Goal: Task Accomplishment & Management: Manage account settings

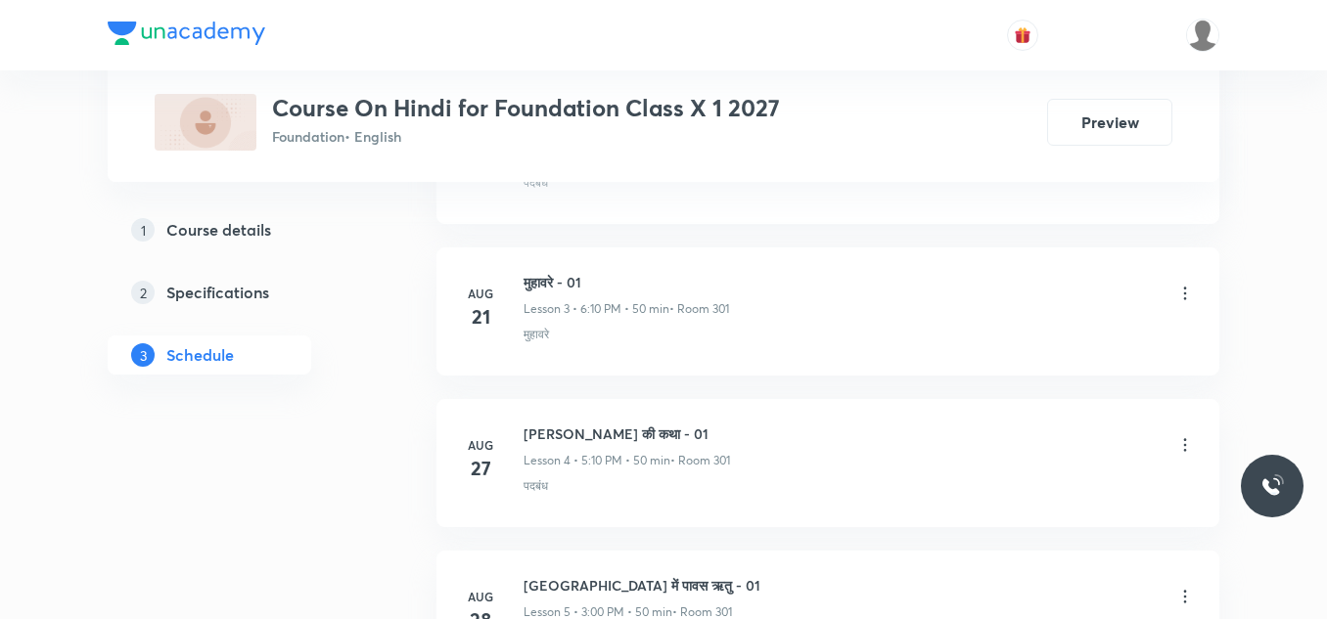
scroll to position [2011, 0]
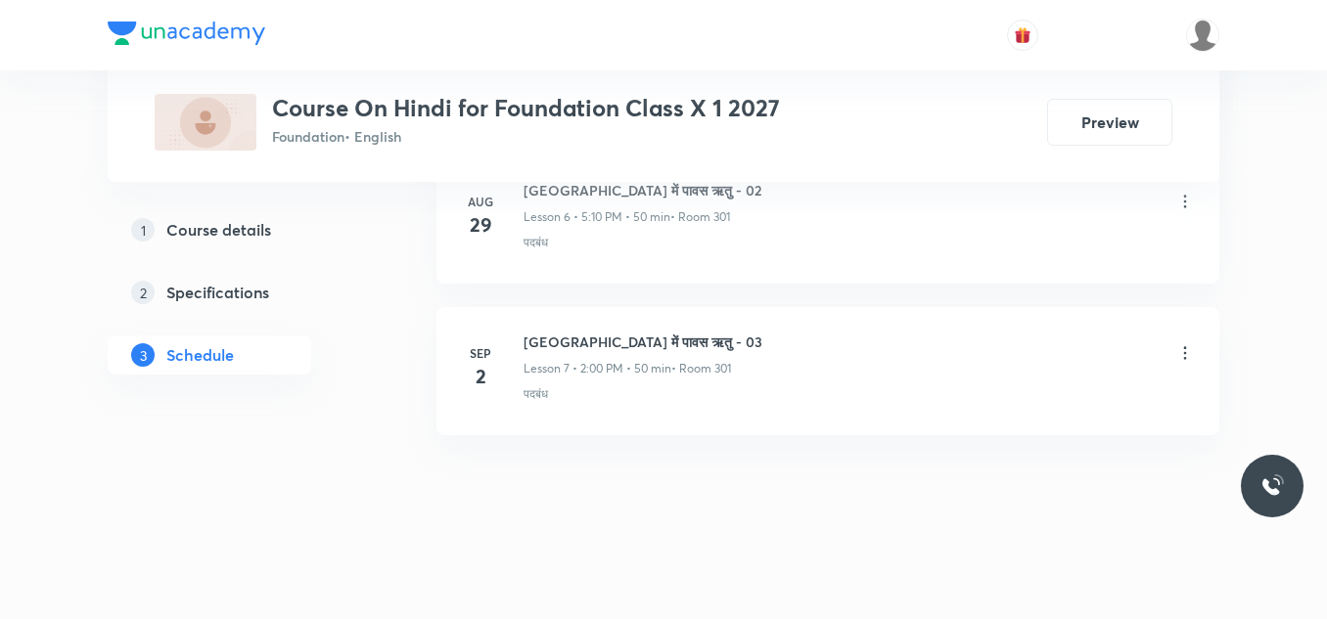
click at [668, 341] on h6 "पर्वत प्रदेश में पावस ऋतु - 03" at bounding box center [642, 342] width 239 height 21
copy h6 "पर्वत प्रदेश में पावस ऋतु - 03"
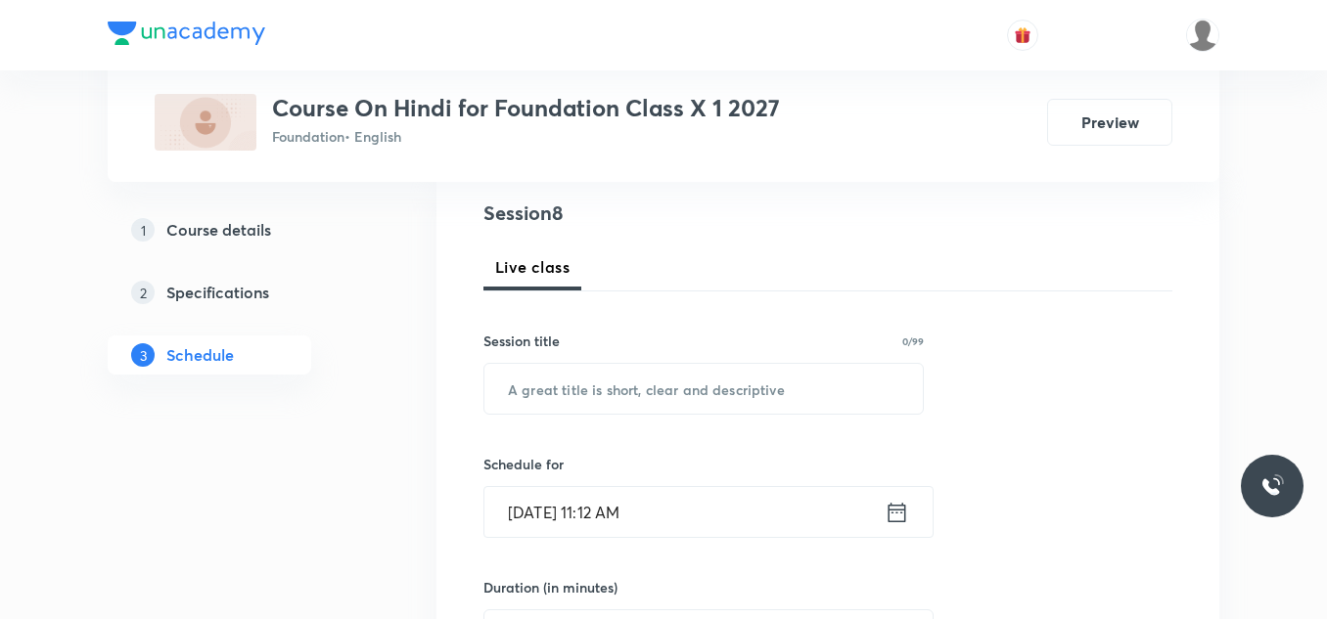
scroll to position [217, 0]
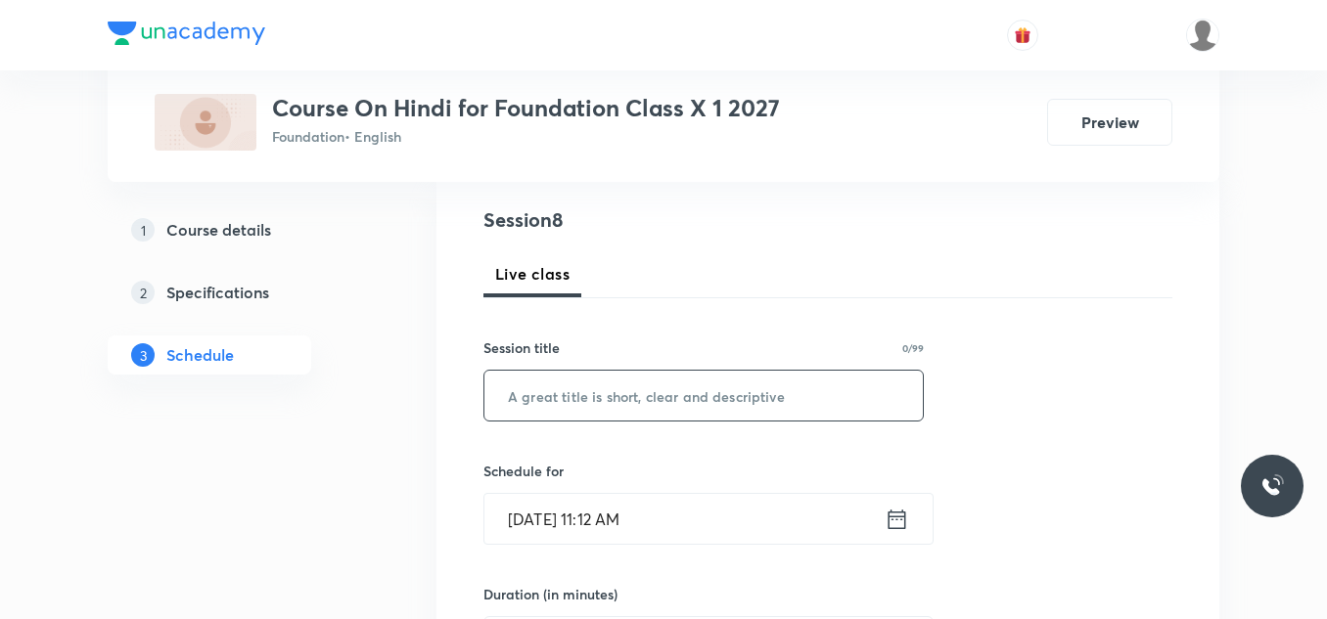
click at [591, 388] on input "text" at bounding box center [703, 396] width 438 height 50
paste input "पर्वत प्रदेश में पावस ऋतु - 03"
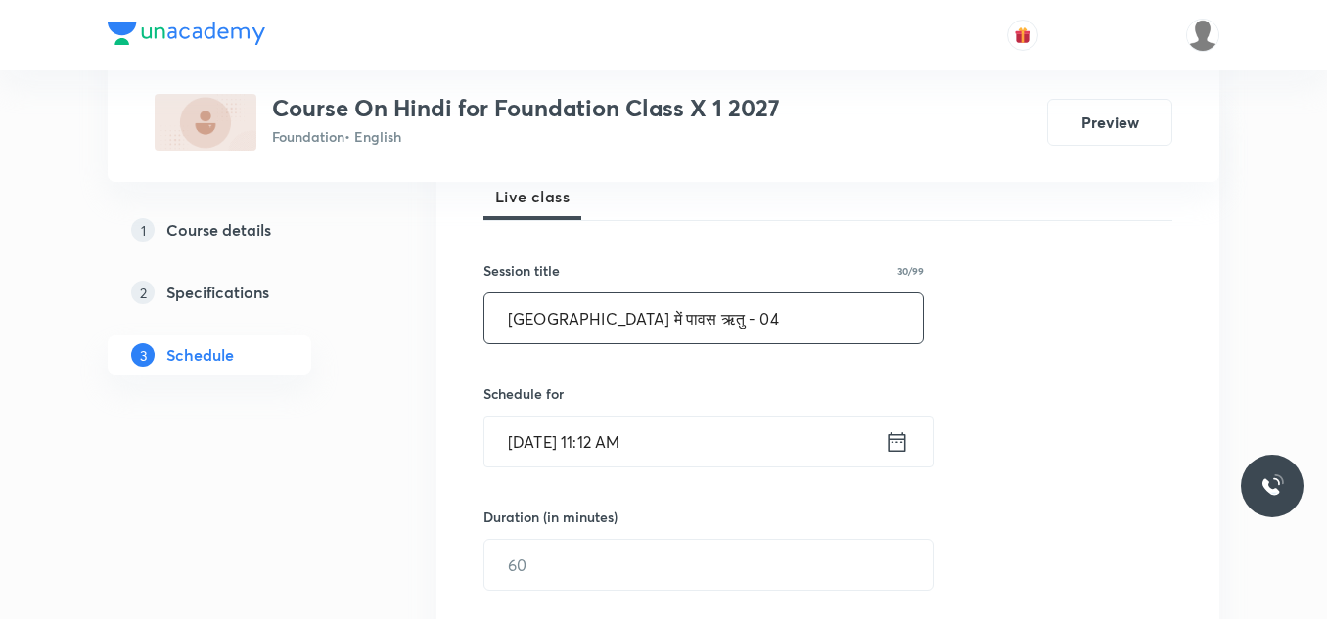
scroll to position [295, 0]
type input "पर्वत प्रदेश में पावस ऋतु - 04"
click at [669, 452] on input "Sep 3, 2025, 11:12 AM" at bounding box center [684, 441] width 400 height 50
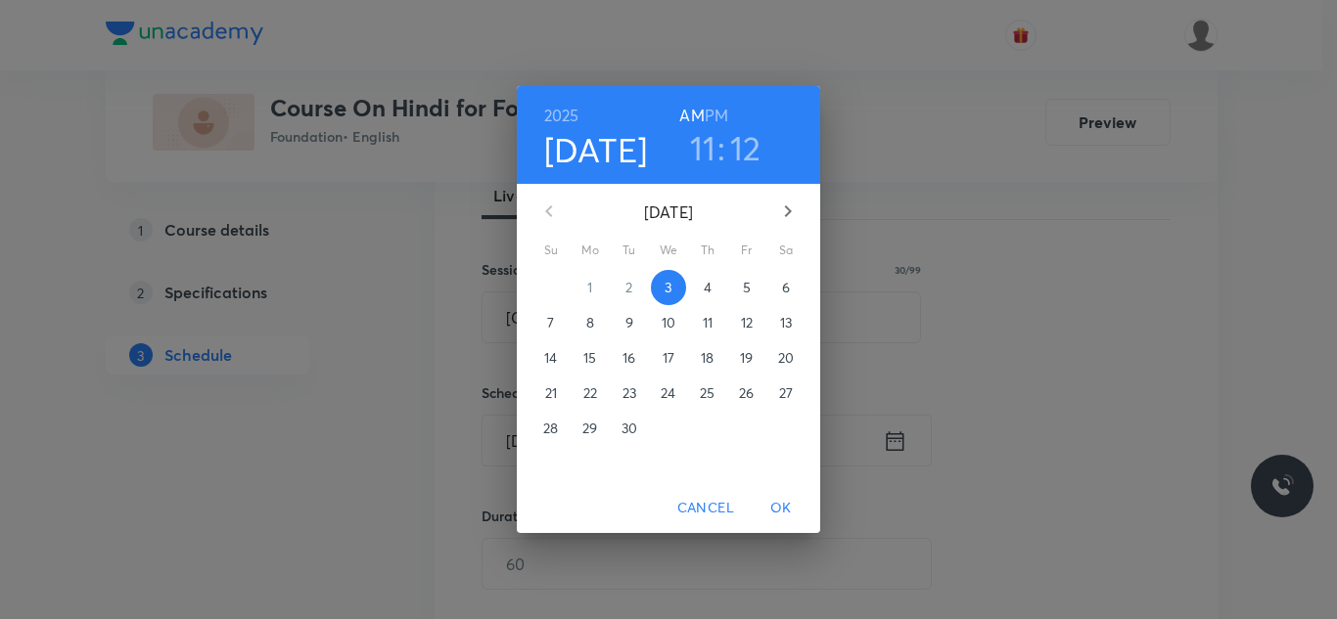
click at [707, 151] on h3 "11" at bounding box center [703, 147] width 26 height 41
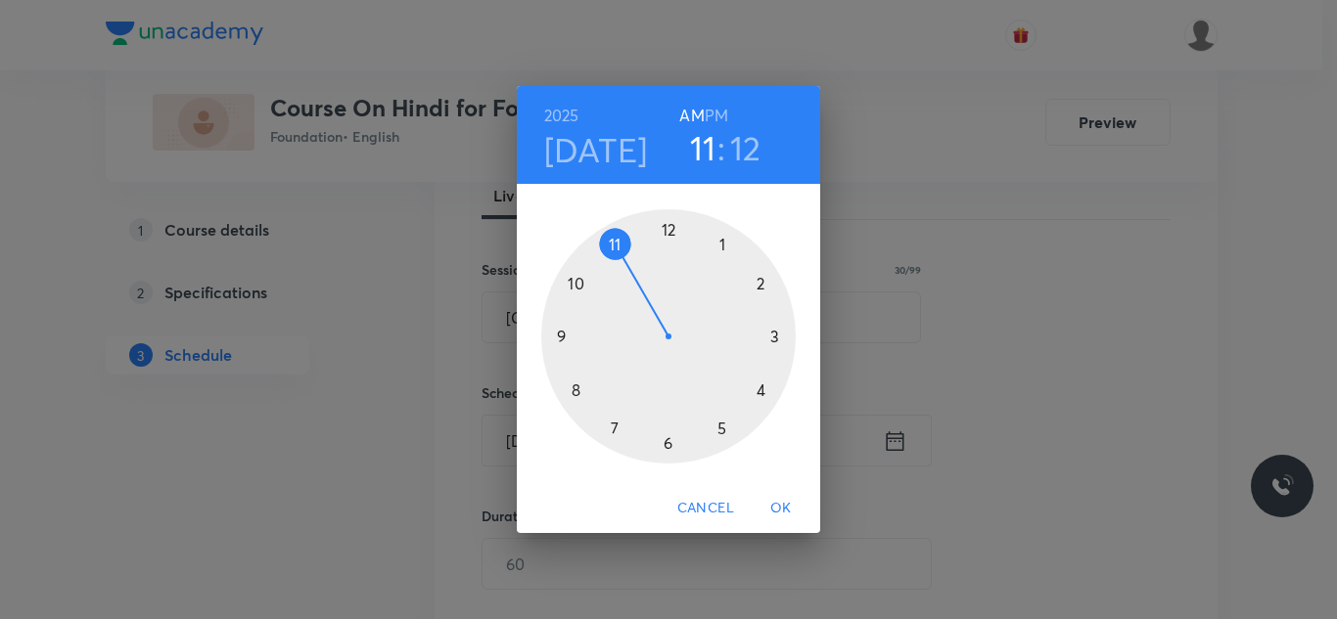
click at [759, 281] on div at bounding box center [668, 336] width 254 height 254
click at [667, 226] on div at bounding box center [668, 336] width 254 height 254
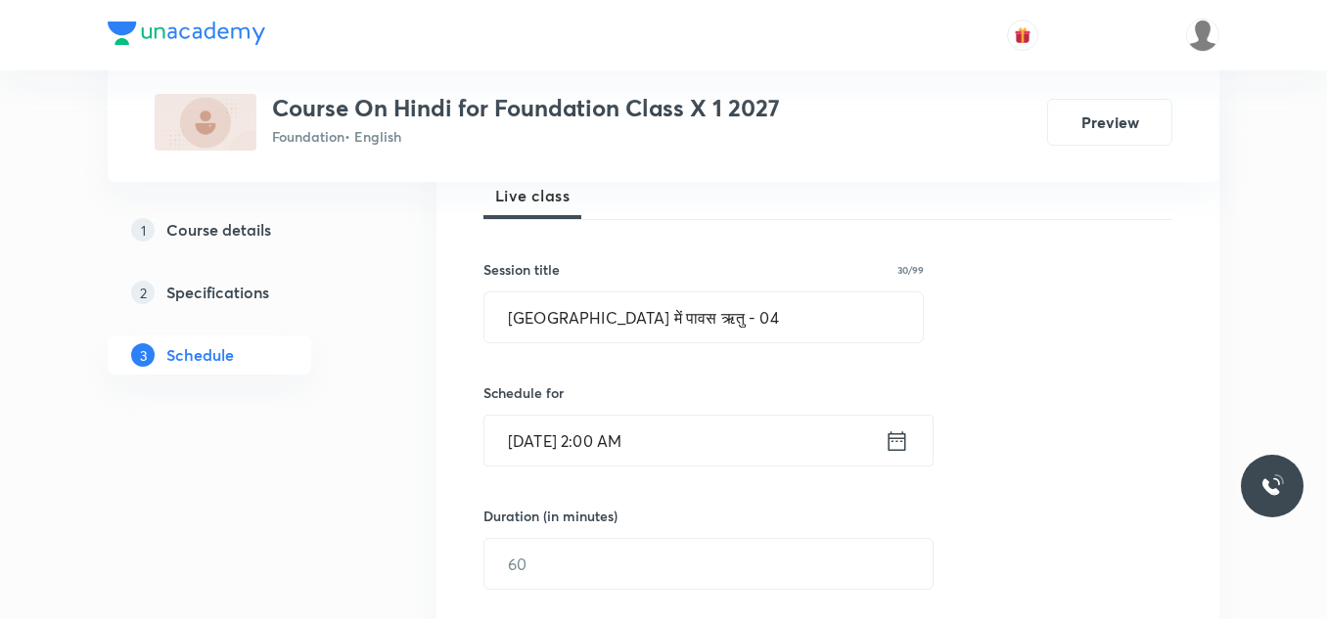
click at [694, 438] on input "Sep 3, 2025, 2:00 AM" at bounding box center [684, 441] width 400 height 50
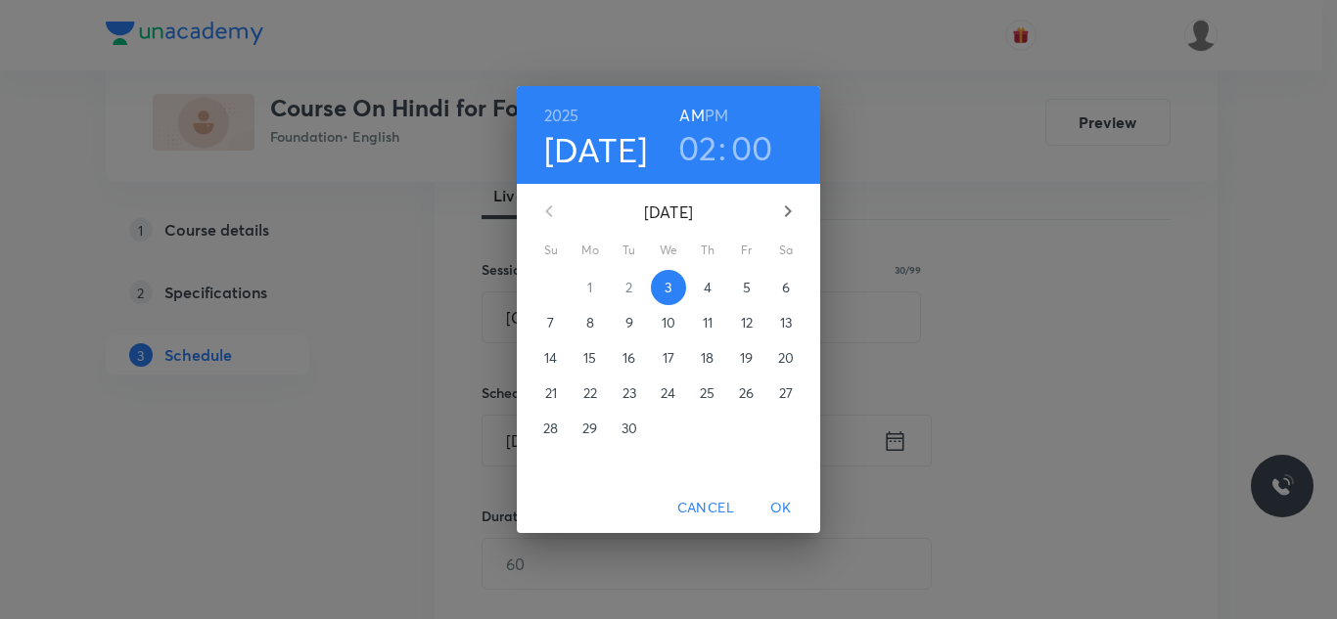
click at [719, 112] on h6 "PM" at bounding box center [715, 115] width 23 height 27
click at [784, 506] on span "OK" at bounding box center [780, 508] width 47 height 24
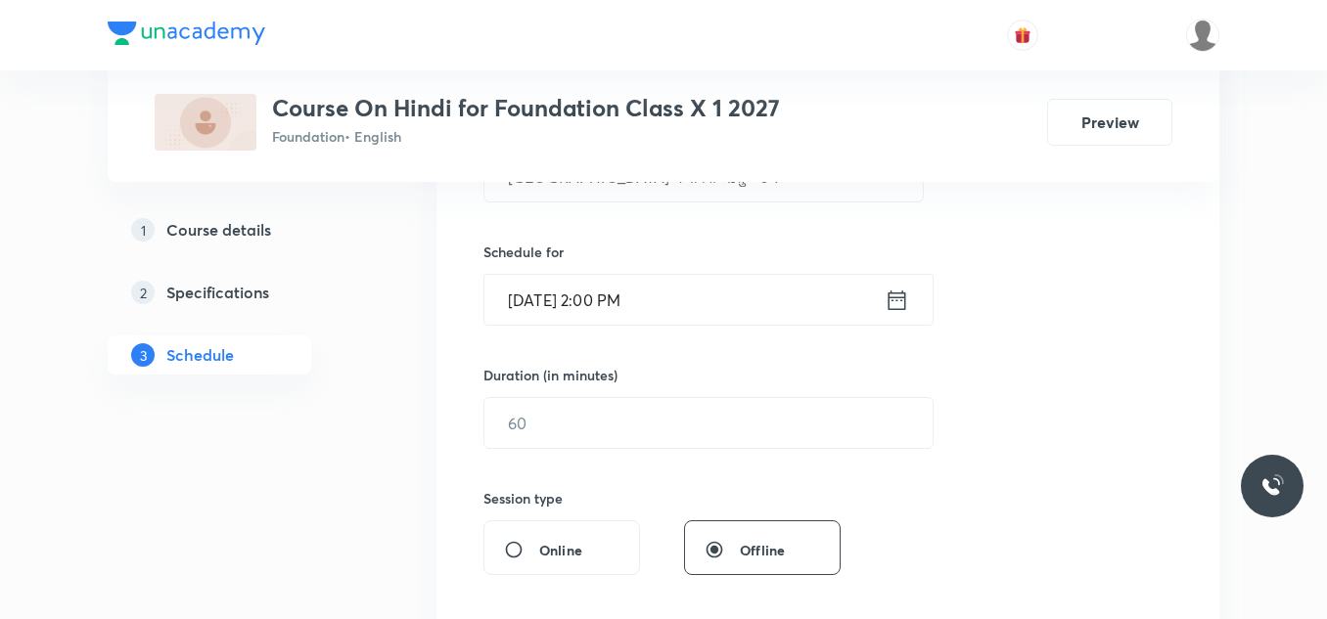
scroll to position [439, 0]
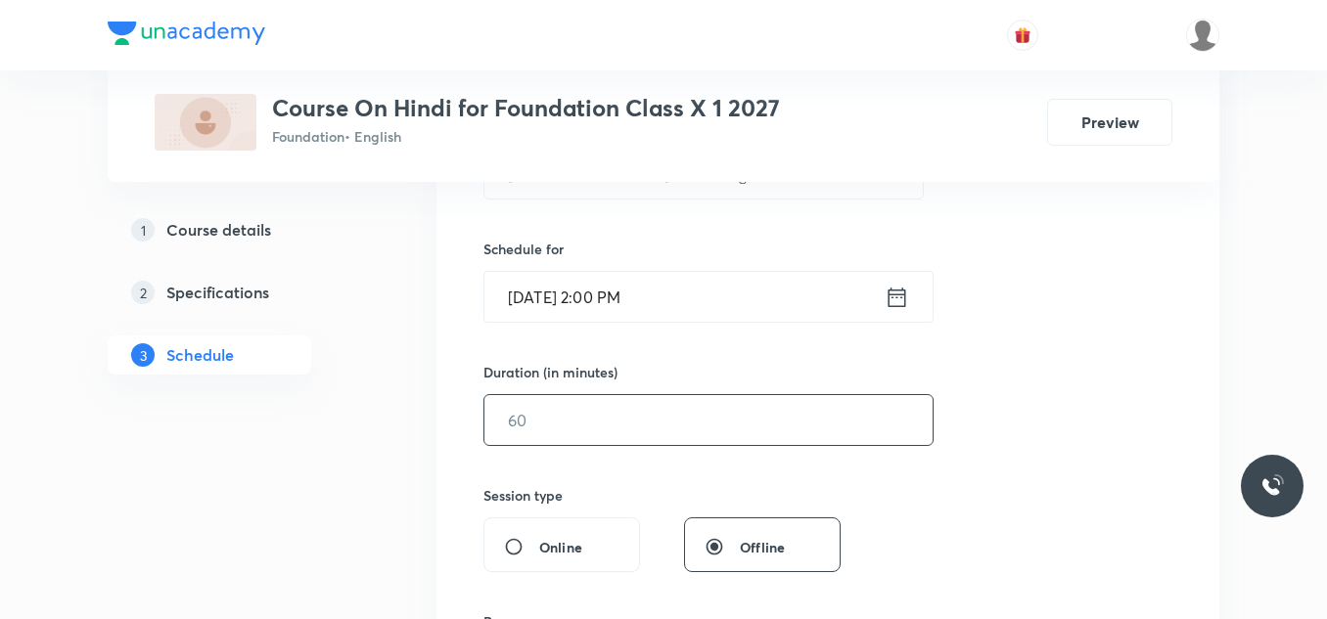
click at [588, 417] on input "text" at bounding box center [708, 420] width 448 height 50
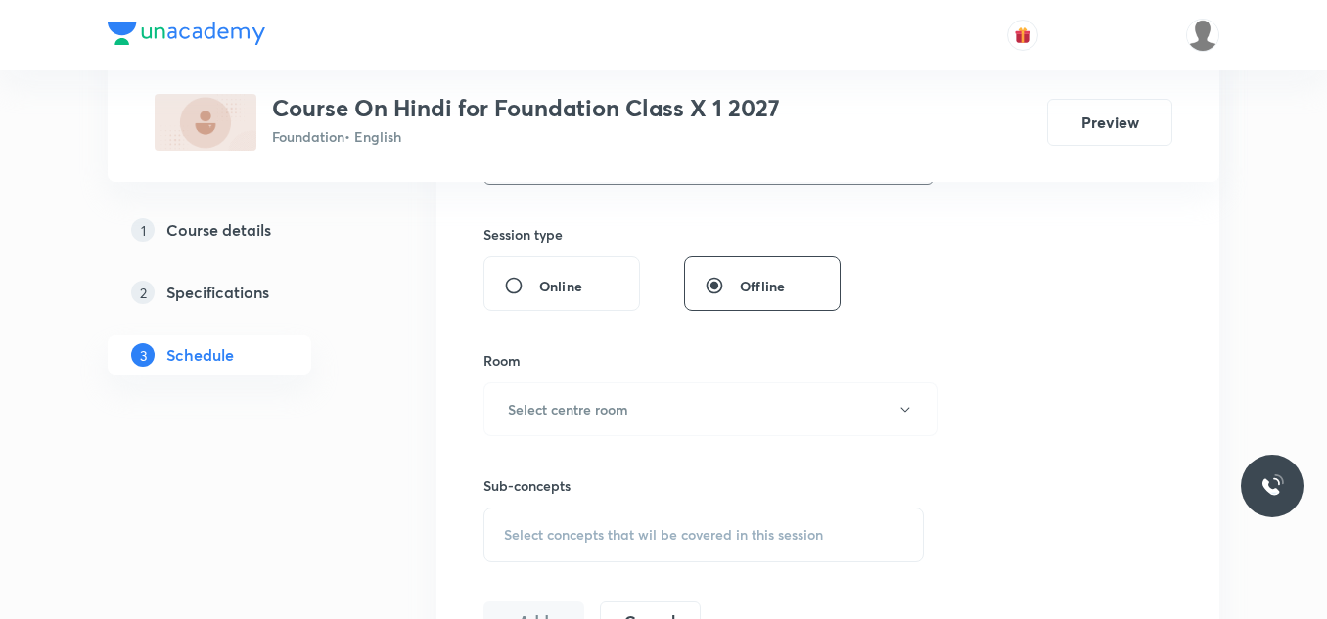
scroll to position [702, 0]
type input "50"
click at [588, 417] on h6 "Select centre room" at bounding box center [568, 408] width 120 height 21
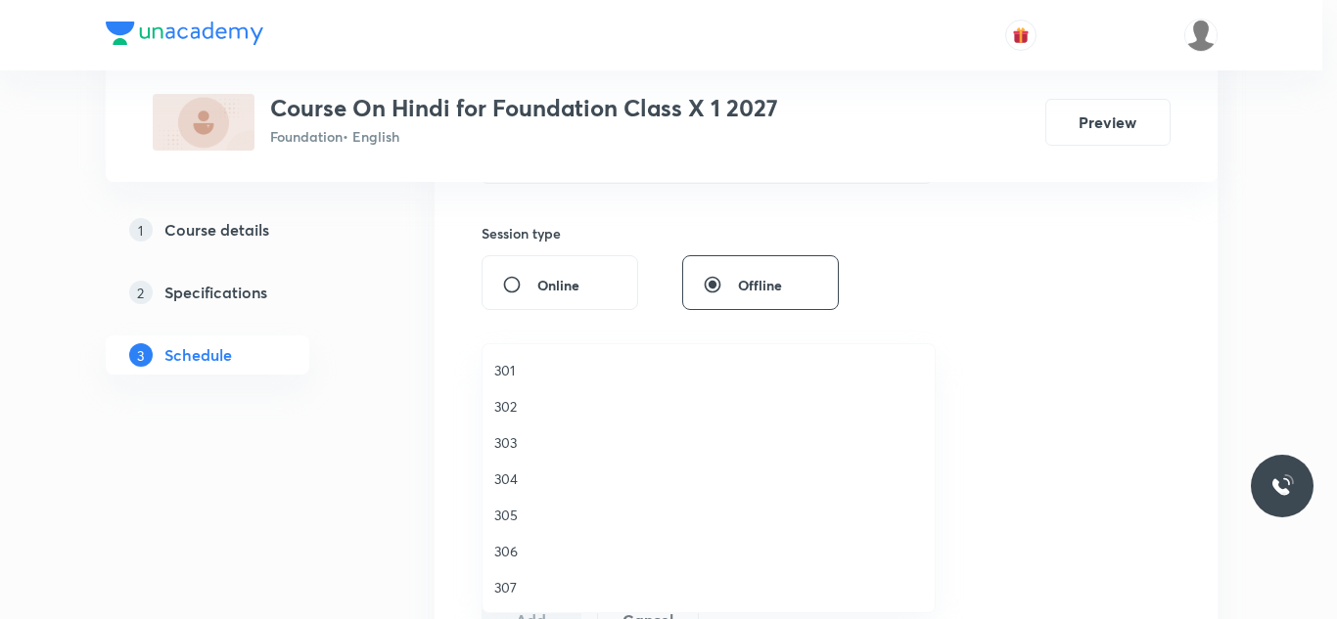
click at [509, 360] on span "301" at bounding box center [708, 370] width 429 height 21
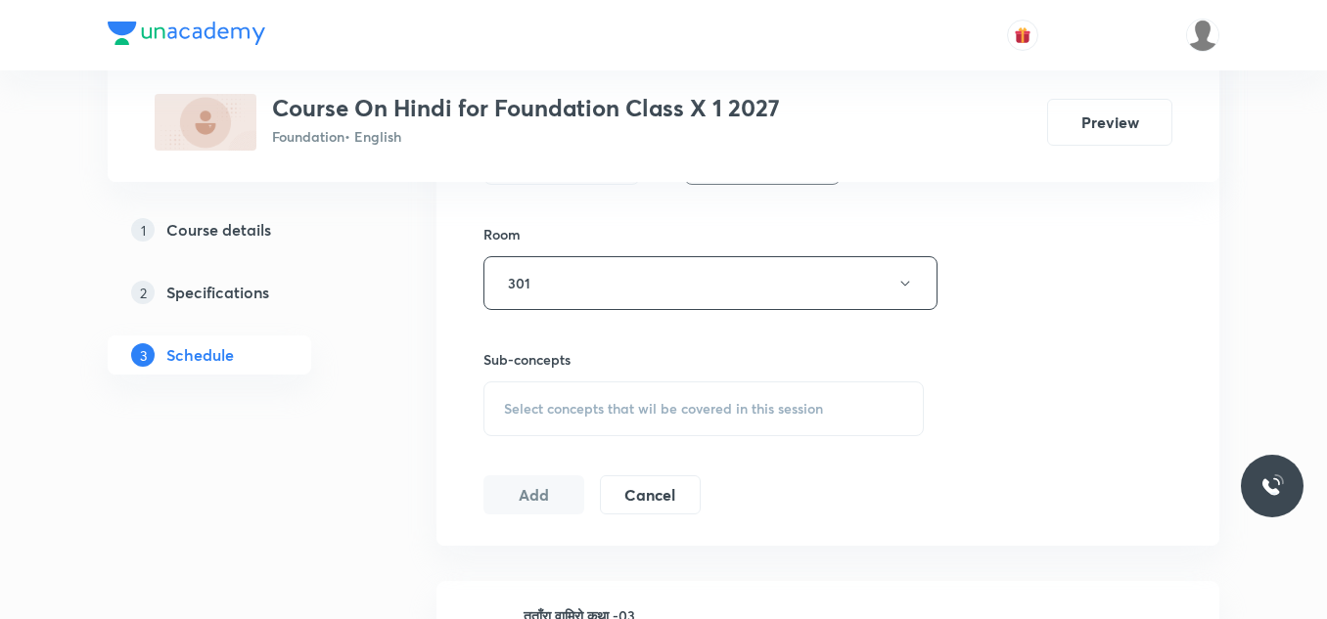
scroll to position [829, 0]
click at [594, 410] on span "Select concepts that wil be covered in this session" at bounding box center [663, 407] width 319 height 16
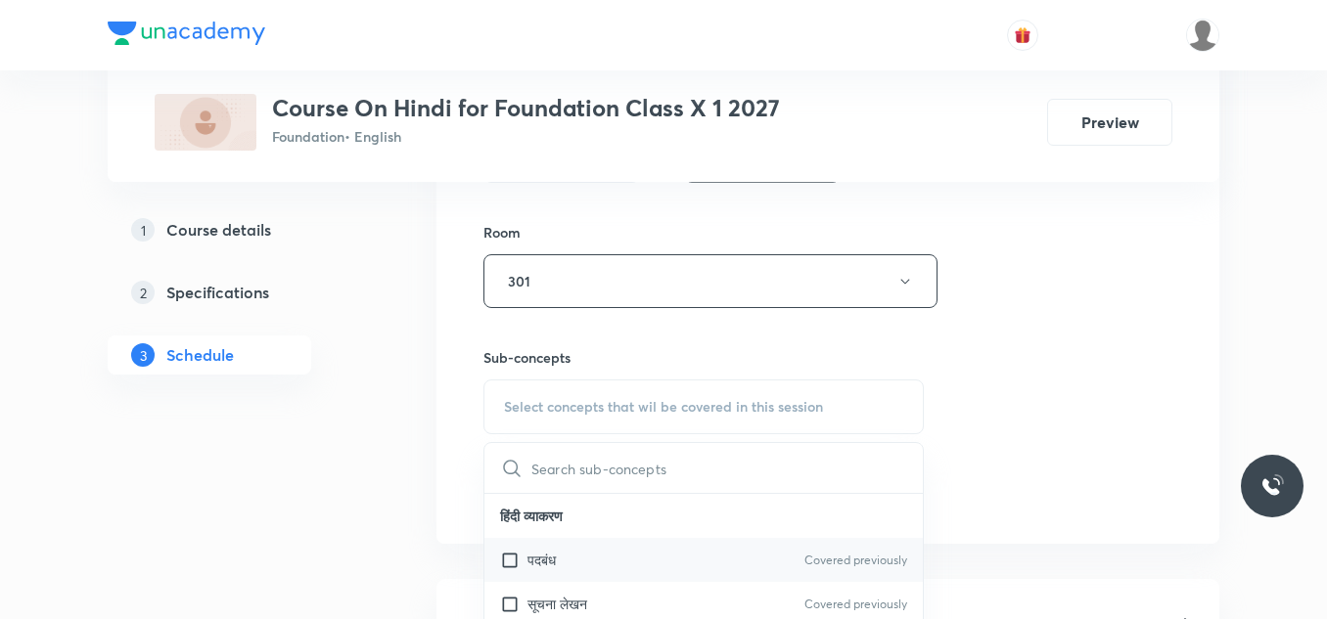
click at [547, 547] on div "पदबंध Covered previously" at bounding box center [703, 560] width 438 height 44
checkbox input "true"
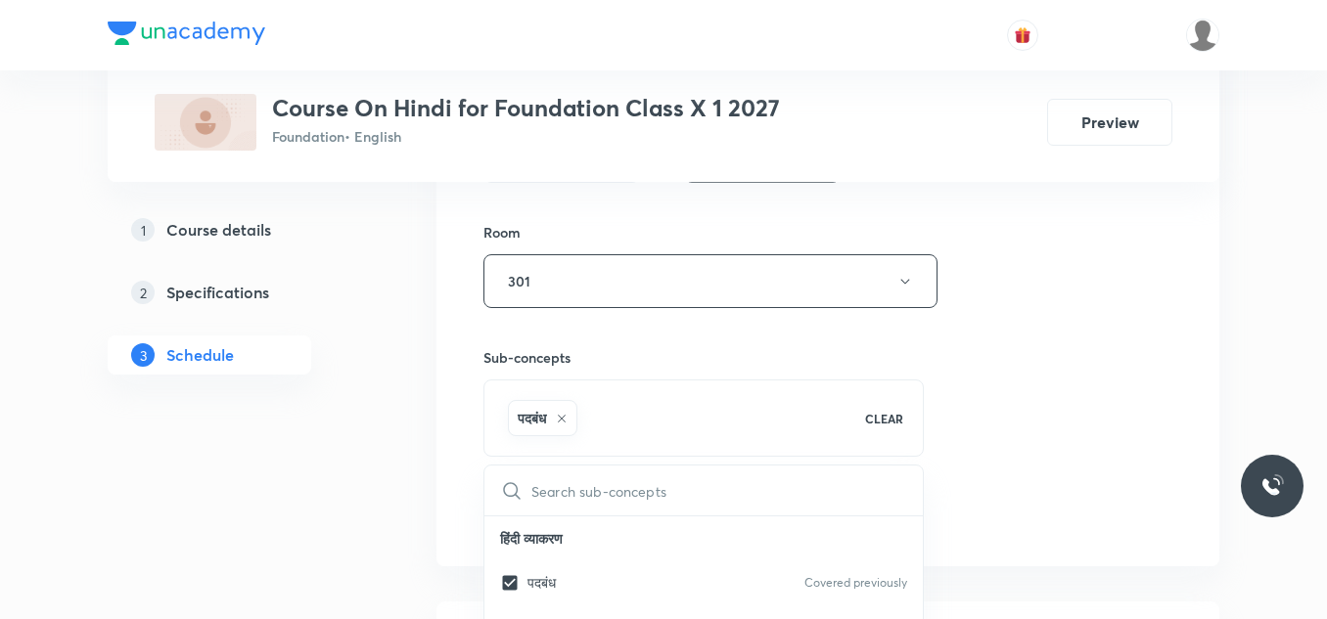
click at [407, 385] on div "Plus Courses Course On Hindi for Foundation Class X 1 2027 Foundation • English…" at bounding box center [663, 535] width 1111 height 2508
click at [511, 517] on button "Add" at bounding box center [533, 513] width 101 height 39
click at [517, 514] on button "Add" at bounding box center [533, 513] width 101 height 39
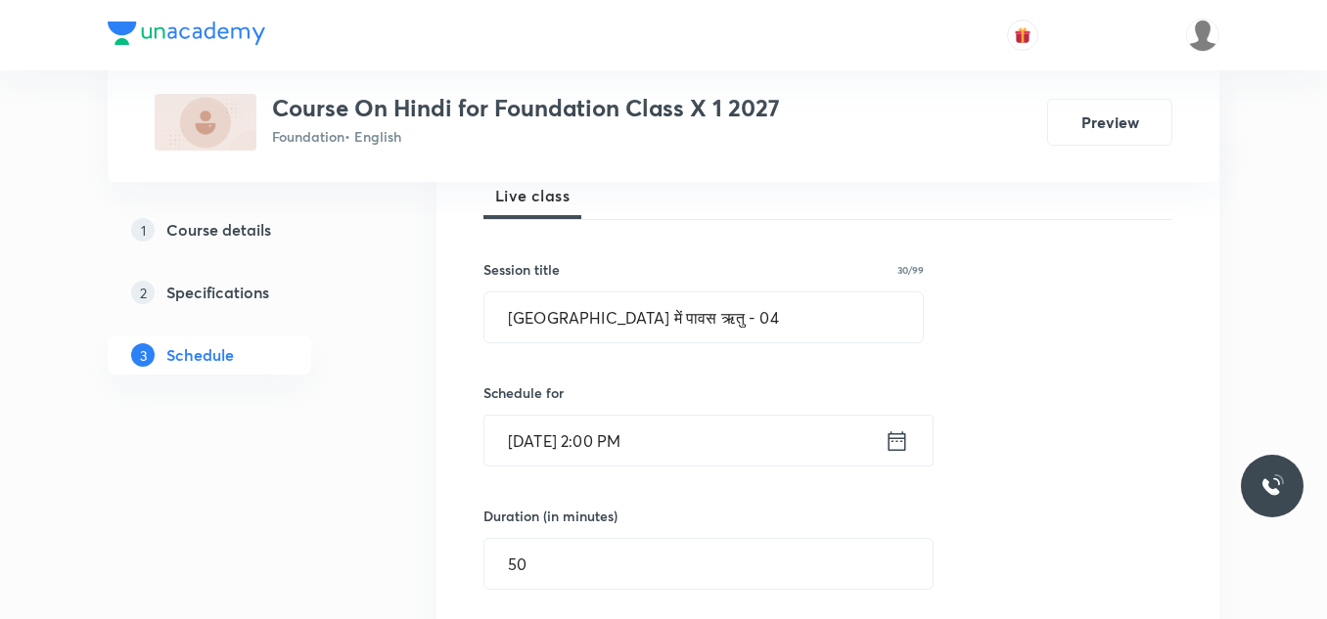
scroll to position [294, 0]
click at [713, 319] on input "पर्वत प्रदेश में पावस ऋतु - 04" at bounding box center [703, 320] width 438 height 50
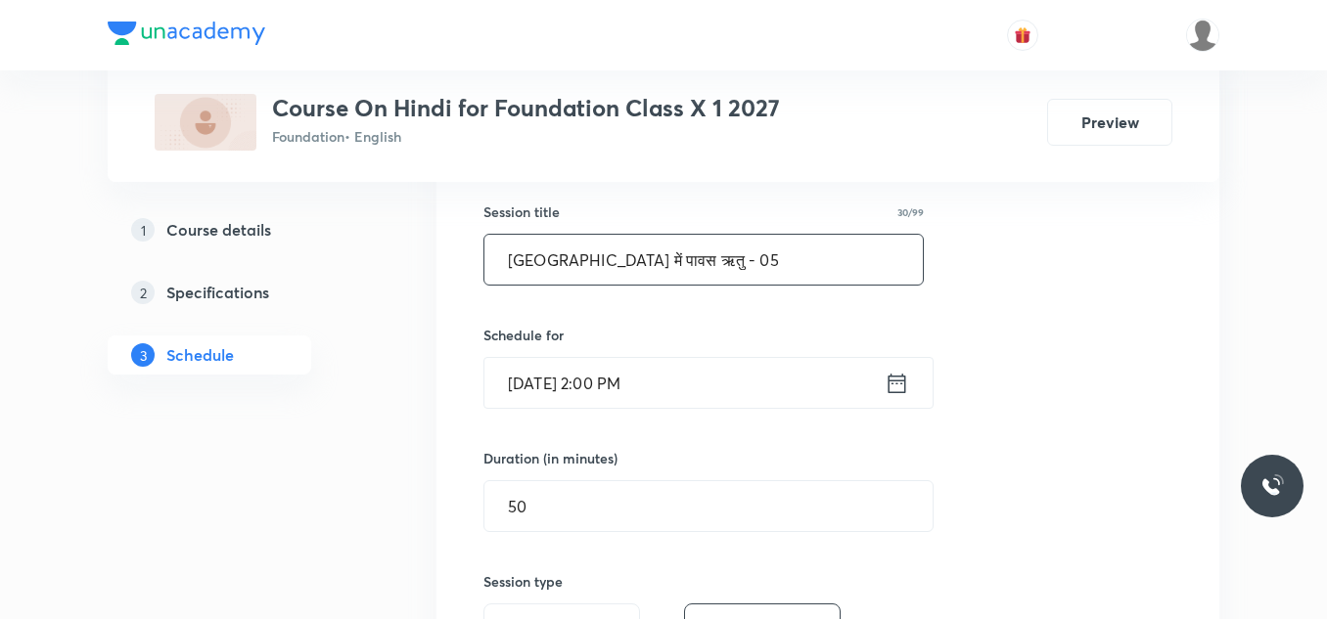
scroll to position [354, 0]
type input "पर्वत प्रदेश में पावस ऋतु - 05"
click at [699, 381] on input "Sep 3, 2025, 2:00 PM" at bounding box center [684, 382] width 400 height 50
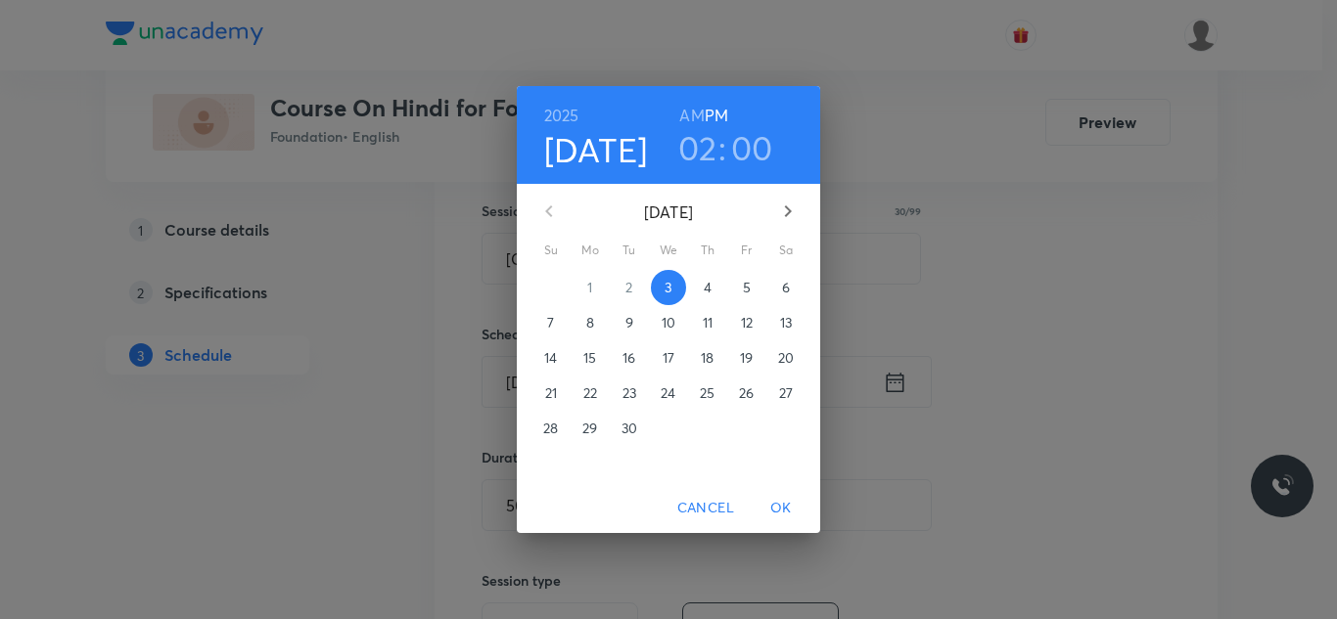
click at [704, 282] on p "4" at bounding box center [707, 288] width 8 height 20
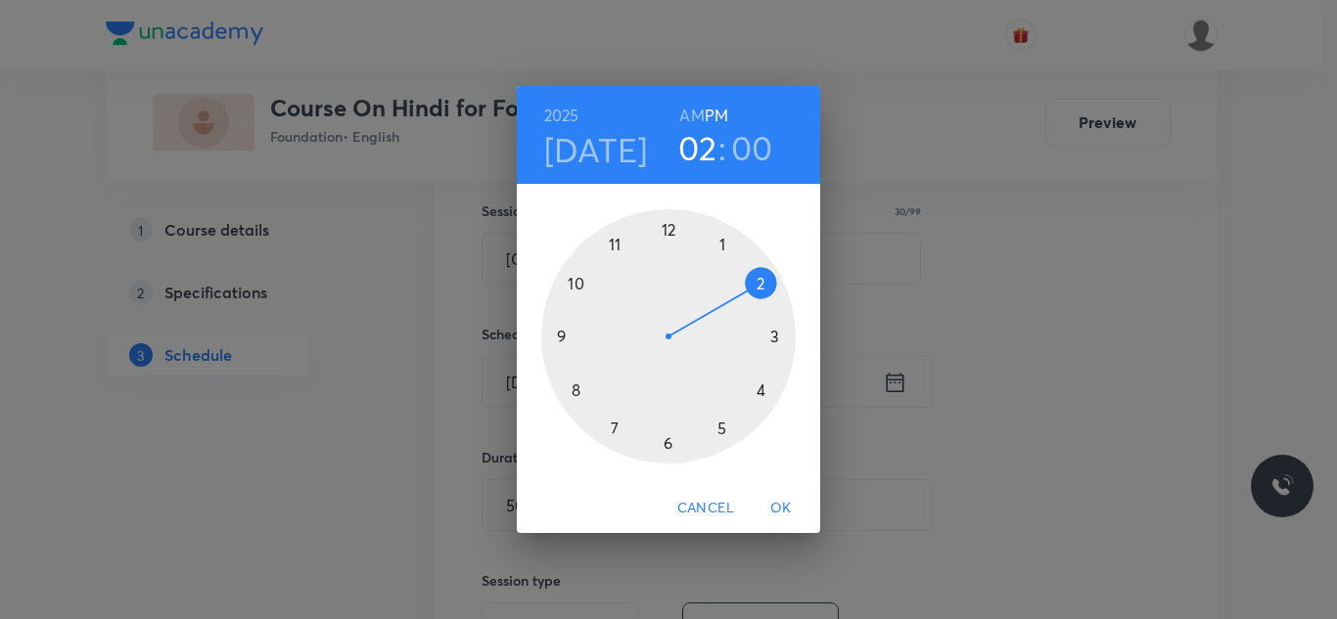
click at [774, 337] on div at bounding box center [668, 336] width 254 height 254
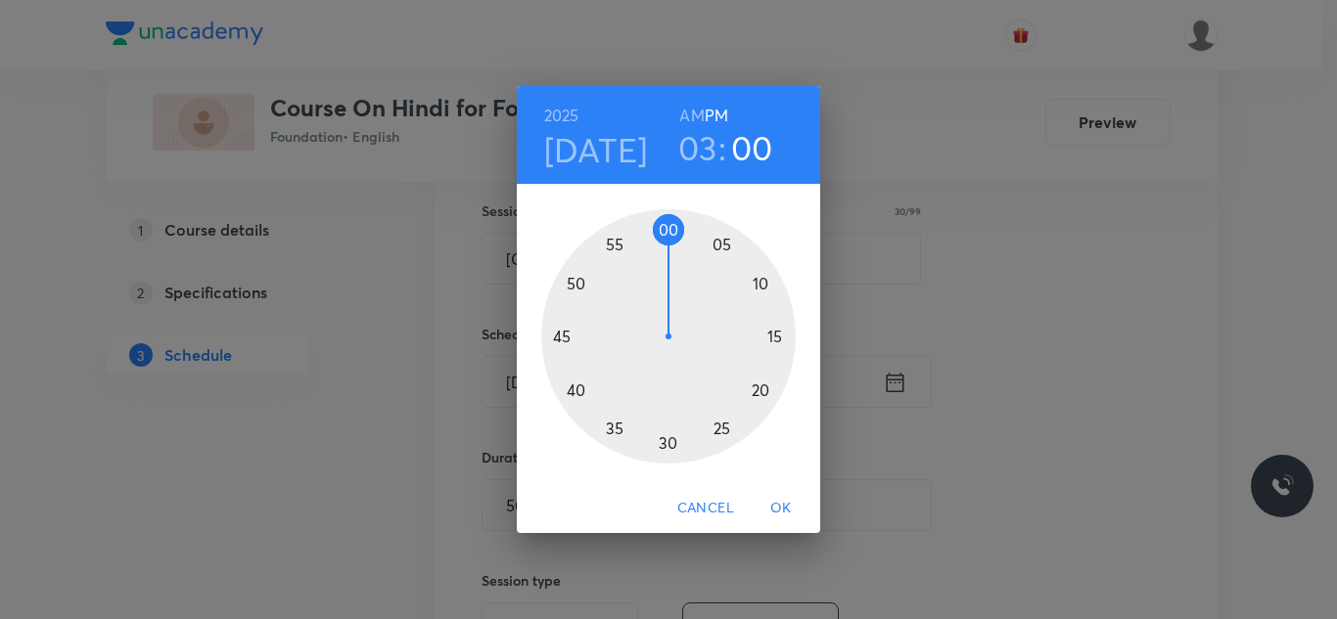
click at [780, 504] on span "OK" at bounding box center [780, 508] width 47 height 24
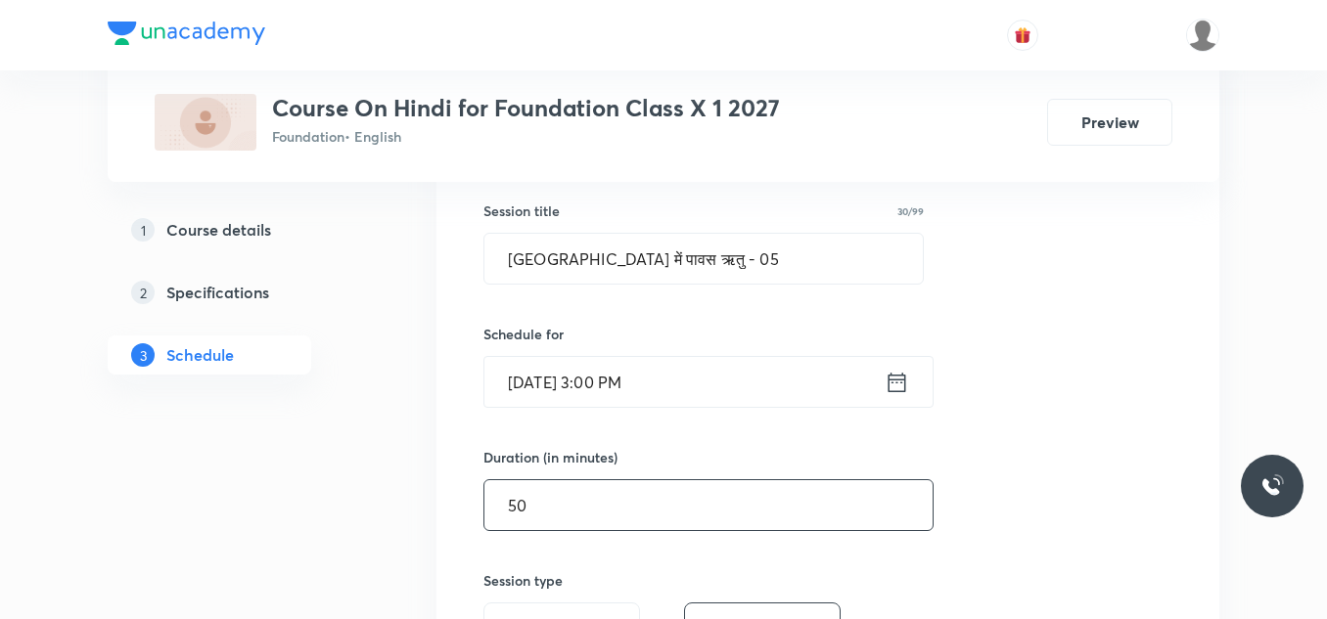
click at [575, 509] on input "50" at bounding box center [708, 505] width 448 height 50
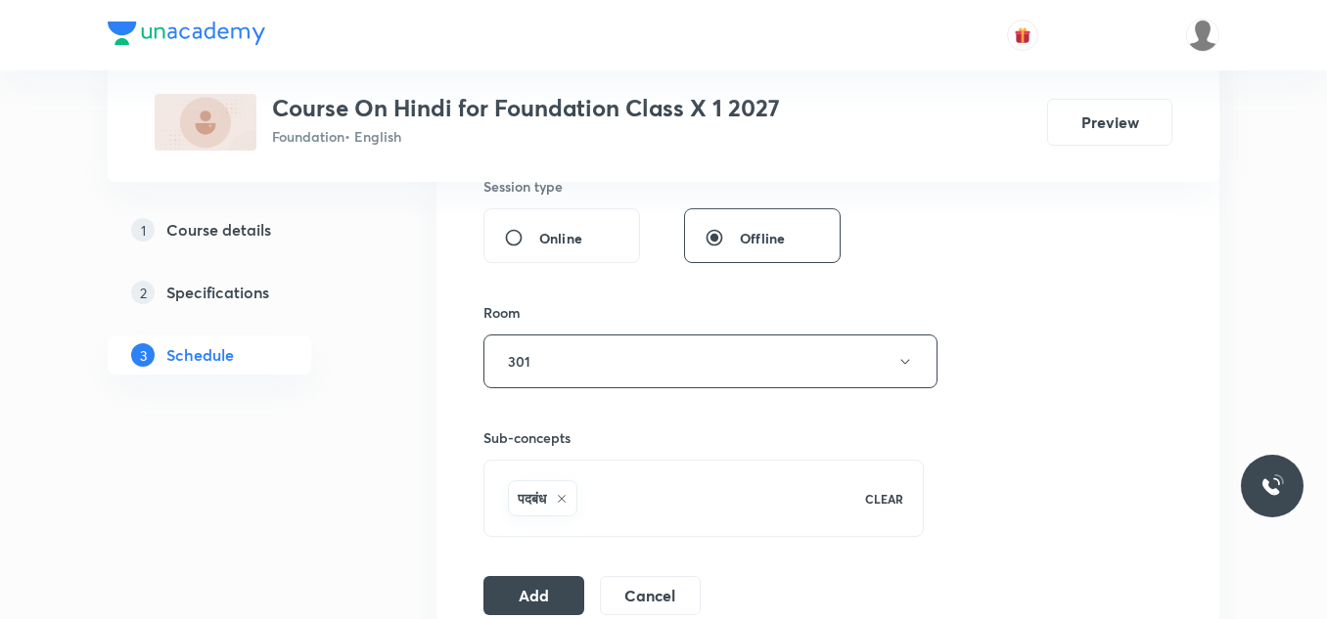
scroll to position [749, 0]
click at [520, 597] on button "Add" at bounding box center [533, 592] width 101 height 39
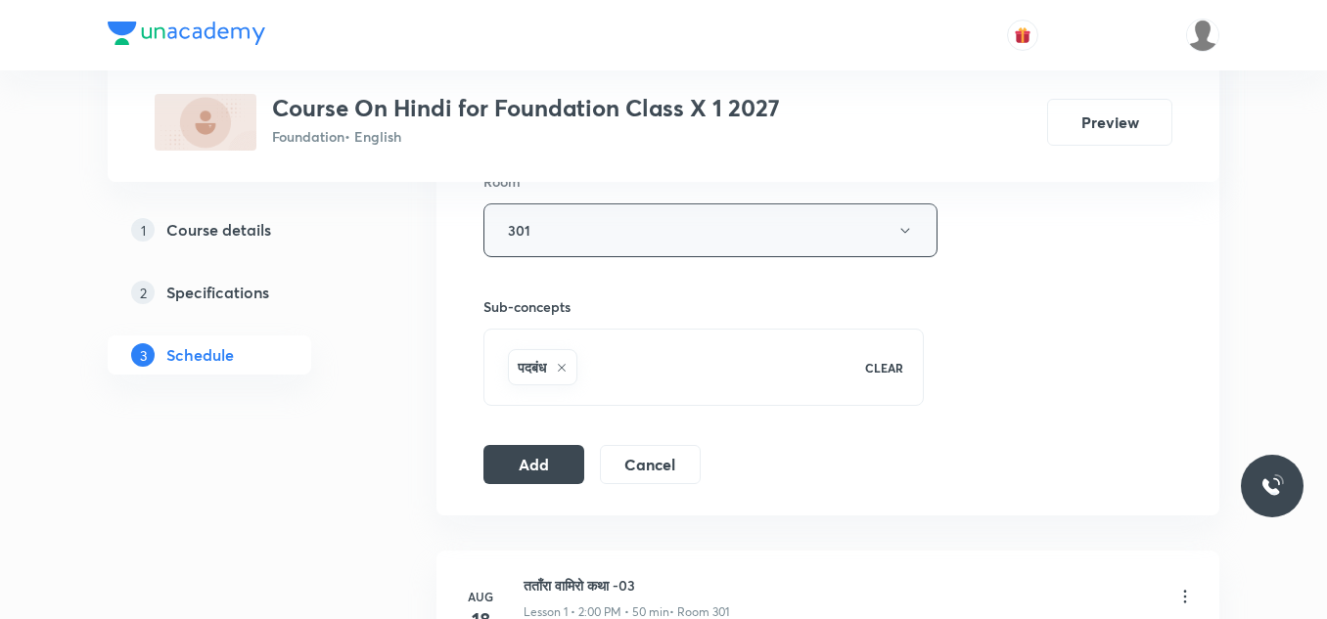
scroll to position [881, 0]
click at [544, 459] on button "Add" at bounding box center [533, 461] width 101 height 39
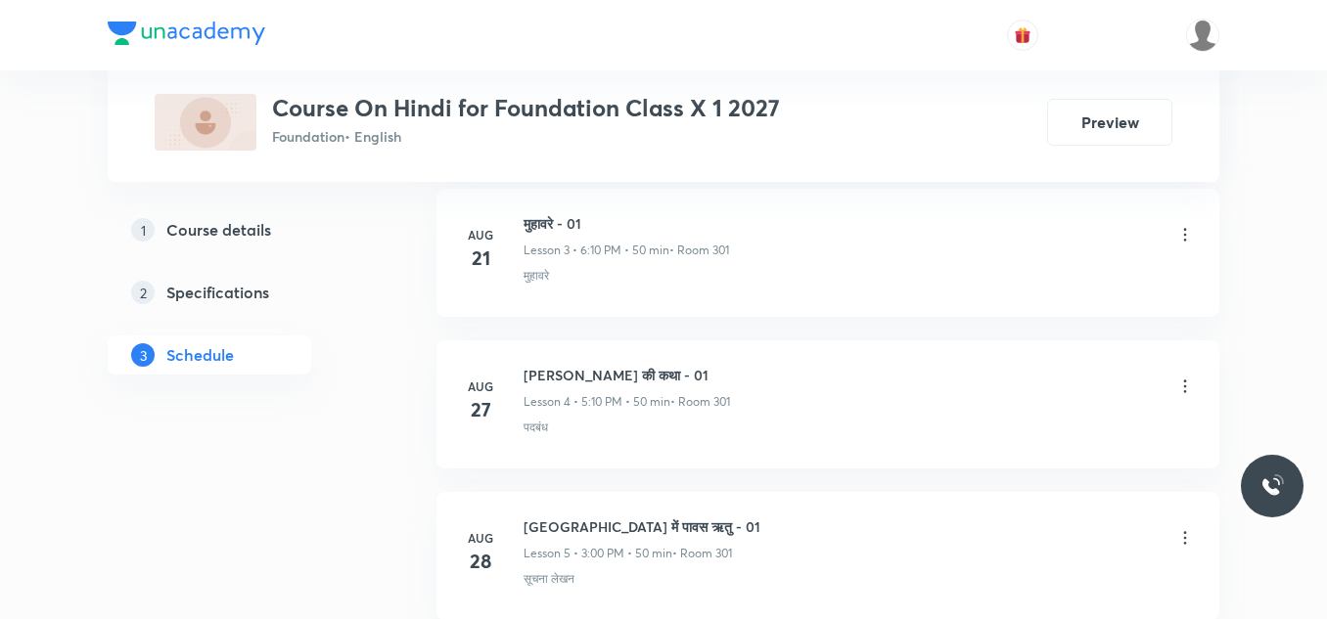
scroll to position [2033, 0]
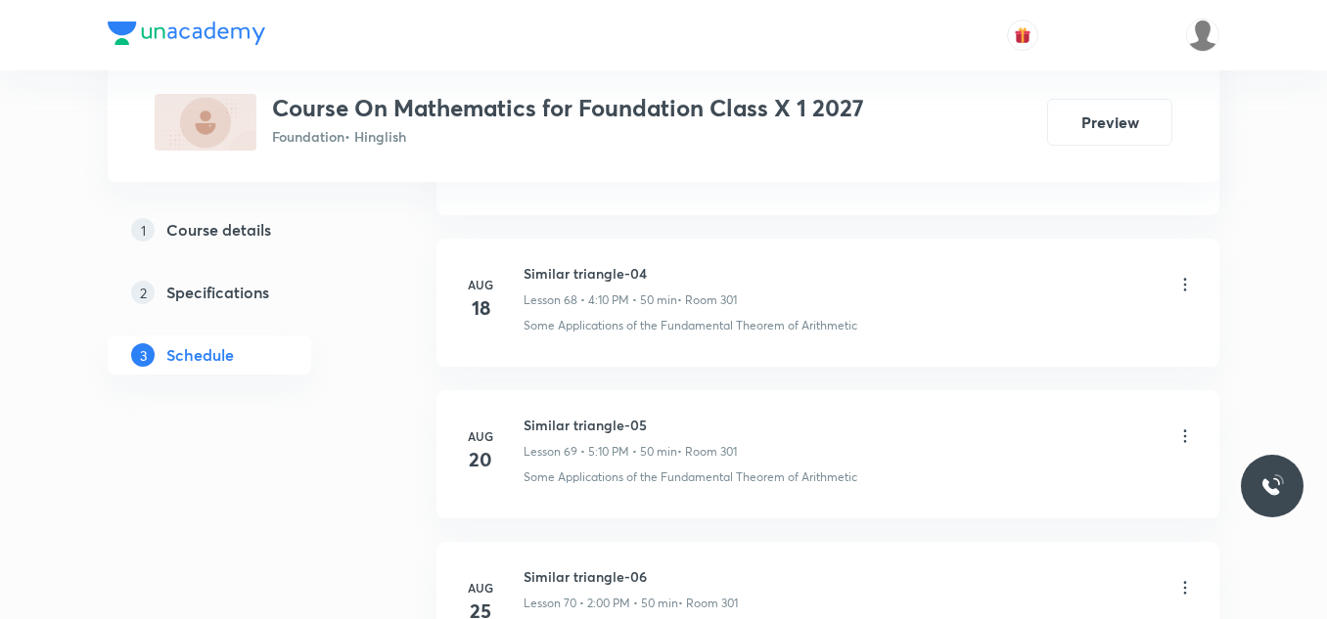
scroll to position [12172, 0]
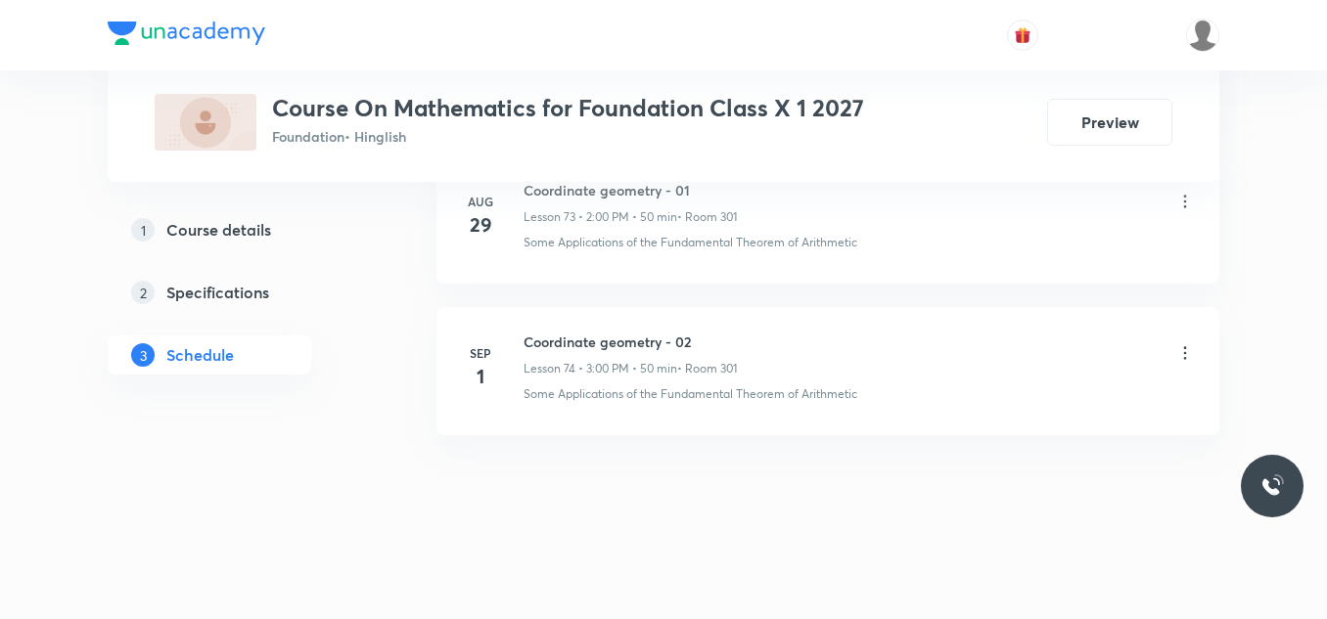
click at [621, 344] on h6 "Coordinate geometry - 02" at bounding box center [629, 342] width 213 height 21
copy h6 "Coordinate geometry - 02"
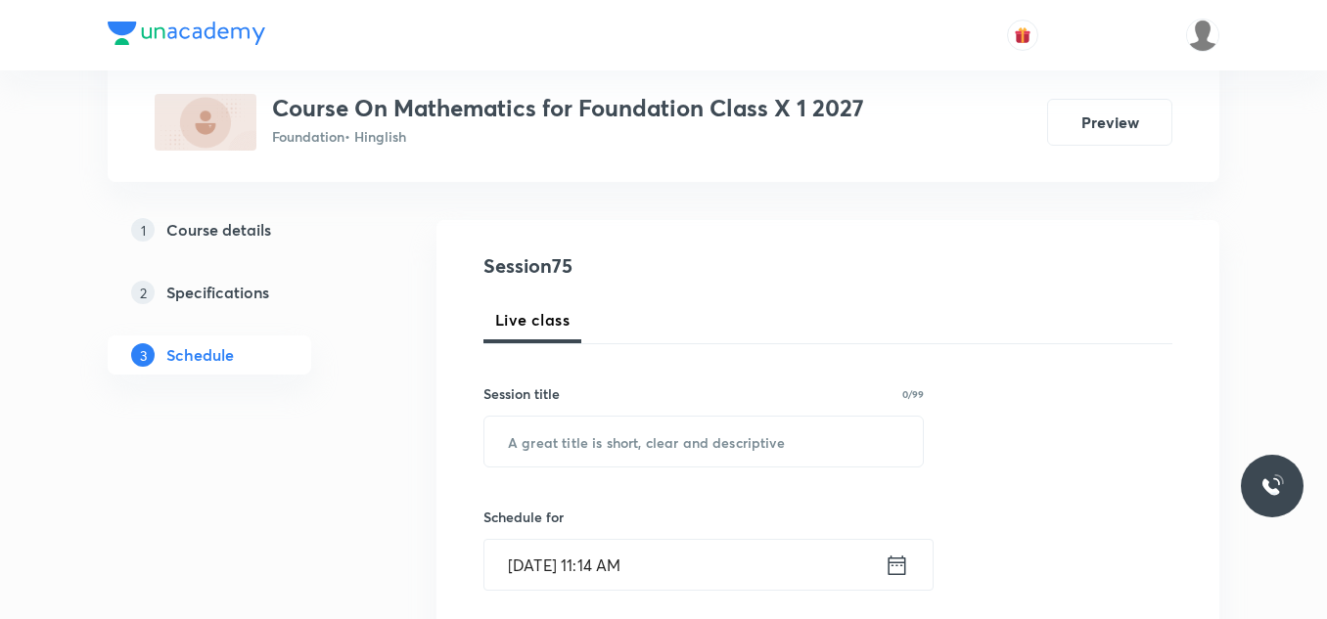
scroll to position [173, 0]
click at [582, 443] on input "text" at bounding box center [703, 440] width 438 height 50
paste input "Coordinate geometry - 02"
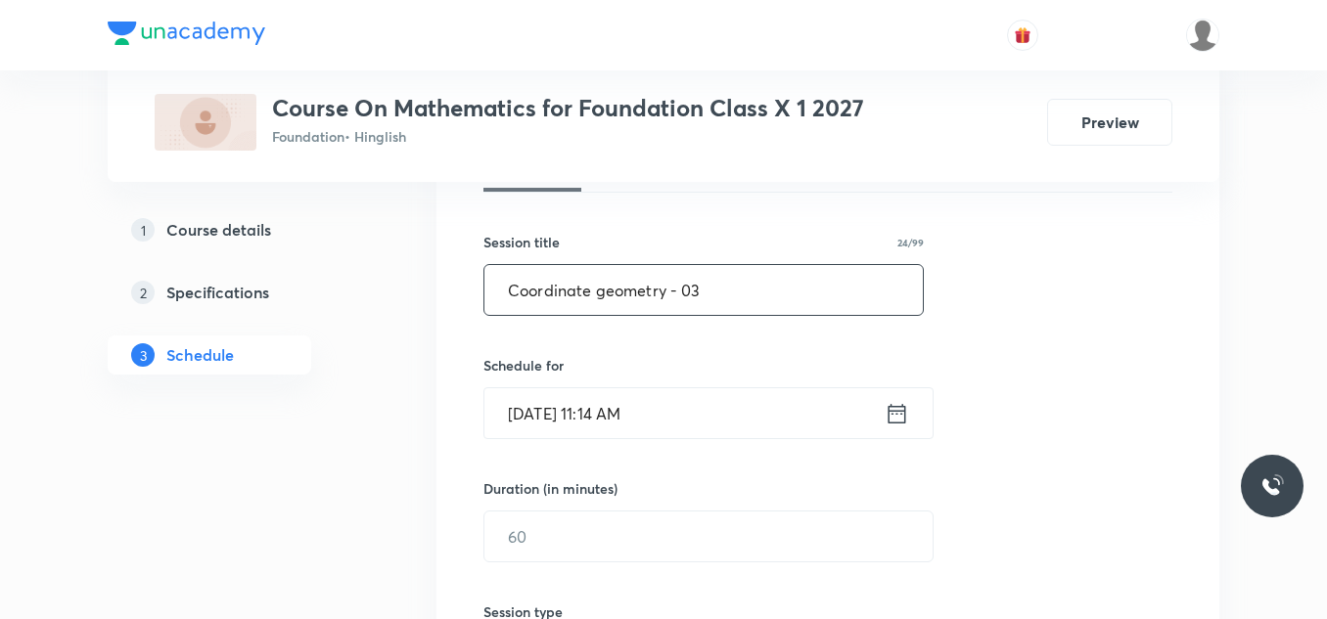
scroll to position [324, 0]
type input "Coordinate geometry - 03"
click at [690, 411] on input "[DATE] 11:14 AM" at bounding box center [684, 412] width 400 height 50
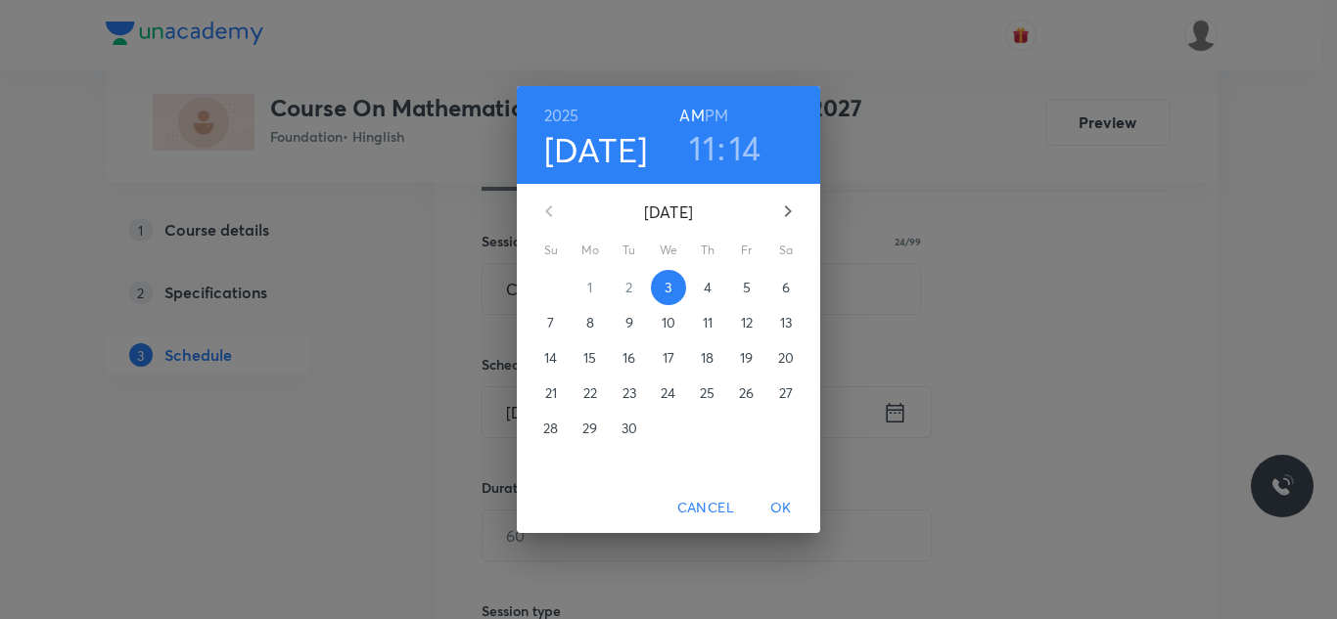
click at [720, 110] on h6 "PM" at bounding box center [715, 115] width 23 height 27
click at [704, 147] on h3 "11" at bounding box center [702, 147] width 26 height 41
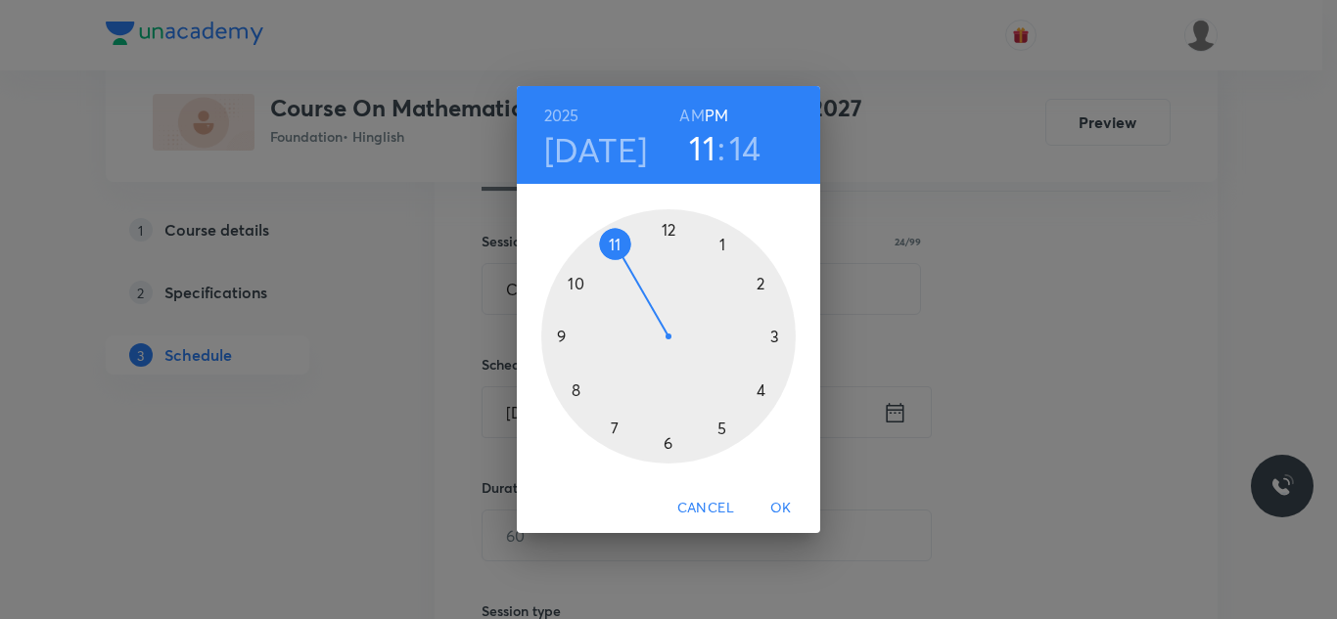
click at [773, 334] on div at bounding box center [668, 336] width 254 height 254
click at [669, 229] on div at bounding box center [668, 336] width 254 height 254
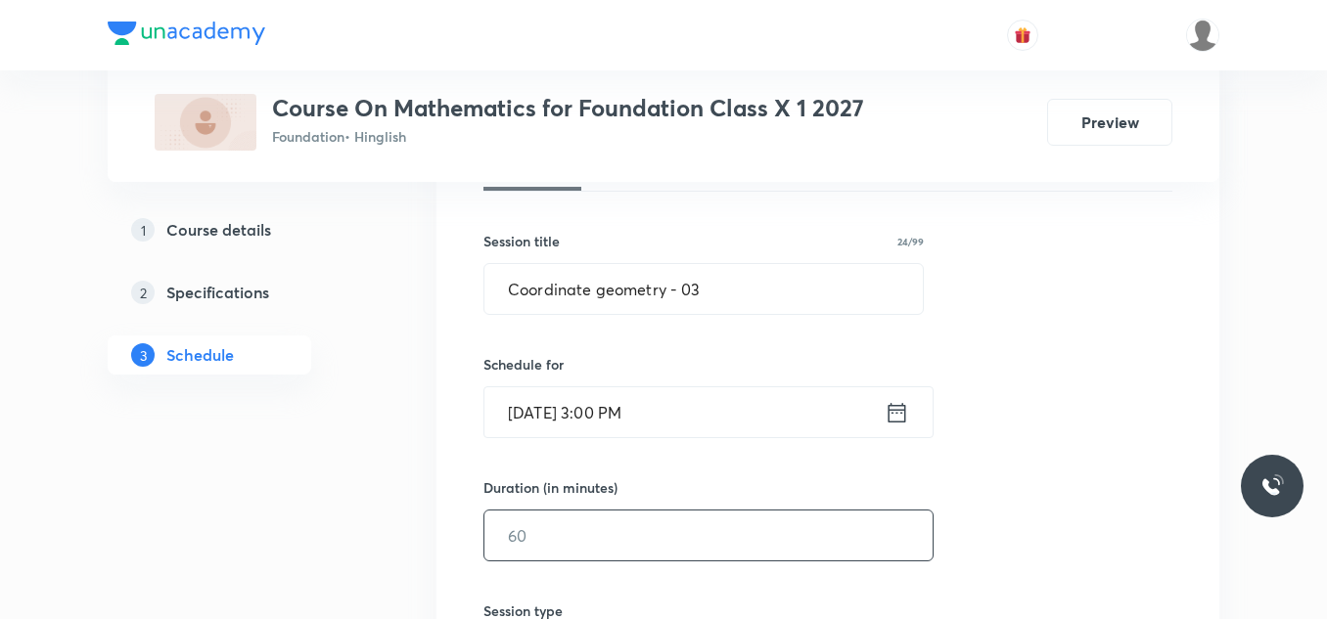
click at [569, 532] on input "text" at bounding box center [708, 536] width 448 height 50
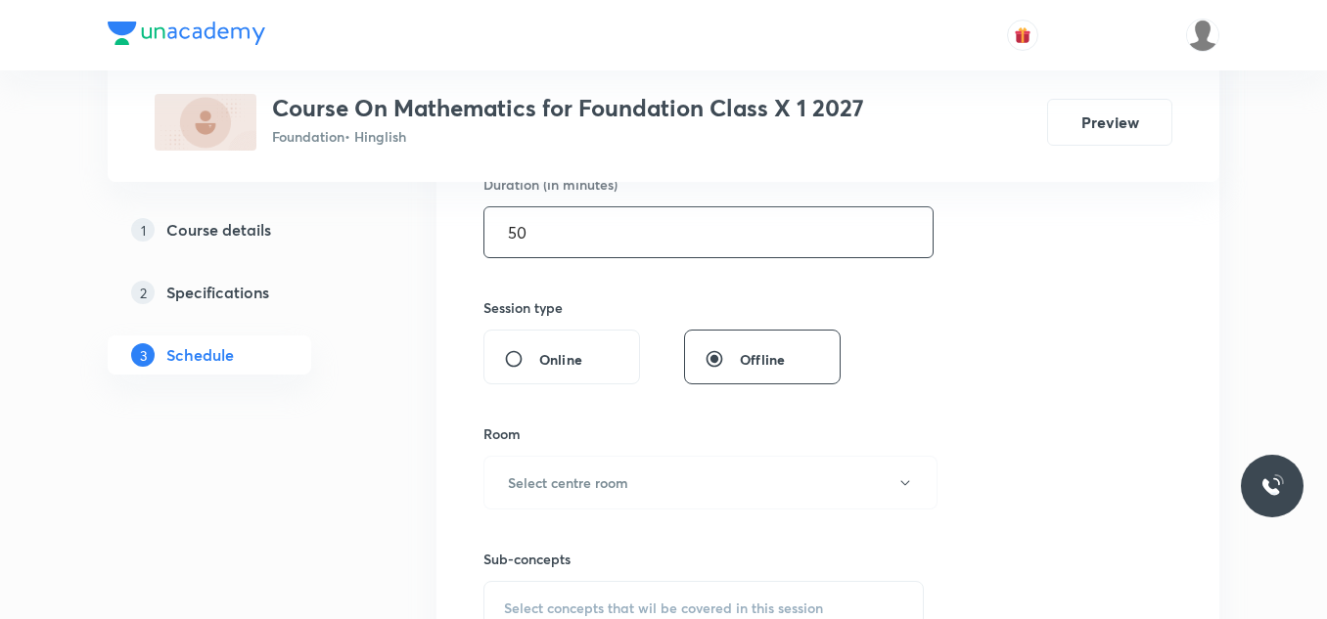
scroll to position [628, 0]
type input "50"
click at [601, 497] on button "Select centre room" at bounding box center [710, 482] width 454 height 54
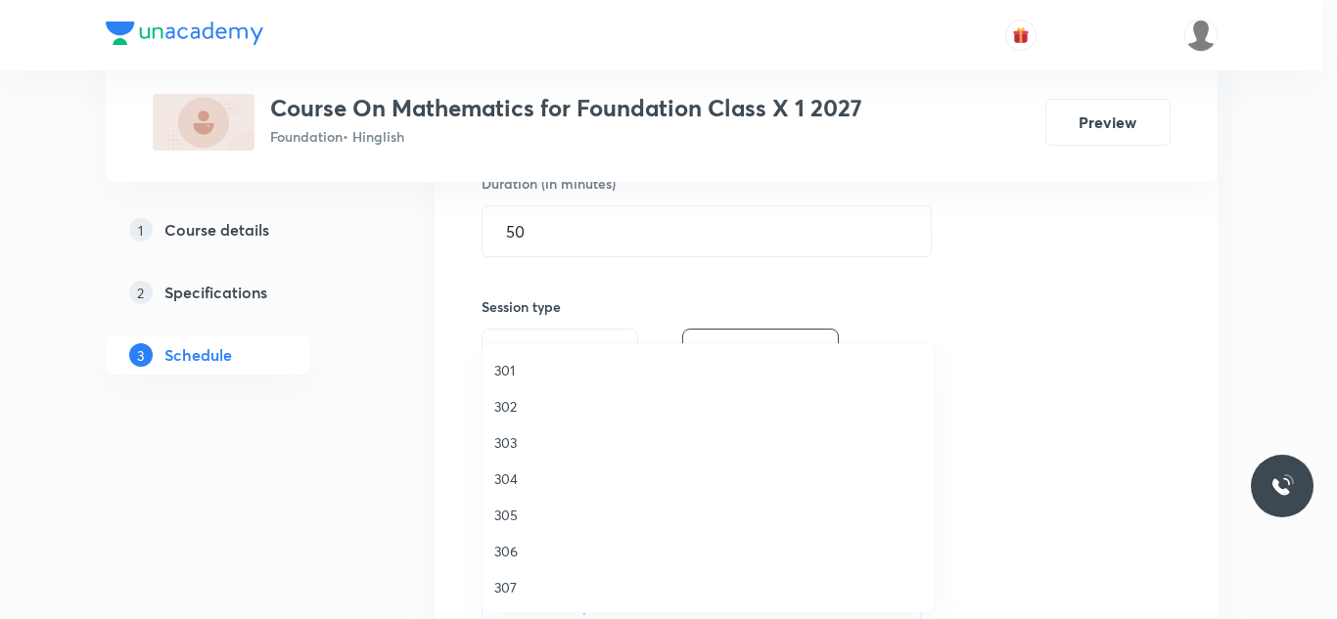
click at [515, 368] on span "301" at bounding box center [708, 370] width 429 height 21
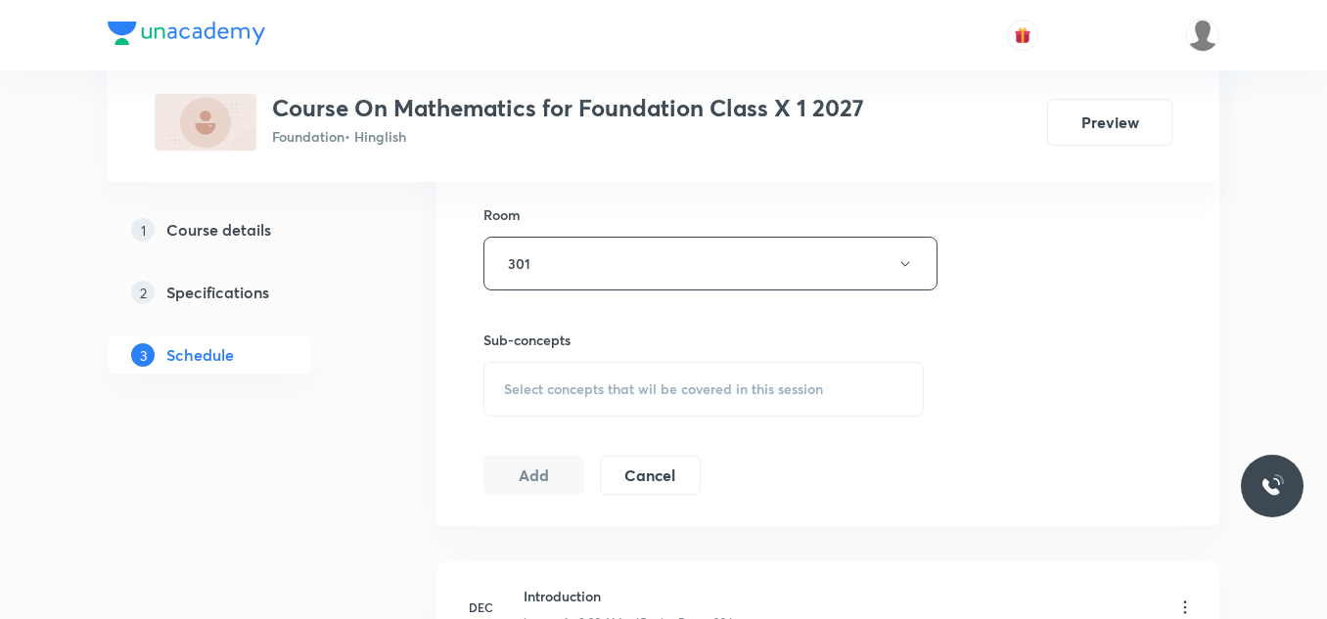
scroll to position [855, 0]
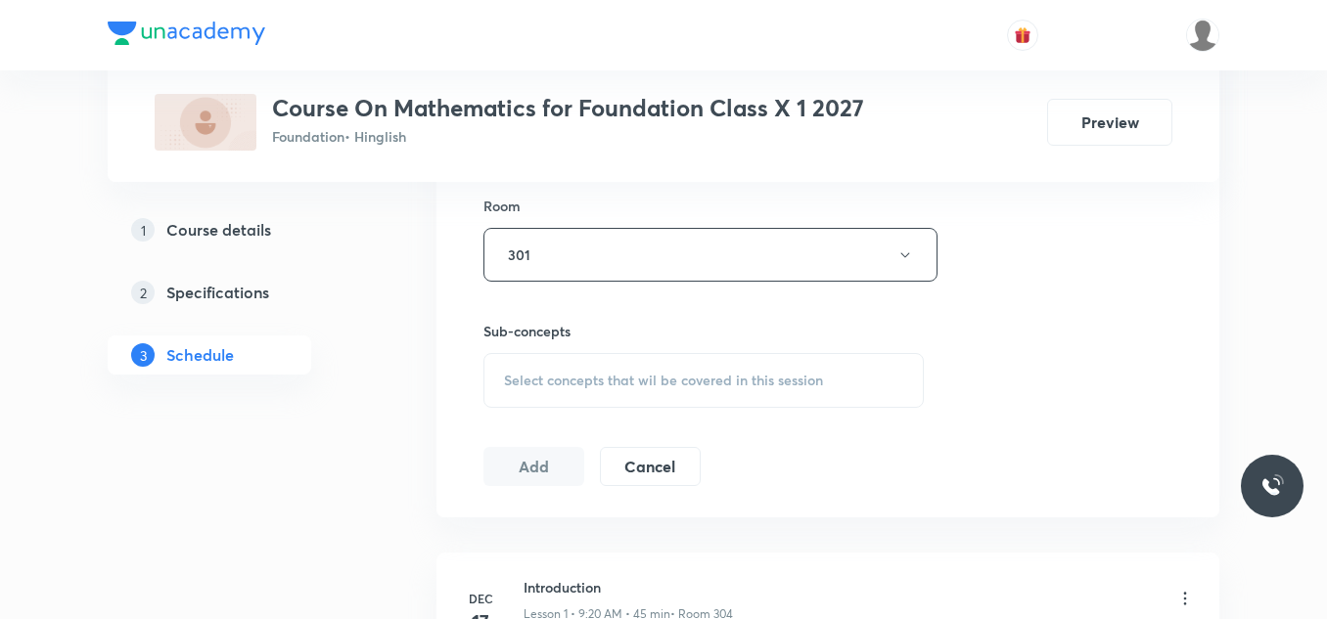
click at [515, 368] on div "Select concepts that wil be covered in this session" at bounding box center [703, 380] width 440 height 55
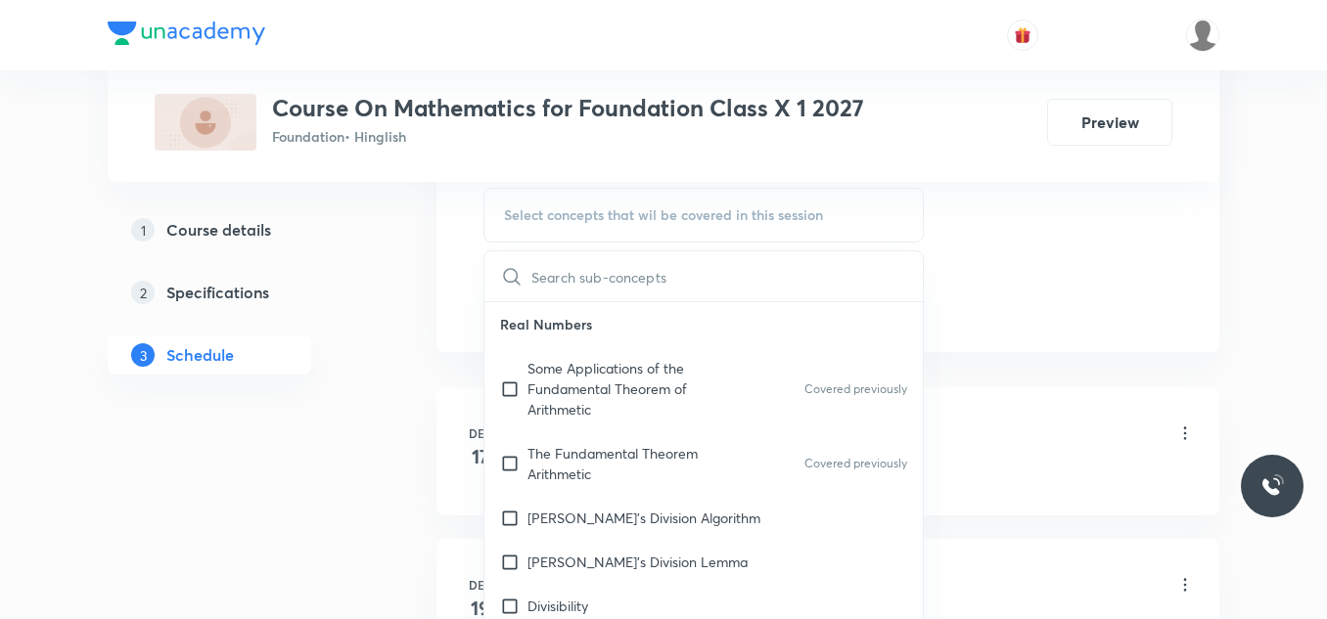
scroll to position [1021, 0]
click at [530, 385] on p "Some Applications of the Fundamental Theorem of Arithmetic" at bounding box center [626, 388] width 198 height 62
checkbox input "true"
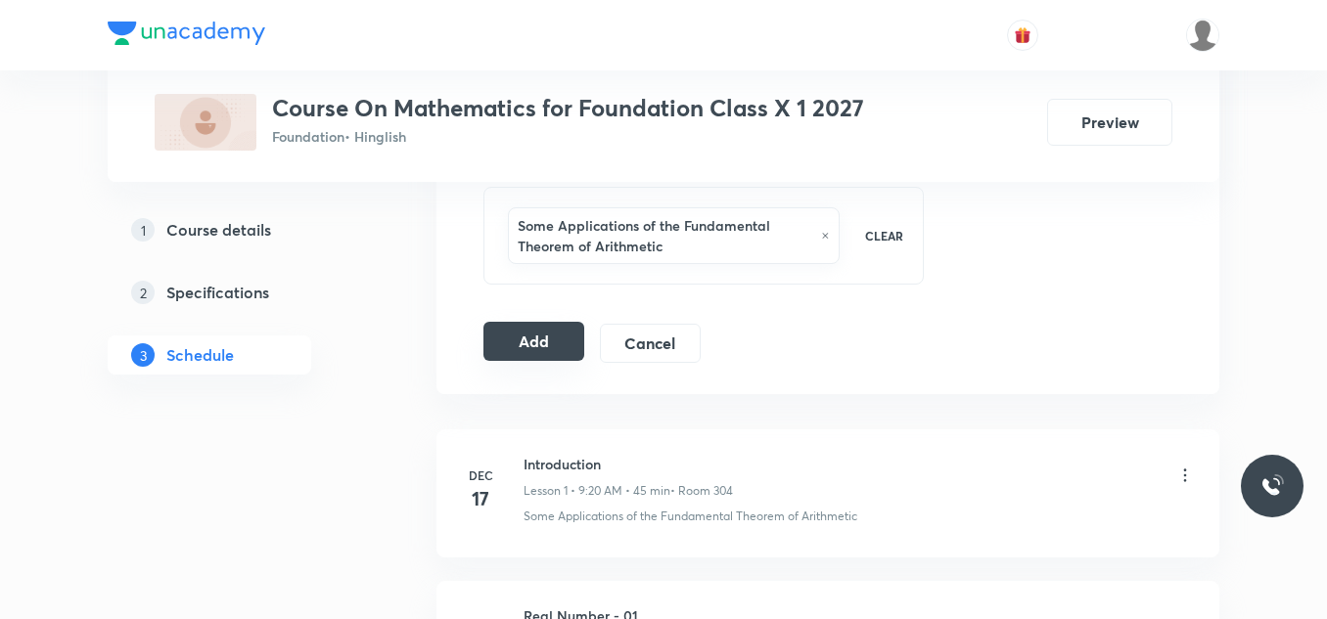
click at [526, 331] on button "Add" at bounding box center [533, 341] width 101 height 39
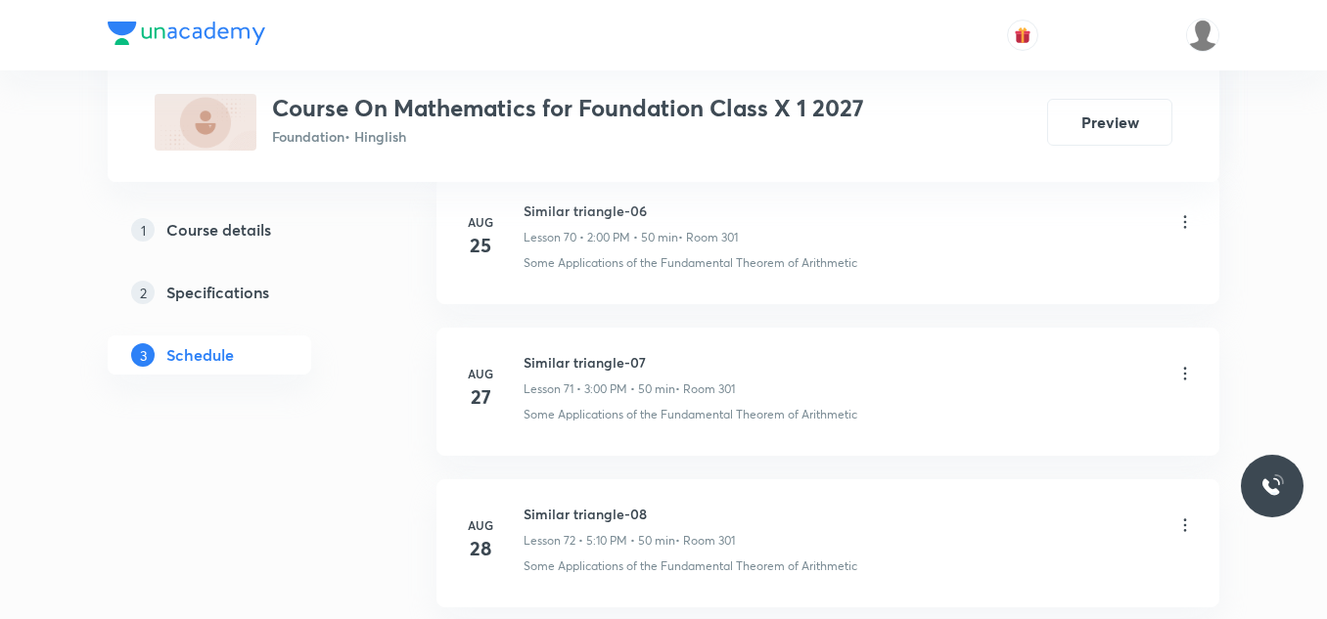
scroll to position [12215, 0]
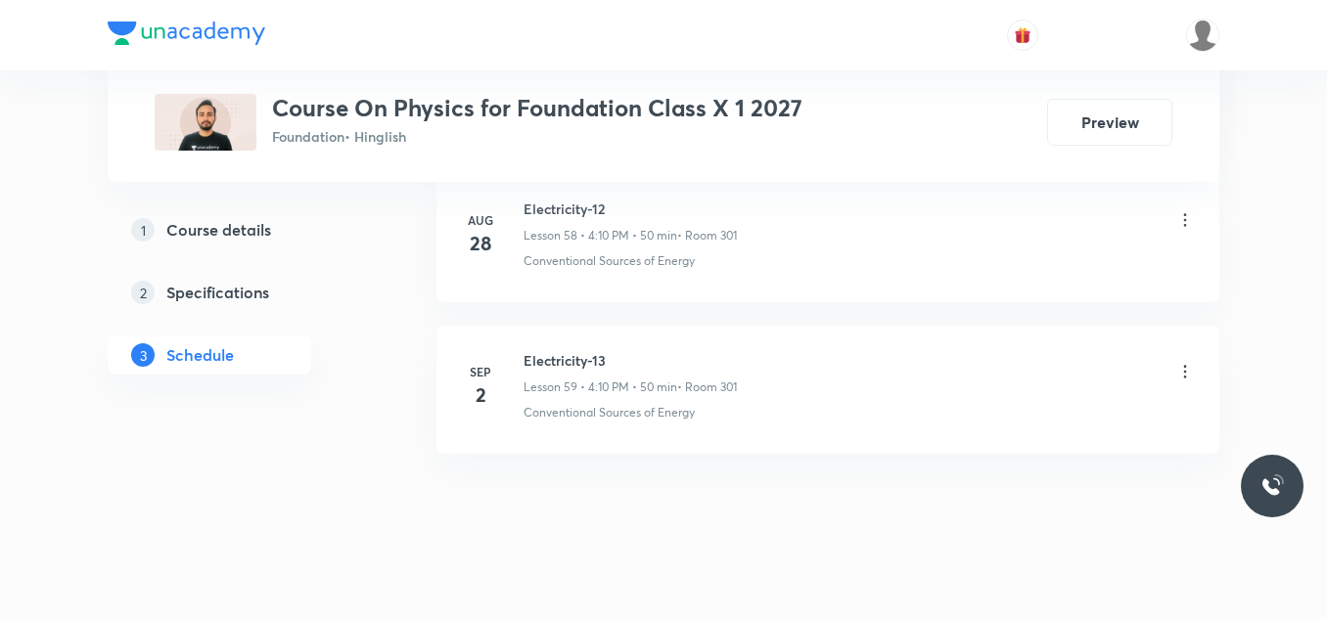
scroll to position [9897, 0]
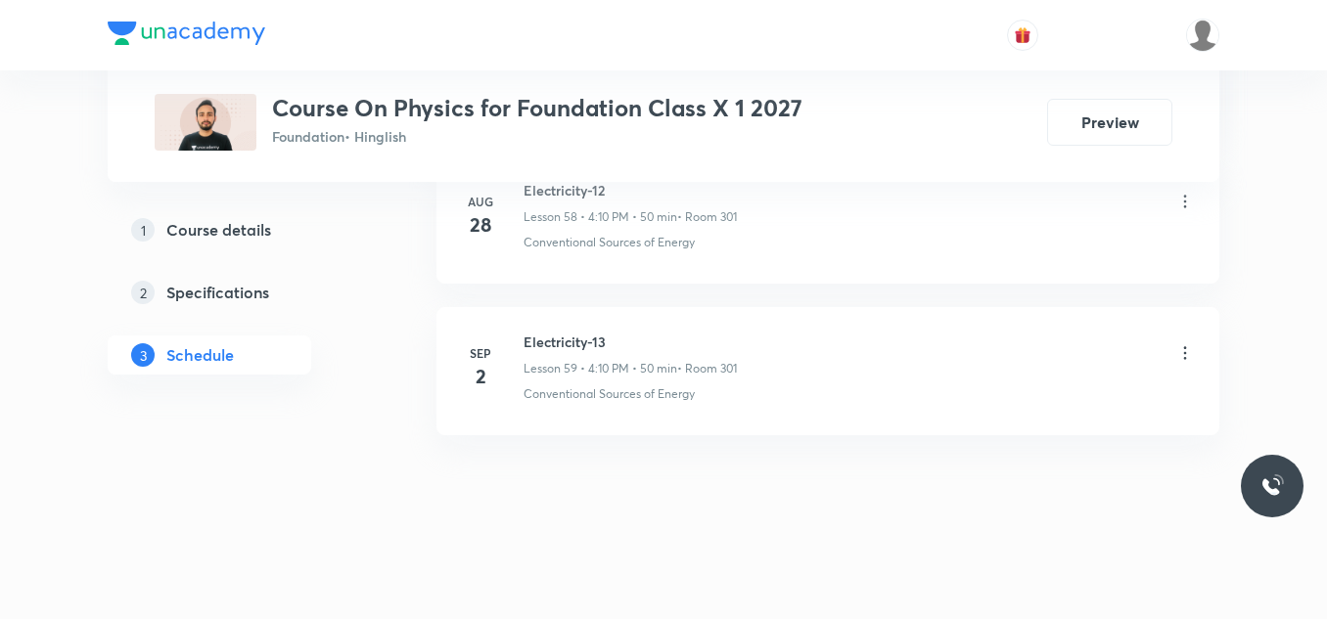
click at [557, 334] on h6 "Electricity-13" at bounding box center [629, 342] width 213 height 21
copy h6 "Electricity-13"
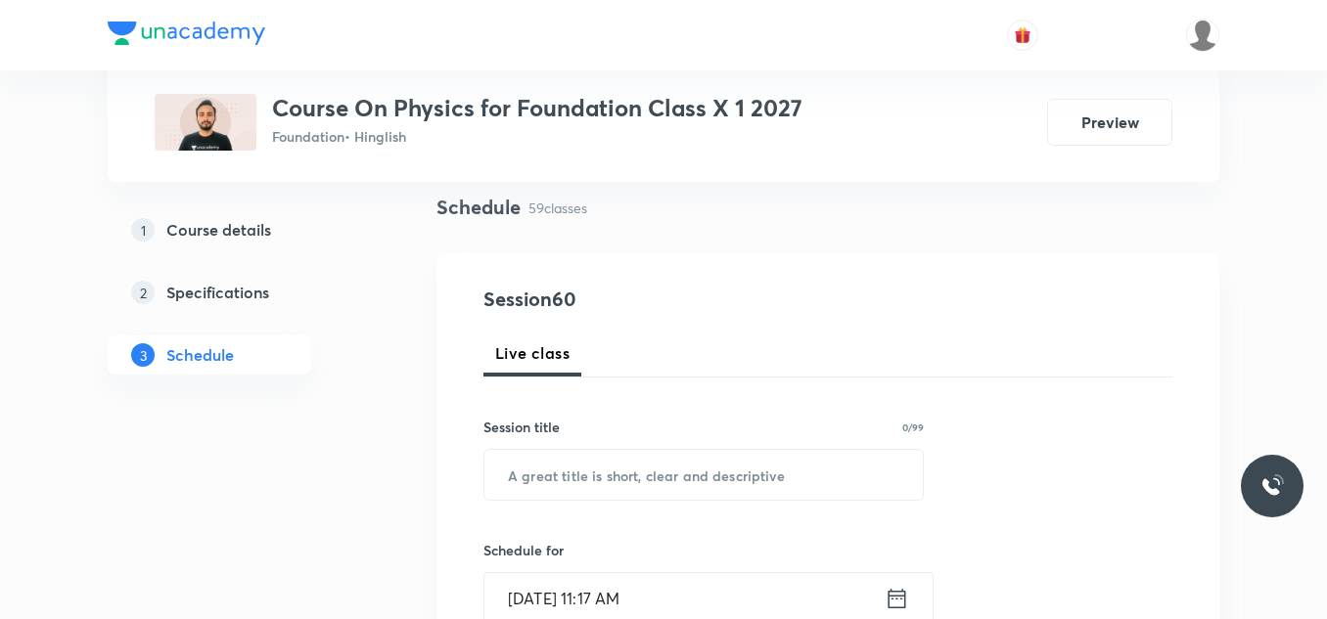
scroll to position [149, 0]
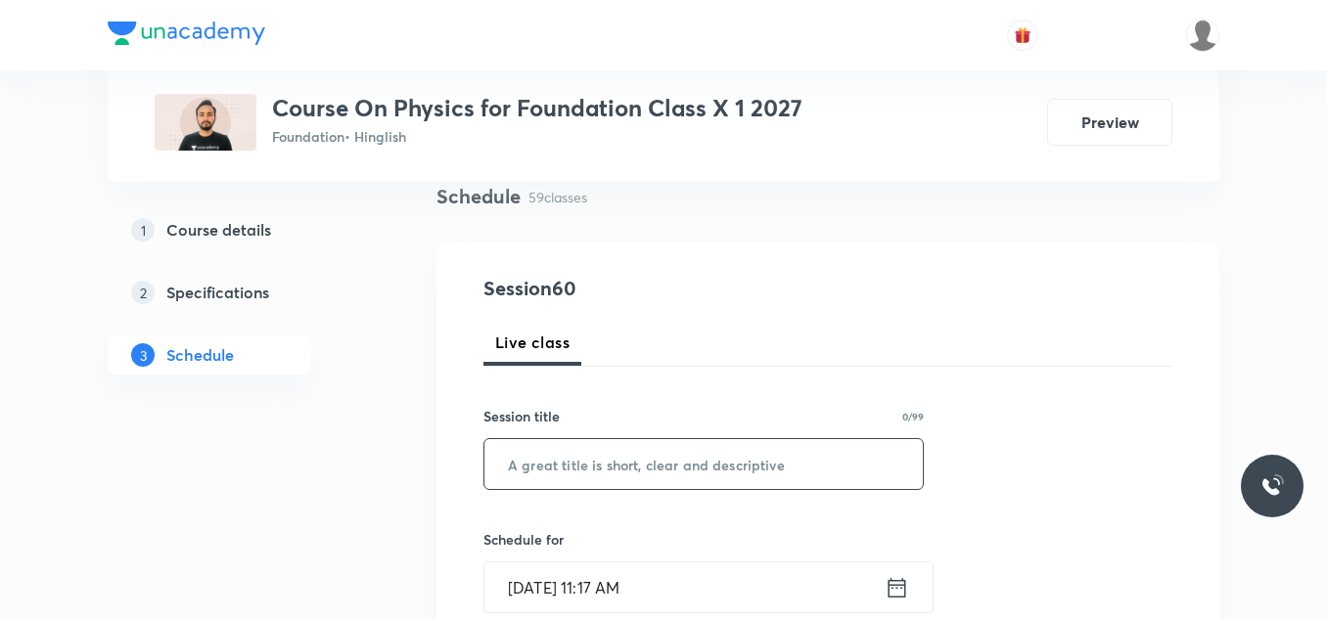
click at [547, 456] on input "text" at bounding box center [703, 464] width 438 height 50
paste input "Electricity-13"
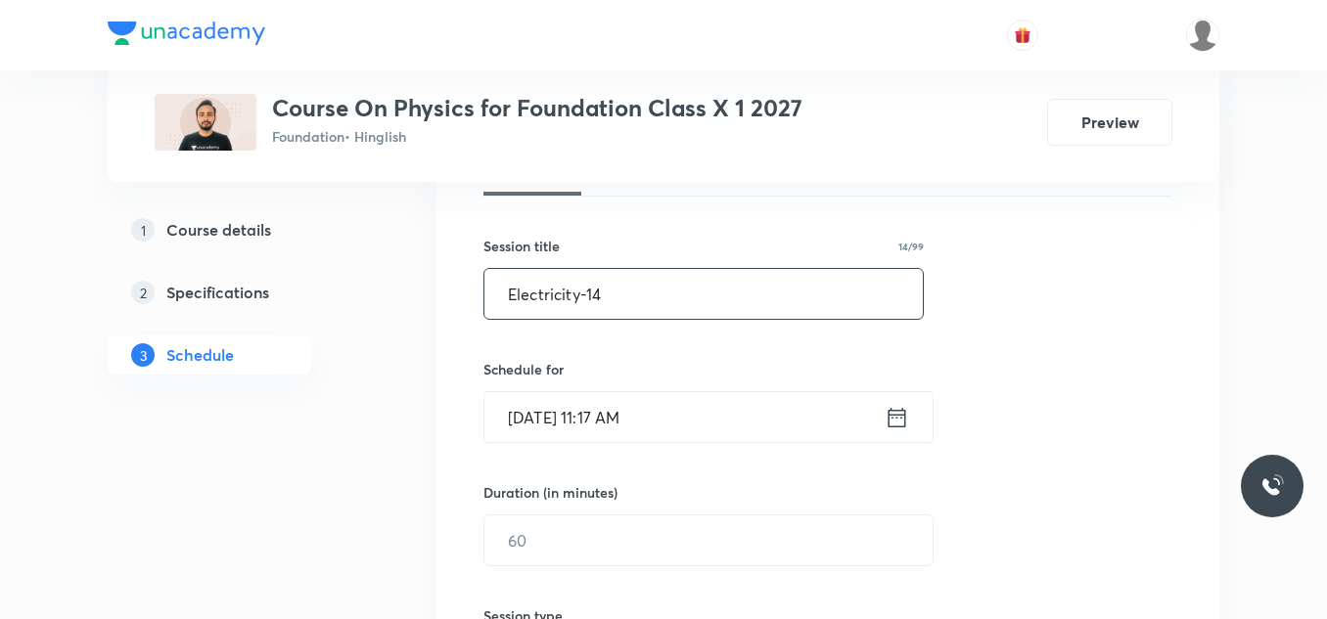
scroll to position [326, 0]
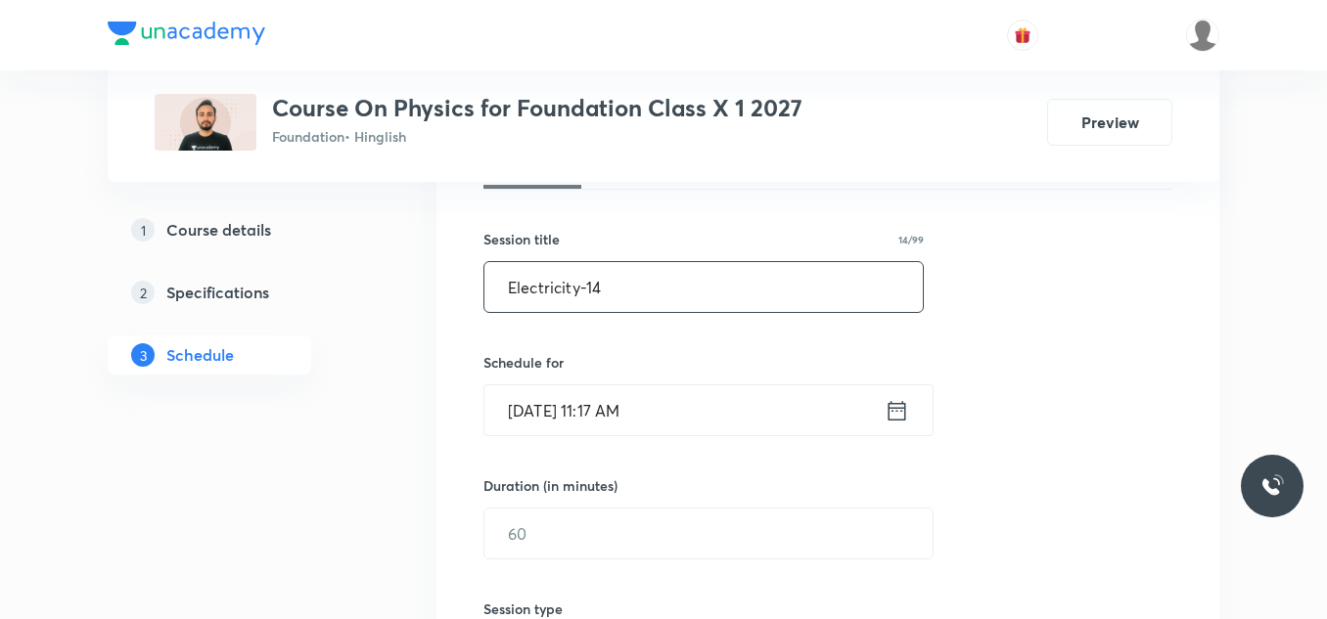
type input "Electricity-14"
click at [672, 408] on input "Sep 3, 2025, 11:17 AM" at bounding box center [684, 410] width 400 height 50
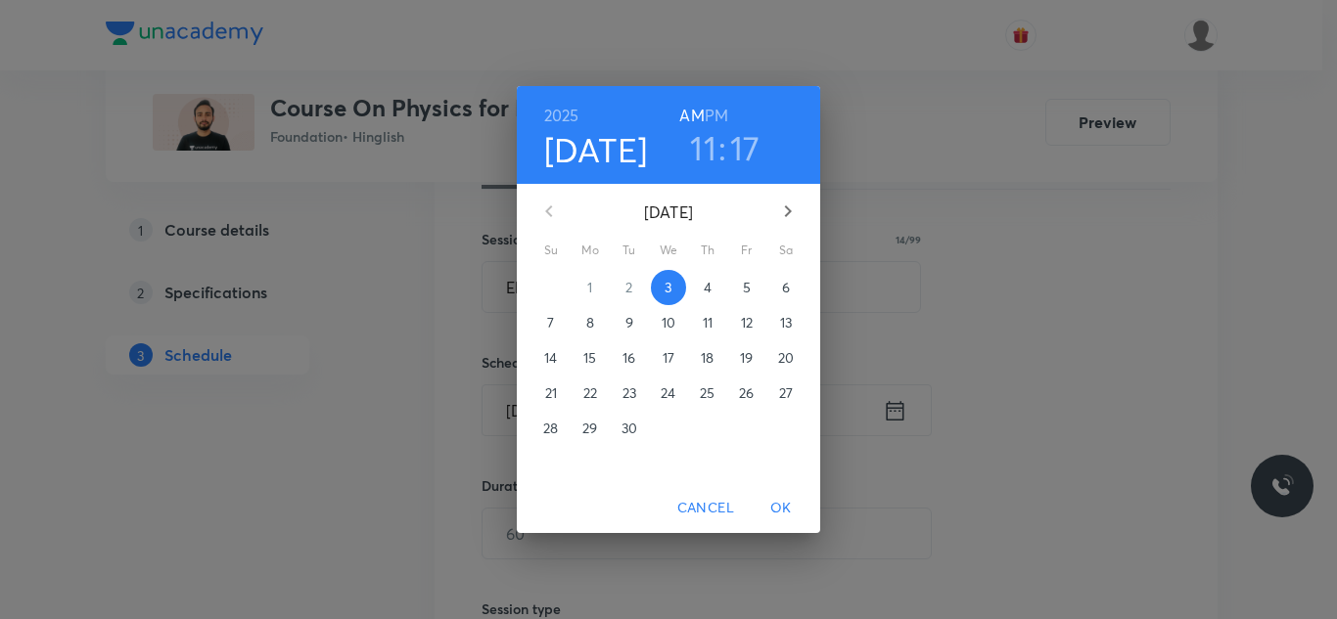
click at [708, 135] on h3 "11" at bounding box center [703, 147] width 26 height 41
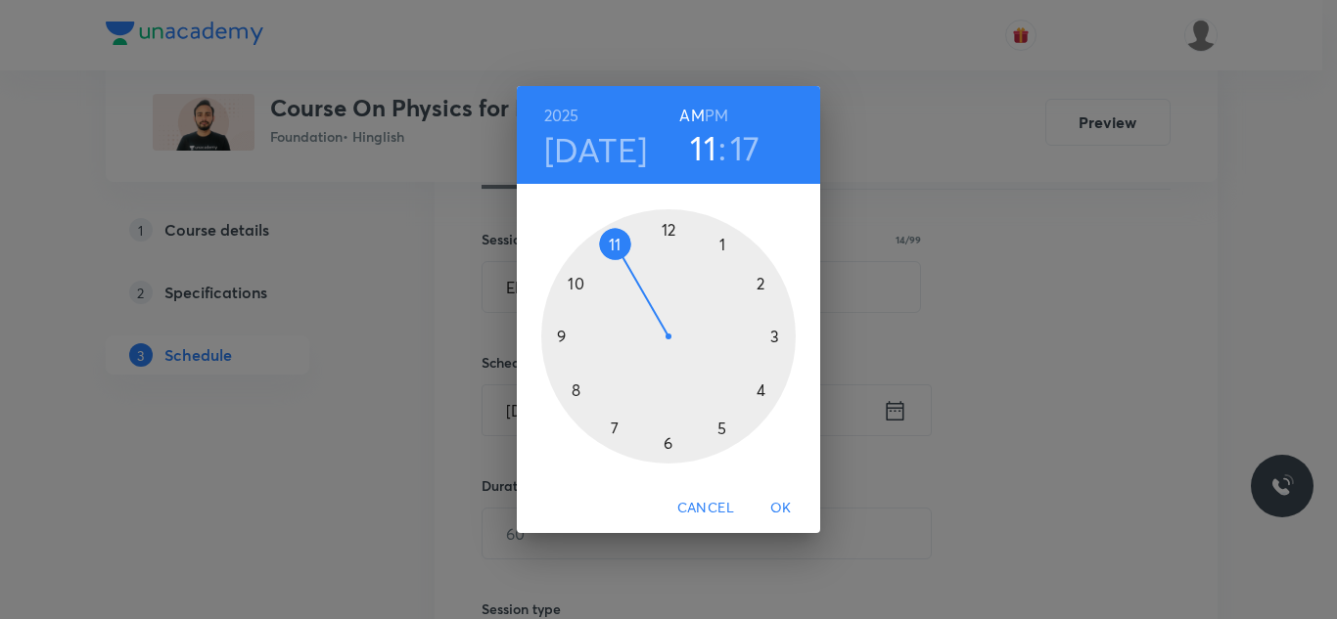
click at [759, 389] on div at bounding box center [668, 336] width 254 height 254
click at [760, 282] on div at bounding box center [668, 336] width 254 height 254
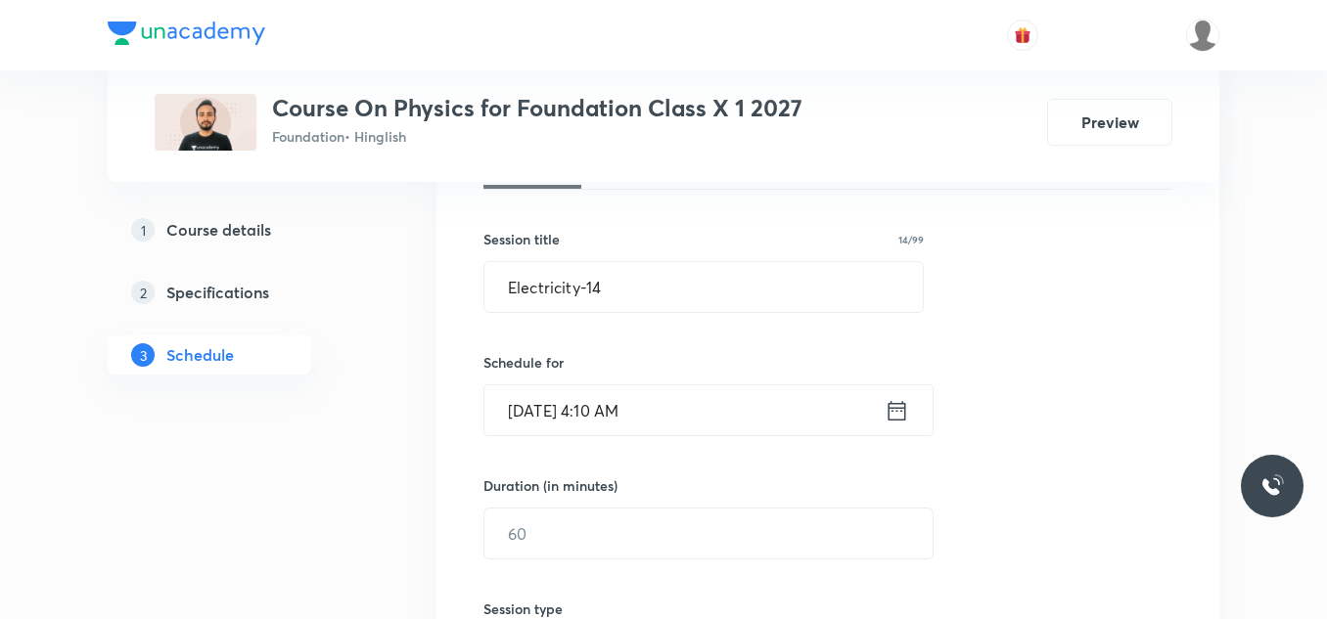
click at [700, 404] on input "Sep 3, 2025, 4:10 AM" at bounding box center [684, 410] width 400 height 50
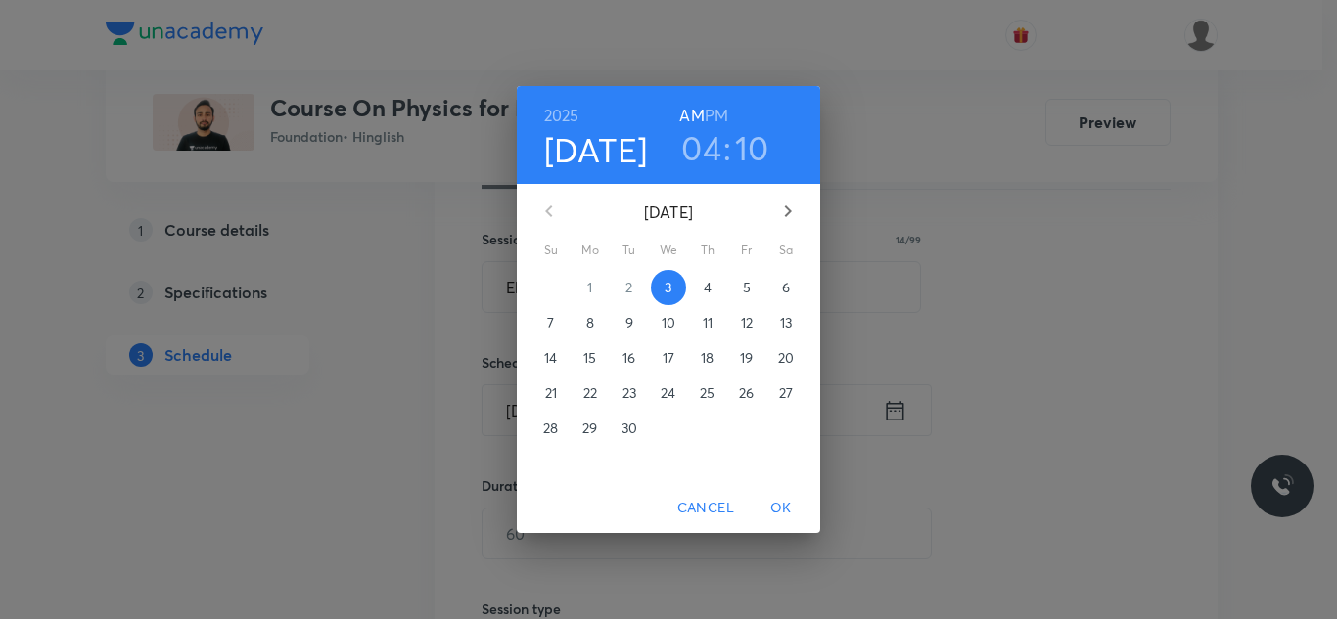
click at [713, 111] on h6 "PM" at bounding box center [715, 115] width 23 height 27
click at [774, 498] on span "OK" at bounding box center [780, 508] width 47 height 24
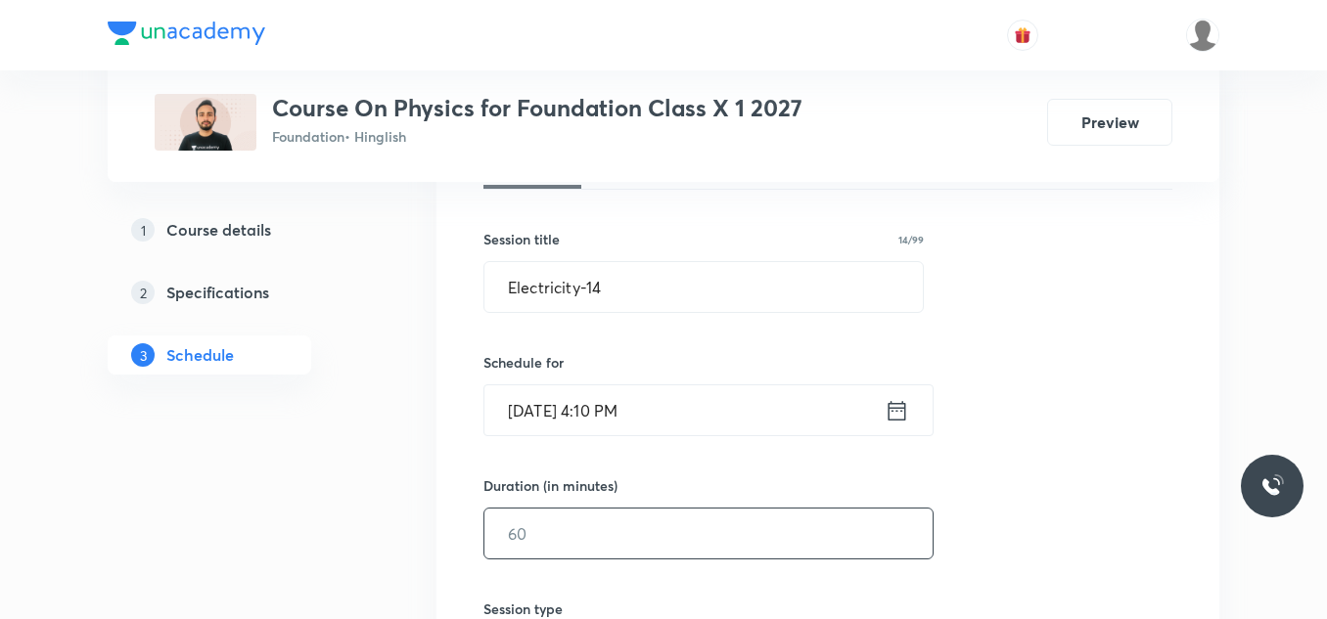
click at [569, 533] on input "text" at bounding box center [708, 534] width 448 height 50
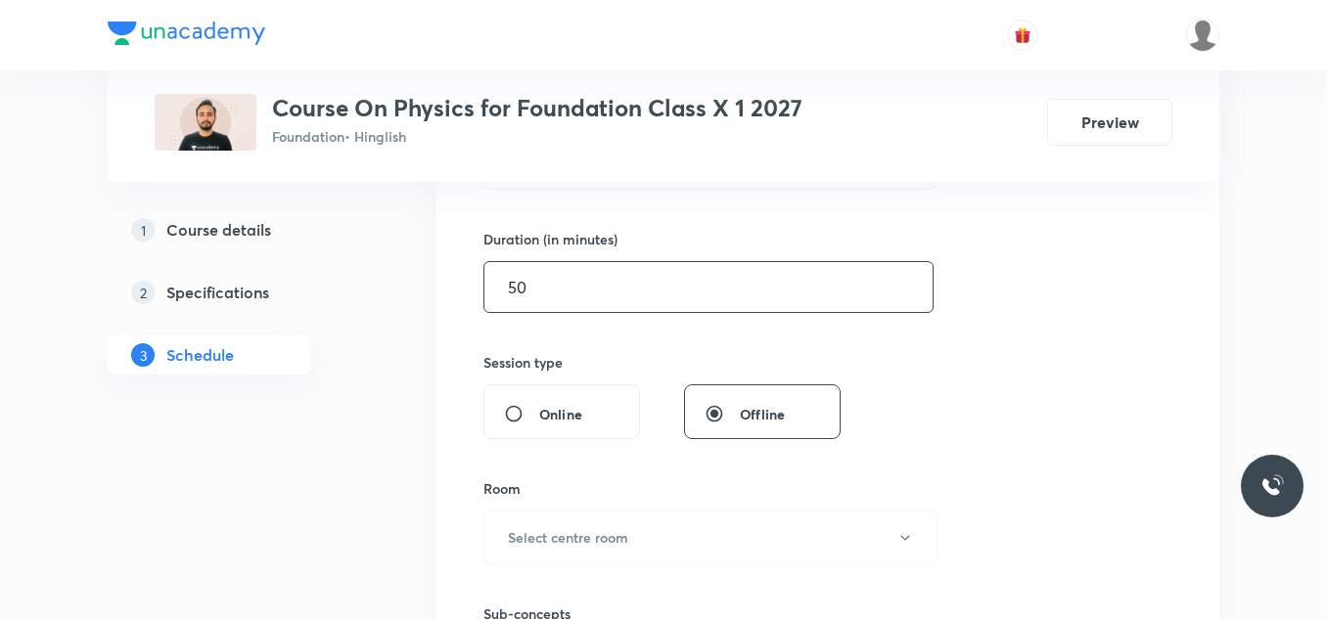
scroll to position [602, 0]
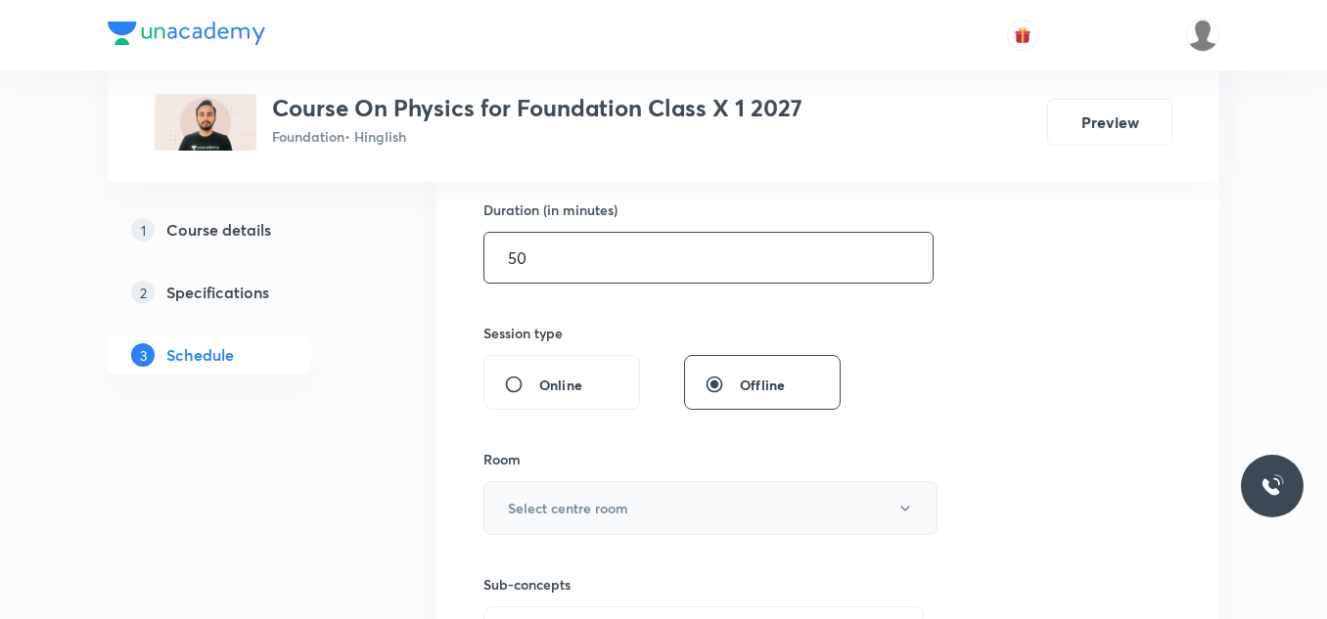
type input "50"
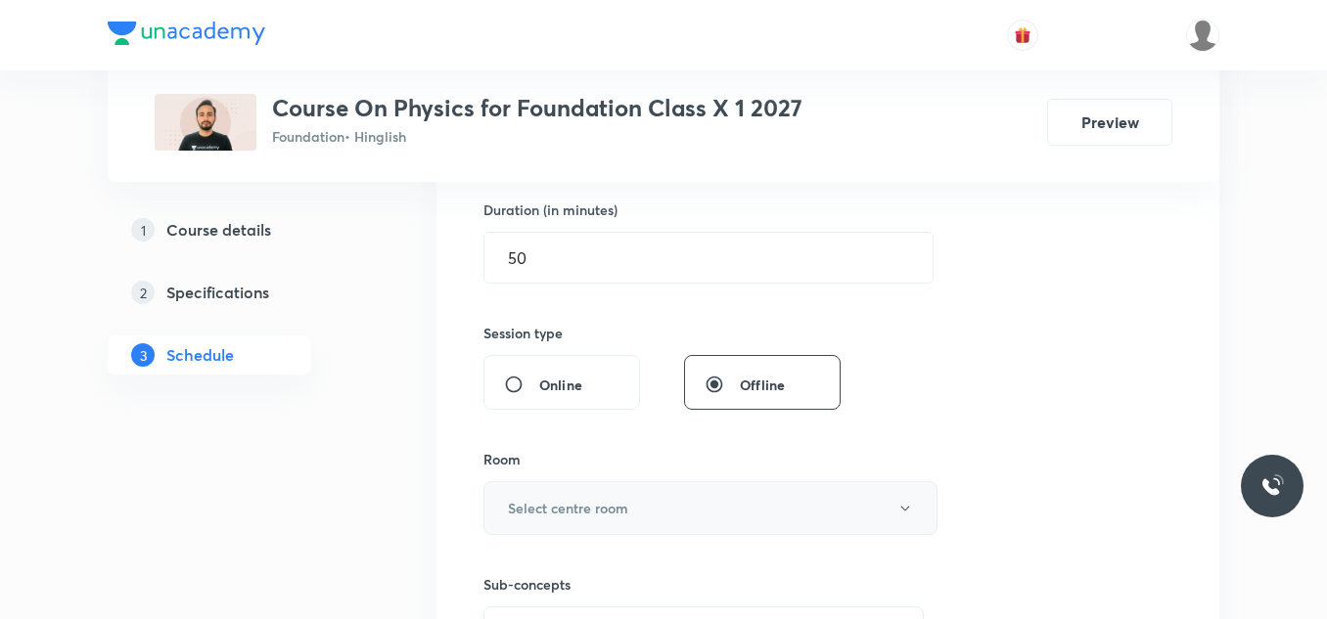
click at [588, 508] on h6 "Select centre room" at bounding box center [568, 508] width 120 height 21
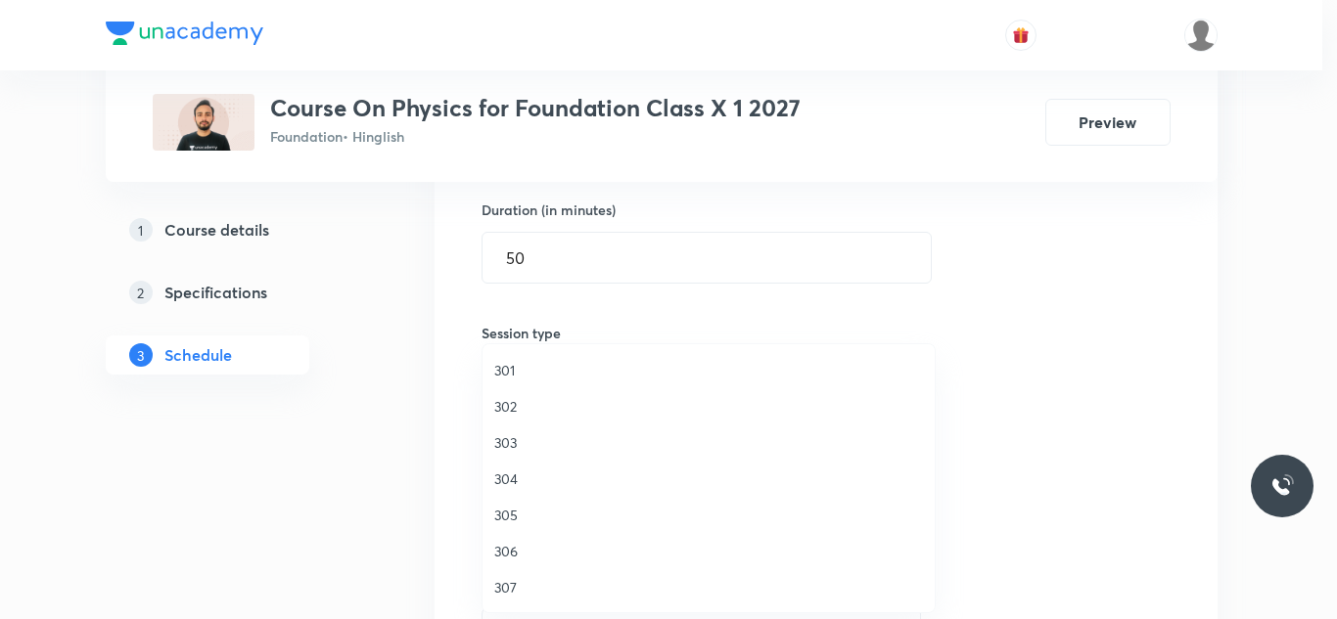
click at [510, 368] on span "301" at bounding box center [708, 370] width 429 height 21
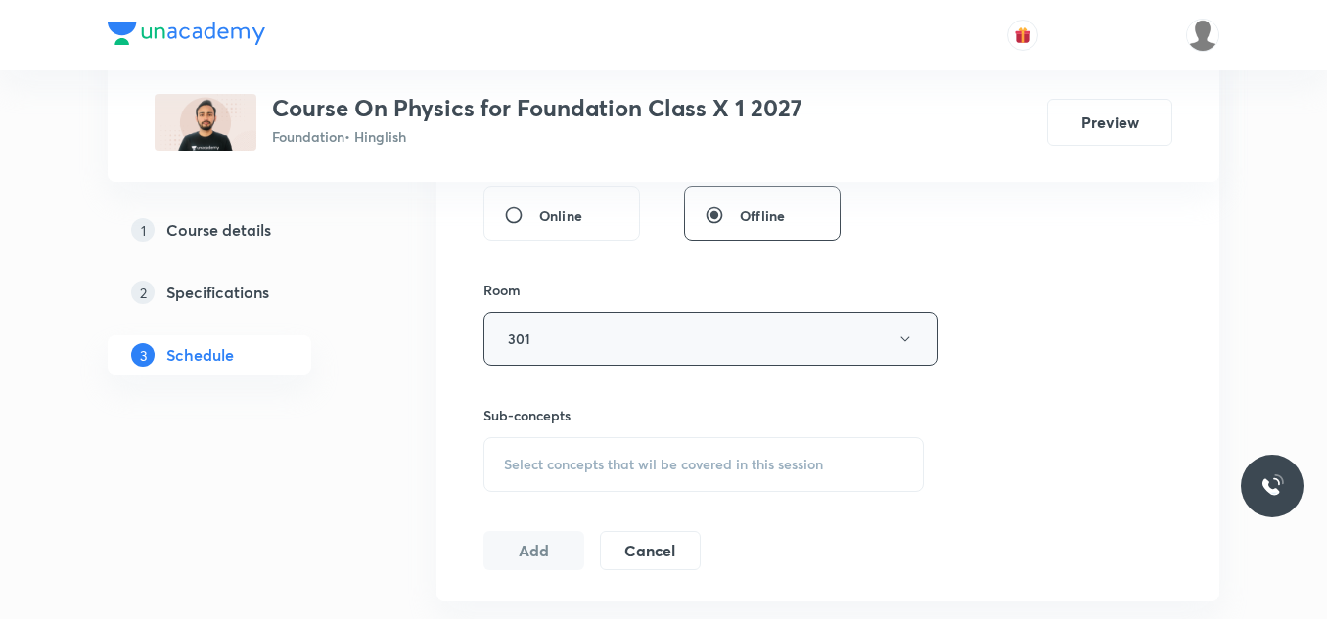
scroll to position [772, 0]
click at [567, 467] on span "Select concepts that wil be covered in this session" at bounding box center [663, 464] width 319 height 16
click at [529, 604] on div "Conventional Sources of Energy Covered previously" at bounding box center [703, 627] width 438 height 65
checkbox input "true"
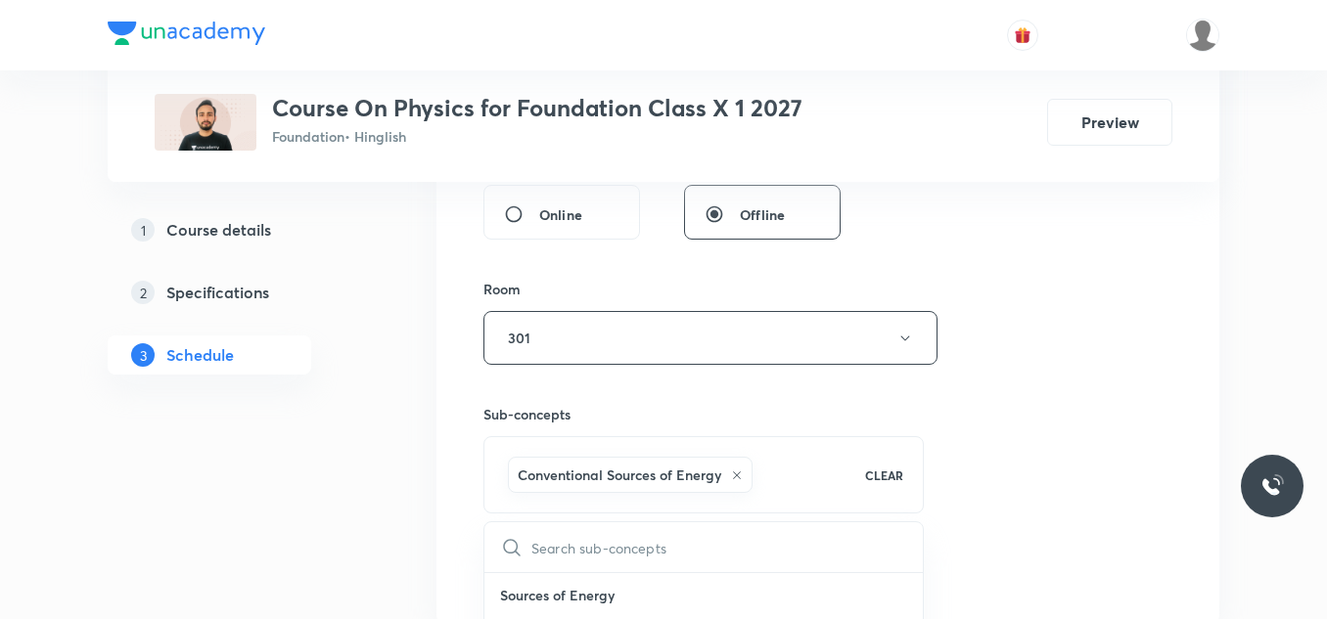
click at [540, 561] on button "Add" at bounding box center [533, 570] width 101 height 39
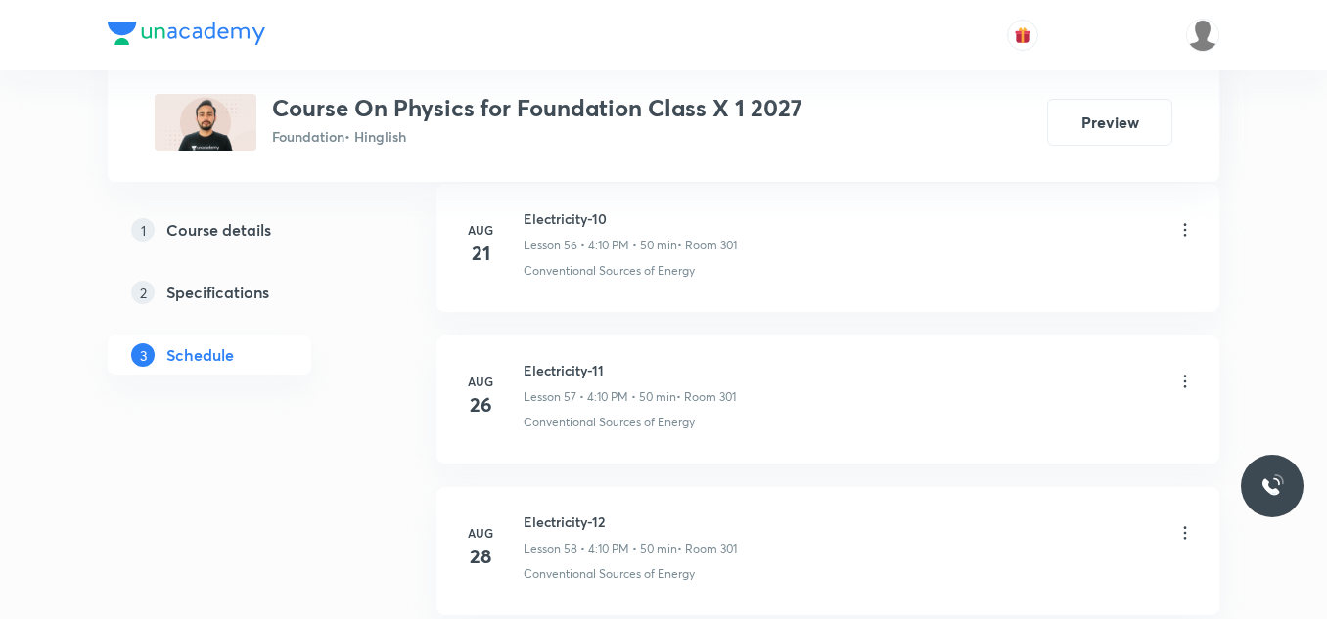
scroll to position [9919, 0]
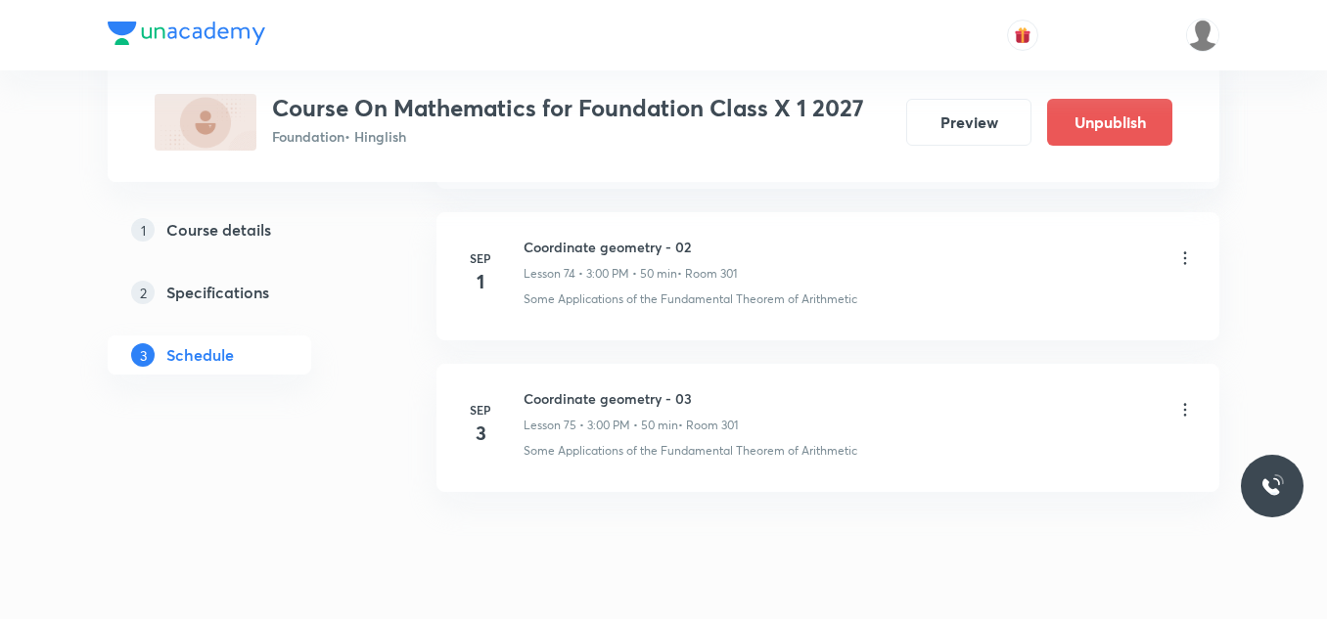
scroll to position [12266, 0]
click at [574, 401] on h6 "Coordinate geometry - 03" at bounding box center [630, 399] width 214 height 21
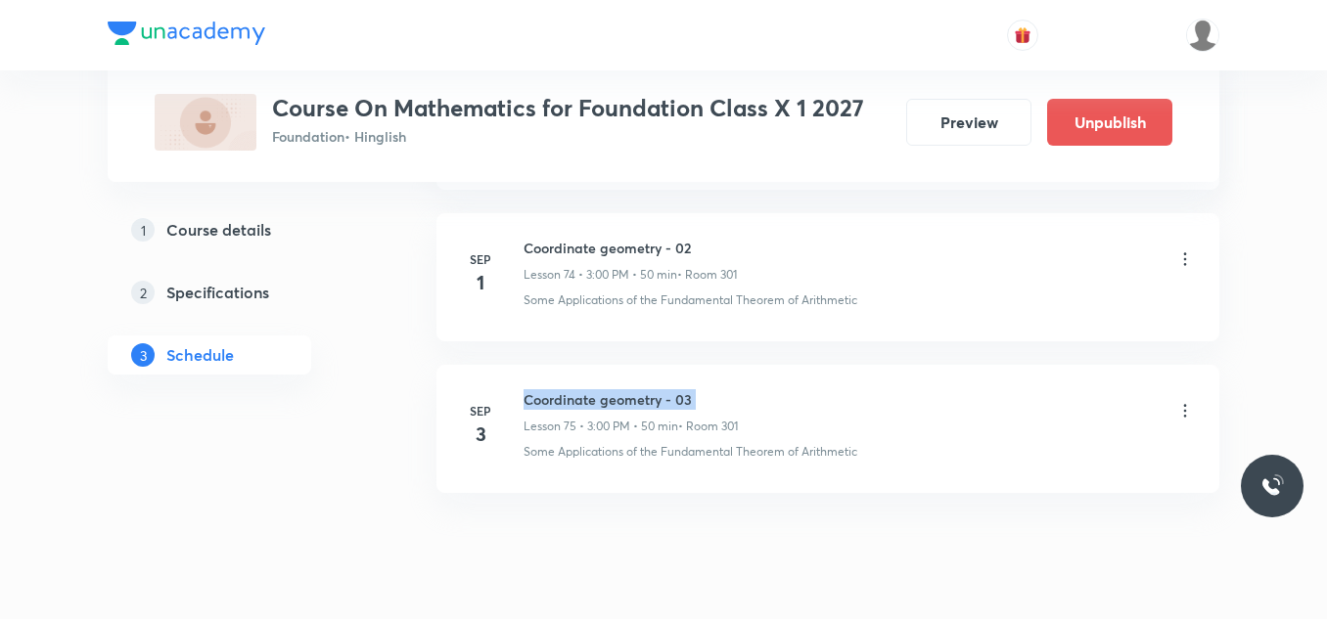
copy h6 "Coordinate geometry - 03"
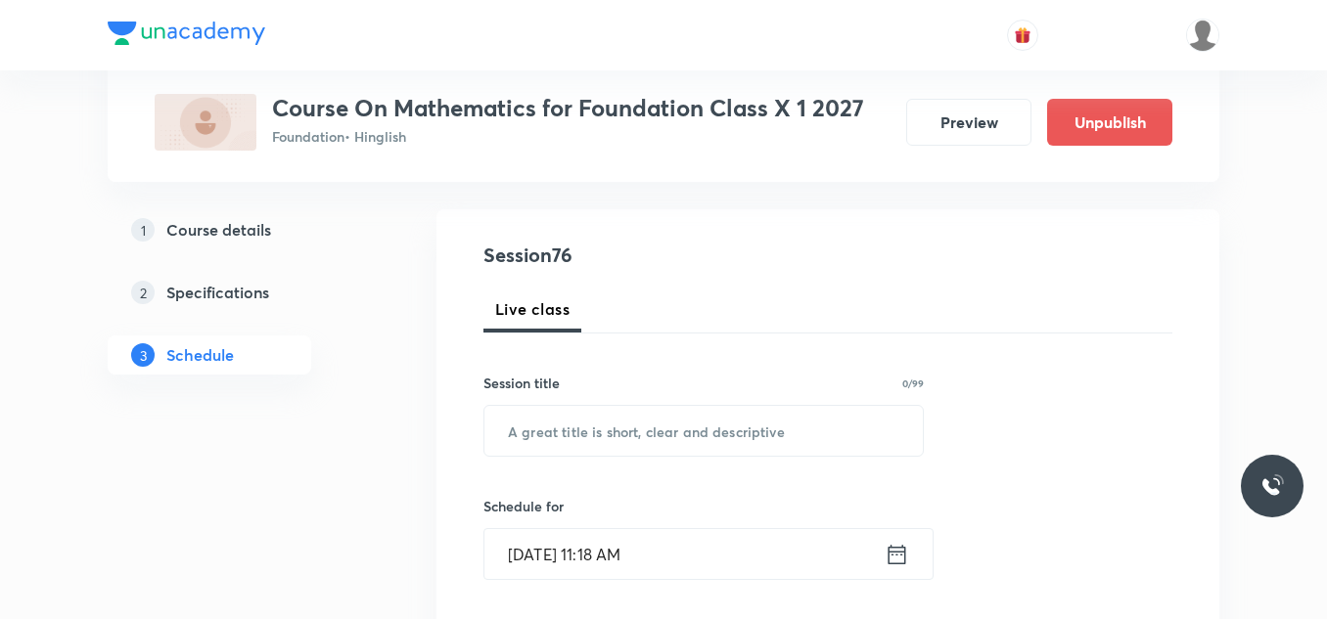
scroll to position [195, 0]
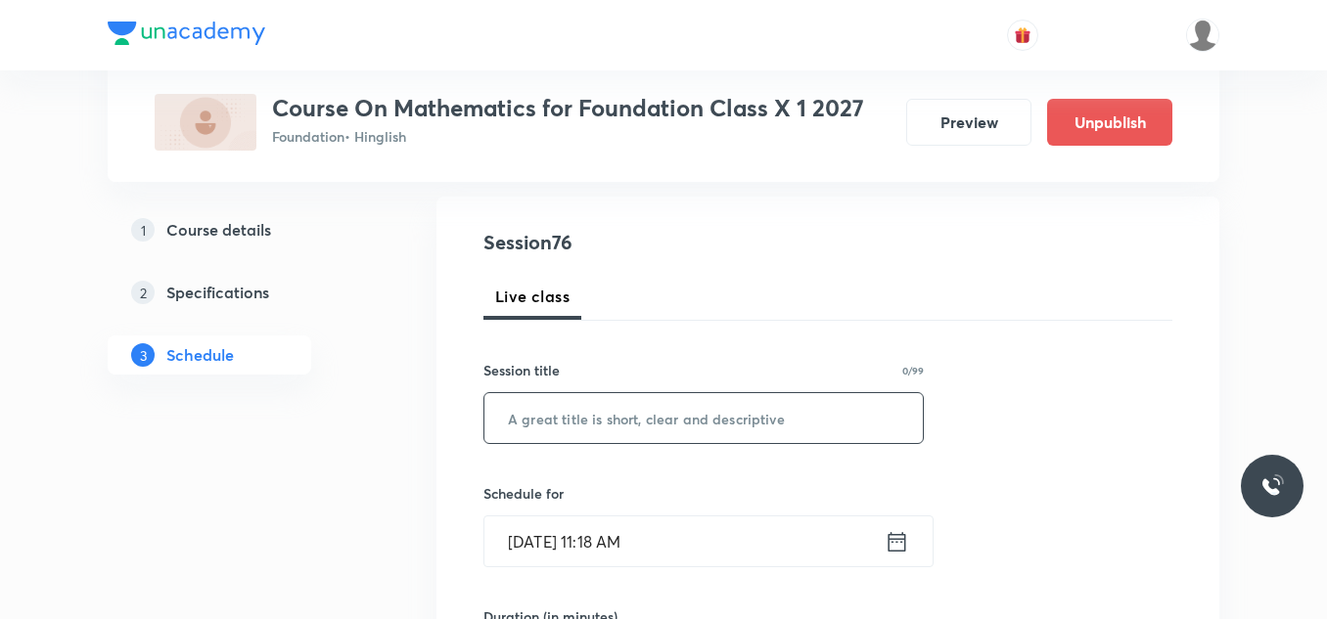
click at [567, 412] on input "text" at bounding box center [703, 418] width 438 height 50
paste input "Coordinate geometry - 03"
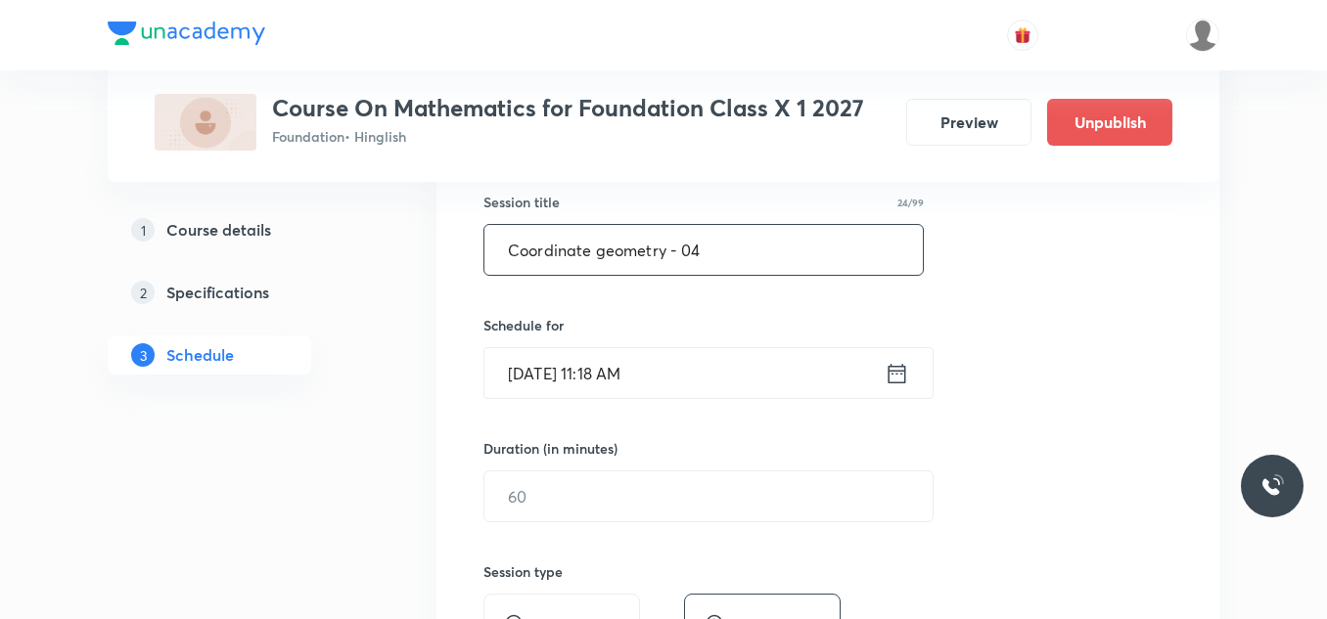
scroll to position [368, 0]
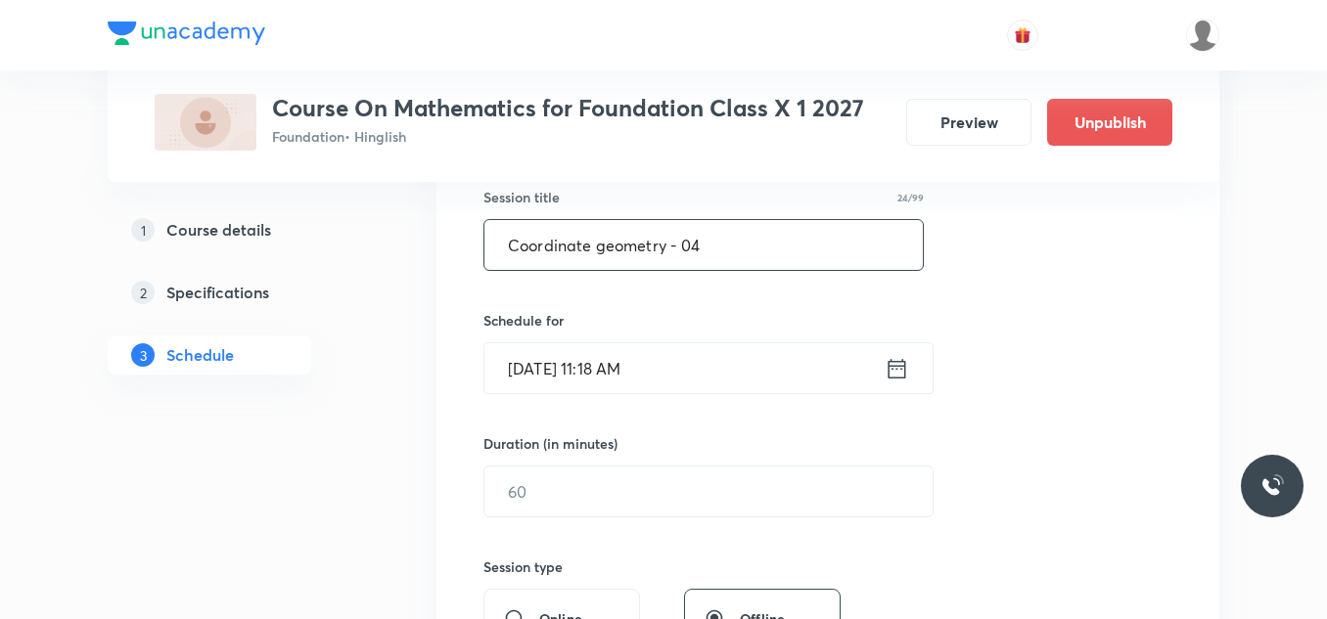
type input "Coordinate geometry - 04"
click at [688, 379] on input "Sep 3, 2025, 11:18 AM" at bounding box center [684, 368] width 400 height 50
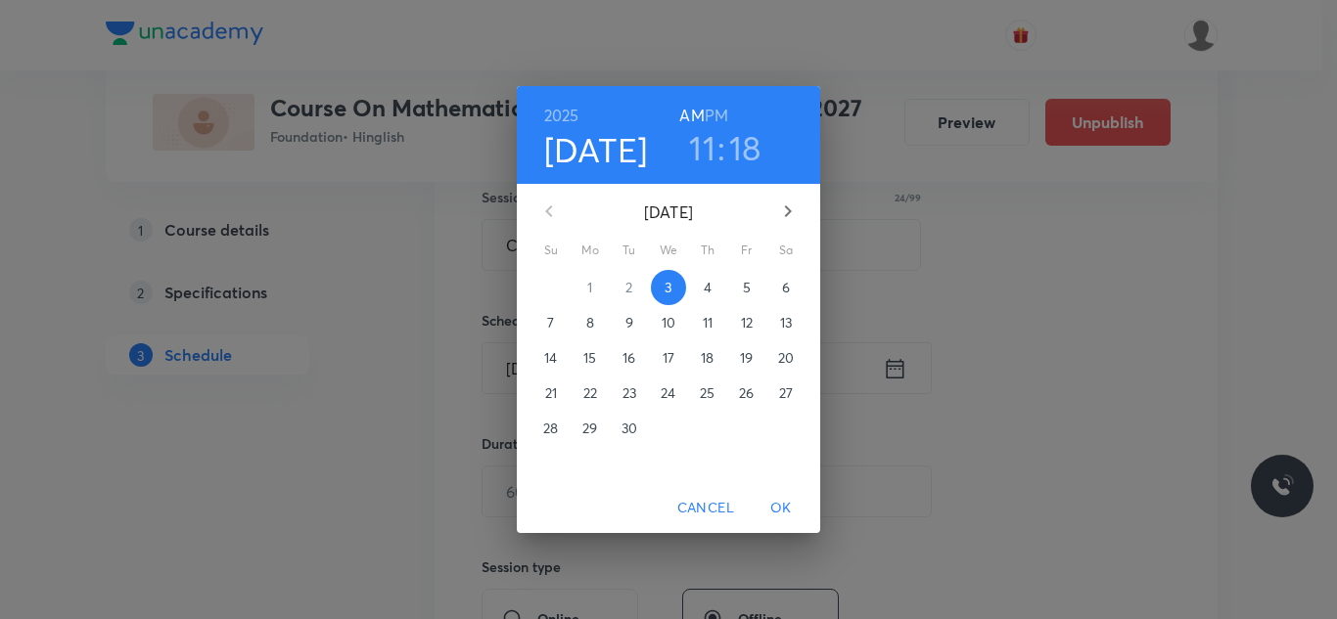
click at [716, 115] on h6 "PM" at bounding box center [715, 115] width 23 height 27
click at [710, 290] on p "4" at bounding box center [707, 288] width 8 height 20
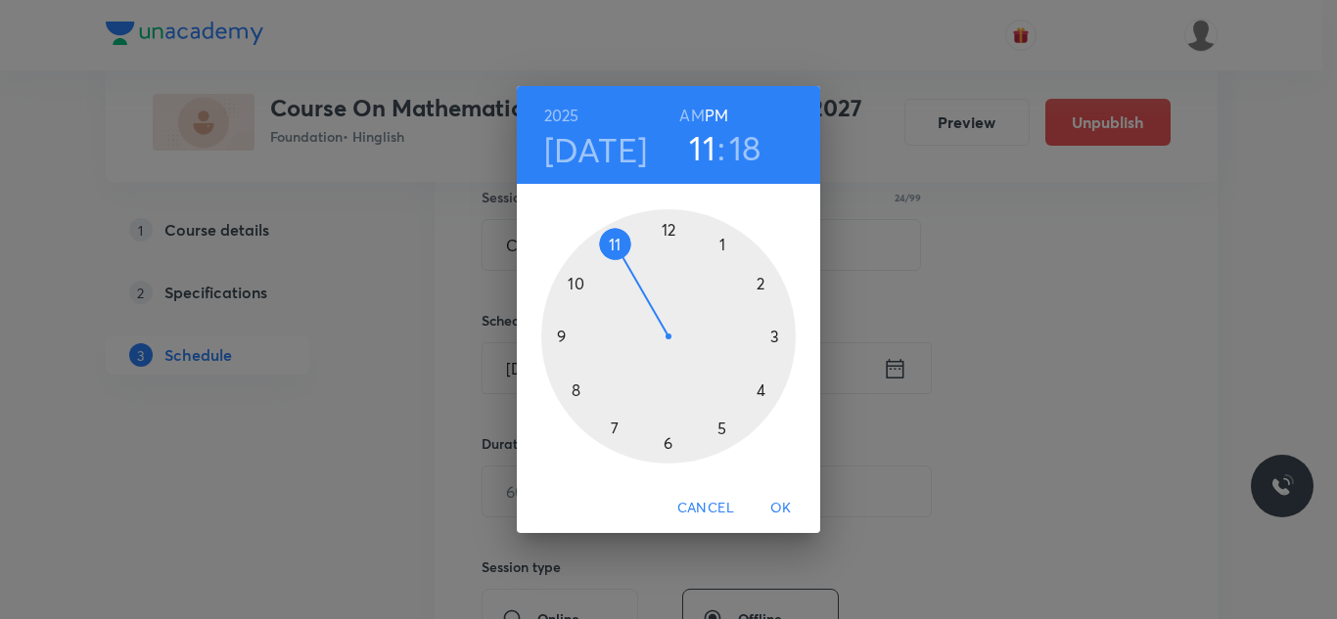
click at [722, 430] on div at bounding box center [668, 336] width 254 height 254
click at [757, 284] on div at bounding box center [668, 336] width 254 height 254
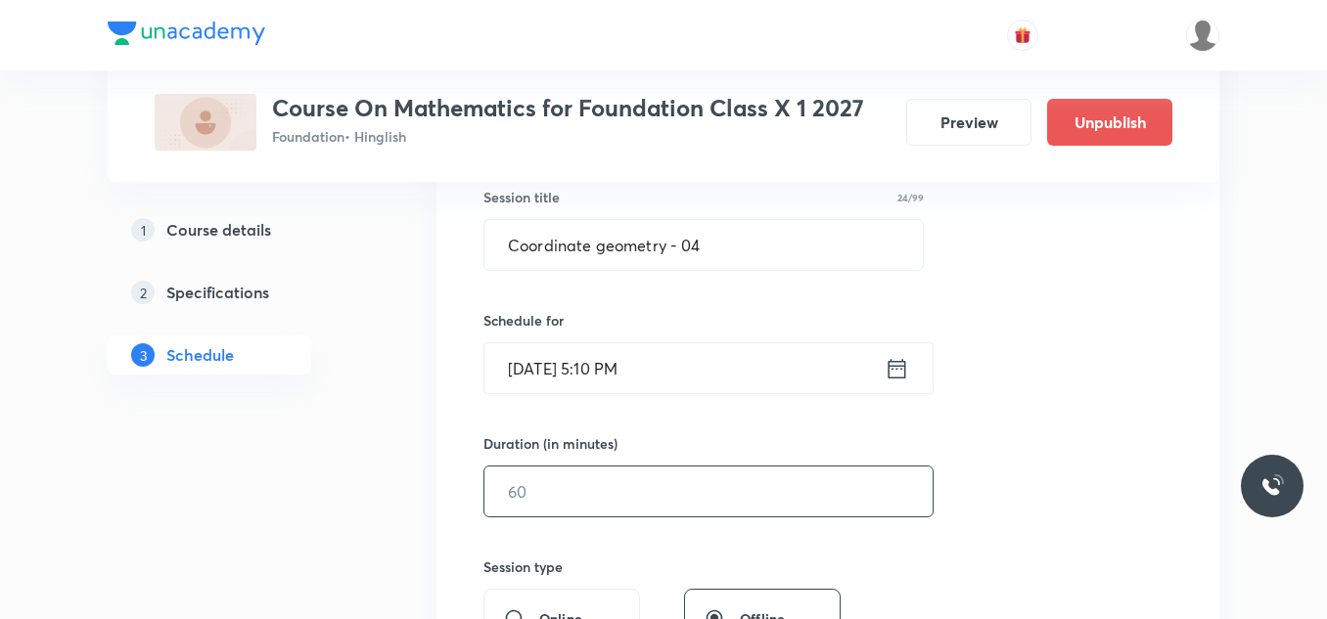
click at [524, 505] on input "text" at bounding box center [708, 492] width 448 height 50
type input "50"
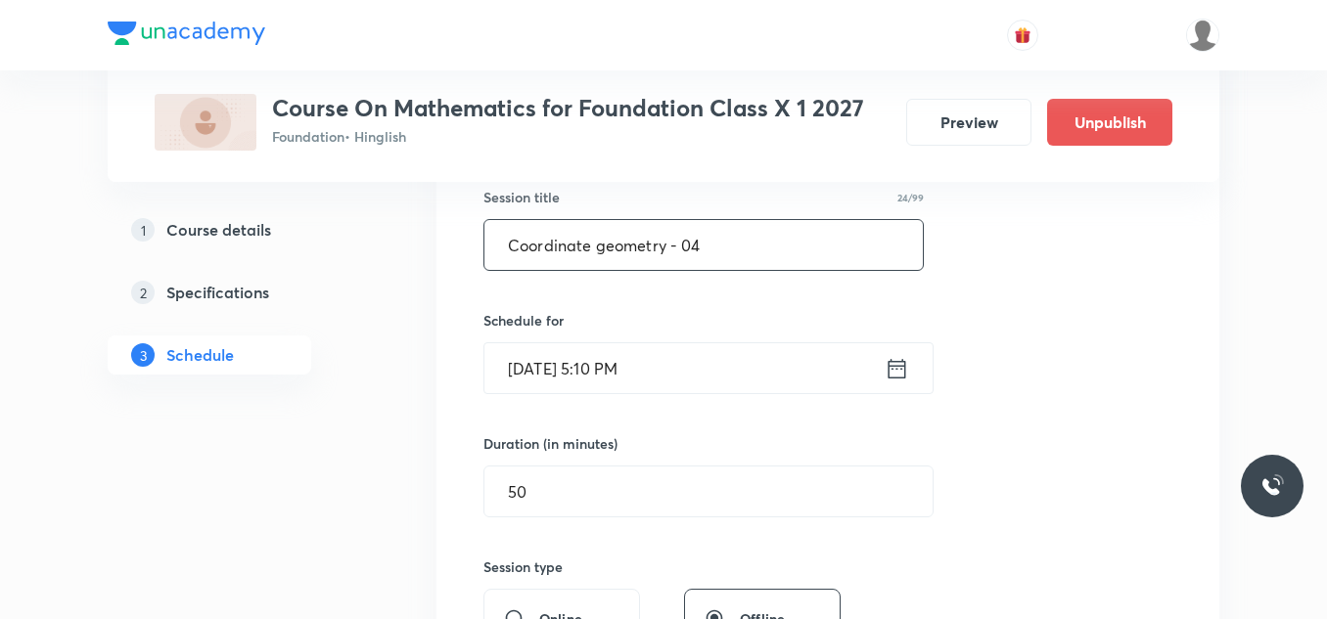
click at [728, 244] on input "Coordinate geometry - 04" at bounding box center [703, 245] width 438 height 50
paste input "Coordinate geometry - 03"
type input "Coordinate geometry - 04"
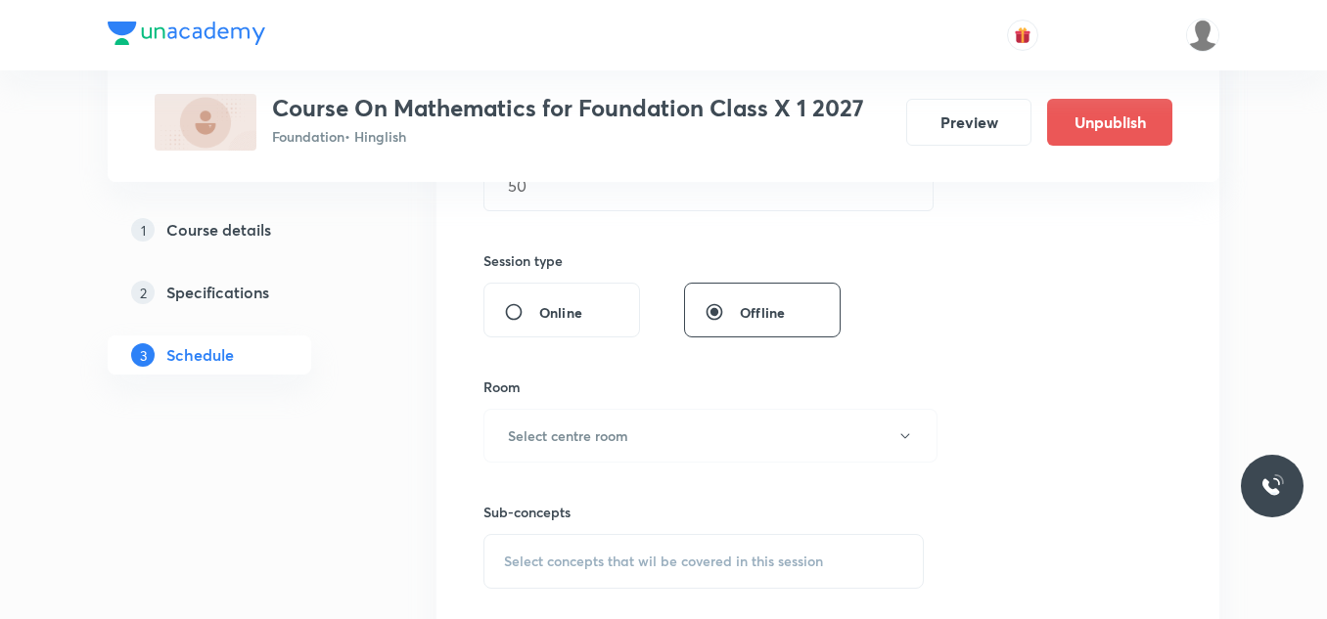
scroll to position [675, 0]
click at [571, 451] on button "Select centre room" at bounding box center [710, 435] width 454 height 54
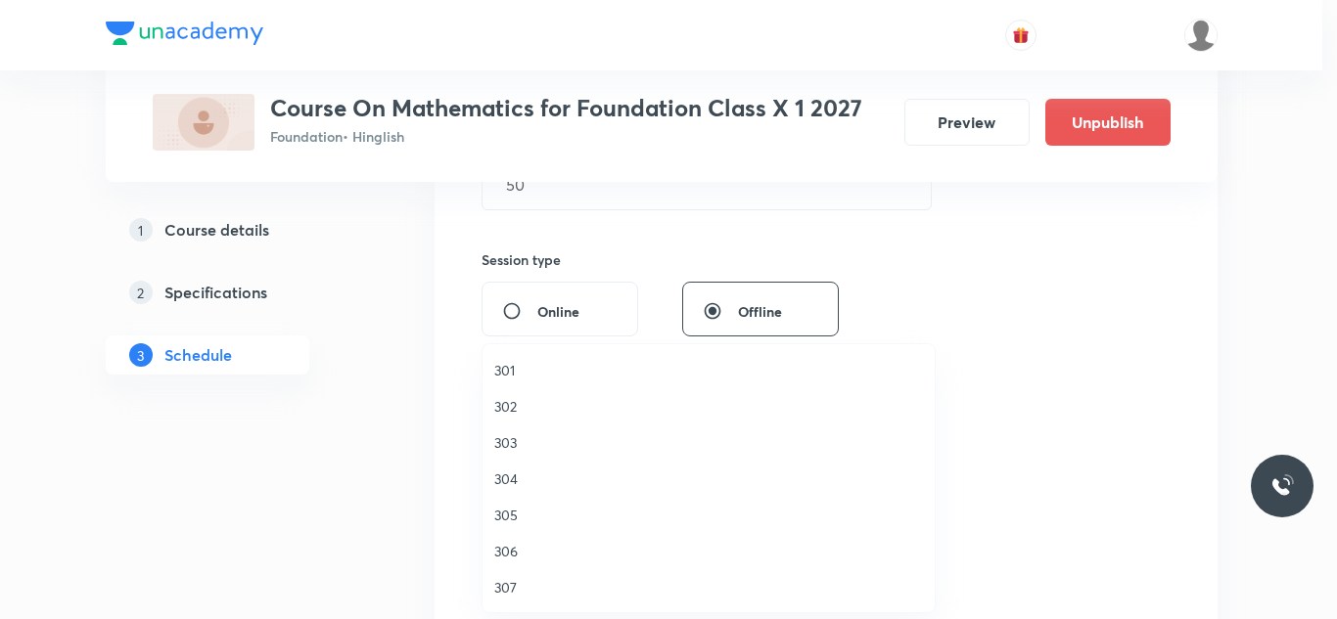
click at [505, 367] on span "301" at bounding box center [708, 370] width 429 height 21
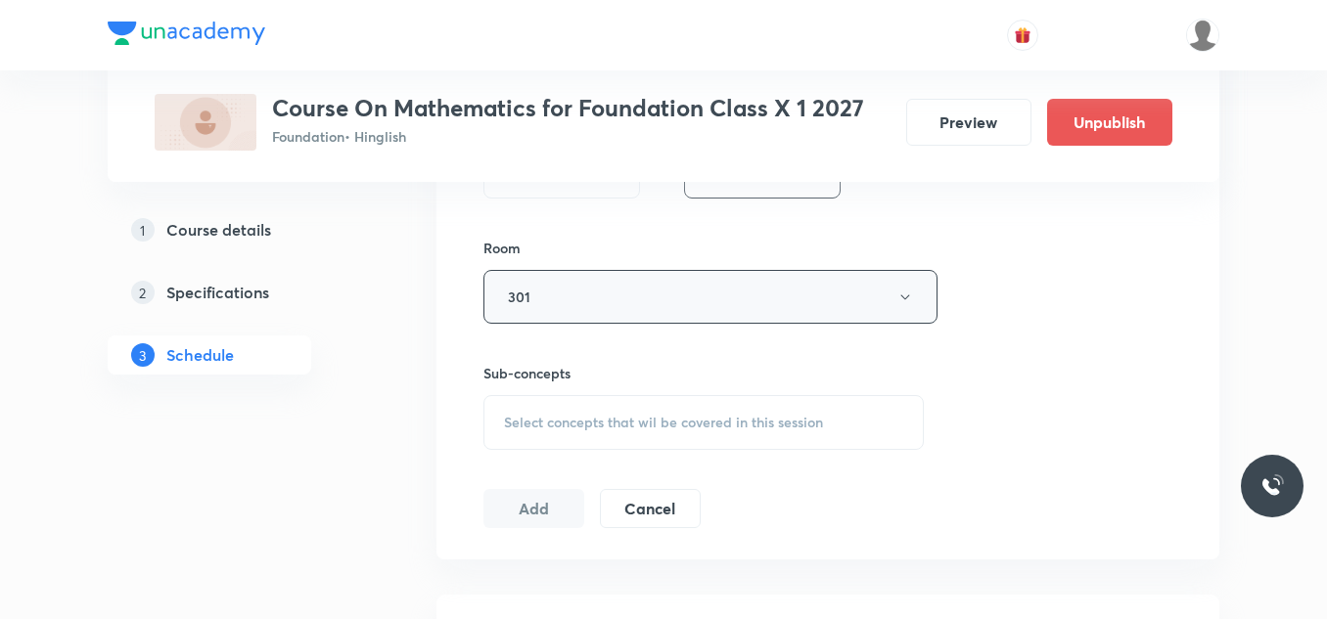
scroll to position [843, 0]
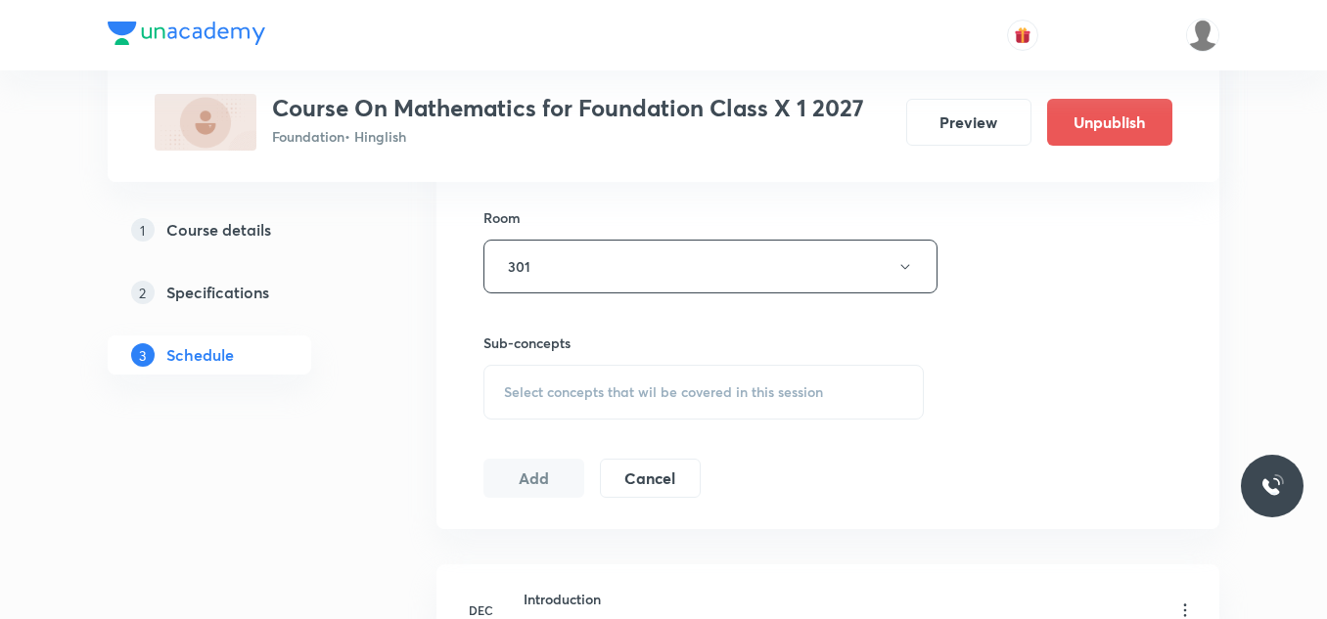
click at [636, 377] on div "Select concepts that wil be covered in this session" at bounding box center [703, 392] width 440 height 55
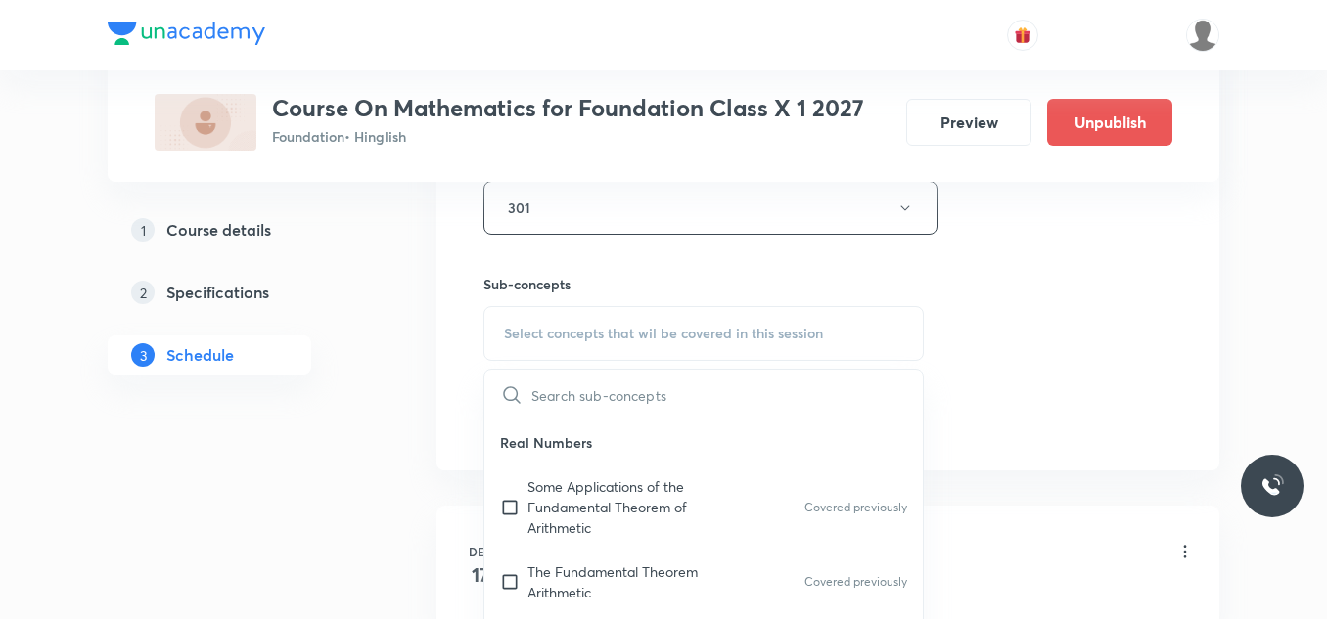
click at [525, 512] on input "checkbox" at bounding box center [513, 507] width 27 height 62
checkbox input "true"
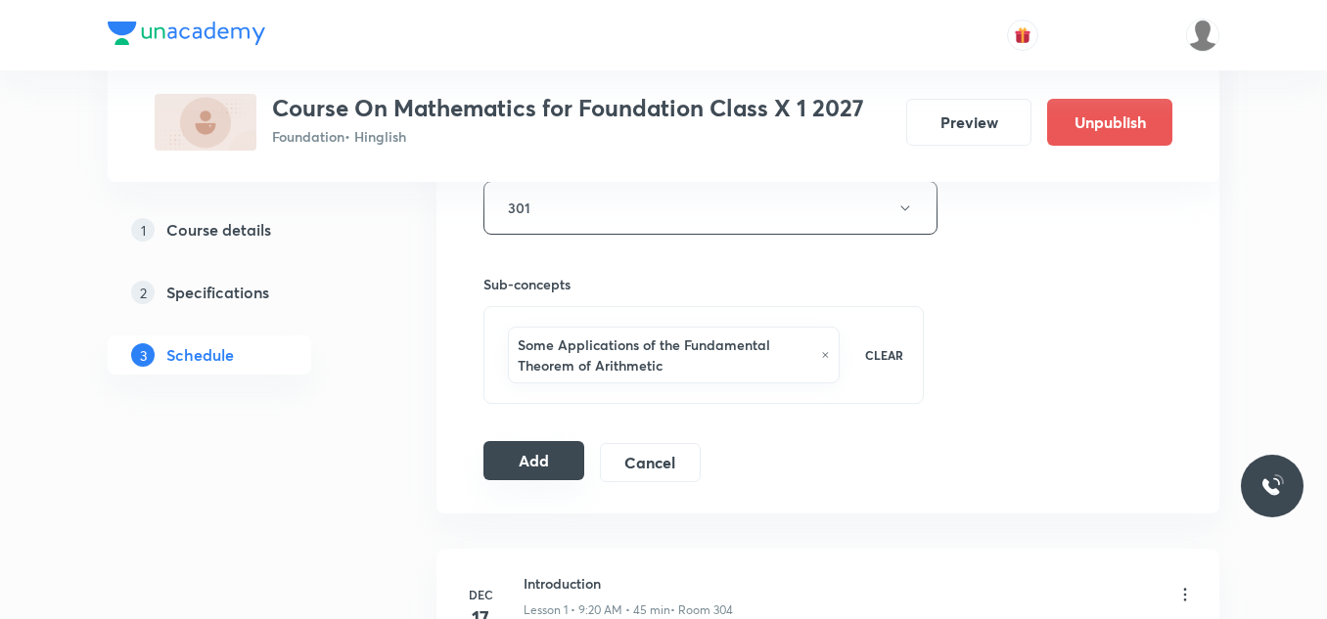
click at [537, 453] on button "Add" at bounding box center [533, 460] width 101 height 39
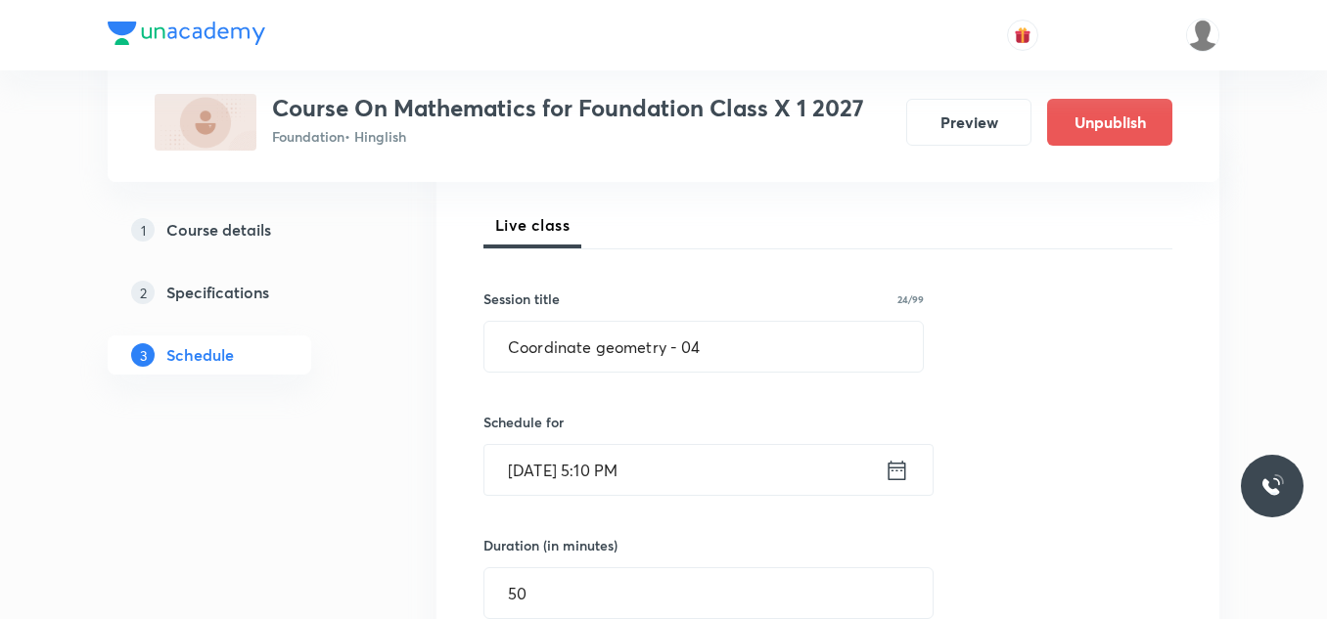
scroll to position [262, 0]
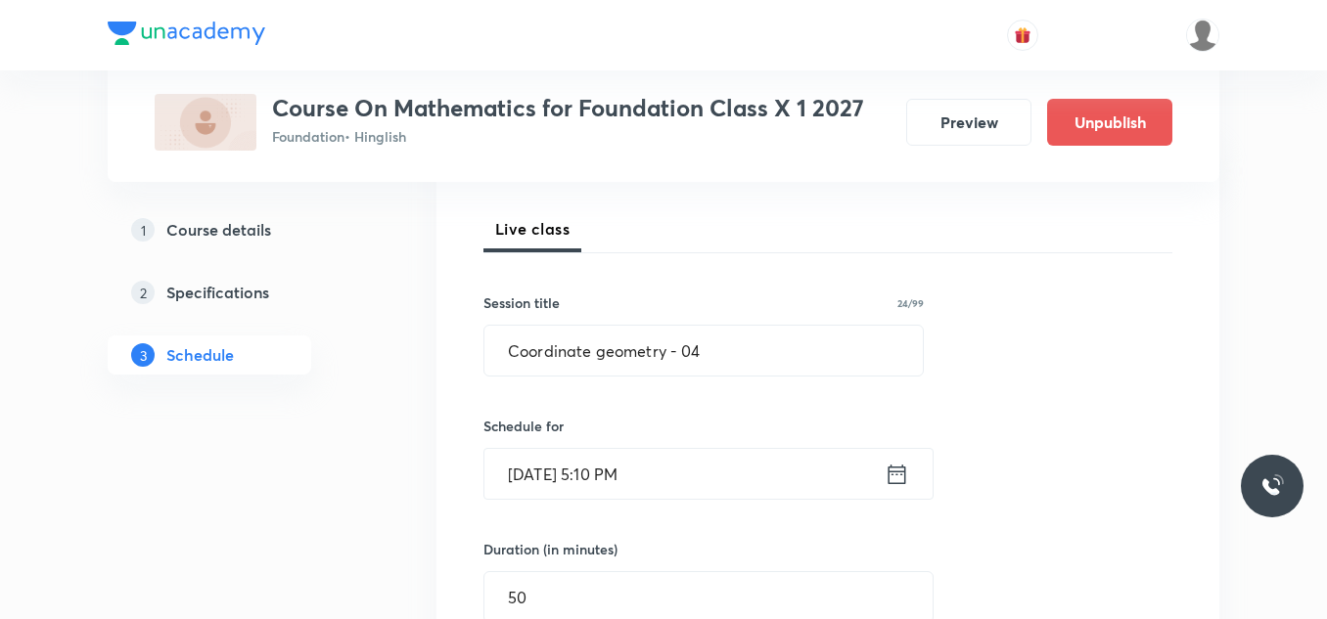
click at [693, 473] on input "Sep 4, 2025, 5:10 PM" at bounding box center [684, 474] width 400 height 50
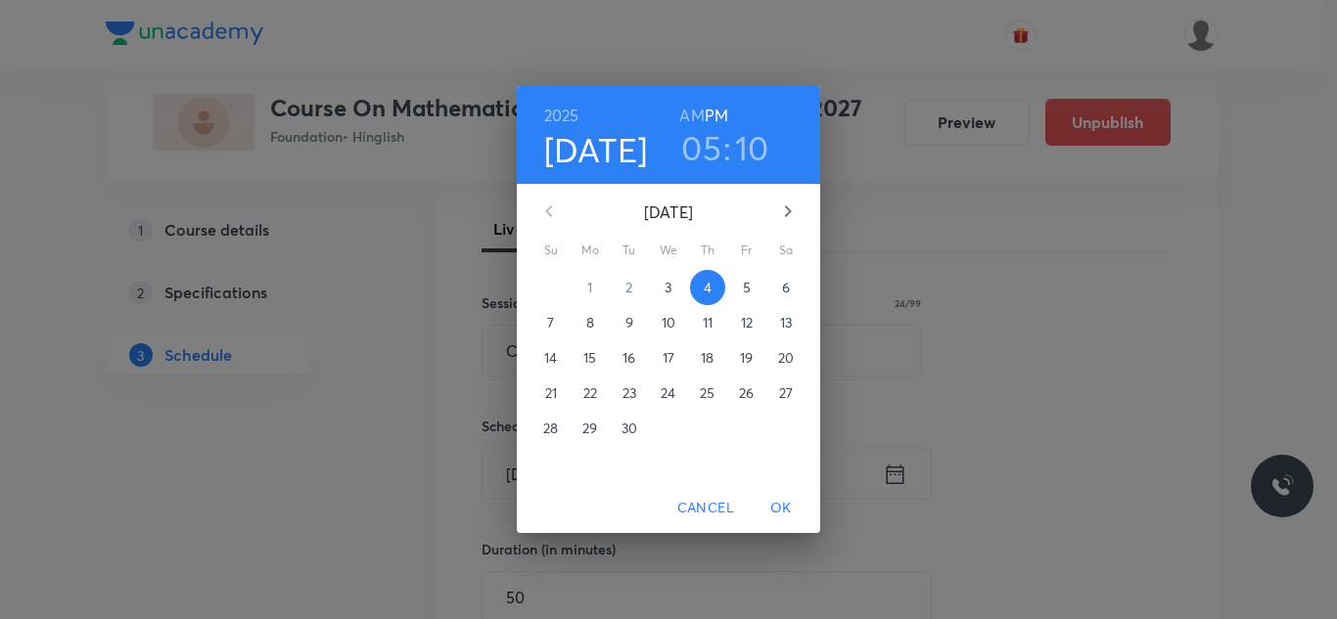
click at [744, 288] on p "5" at bounding box center [747, 288] width 8 height 20
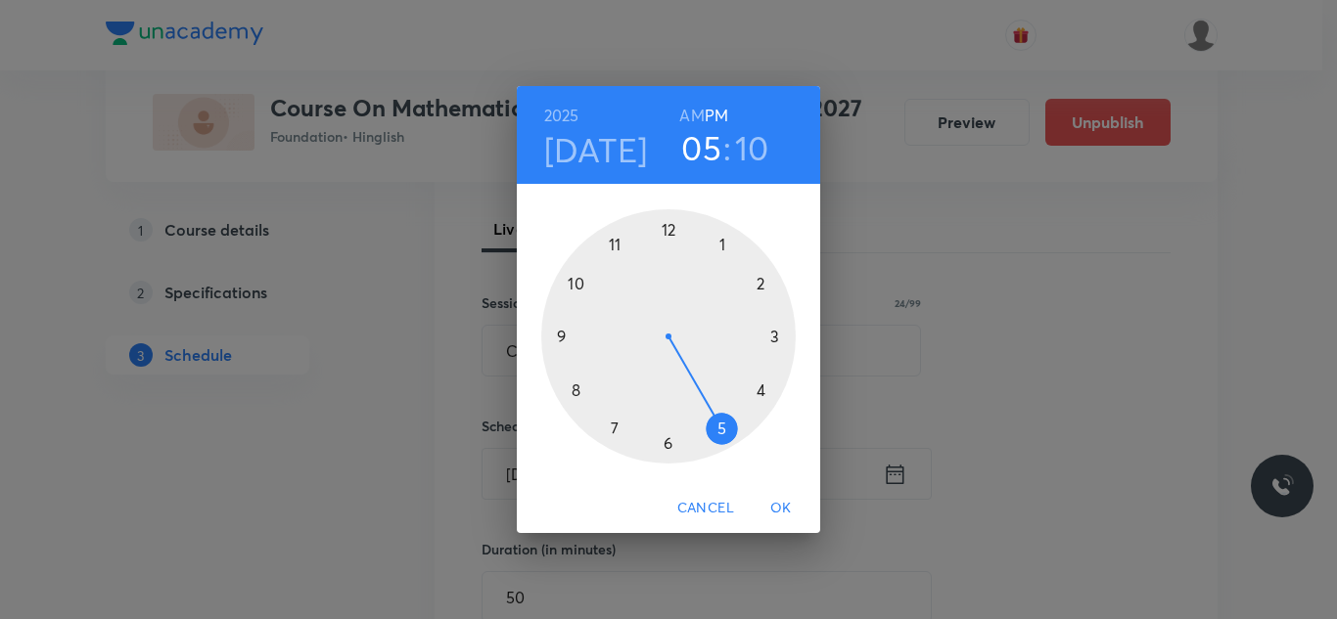
click at [763, 283] on div at bounding box center [668, 336] width 254 height 254
click at [664, 224] on div at bounding box center [668, 336] width 254 height 254
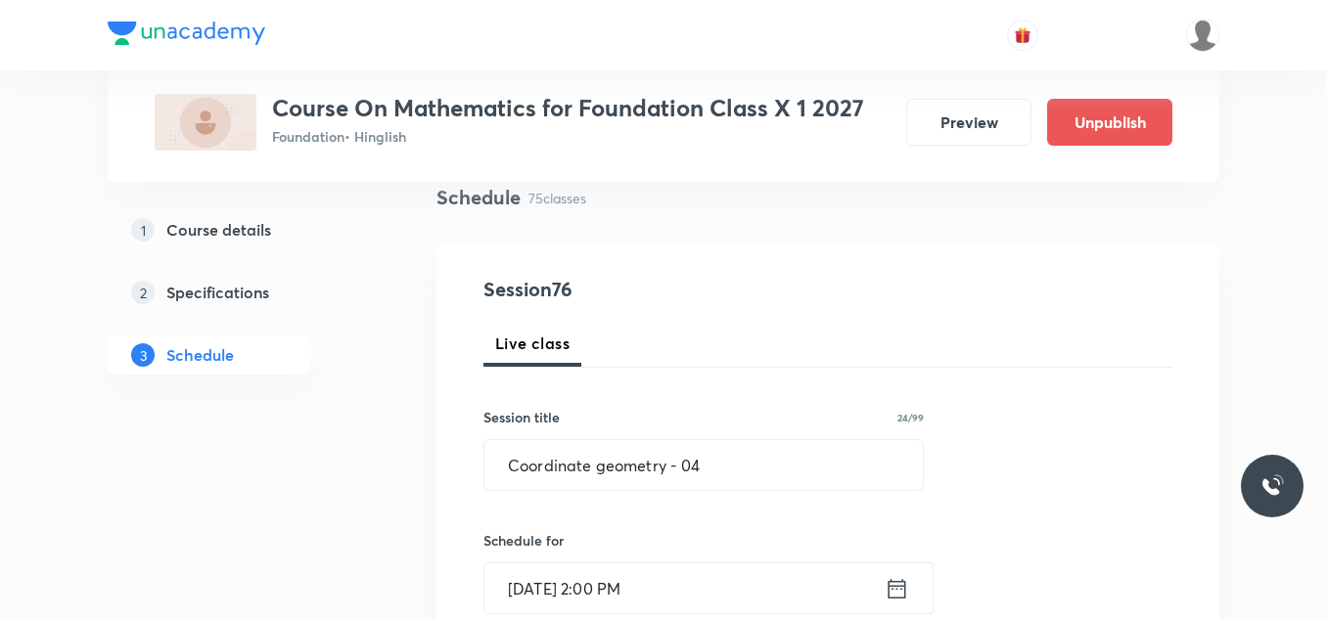
scroll to position [147, 0]
click at [723, 470] on input "Coordinate geometry - 04" at bounding box center [703, 466] width 438 height 50
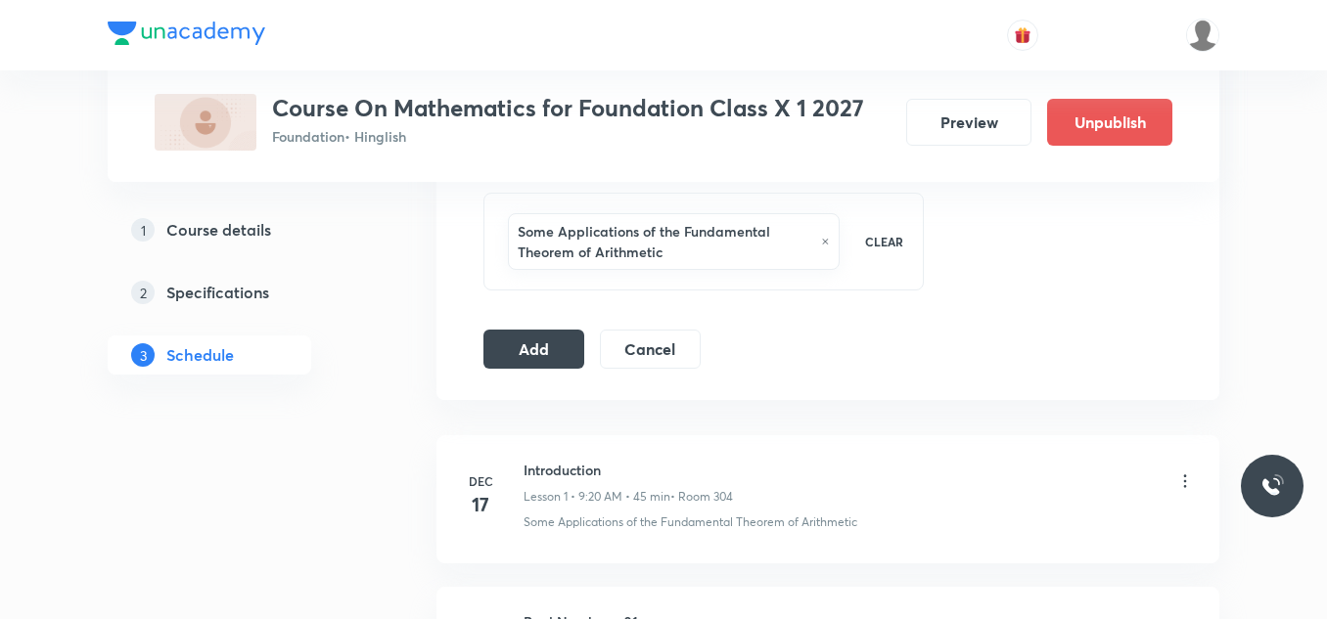
scroll to position [1018, 0]
type input "Coordinate geometry - 05"
click at [538, 344] on button "Add" at bounding box center [533, 345] width 101 height 39
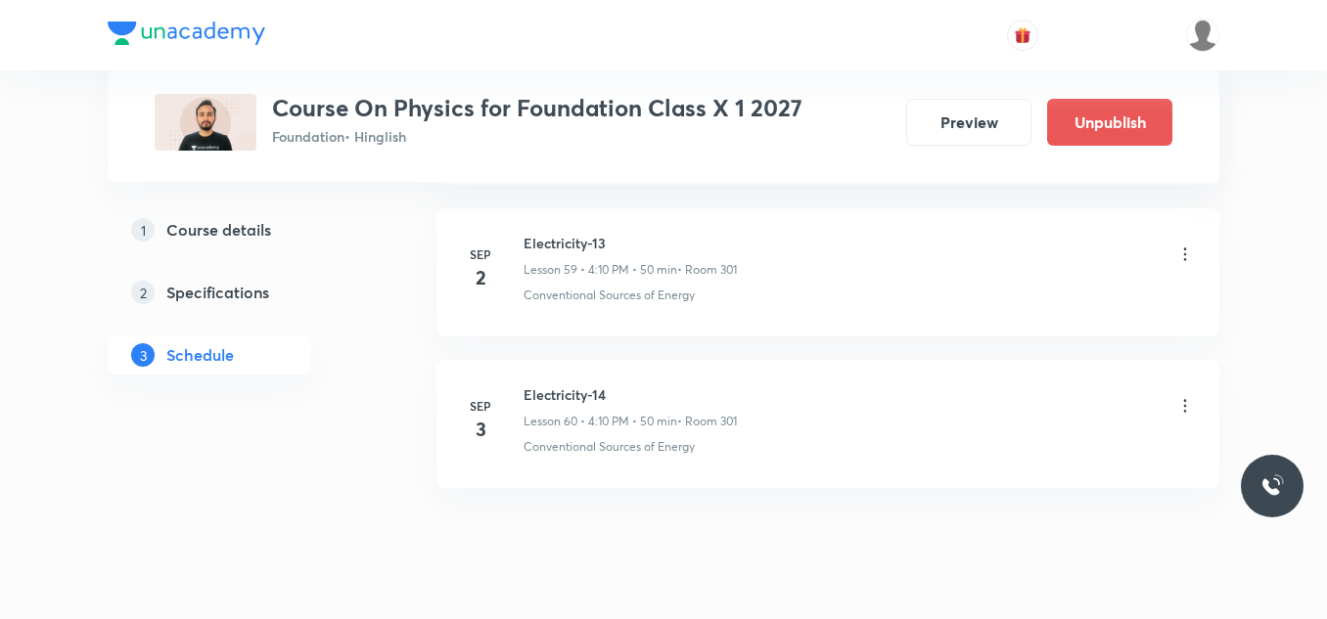
scroll to position [10048, 0]
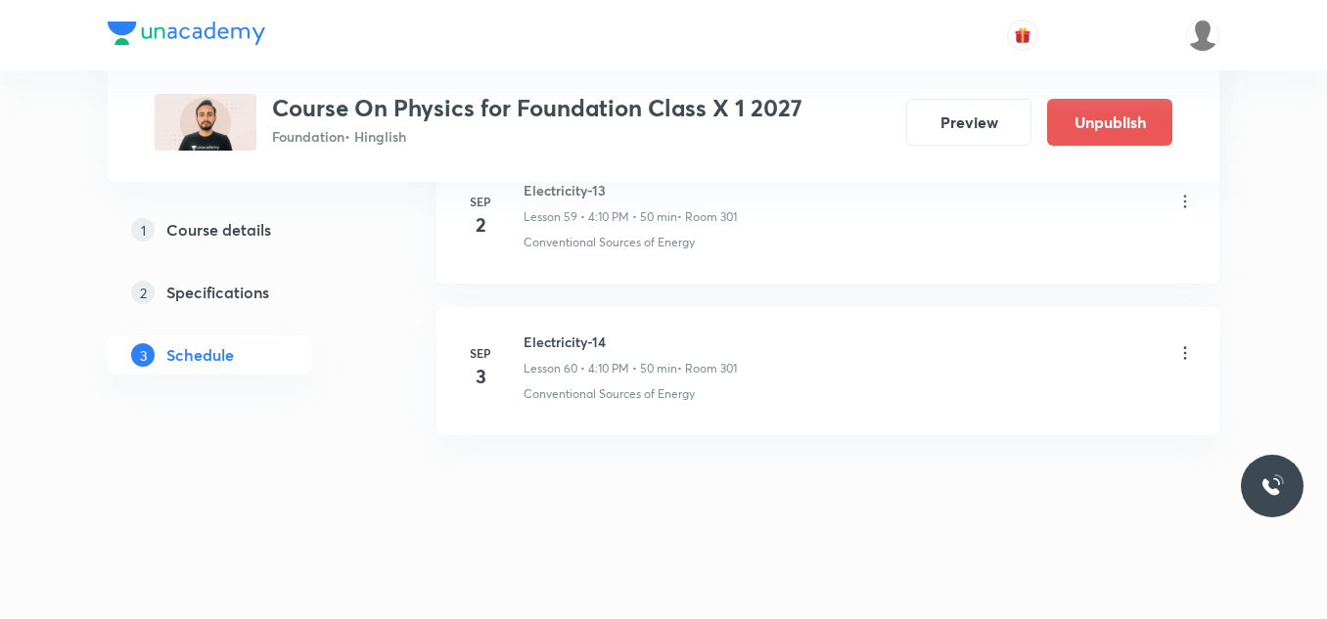
click at [577, 338] on h6 "Electricity-14" at bounding box center [629, 342] width 213 height 21
copy h6 "Electricity-14"
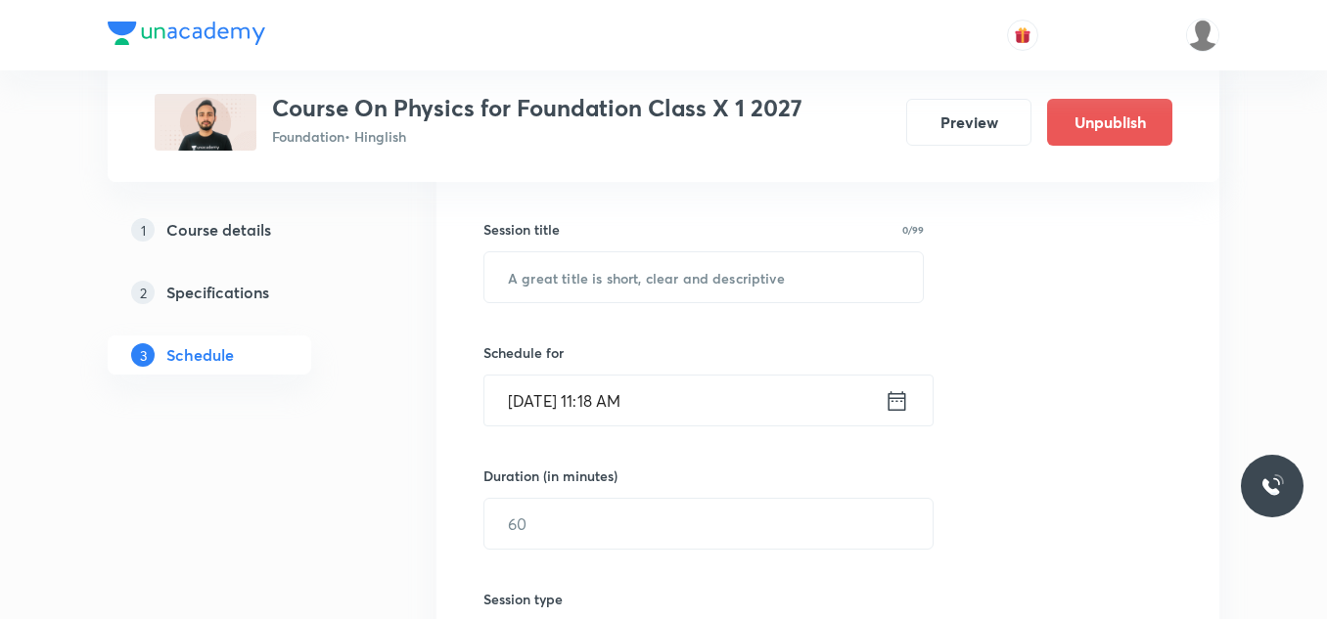
scroll to position [338, 0]
click at [634, 280] on input "text" at bounding box center [703, 275] width 438 height 50
paste input "Electricity-14"
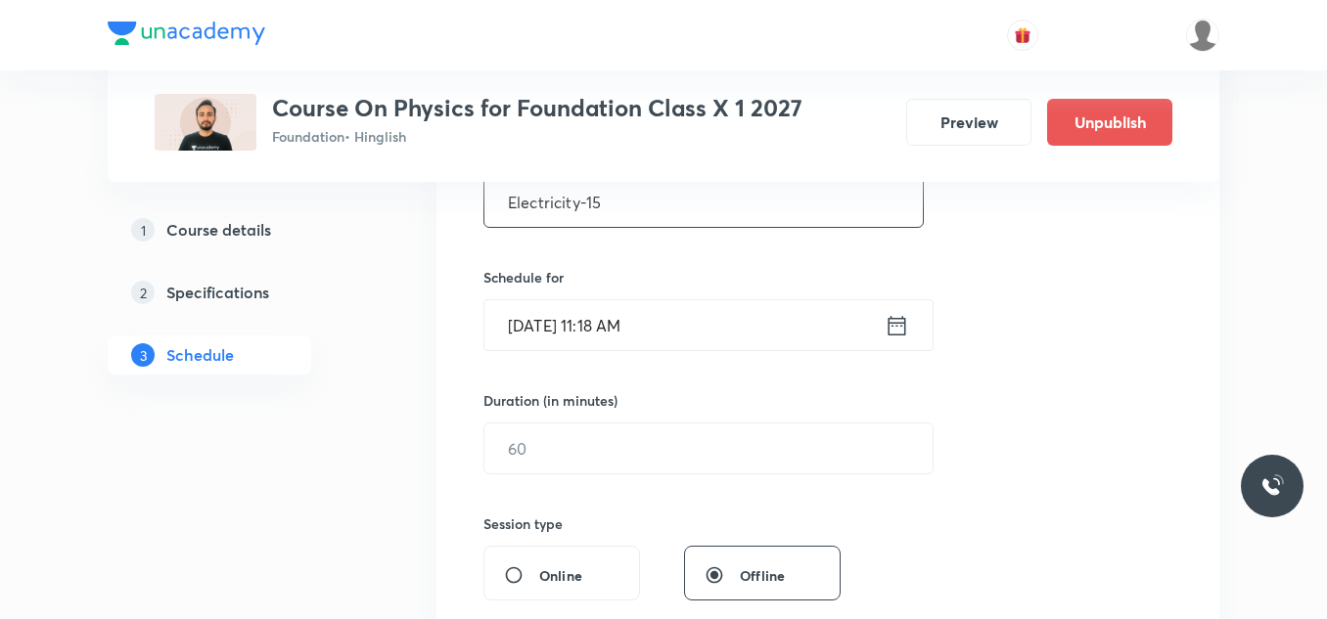
scroll to position [412, 0]
type input "Electricity-15"
click at [665, 321] on input "[DATE] 11:18 AM" at bounding box center [684, 324] width 400 height 50
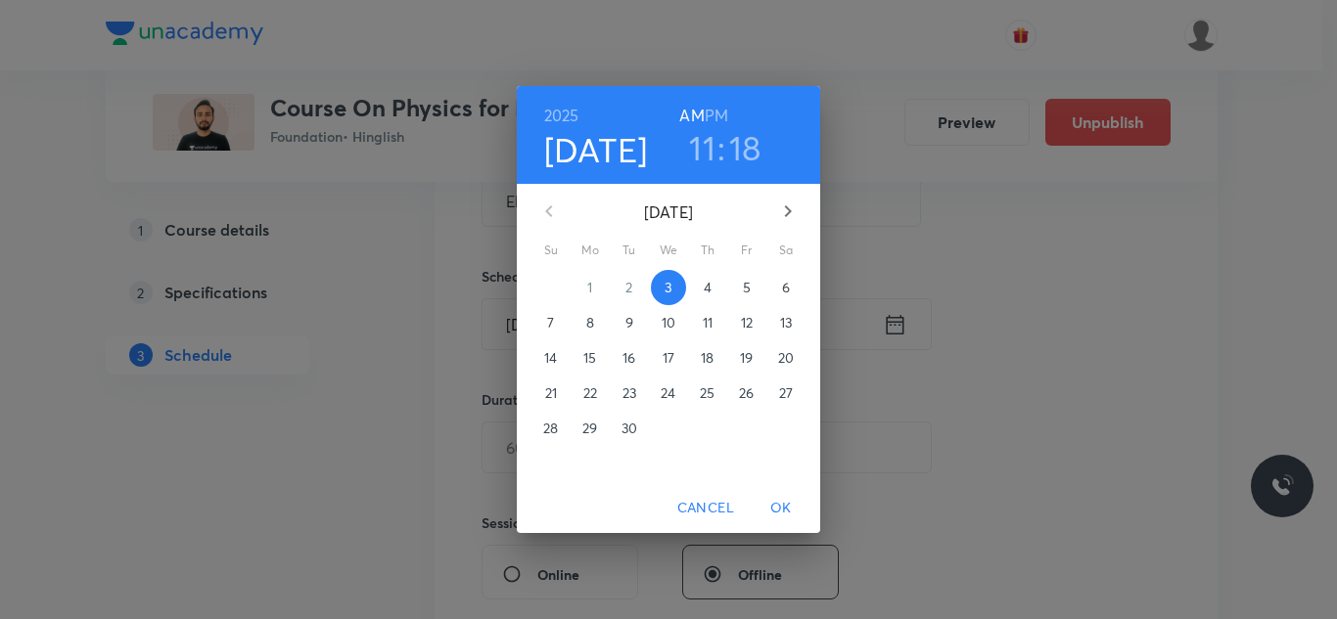
click at [703, 289] on p "4" at bounding box center [707, 288] width 8 height 20
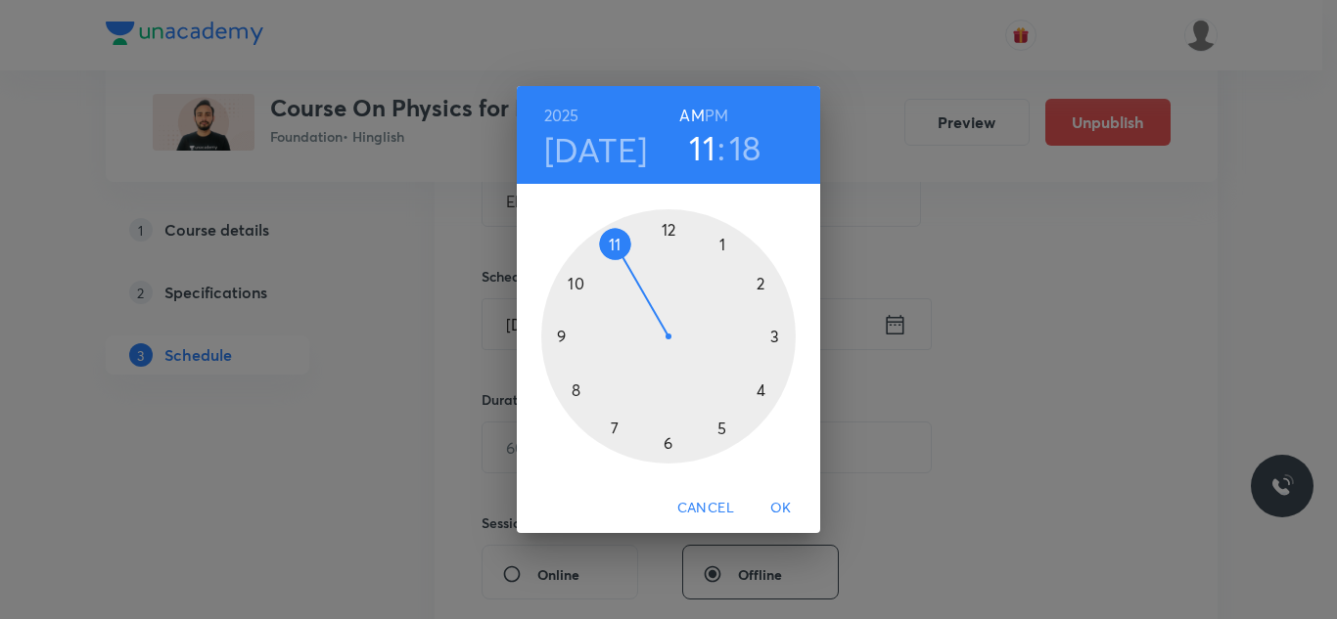
click at [718, 112] on h6 "PM" at bounding box center [715, 115] width 23 height 27
click at [757, 383] on div at bounding box center [668, 336] width 254 height 254
click at [762, 282] on div at bounding box center [668, 336] width 254 height 254
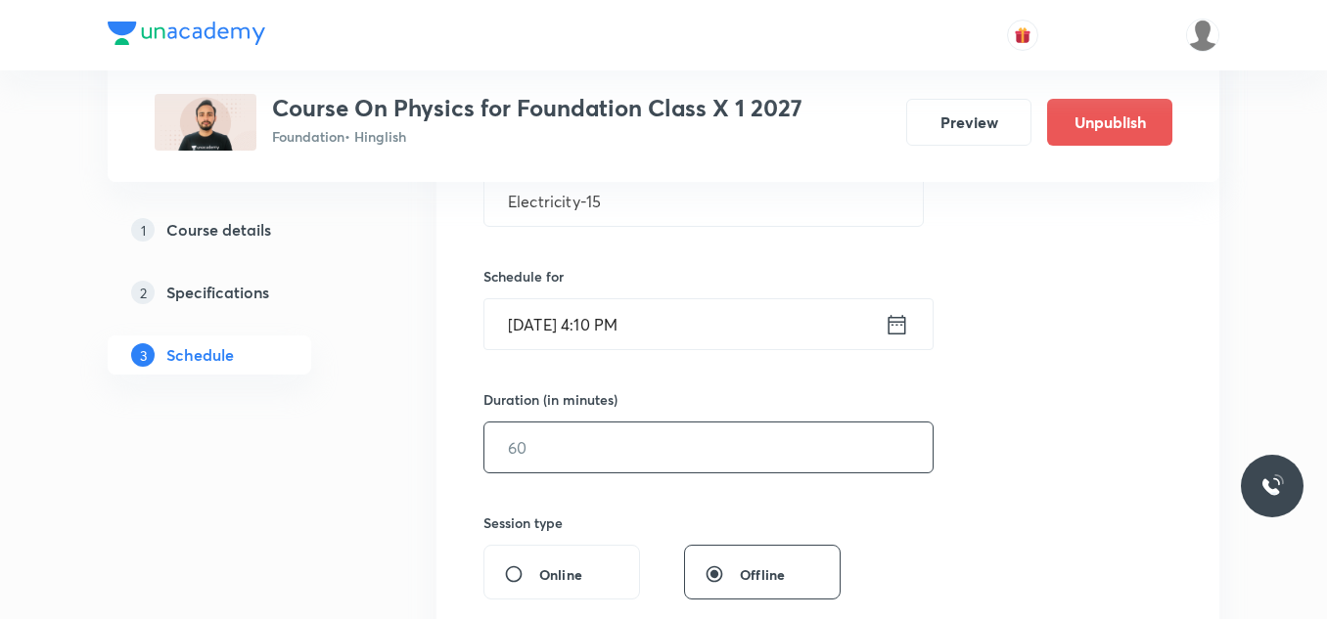
click at [593, 459] on input "text" at bounding box center [708, 448] width 448 height 50
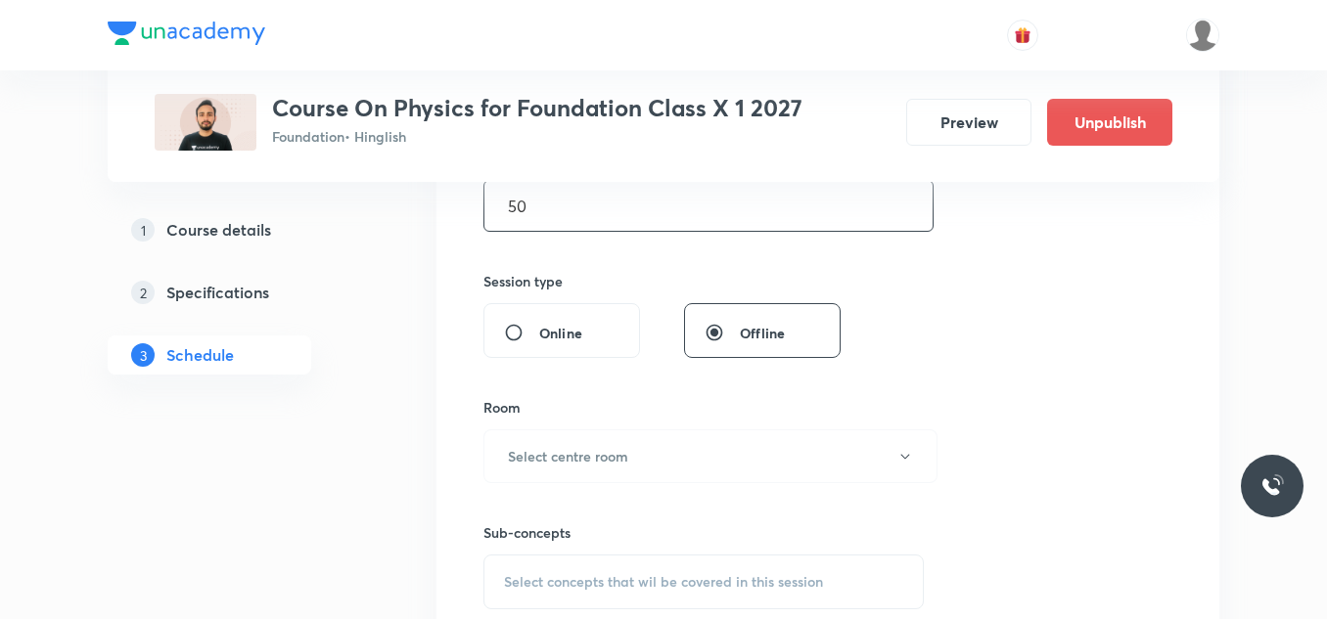
scroll to position [655, 0]
type input "50"
click at [593, 459] on h6 "Select centre room" at bounding box center [568, 455] width 120 height 21
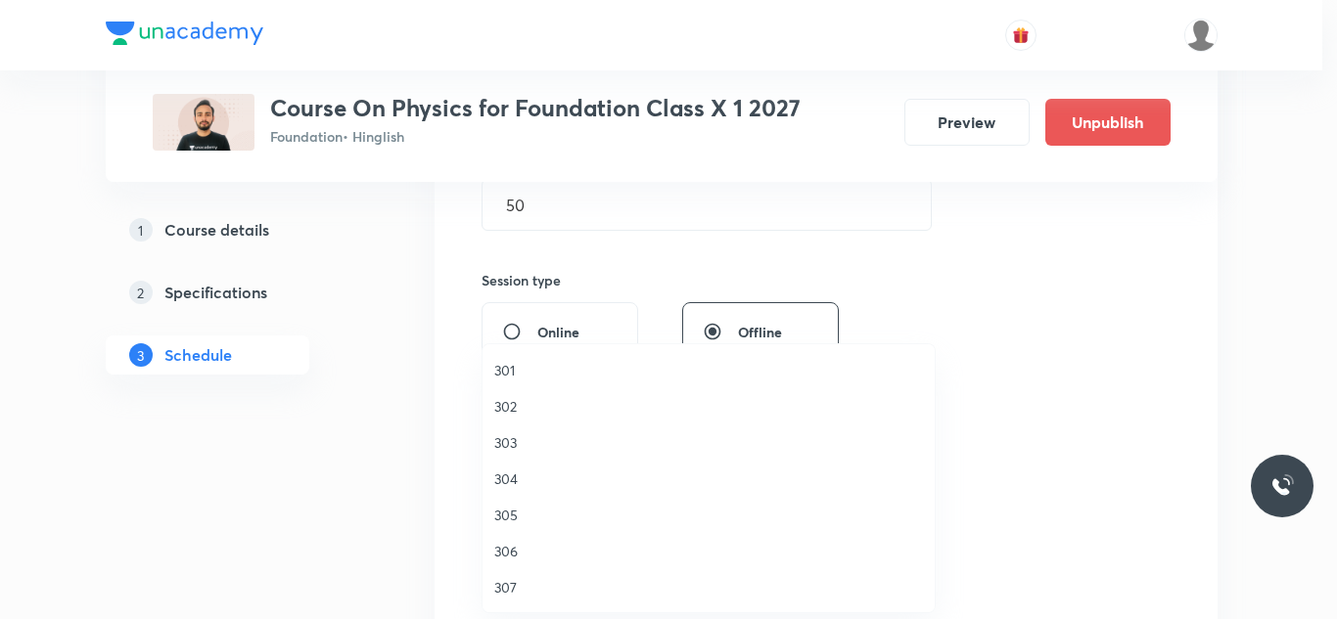
click at [507, 364] on span "301" at bounding box center [708, 370] width 429 height 21
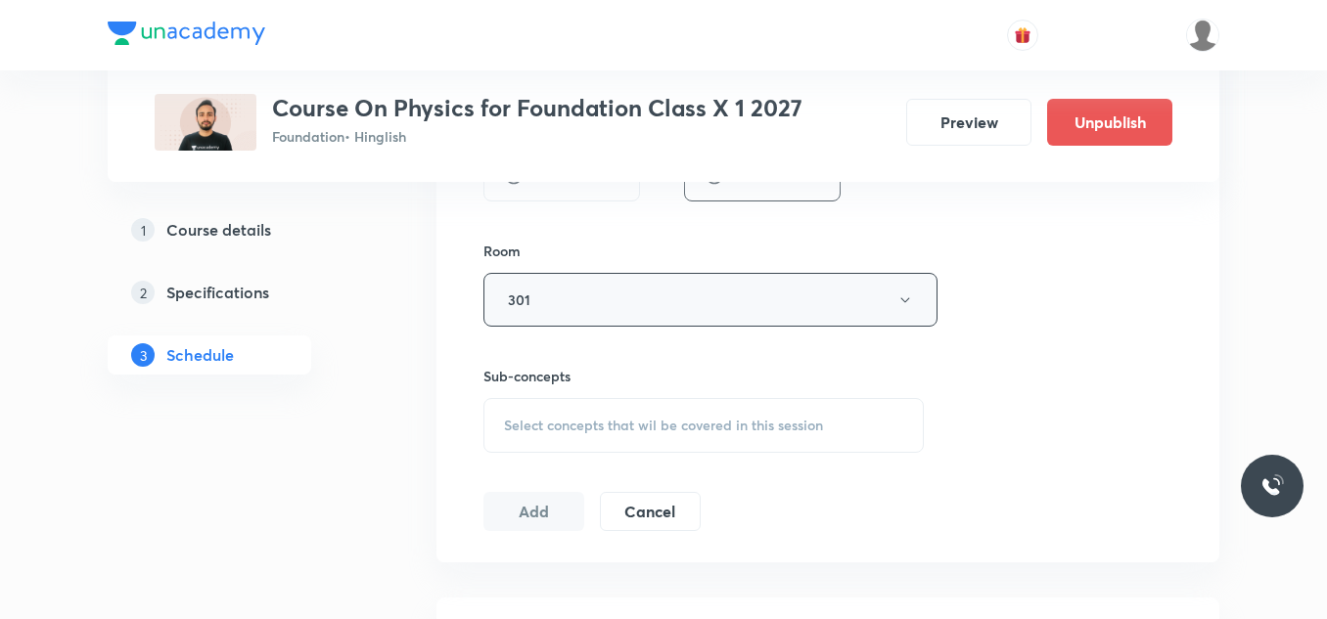
scroll to position [812, 0]
click at [616, 422] on span "Select concepts that wil be covered in this session" at bounding box center [663, 424] width 319 height 16
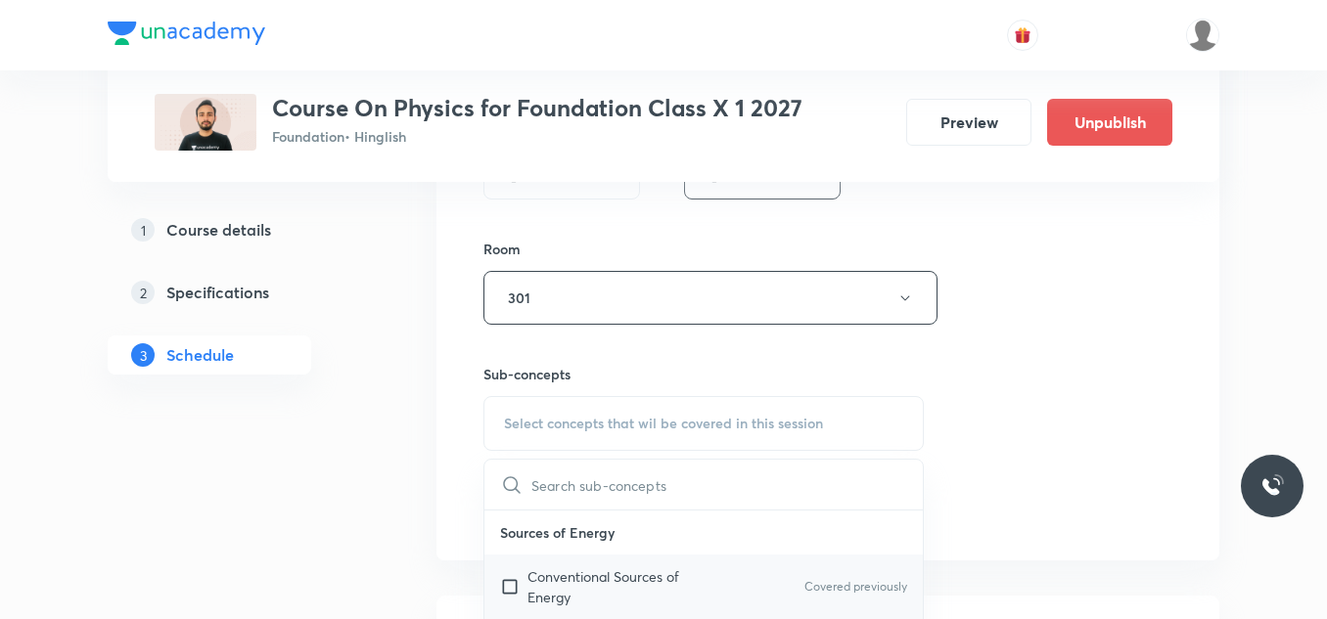
click at [554, 591] on p "Conventional Sources of Energy" at bounding box center [626, 587] width 198 height 41
checkbox input "true"
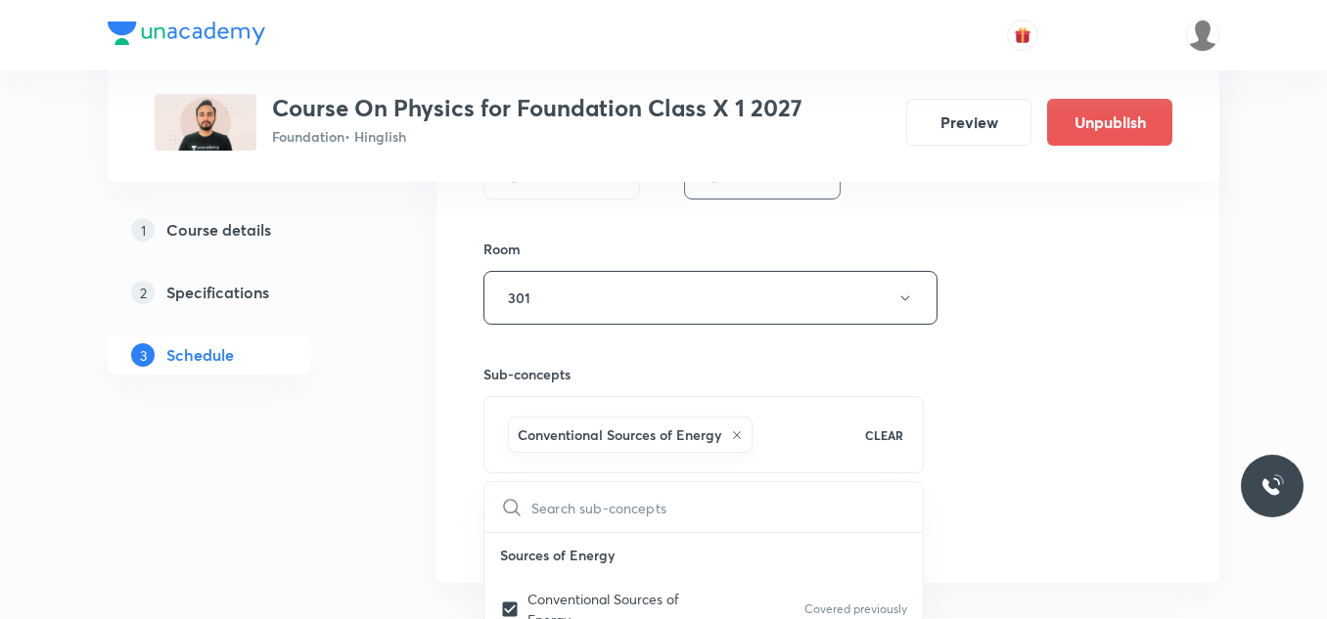
click at [469, 492] on div "Session 61 Live class Session title 14/99 Electricity-15 ​ Schedule for Sep 4, …" at bounding box center [827, 81] width 783 height 1004
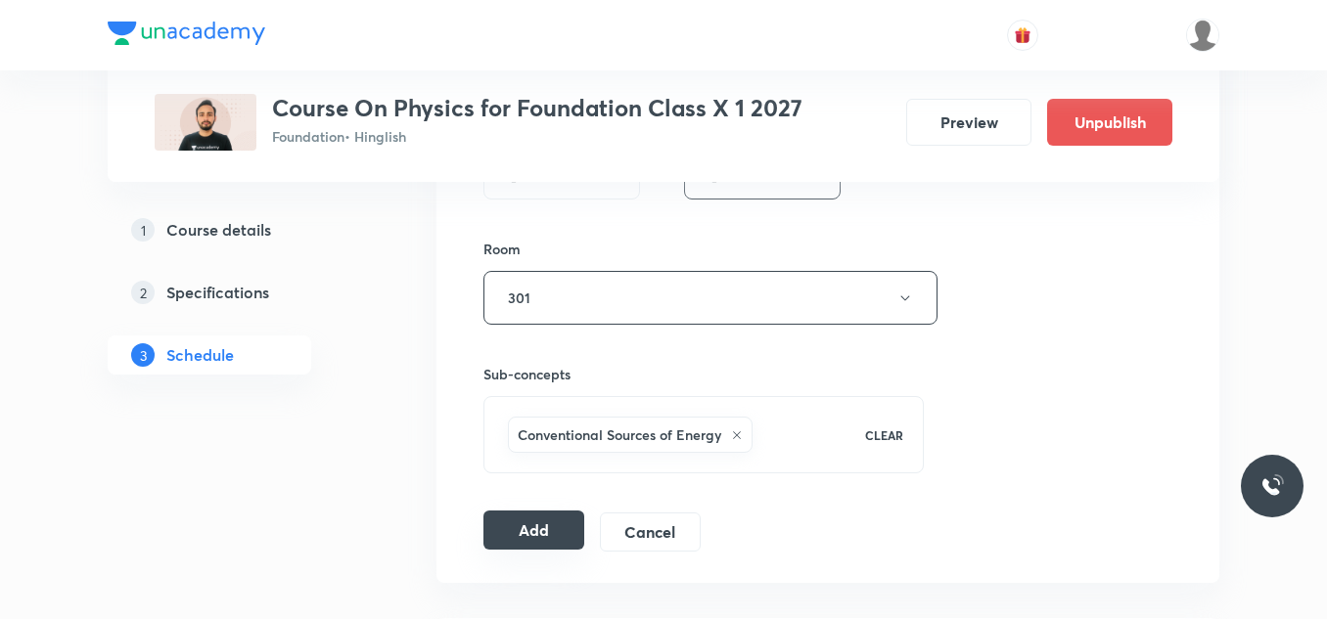
click at [508, 524] on button "Add" at bounding box center [533, 530] width 101 height 39
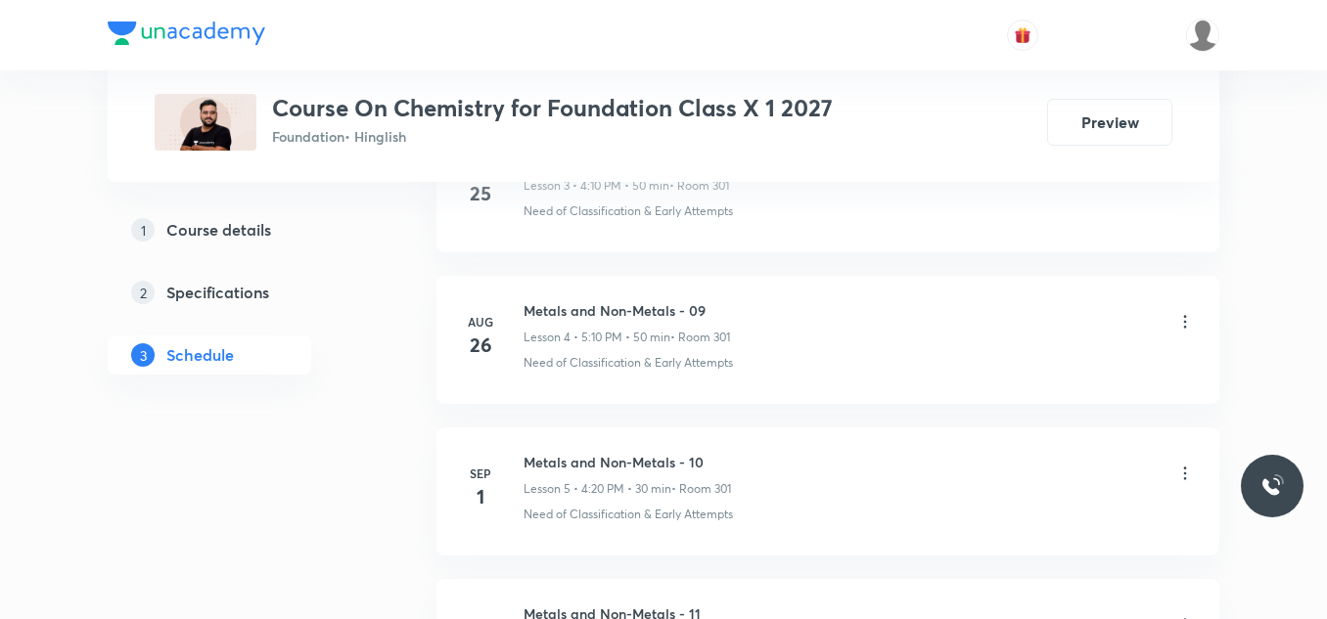
scroll to position [1859, 0]
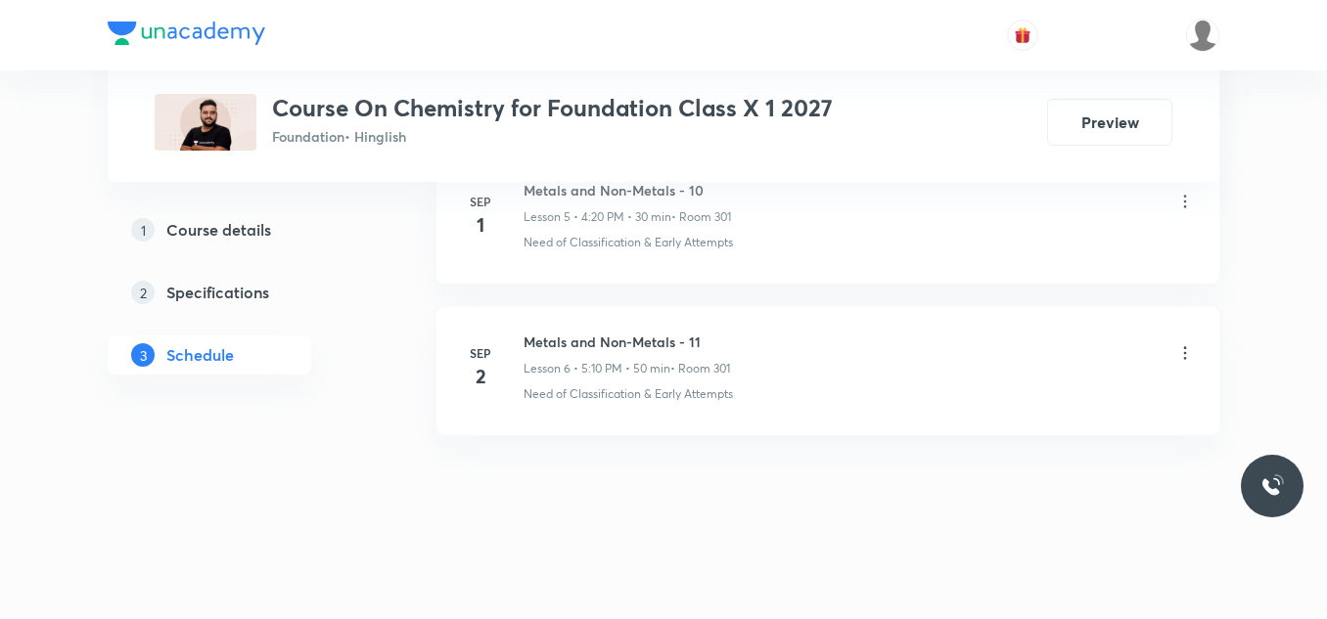
click at [612, 349] on h6 "Metals and Non-Metals - 11" at bounding box center [626, 342] width 206 height 21
copy h6 "Metals and Non-Metals - 11"
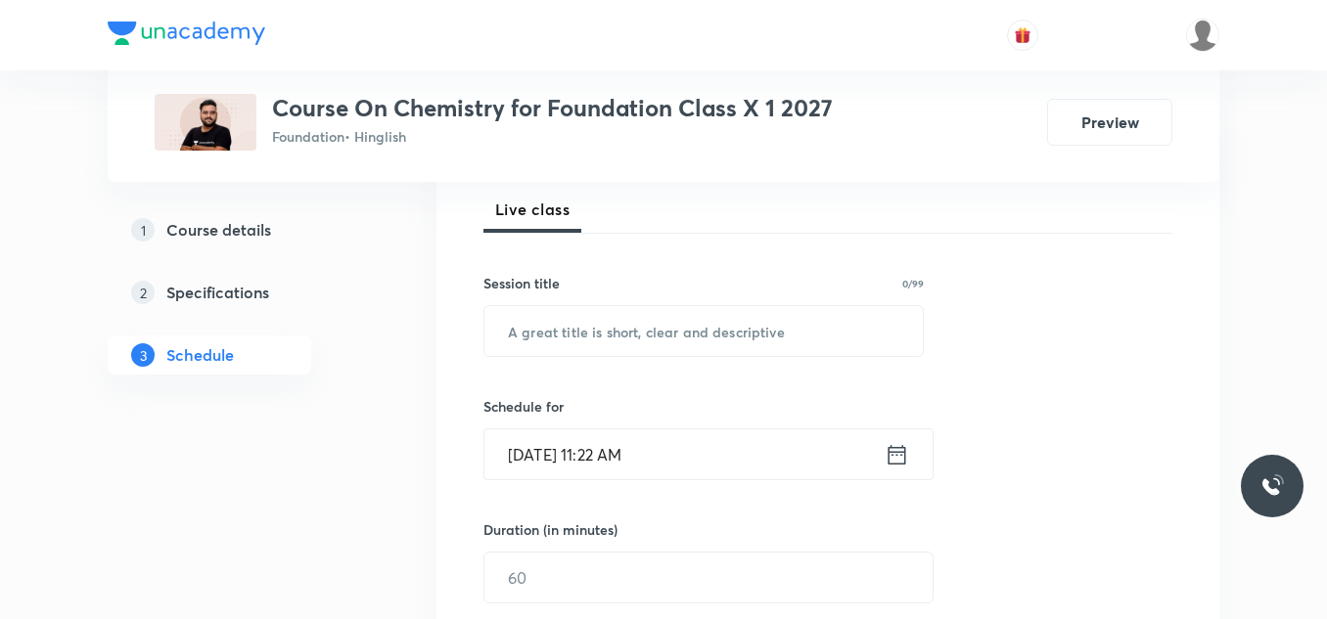
scroll to position [292, 0]
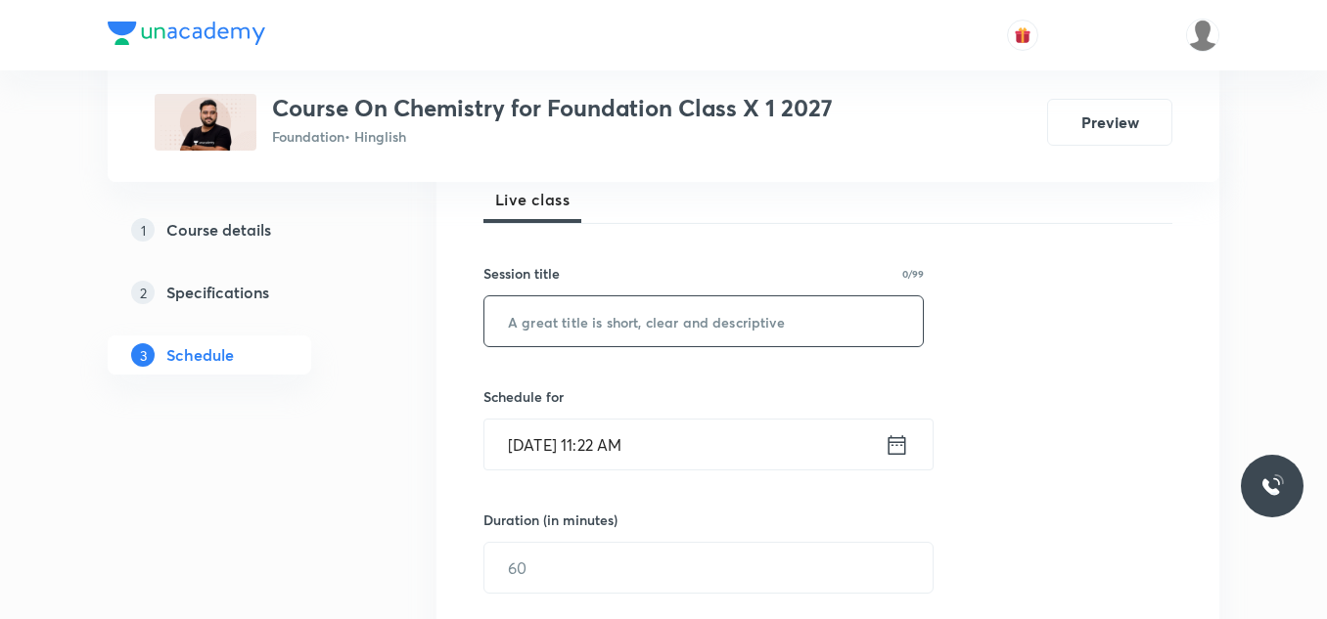
click at [591, 323] on input "text" at bounding box center [703, 321] width 438 height 50
paste input "Metals and Non-Metals - 11"
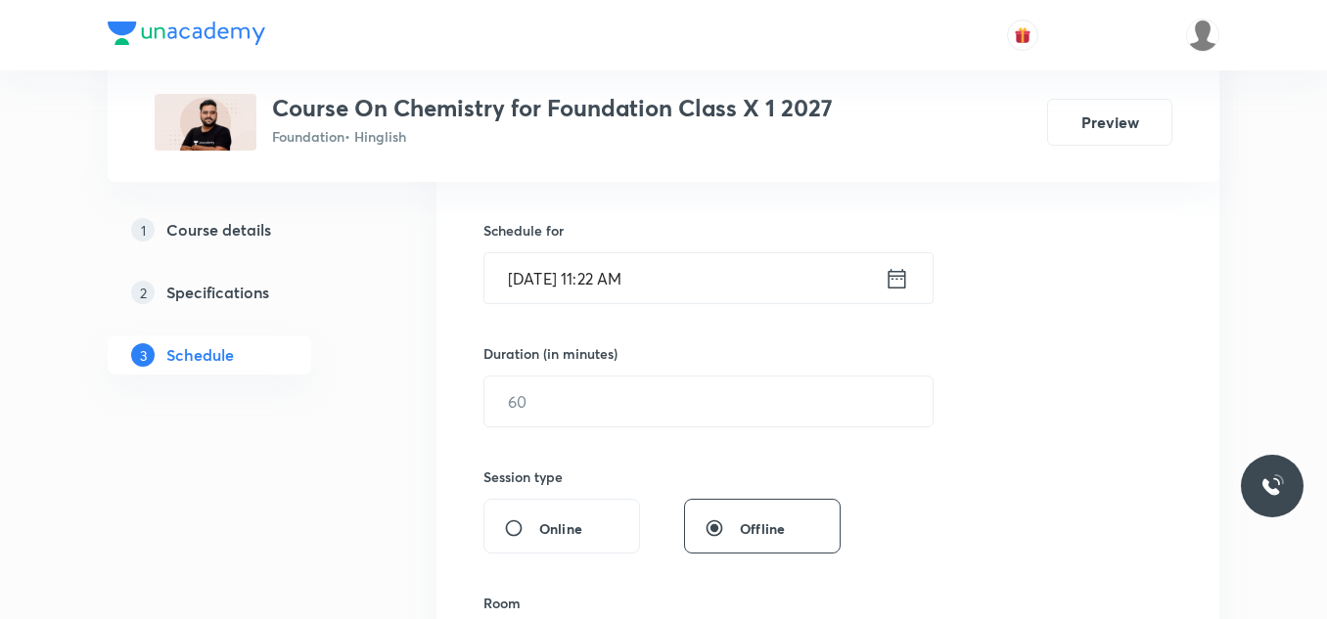
scroll to position [459, 0]
type input "Metals and Non-Metals - 12"
click at [691, 274] on input "[DATE] 11:22 AM" at bounding box center [684, 277] width 400 height 50
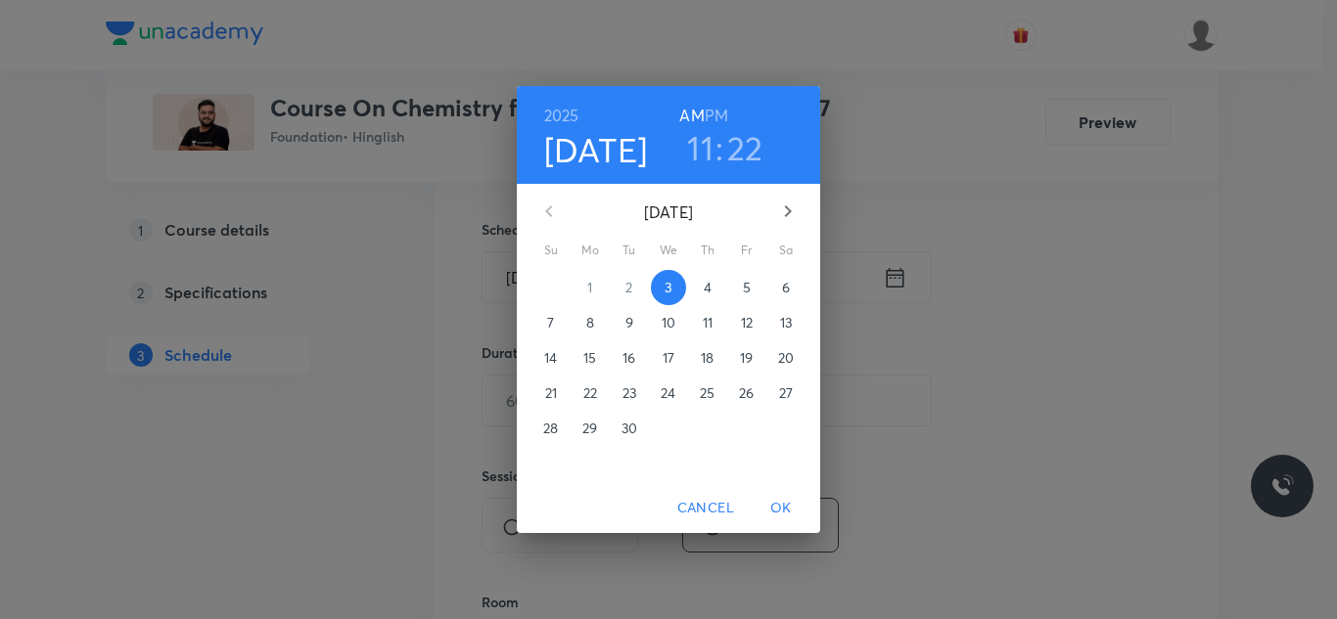
click at [704, 148] on h3 "11" at bounding box center [700, 147] width 26 height 41
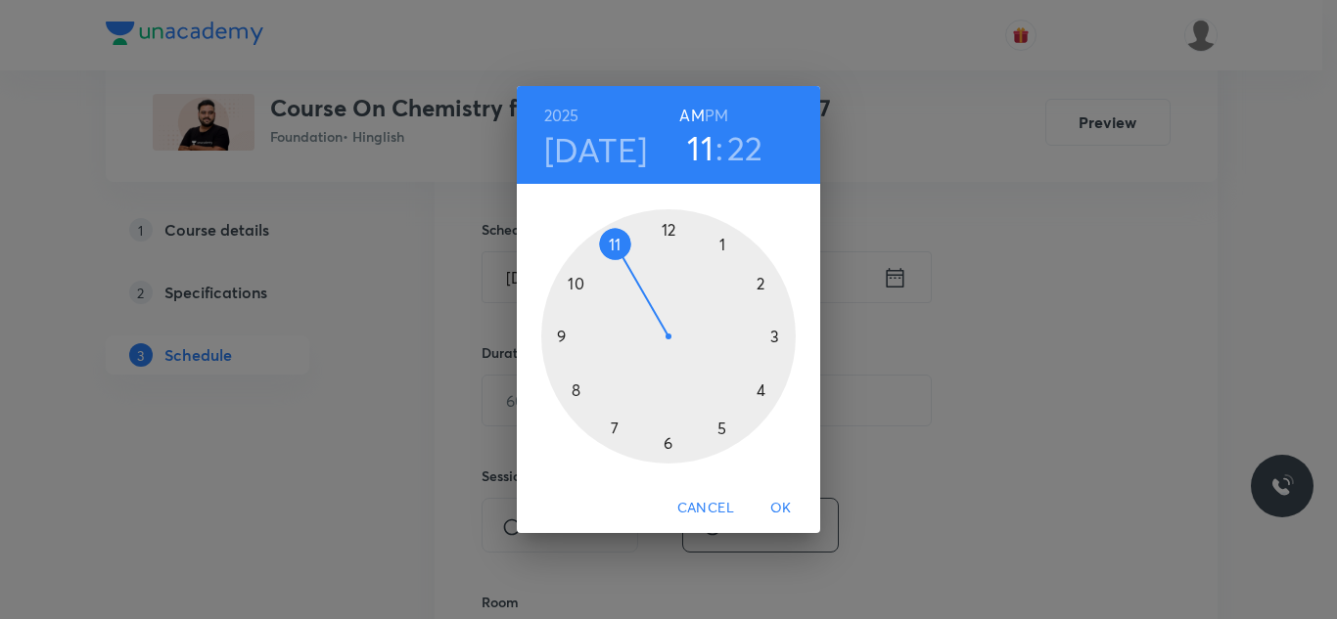
click at [720, 426] on div at bounding box center [668, 336] width 254 height 254
click at [760, 282] on div at bounding box center [668, 336] width 254 height 254
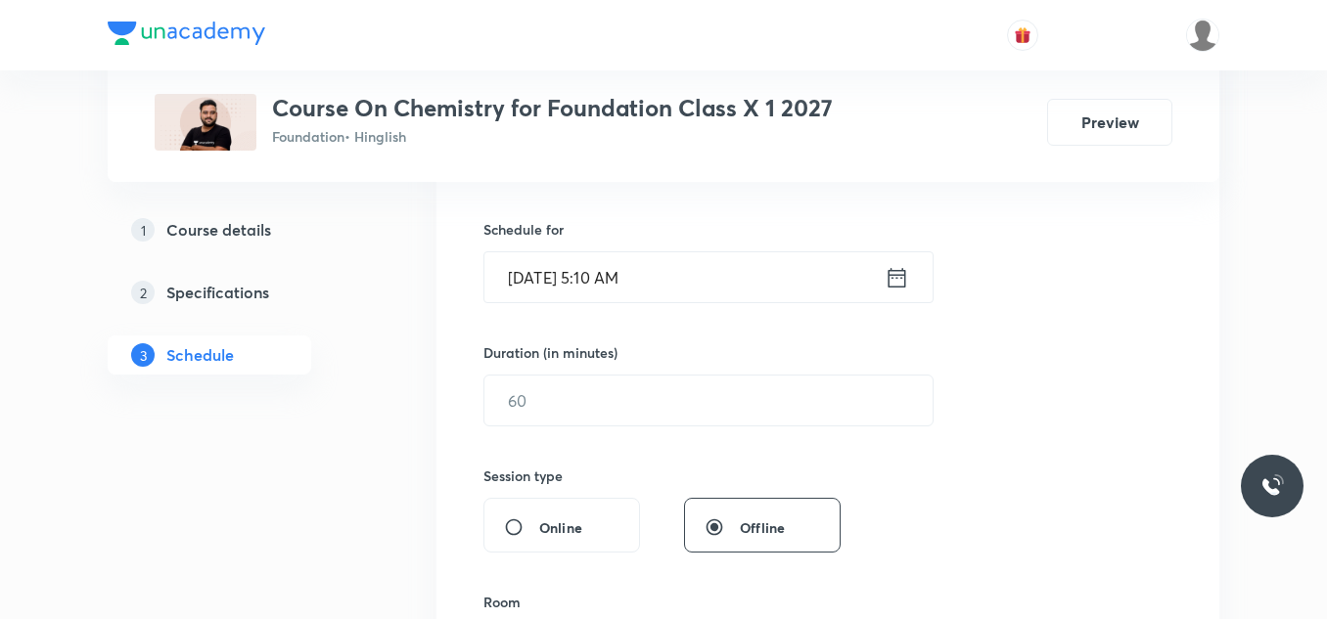
click at [675, 280] on input "Sep 3, 2025, 5:10 AM" at bounding box center [684, 277] width 400 height 50
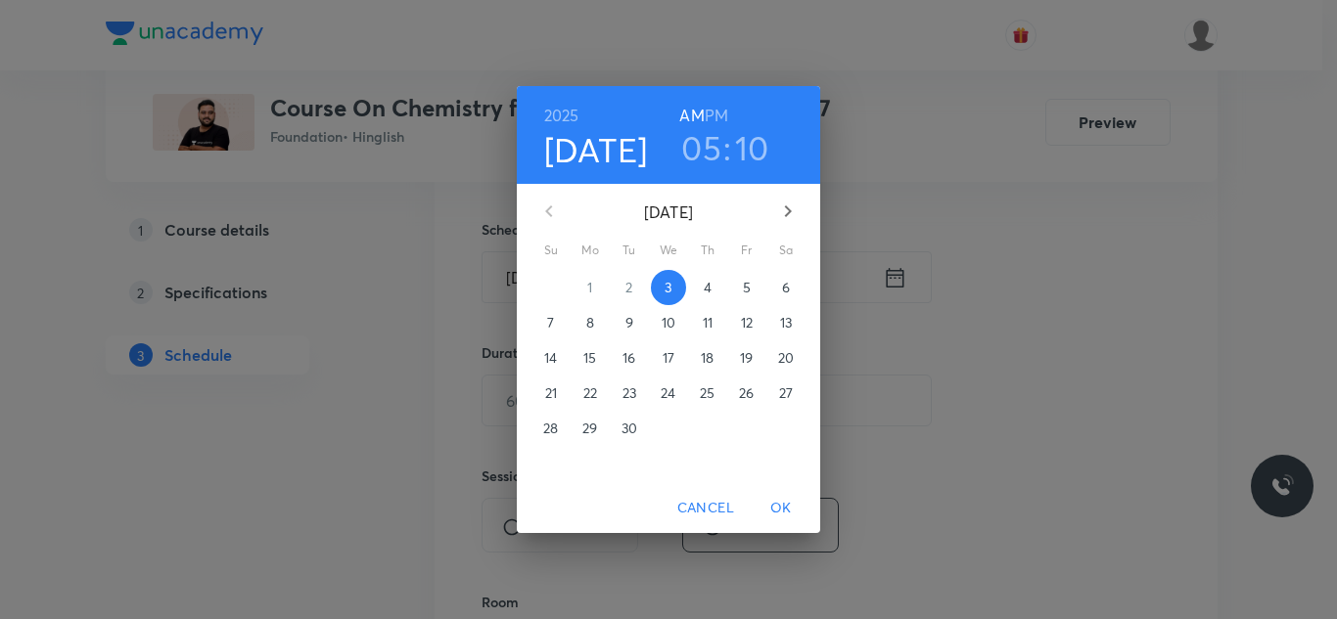
click at [725, 106] on h6 "PM" at bounding box center [715, 115] width 23 height 27
click at [921, 431] on div "2025 Sep 3 05 : 10 AM PM September 2025 Su Mo Tu We Th Fr Sa 31 1 2 3 4 5 6 7 8…" at bounding box center [668, 309] width 1337 height 619
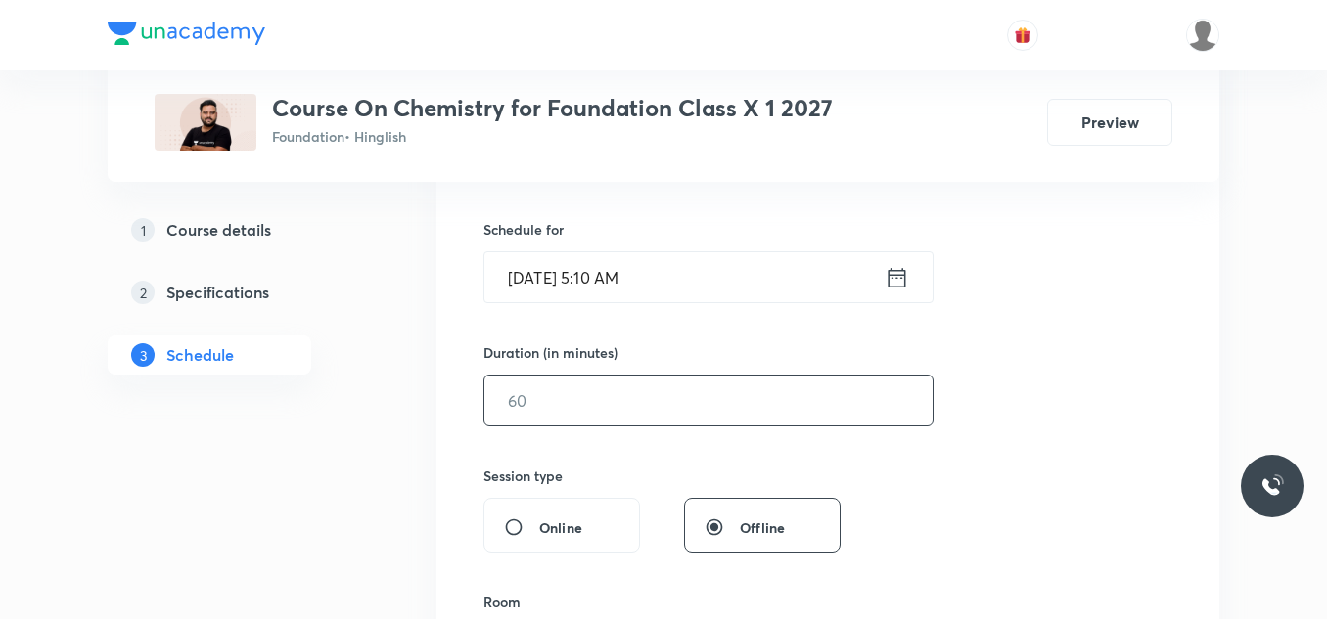
click at [558, 392] on input "text" at bounding box center [708, 401] width 448 height 50
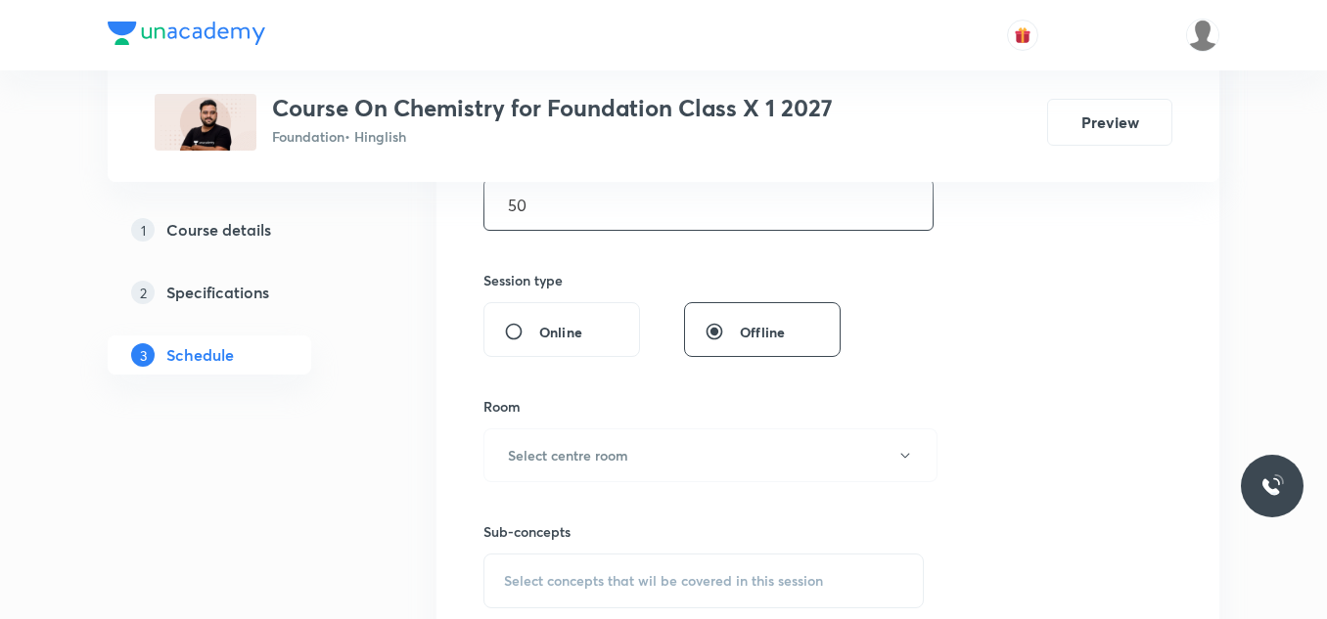
scroll to position [678, 0]
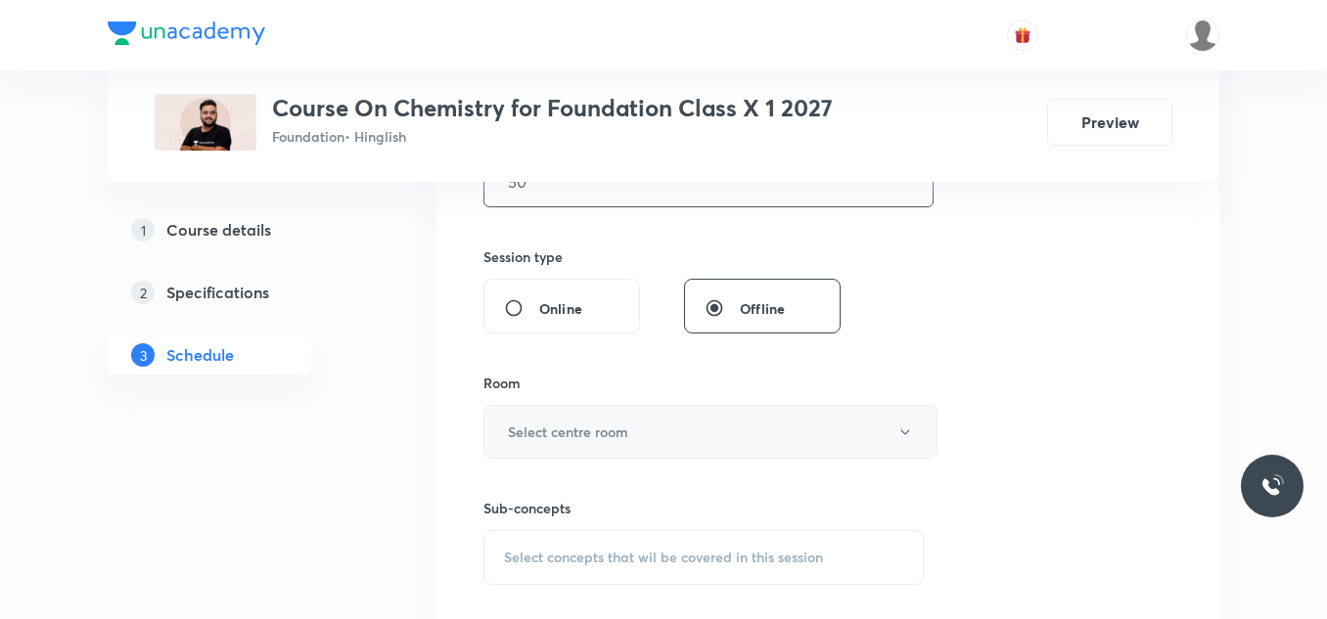
type input "50"
click at [562, 440] on h6 "Select centre room" at bounding box center [568, 432] width 120 height 21
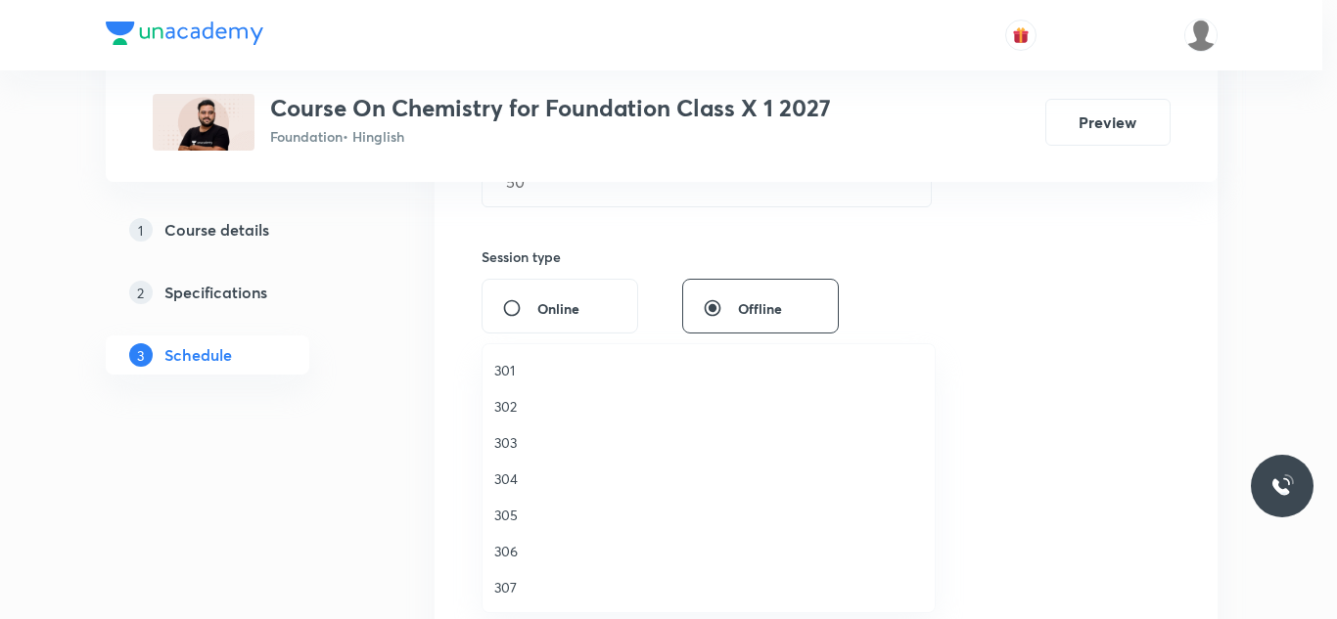
click at [512, 364] on span "301" at bounding box center [708, 370] width 429 height 21
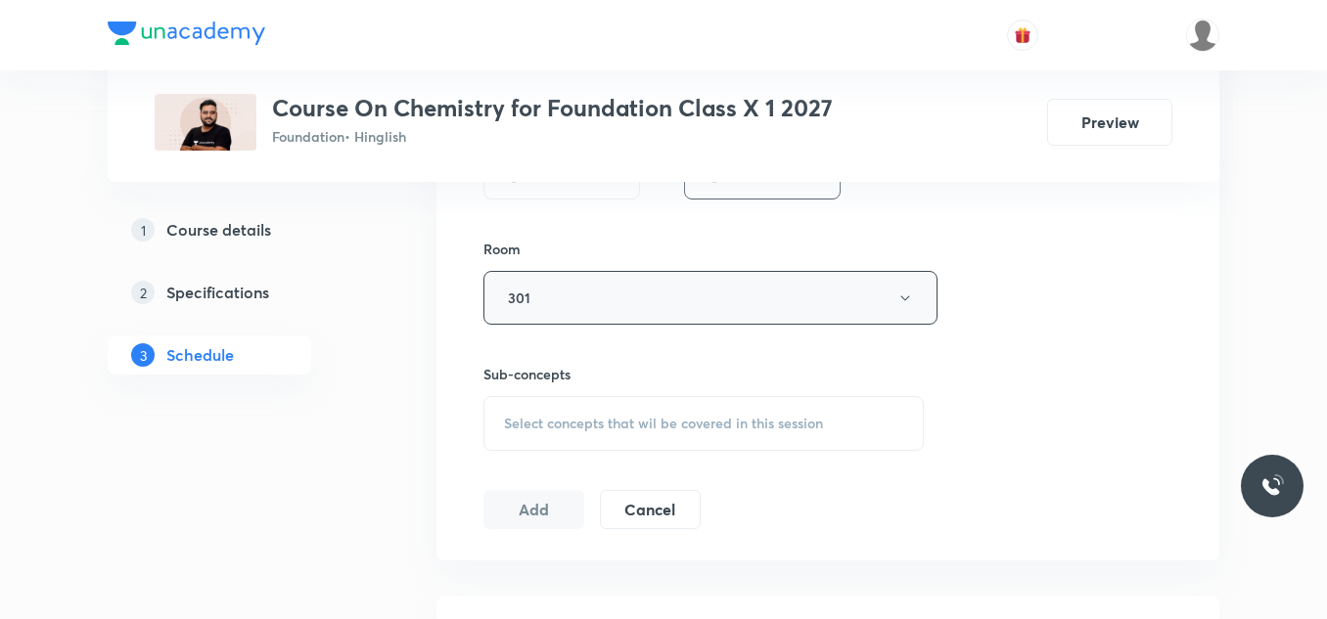
scroll to position [814, 0]
click at [587, 417] on span "Select concepts that wil be covered in this session" at bounding box center [663, 422] width 319 height 16
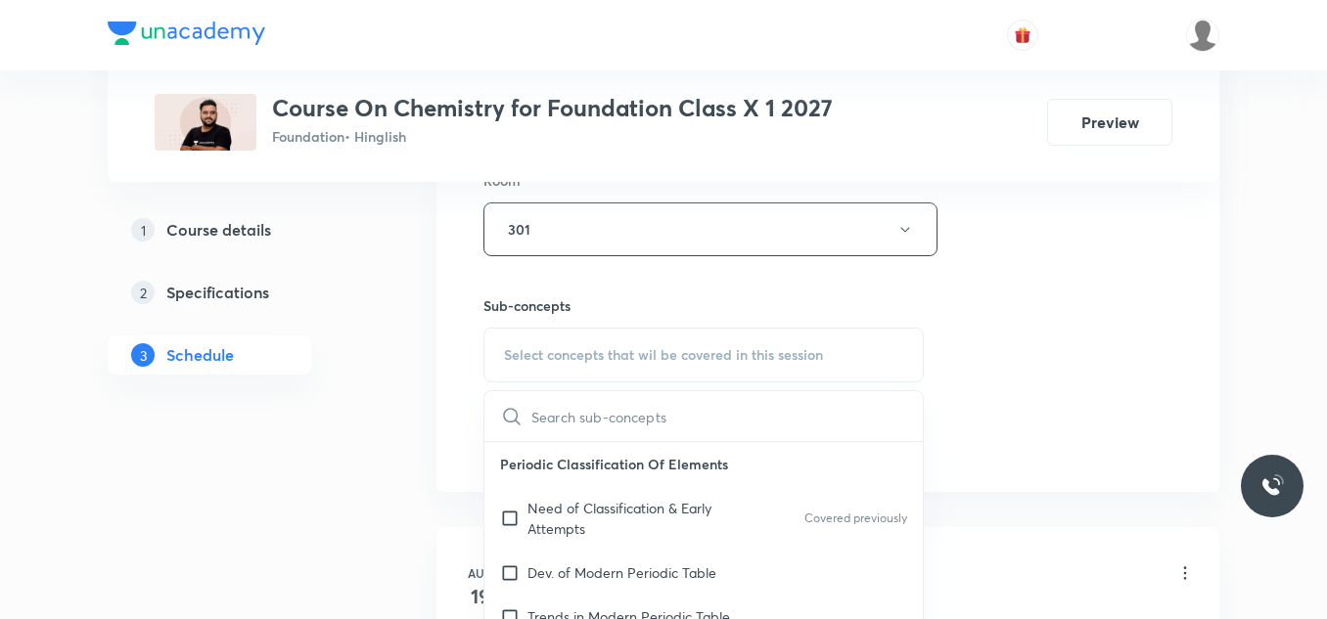
scroll to position [896, 0]
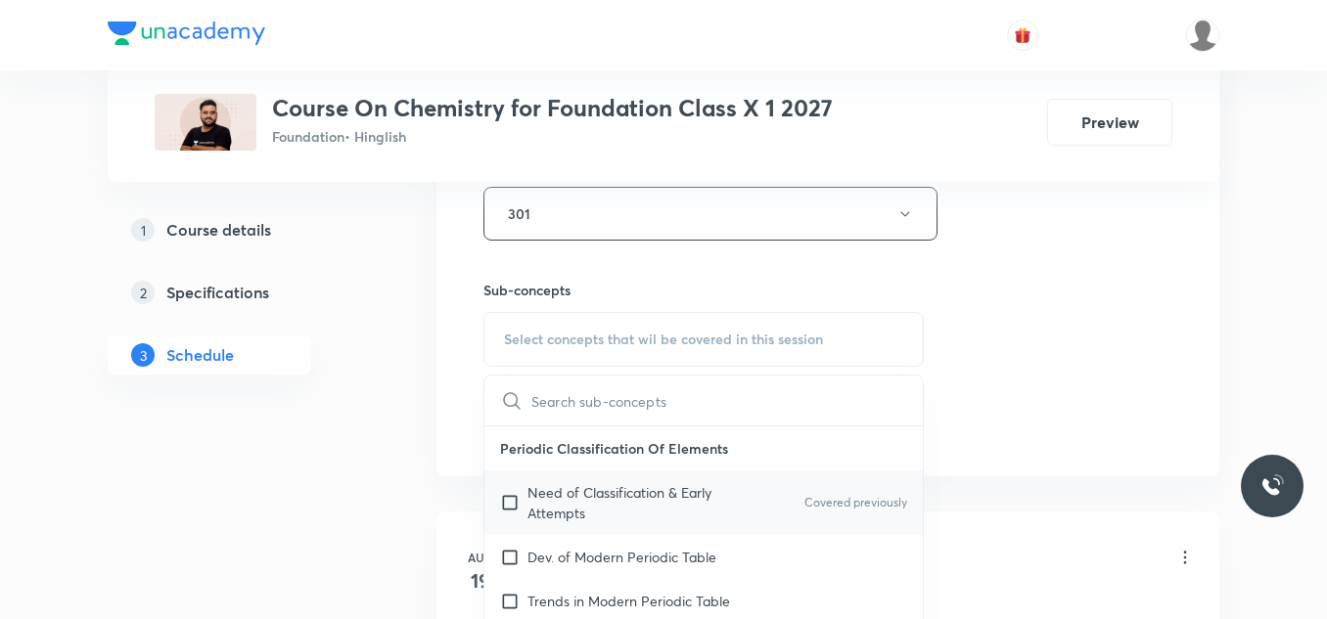
click at [545, 496] on p "Need of Classification & Early Attempts" at bounding box center [626, 502] width 198 height 41
checkbox input "true"
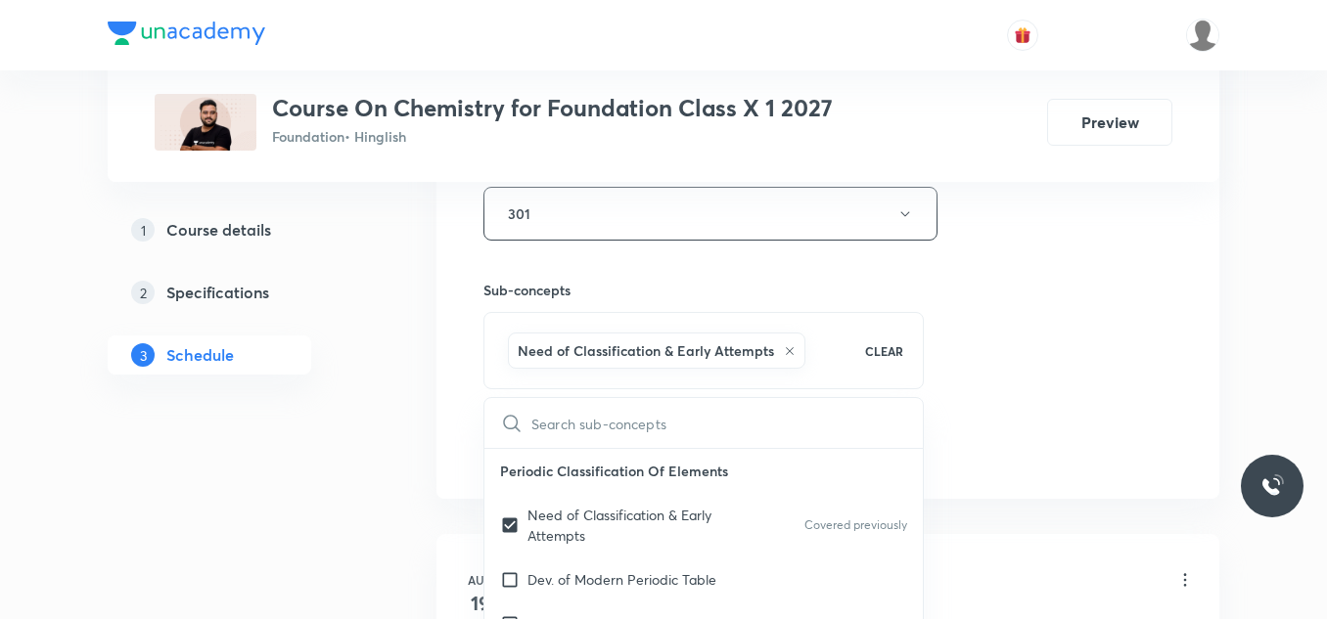
click at [412, 439] on div "Plus Courses Course On Chemistry for Foundation Class X 1 2027 Foundation • Hin…" at bounding box center [663, 391] width 1111 height 2356
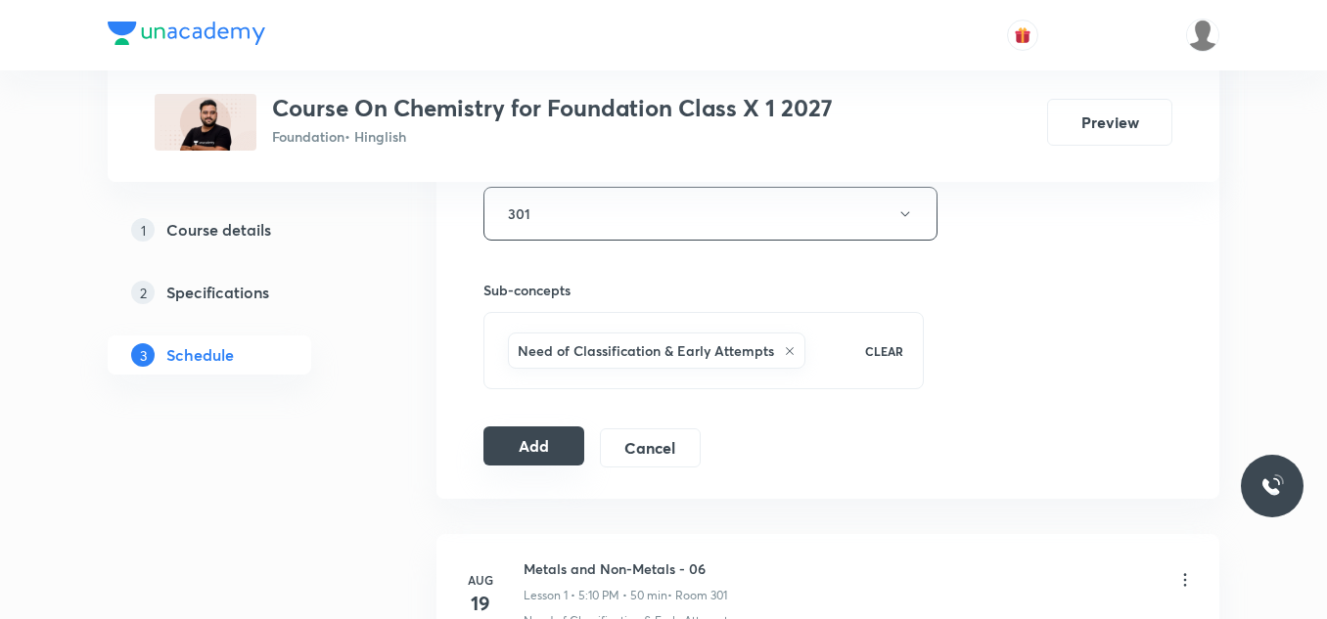
click at [527, 440] on button "Add" at bounding box center [533, 446] width 101 height 39
click at [538, 448] on button "Add" at bounding box center [533, 446] width 101 height 39
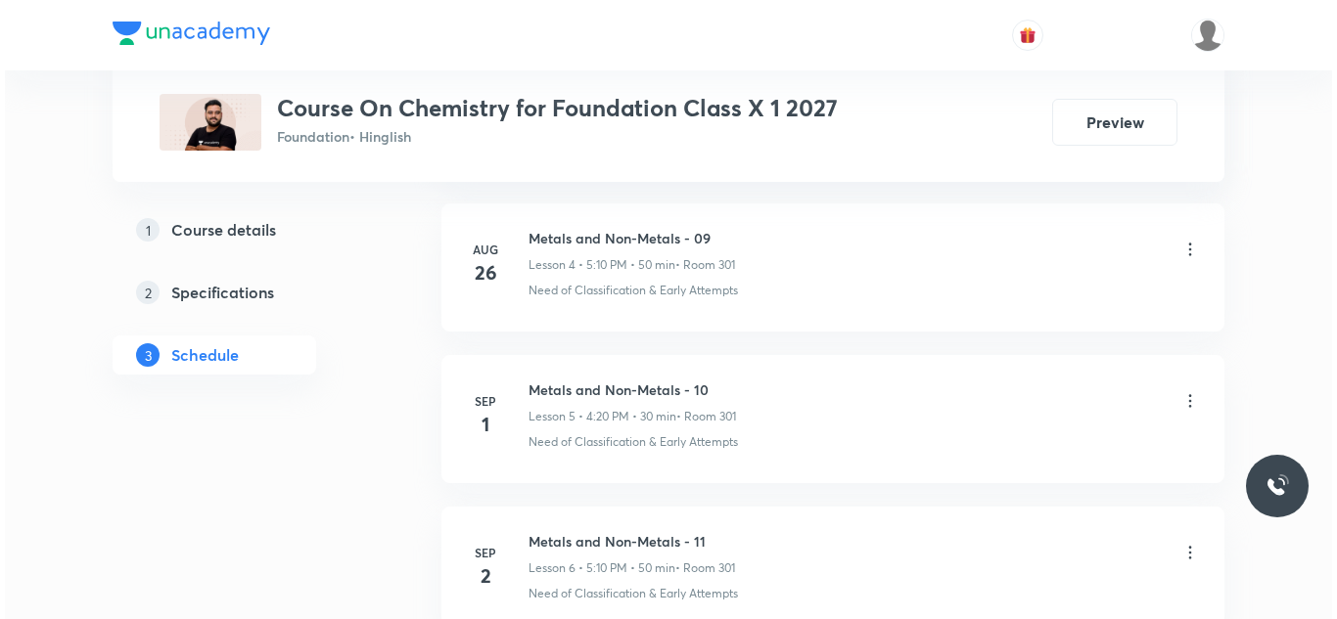
scroll to position [1882, 0]
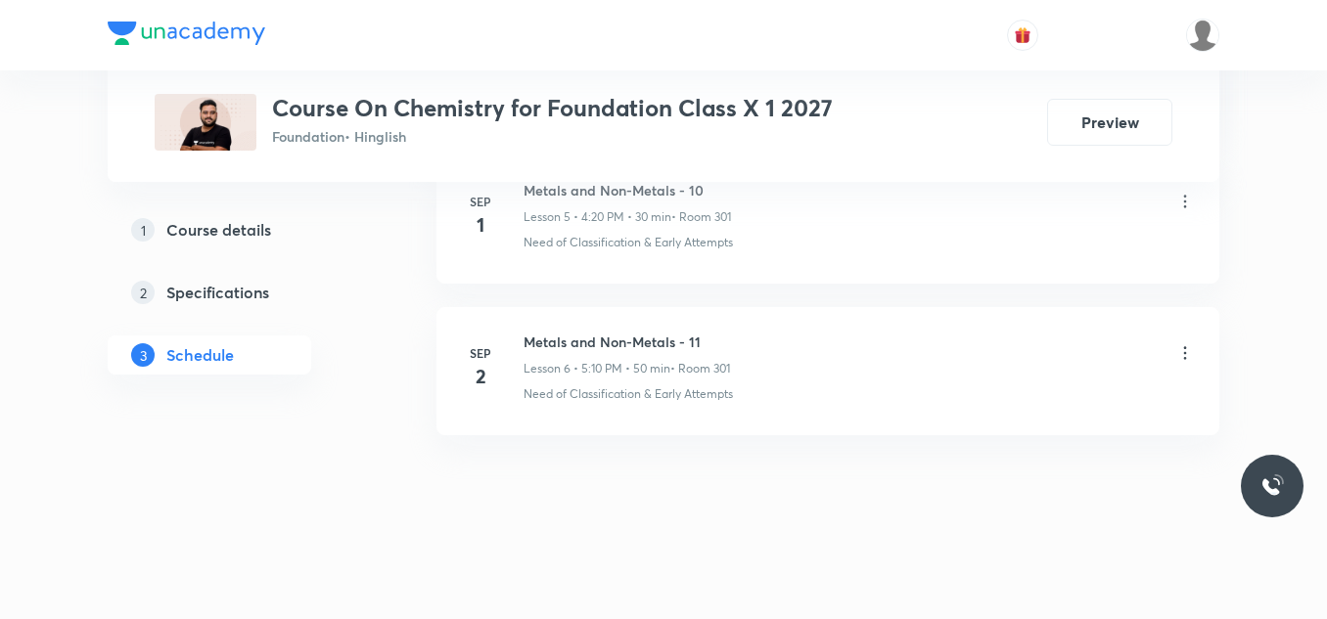
click at [1185, 350] on icon at bounding box center [1185, 353] width 20 height 20
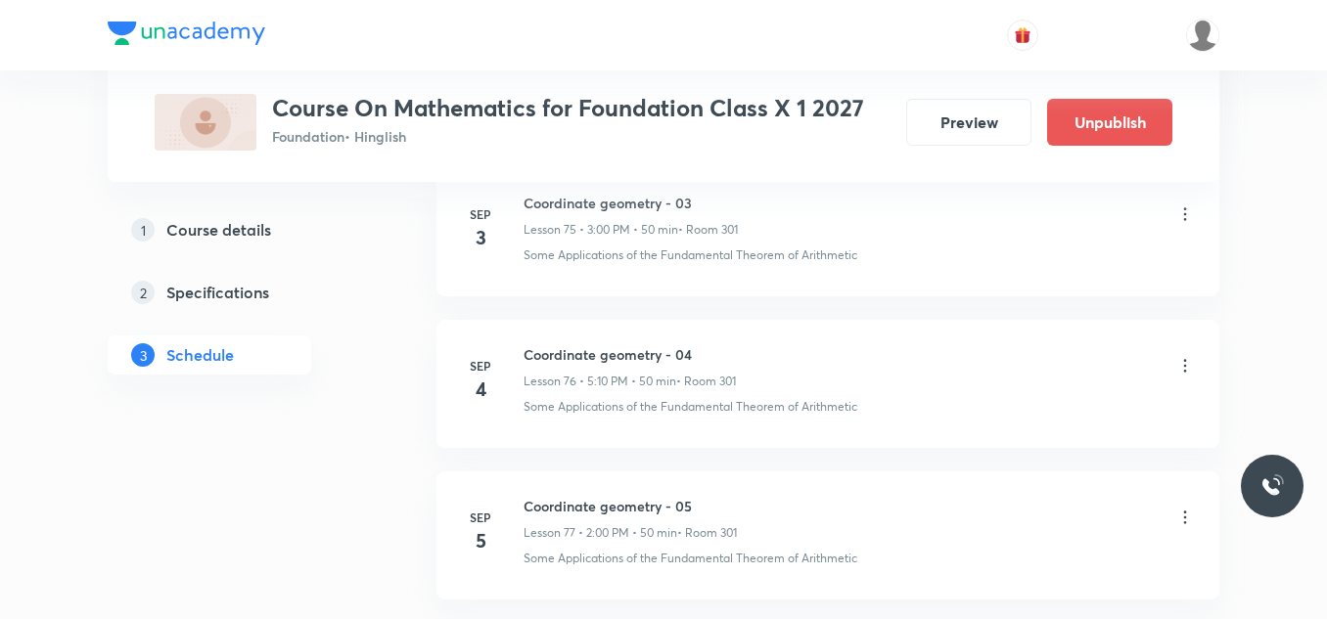
scroll to position [12461, 0]
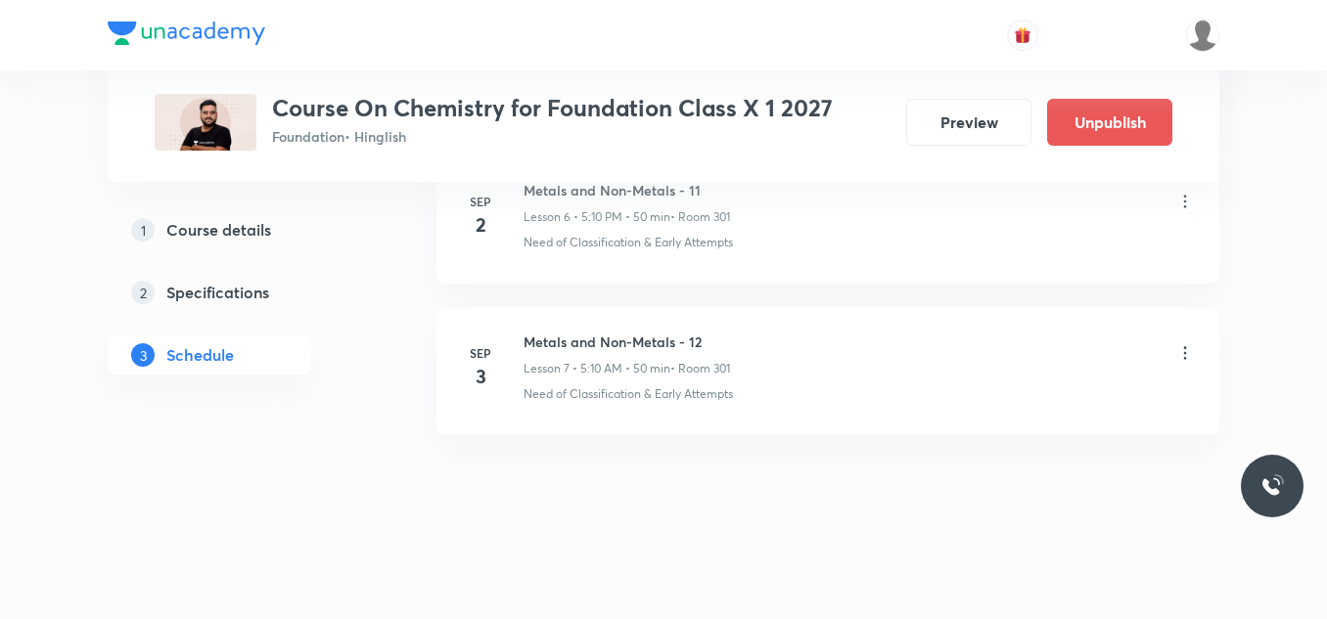
click at [1186, 347] on icon at bounding box center [1185, 352] width 3 height 13
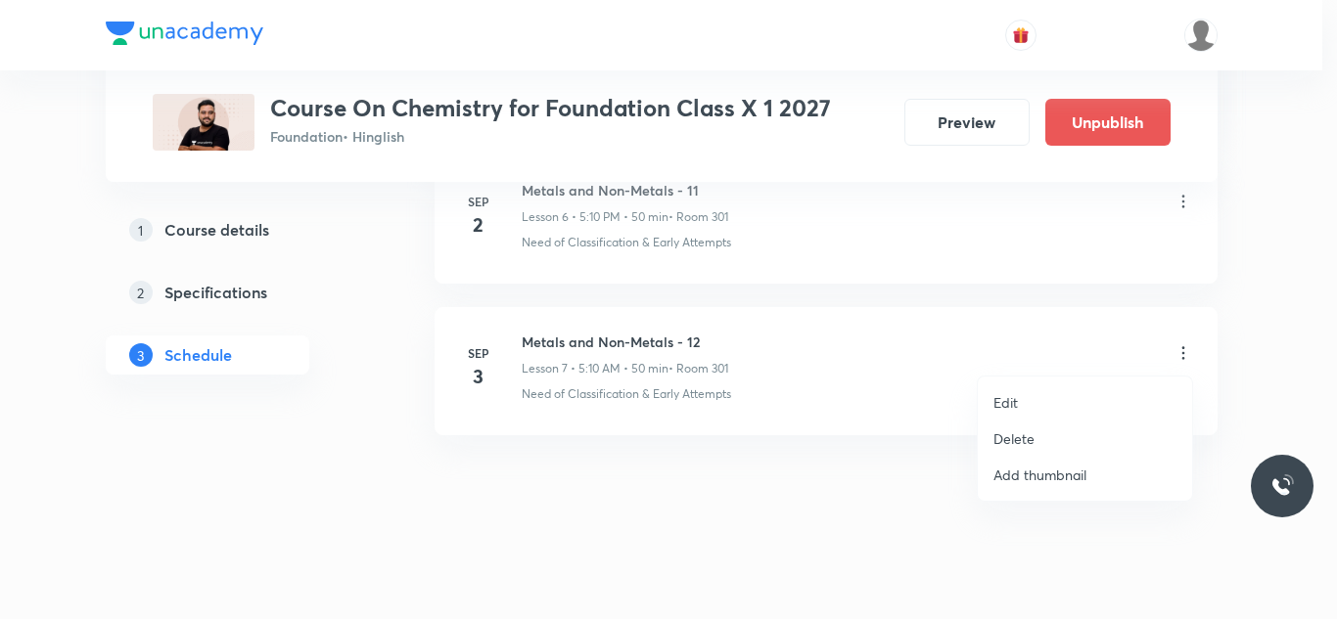
click at [1033, 437] on p "Delete" at bounding box center [1013, 439] width 41 height 21
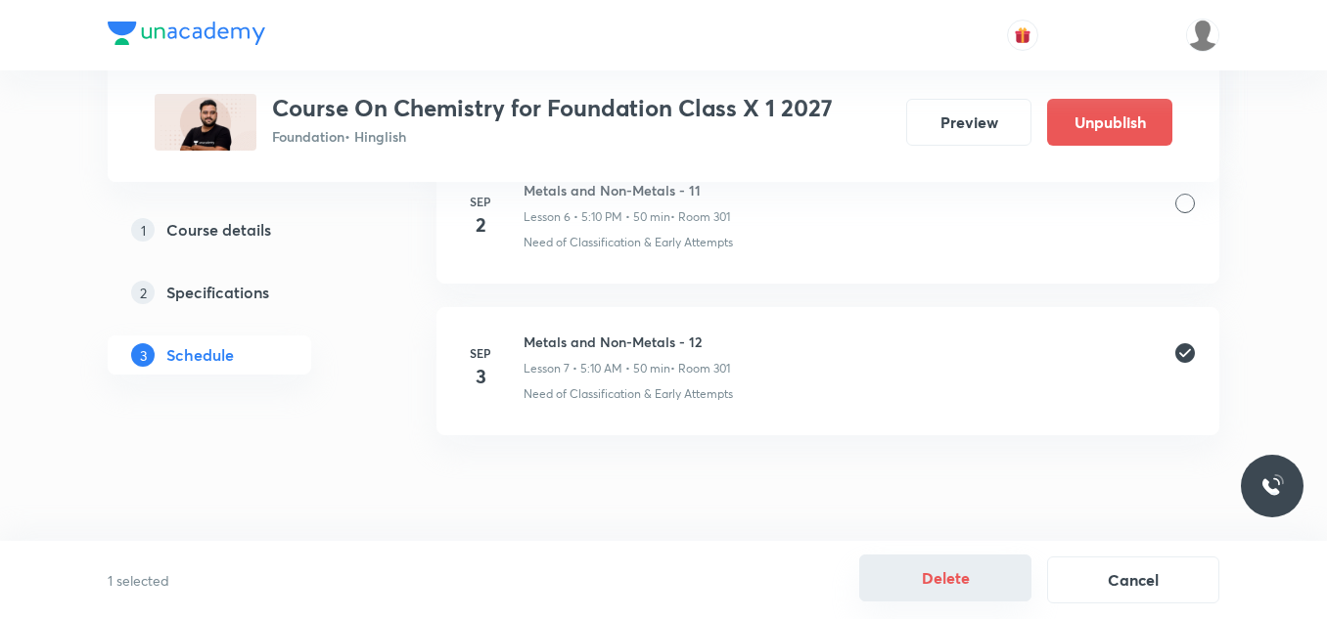
click at [956, 577] on button "Delete" at bounding box center [945, 578] width 172 height 47
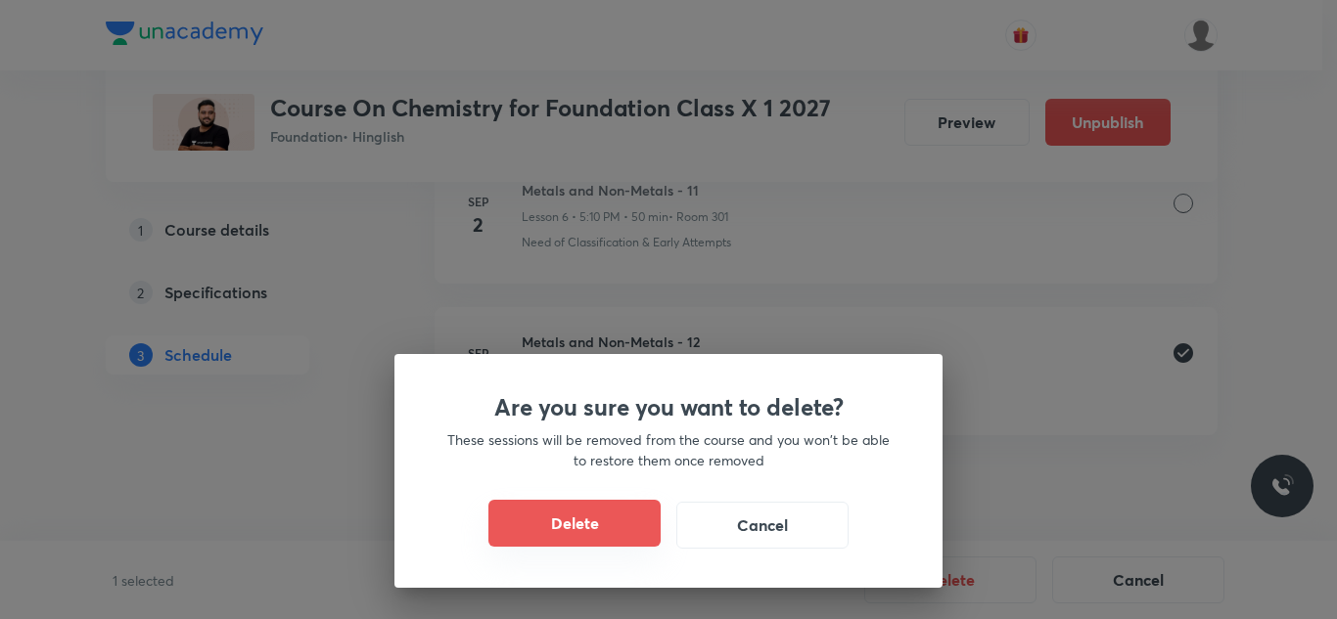
click at [602, 529] on button "Delete" at bounding box center [574, 523] width 172 height 47
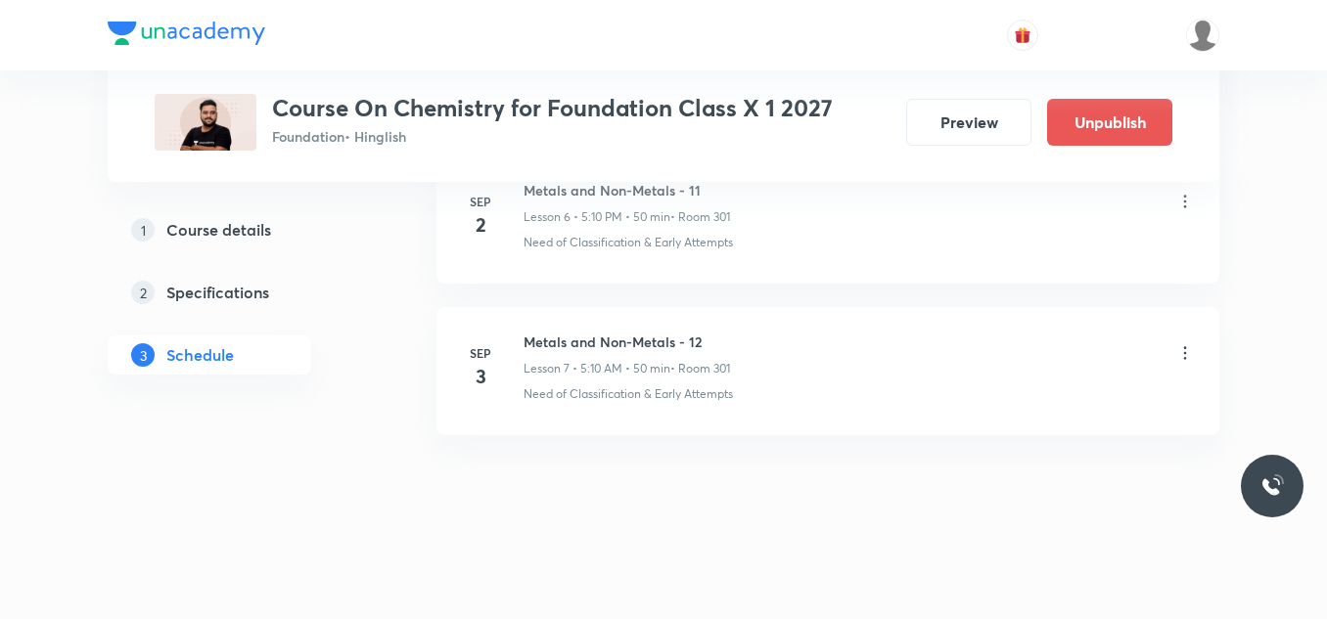
scroll to position [1859, 0]
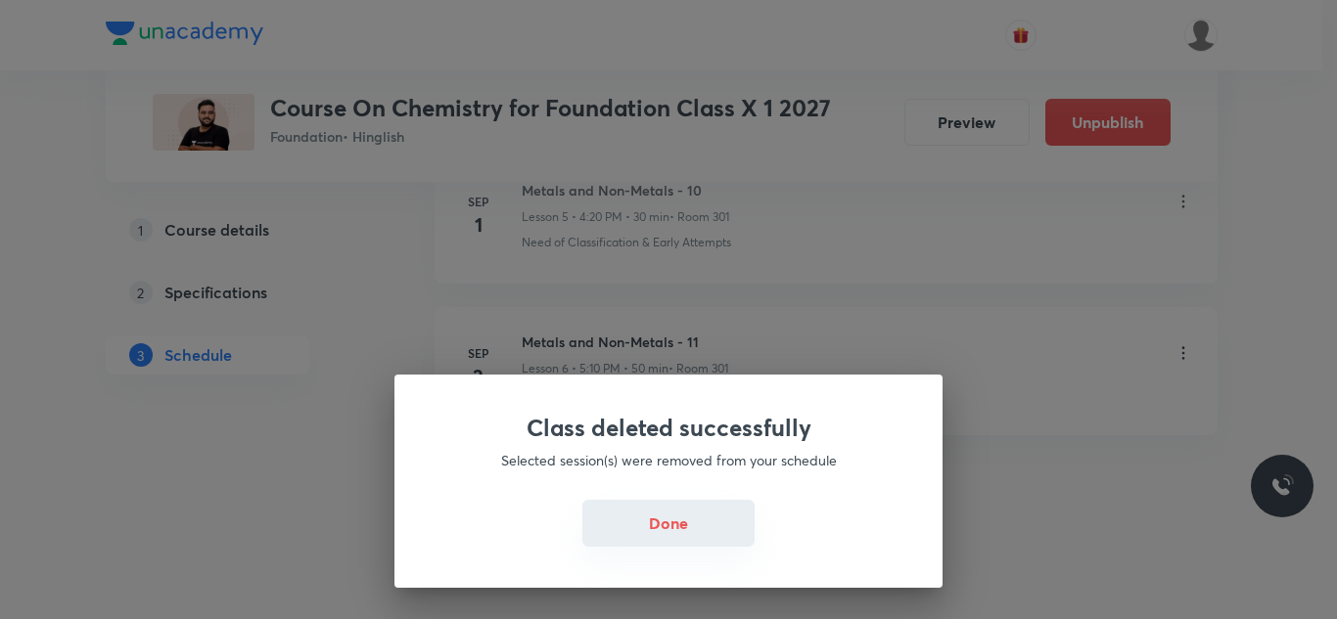
click at [657, 531] on button "Done" at bounding box center [668, 523] width 172 height 47
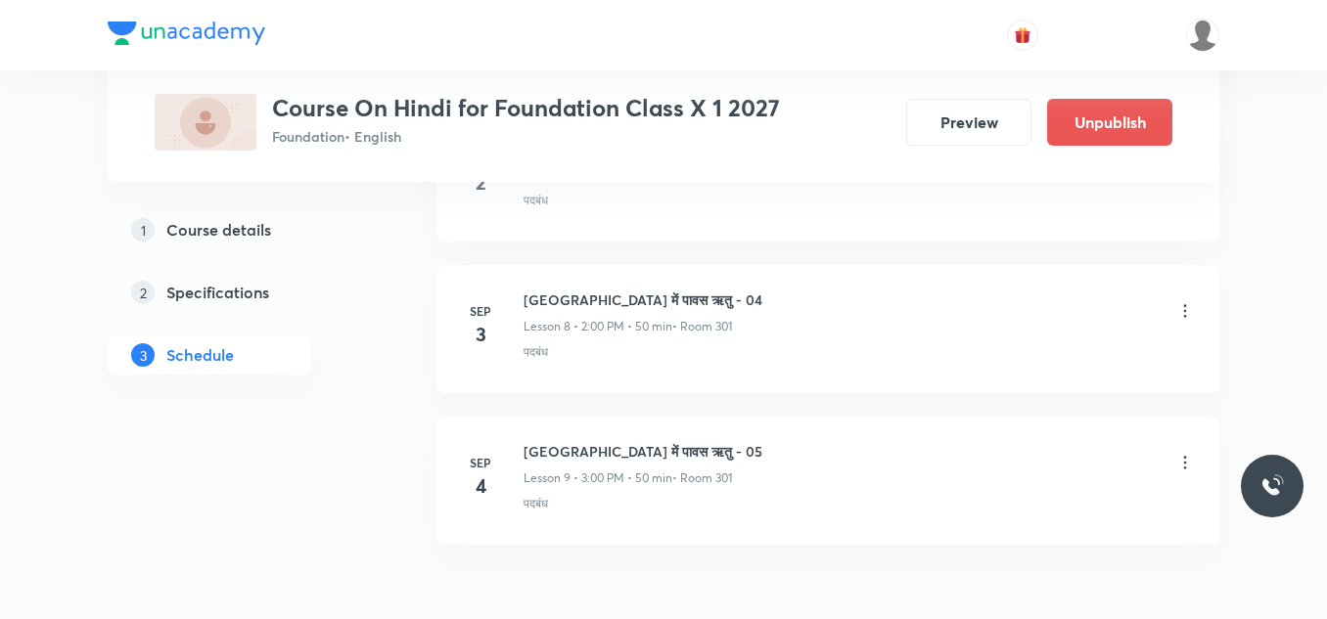
scroll to position [2314, 0]
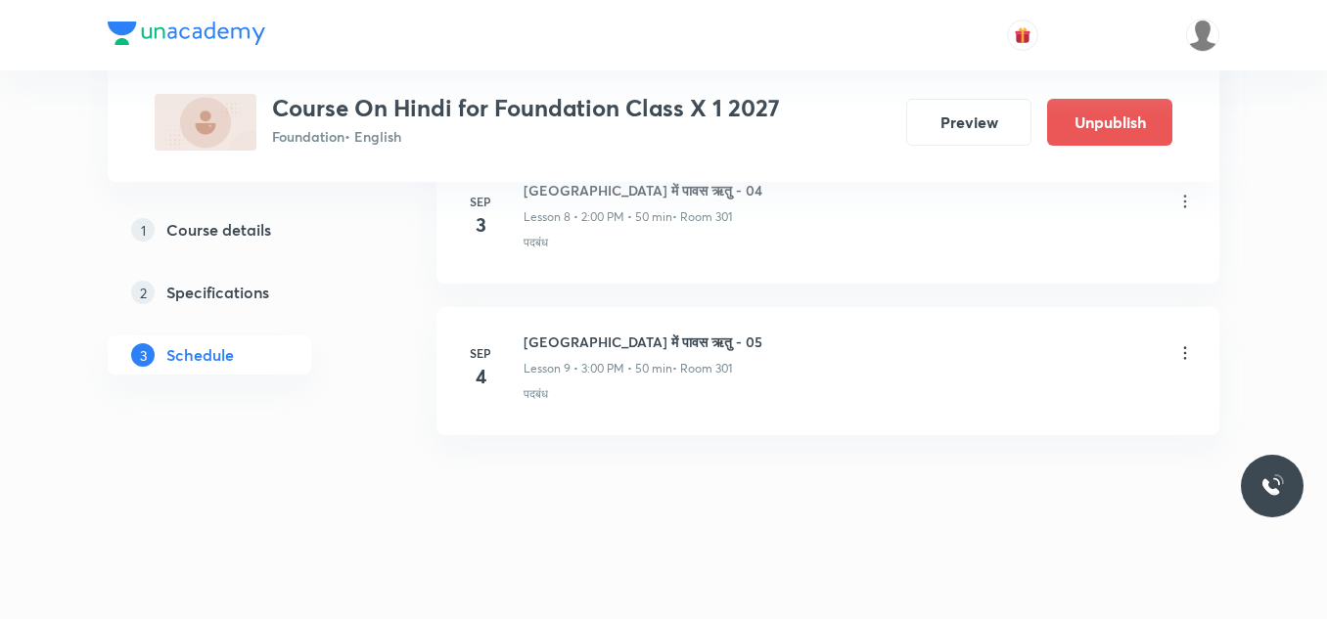
click at [569, 340] on h6 "पर्वत प्रदेश में पावस ऋतु - 05" at bounding box center [642, 342] width 239 height 21
copy h6 "पर्वत प्रदेश में पावस ऋतु - 05"
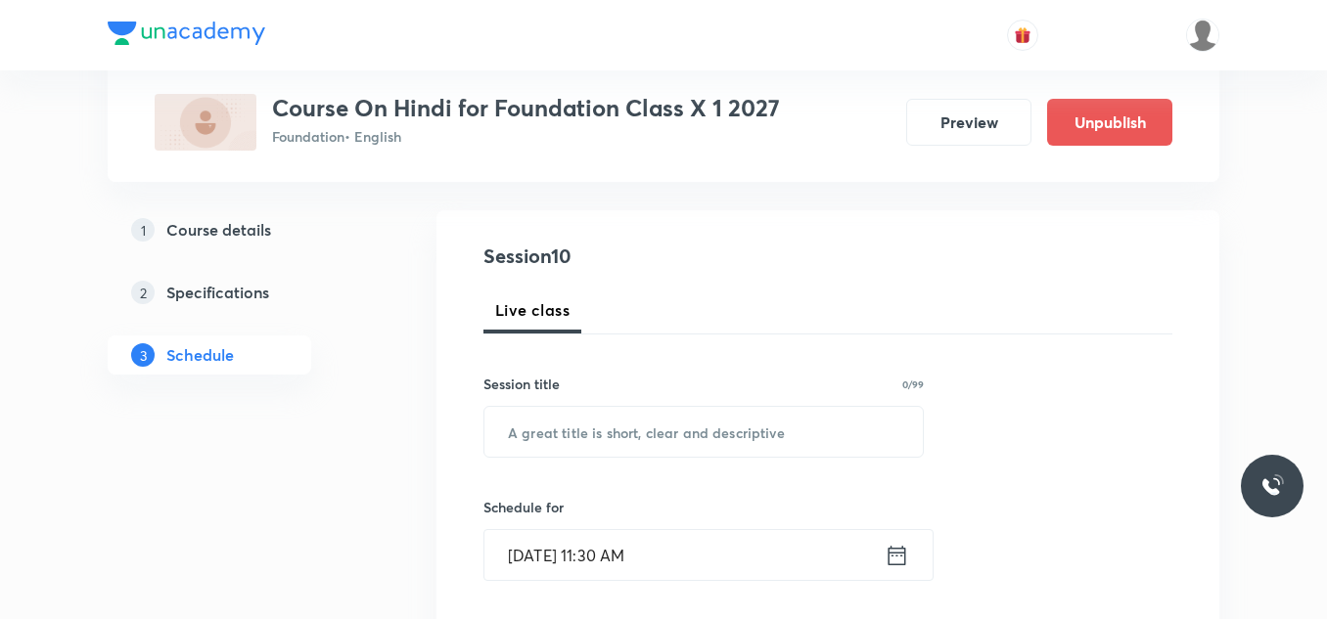
scroll to position [200, 0]
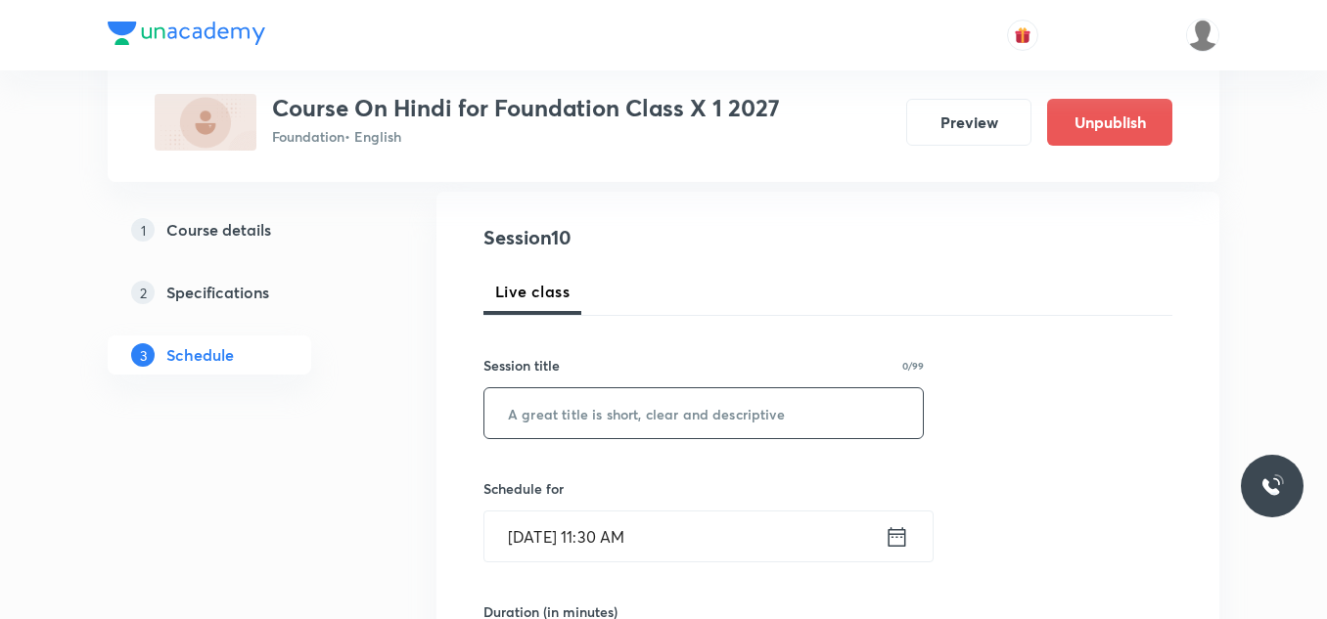
click at [551, 403] on input "text" at bounding box center [703, 413] width 438 height 50
paste input "पर्वत प्रदेश में पावस ऋतु - 05"
type input "पर्वत प्रदेश में पावस ऋतु - 05"
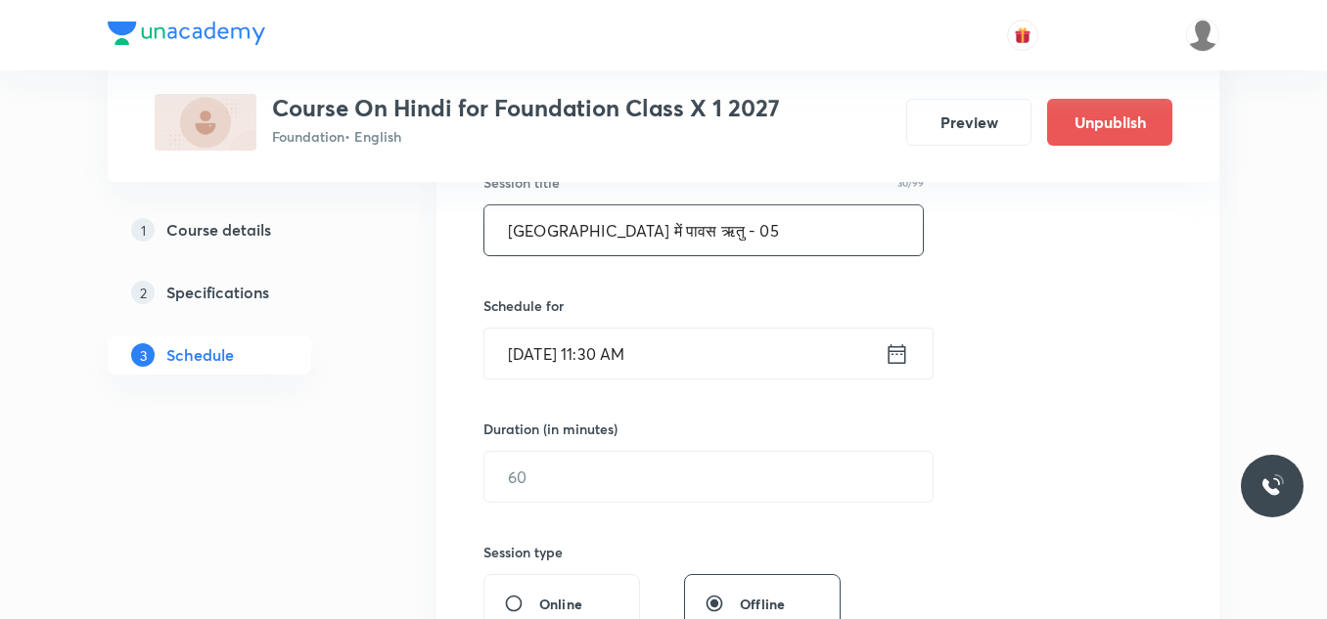
scroll to position [384, 0]
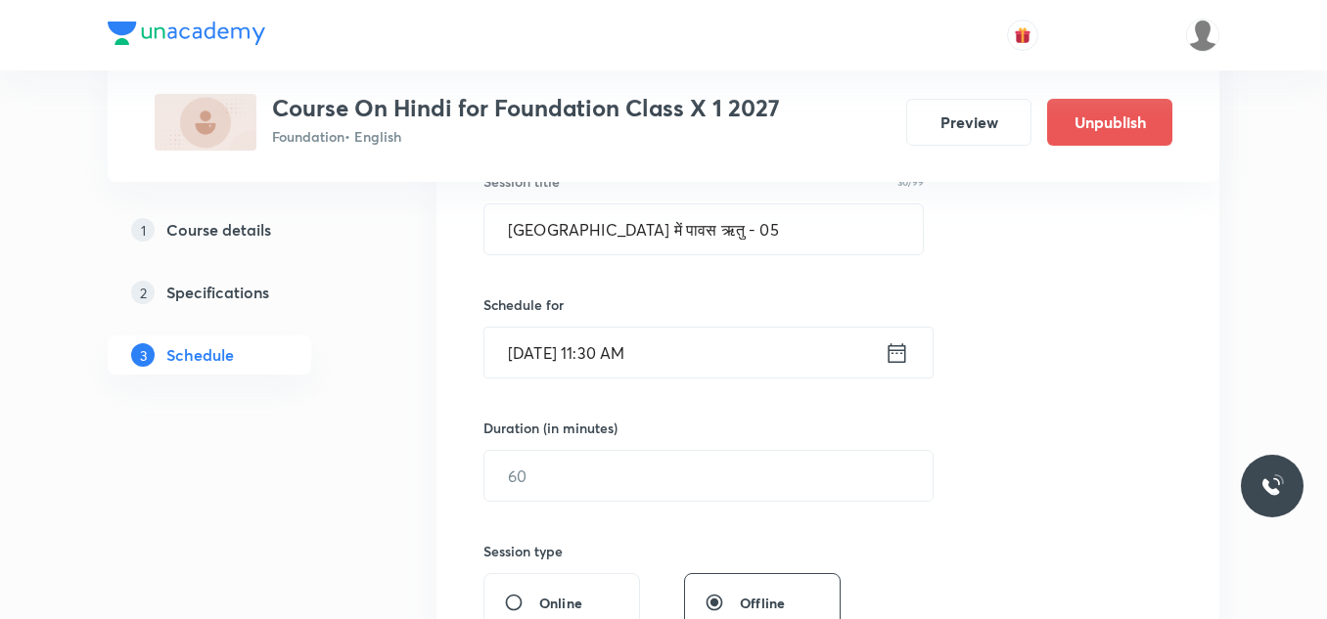
click at [691, 355] on input "Sep 3, 2025, 11:30 AM" at bounding box center [684, 353] width 400 height 50
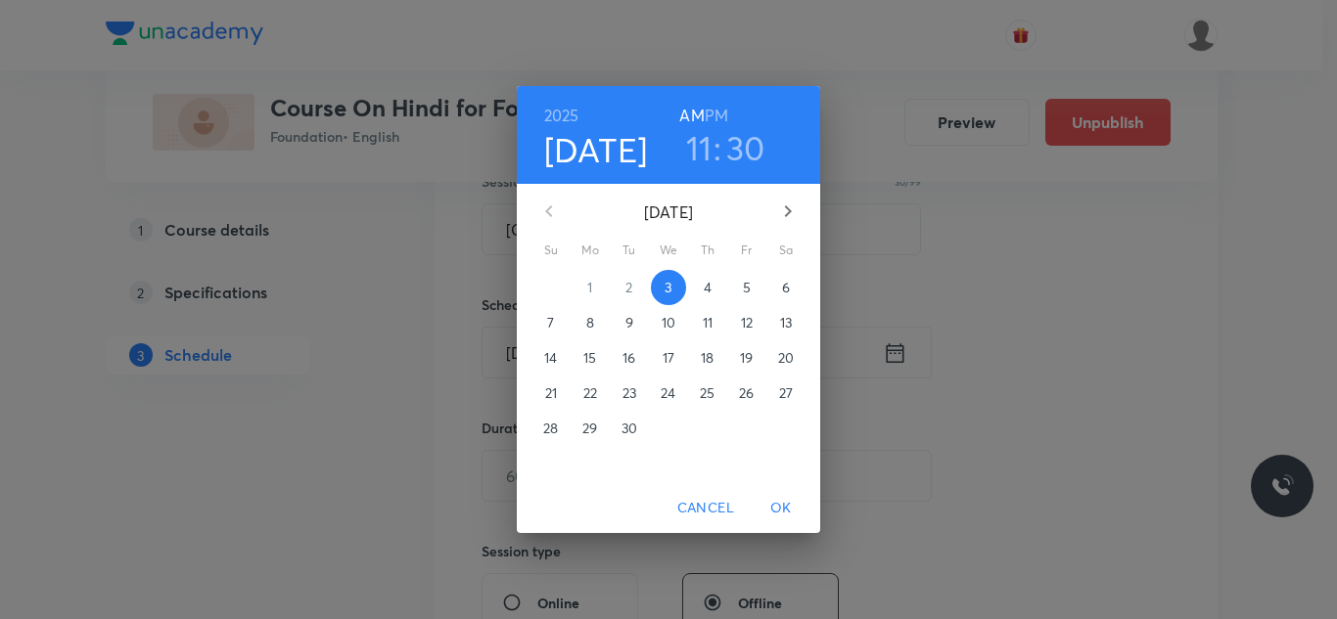
click at [719, 105] on h6 "PM" at bounding box center [715, 115] width 23 height 27
click at [703, 148] on h3 "11" at bounding box center [699, 147] width 26 height 41
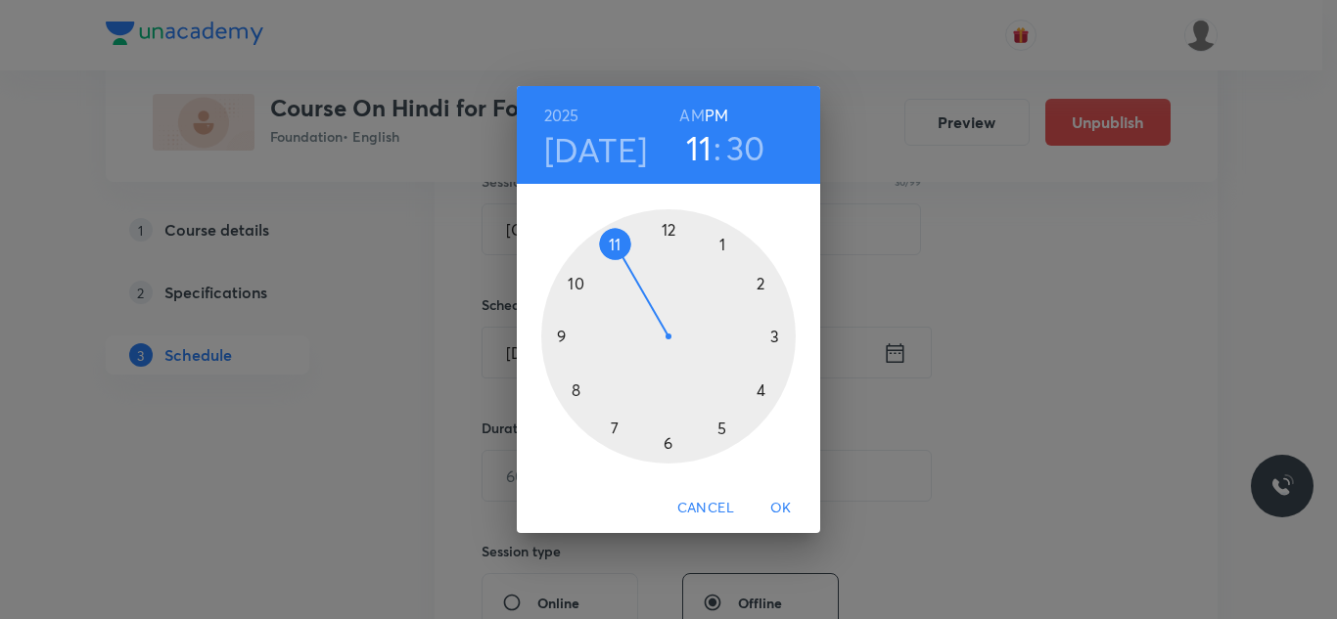
click at [722, 430] on div at bounding box center [668, 336] width 254 height 254
click at [762, 284] on div at bounding box center [668, 336] width 254 height 254
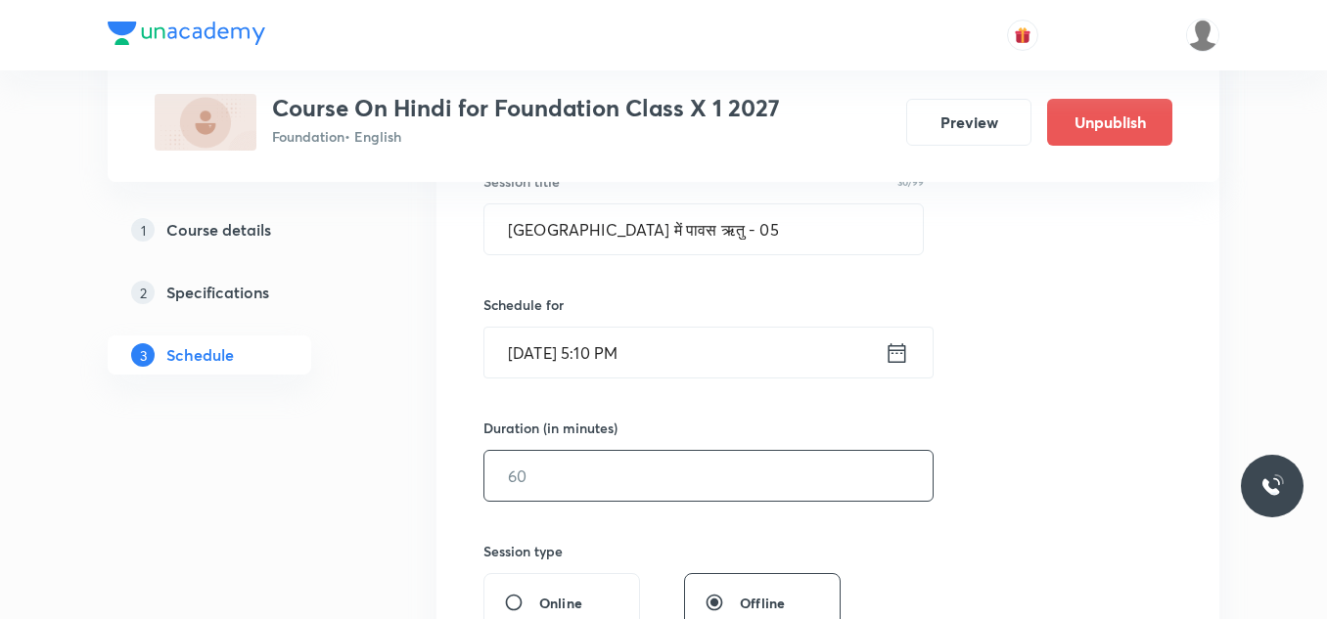
click at [584, 468] on input "text" at bounding box center [708, 476] width 448 height 50
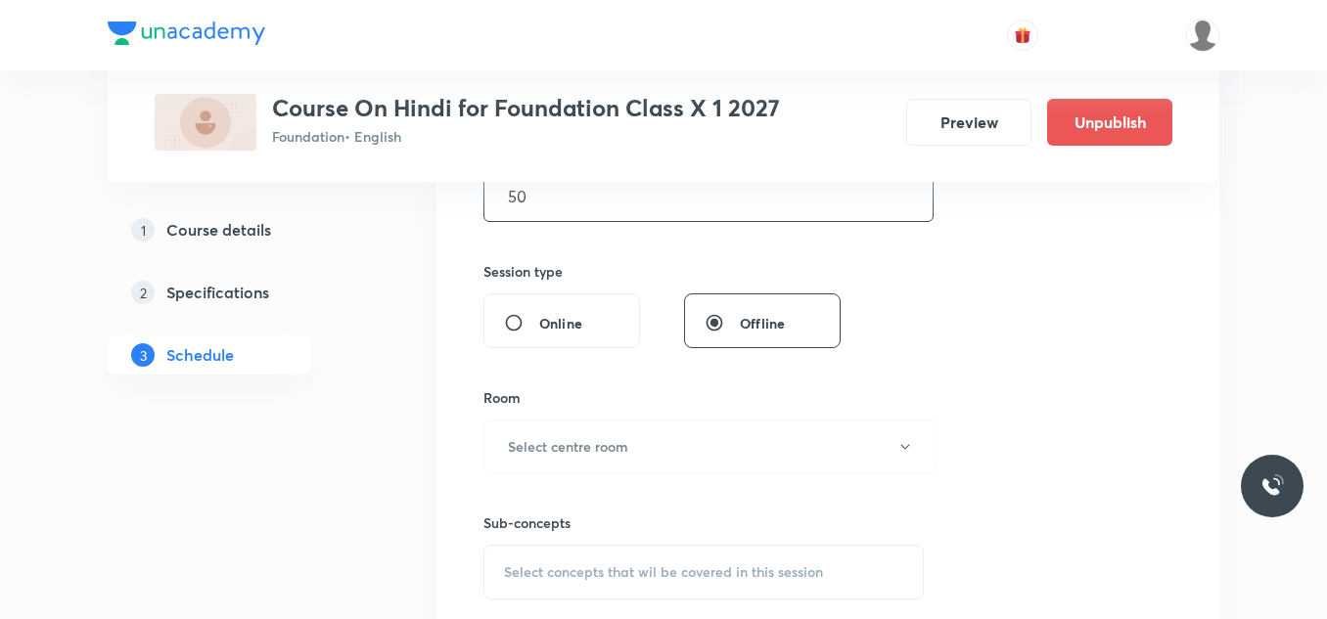
scroll to position [664, 0]
type input "50"
click at [592, 449] on h6 "Select centre room" at bounding box center [568, 445] width 120 height 21
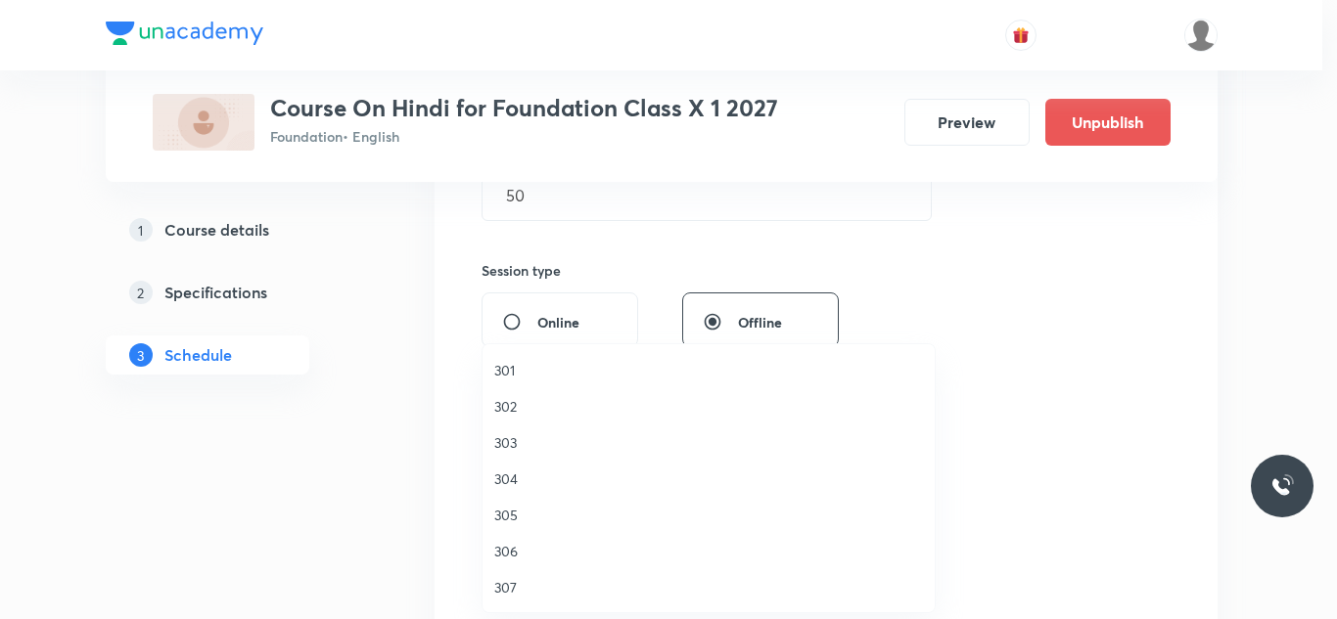
click at [511, 372] on span "301" at bounding box center [708, 370] width 429 height 21
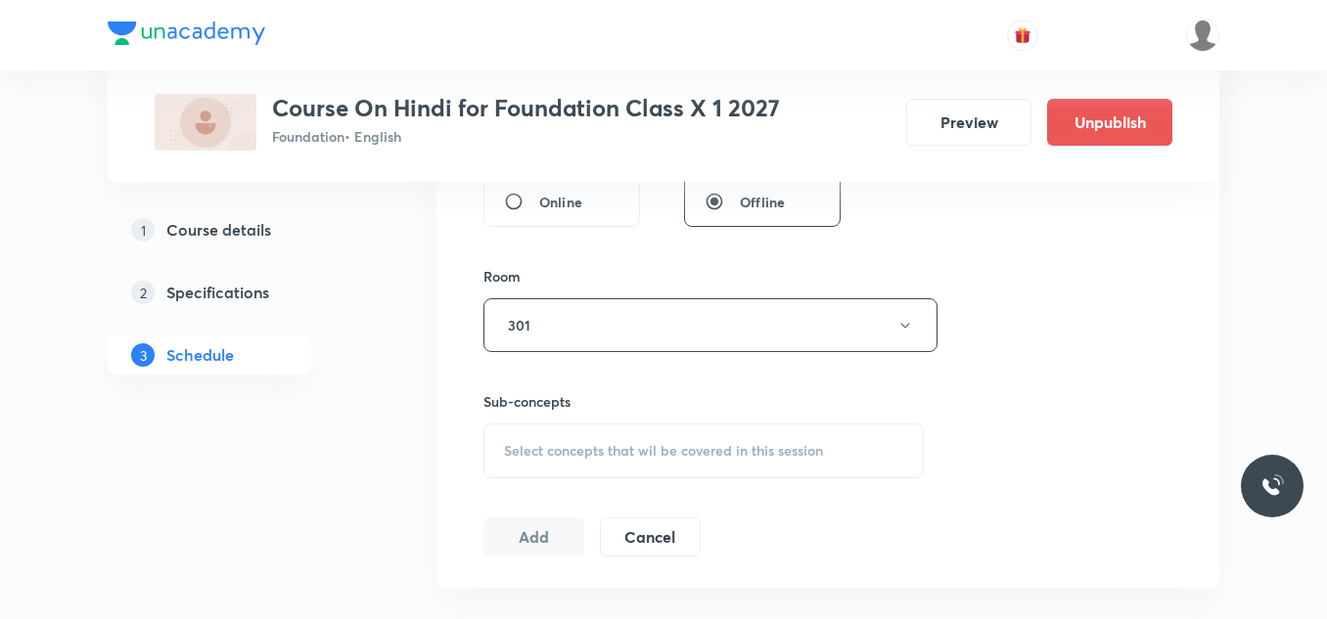
scroll to position [787, 0]
click at [558, 457] on span "Select concepts that wil be covered in this session" at bounding box center [663, 449] width 319 height 16
click at [521, 597] on input "checkbox" at bounding box center [513, 602] width 27 height 21
checkbox input "true"
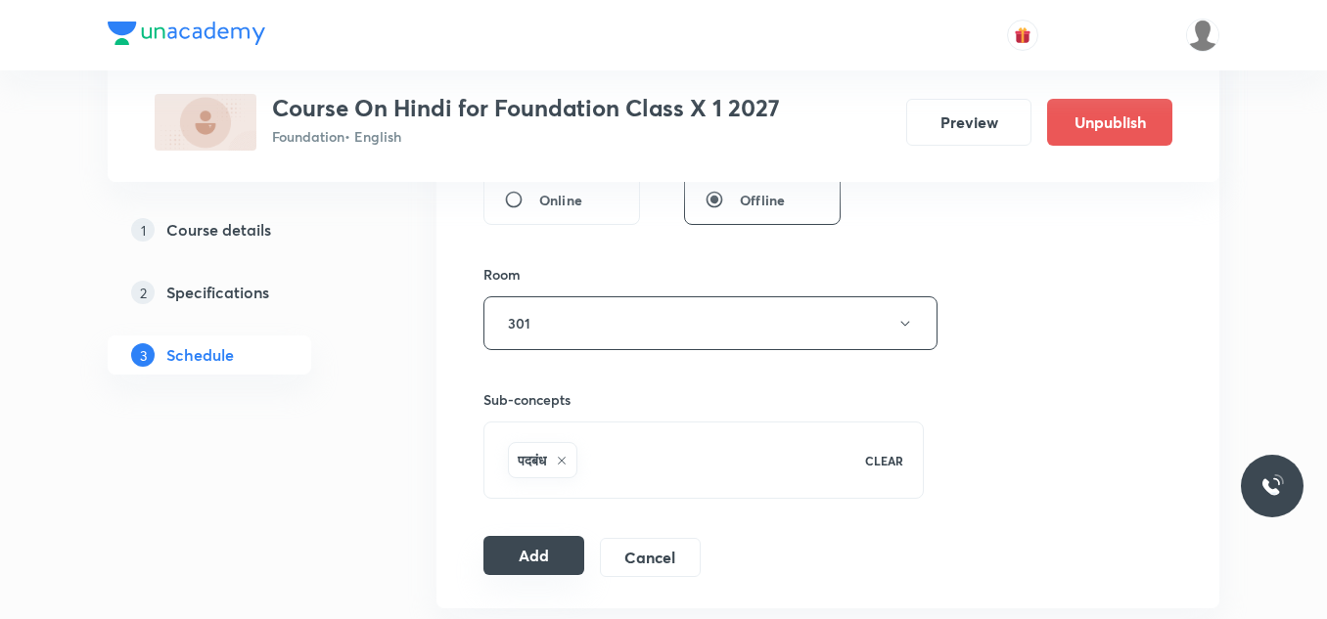
click at [521, 548] on button "Add" at bounding box center [533, 555] width 101 height 39
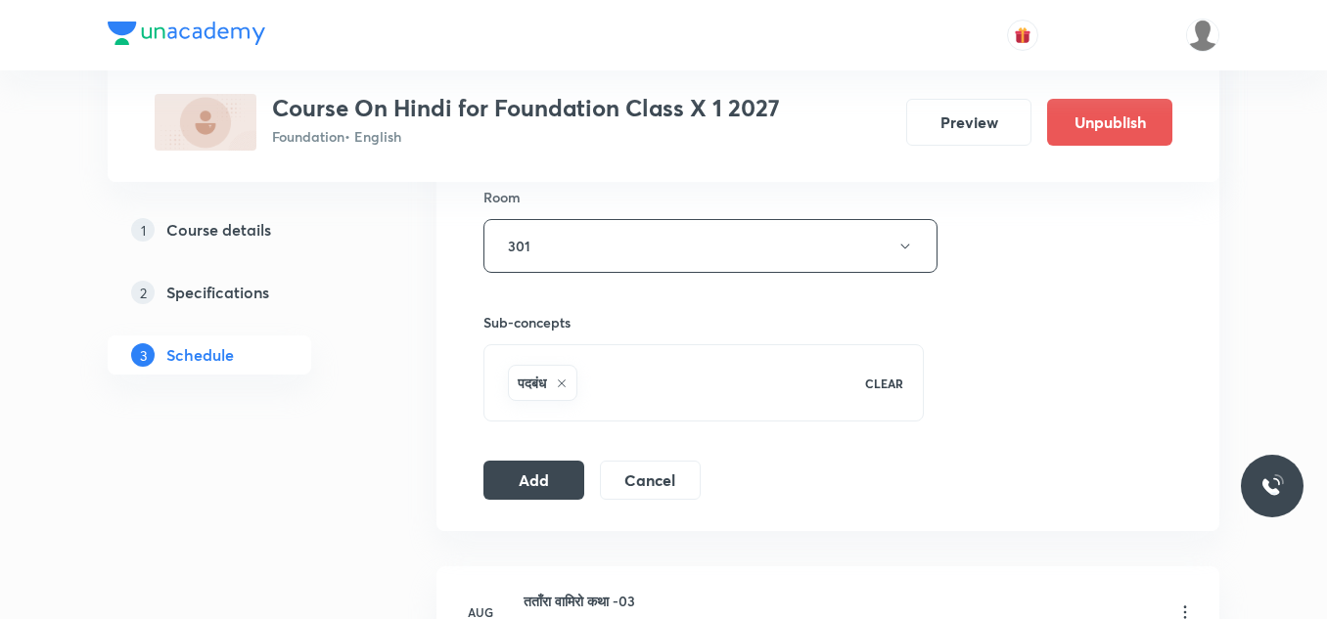
scroll to position [865, 0]
click at [544, 479] on button "Add" at bounding box center [533, 477] width 101 height 39
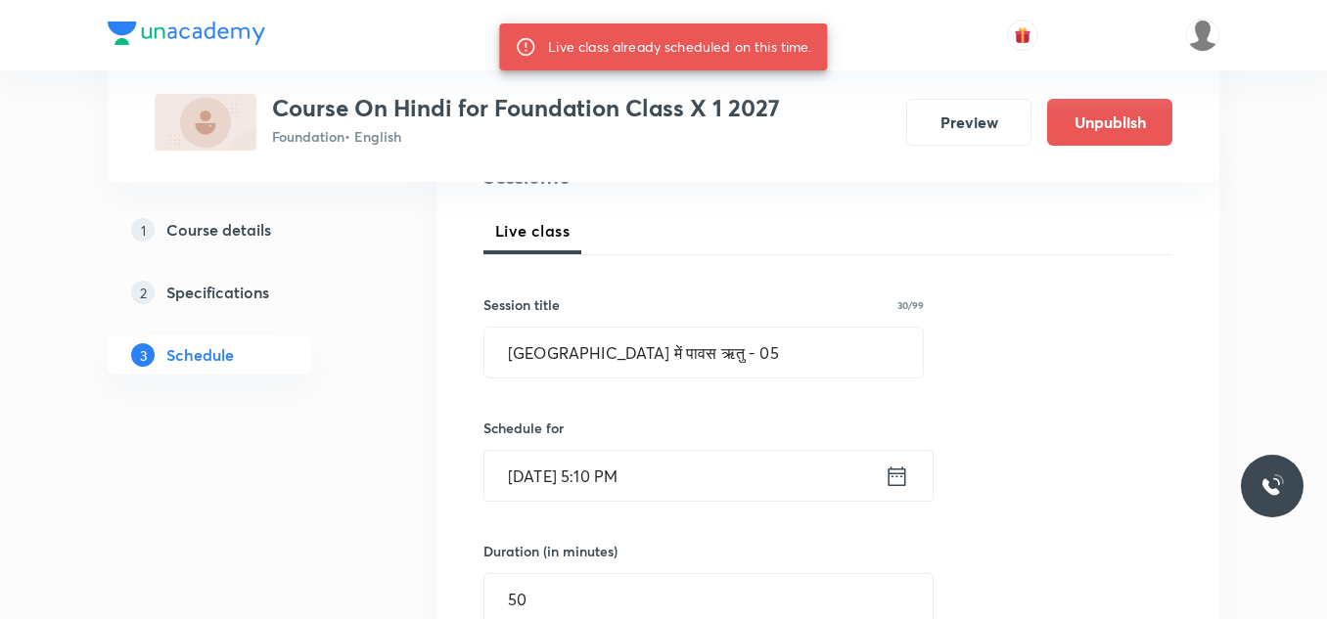
scroll to position [261, 0]
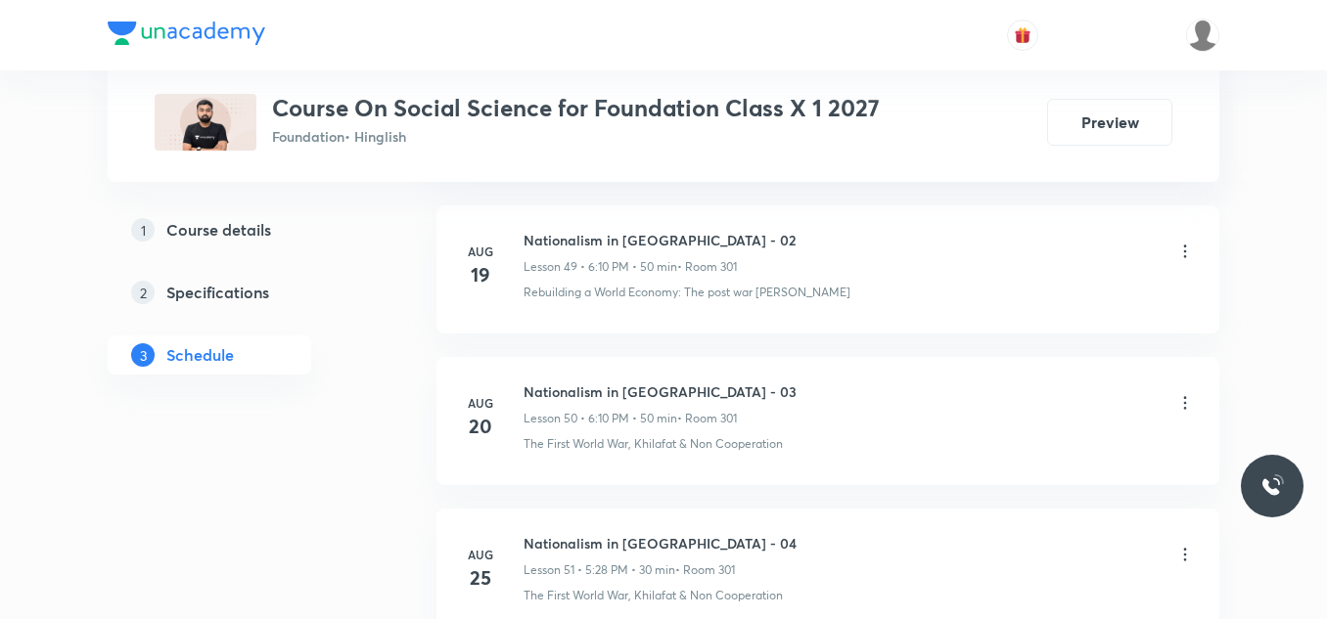
scroll to position [9567, 0]
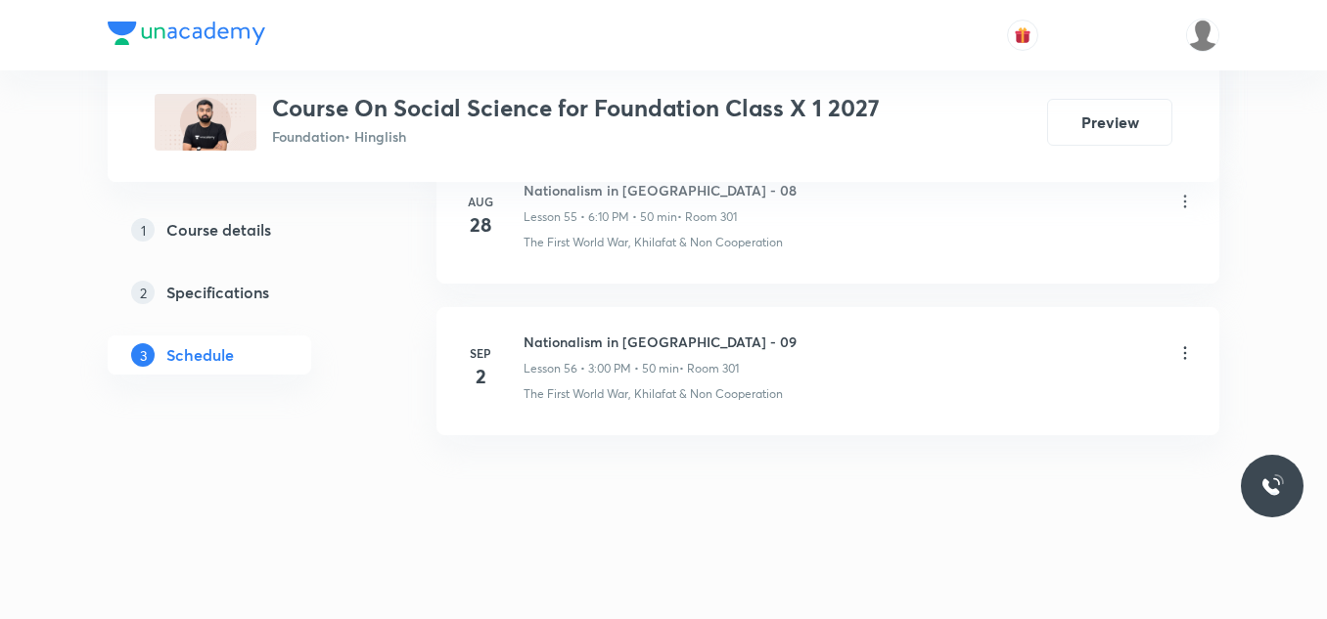
click at [657, 342] on h6 "Nationalism in [GEOGRAPHIC_DATA] - 09" at bounding box center [659, 342] width 273 height 21
click at [657, 342] on h6 "Nationalism in India - 09" at bounding box center [659, 342] width 273 height 21
copy h6 "Nationalism in India - 09"
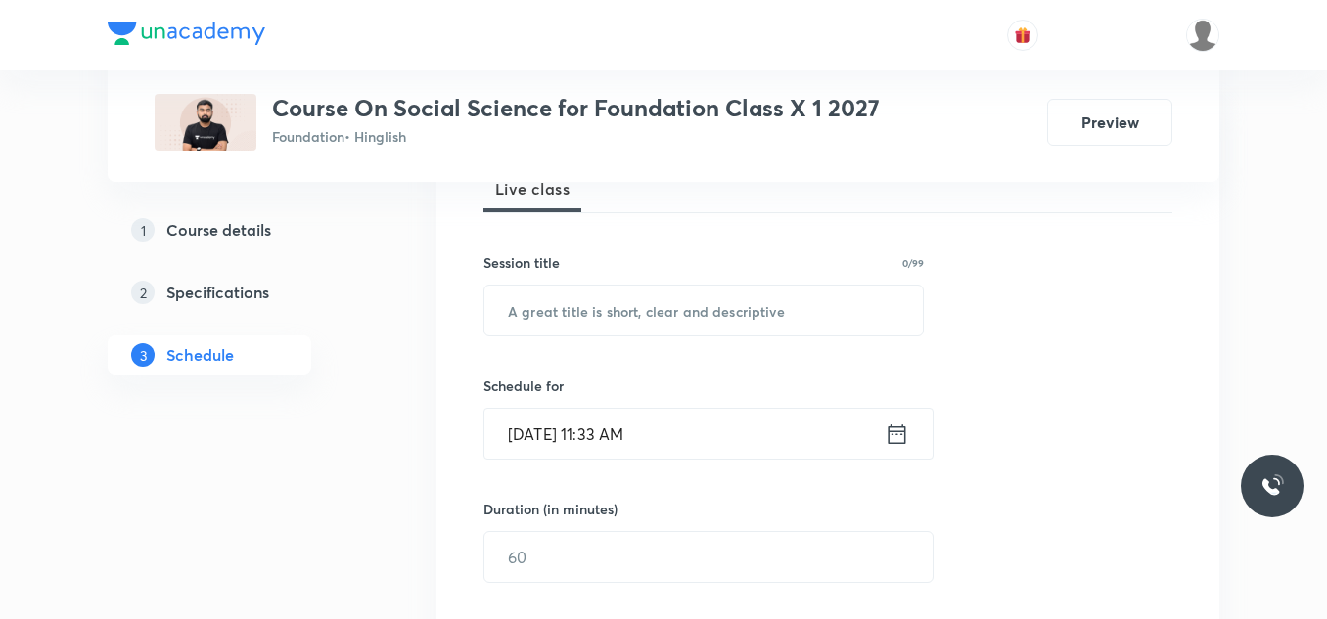
scroll to position [315, 0]
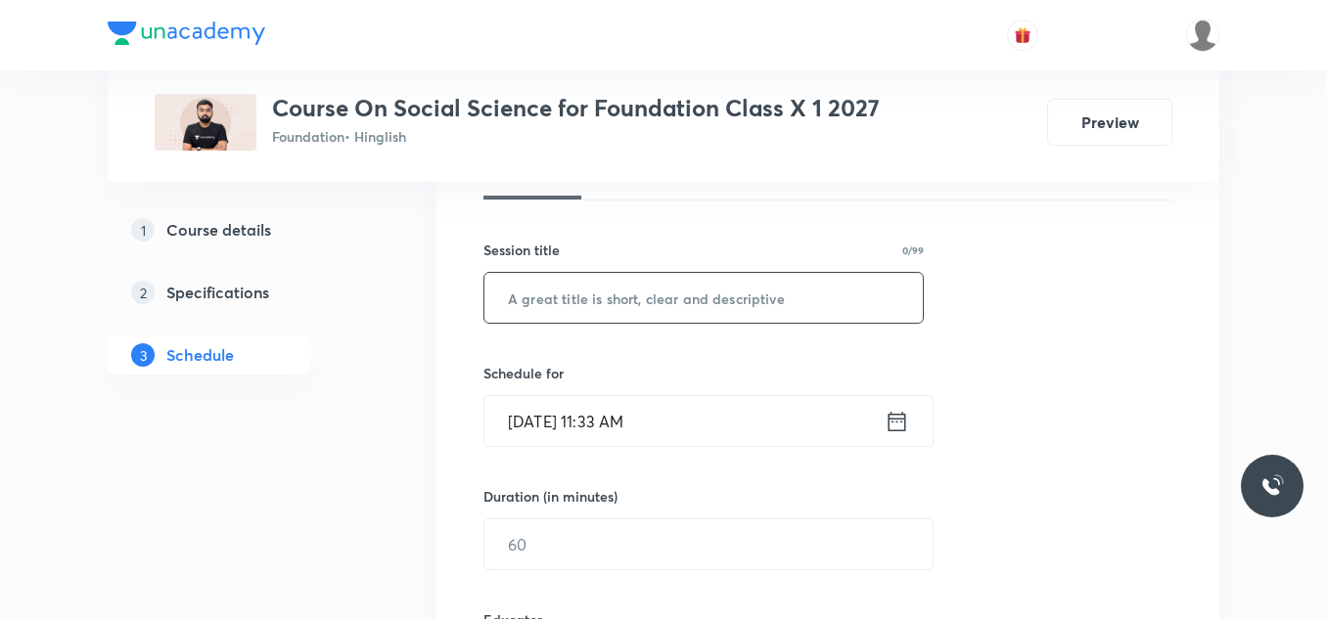
click at [609, 292] on input "text" at bounding box center [703, 298] width 438 height 50
paste input "Nationalism in India - 09"
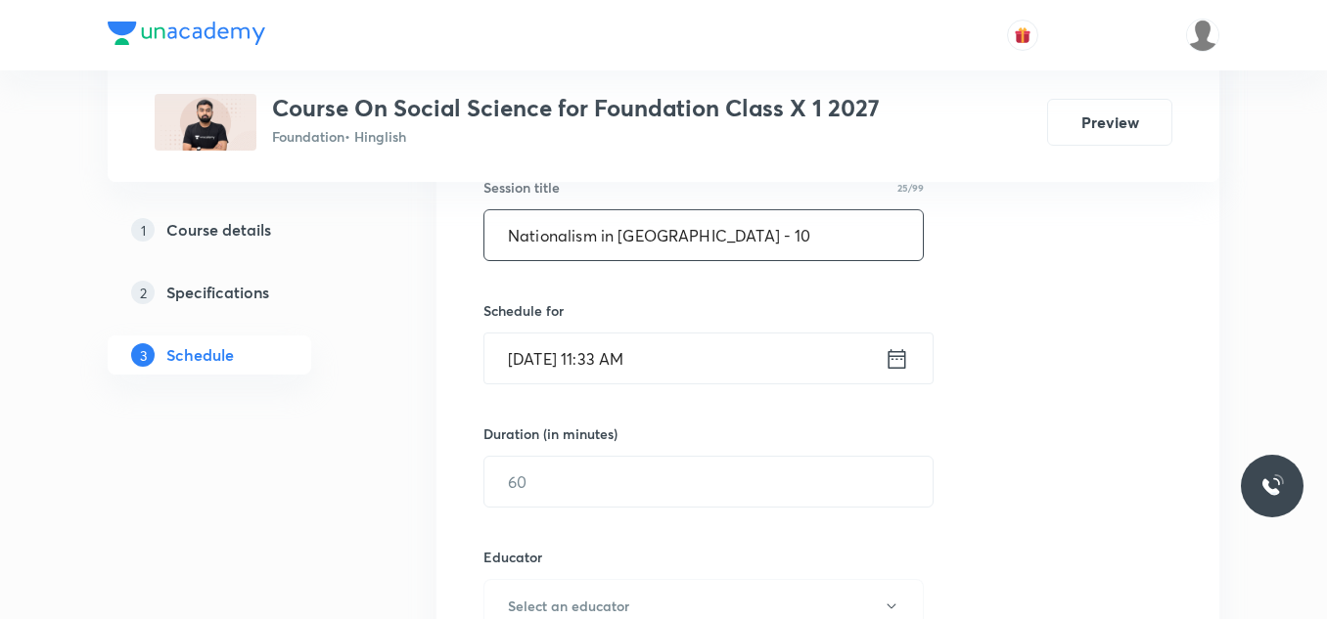
scroll to position [392, 0]
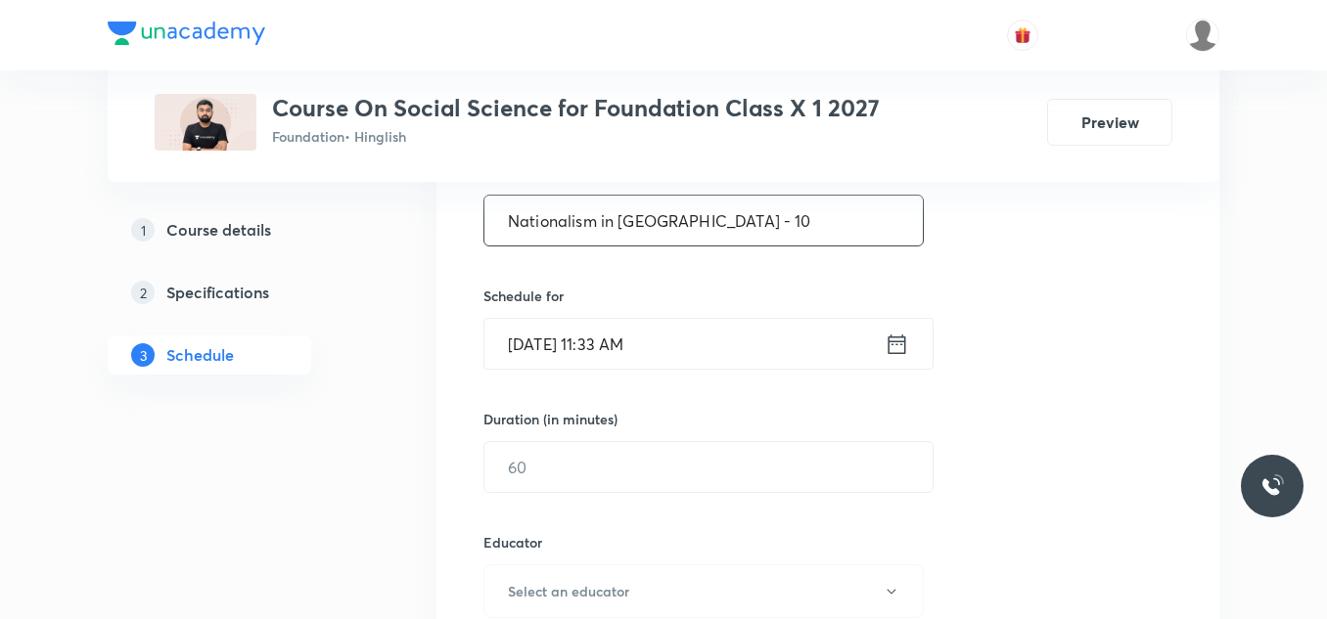
type input "Nationalism in India - 10"
click at [693, 353] on input "Sep 3, 2025, 11:33 AM" at bounding box center [684, 344] width 400 height 50
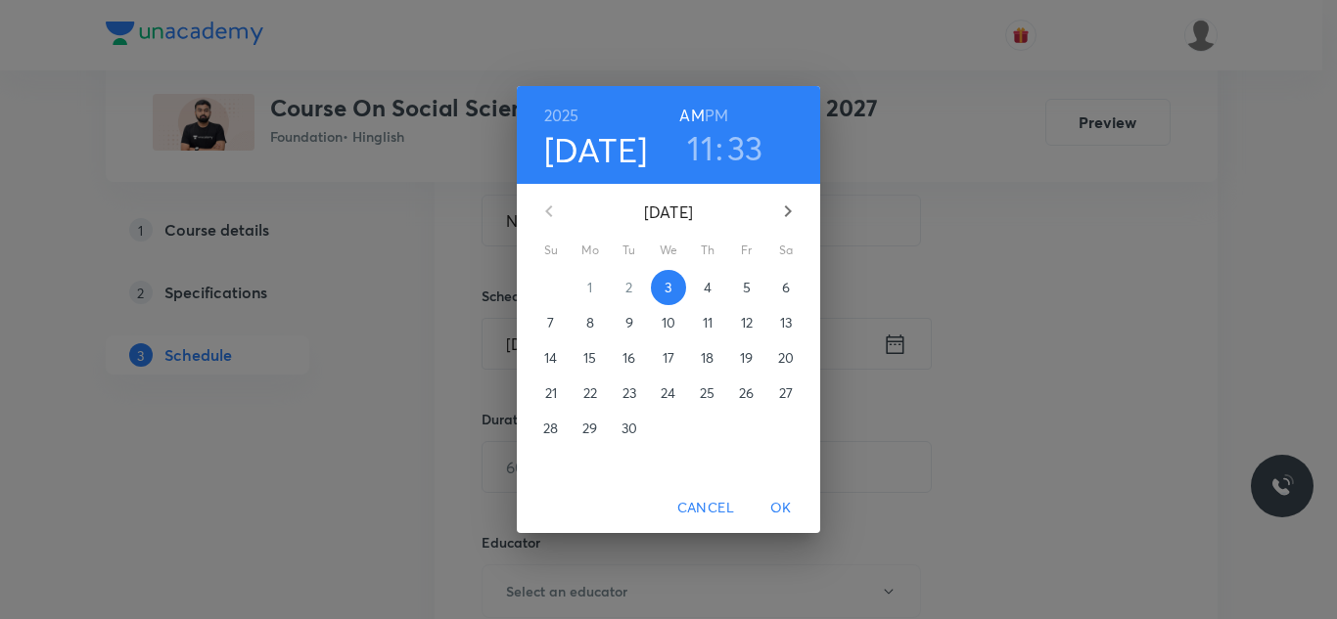
click at [704, 143] on h3 "11" at bounding box center [700, 147] width 26 height 41
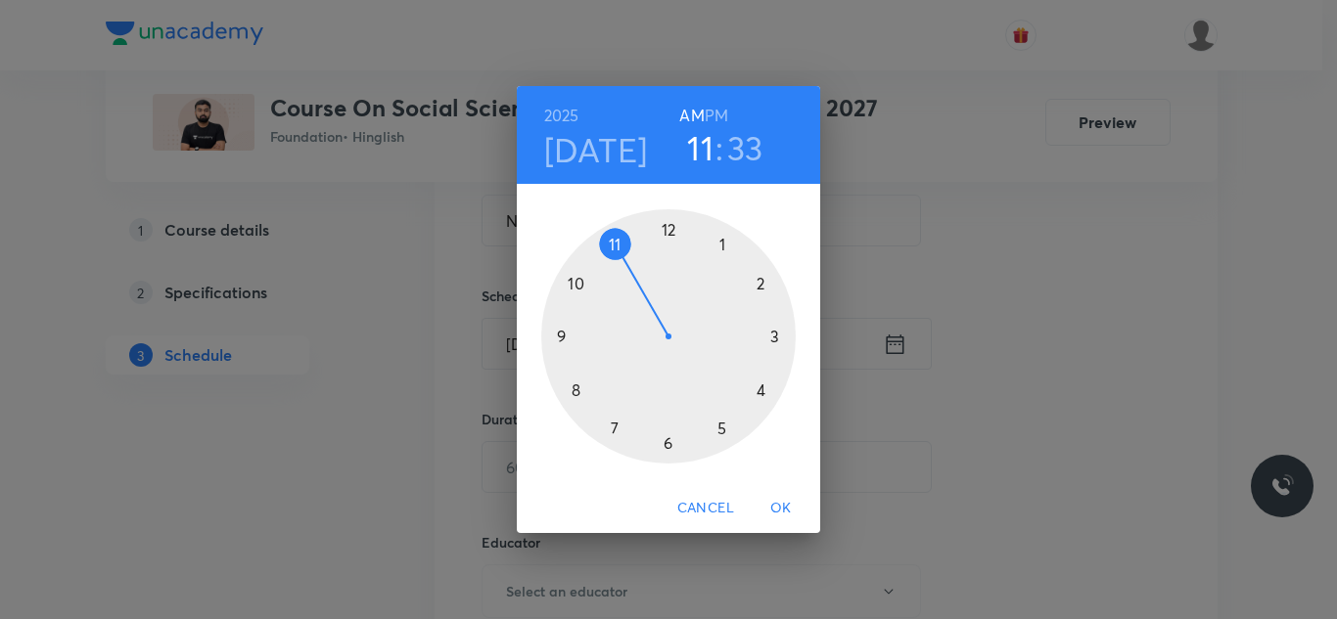
click at [665, 443] on div at bounding box center [668, 336] width 254 height 254
click at [723, 114] on h6 "PM" at bounding box center [715, 115] width 23 height 27
click at [760, 280] on div at bounding box center [668, 336] width 254 height 254
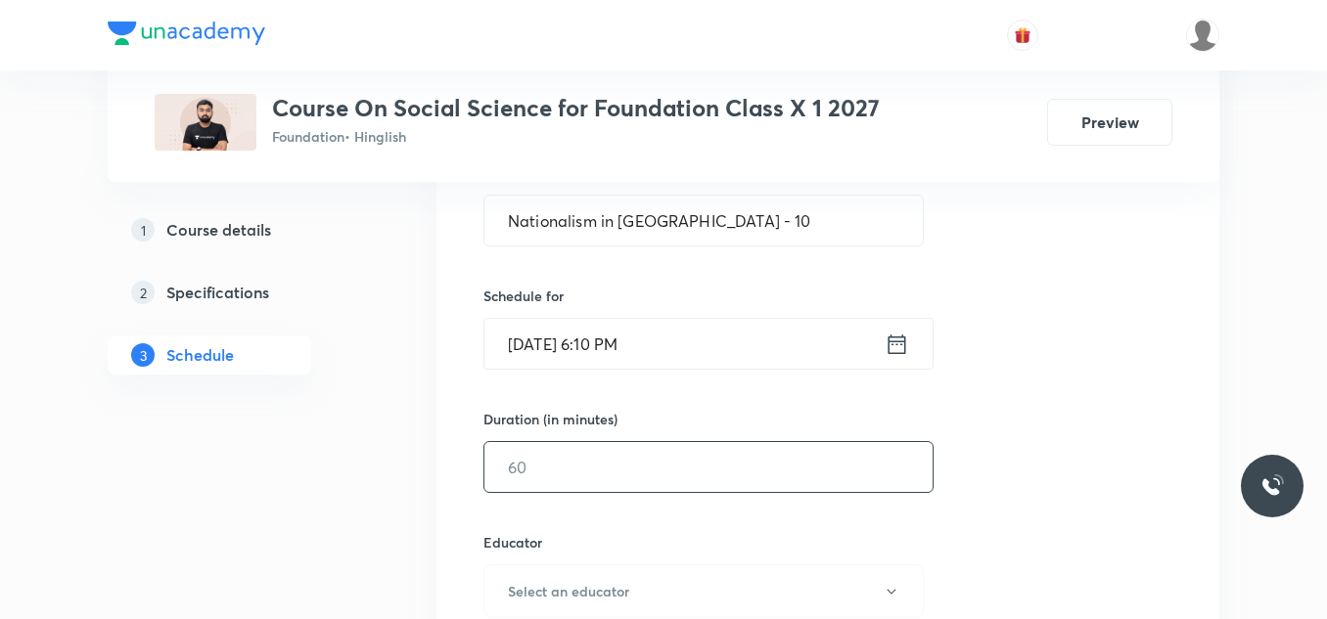
click at [574, 466] on input "text" at bounding box center [708, 467] width 448 height 50
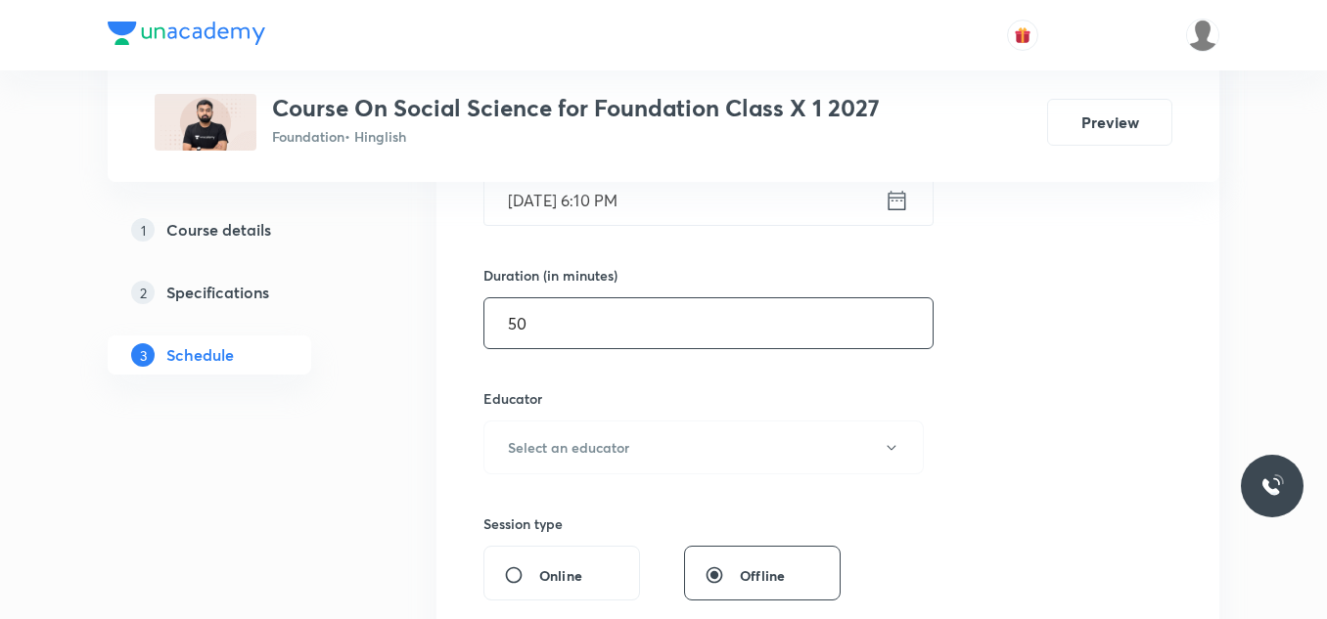
scroll to position [538, 0]
type input "50"
click at [574, 466] on button "Select an educator" at bounding box center [703, 446] width 440 height 54
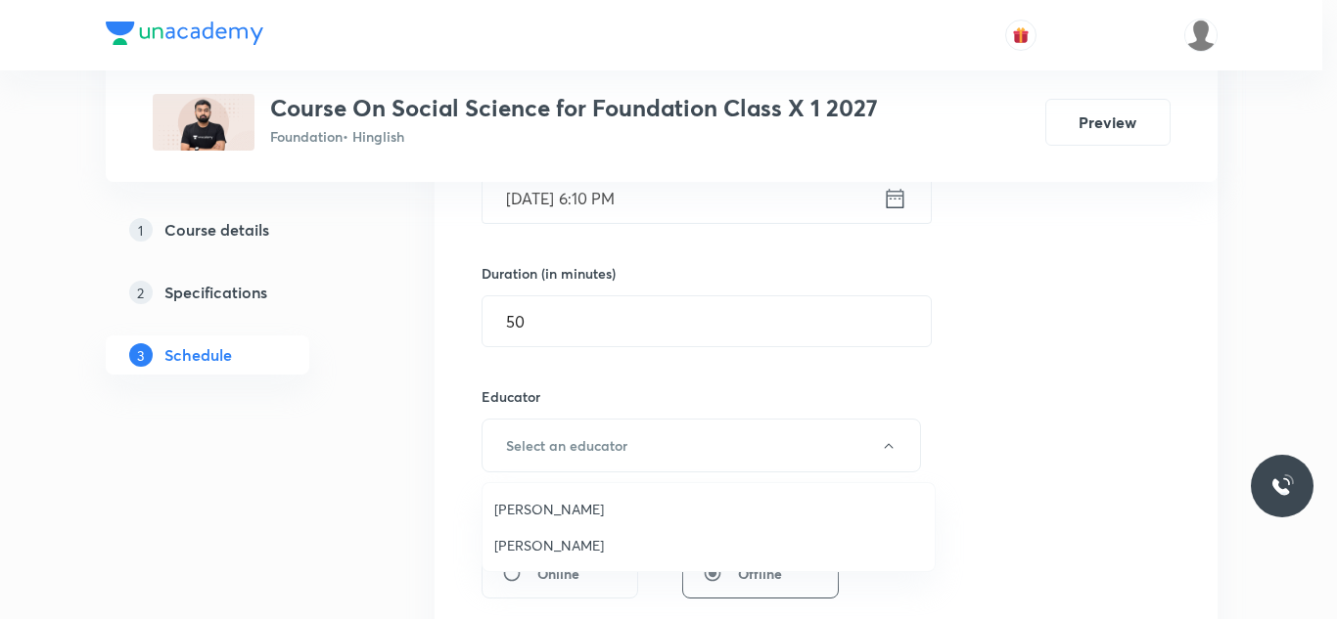
click at [544, 506] on span "[PERSON_NAME]" at bounding box center [708, 509] width 429 height 21
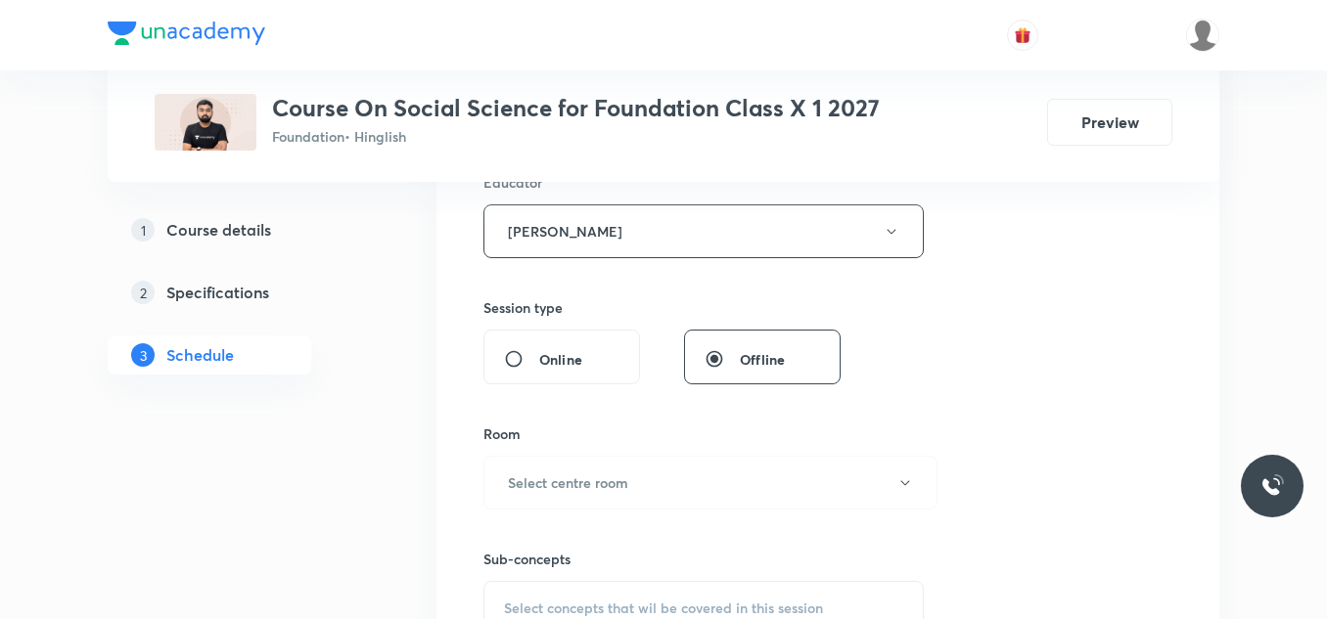
scroll to position [764, 0]
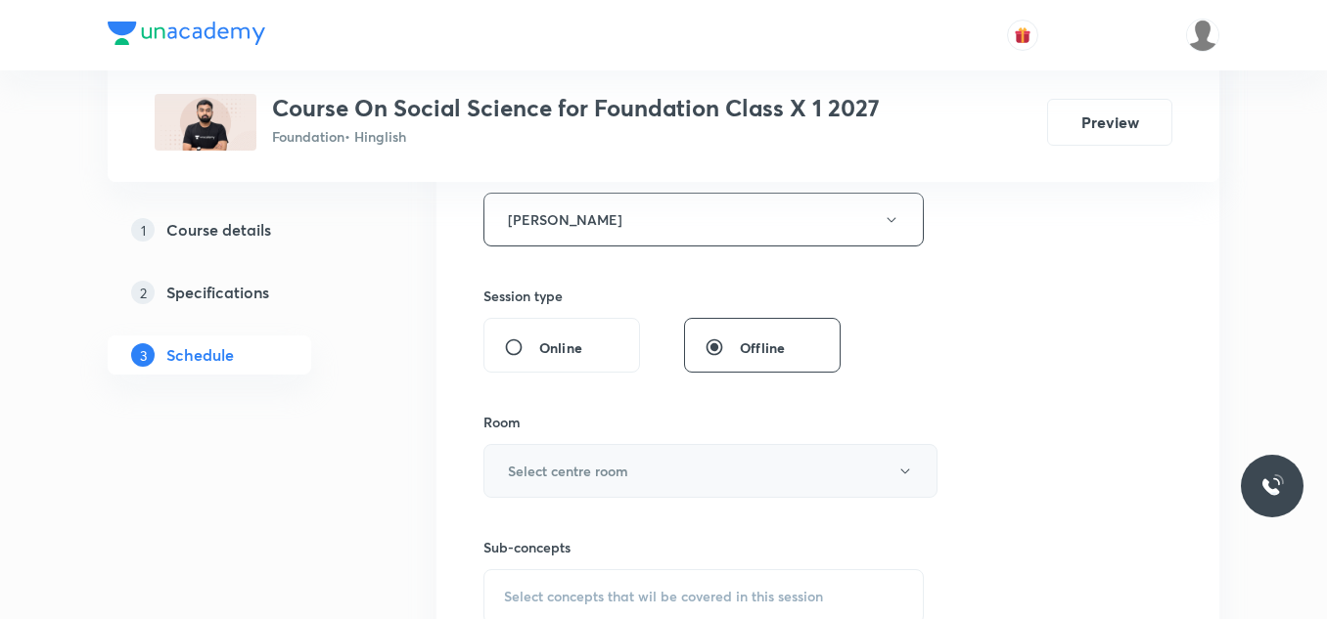
click at [553, 476] on h6 "Select centre room" at bounding box center [568, 471] width 120 height 21
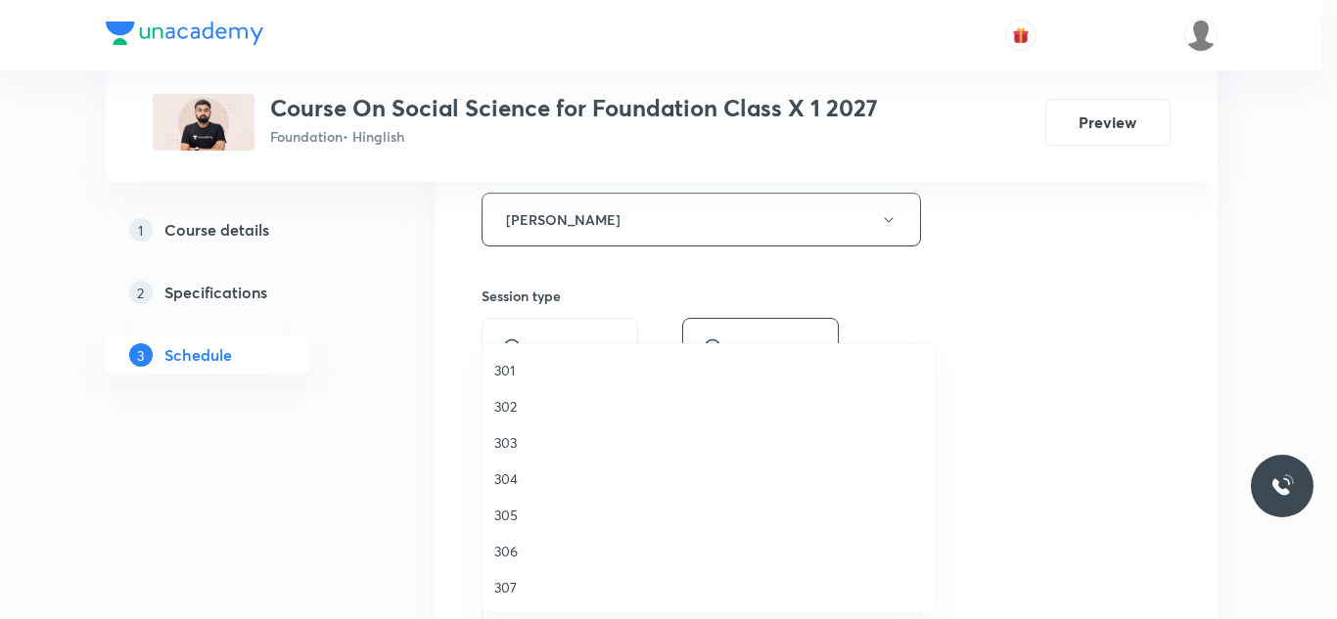
click at [505, 372] on span "301" at bounding box center [708, 370] width 429 height 21
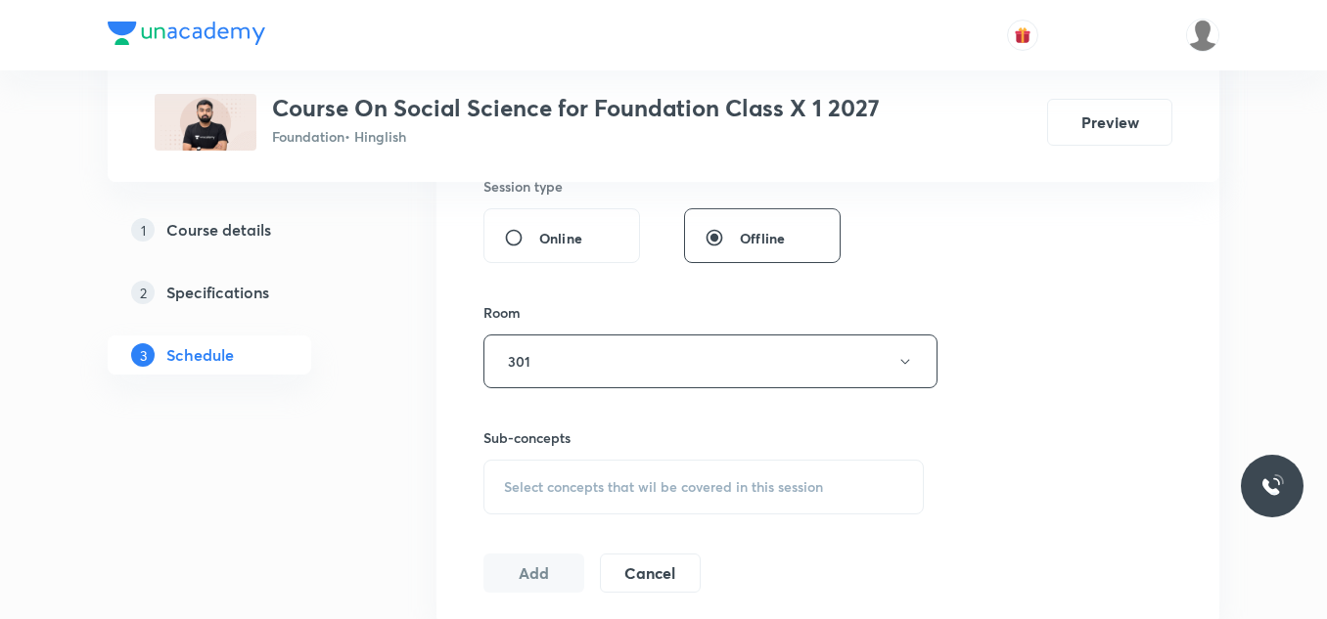
scroll to position [875, 0]
drag, startPoint x: 573, startPoint y: 507, endPoint x: 573, endPoint y: 495, distance: 11.7
click at [573, 495] on div "Select concepts that wil be covered in this session" at bounding box center [703, 486] width 440 height 55
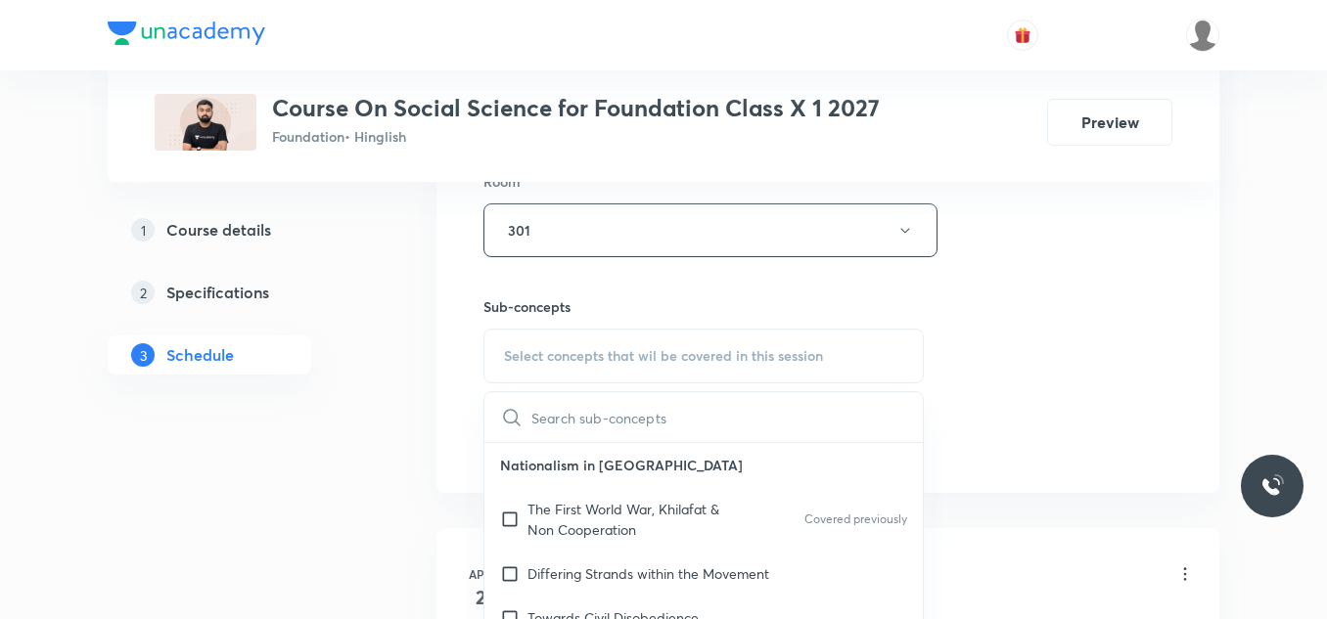
scroll to position [1006, 0]
click at [559, 518] on p "The First World War, Khilafat & Non Cooperation" at bounding box center [626, 518] width 198 height 41
checkbox input "true"
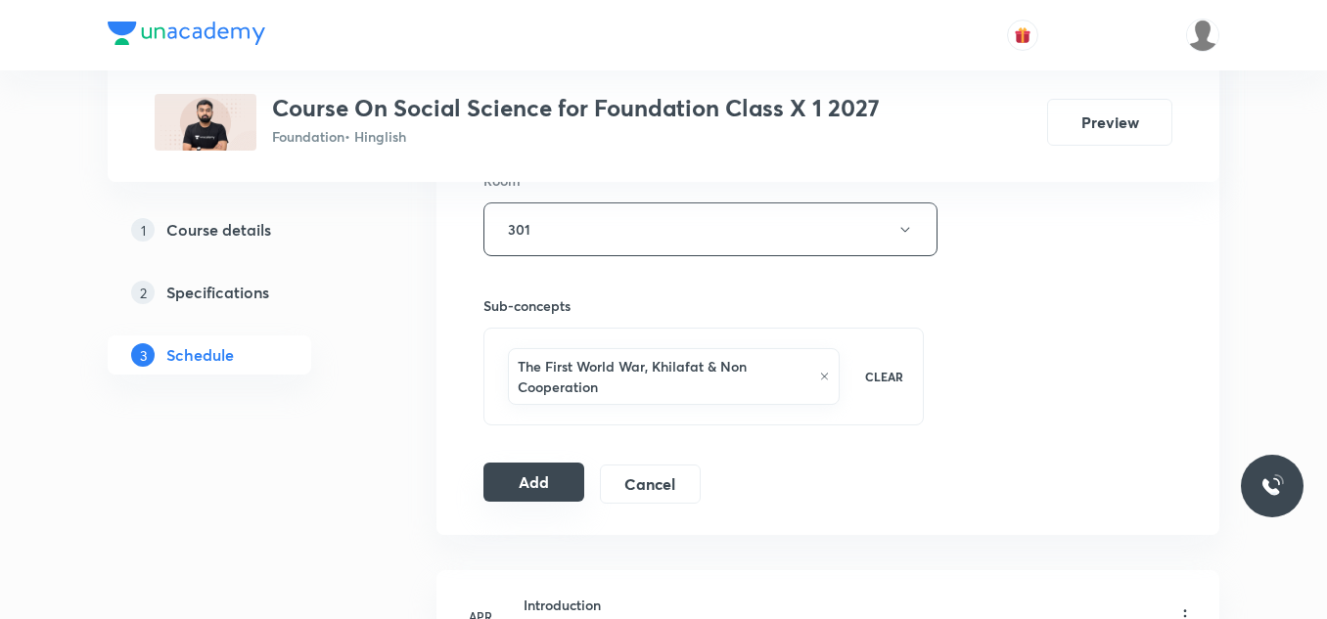
click at [521, 476] on button "Add" at bounding box center [533, 482] width 101 height 39
click at [532, 478] on button "Add" at bounding box center [533, 482] width 101 height 39
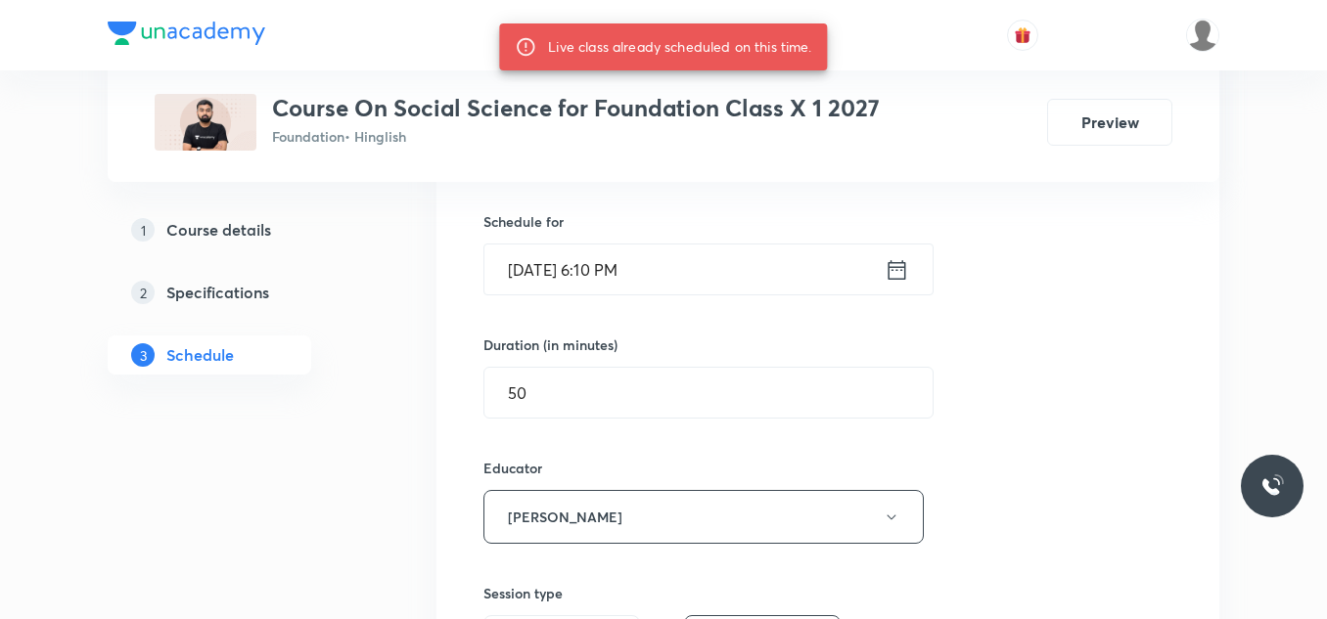
scroll to position [466, 0]
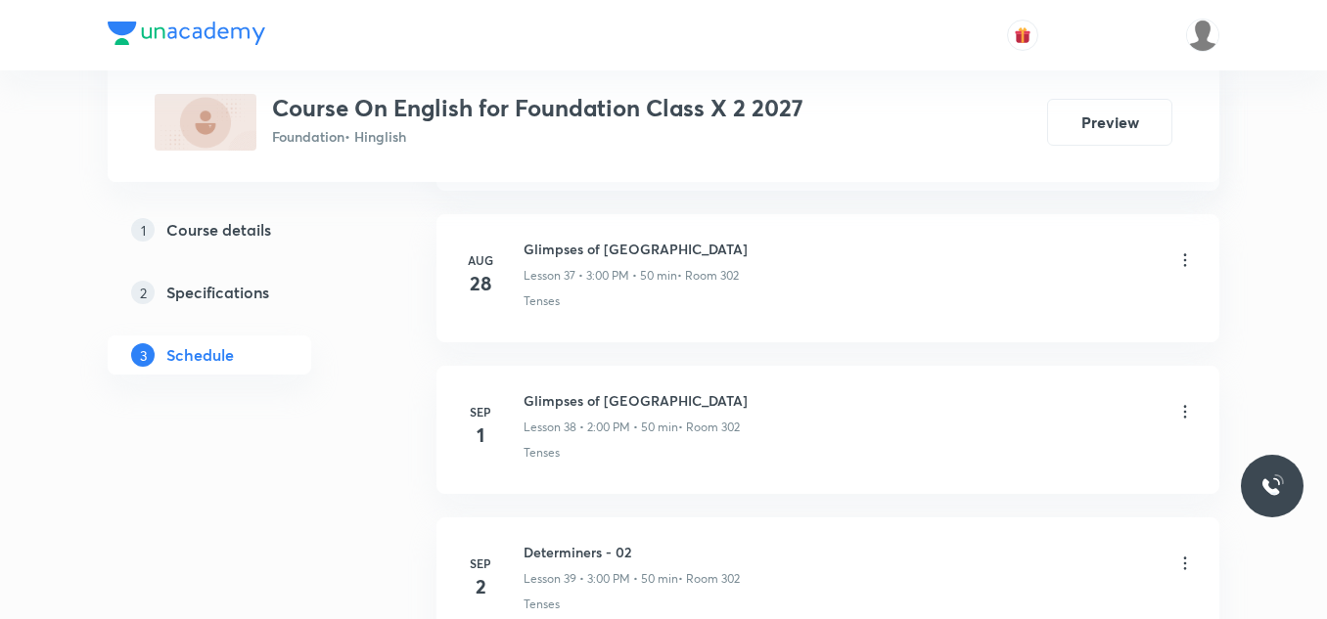
scroll to position [6864, 0]
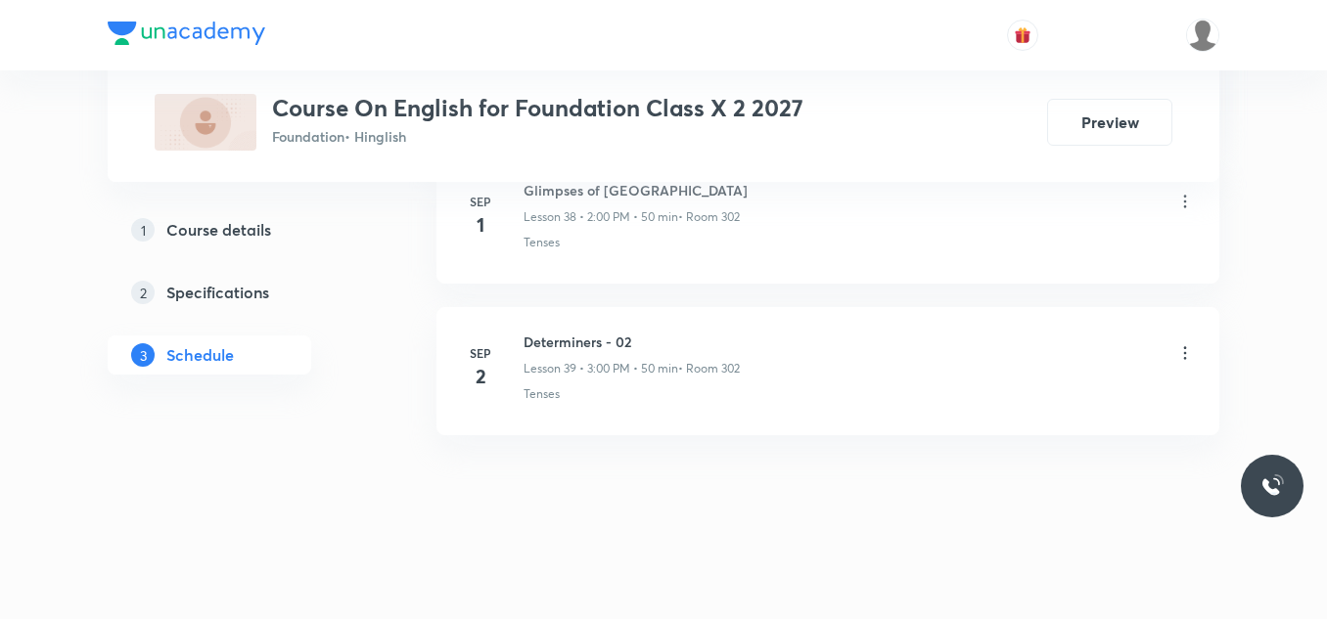
click at [595, 340] on h6 "Determiners - 02" at bounding box center [631, 342] width 216 height 21
copy h6 "Determiners - 02"
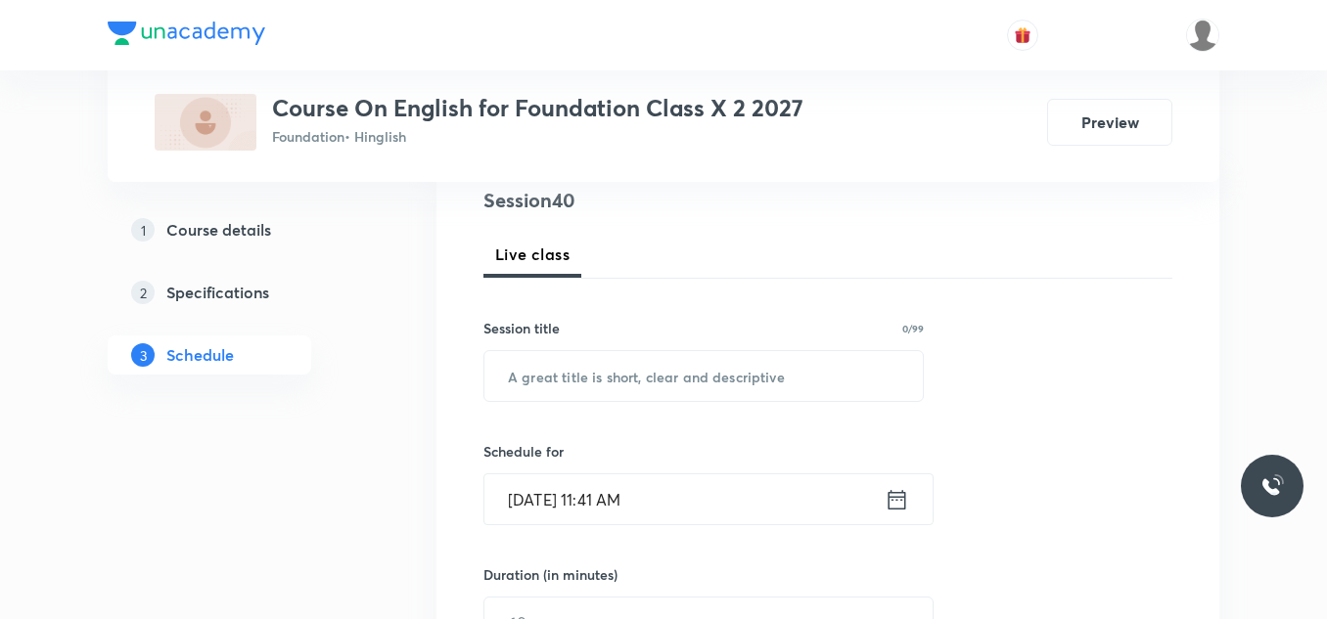
scroll to position [241, 0]
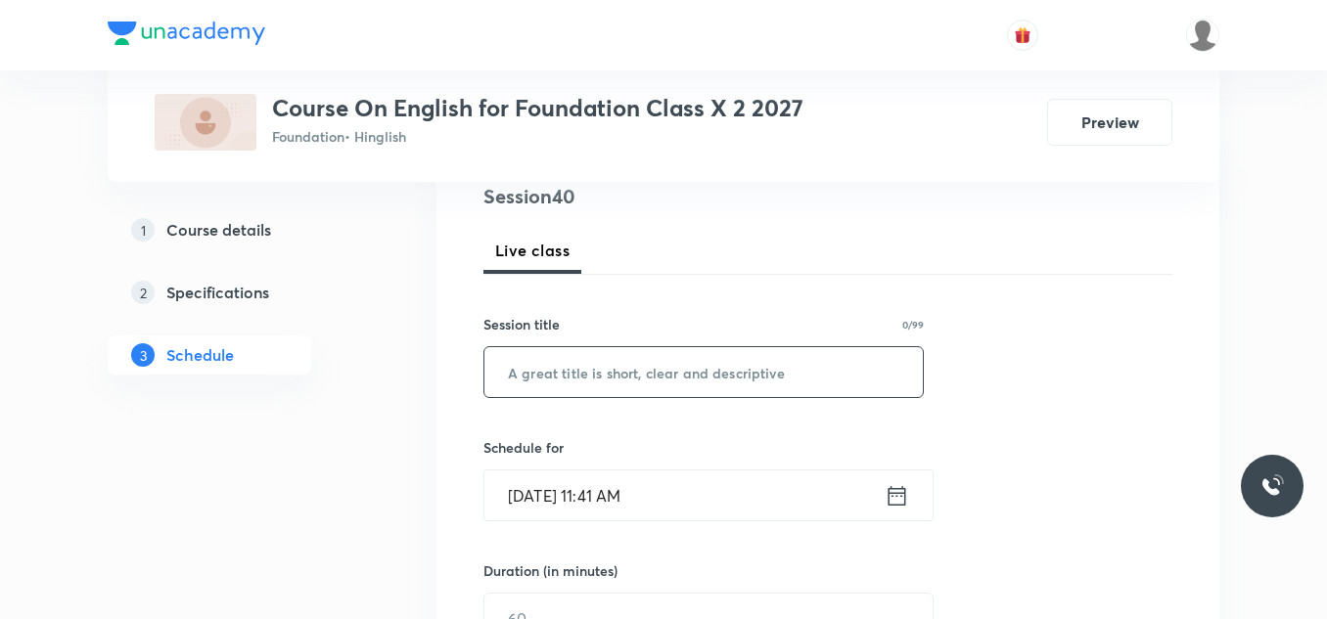
click at [612, 371] on input "text" at bounding box center [703, 372] width 438 height 50
paste input "Determiners - 02"
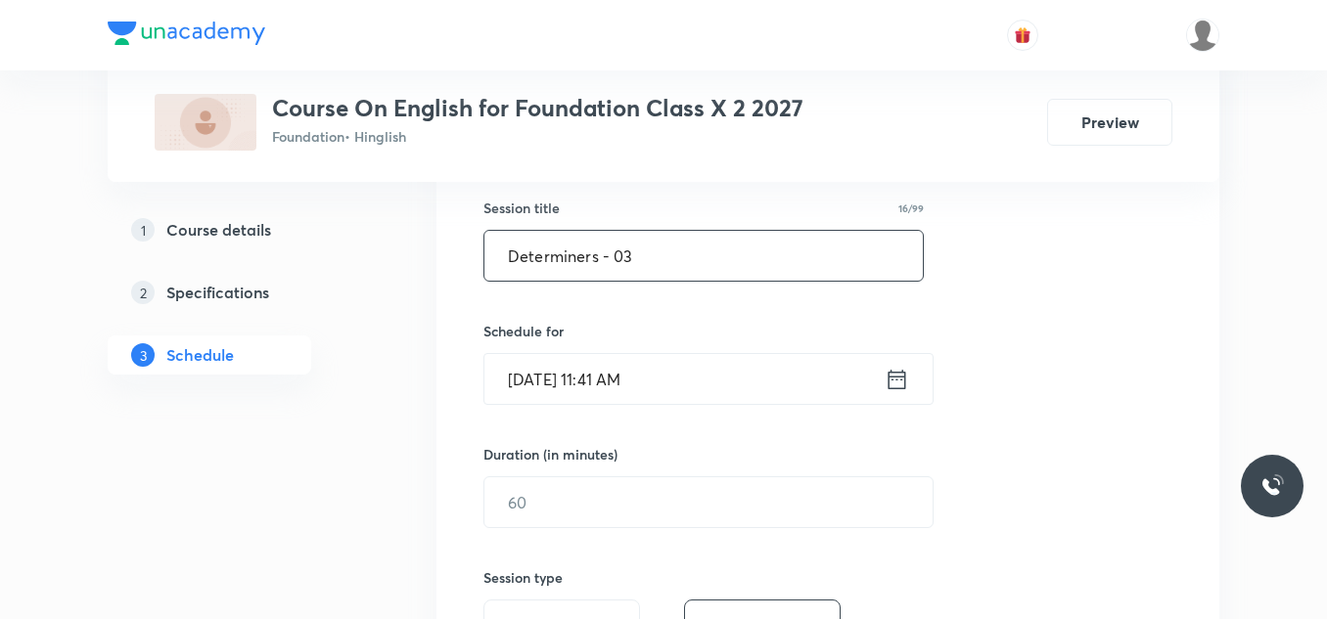
scroll to position [358, 0]
type input "Determiners - 03"
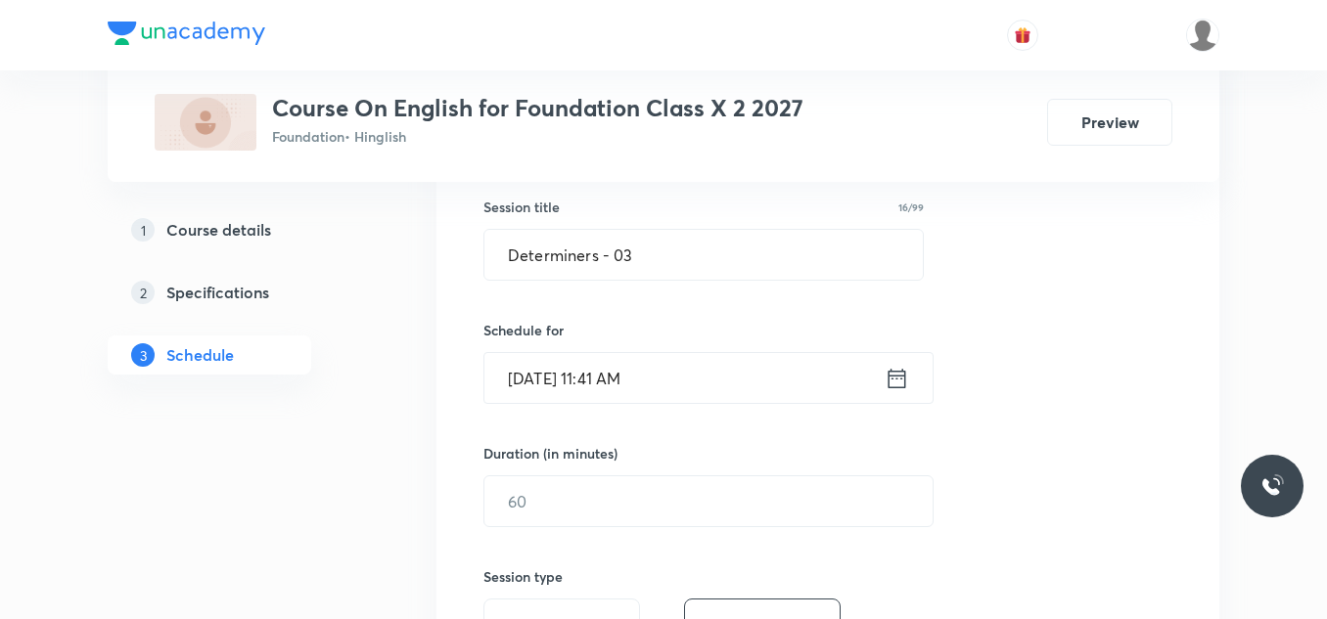
click at [664, 380] on input "Sep 3, 2025, 11:41 AM" at bounding box center [684, 378] width 400 height 50
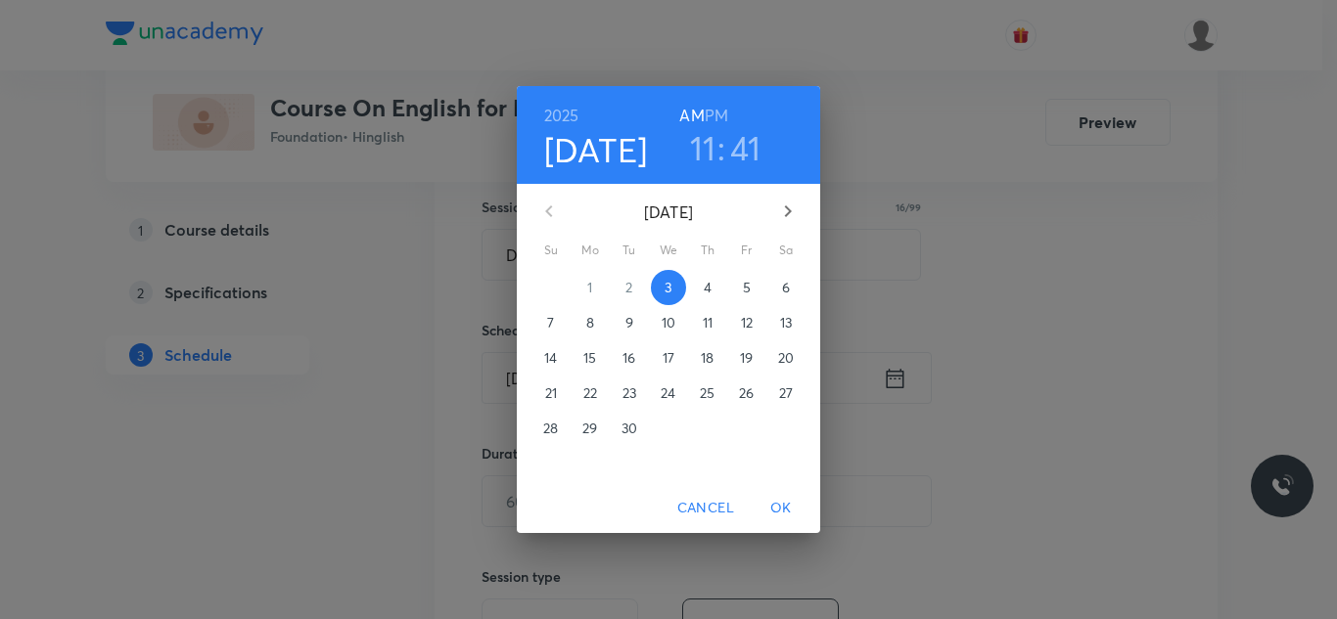
click at [715, 114] on h6 "PM" at bounding box center [715, 115] width 23 height 27
click at [703, 139] on h3 "11" at bounding box center [703, 147] width 26 height 41
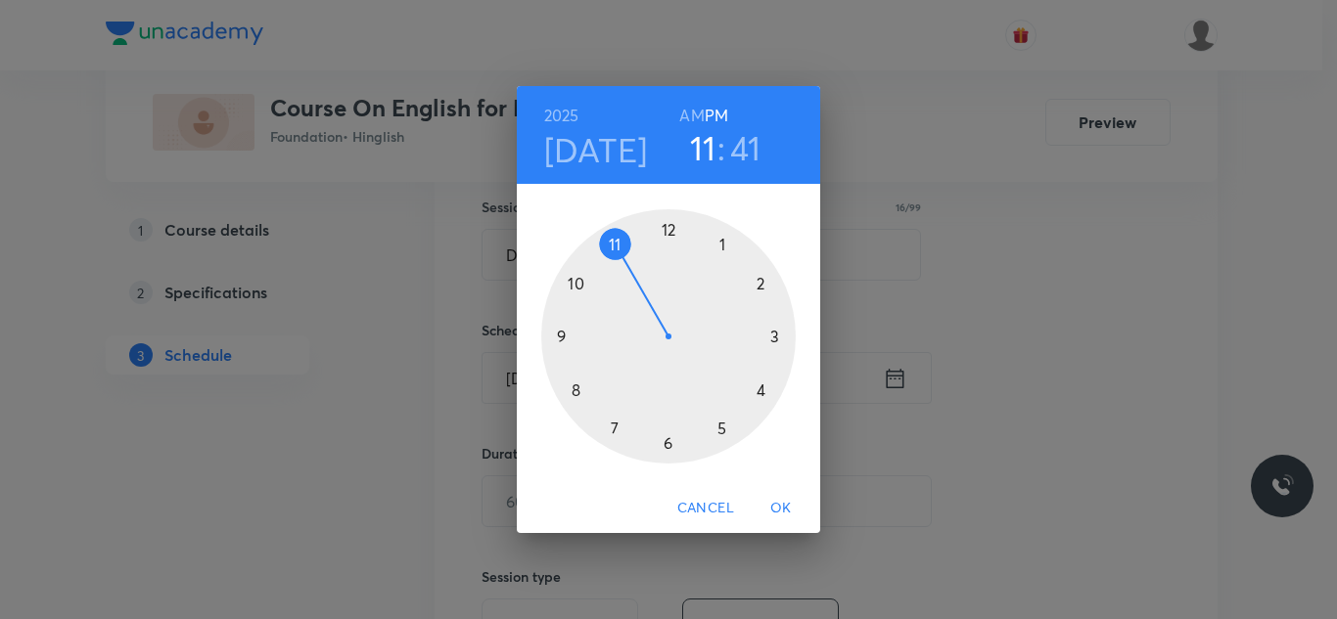
click at [760, 285] on div at bounding box center [668, 336] width 254 height 254
click at [662, 229] on div at bounding box center [668, 336] width 254 height 254
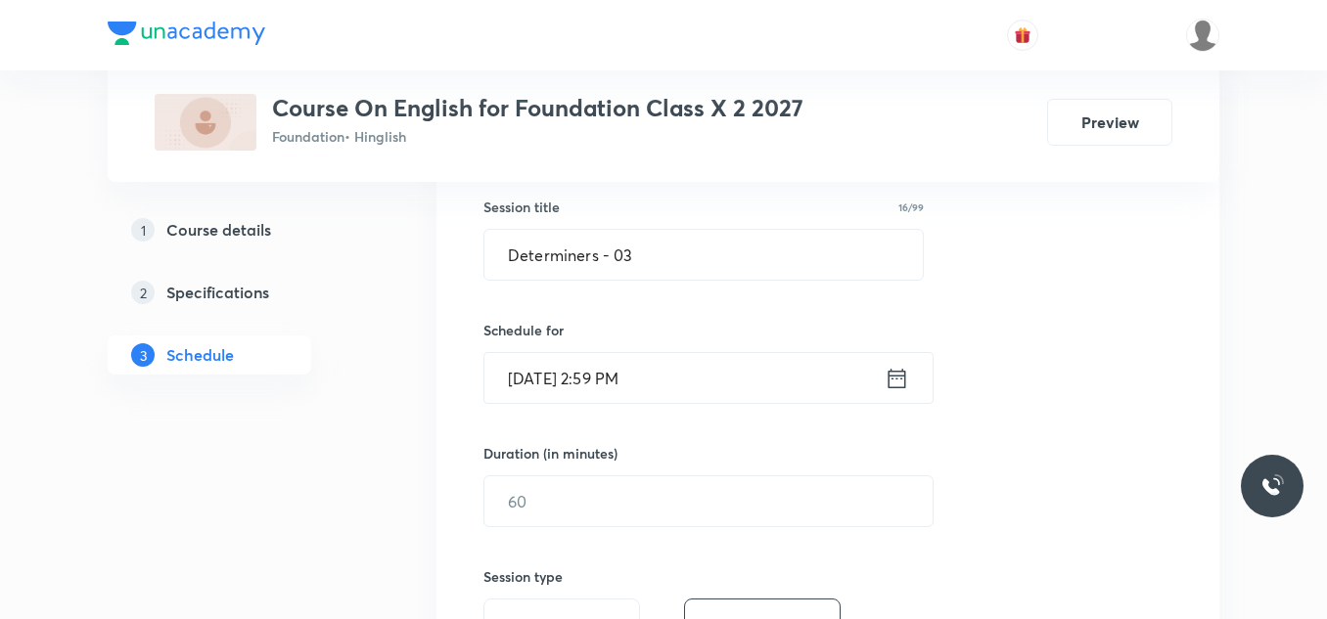
click at [658, 381] on input "Sep 3, 2025, 2:59 PM" at bounding box center [684, 378] width 400 height 50
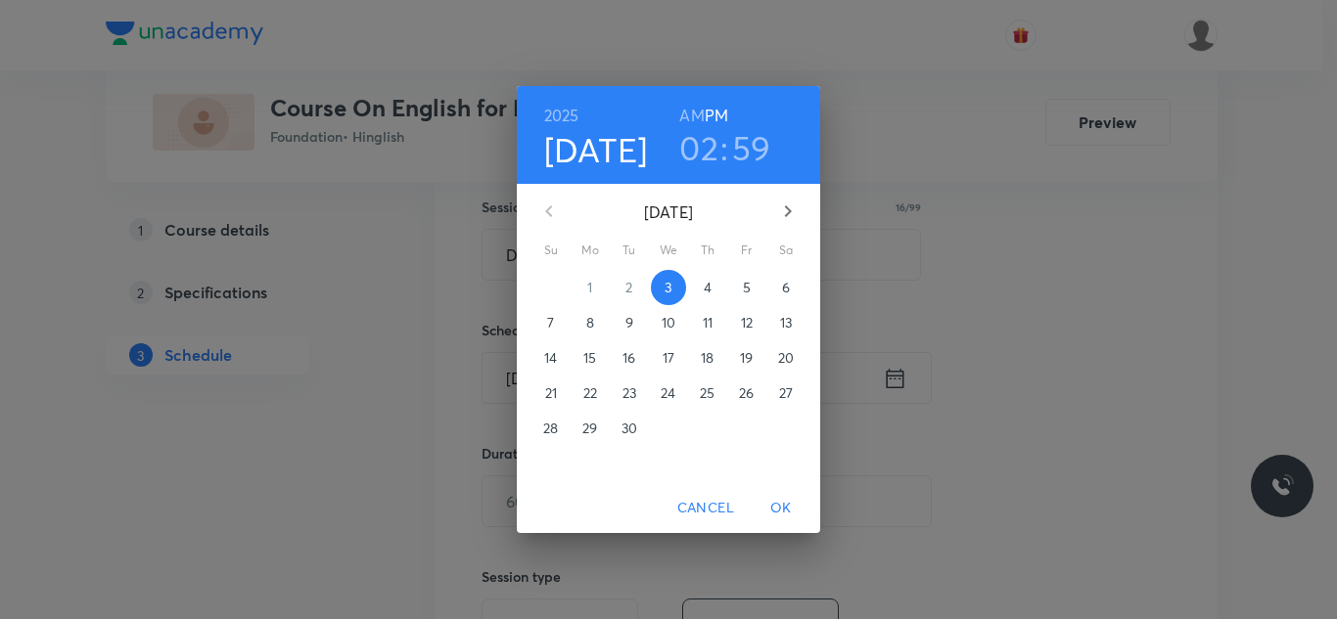
click at [752, 143] on h3 "59" at bounding box center [751, 147] width 39 height 41
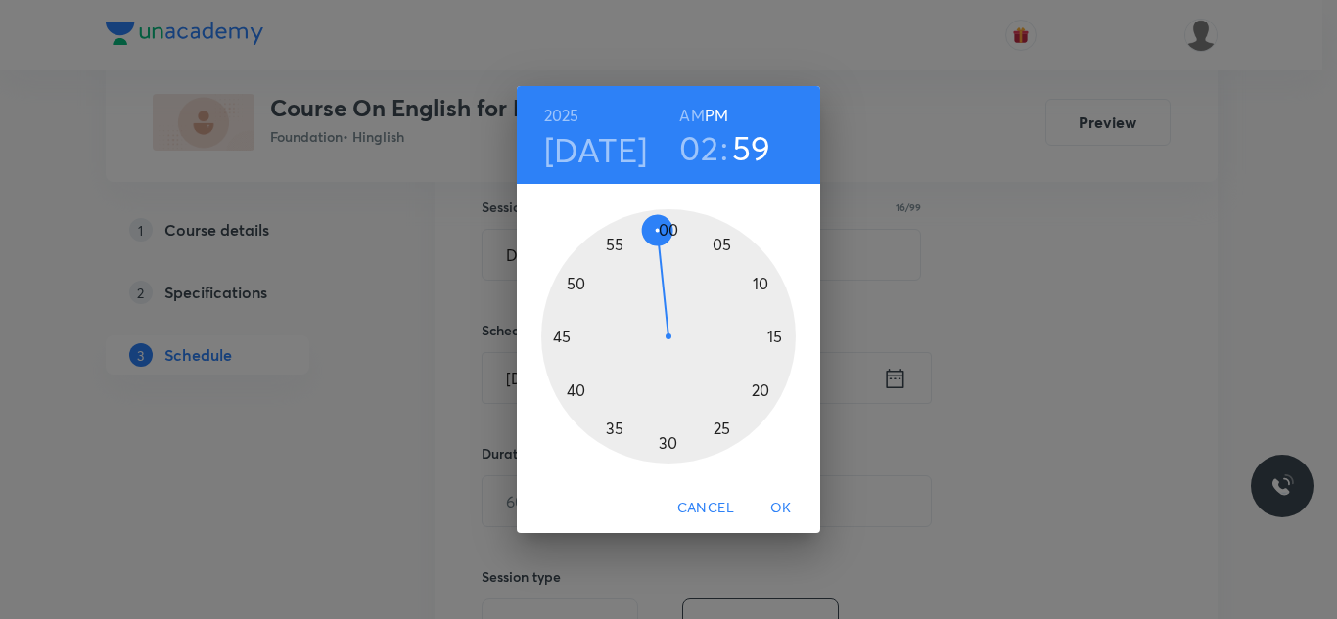
click at [671, 227] on div at bounding box center [668, 336] width 254 height 254
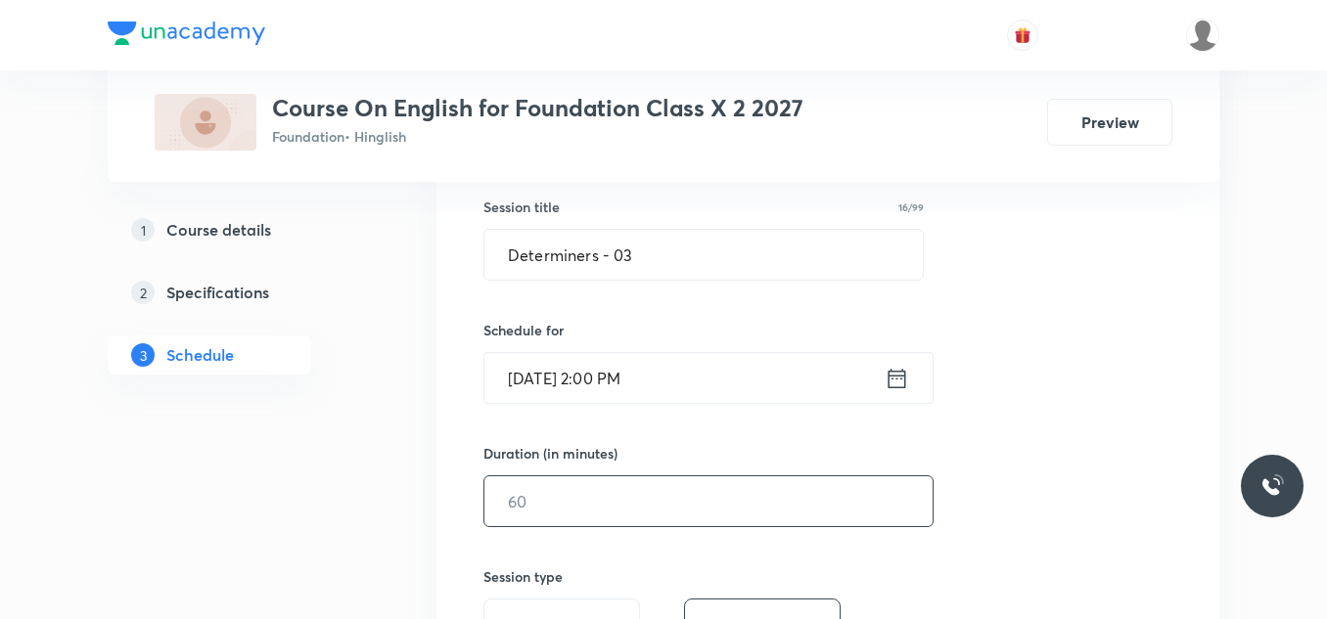
click at [564, 485] on input "text" at bounding box center [708, 501] width 448 height 50
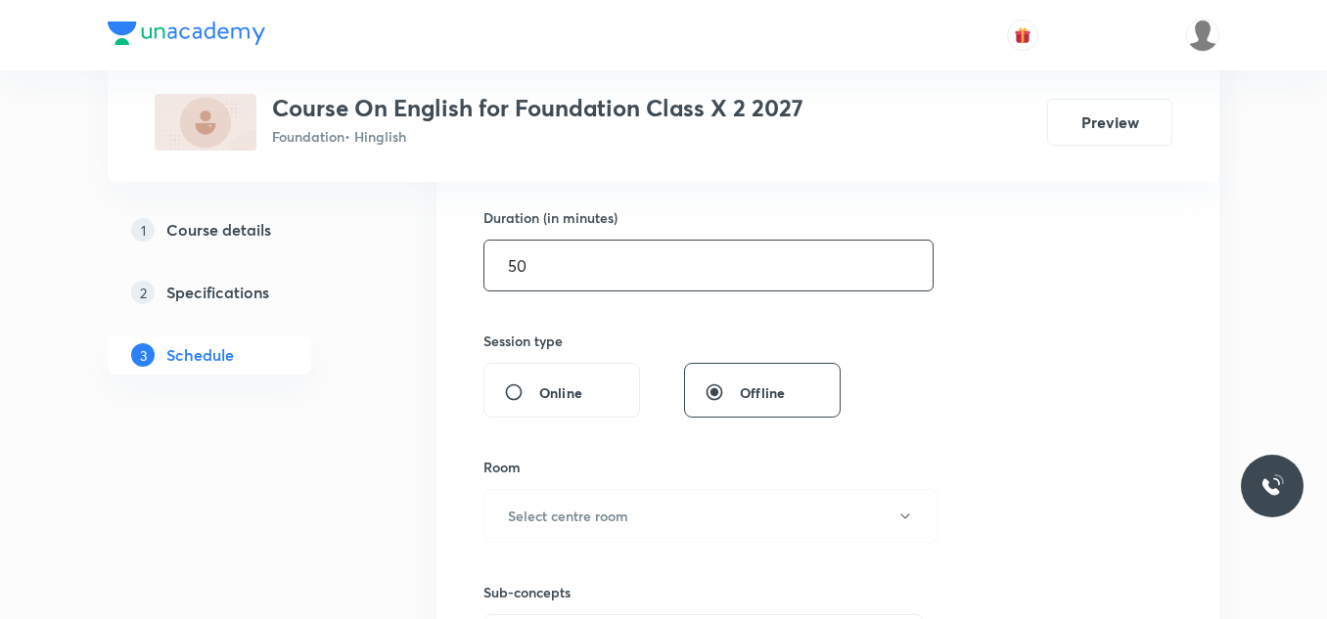
scroll to position [595, 0]
type input "50"
click at [560, 510] on h6 "Select centre room" at bounding box center [568, 515] width 120 height 21
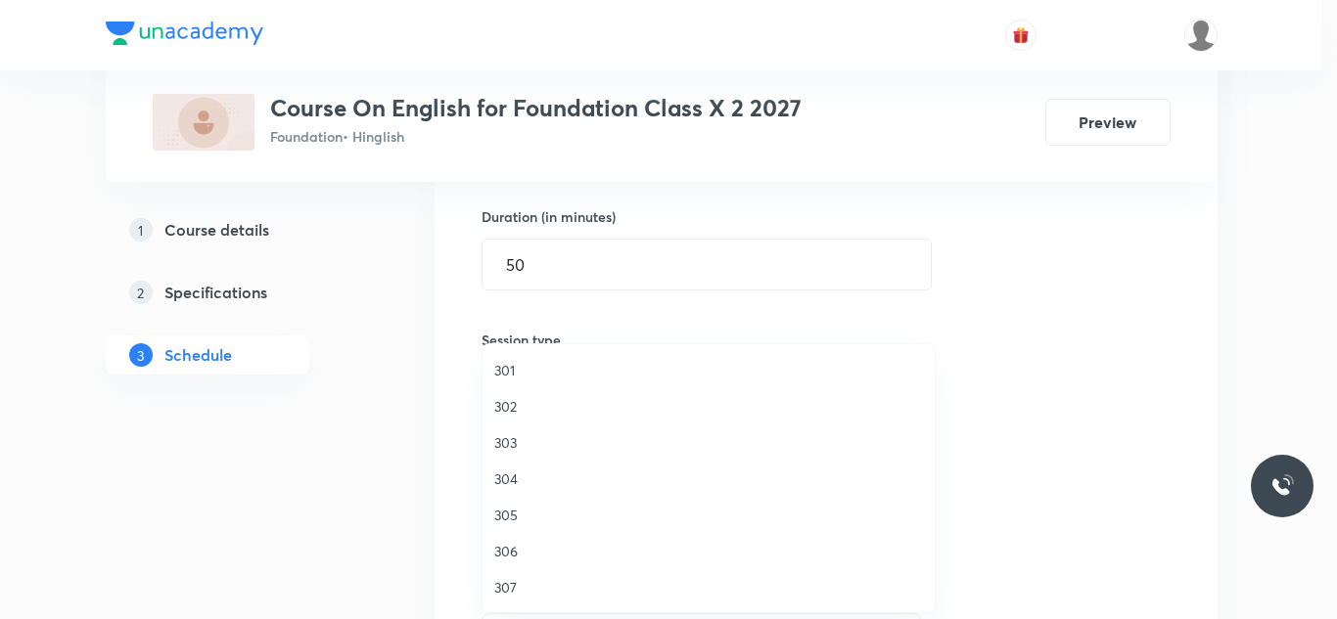
click at [510, 409] on span "302" at bounding box center [708, 406] width 429 height 21
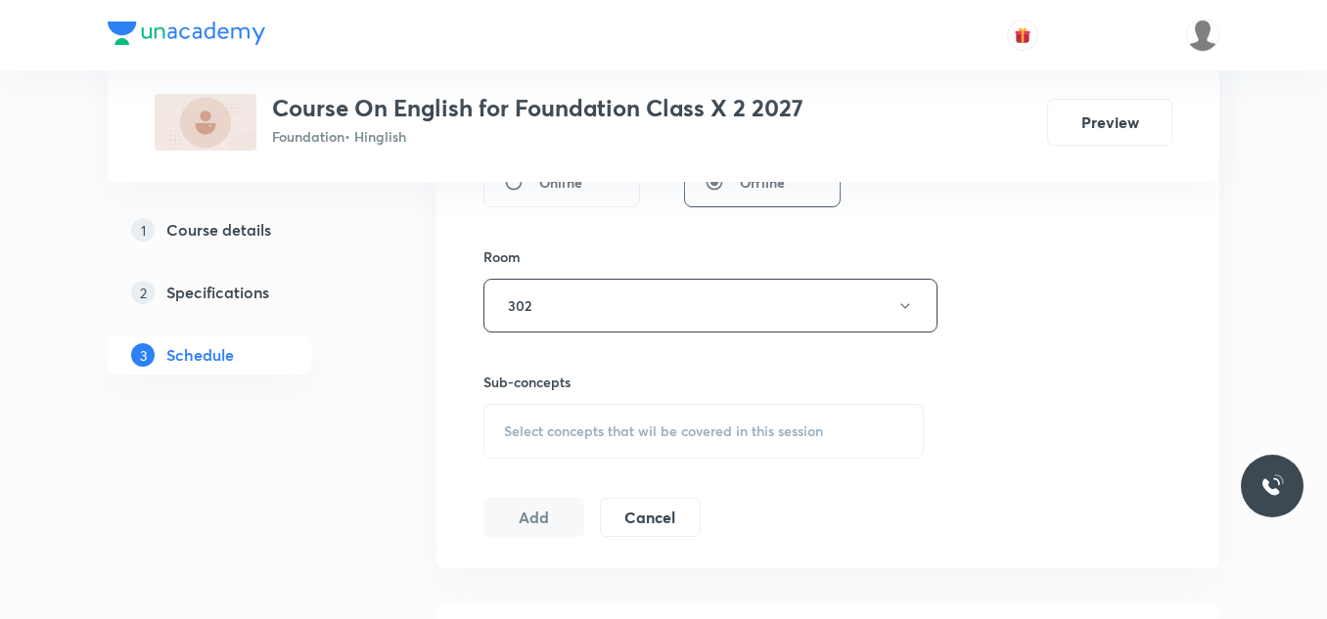
scroll to position [805, 0]
click at [562, 440] on div "Select concepts that wil be covered in this session" at bounding box center [703, 430] width 440 height 55
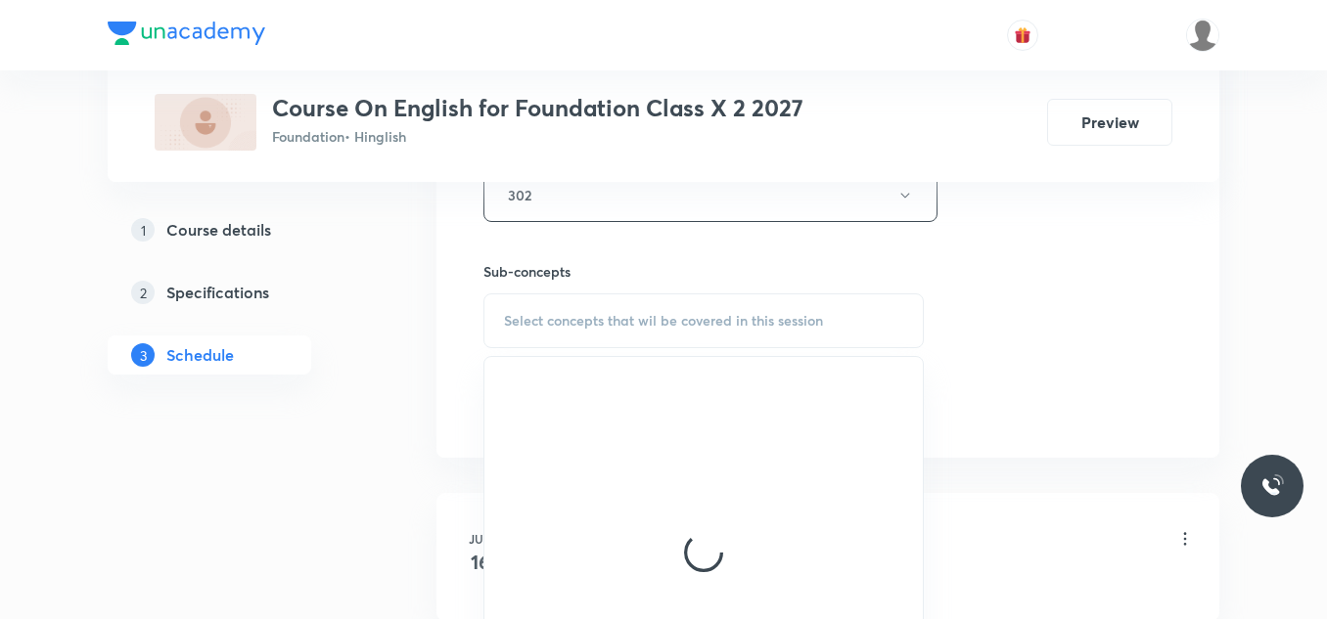
scroll to position [918, 0]
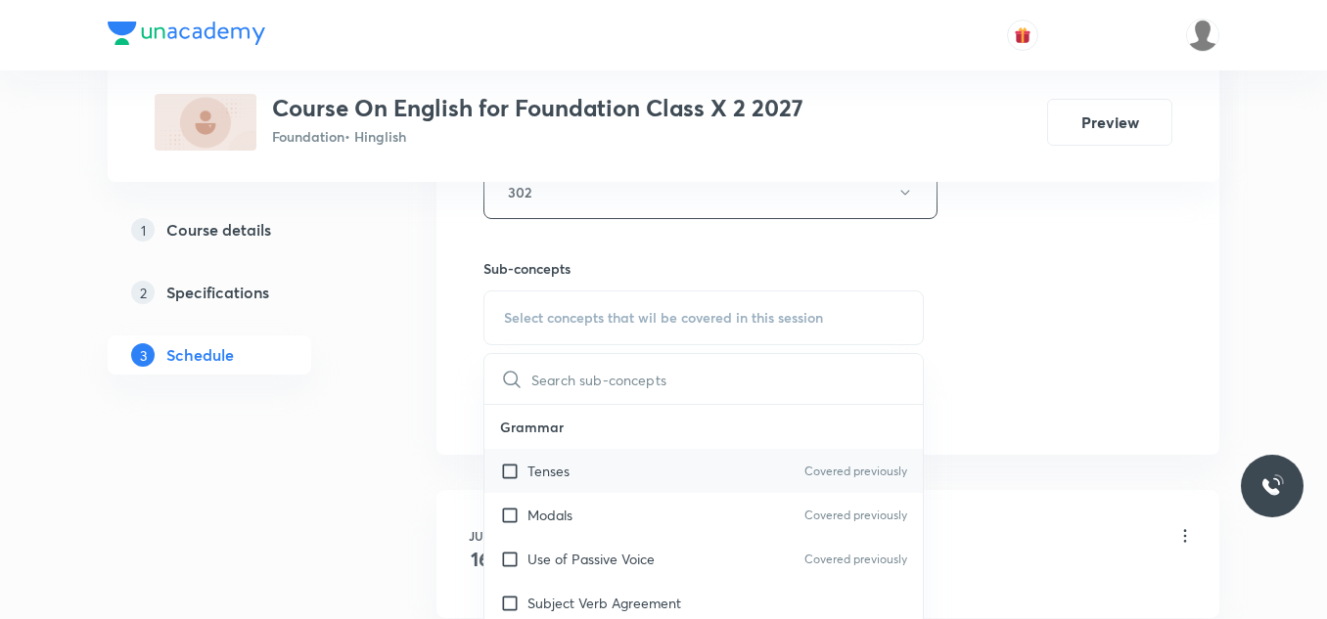
click at [534, 476] on p "Tenses" at bounding box center [548, 471] width 42 height 21
checkbox input "true"
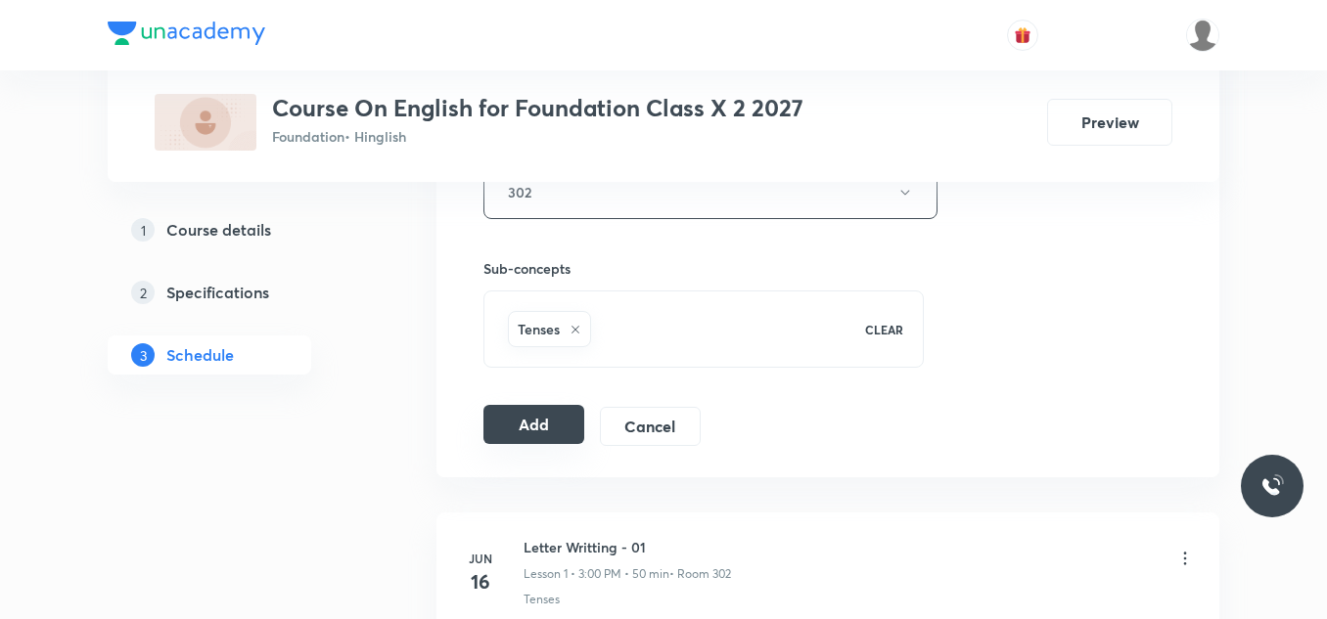
click at [537, 424] on button "Add" at bounding box center [533, 424] width 101 height 39
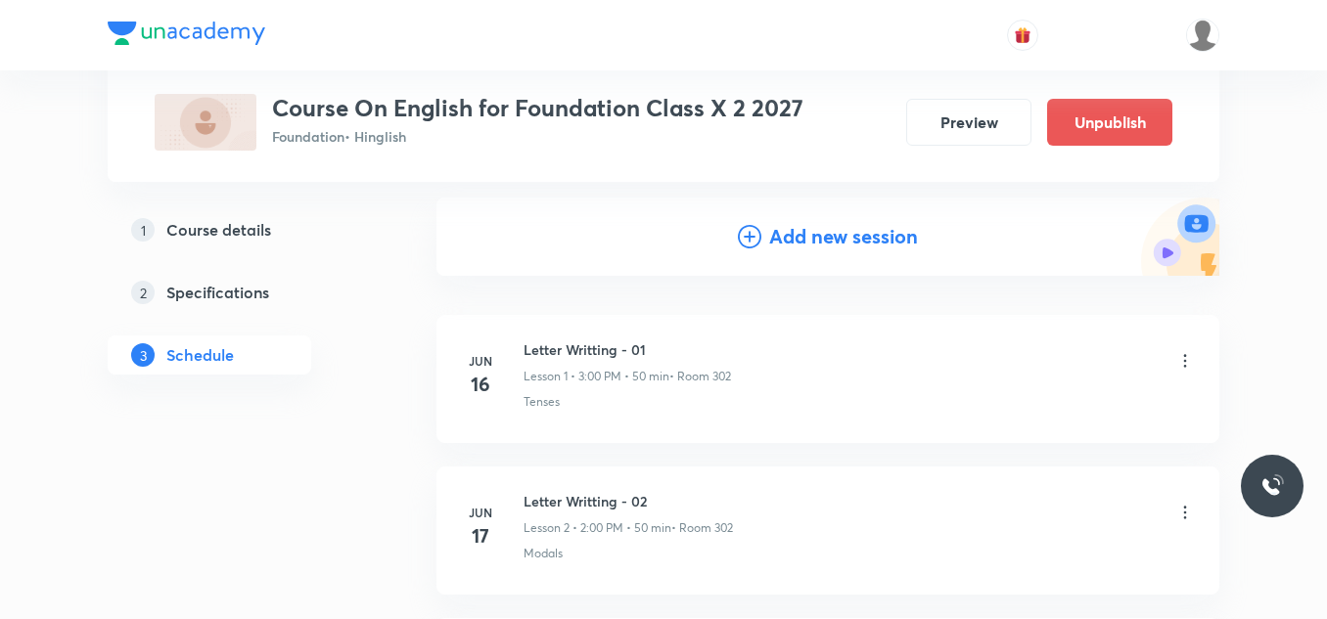
scroll to position [202, 0]
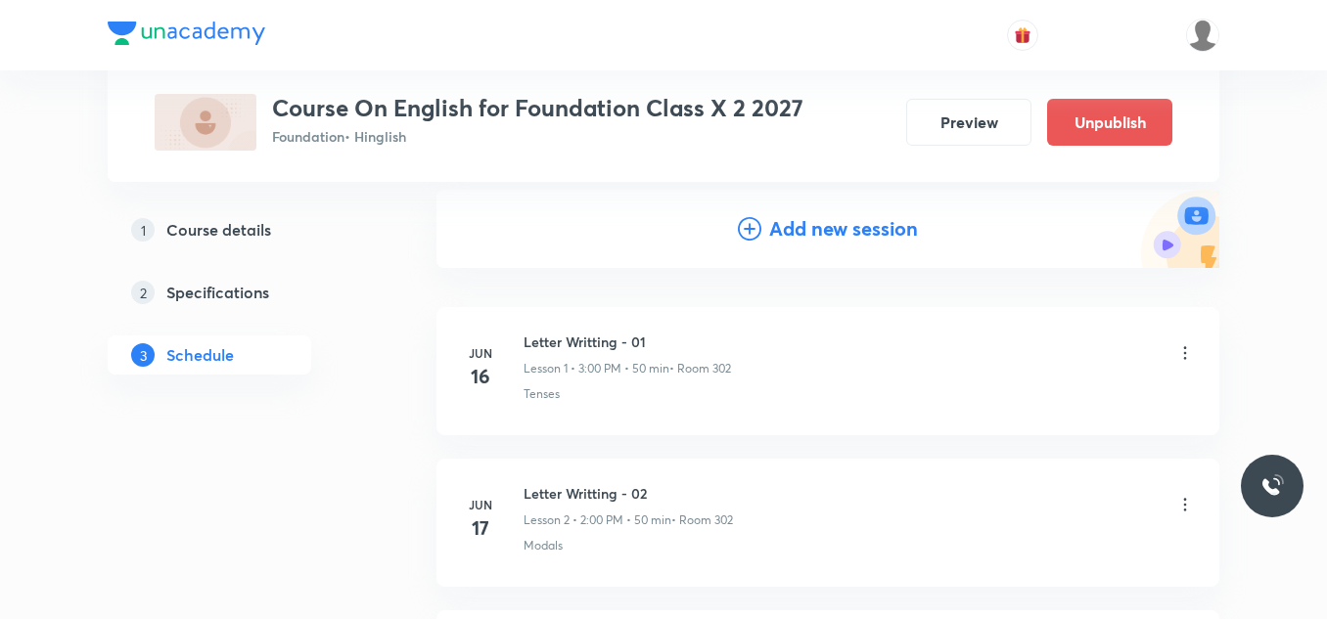
click at [819, 220] on h4 "Add new session" at bounding box center [843, 228] width 149 height 29
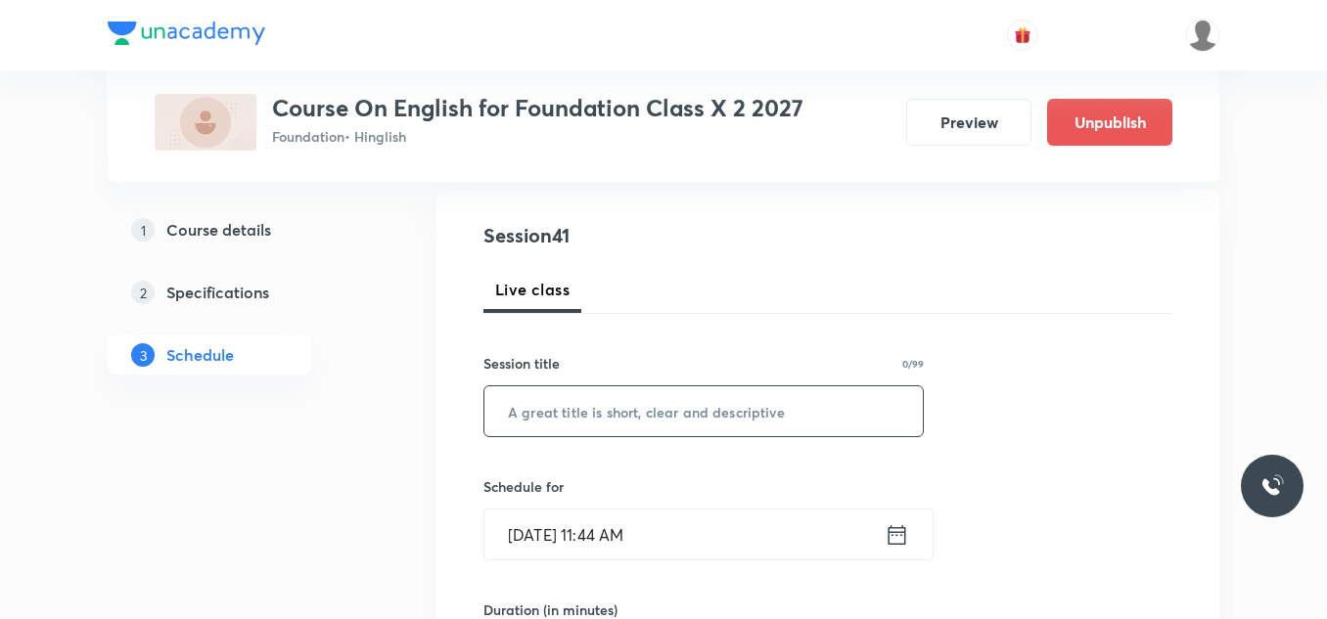
click at [612, 402] on input "text" at bounding box center [703, 411] width 438 height 50
paste input "Determiners - 02"
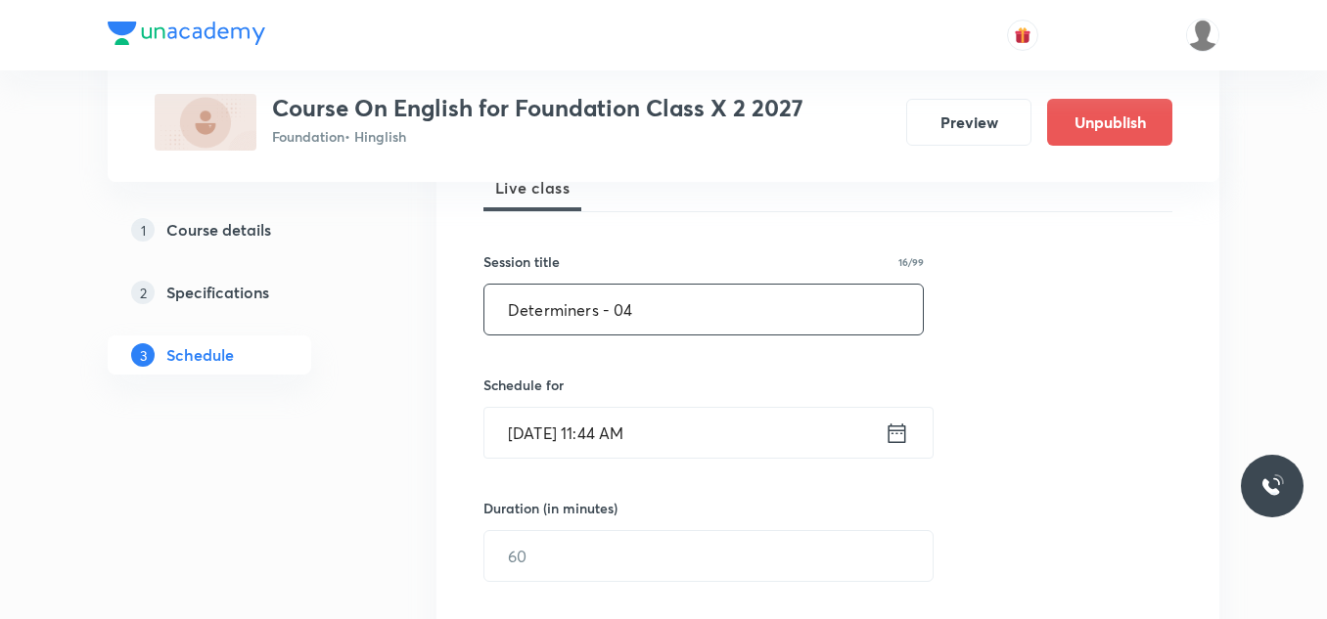
scroll to position [324, 0]
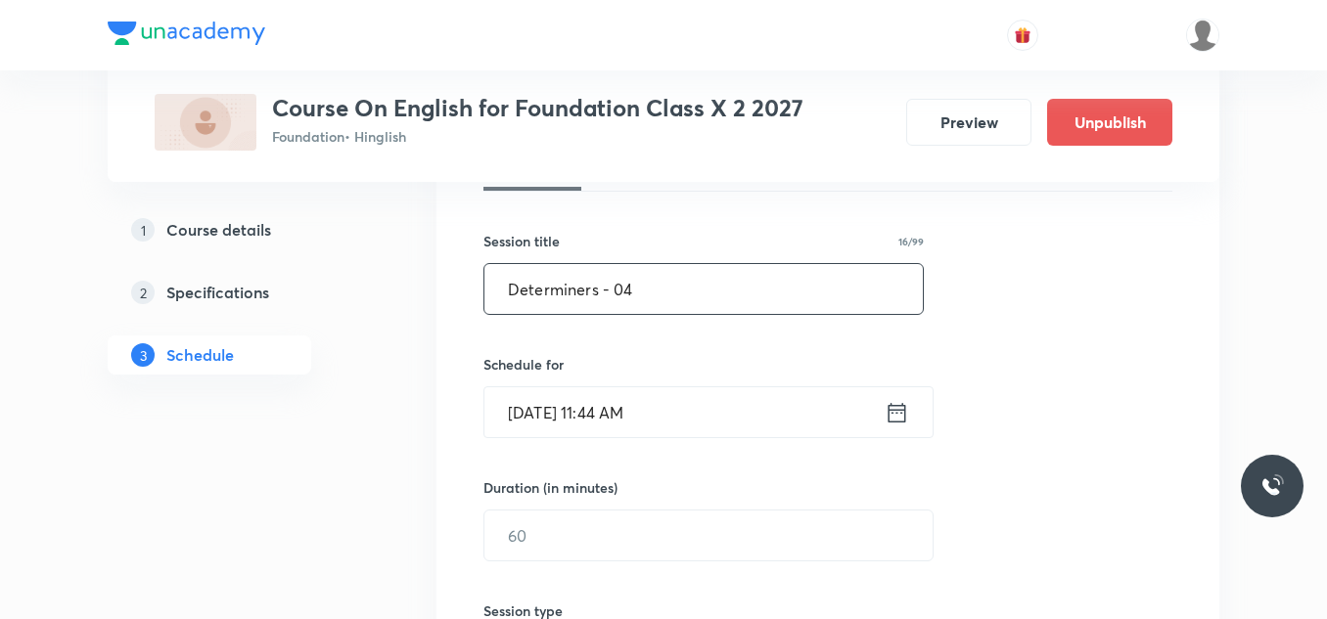
type input "Determiners - 04"
click at [692, 411] on input "Sep 3, 2025, 11:44 AM" at bounding box center [684, 412] width 400 height 50
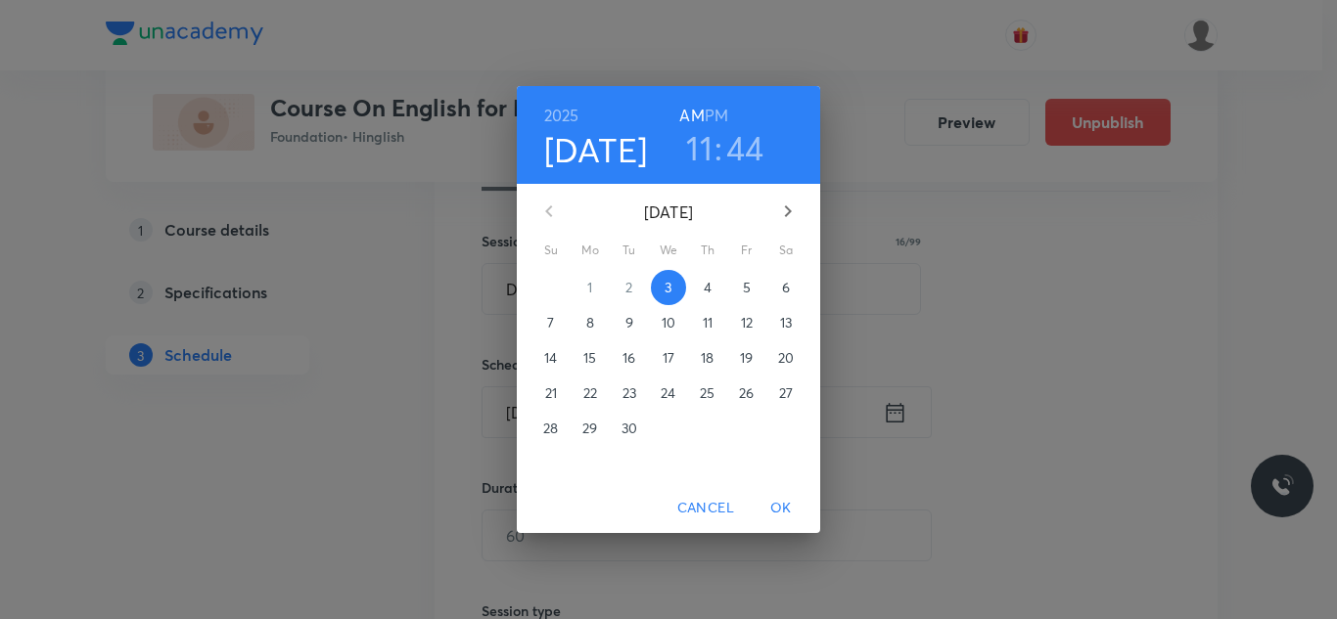
click at [706, 285] on p "4" at bounding box center [707, 288] width 8 height 20
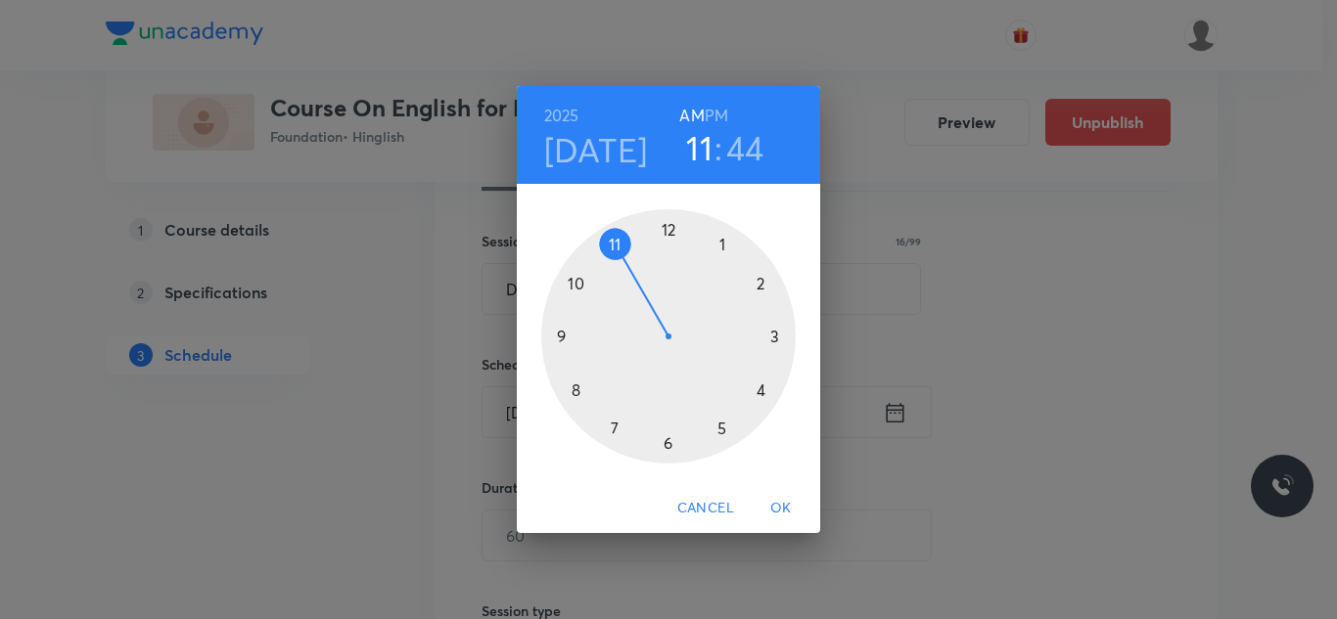
click at [721, 110] on h6 "PM" at bounding box center [715, 115] width 23 height 27
click at [773, 334] on div at bounding box center [668, 336] width 254 height 254
click at [667, 229] on div at bounding box center [668, 336] width 254 height 254
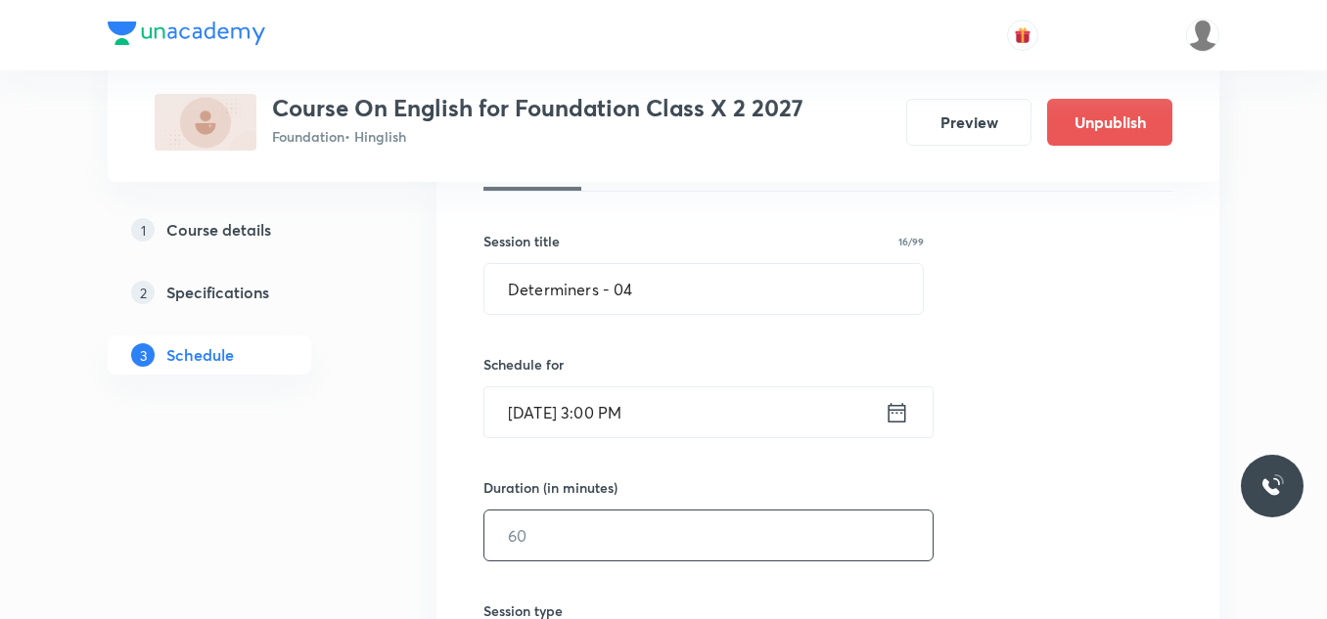
click at [573, 544] on input "text" at bounding box center [708, 536] width 448 height 50
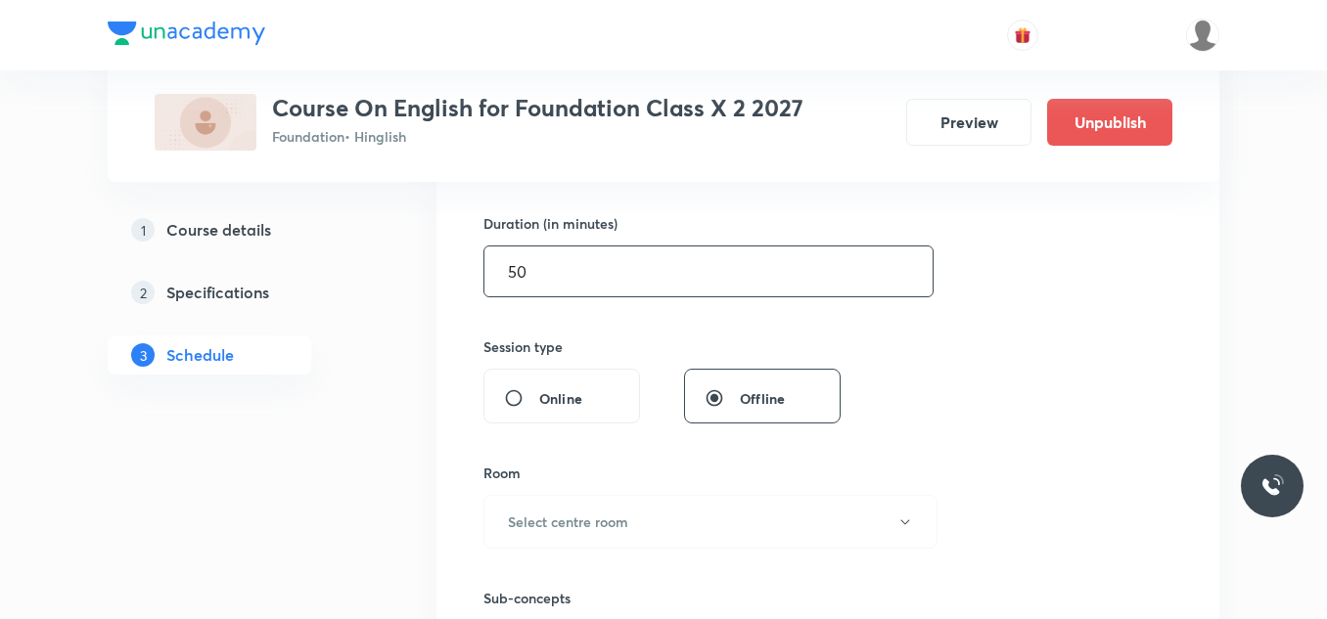
scroll to position [594, 0]
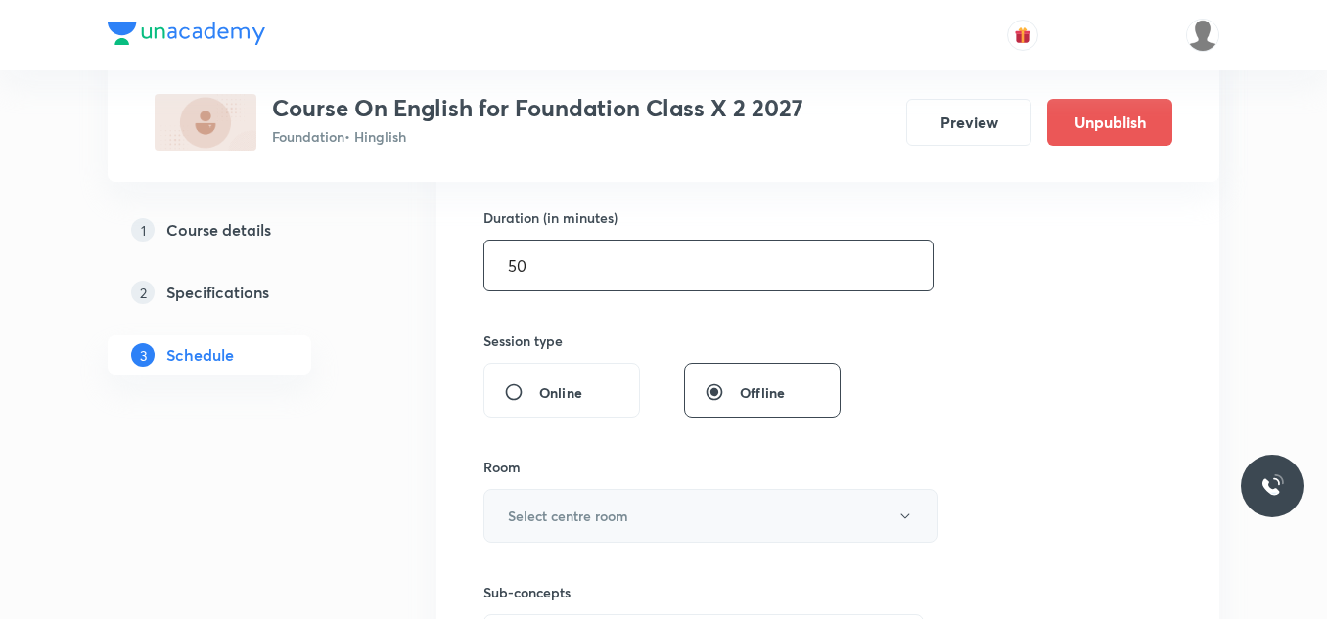
type input "50"
click at [612, 499] on button "Select centre room" at bounding box center [710, 516] width 454 height 54
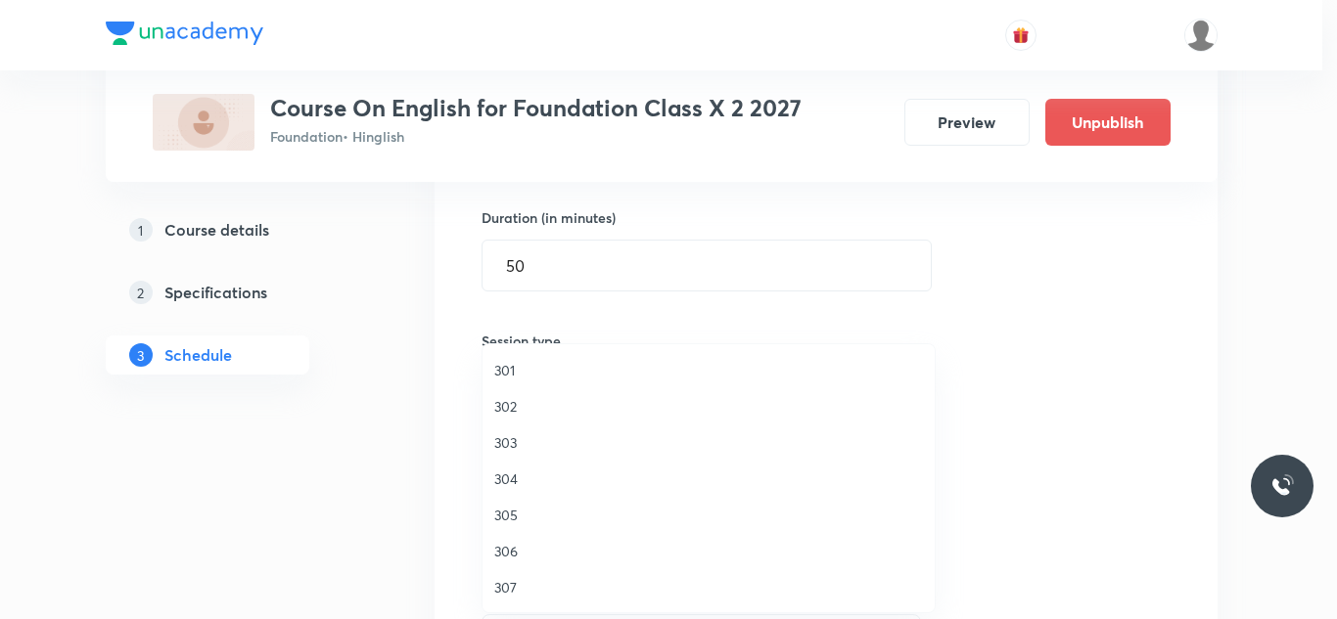
click at [508, 398] on span "302" at bounding box center [708, 406] width 429 height 21
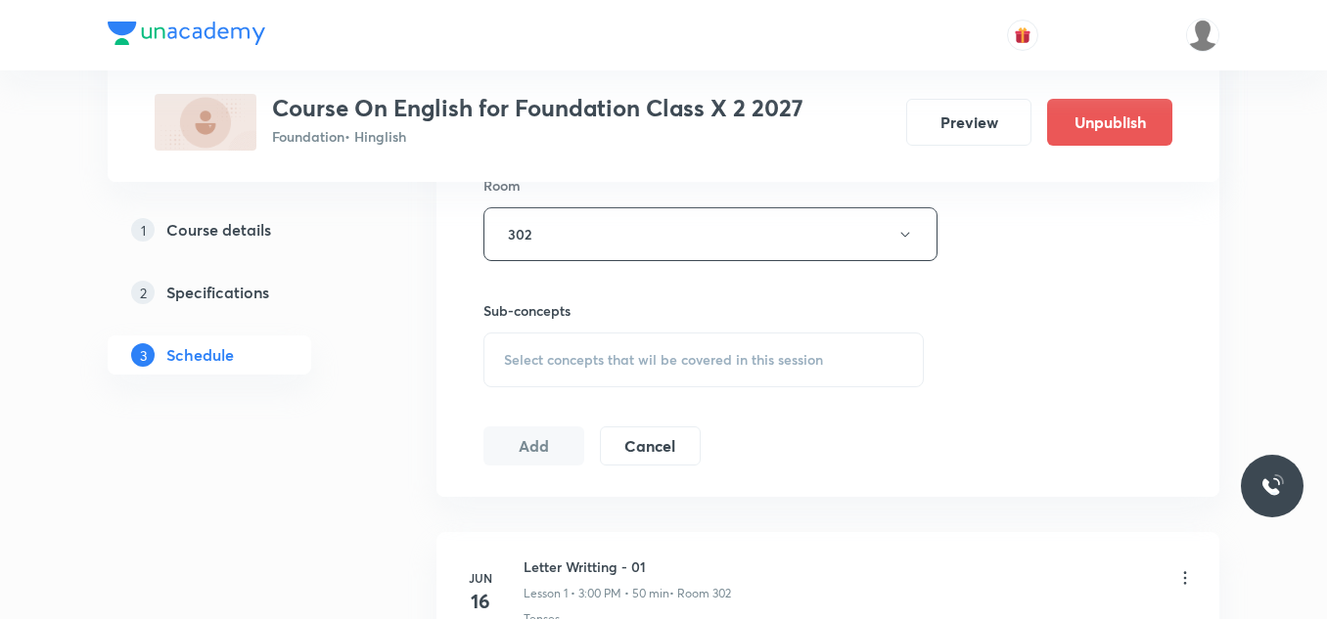
scroll to position [881, 0]
click at [564, 347] on span "Select concepts that wil be covered in this session" at bounding box center [663, 355] width 319 height 16
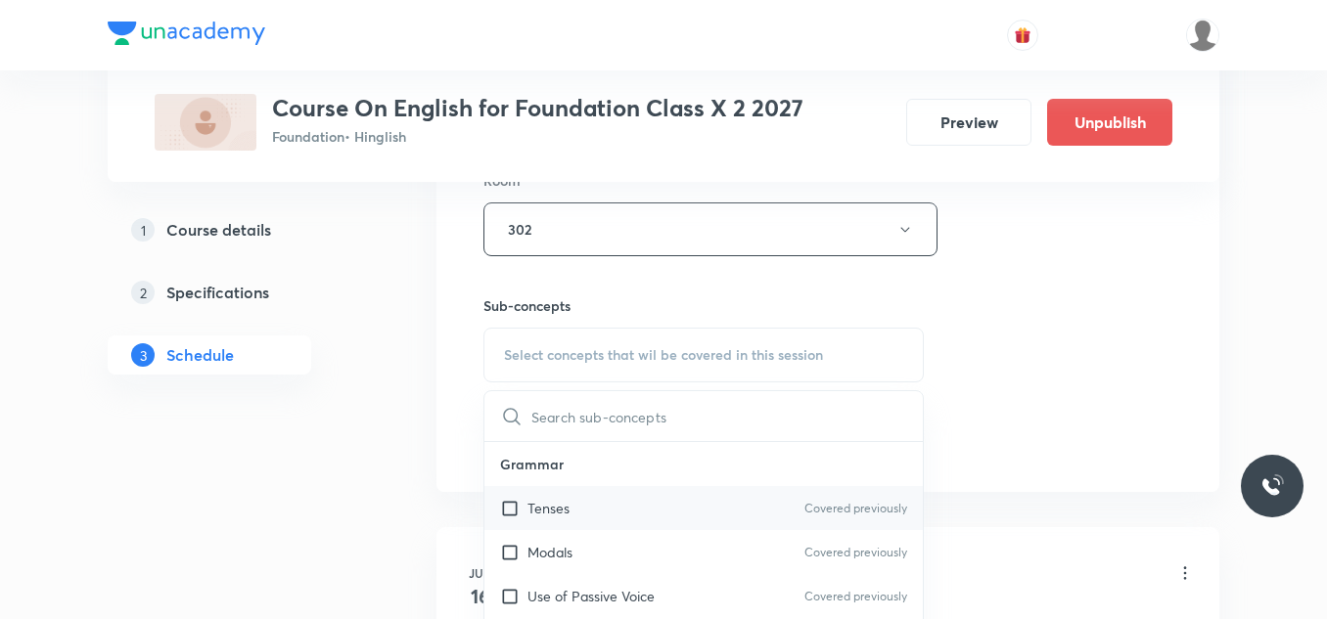
click at [505, 507] on input "checkbox" at bounding box center [513, 508] width 27 height 21
checkbox input "true"
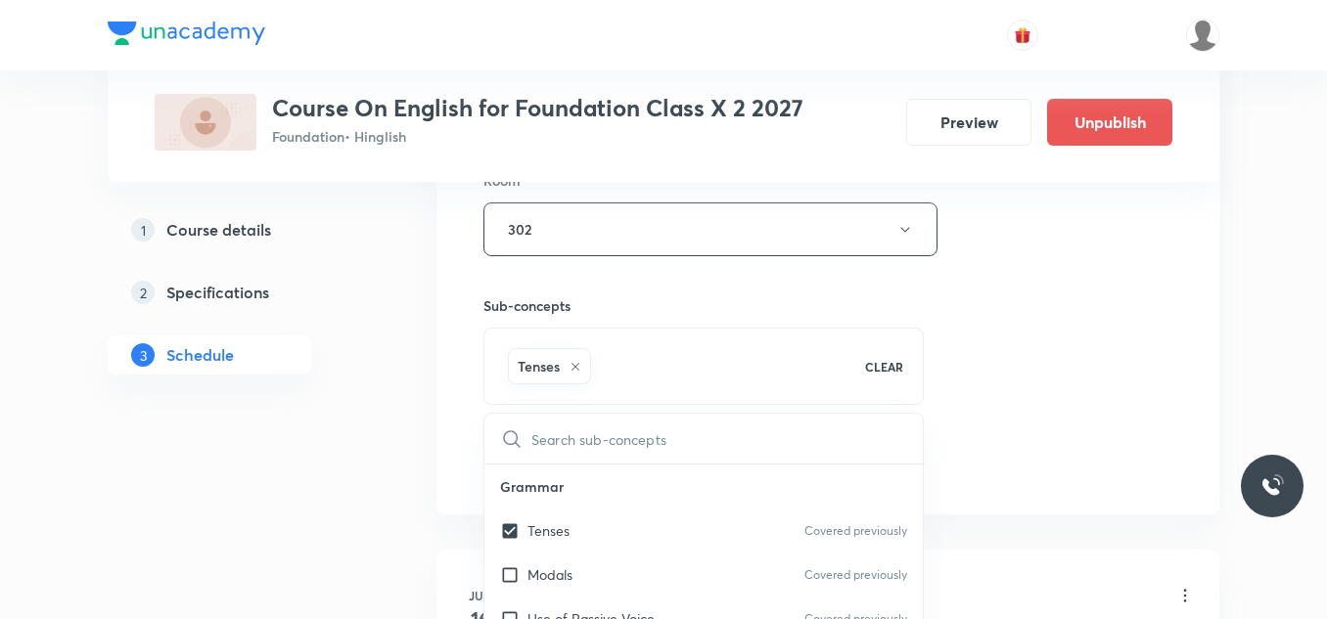
click at [437, 477] on div "Session 41 Live class Session title 16/99 Determiners - 04 ​ Schedule for Sep 4…" at bounding box center [827, 13] width 783 height 1004
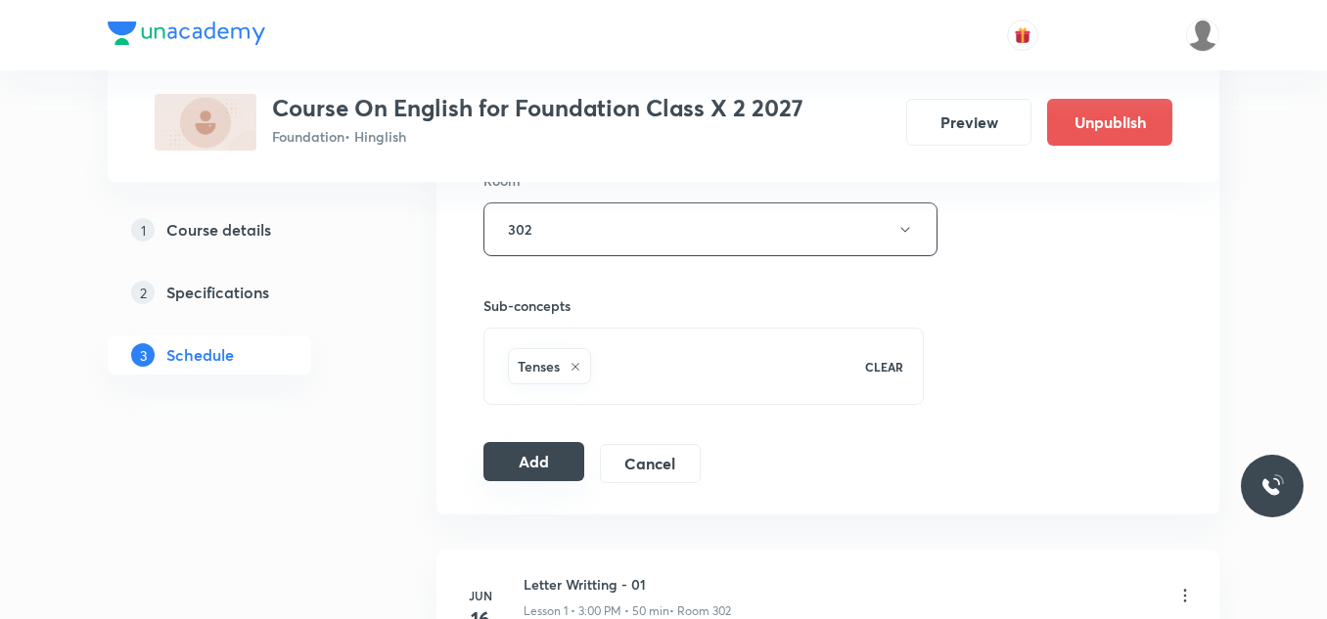
click at [538, 449] on button "Add" at bounding box center [533, 461] width 101 height 39
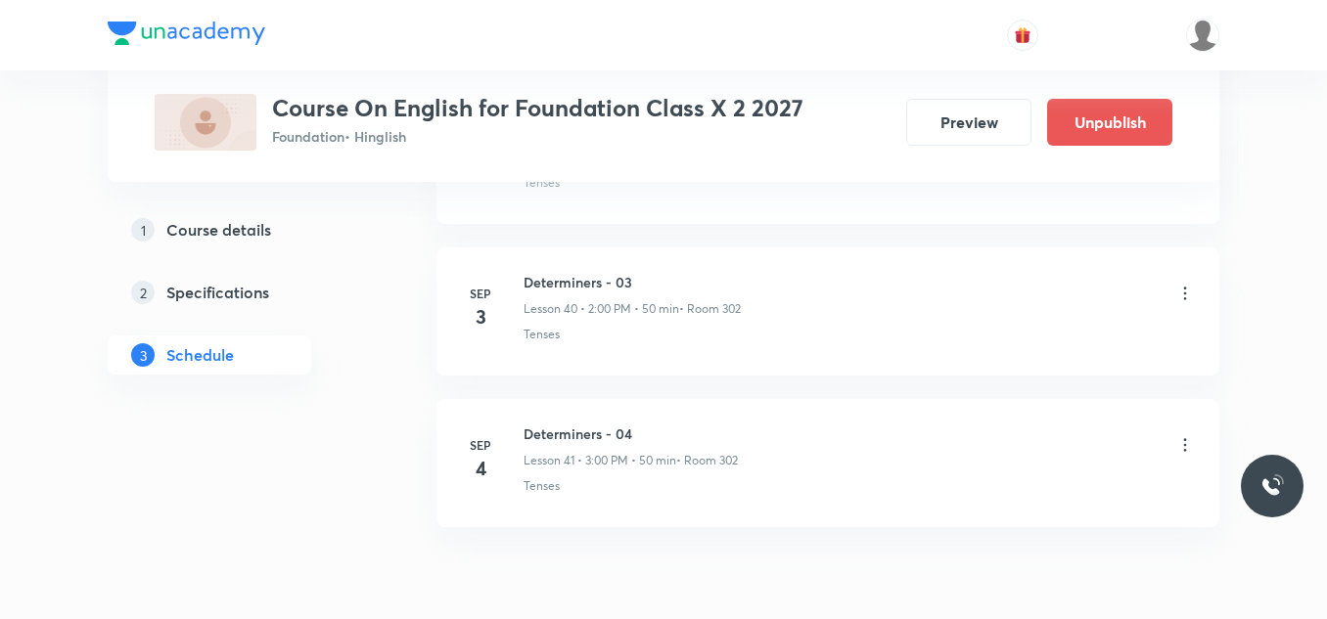
scroll to position [6175, 0]
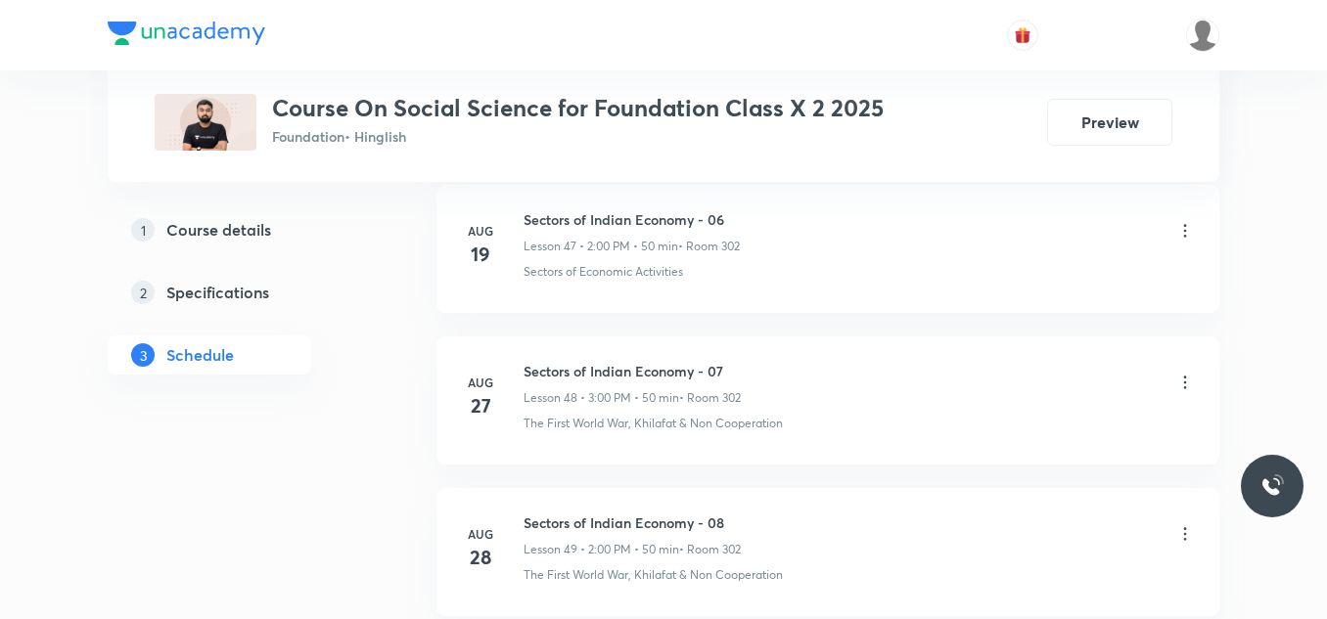
scroll to position [8809, 0]
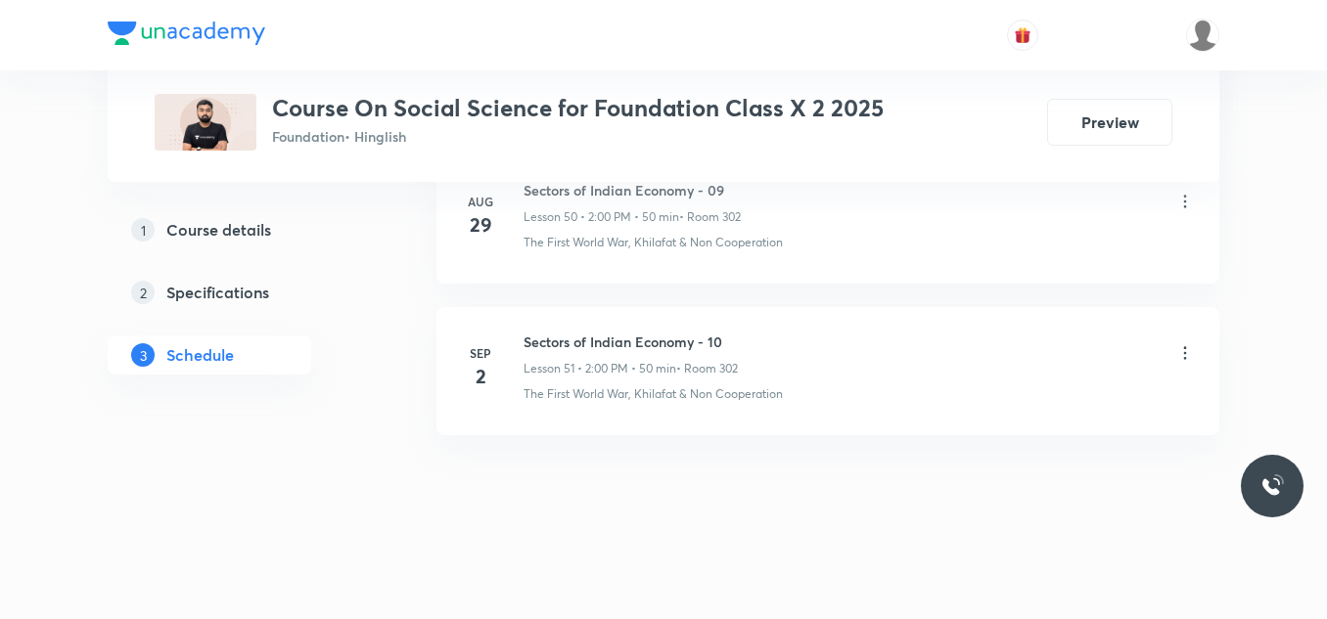
click at [606, 336] on h6 "Sectors of Indian Economy - 10" at bounding box center [630, 342] width 214 height 21
copy h6 "Sectors of Indian Economy - 10"
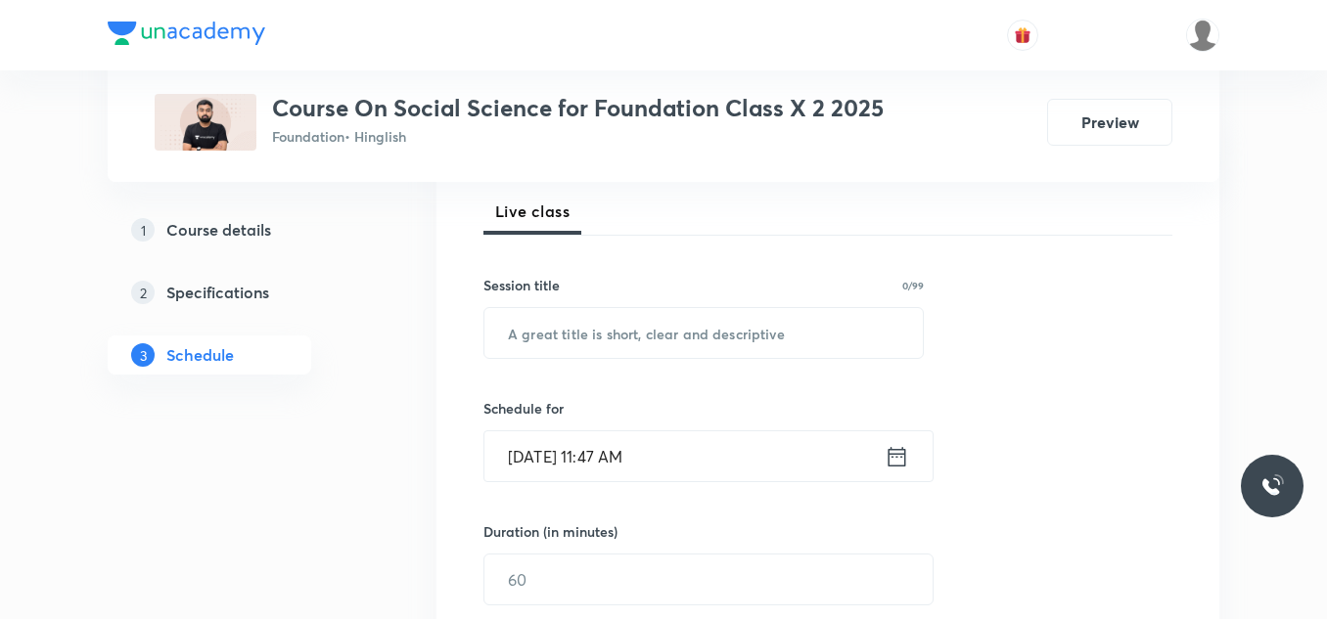
scroll to position [284, 0]
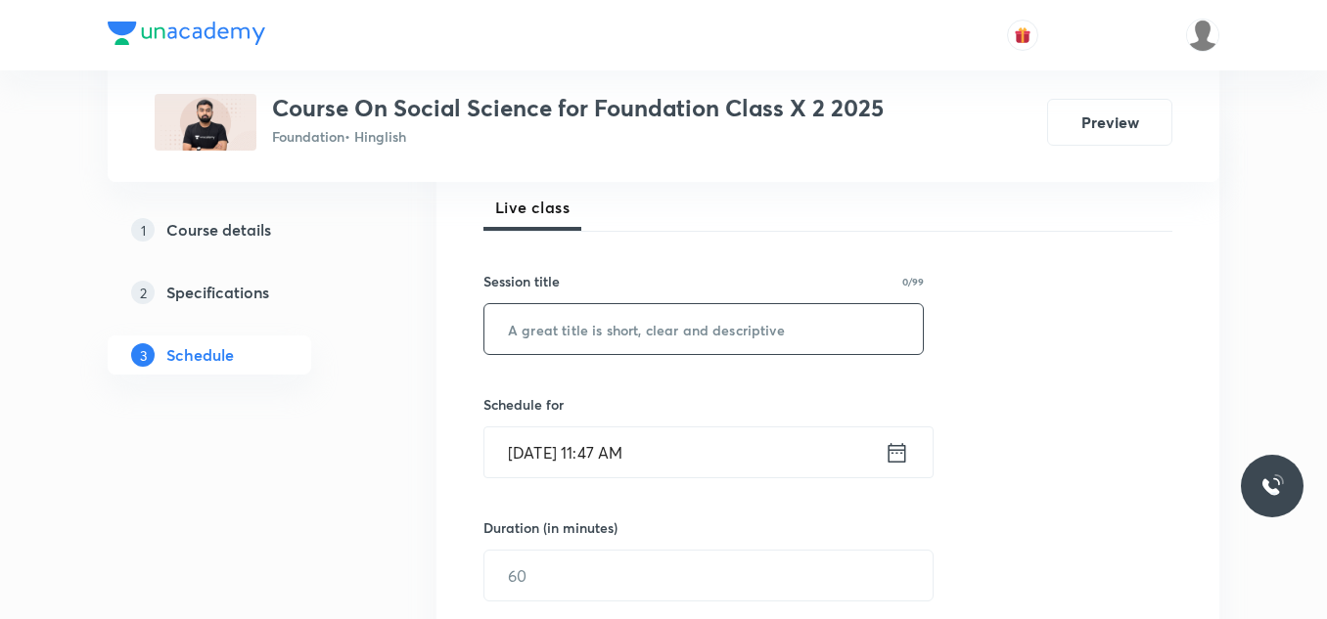
click at [592, 341] on input "text" at bounding box center [703, 329] width 438 height 50
paste input "Sectors of Indian Economy - 10"
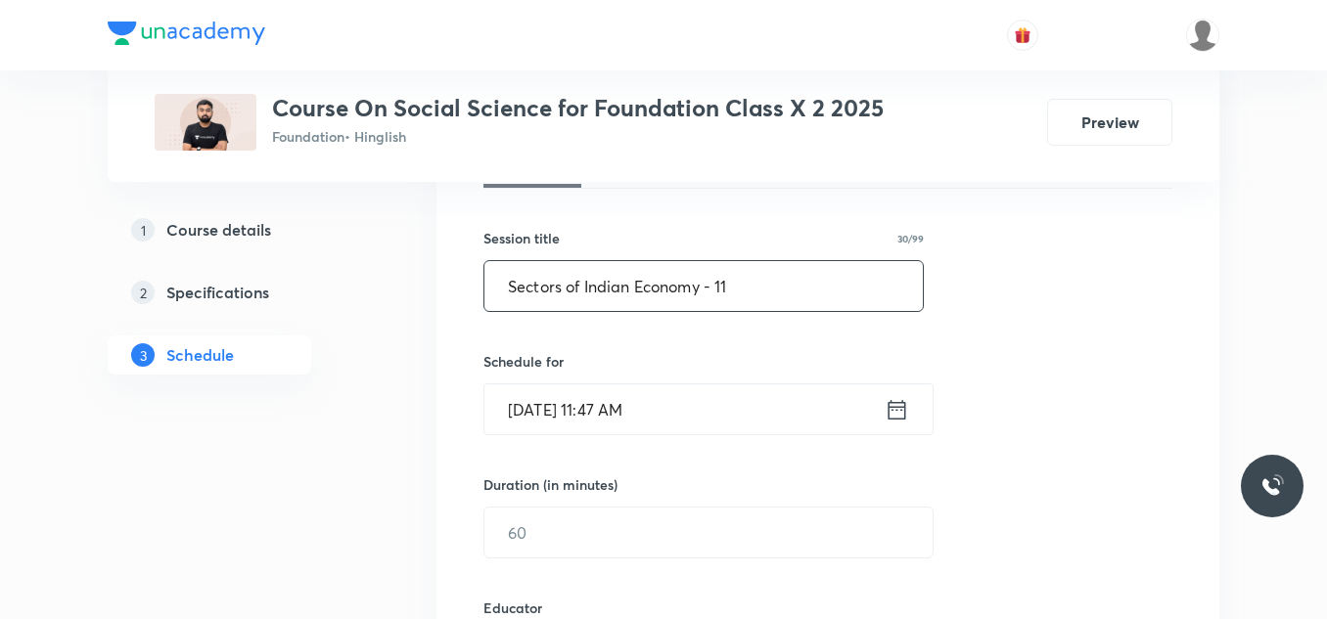
scroll to position [328, 0]
type input "Sectors of Indian Economy - 11"
click at [686, 410] on input "Sep 3, 2025, 11:47 AM" at bounding box center [684, 409] width 400 height 50
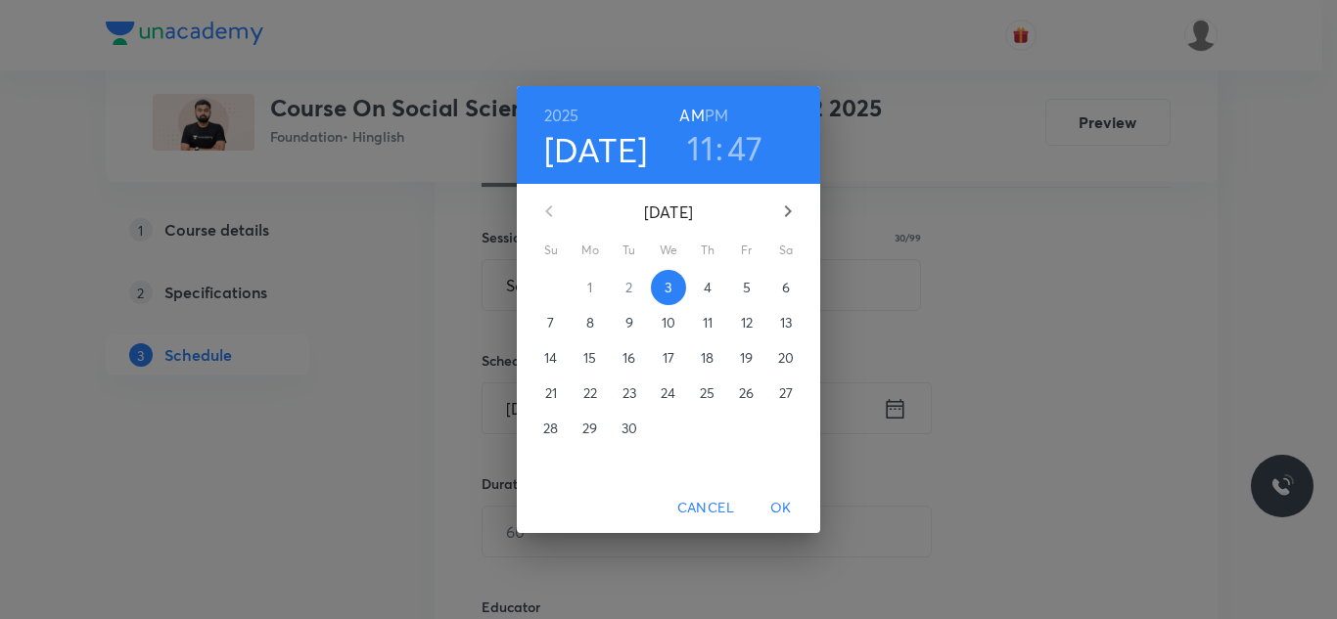
click at [714, 108] on h6 "PM" at bounding box center [715, 115] width 23 height 27
click at [704, 148] on h3 "11" at bounding box center [700, 147] width 26 height 41
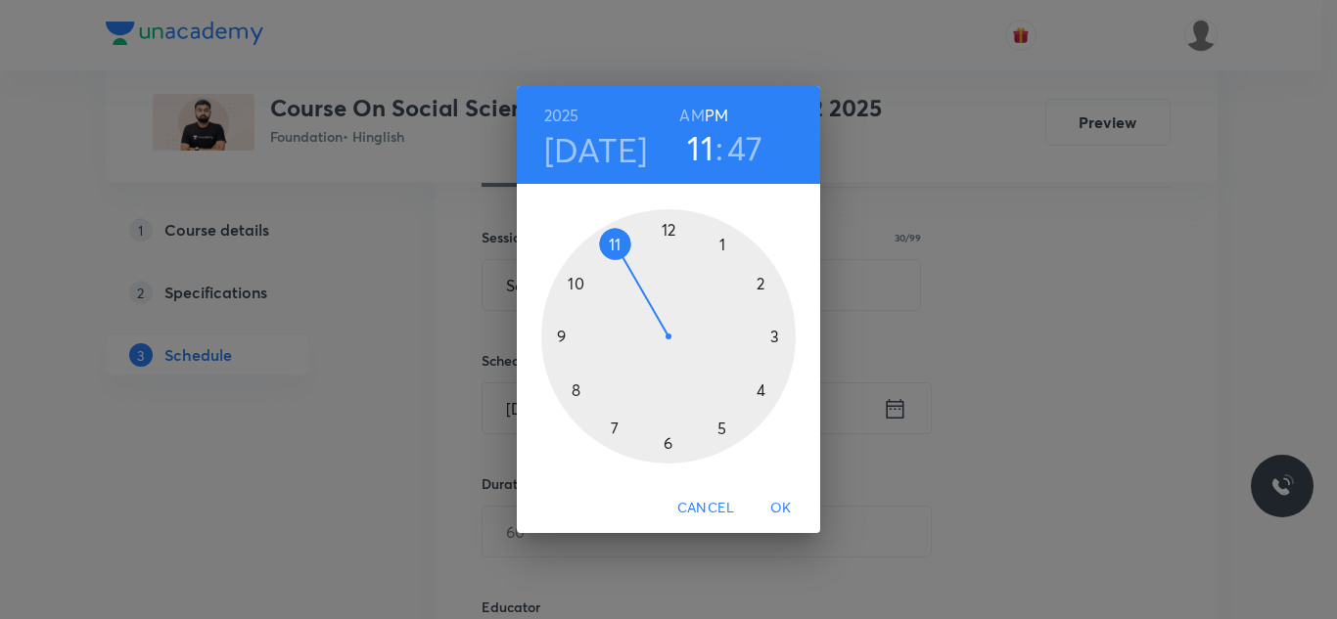
click at [777, 339] on div at bounding box center [668, 336] width 254 height 254
click at [663, 228] on div at bounding box center [668, 336] width 254 height 254
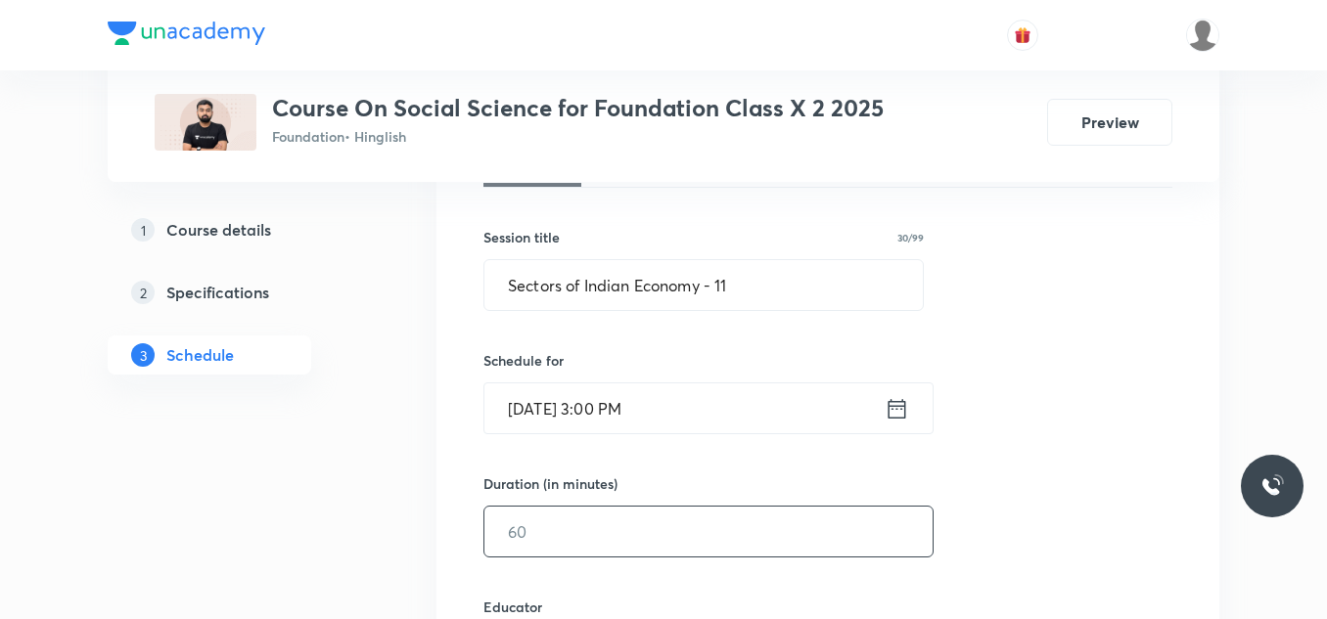
click at [560, 534] on input "text" at bounding box center [708, 532] width 448 height 50
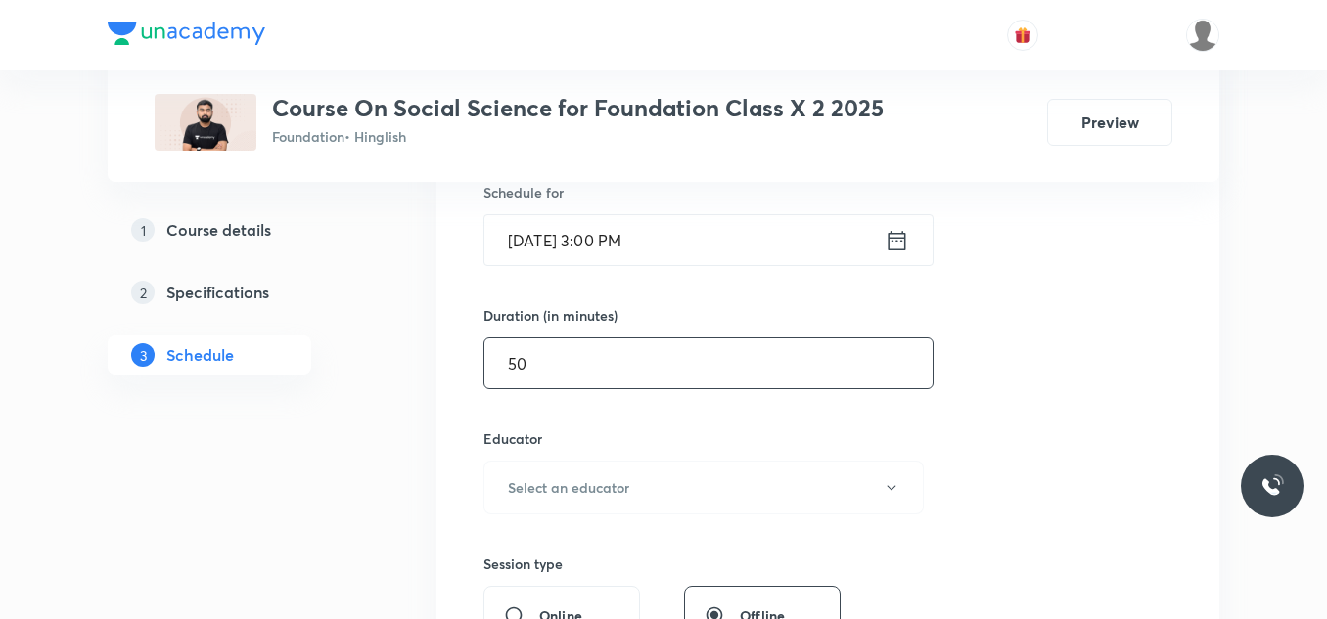
scroll to position [501, 0]
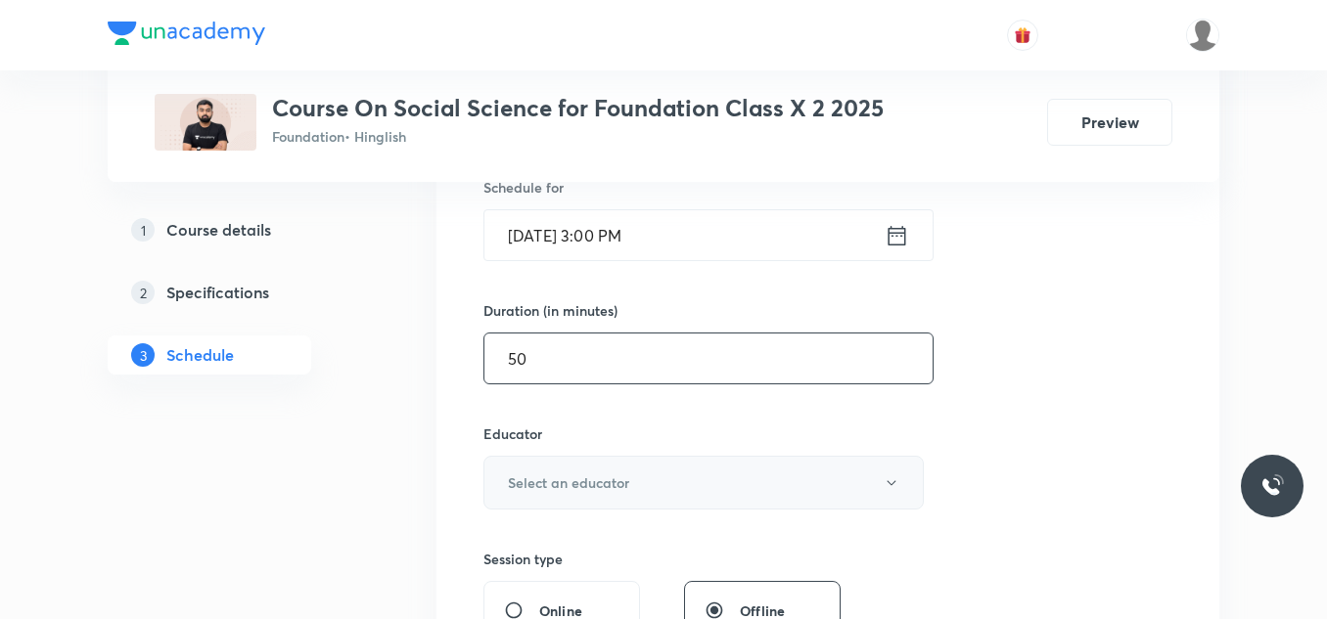
type input "50"
click at [594, 496] on button "Select an educator" at bounding box center [703, 483] width 440 height 54
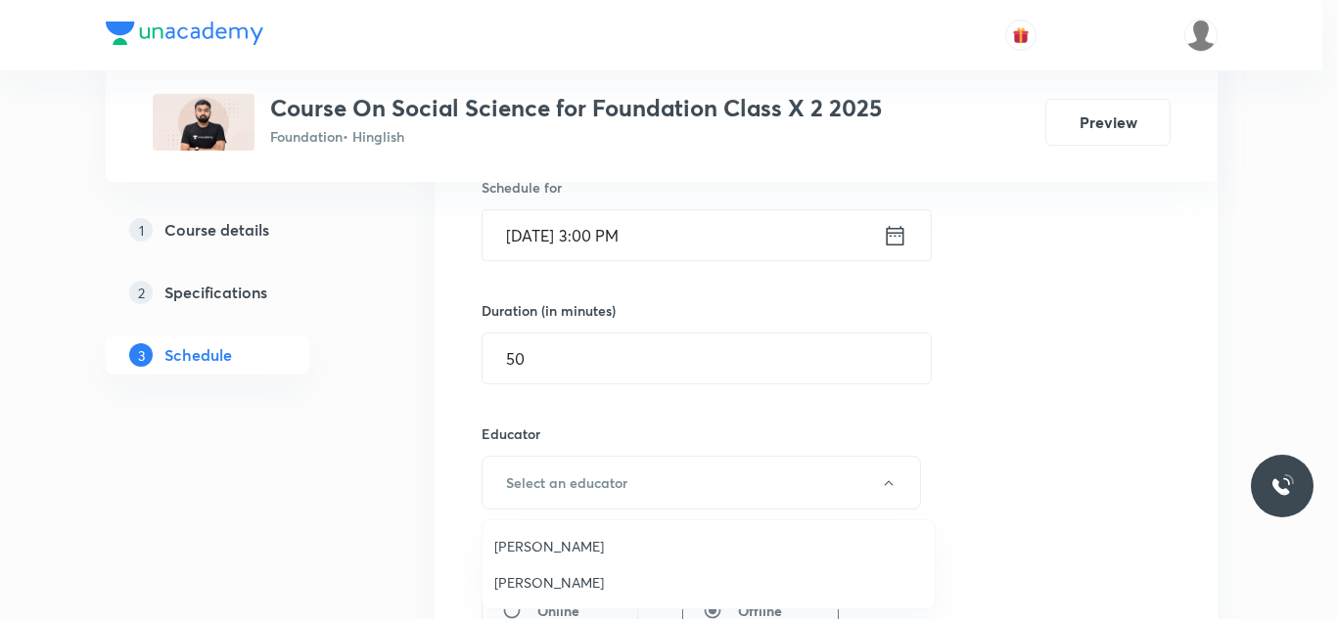
click at [550, 574] on span "Samreen Khan" at bounding box center [708, 582] width 429 height 21
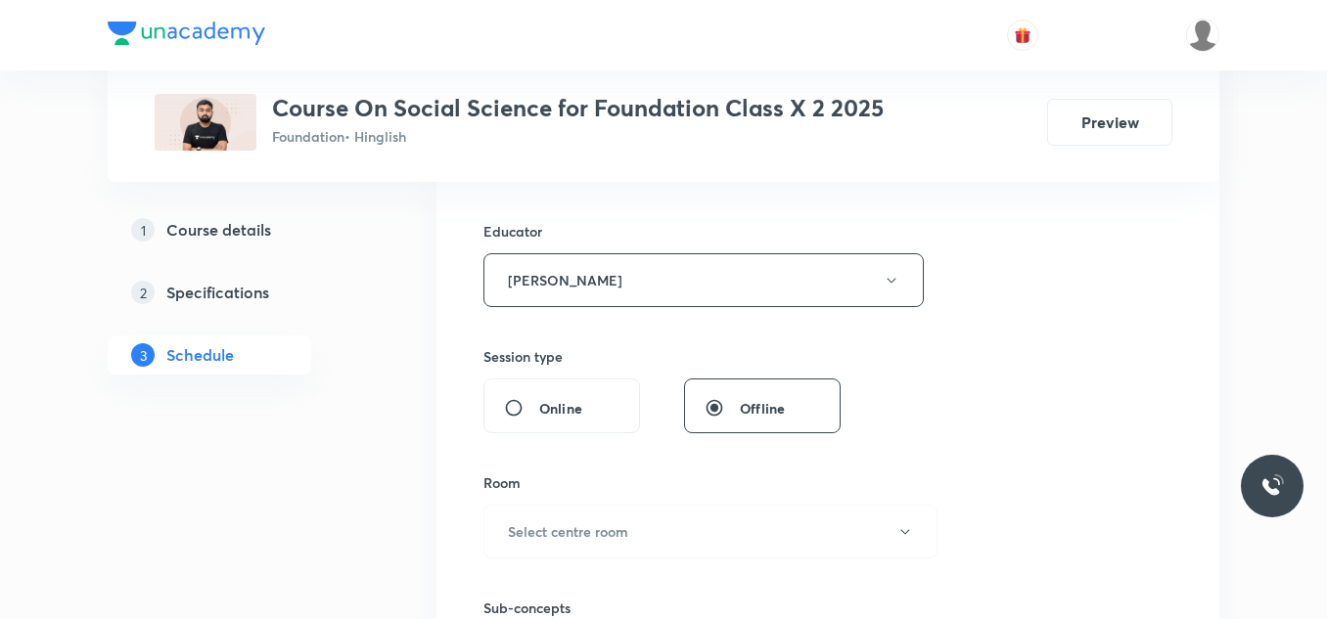
scroll to position [704, 0]
click at [563, 524] on h6 "Select centre room" at bounding box center [568, 531] width 120 height 21
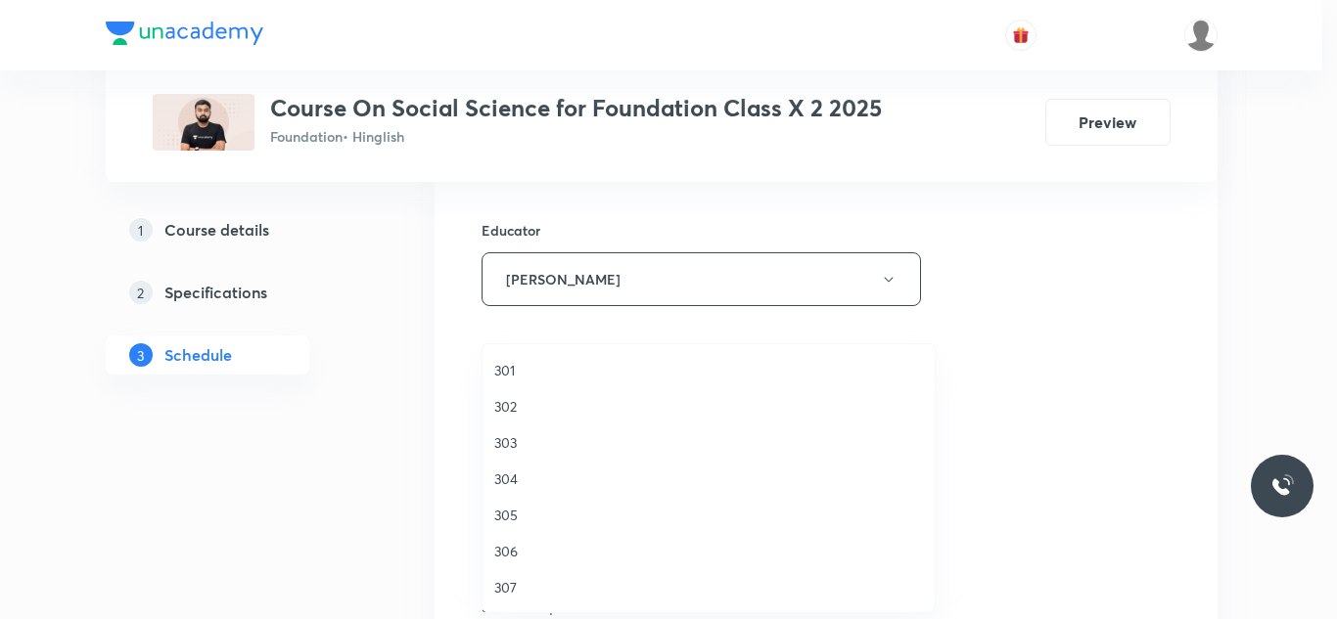
click at [514, 405] on span "302" at bounding box center [708, 406] width 429 height 21
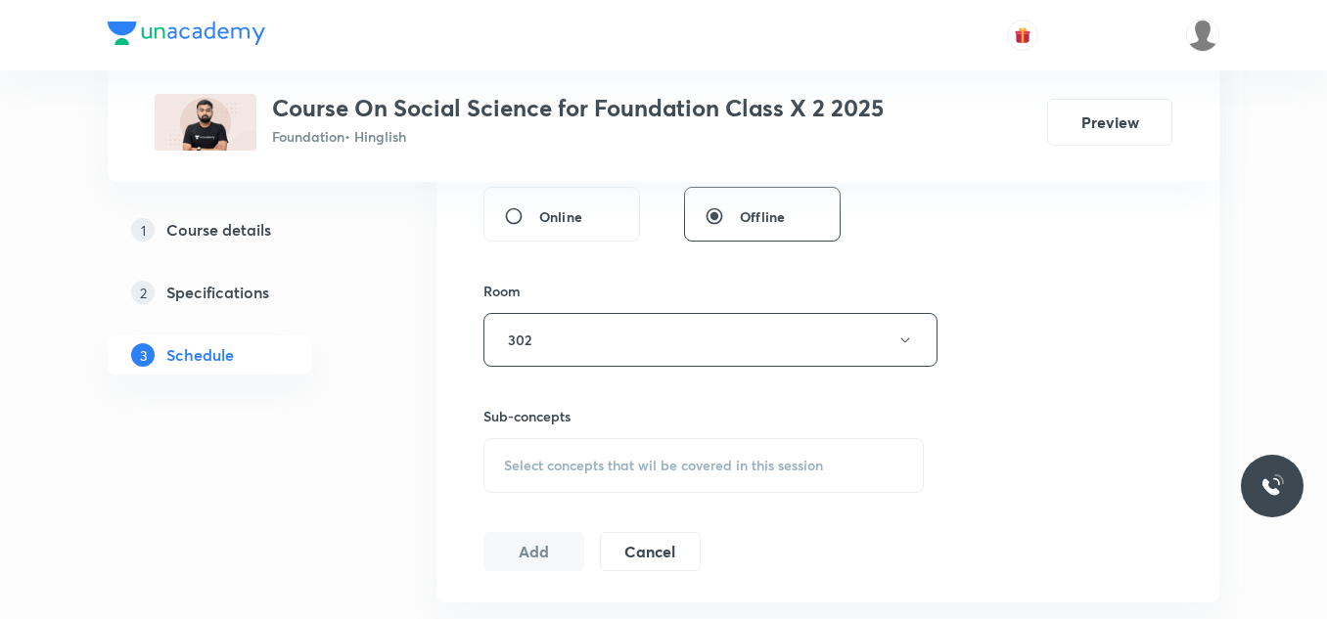
scroll to position [896, 0]
click at [585, 470] on span "Select concepts that wil be covered in this session" at bounding box center [663, 465] width 319 height 16
click at [529, 562] on div "Differing Strands within the Movement" at bounding box center [703, 543] width 438 height 44
checkbox input "true"
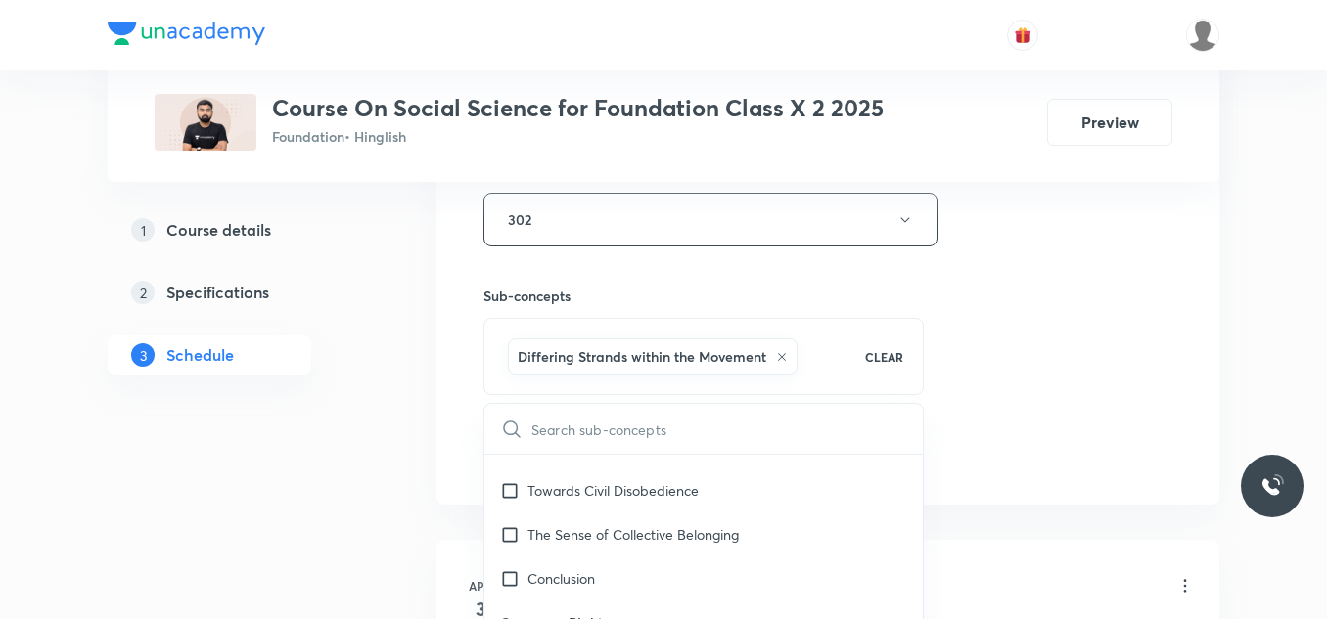
scroll to position [1017, 0]
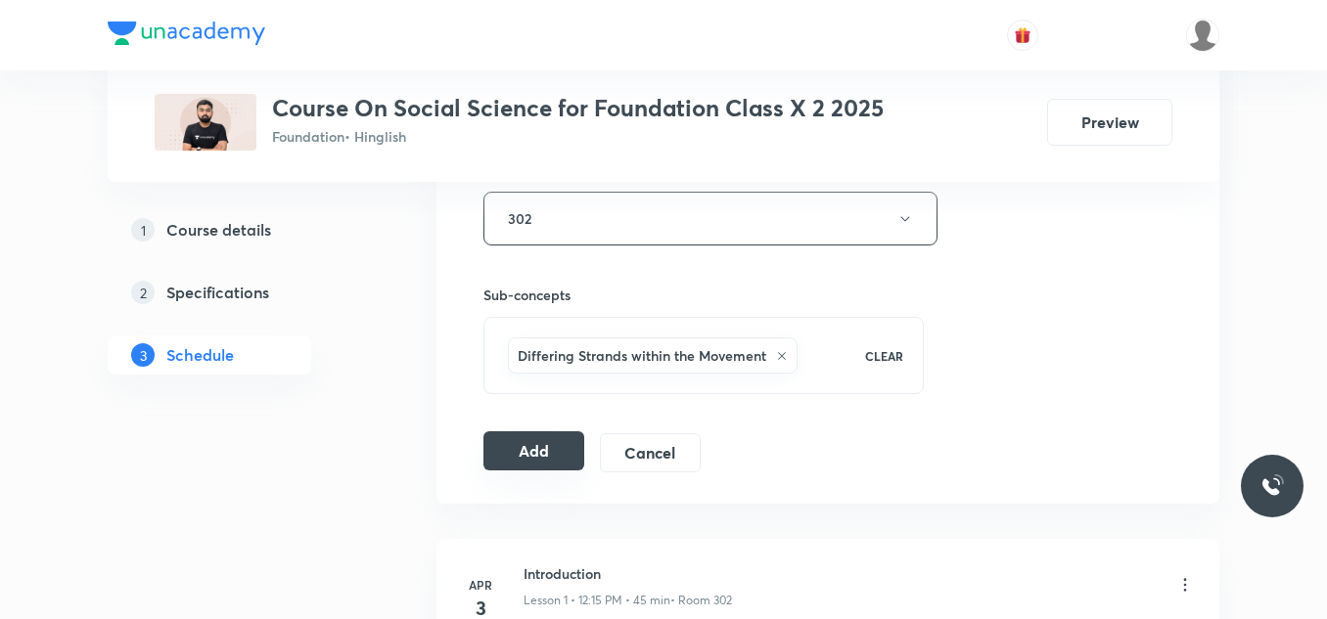
click at [549, 447] on button "Add" at bounding box center [533, 450] width 101 height 39
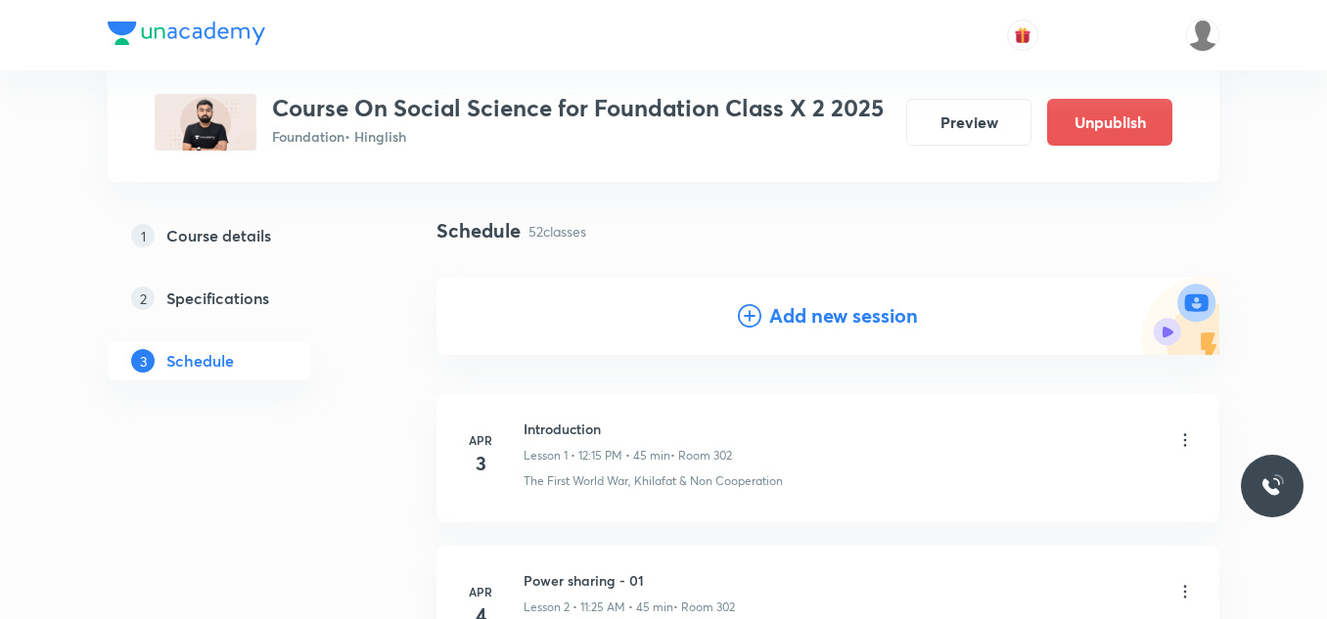
scroll to position [113, 0]
click at [787, 315] on h4 "Add new session" at bounding box center [843, 316] width 149 height 29
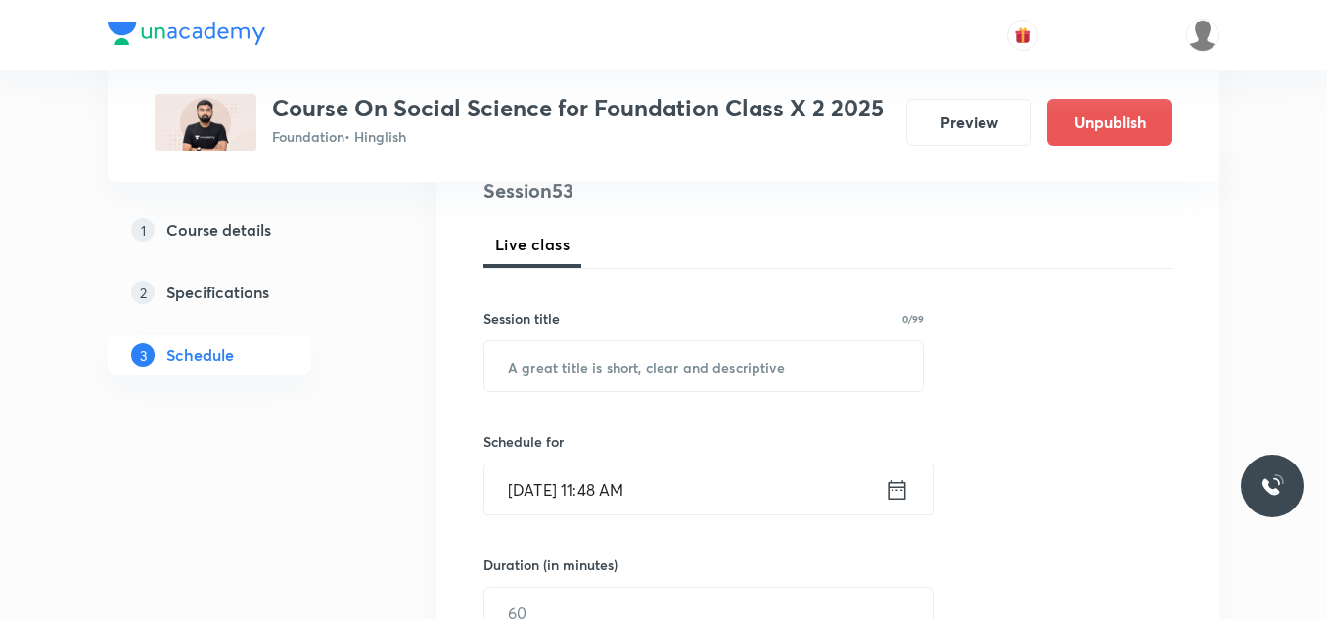
scroll to position [248, 0]
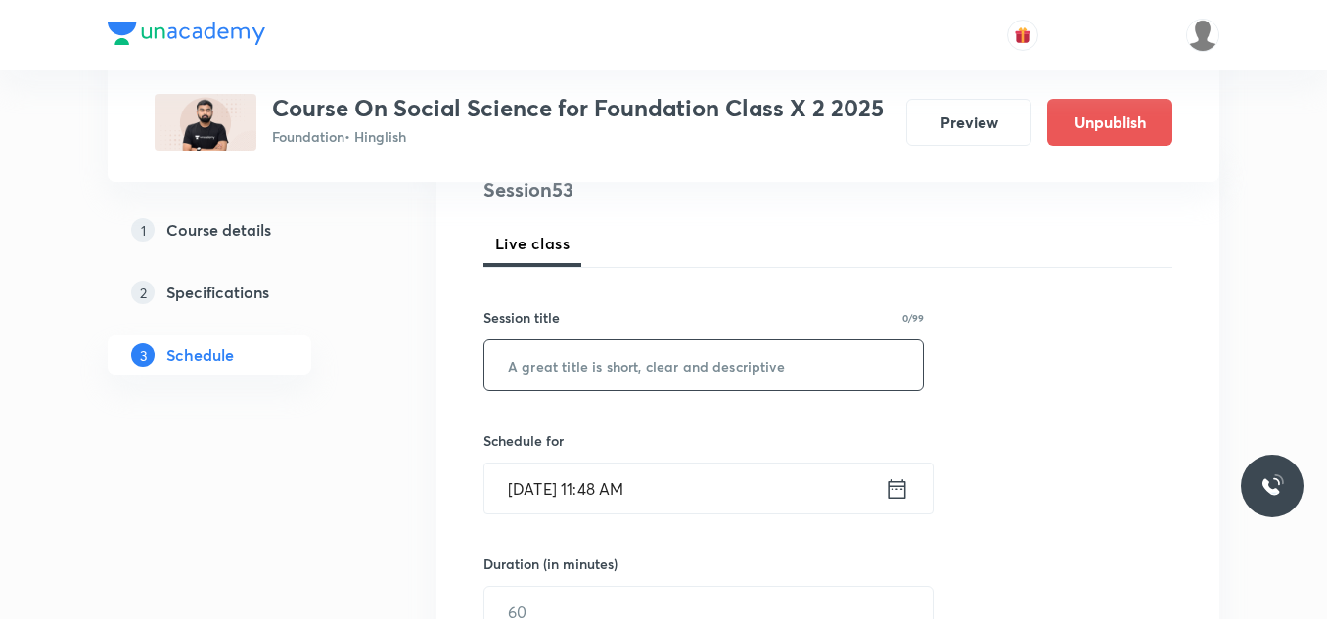
click at [668, 368] on input "text" at bounding box center [703, 365] width 438 height 50
paste input "Sectors of Indian Economy - 10"
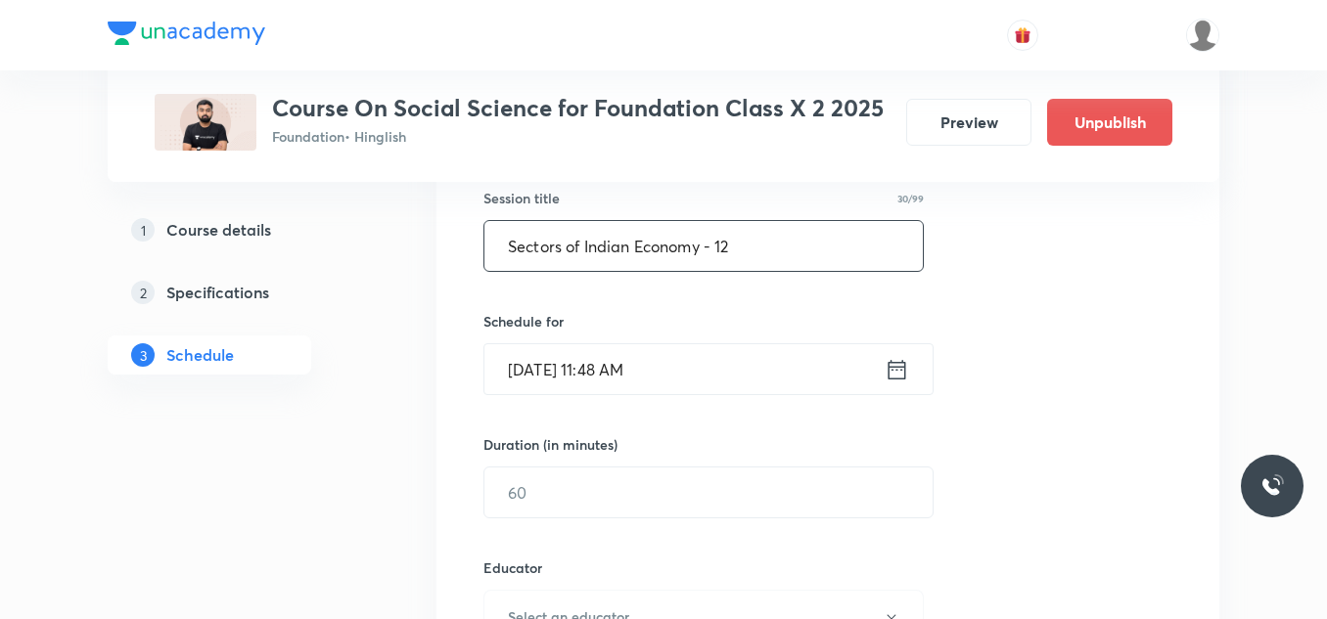
scroll to position [368, 0]
type input "Sectors of Indian Economy - 12"
click at [702, 369] on input "Sep 3, 2025, 11:48 AM" at bounding box center [684, 368] width 400 height 50
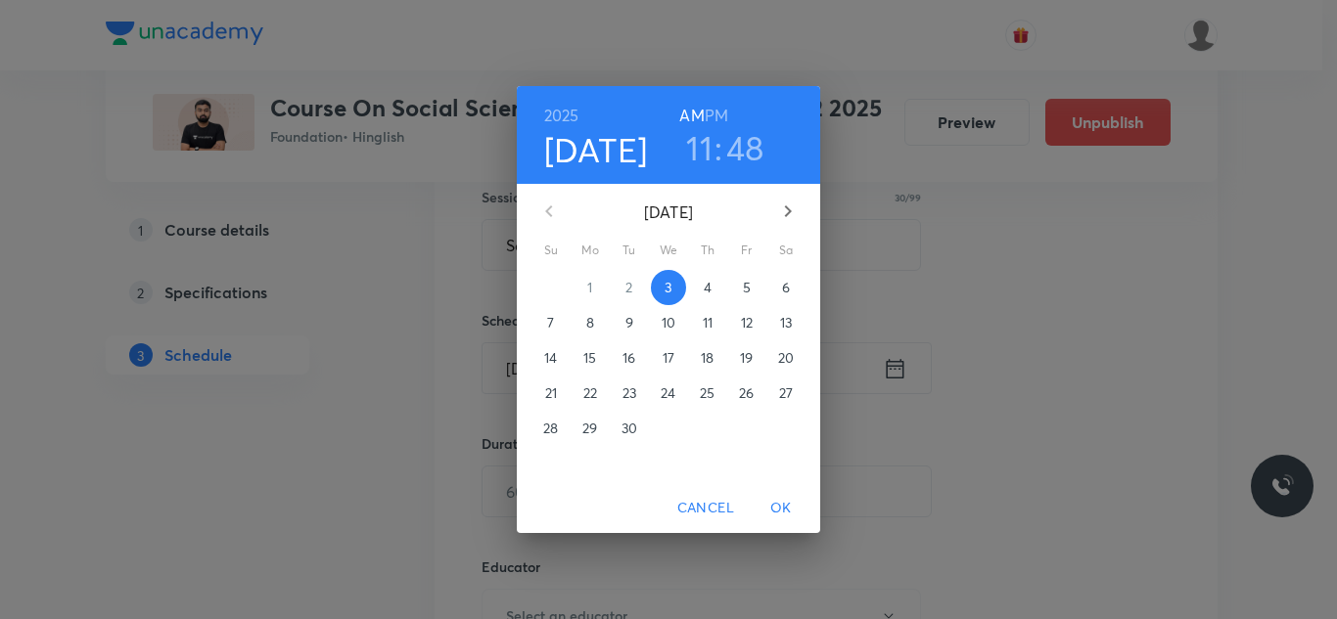
click at [710, 290] on p "4" at bounding box center [707, 288] width 8 height 20
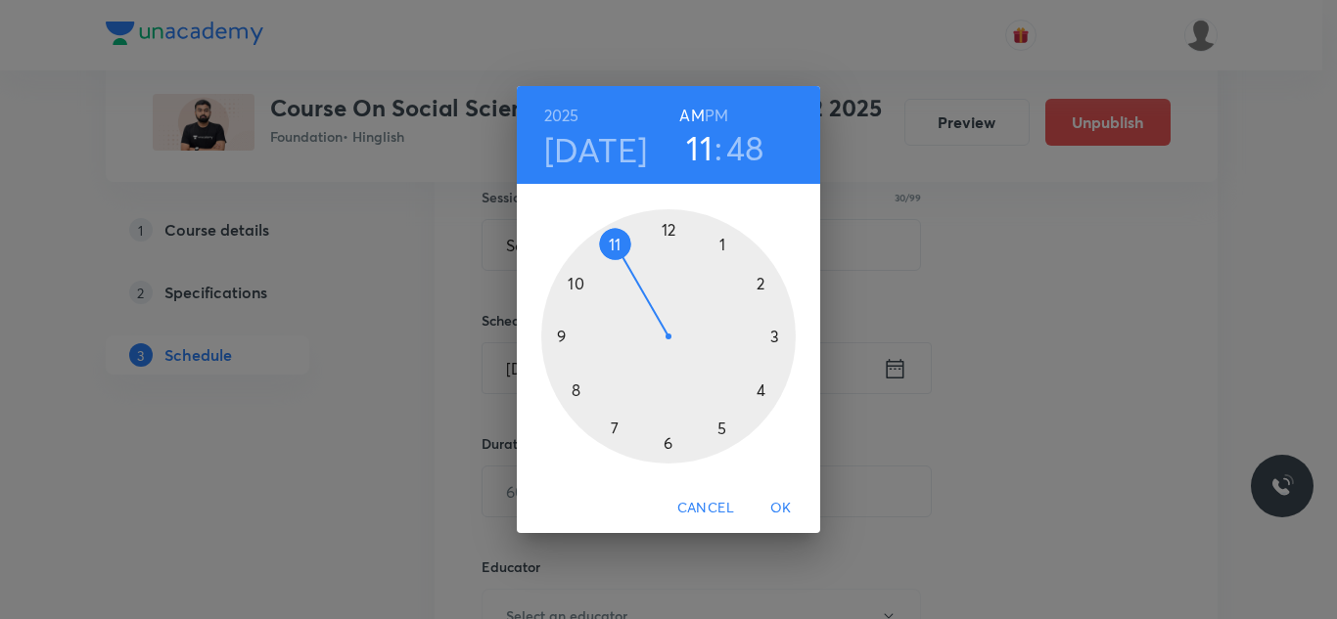
click at [719, 104] on h6 "PM" at bounding box center [715, 115] width 23 height 27
click at [759, 283] on div at bounding box center [668, 336] width 254 height 254
click at [669, 226] on div at bounding box center [668, 336] width 254 height 254
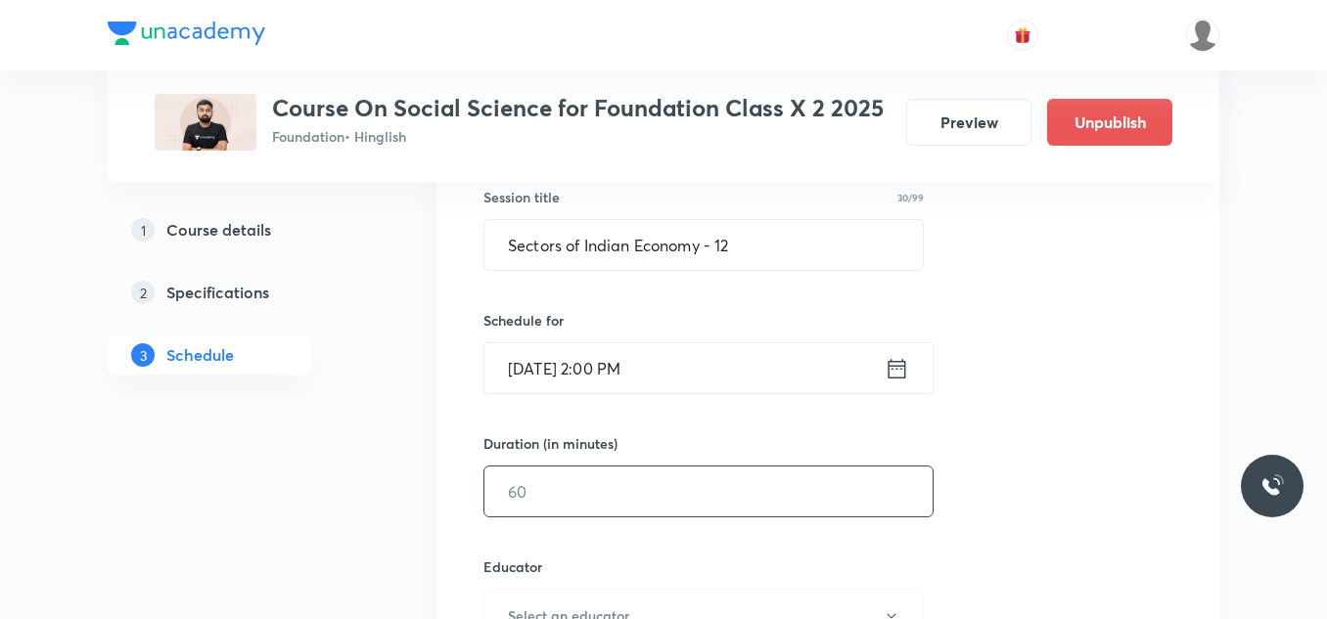
click at [594, 479] on input "text" at bounding box center [708, 492] width 448 height 50
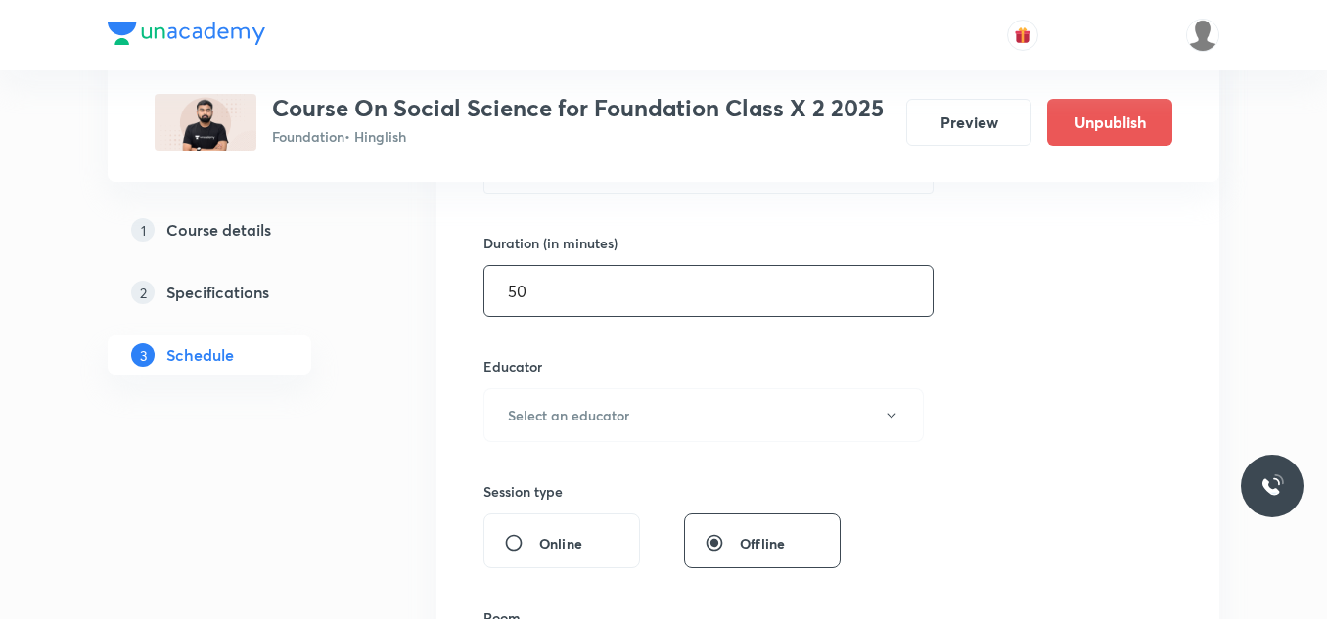
scroll to position [569, 0]
type input "50"
click at [619, 413] on h6 "Select an educator" at bounding box center [568, 414] width 121 height 21
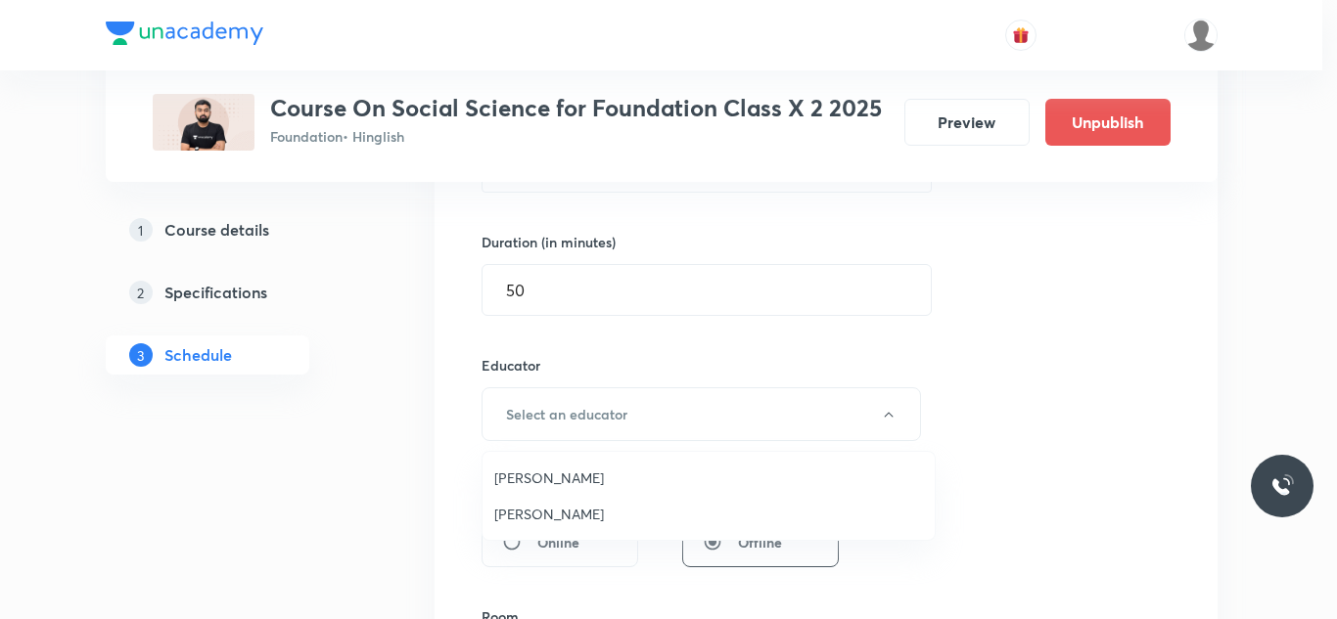
click at [549, 506] on span "Samreen Khan" at bounding box center [708, 514] width 429 height 21
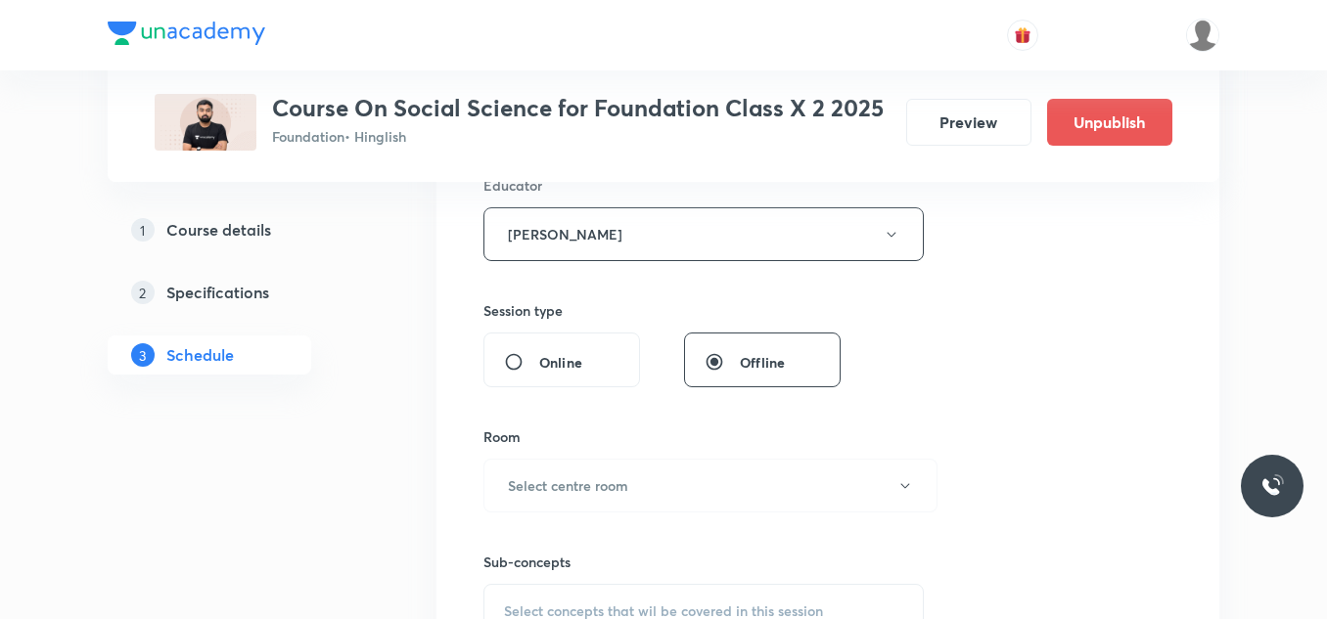
scroll to position [752, 0]
click at [551, 501] on button "Select centre room" at bounding box center [710, 483] width 454 height 54
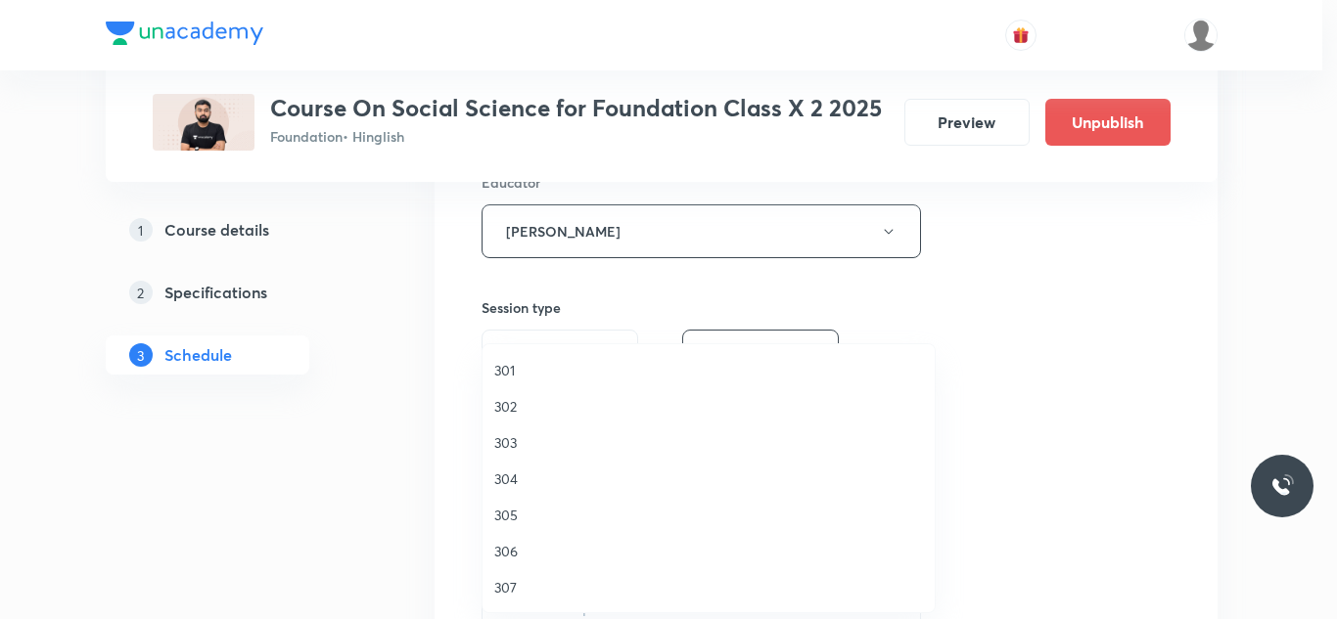
click at [551, 501] on li "305" at bounding box center [708, 515] width 452 height 36
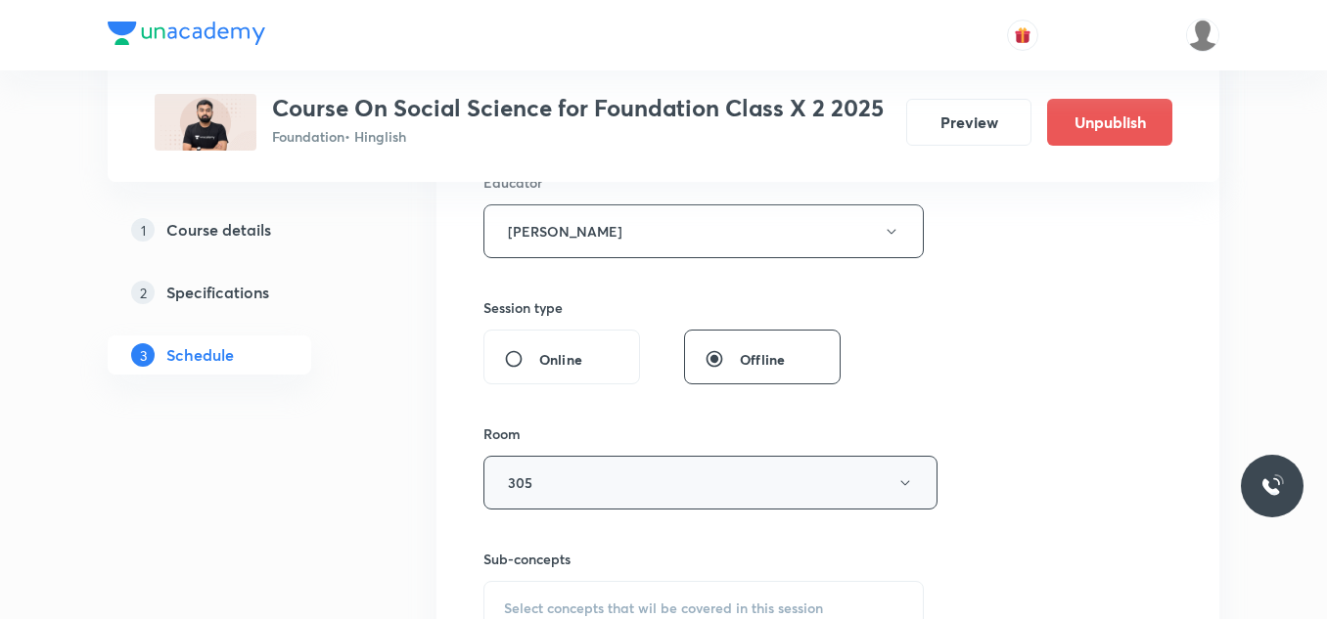
click at [530, 482] on button "305" at bounding box center [710, 483] width 454 height 54
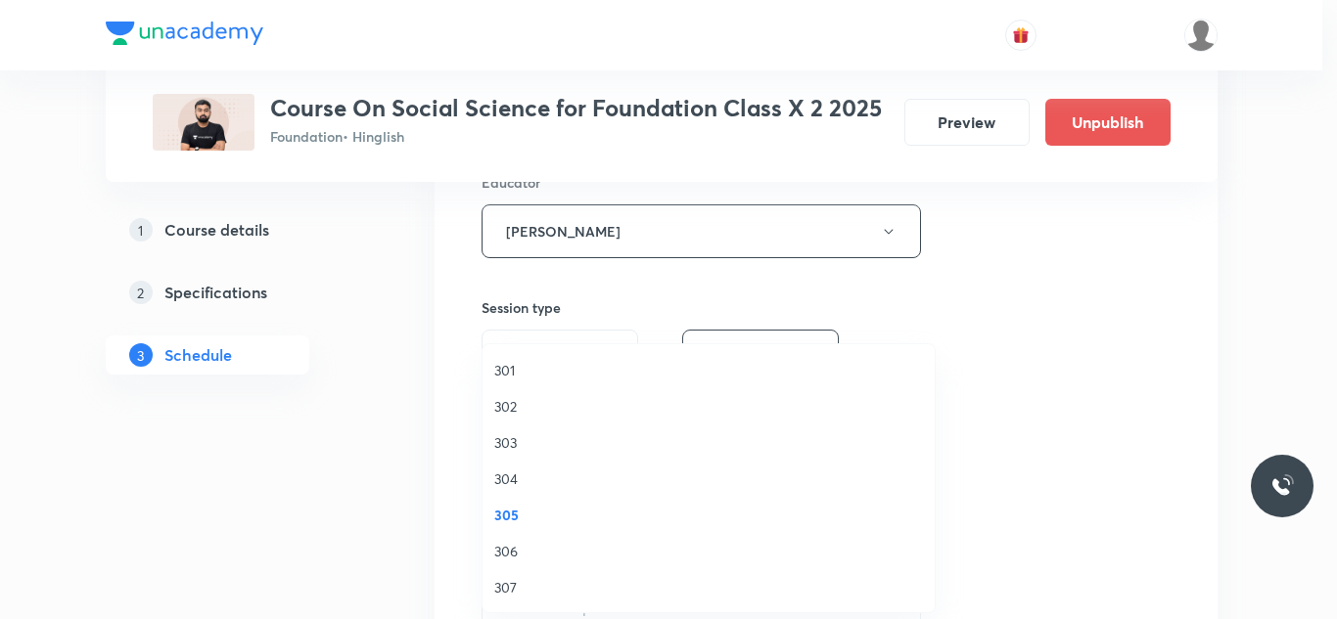
click at [510, 399] on span "302" at bounding box center [708, 406] width 429 height 21
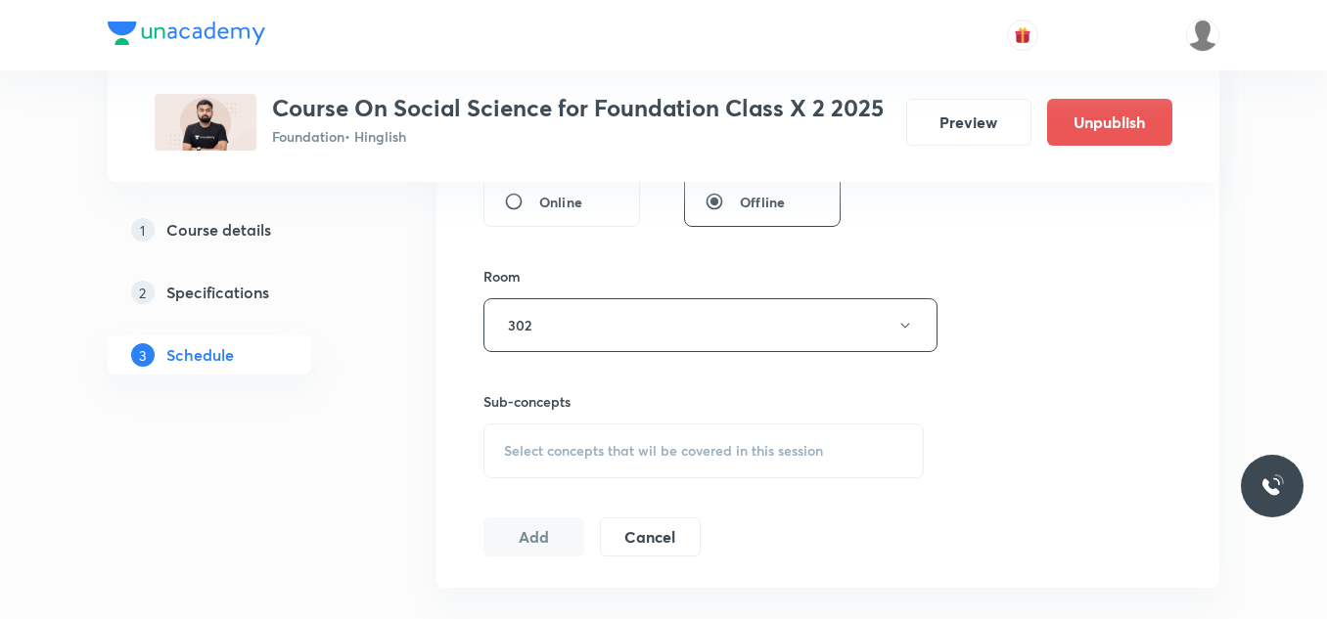
scroll to position [921, 0]
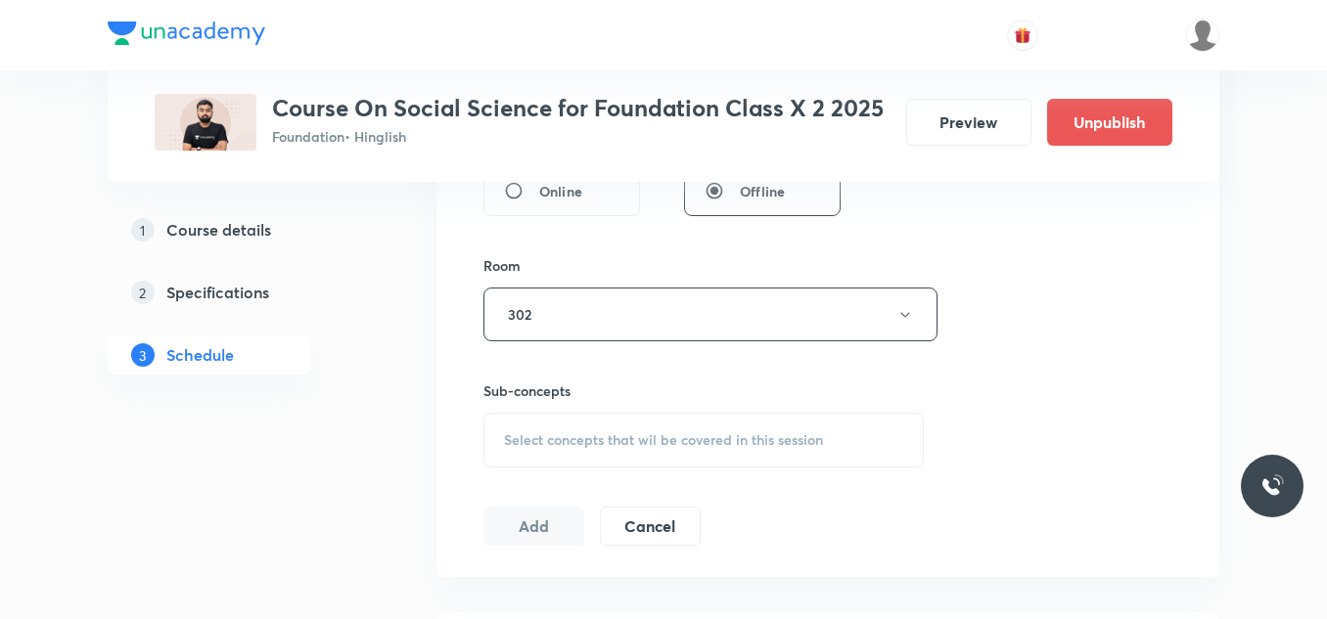
click at [557, 442] on span "Select concepts that wil be covered in this session" at bounding box center [663, 440] width 319 height 16
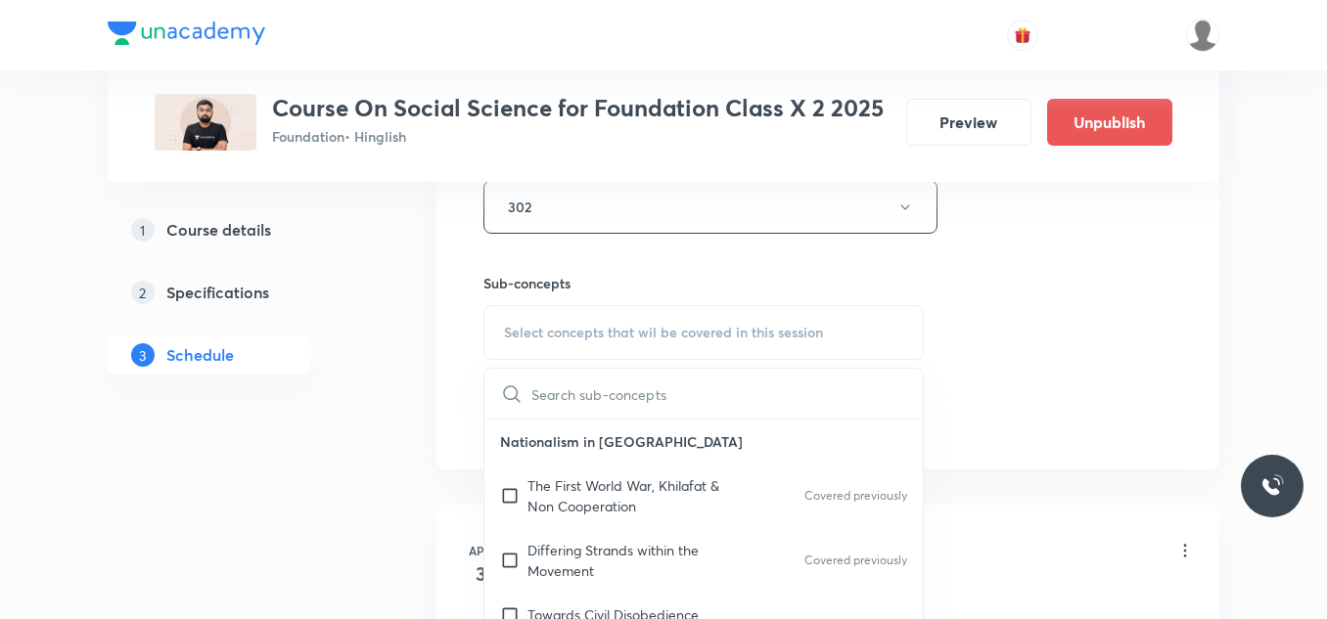
scroll to position [1036, 0]
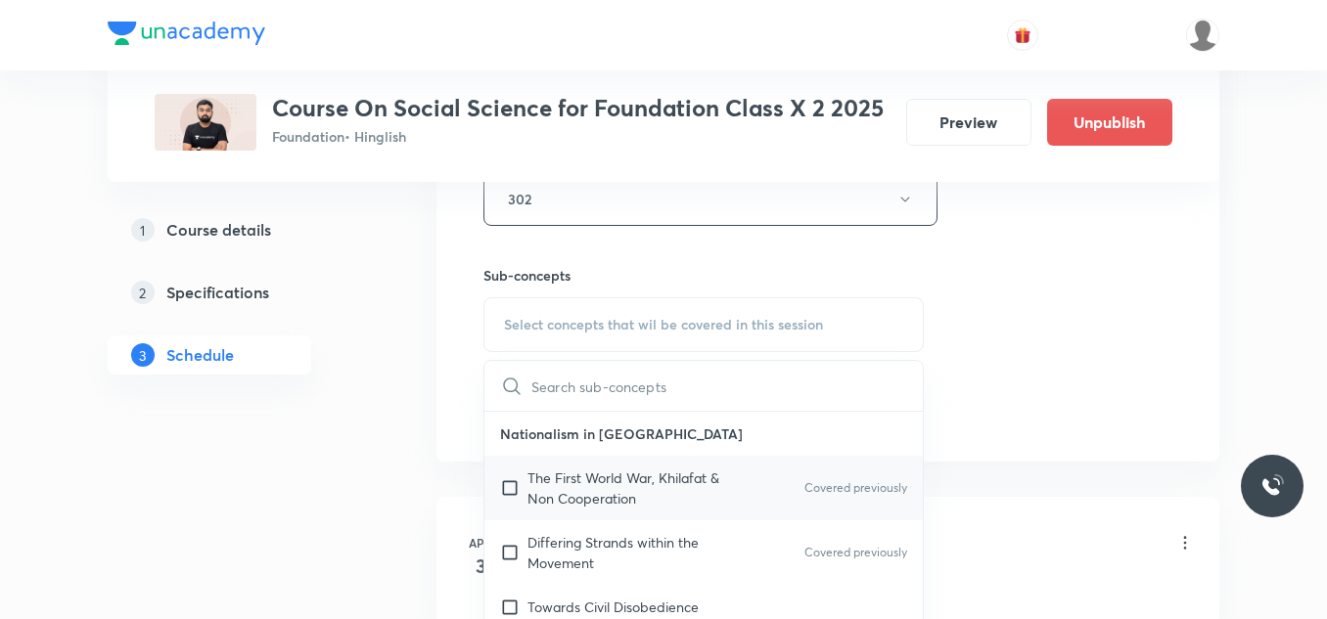
click at [533, 485] on p "The First World War, Khilafat & Non Cooperation" at bounding box center [626, 488] width 198 height 41
checkbox input "true"
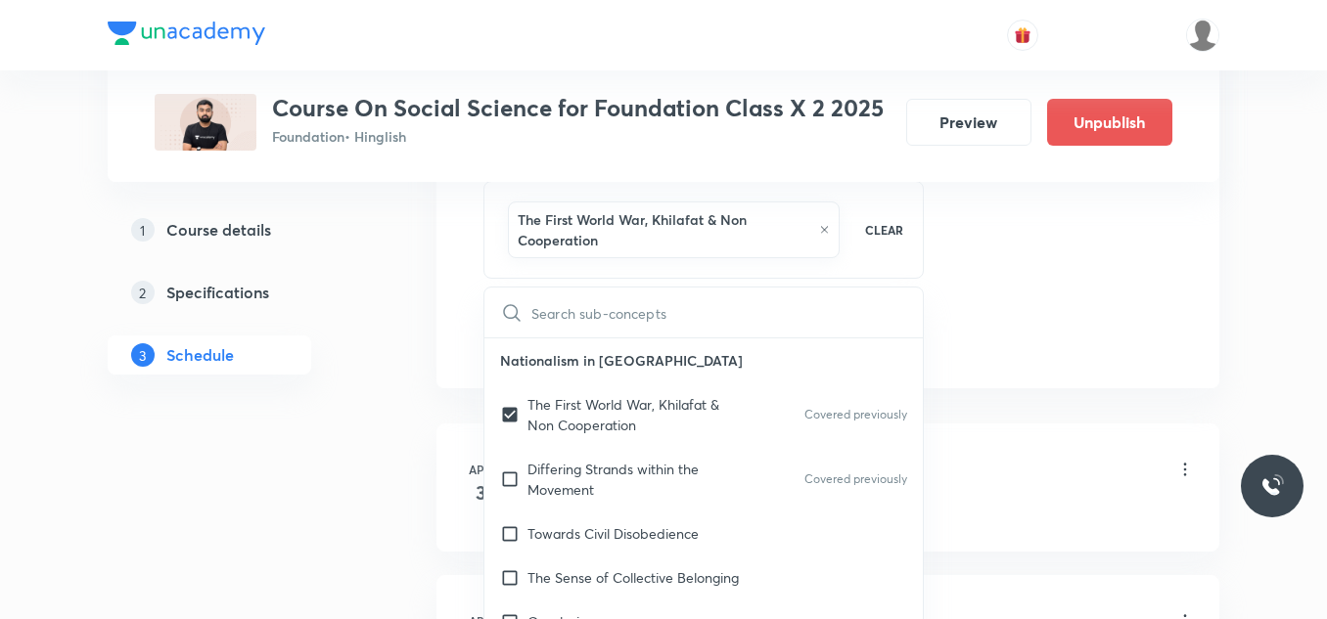
scroll to position [1156, 0]
click at [450, 466] on li "Apr 3 Introduction Lesson 1 • 12:15 PM • 45 min • Room 302 The First World War,…" at bounding box center [827, 485] width 783 height 128
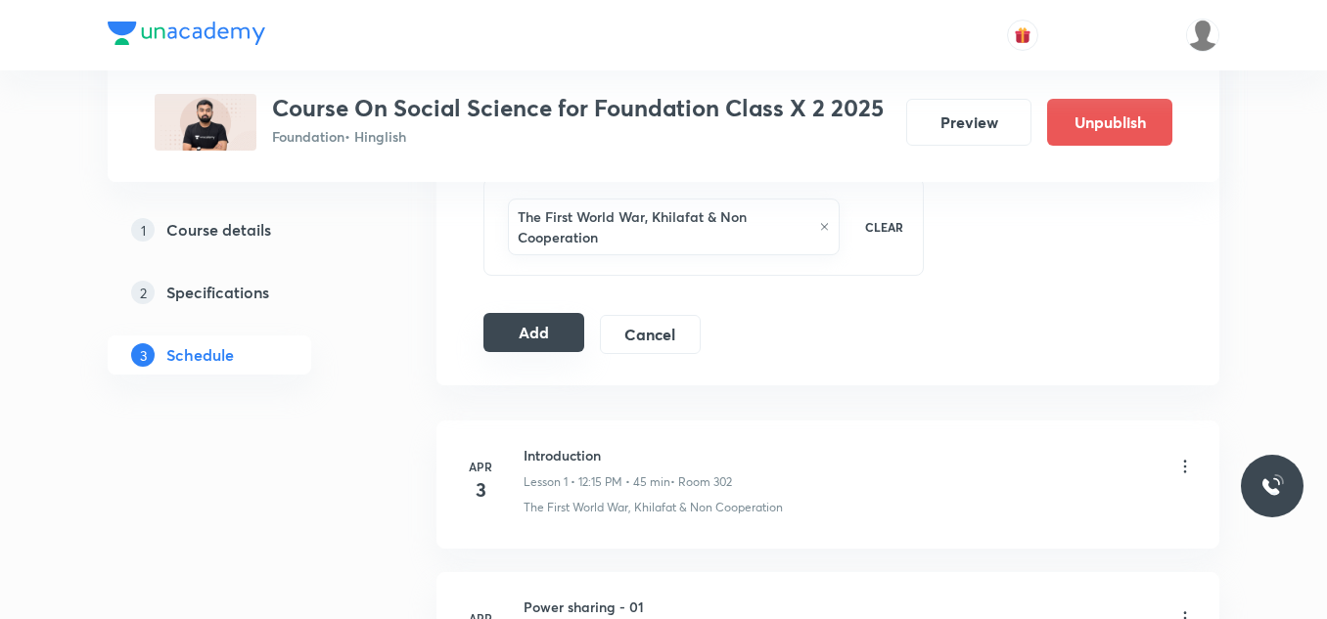
click at [523, 326] on button "Add" at bounding box center [533, 332] width 101 height 39
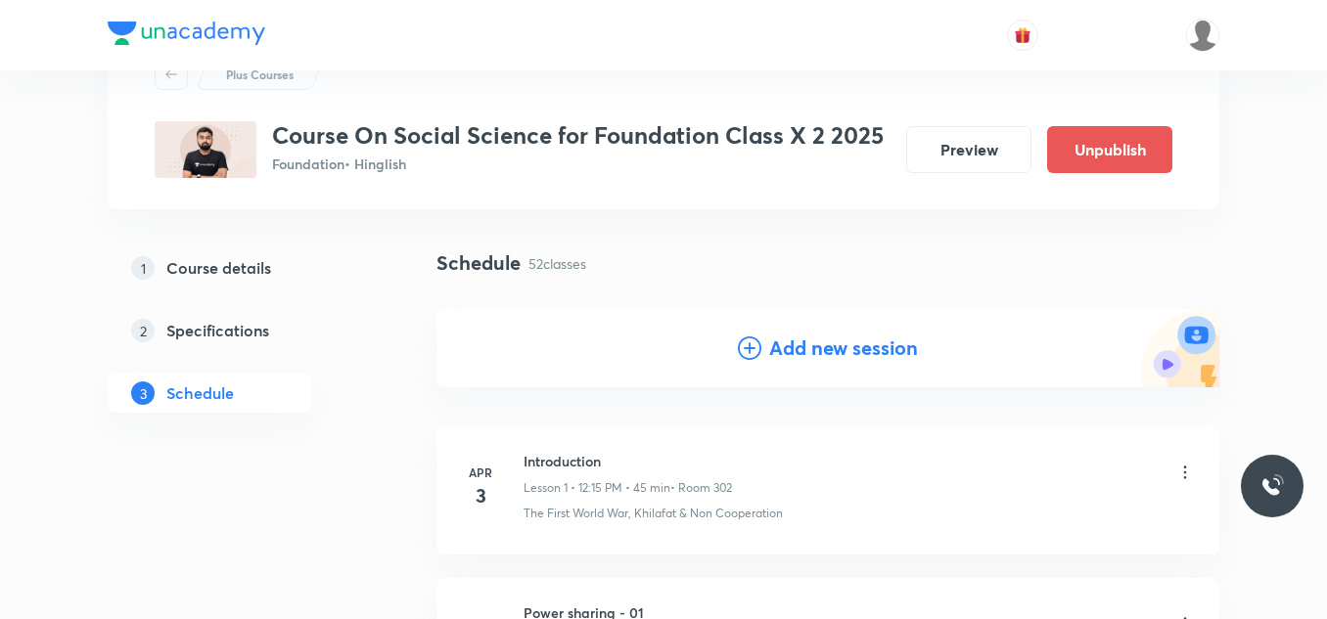
scroll to position [81, 0]
click at [774, 349] on h4 "Add new session" at bounding box center [843, 349] width 149 height 29
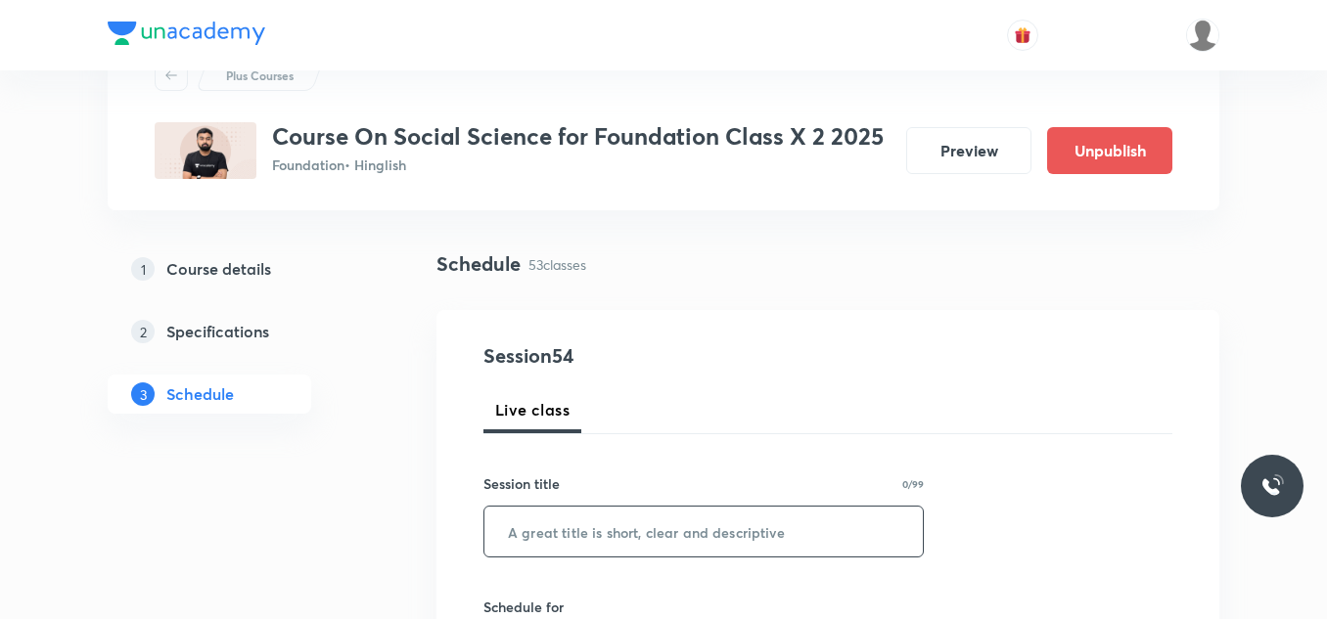
click at [564, 530] on input "text" at bounding box center [703, 532] width 438 height 50
paste input "Sectors of Indian Economy - 10"
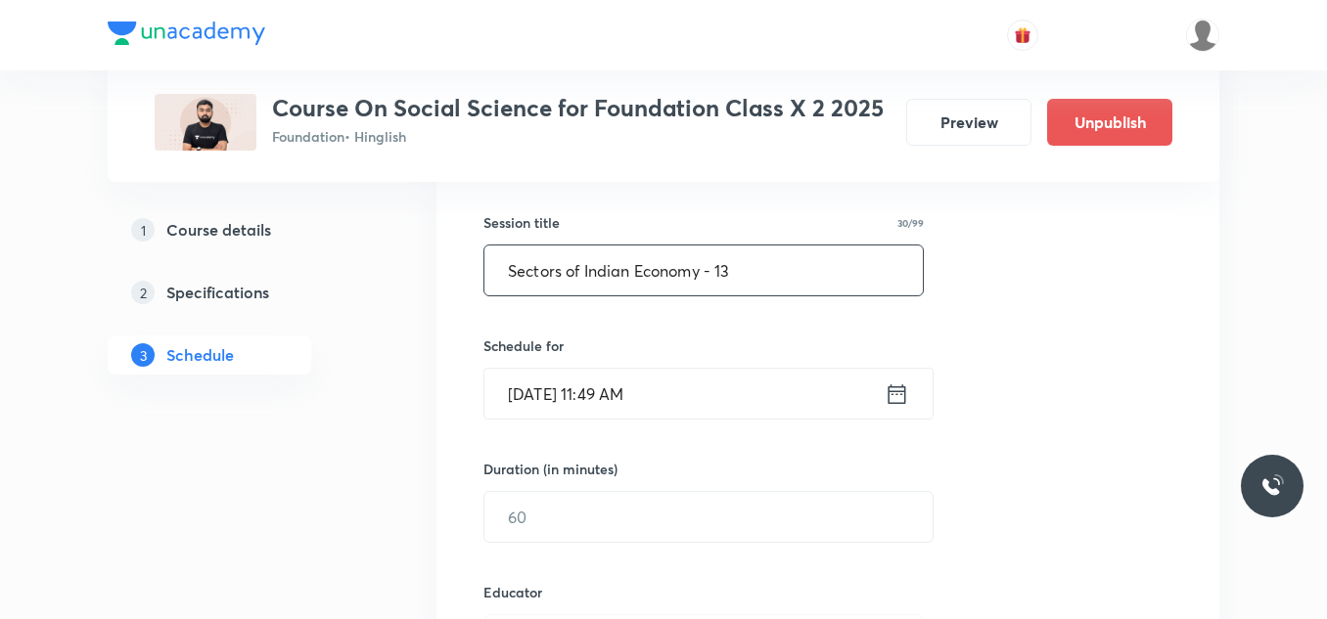
scroll to position [346, 0]
type input "Sectors of Indian Economy - 13"
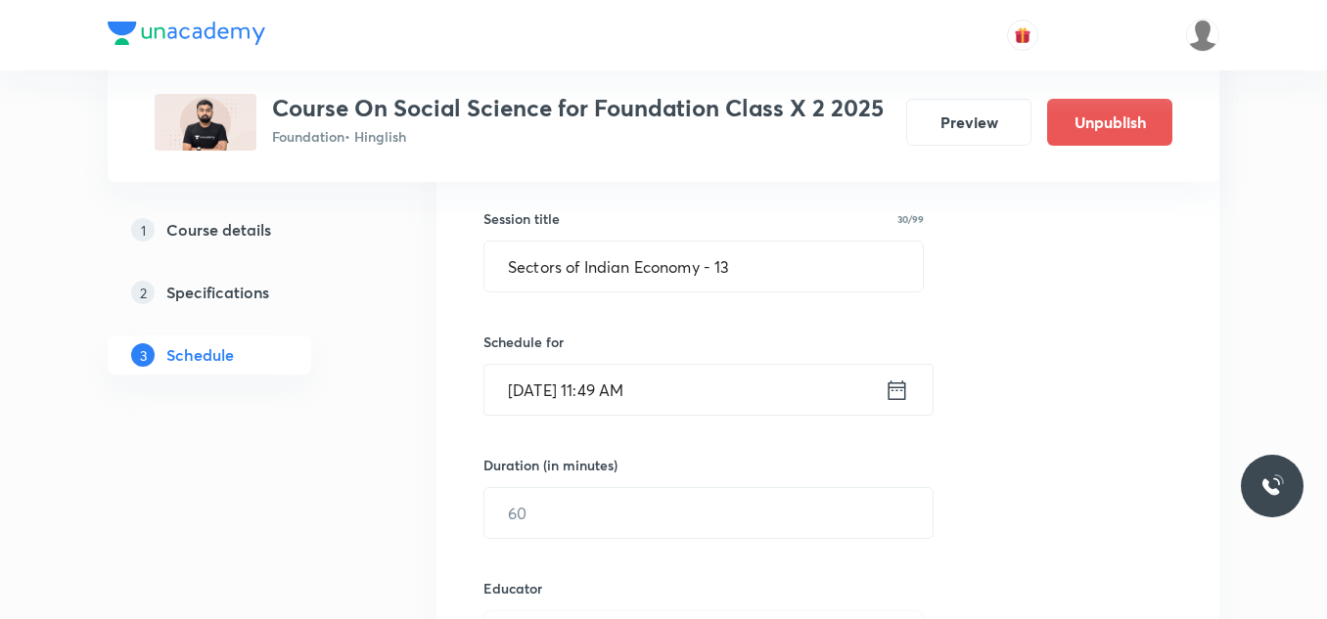
click at [694, 396] on input "Sep 3, 2025, 11:49 AM" at bounding box center [684, 390] width 400 height 50
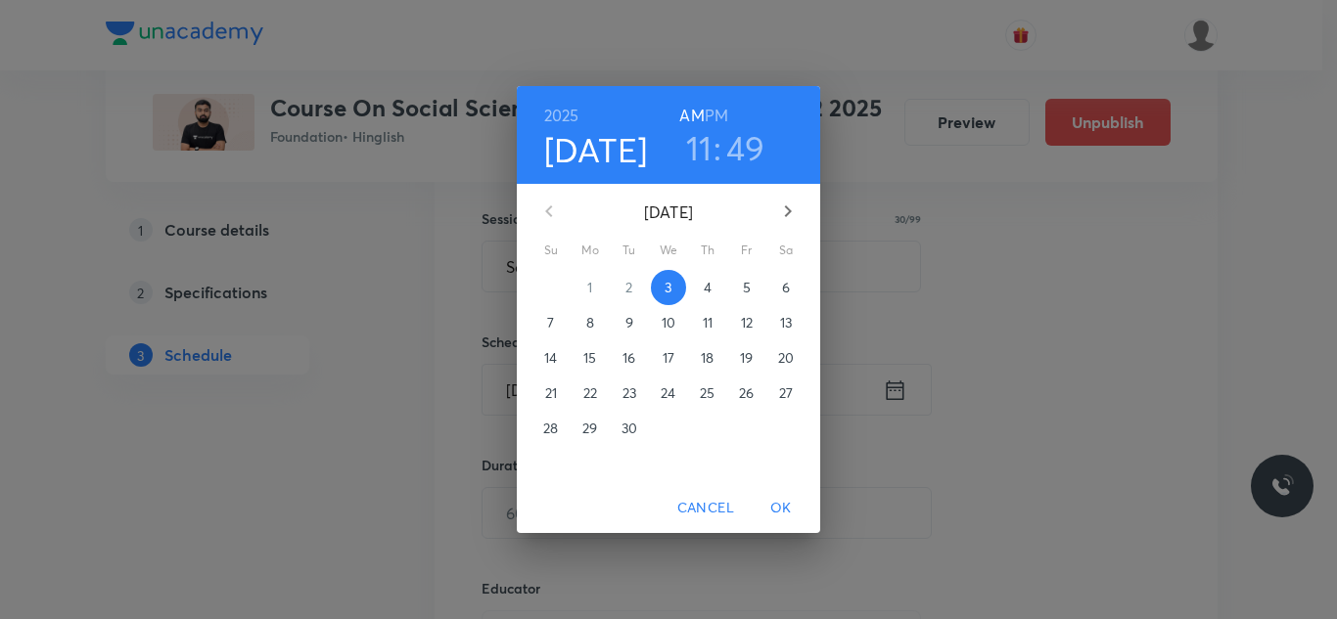
click at [742, 283] on span "5" at bounding box center [746, 288] width 35 height 20
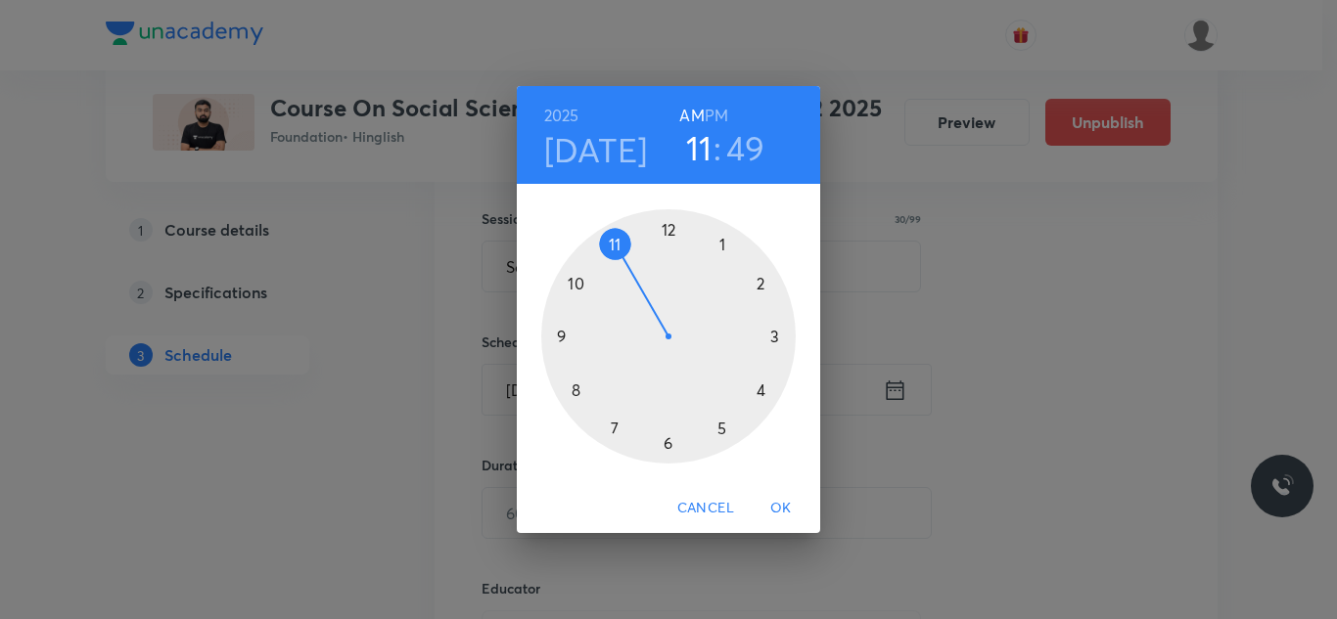
click at [710, 110] on h6 "PM" at bounding box center [715, 115] width 23 height 27
click at [703, 143] on h3 "11" at bounding box center [699, 147] width 26 height 41
click at [758, 281] on div at bounding box center [668, 336] width 254 height 254
click at [669, 223] on div at bounding box center [668, 336] width 254 height 254
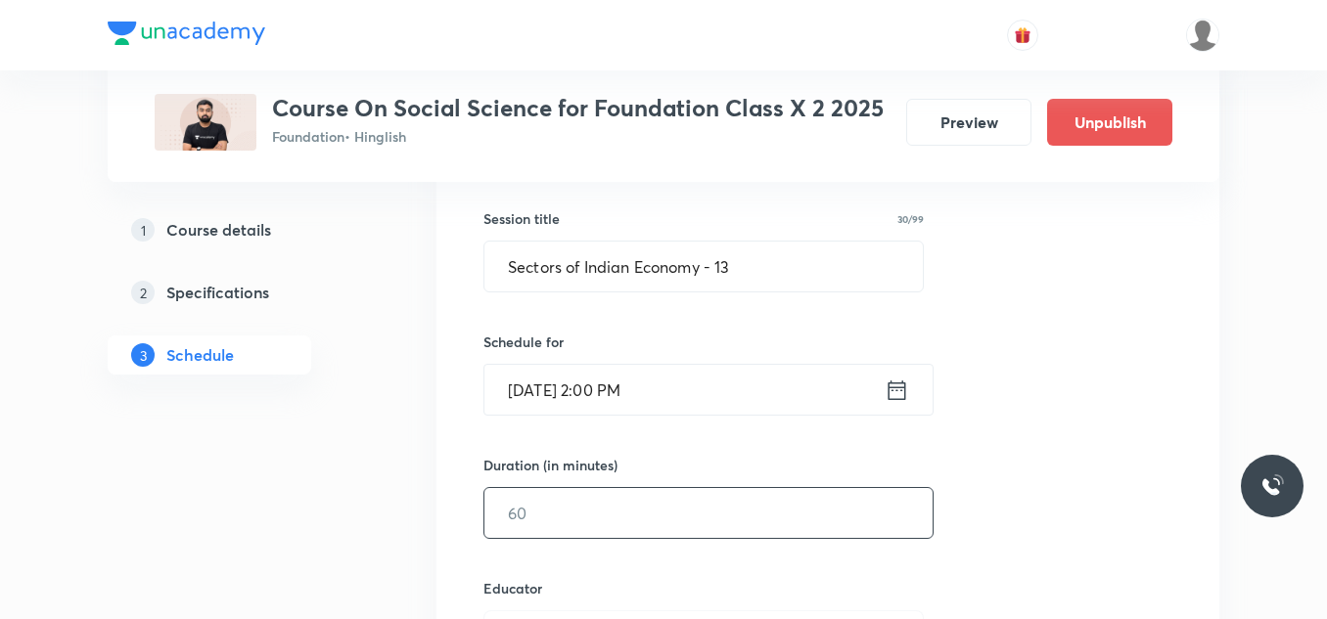
click at [567, 514] on input "text" at bounding box center [708, 513] width 448 height 50
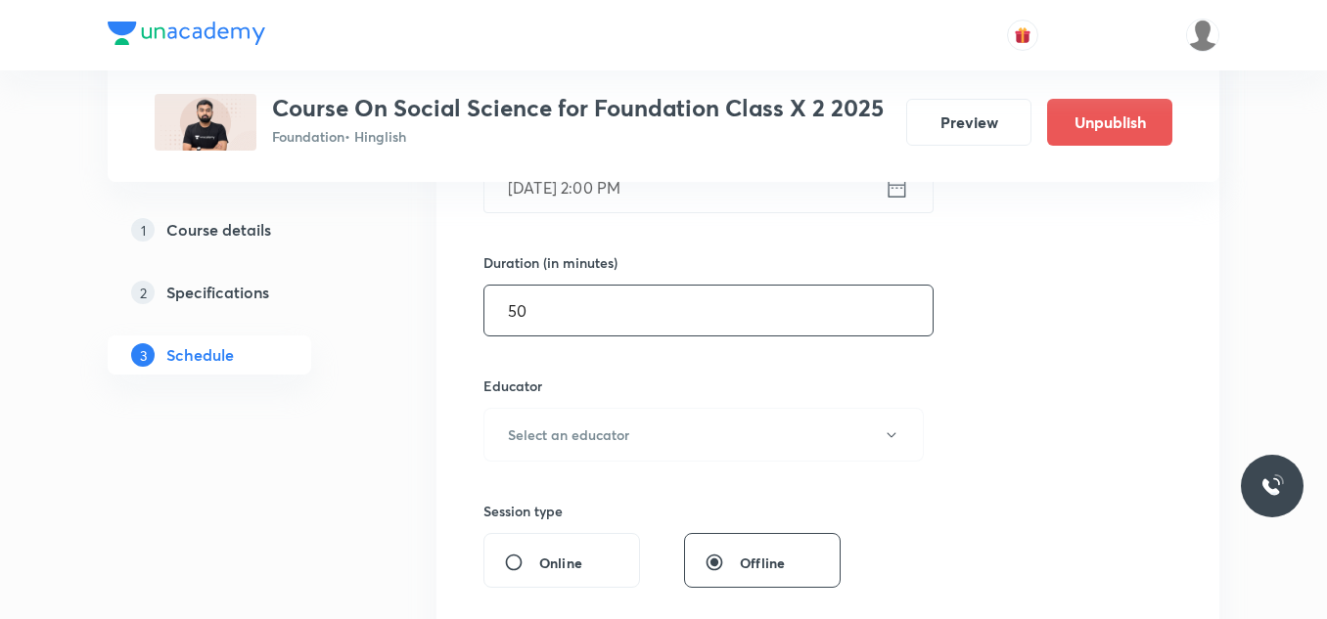
scroll to position [550, 0]
type input "50"
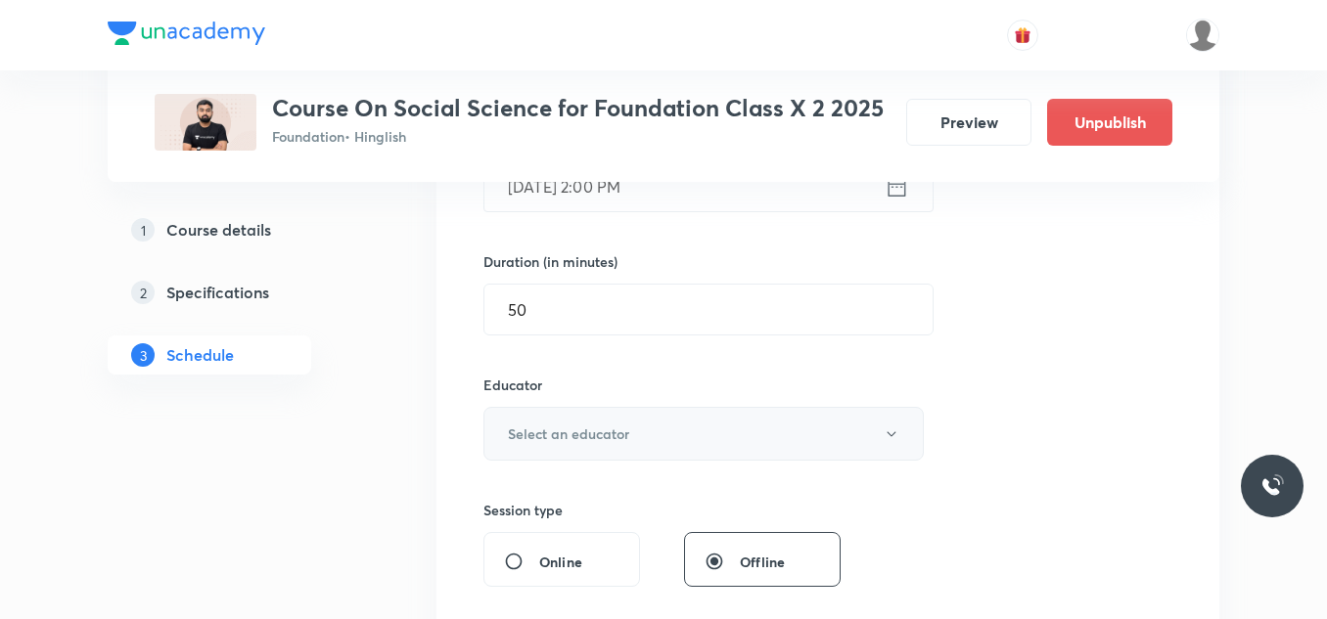
click at [626, 440] on h6 "Select an educator" at bounding box center [568, 434] width 121 height 21
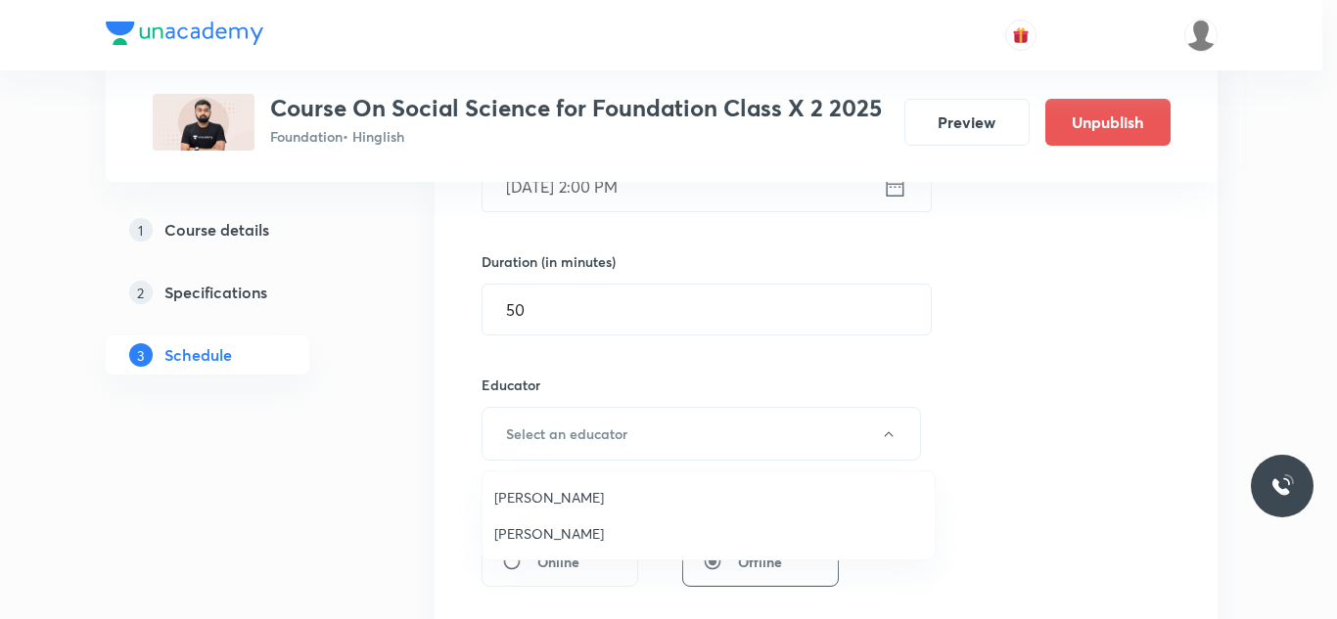
click at [565, 494] on span "Saurabh Sharma" at bounding box center [708, 497] width 429 height 21
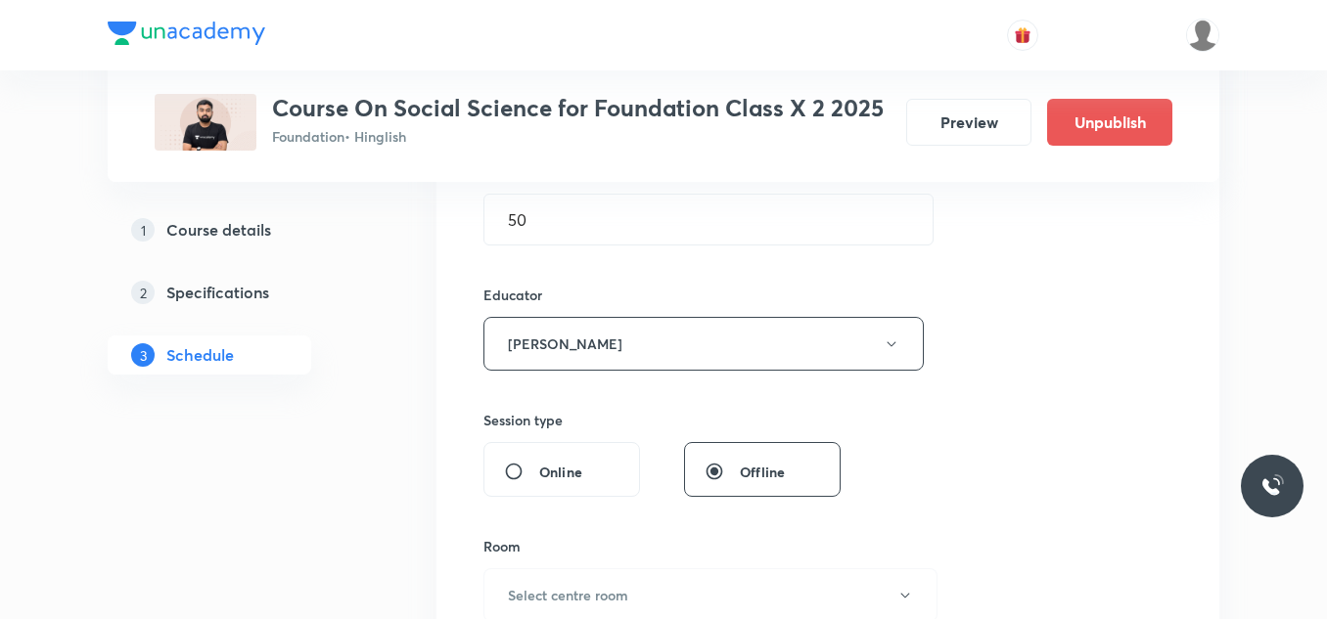
scroll to position [641, 0]
click at [630, 324] on button "Saurabh Sharma" at bounding box center [703, 343] width 440 height 54
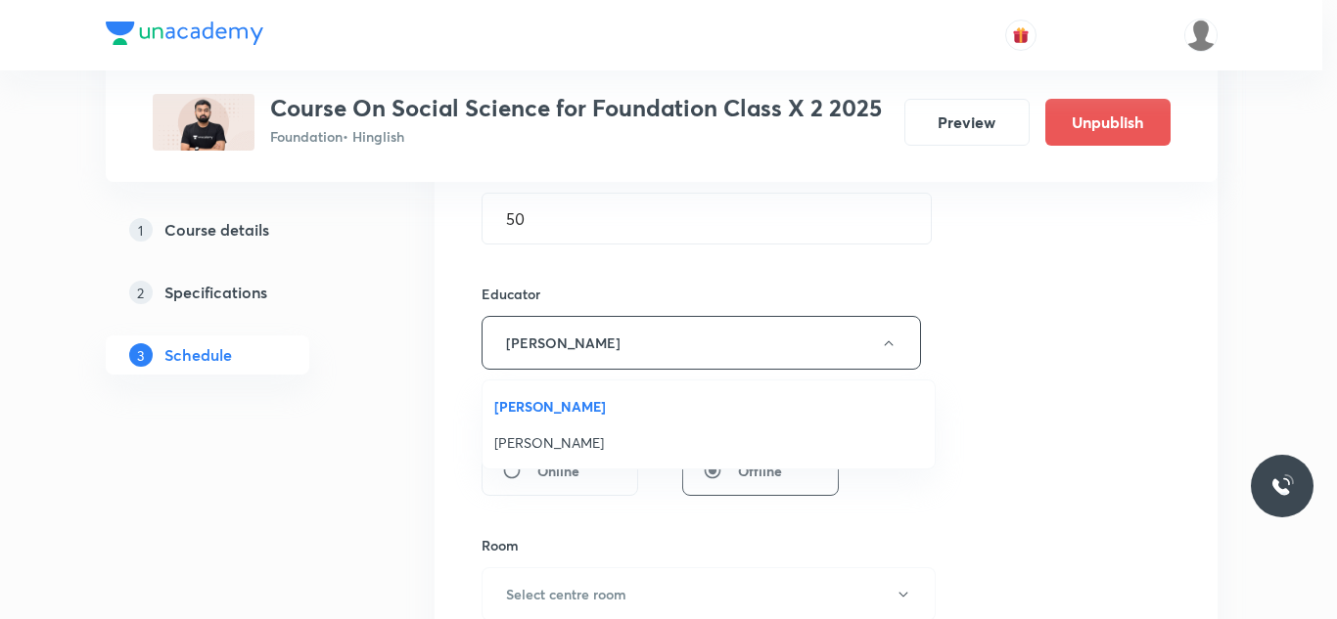
click at [554, 442] on span "Samreen Khan" at bounding box center [708, 442] width 429 height 21
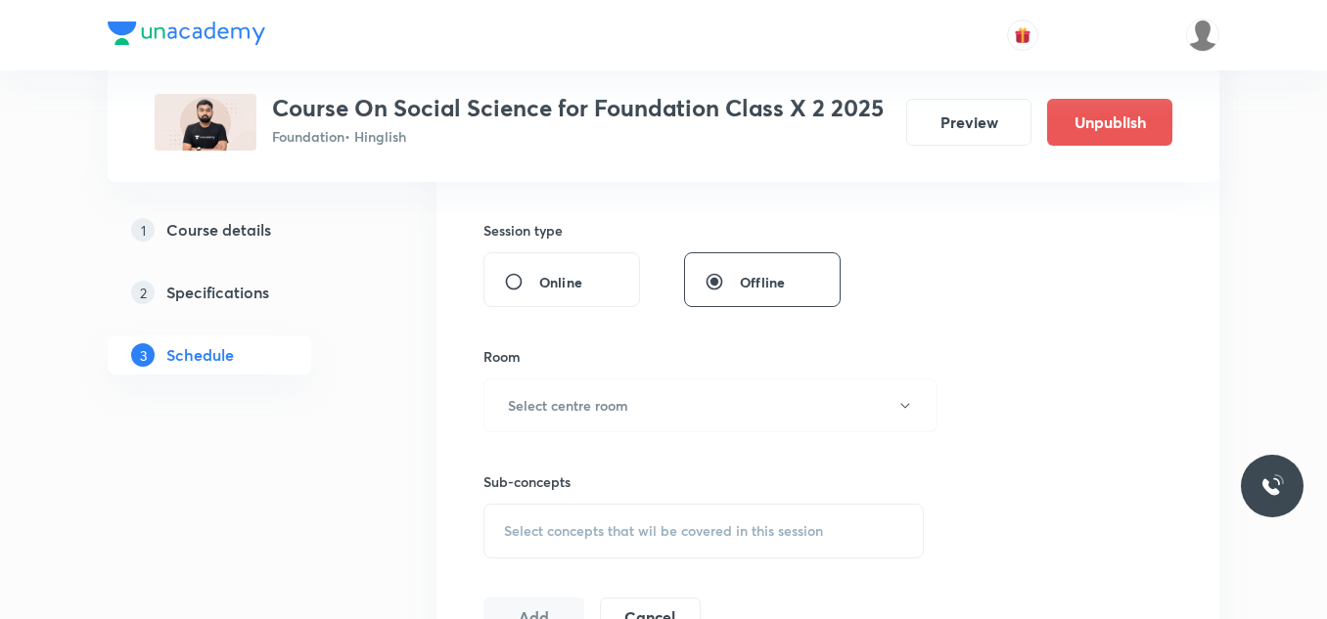
scroll to position [831, 0]
click at [587, 399] on h6 "Select centre room" at bounding box center [568, 404] width 120 height 21
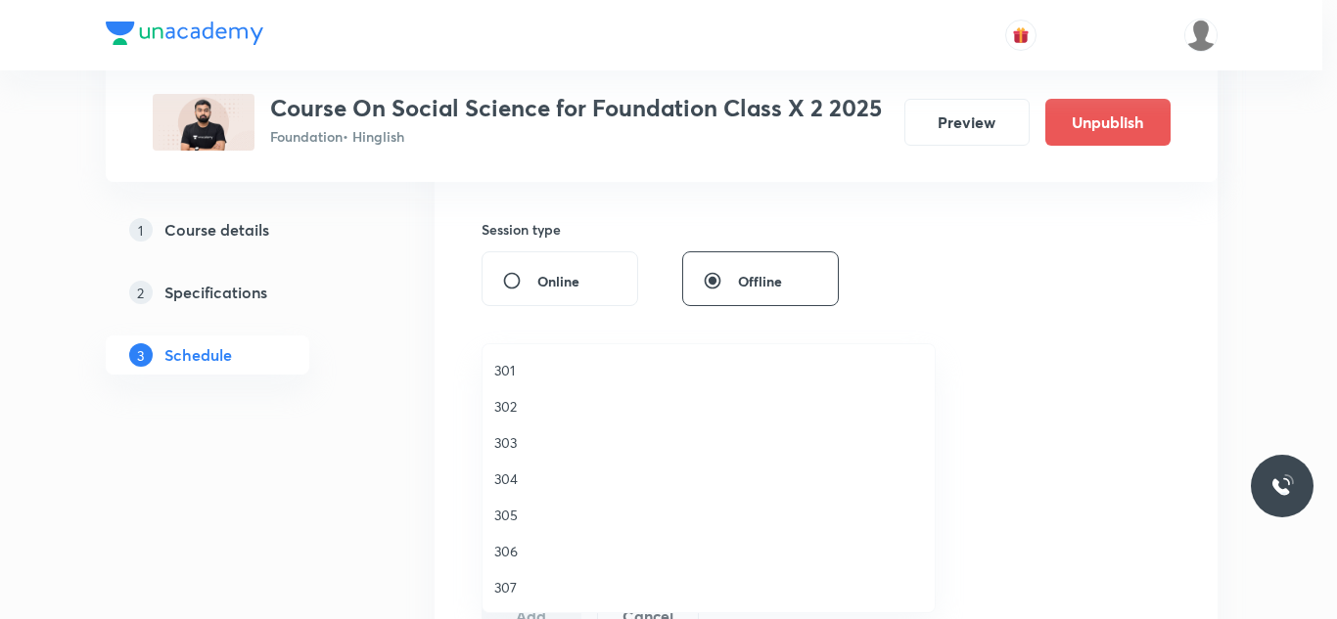
click at [509, 401] on span "302" at bounding box center [708, 406] width 429 height 21
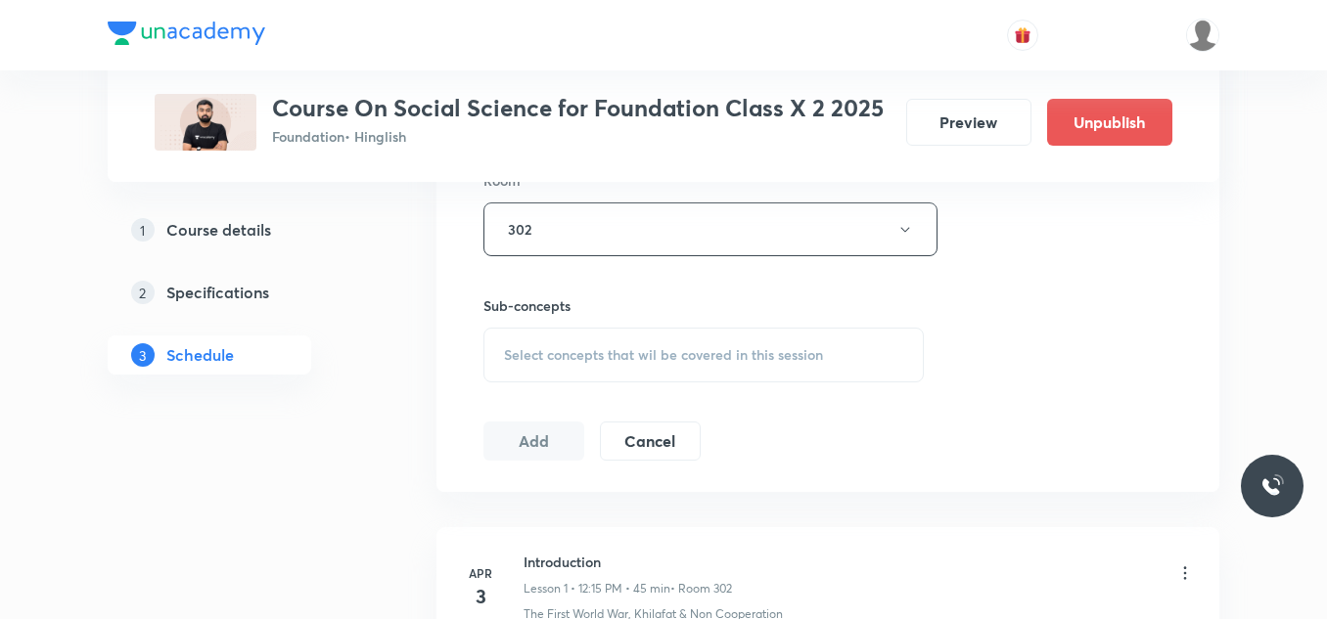
scroll to position [1030, 0]
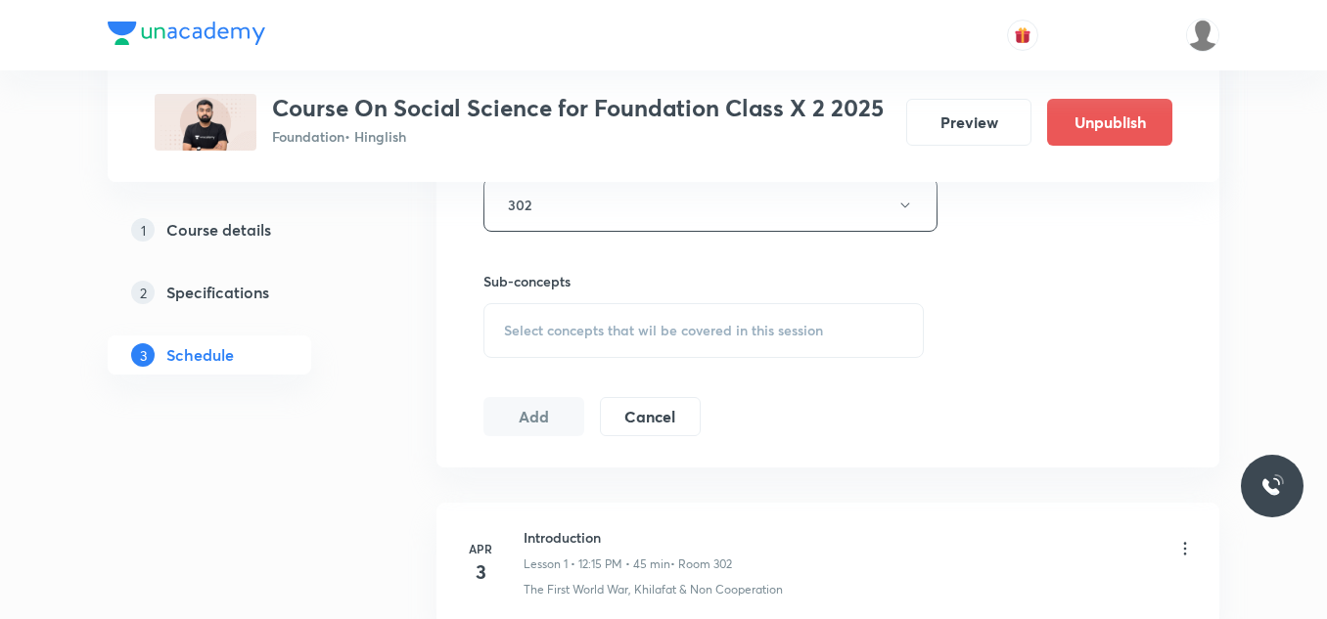
click at [573, 340] on div "Select concepts that wil be covered in this session" at bounding box center [703, 330] width 440 height 55
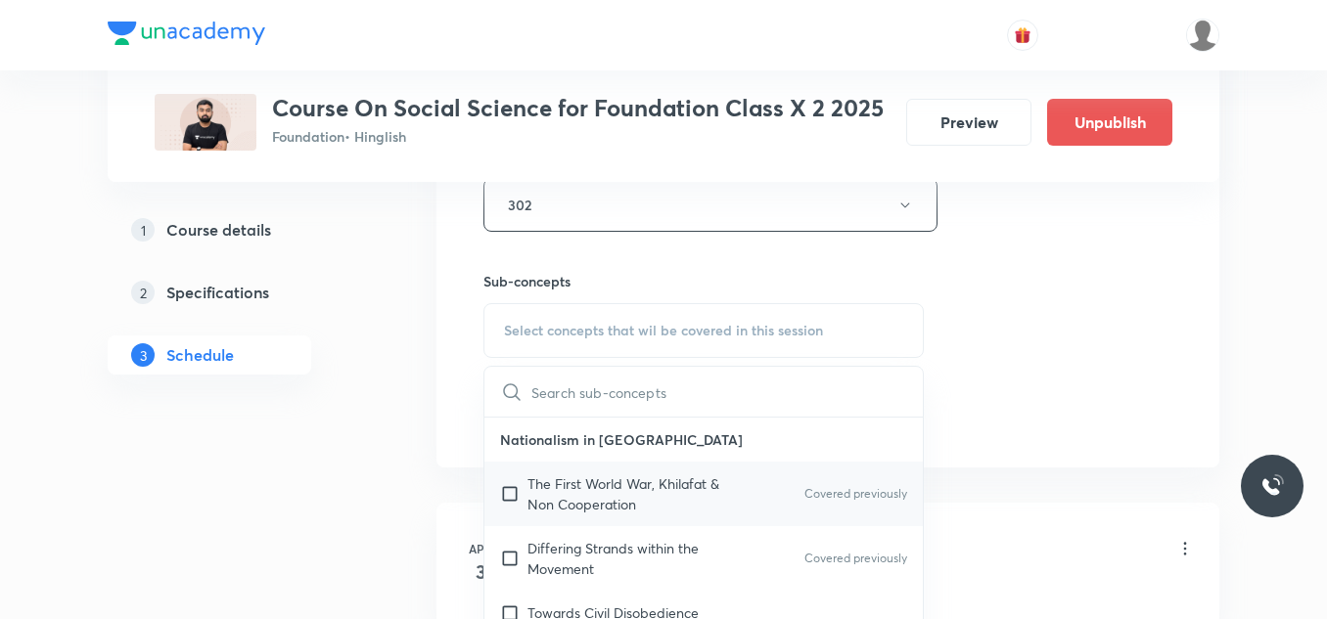
click at [534, 492] on p "The First World War, Khilafat & Non Cooperation" at bounding box center [626, 494] width 198 height 41
checkbox input "true"
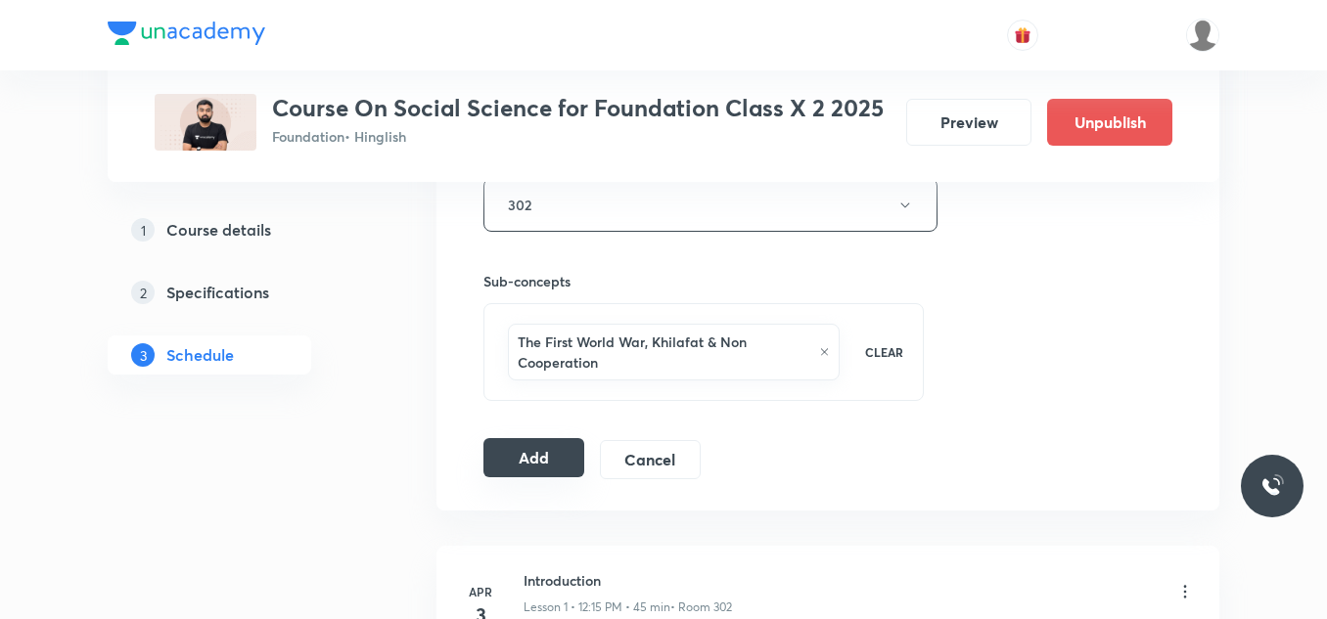
click at [528, 453] on button "Add" at bounding box center [533, 457] width 101 height 39
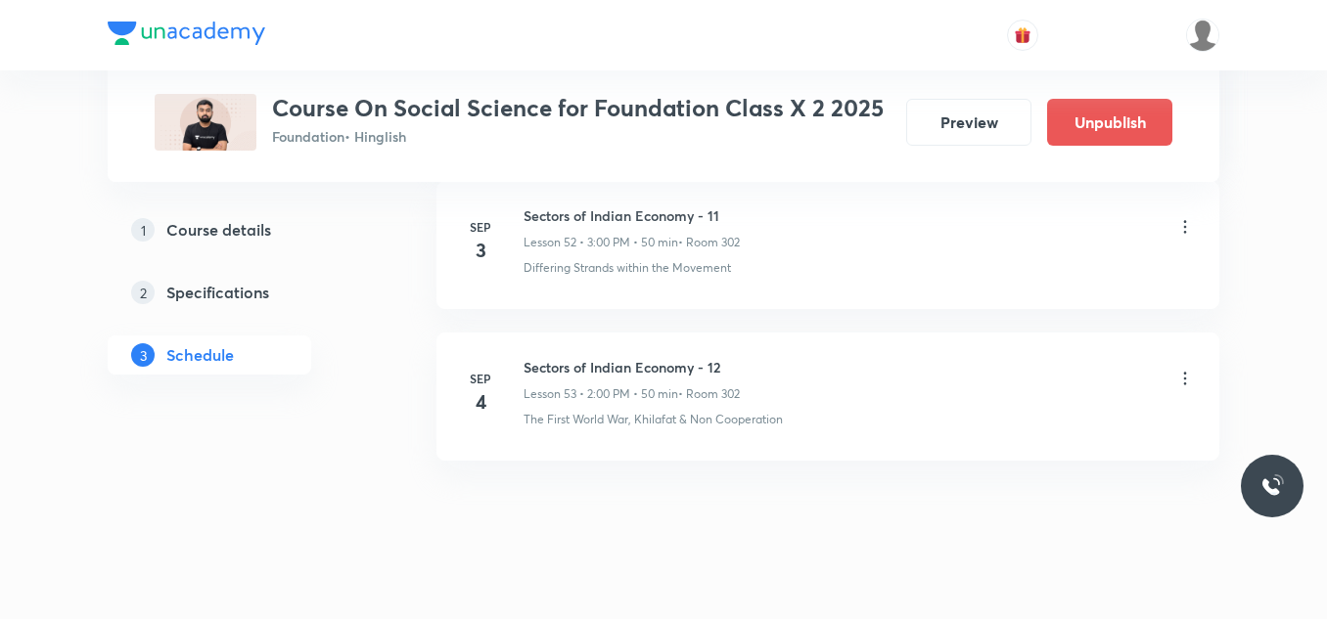
scroll to position [9155, 0]
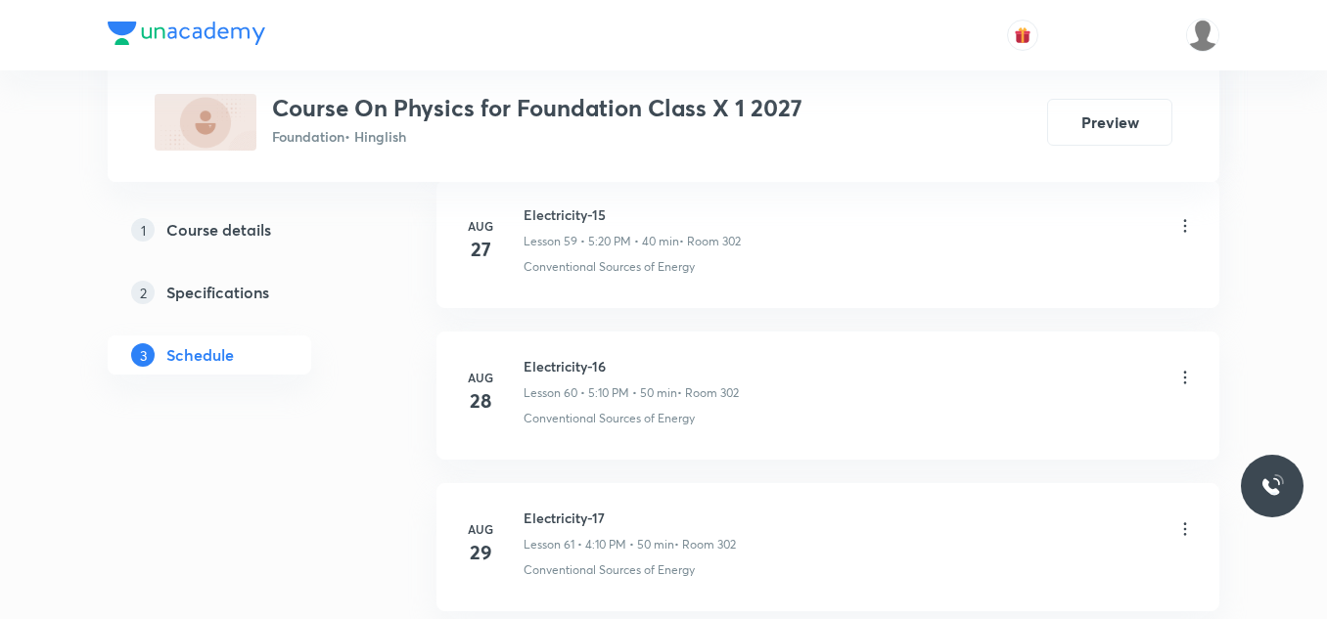
scroll to position [10503, 0]
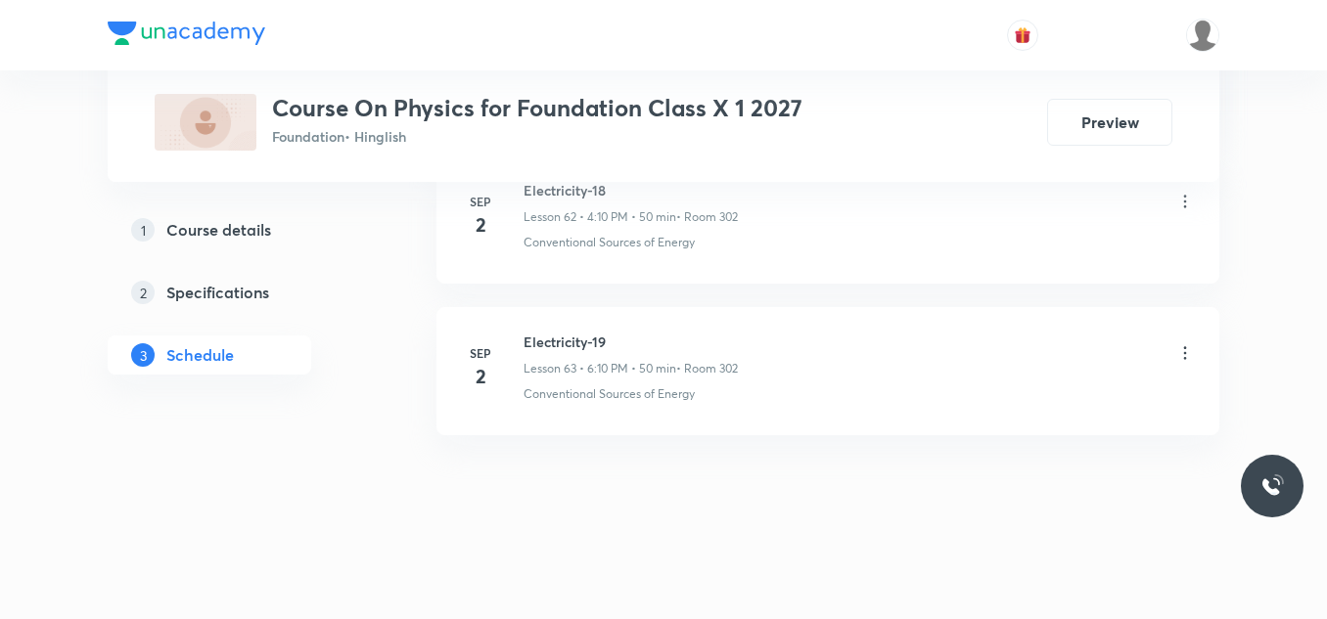
click at [556, 346] on h6 "Electricity-19" at bounding box center [630, 342] width 214 height 21
copy h6 "Electricity-19"
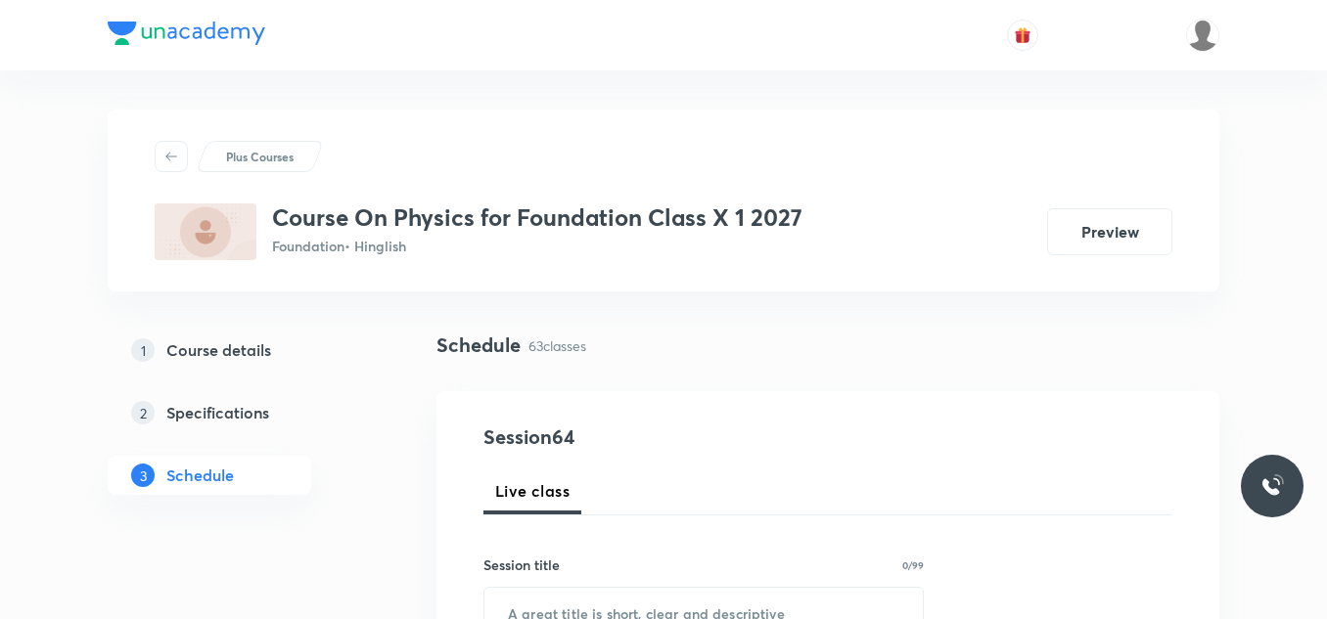
scroll to position [221, 0]
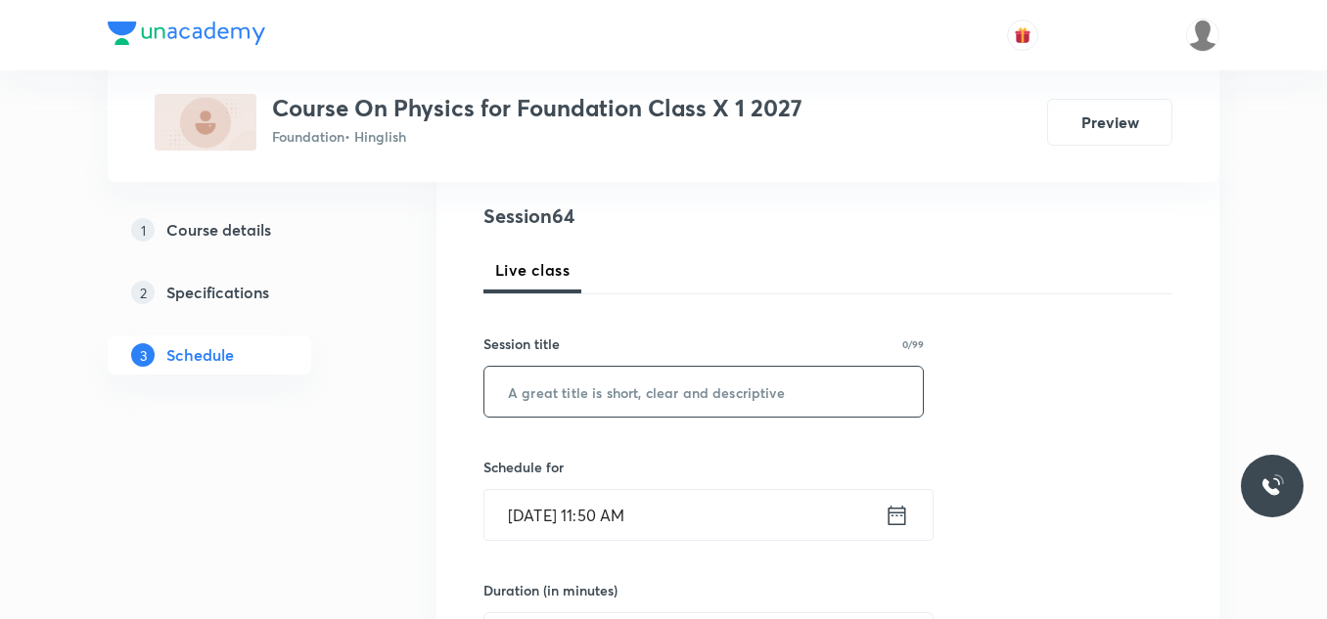
click at [542, 401] on input "text" at bounding box center [703, 392] width 438 height 50
paste input "Electricity-19"
type input "Electricity-20"
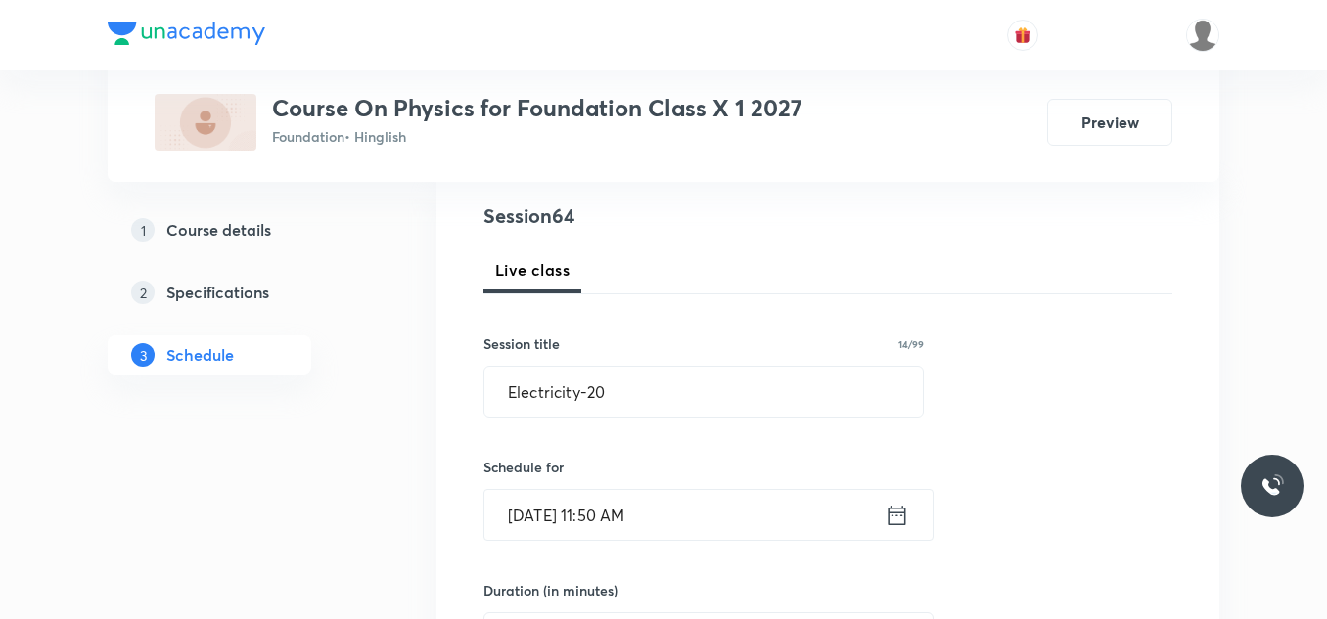
click at [725, 515] on input "[DATE] 11:50 AM" at bounding box center [684, 515] width 400 height 50
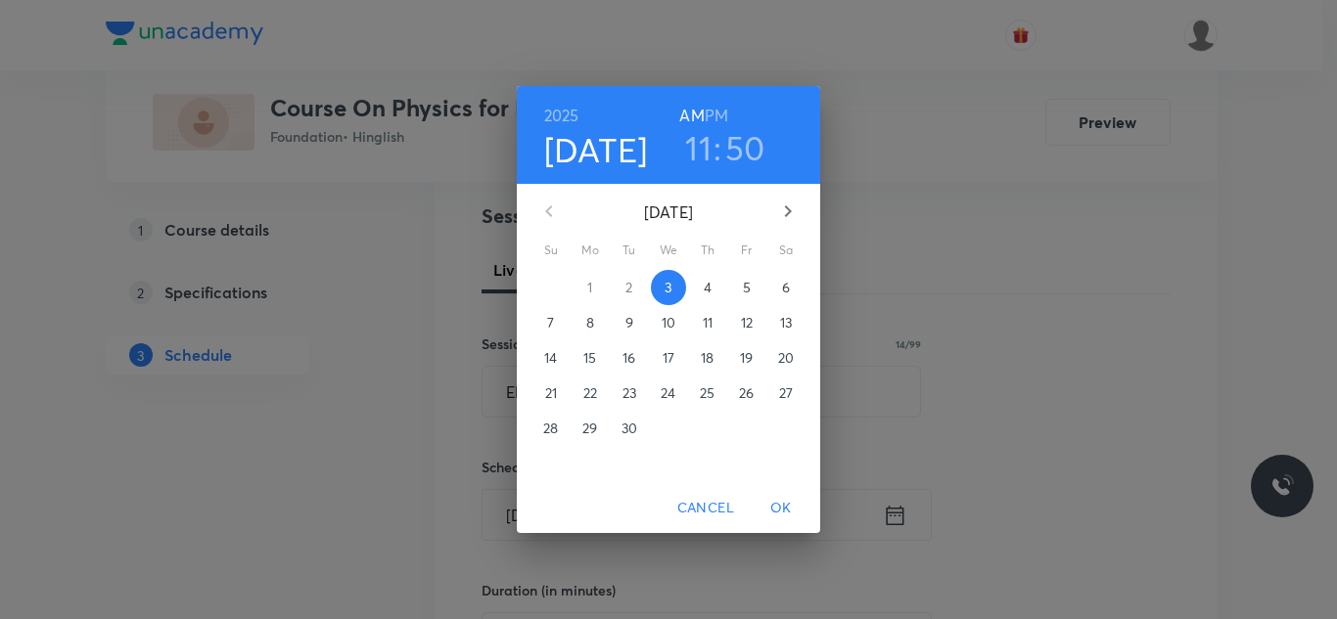
click at [719, 99] on div "[DATE] 11 : 50 AM PM" at bounding box center [668, 135] width 303 height 98
click at [715, 113] on h6 "PM" at bounding box center [715, 115] width 23 height 27
click at [702, 146] on h3 "11" at bounding box center [698, 147] width 26 height 41
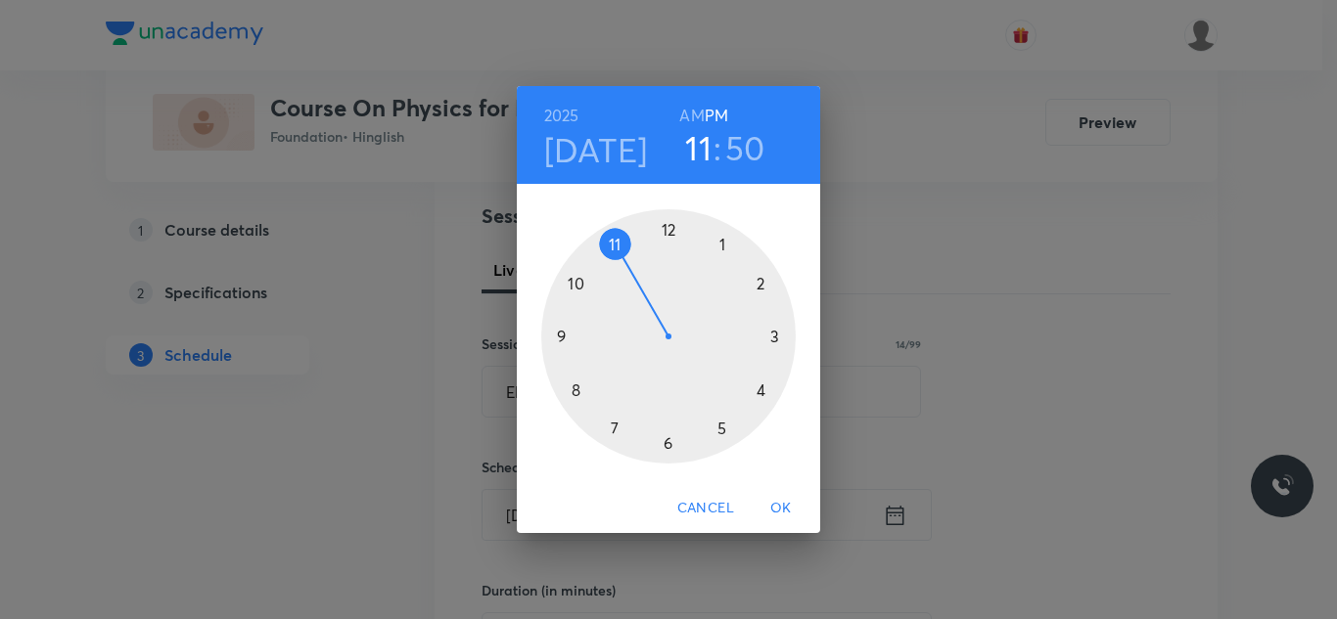
click at [721, 426] on div at bounding box center [668, 336] width 254 height 254
click at [762, 286] on div at bounding box center [668, 336] width 254 height 254
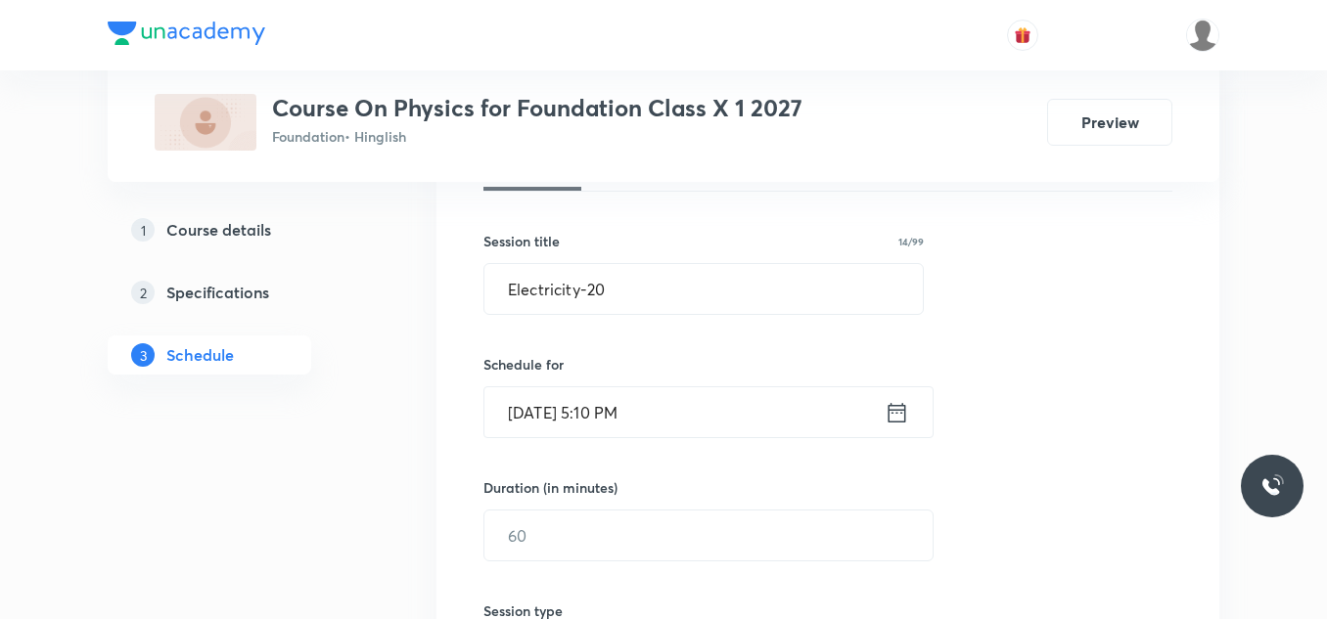
scroll to position [343, 0]
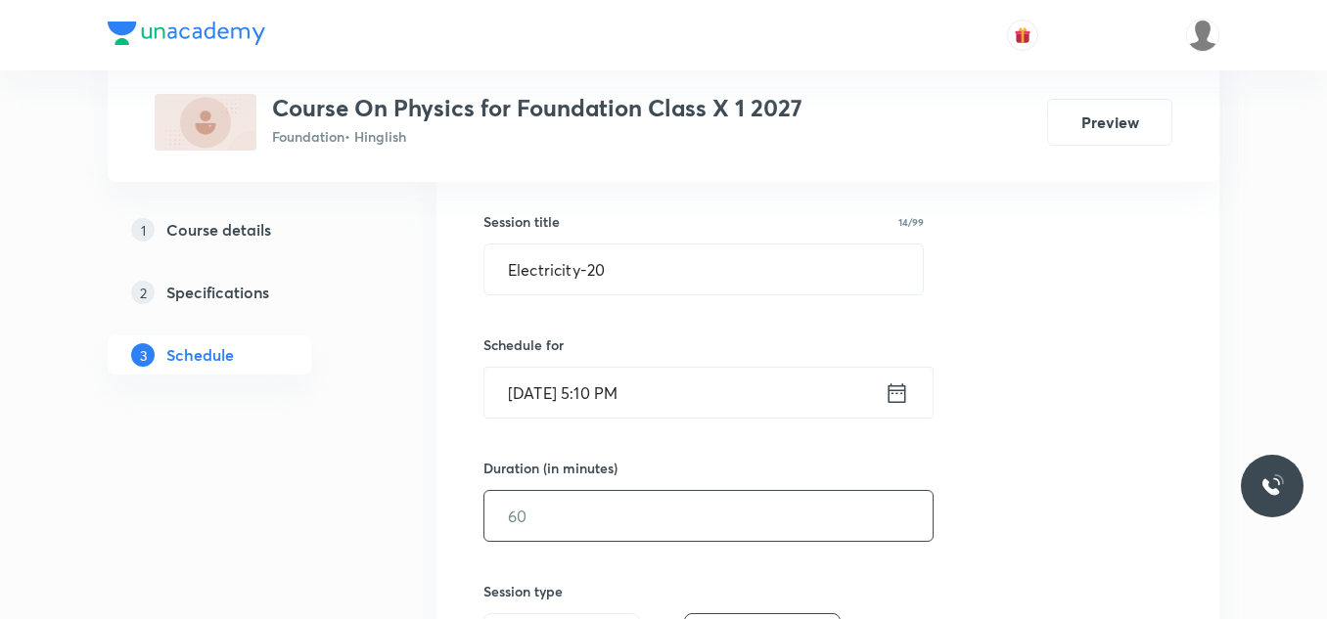
click at [594, 530] on input "text" at bounding box center [708, 516] width 448 height 50
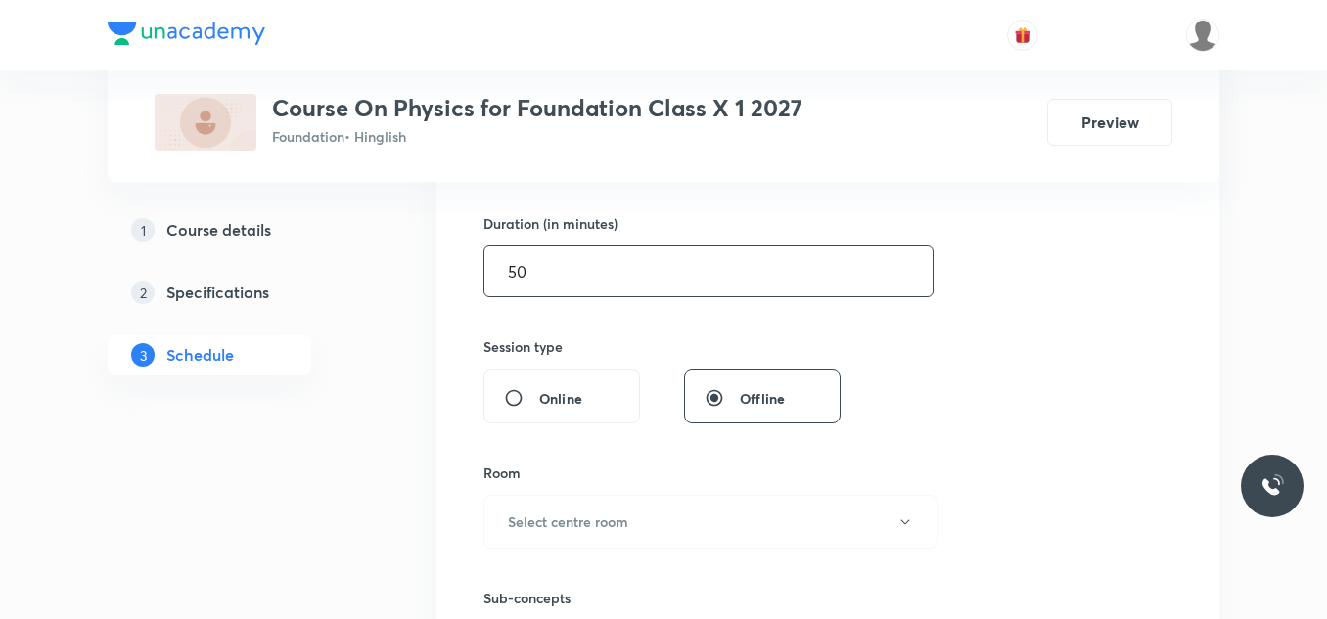
scroll to position [595, 0]
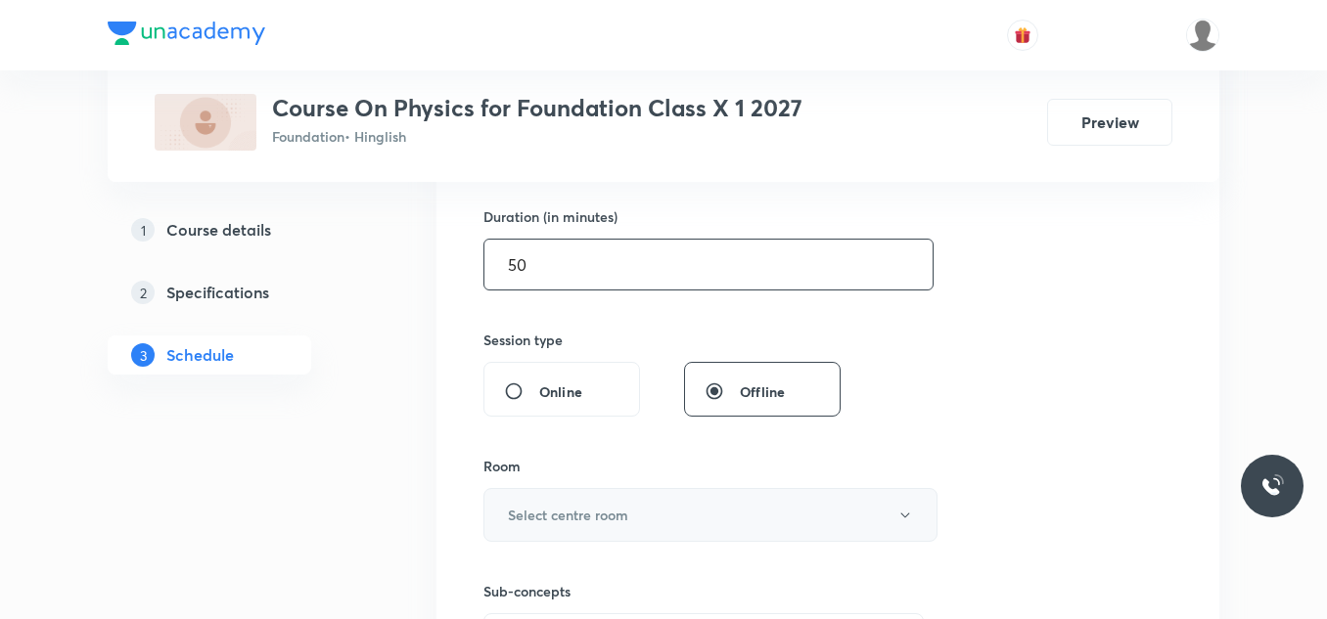
type input "50"
click at [607, 517] on h6 "Select centre room" at bounding box center [568, 515] width 120 height 21
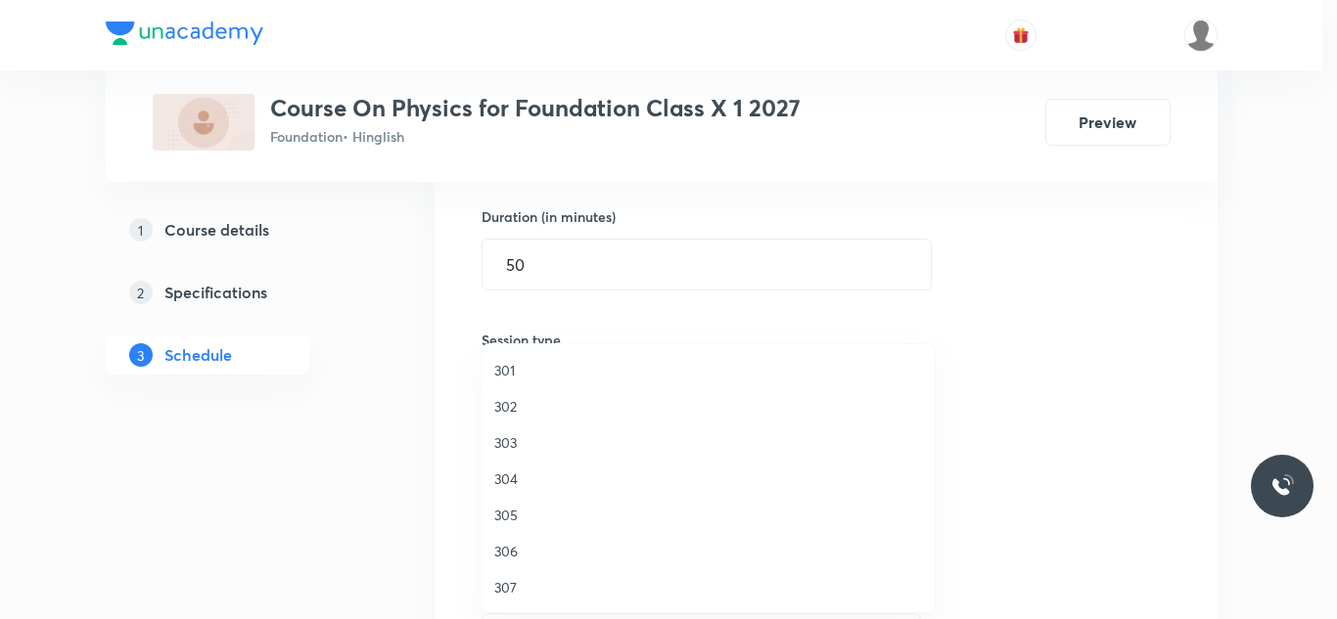
click at [511, 395] on li "302" at bounding box center [708, 406] width 452 height 36
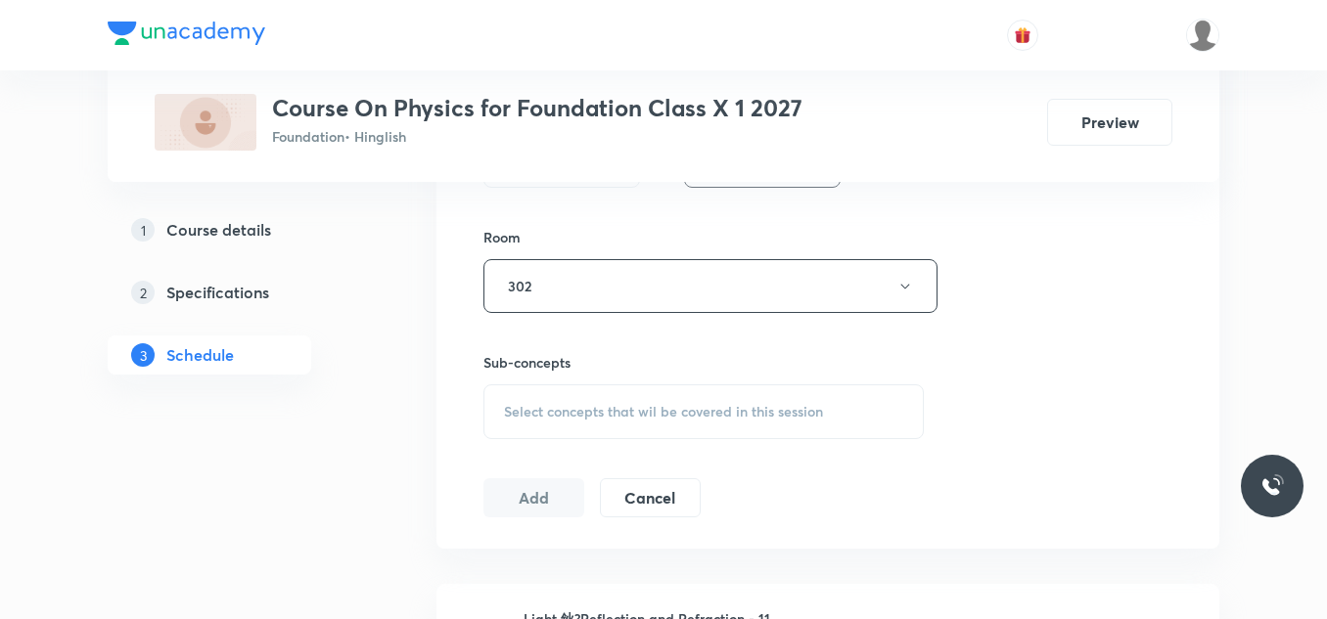
scroll to position [833, 0]
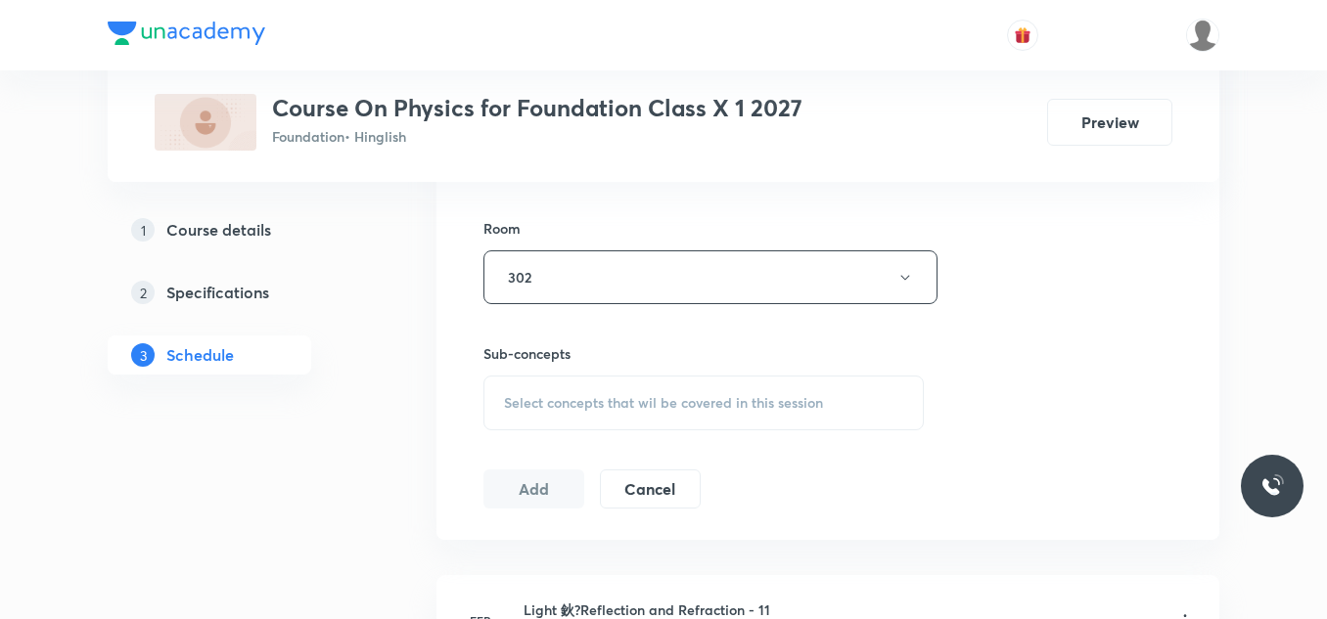
click at [642, 400] on span "Select concepts that wil be covered in this session" at bounding box center [663, 403] width 319 height 16
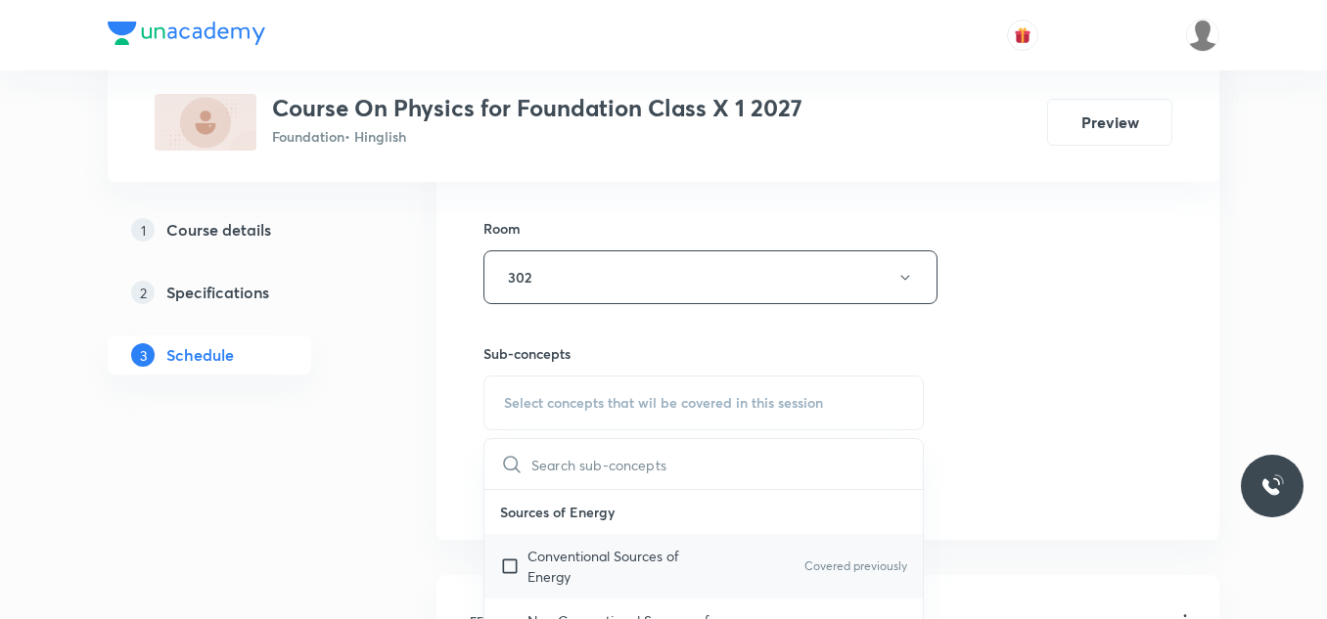
click at [541, 559] on p "Conventional Sources of Energy" at bounding box center [626, 566] width 198 height 41
checkbox input "true"
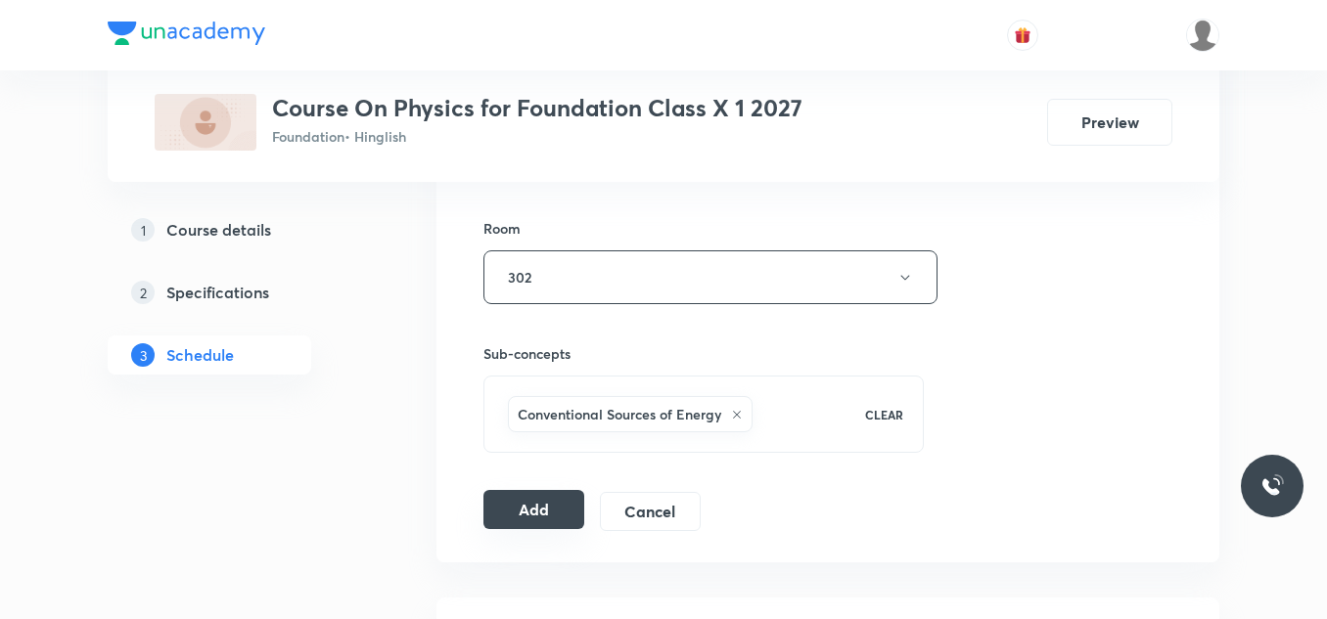
click at [540, 510] on button "Add" at bounding box center [533, 509] width 101 height 39
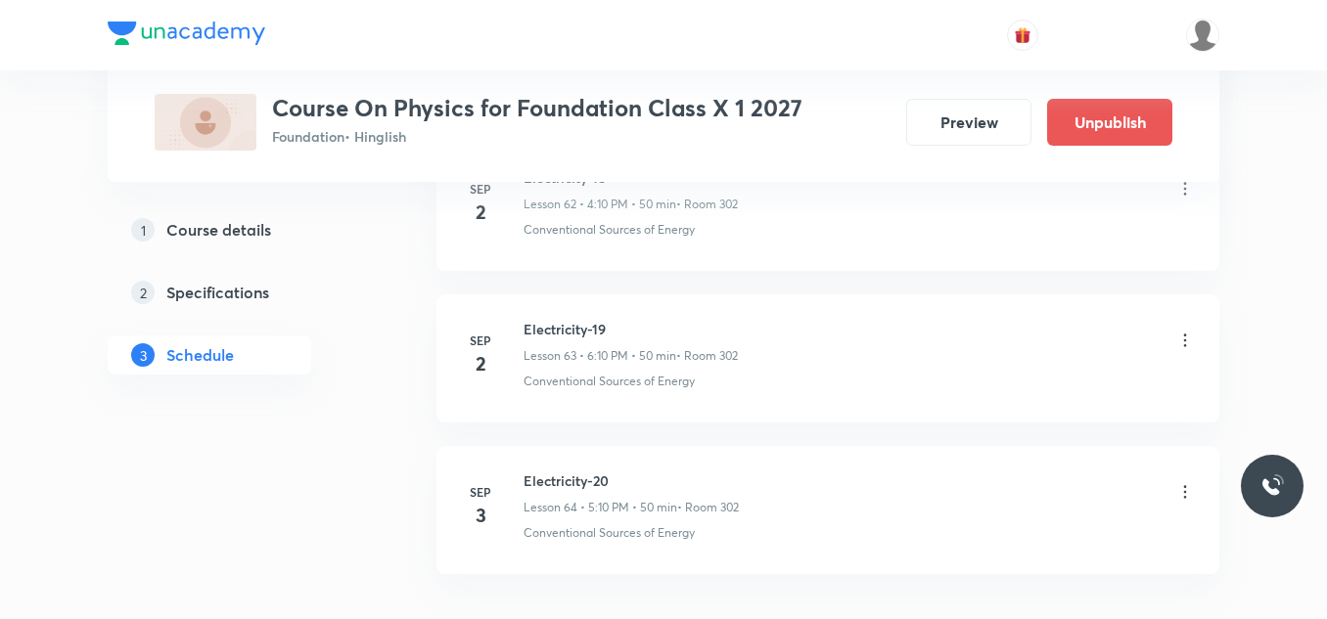
scroll to position [9756, 0]
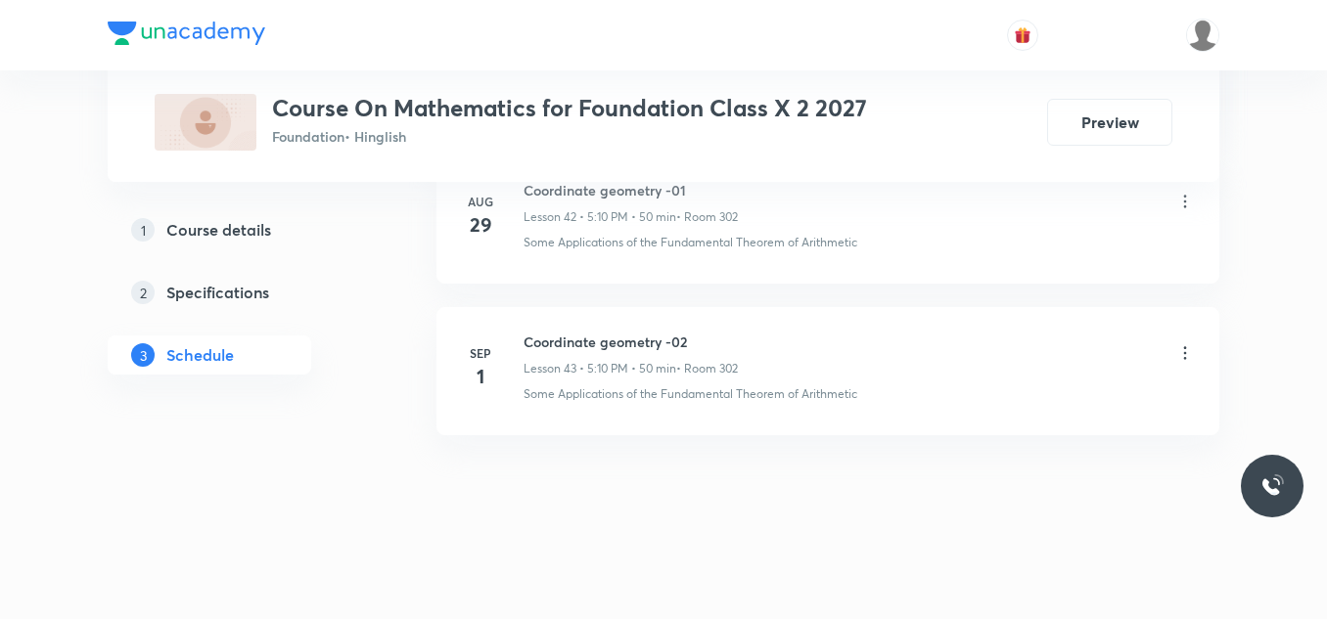
scroll to position [7470, 0]
click at [627, 342] on h6 "Coordinate geometry -02" at bounding box center [630, 342] width 214 height 21
copy h6 "Coordinate geometry -02"
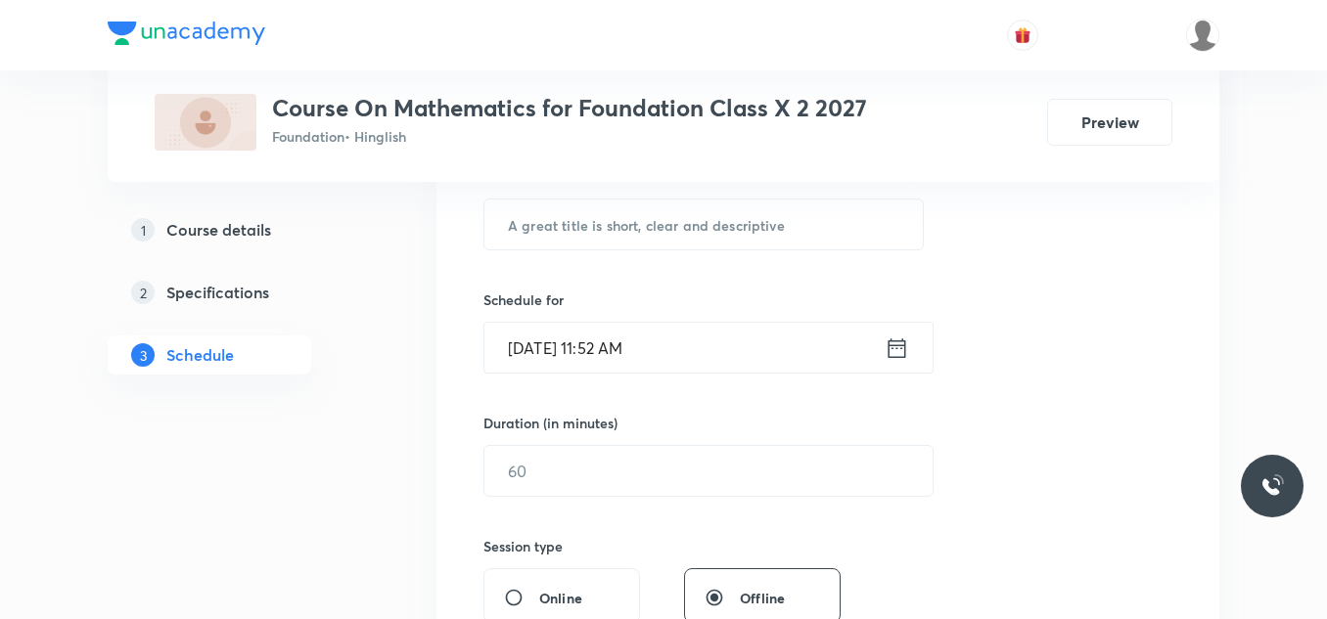
scroll to position [344, 0]
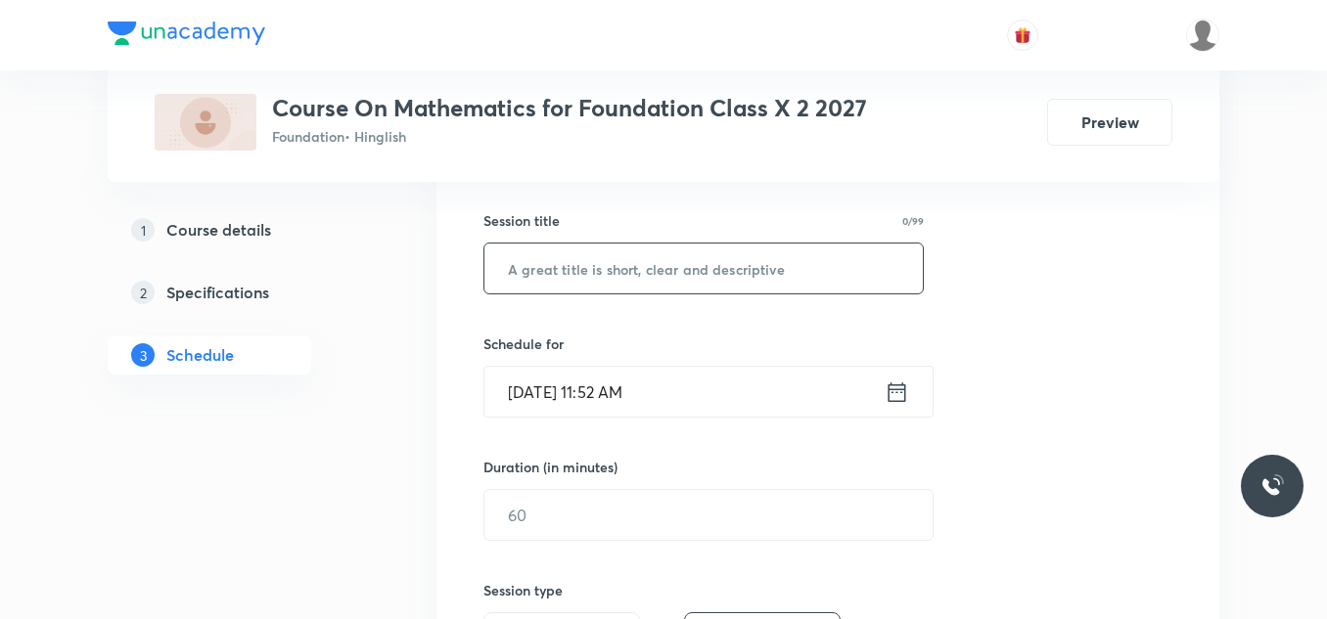
click at [643, 279] on input "text" at bounding box center [703, 269] width 438 height 50
paste input "Coordinate geometry -02"
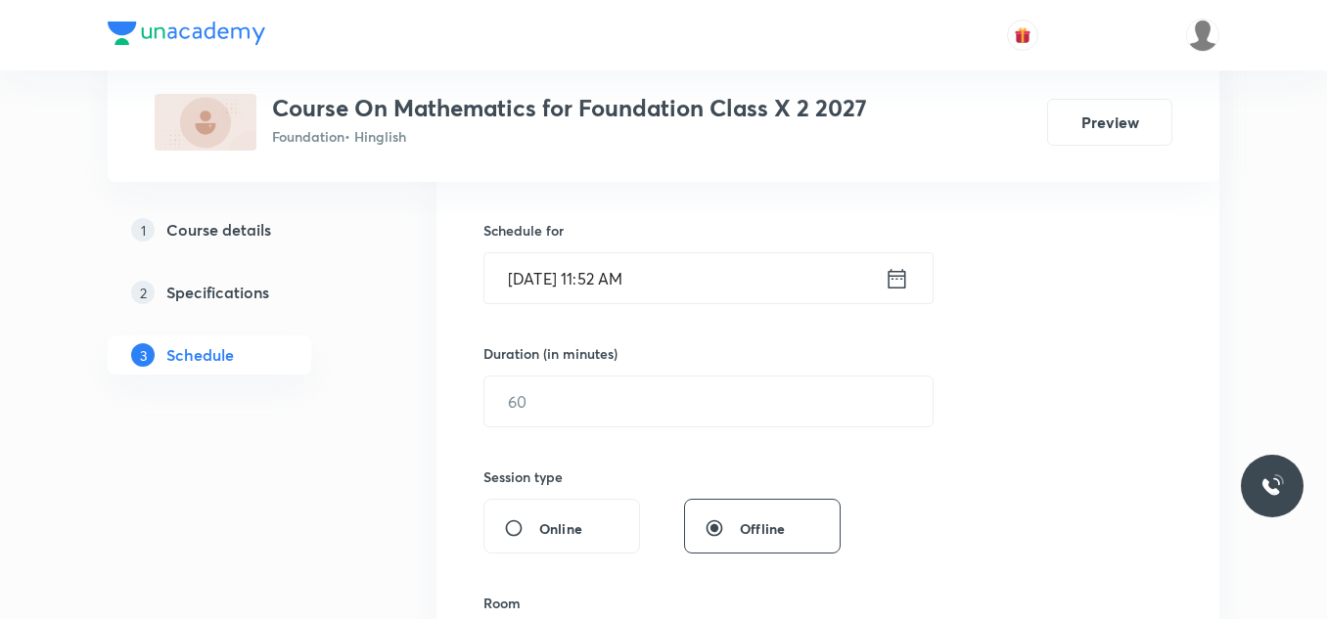
scroll to position [461, 0]
type input "Coordinate geometry -03"
click at [676, 274] on input "[DATE] 11:52 AM" at bounding box center [684, 275] width 400 height 50
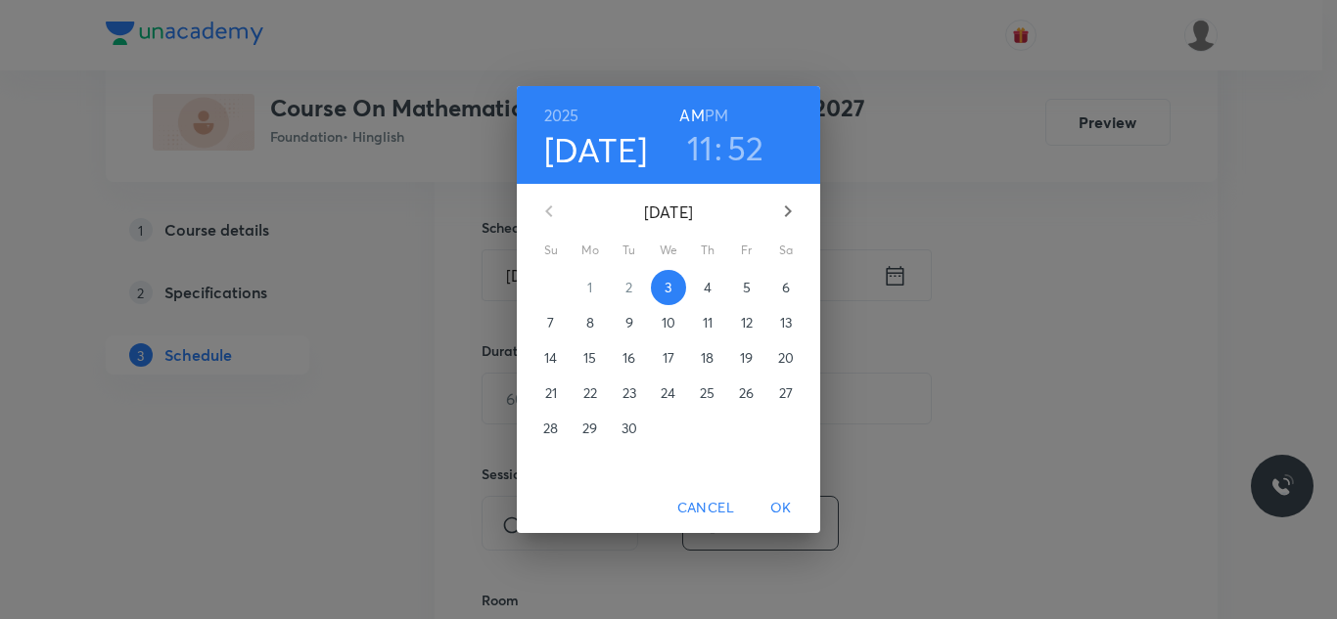
click at [720, 112] on h6 "PM" at bounding box center [715, 115] width 23 height 27
click at [704, 151] on h3 "11" at bounding box center [700, 147] width 26 height 41
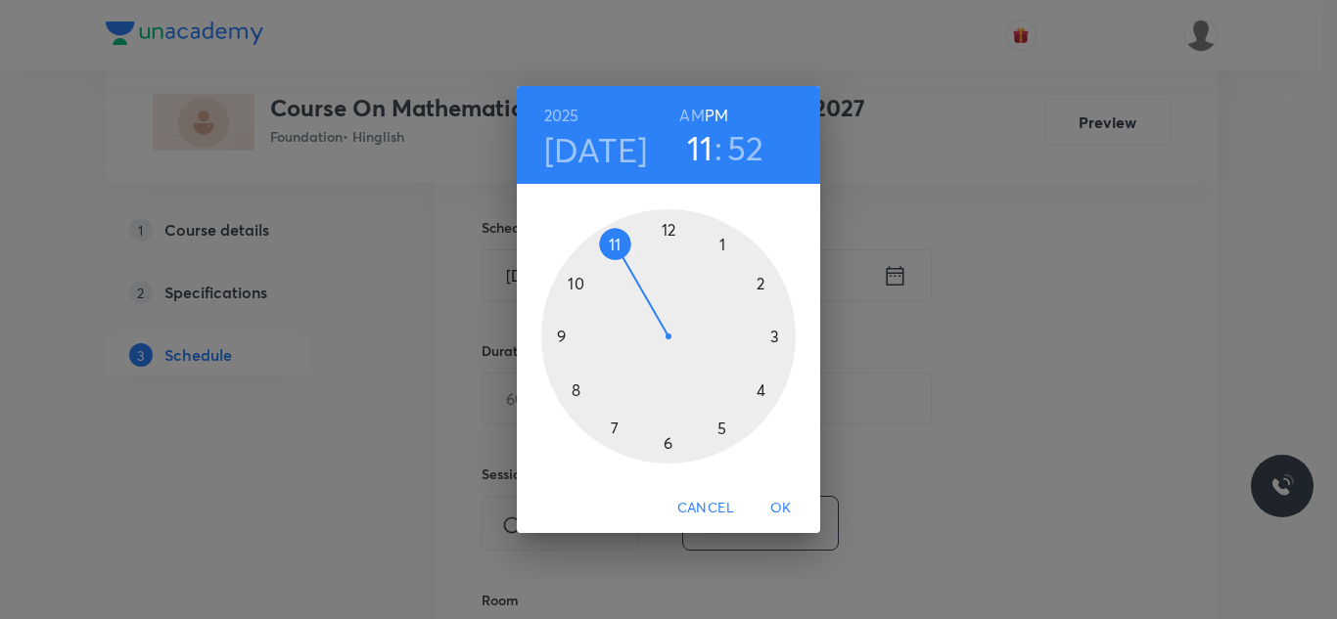
click at [668, 445] on div at bounding box center [668, 336] width 254 height 254
click at [761, 280] on div at bounding box center [668, 336] width 254 height 254
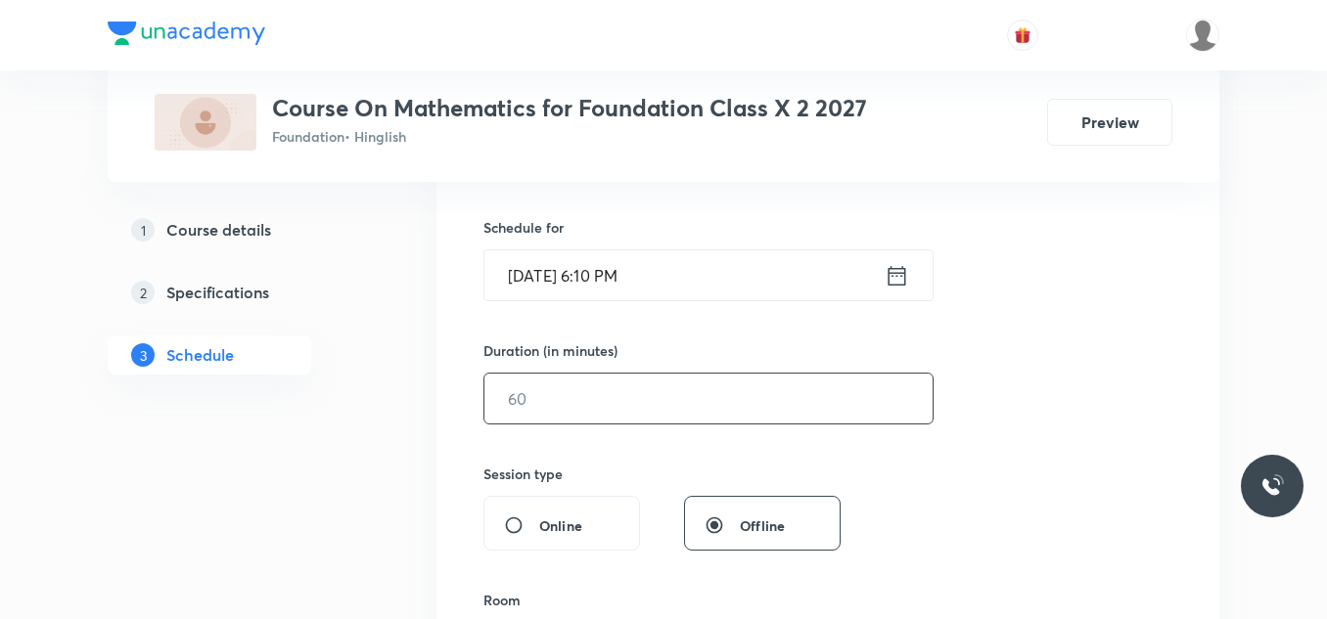
click at [570, 409] on input "text" at bounding box center [708, 399] width 448 height 50
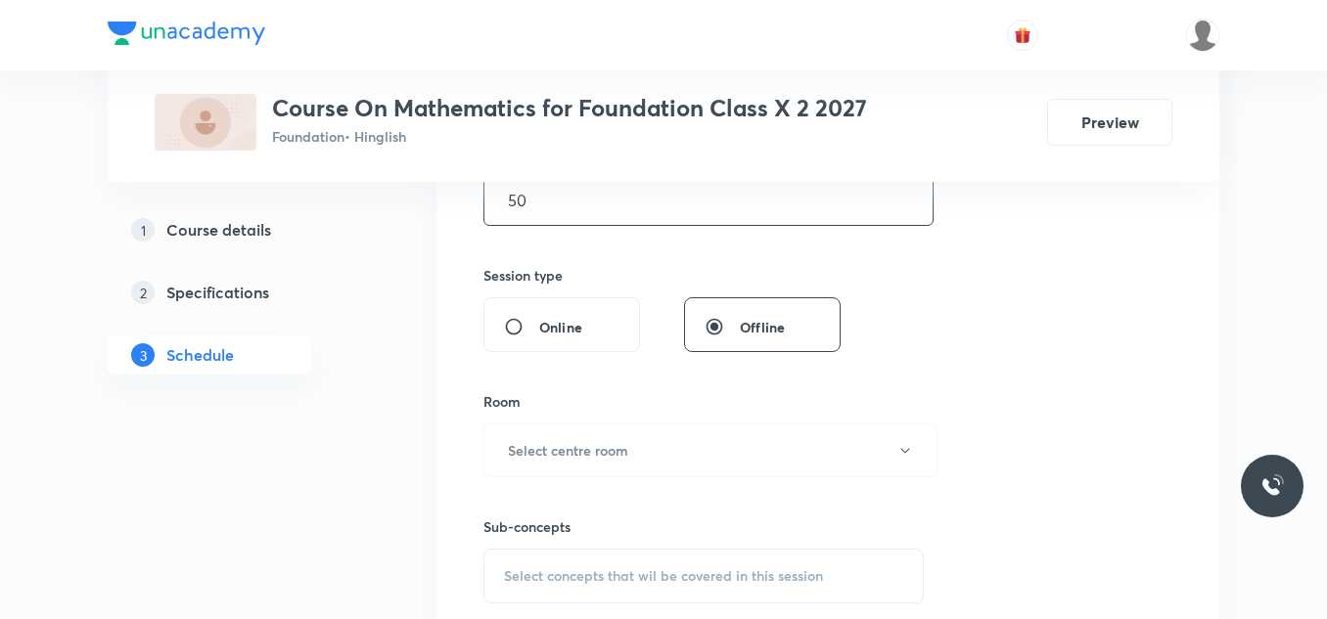
scroll to position [666, 0]
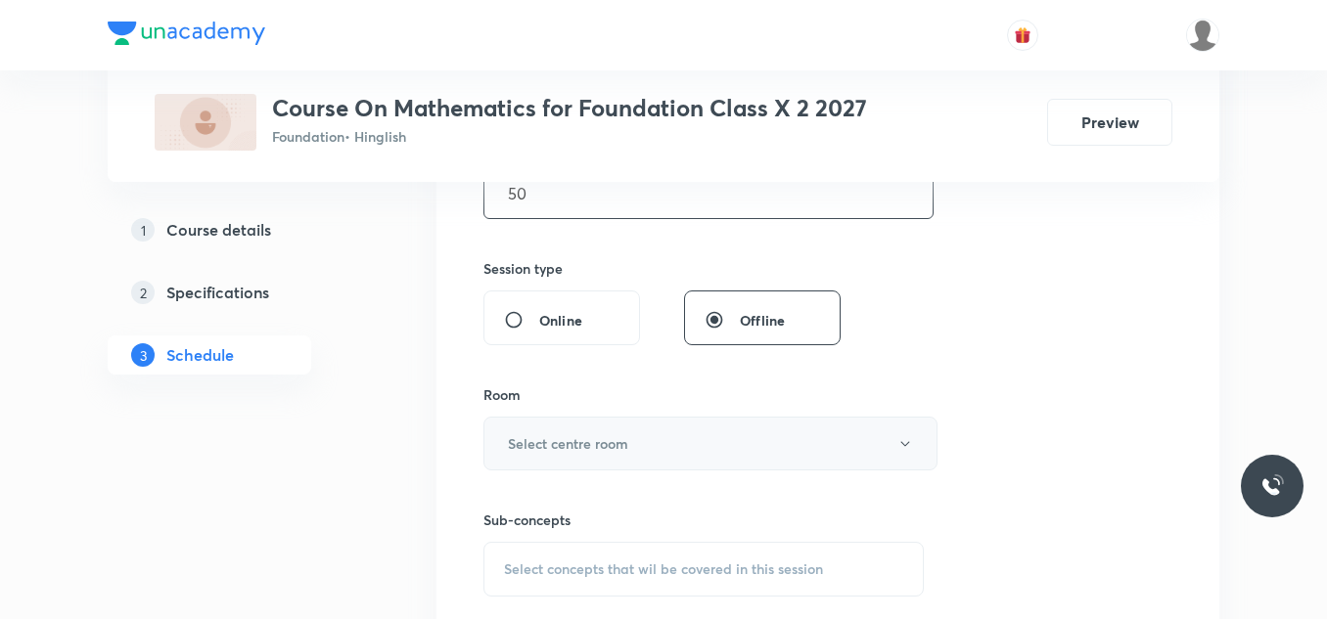
type input "50"
click at [573, 451] on h6 "Select centre room" at bounding box center [568, 443] width 120 height 21
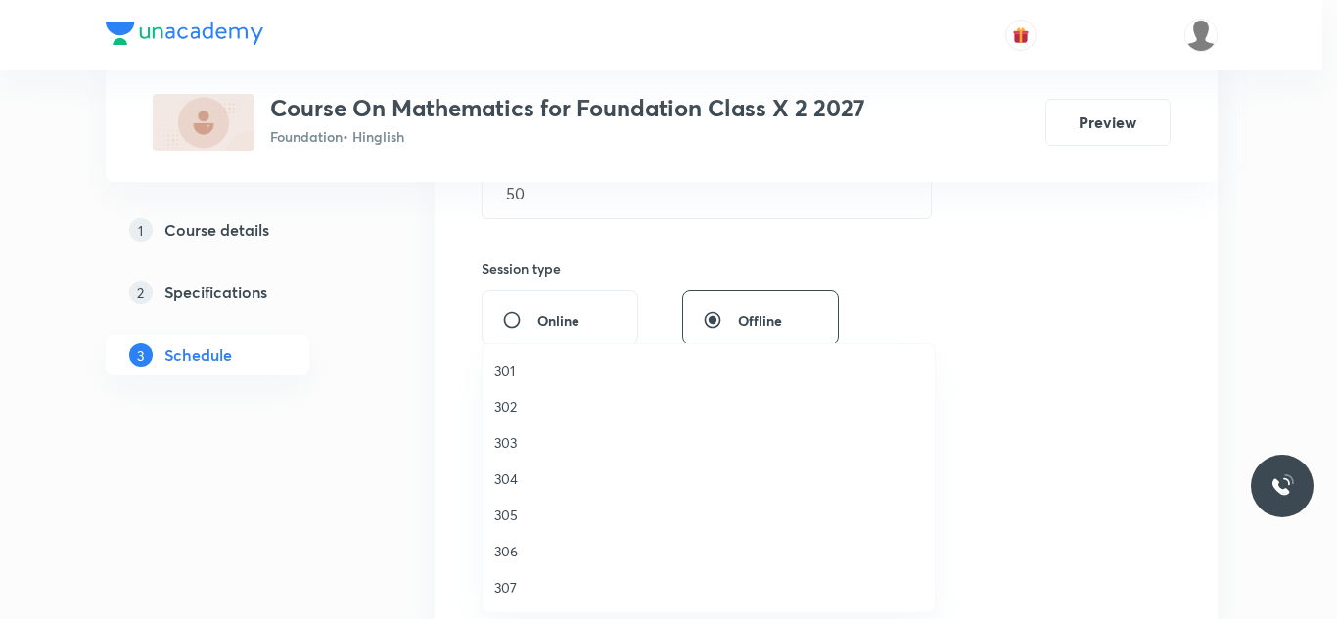
click at [513, 396] on span "302" at bounding box center [708, 406] width 429 height 21
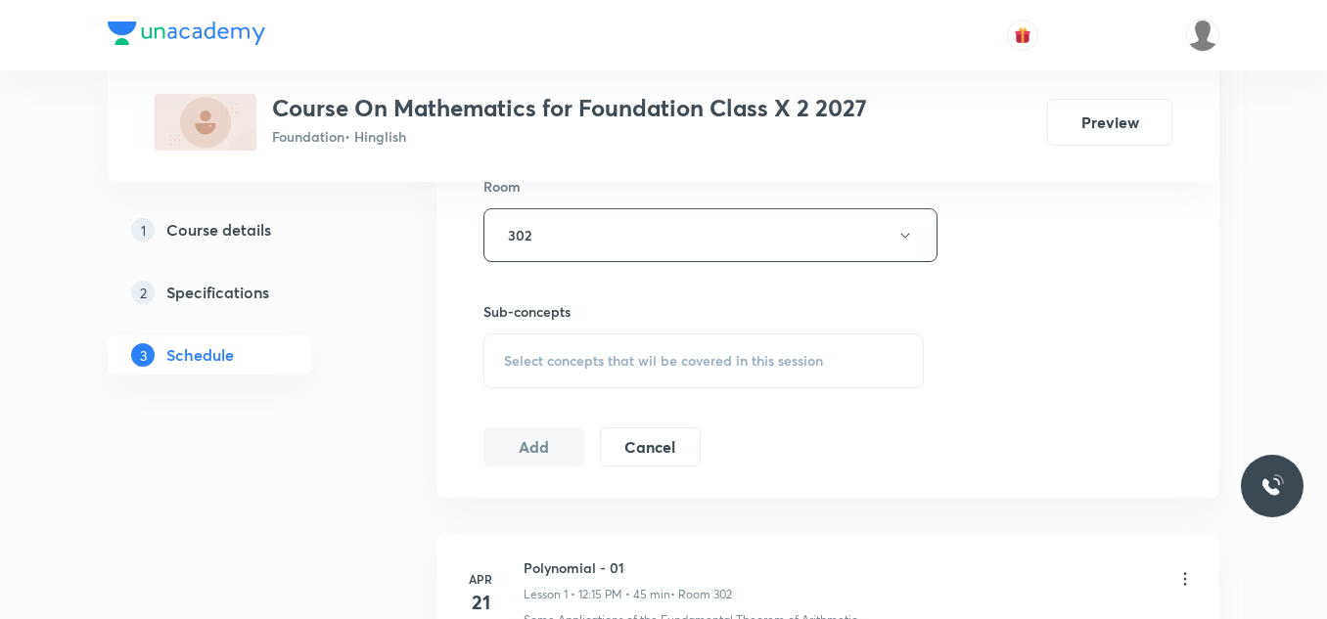
scroll to position [876, 0]
click at [565, 346] on div "Select concepts that wil be covered in this session" at bounding box center [703, 360] width 440 height 55
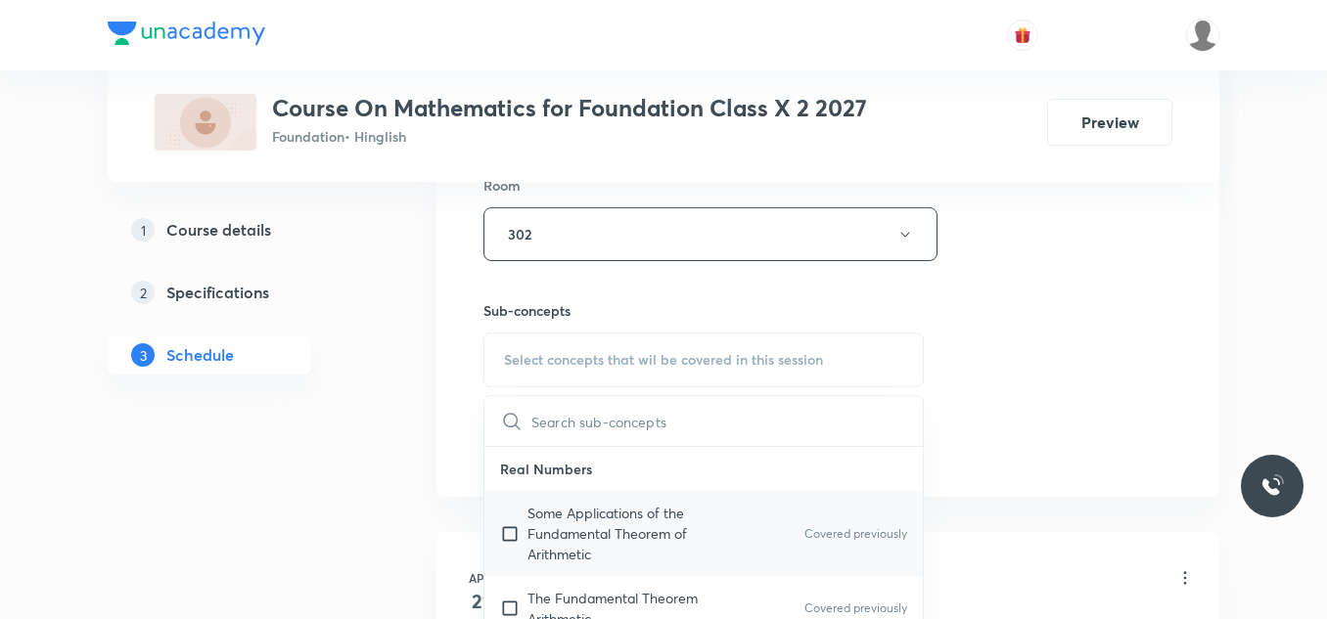
click at [534, 531] on p "Some Applications of the Fundamental Theorem of Arithmetic" at bounding box center [626, 534] width 198 height 62
checkbox input "true"
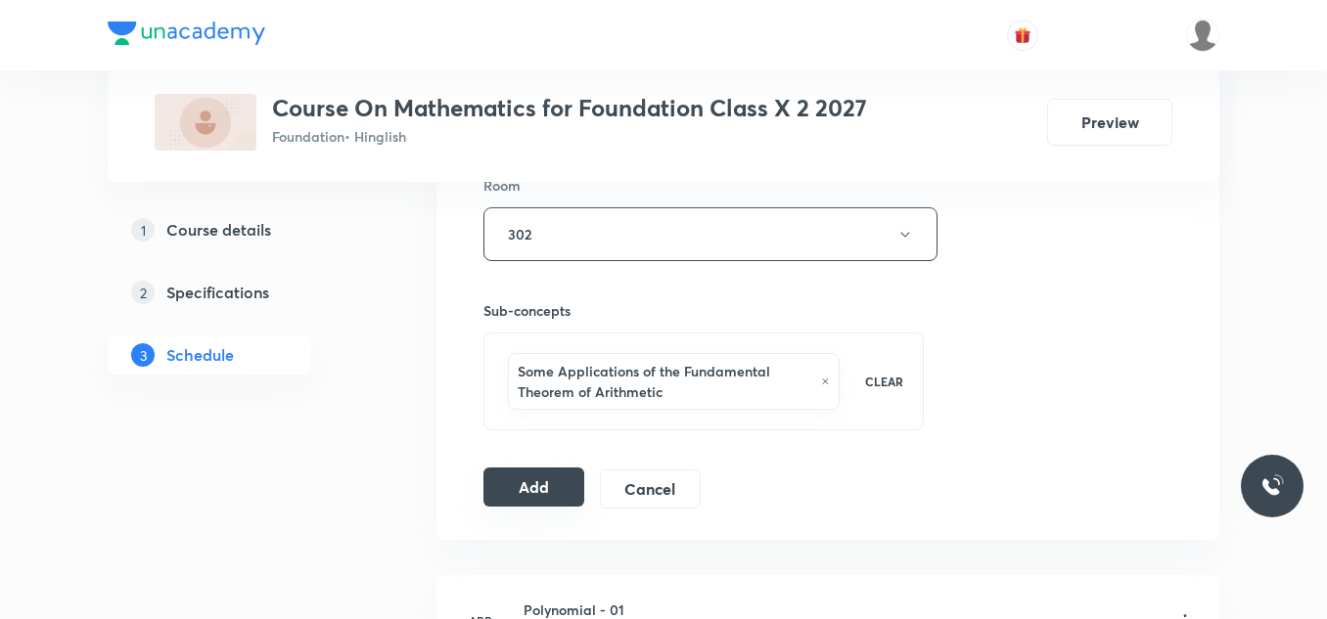
click at [527, 484] on button "Add" at bounding box center [533, 487] width 101 height 39
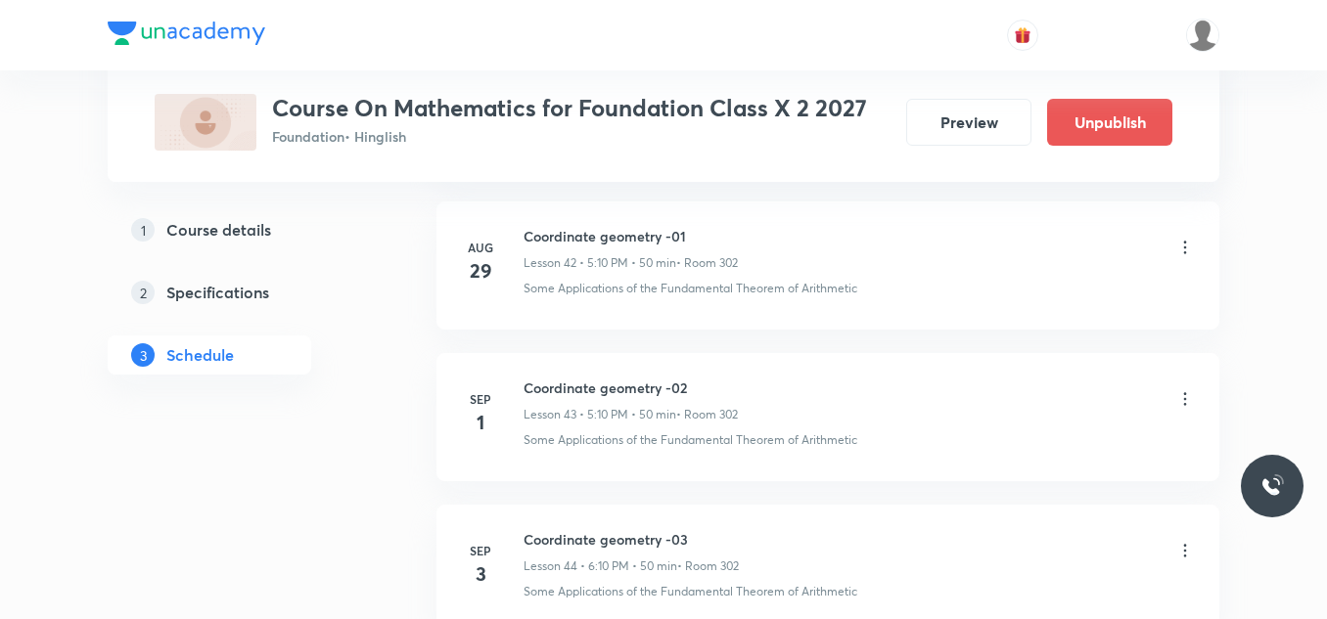
scroll to position [6723, 0]
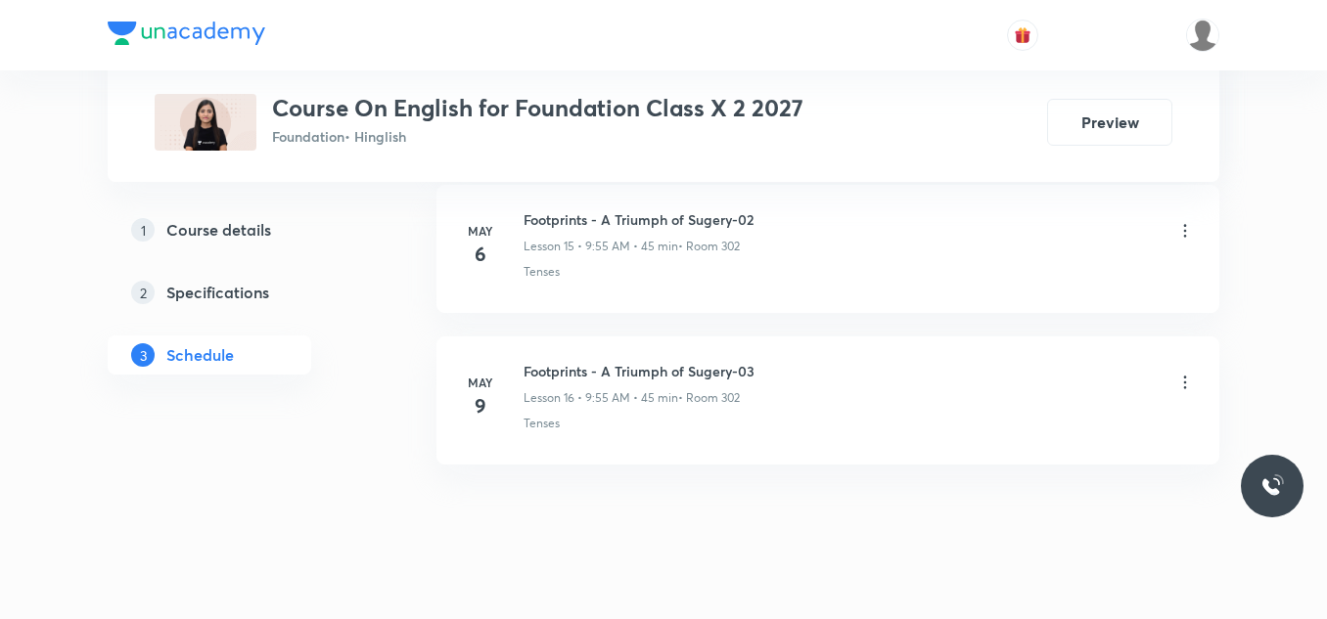
scroll to position [3376, 0]
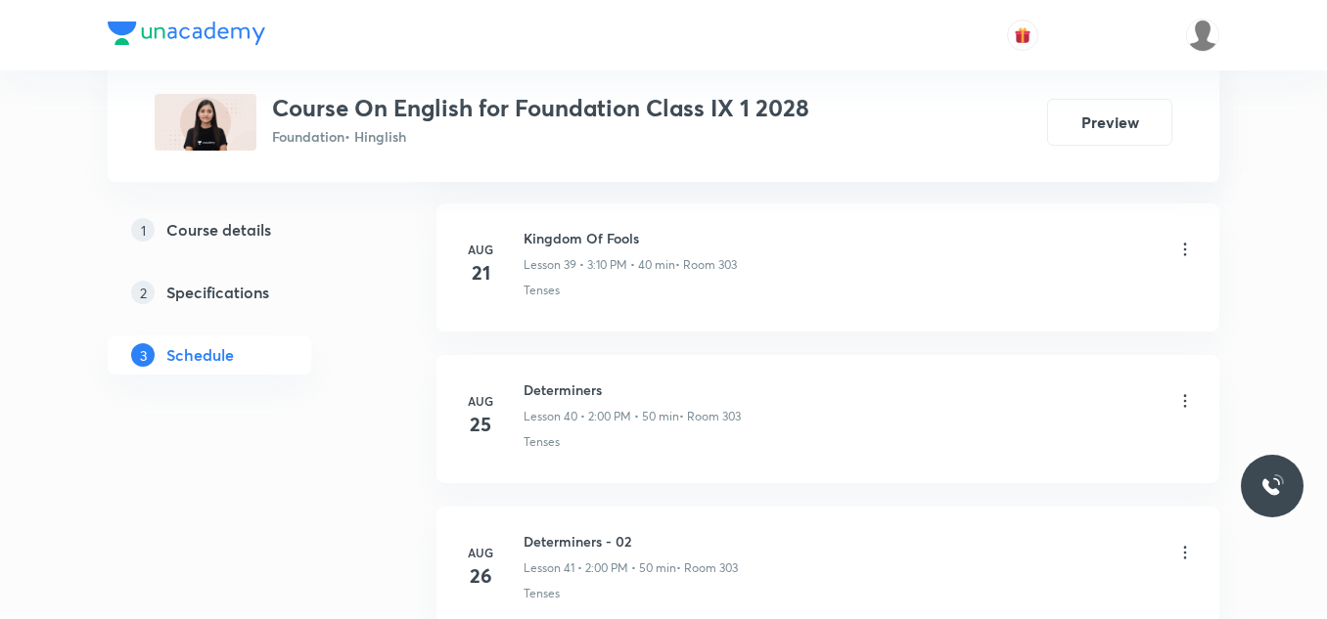
scroll to position [7925, 0]
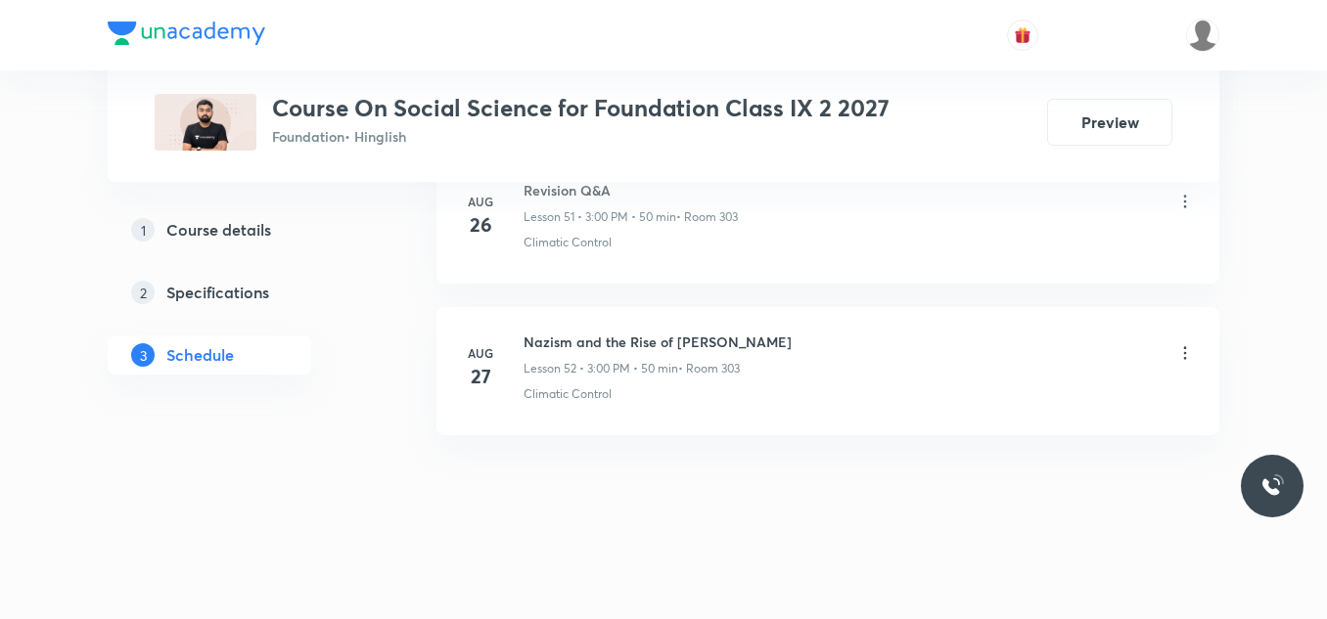
click at [626, 339] on h6 "Nazism and the Rise of [PERSON_NAME]" at bounding box center [657, 342] width 268 height 21
copy h6 "Nazism and the Rise of [PERSON_NAME]"
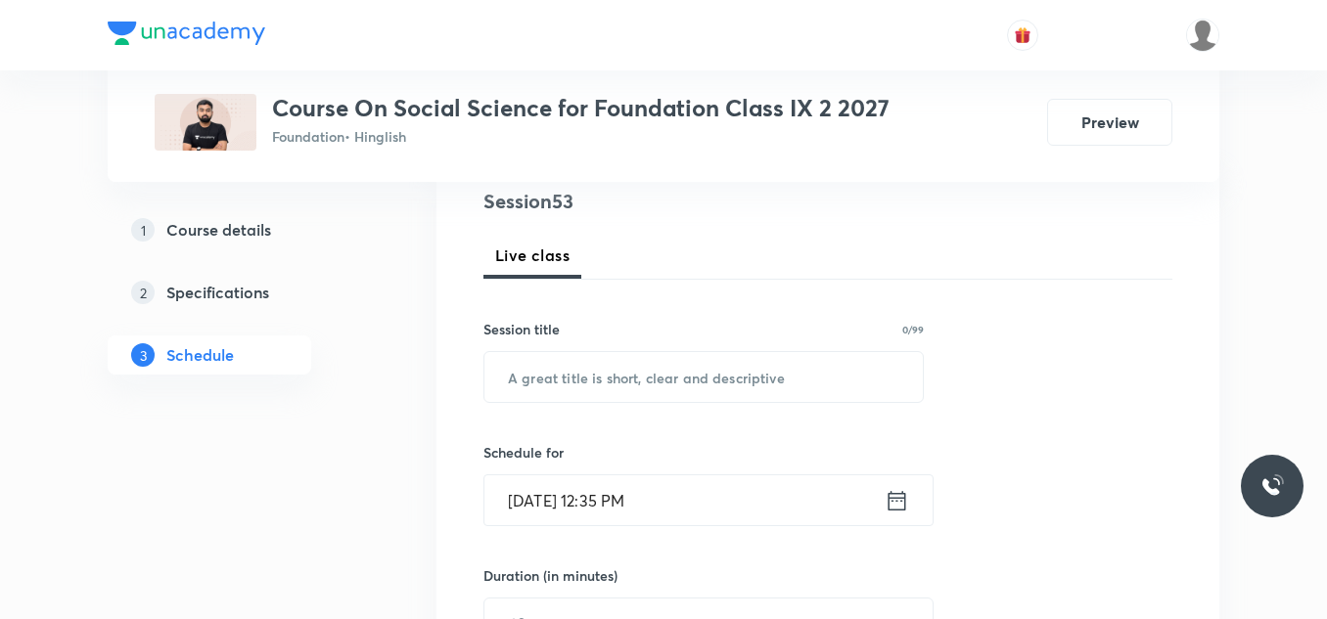
scroll to position [244, 0]
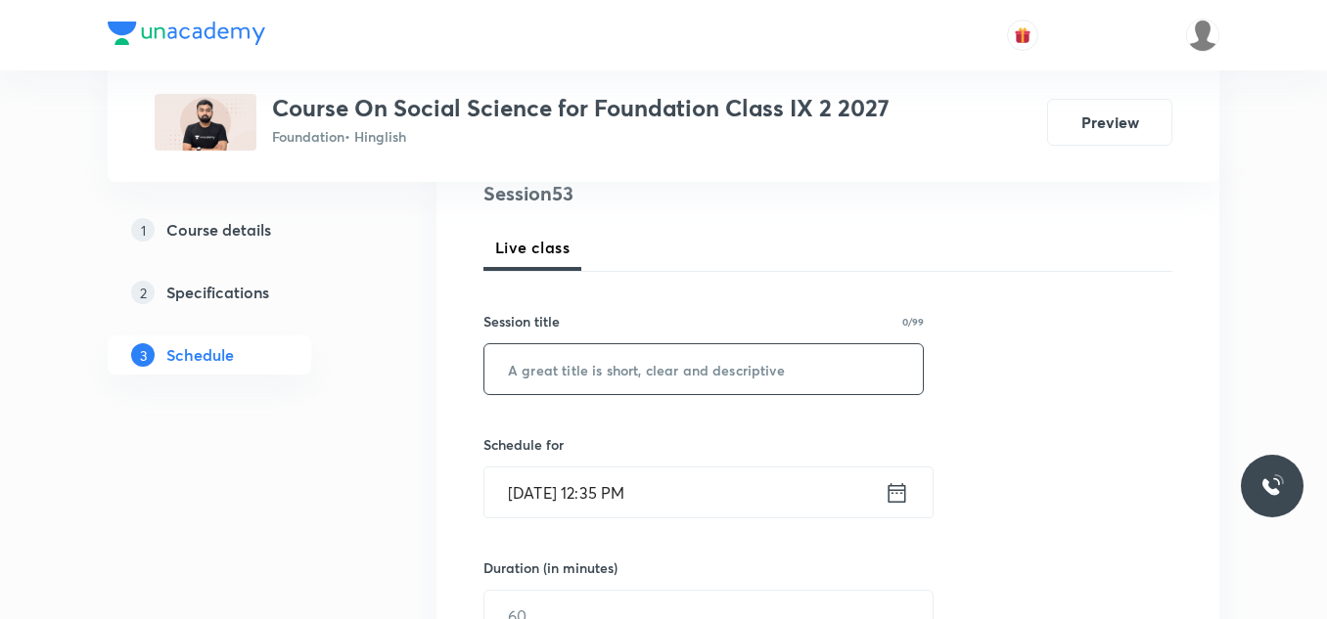
click at [616, 358] on input "text" at bounding box center [703, 369] width 438 height 50
paste input "Nazism and the Rise of [PERSON_NAME]"
type input "Nazism and the Rise of Hitler - 01"
click at [685, 499] on input "[DATE] 12:35 PM" at bounding box center [684, 493] width 400 height 50
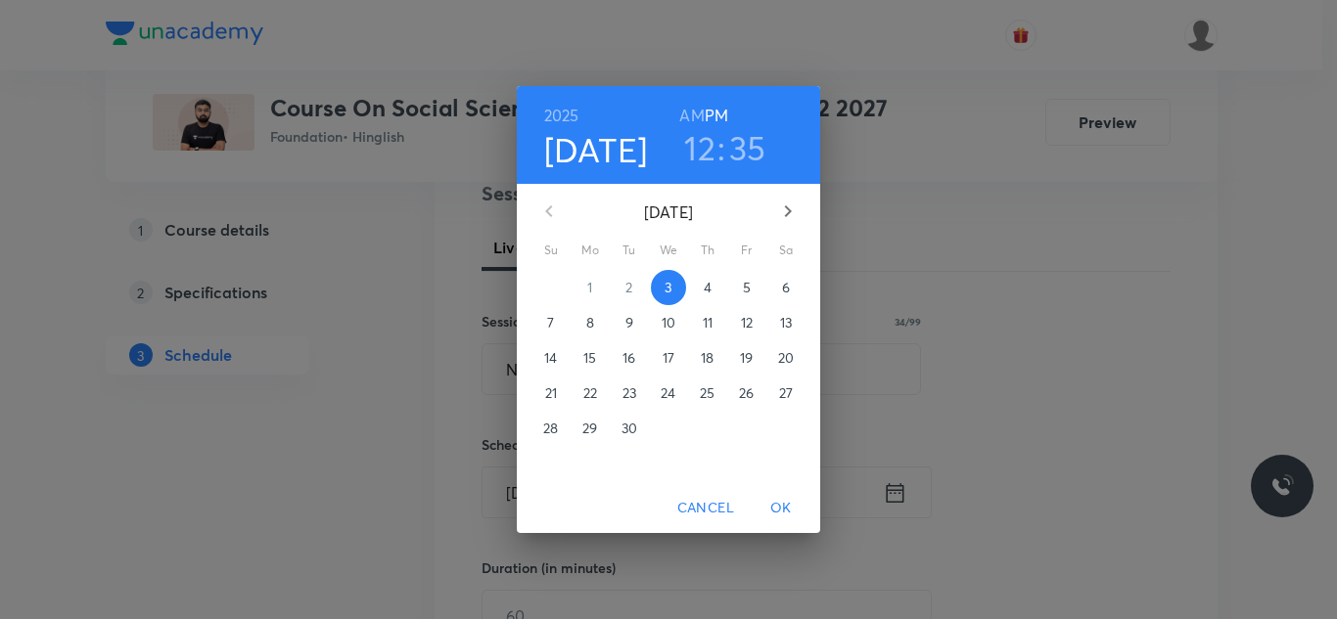
click at [696, 143] on h3 "12" at bounding box center [699, 147] width 31 height 41
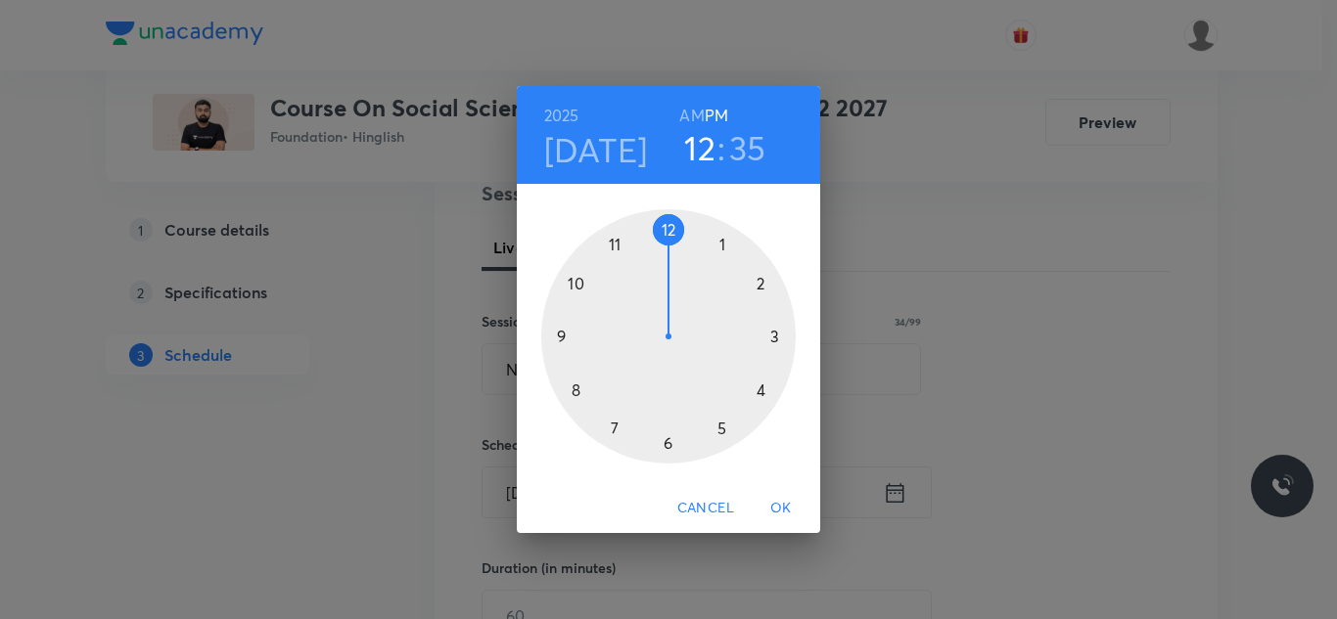
click at [773, 338] on div at bounding box center [668, 336] width 254 height 254
click at [669, 230] on div at bounding box center [668, 336] width 254 height 254
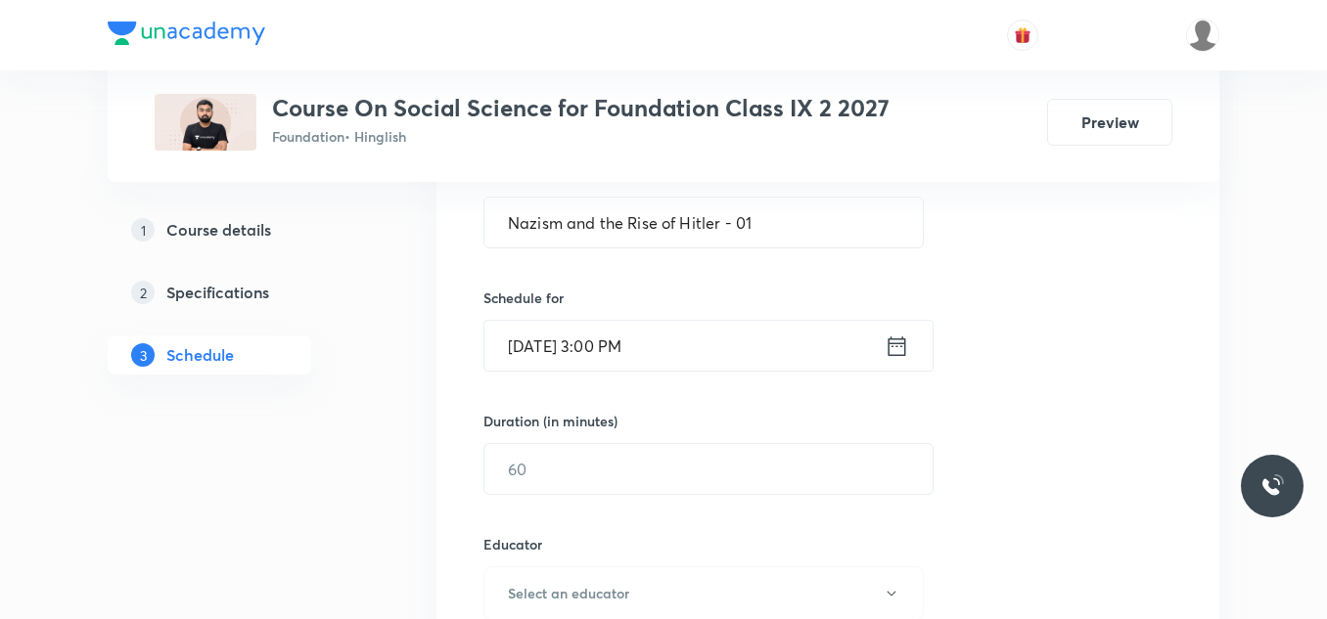
scroll to position [393, 0]
click at [579, 467] on input "text" at bounding box center [708, 466] width 448 height 50
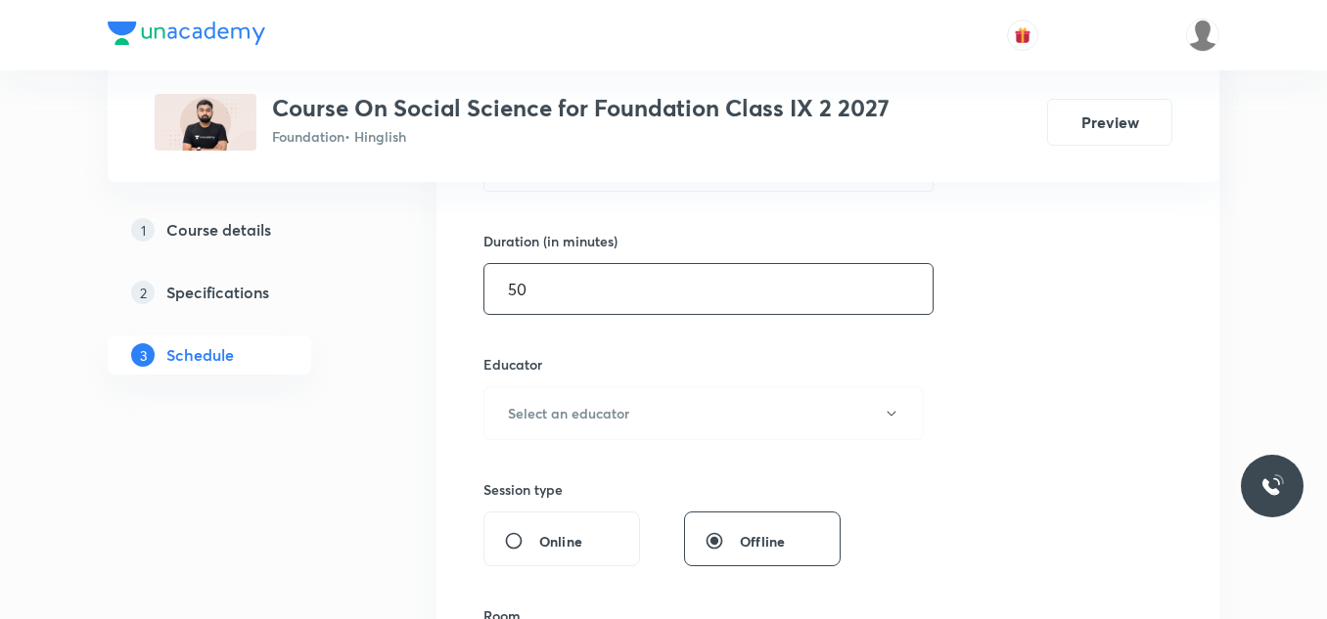
scroll to position [572, 0]
type input "50"
click at [621, 406] on h6 "Select an educator" at bounding box center [568, 411] width 121 height 21
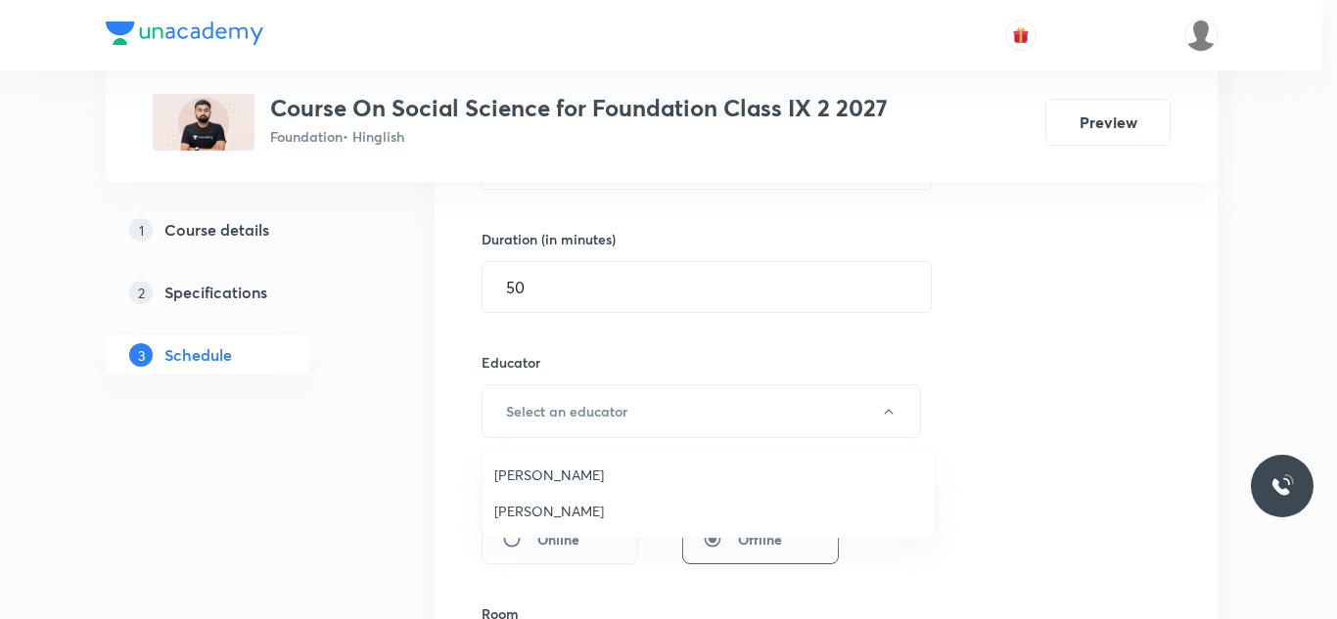
click at [572, 473] on span "[PERSON_NAME]" at bounding box center [708, 475] width 429 height 21
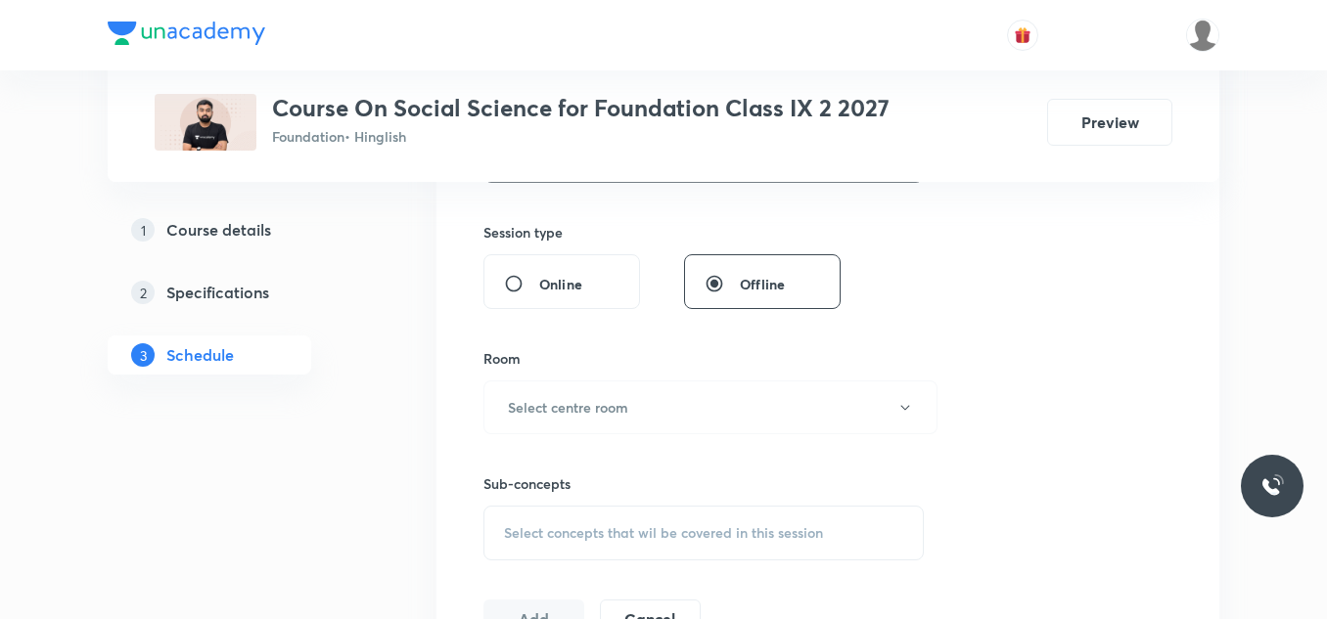
scroll to position [829, 0]
click at [608, 418] on button "Select centre room" at bounding box center [710, 407] width 454 height 54
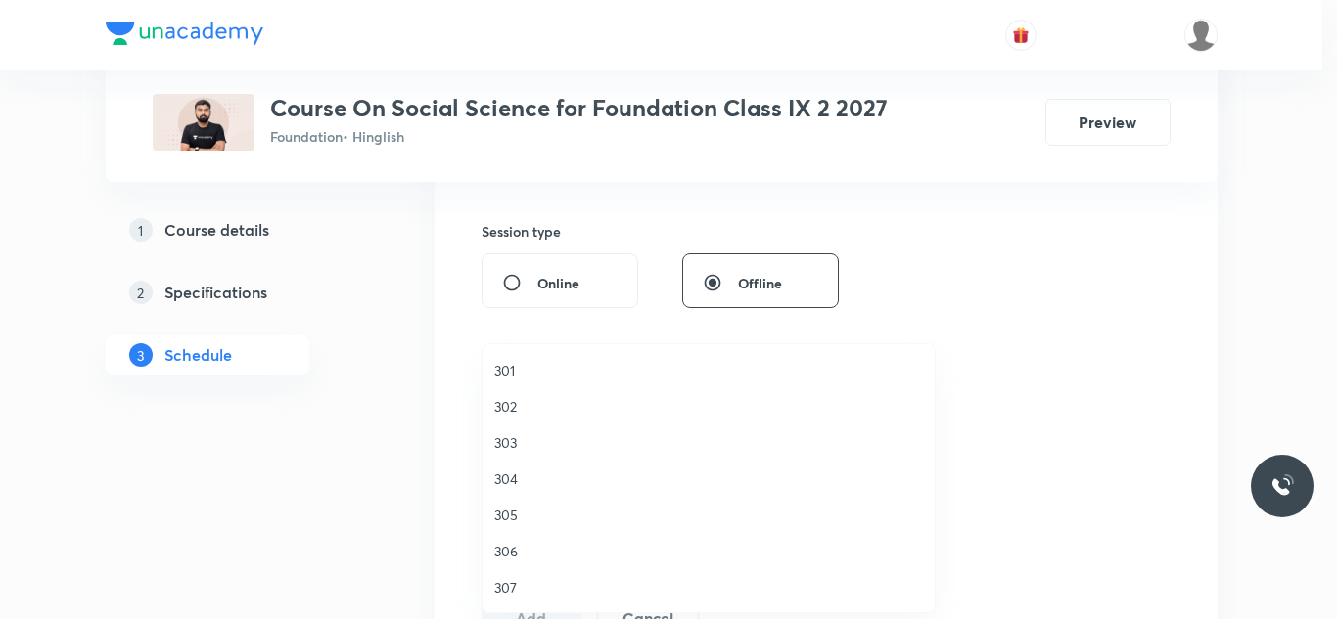
click at [511, 439] on span "303" at bounding box center [708, 442] width 429 height 21
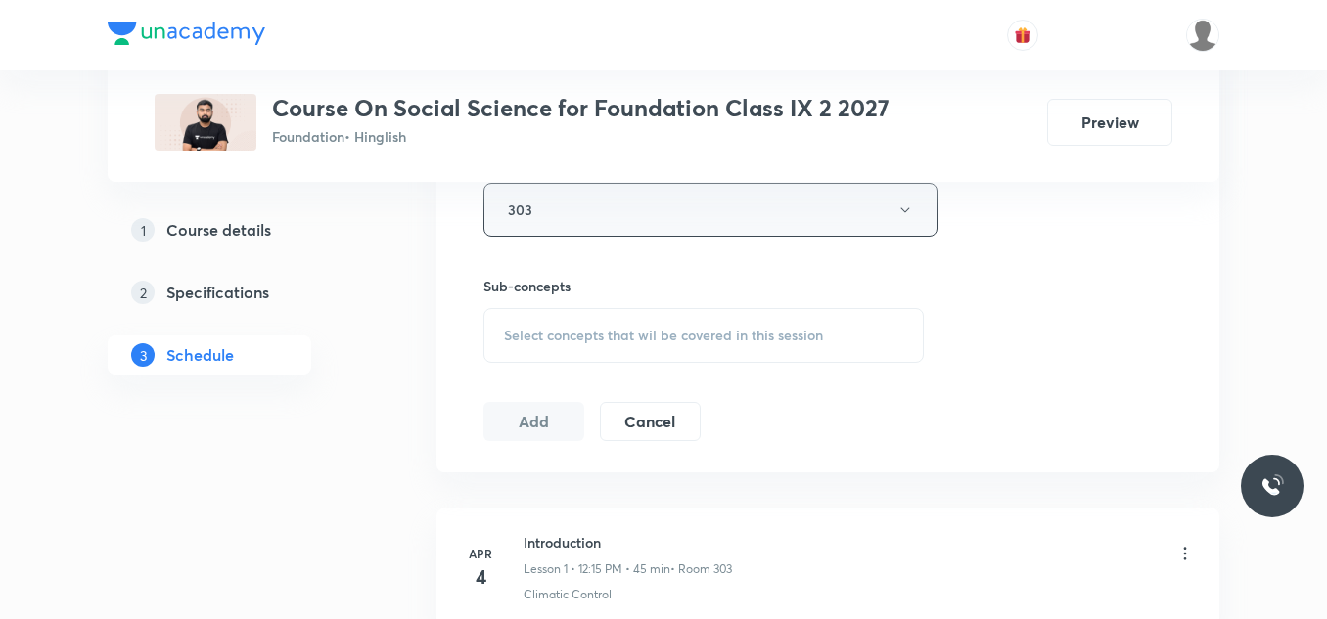
scroll to position [1026, 0]
click at [650, 342] on span "Select concepts that wil be covered in this session" at bounding box center [663, 335] width 319 height 16
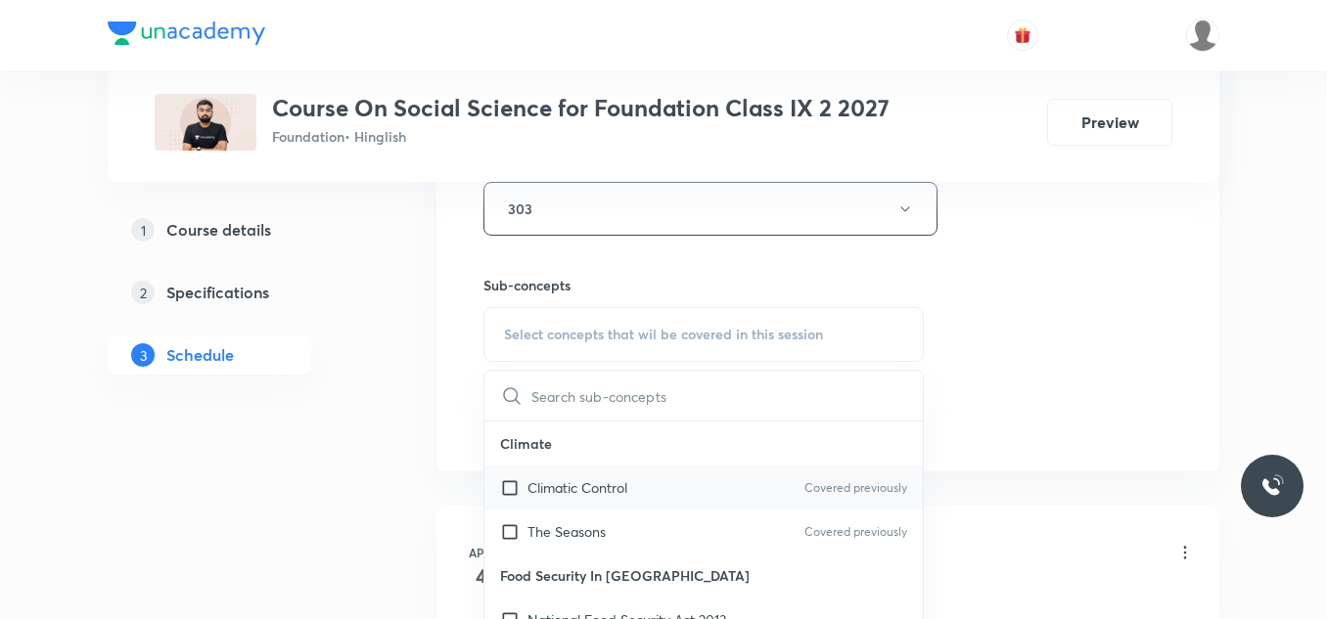
click at [528, 488] on p "Climatic Control" at bounding box center [577, 487] width 100 height 21
checkbox input "true"
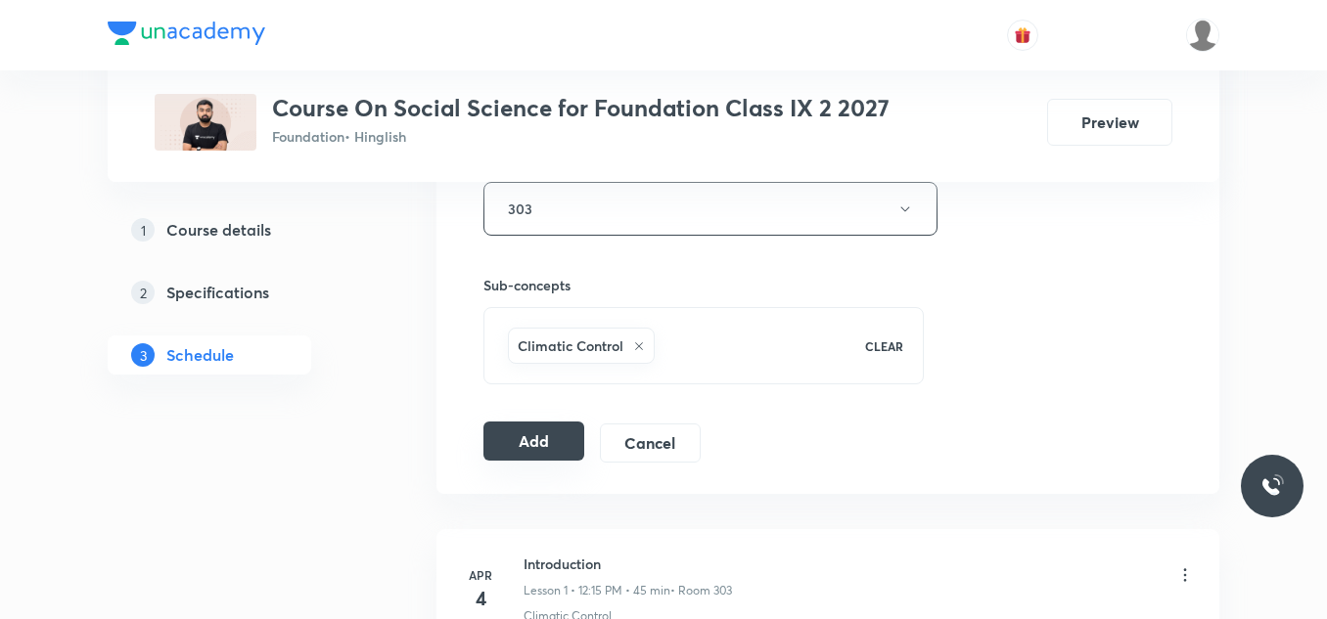
click at [528, 435] on button "Add" at bounding box center [533, 441] width 101 height 39
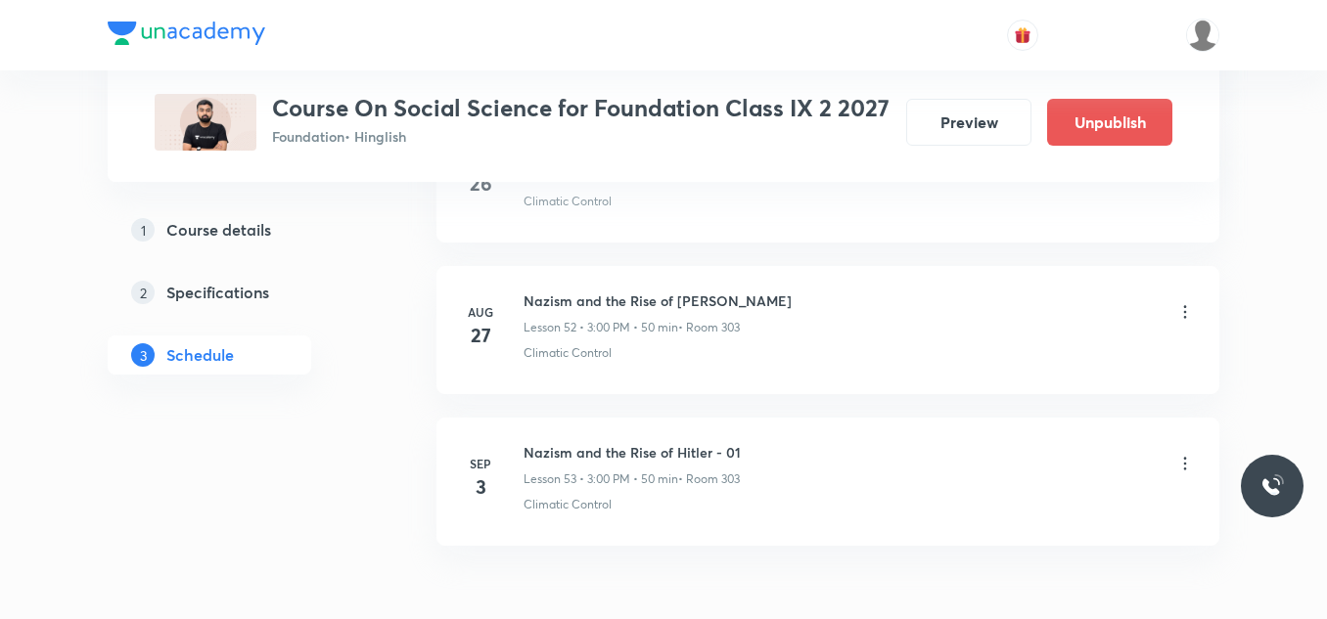
scroll to position [8088, 0]
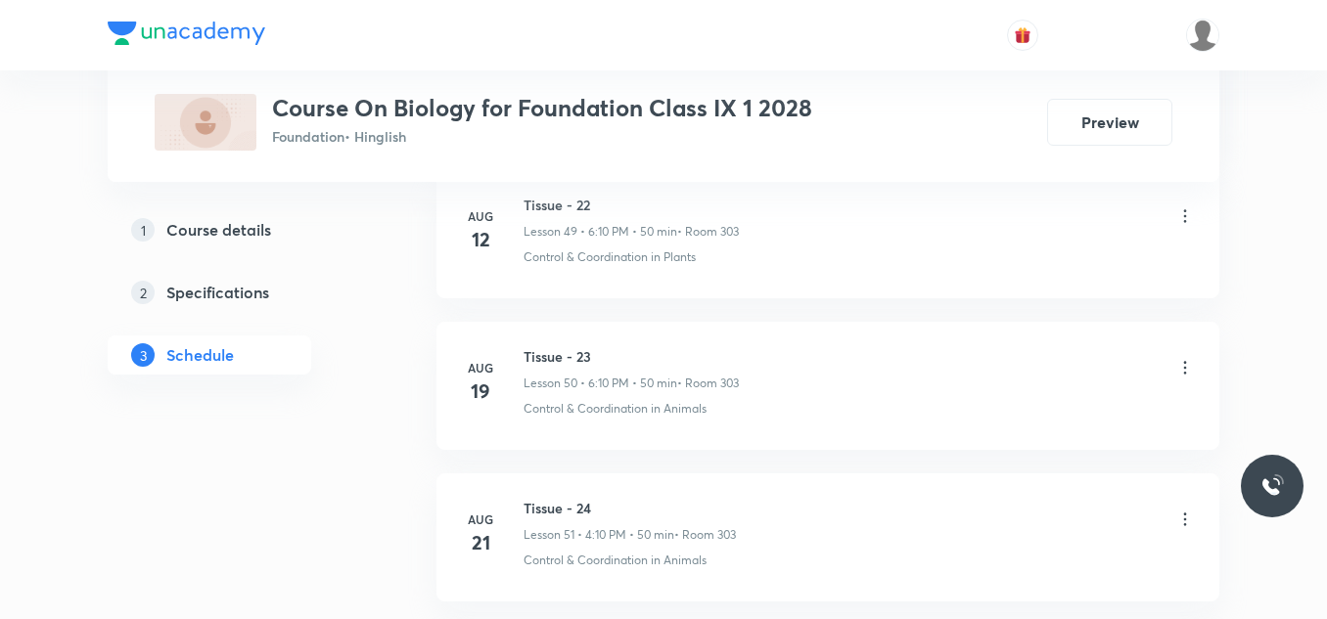
scroll to position [9442, 0]
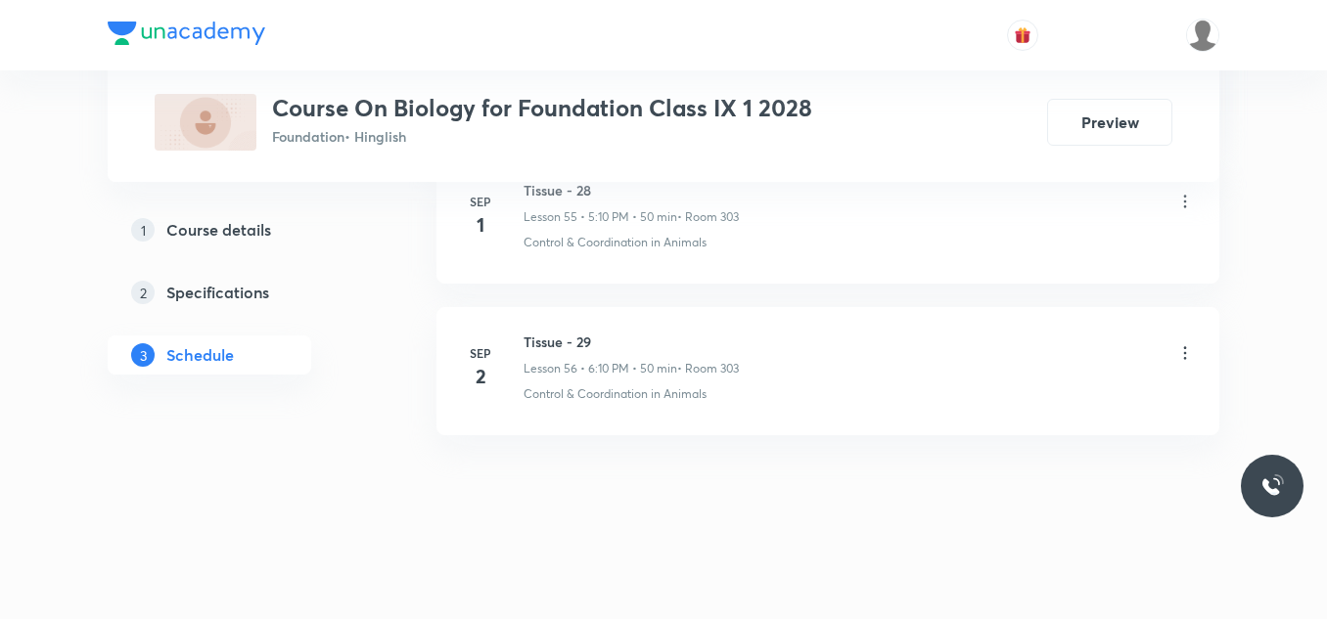
click at [555, 340] on h6 "Tissue - 29" at bounding box center [630, 342] width 215 height 21
copy h6 "Tissue - 29"
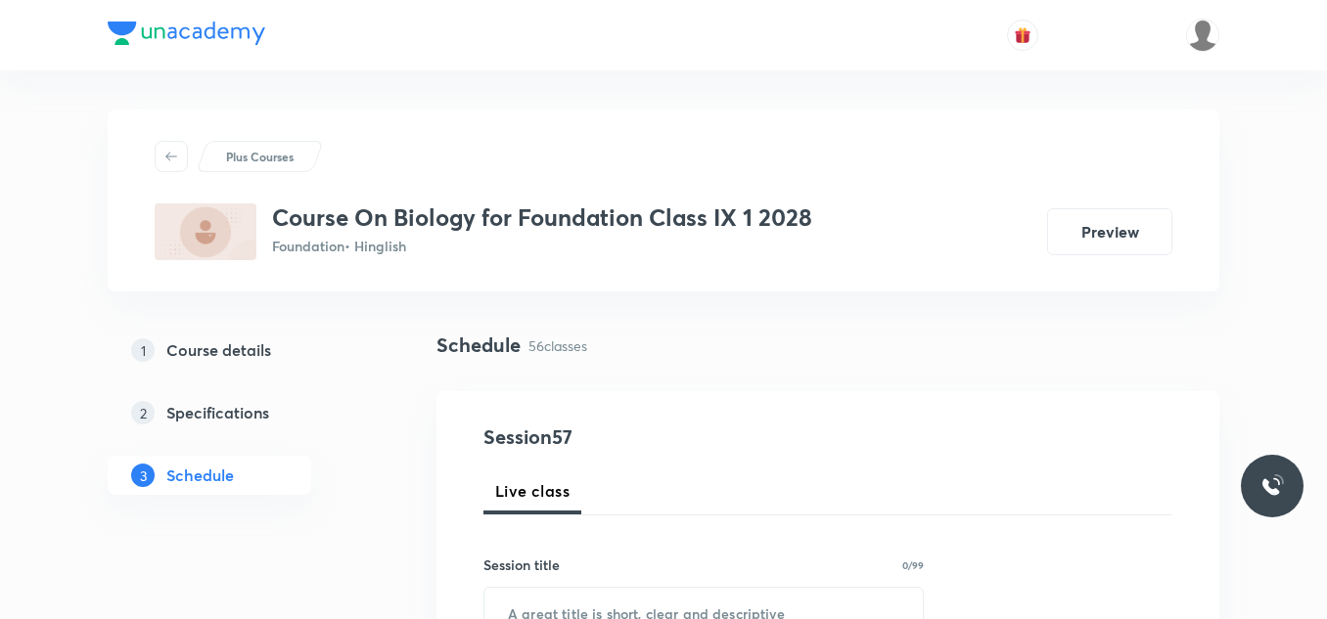
scroll to position [309, 0]
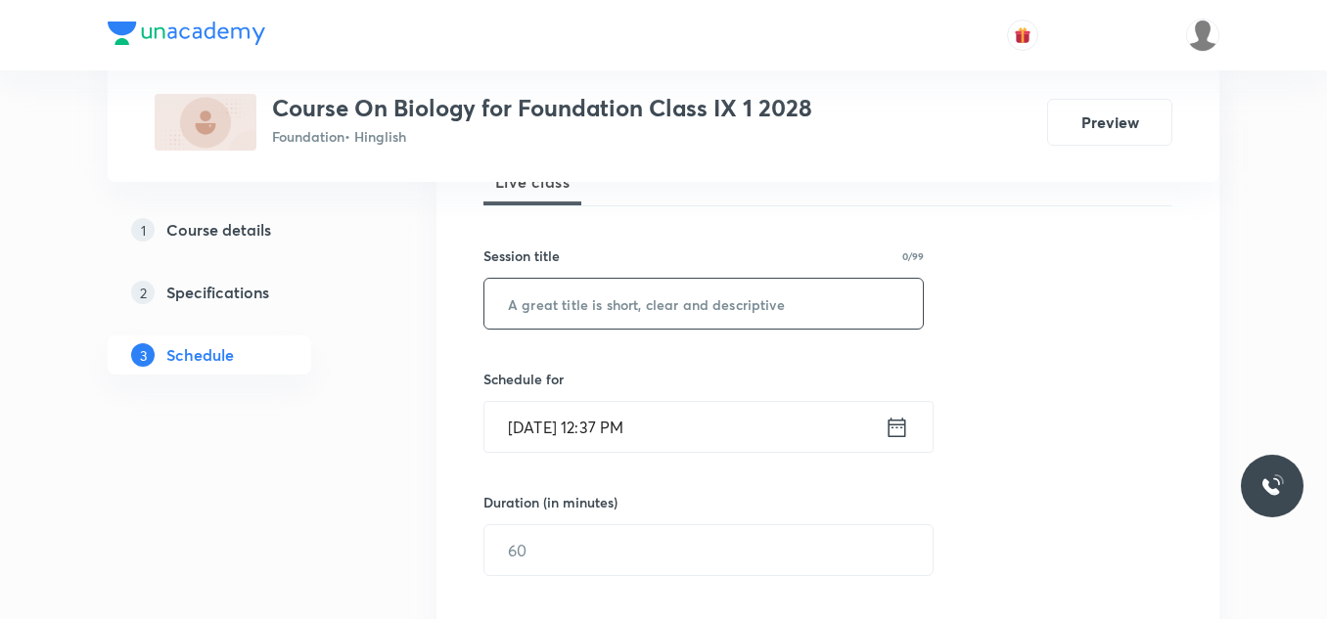
click at [575, 304] on input "text" at bounding box center [703, 304] width 438 height 50
paste input "Tissue - 29"
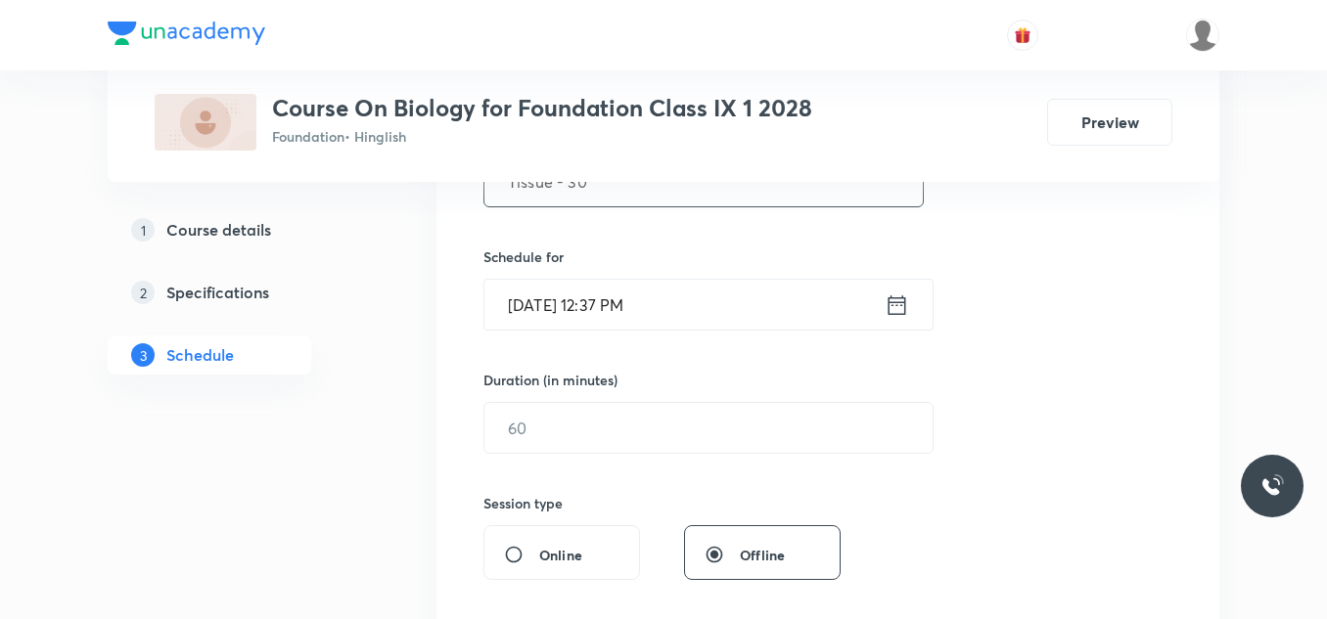
type input "Tissue - 30"
click at [673, 305] on input "Sep 3, 2025, 12:37 PM" at bounding box center [684, 305] width 400 height 50
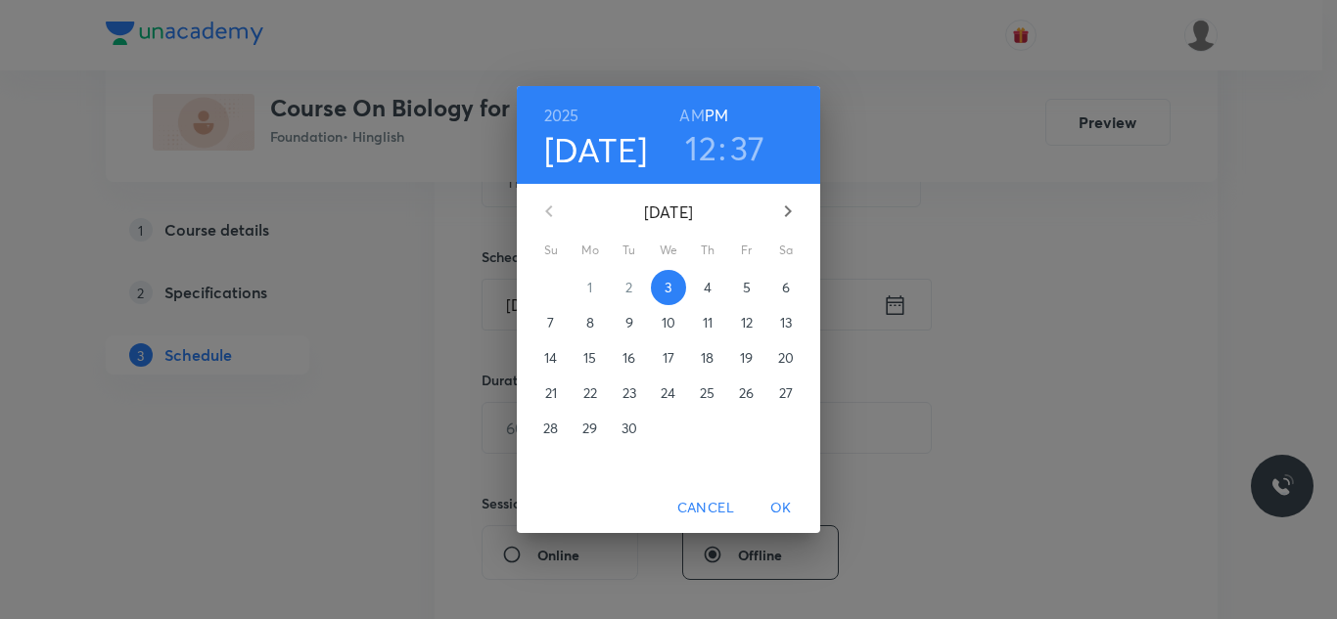
click at [705, 152] on h3 "12" at bounding box center [700, 147] width 31 height 41
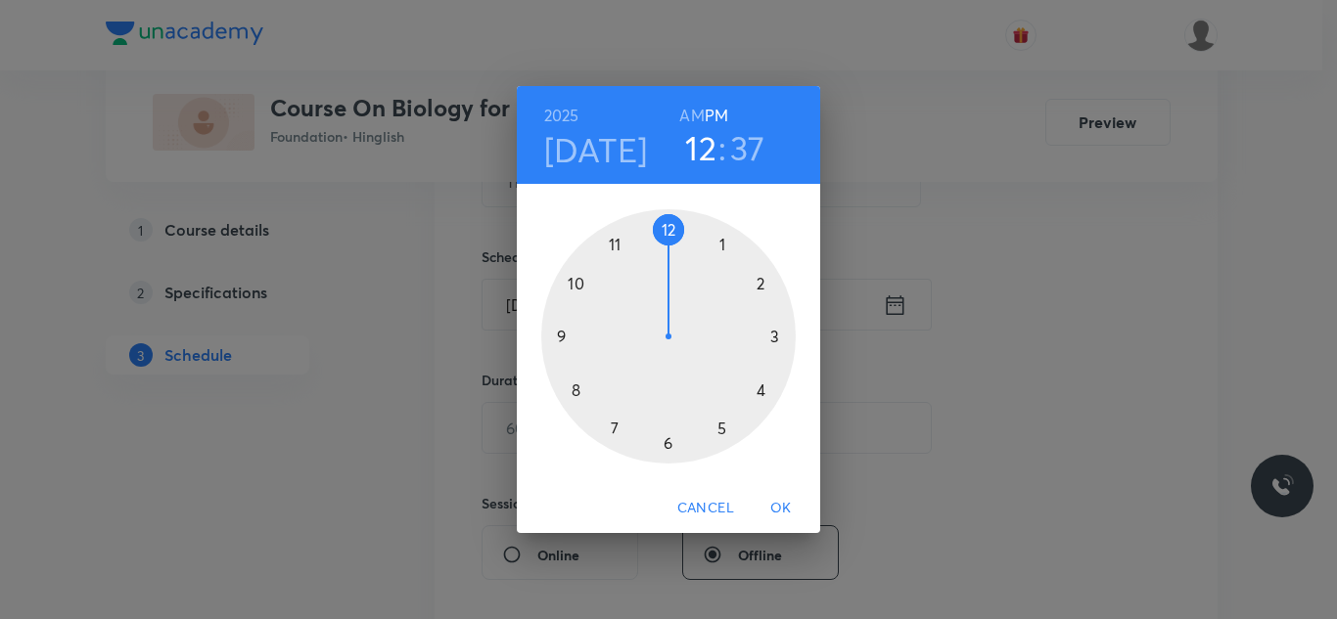
click at [760, 390] on div at bounding box center [668, 336] width 254 height 254
click at [756, 284] on div at bounding box center [668, 336] width 254 height 254
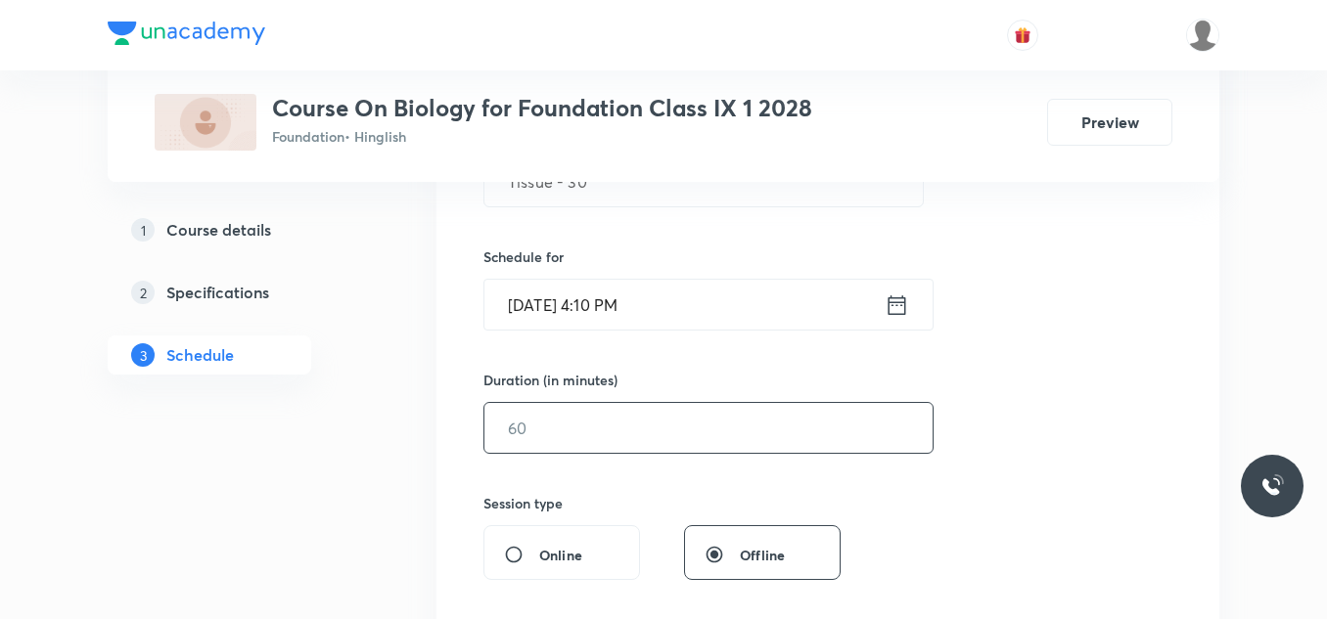
click at [572, 422] on input "text" at bounding box center [708, 428] width 448 height 50
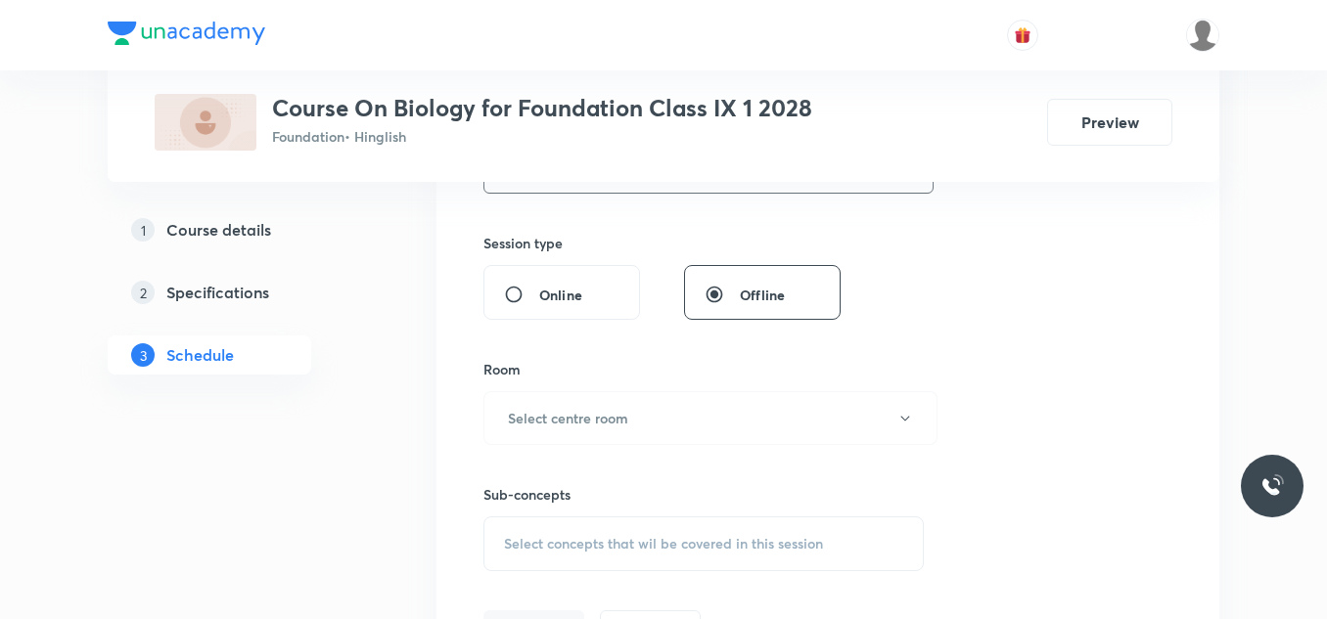
scroll to position [693, 0]
type input "50"
click at [572, 422] on h6 "Select centre room" at bounding box center [568, 417] width 120 height 21
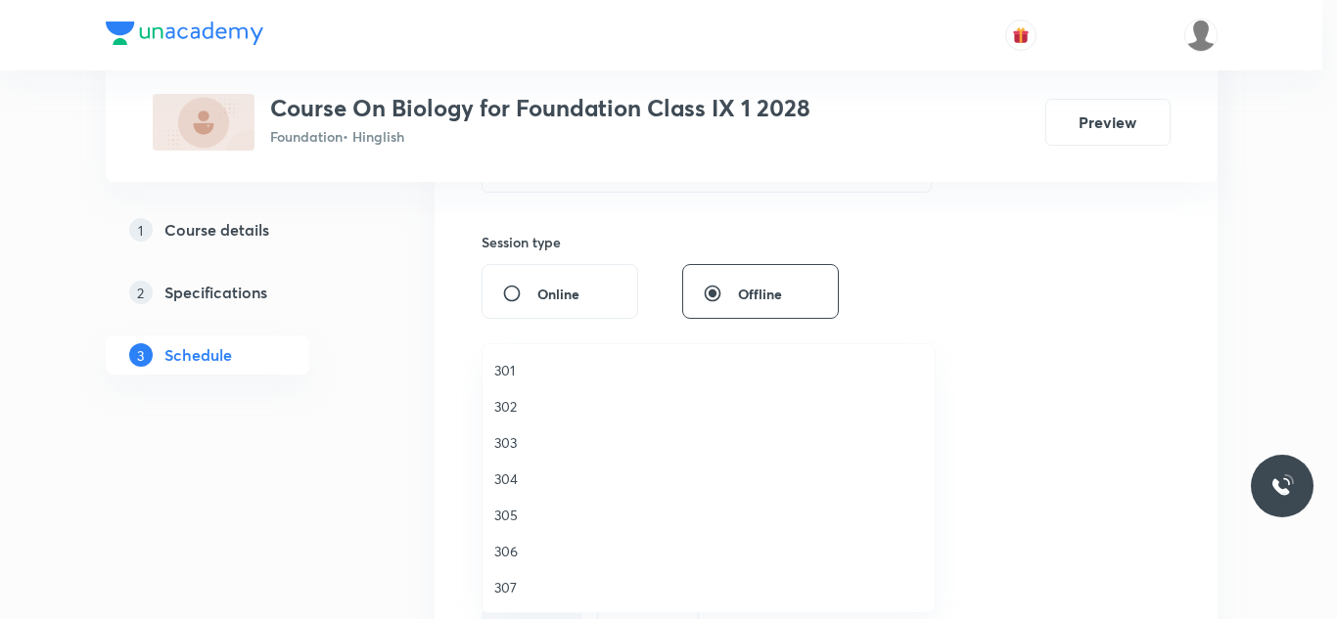
click at [508, 403] on span "302" at bounding box center [708, 406] width 429 height 21
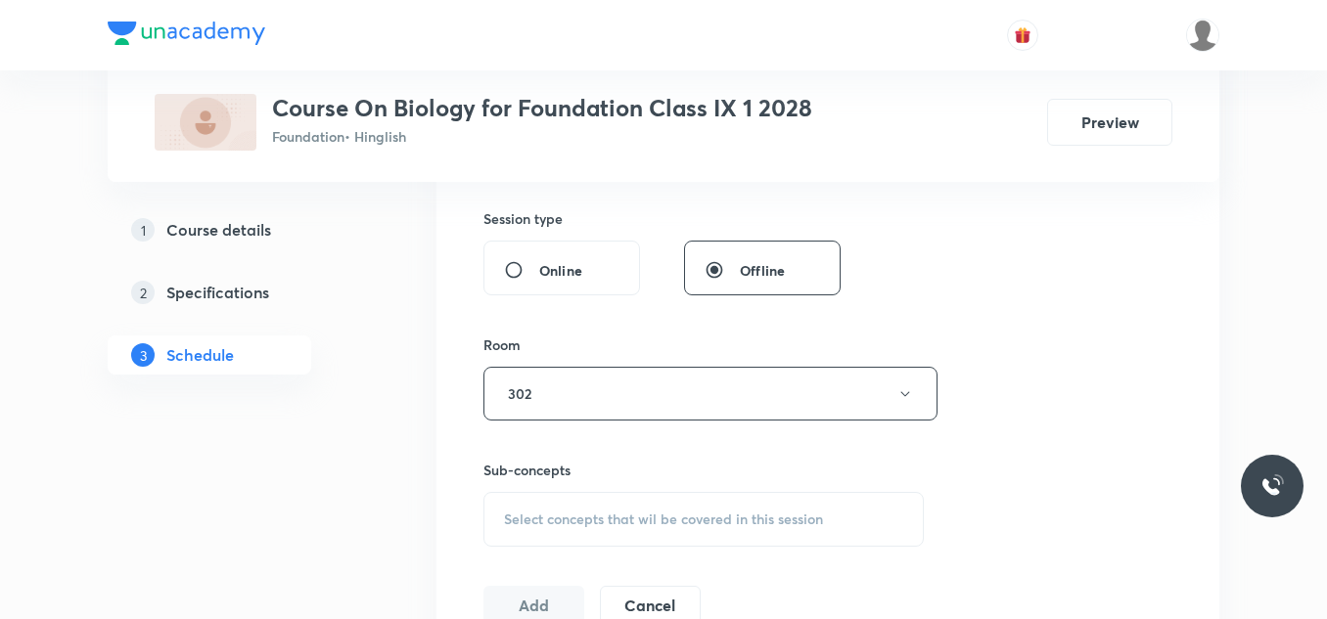
scroll to position [717, 0]
click at [532, 380] on button "302" at bounding box center [710, 393] width 454 height 54
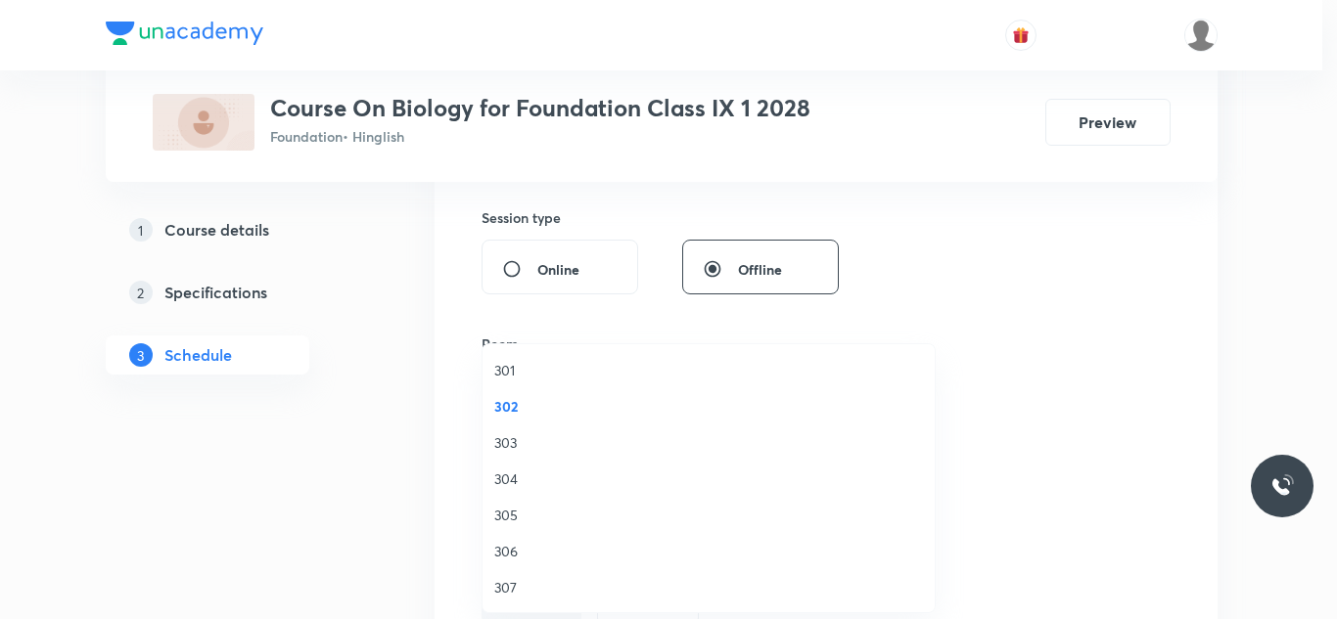
click at [502, 439] on span "303" at bounding box center [708, 442] width 429 height 21
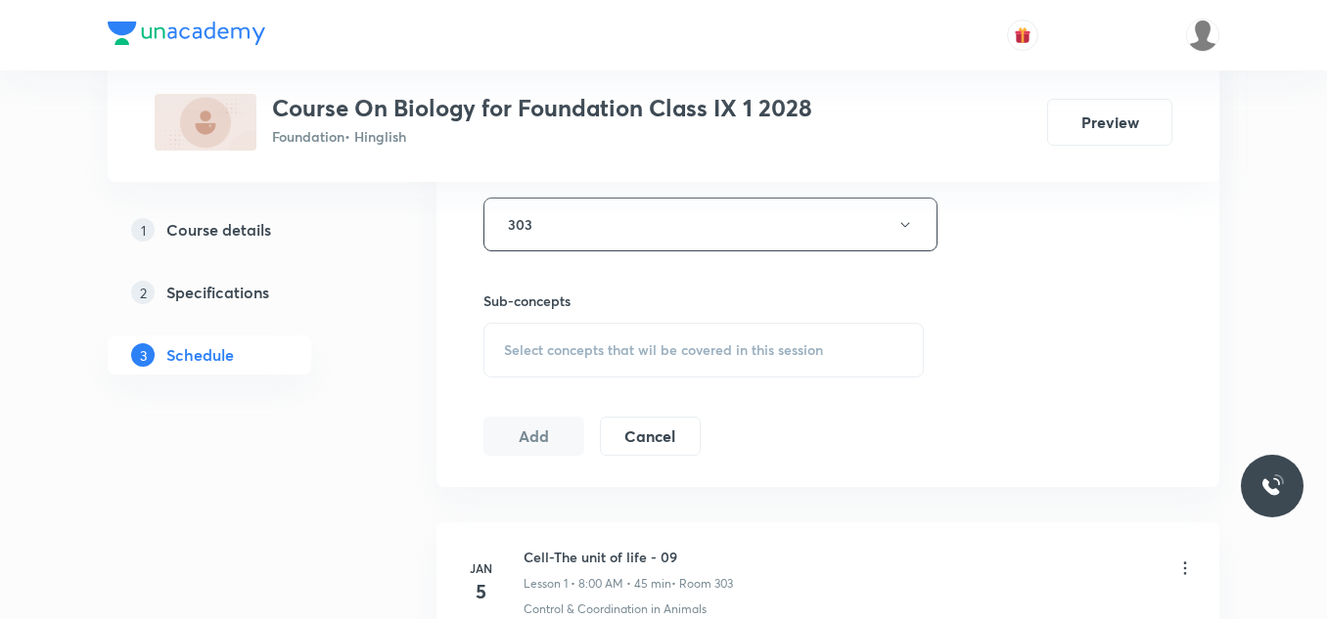
scroll to position [886, 0]
click at [552, 333] on div "Select concepts that wil be covered in this session" at bounding box center [703, 349] width 440 height 55
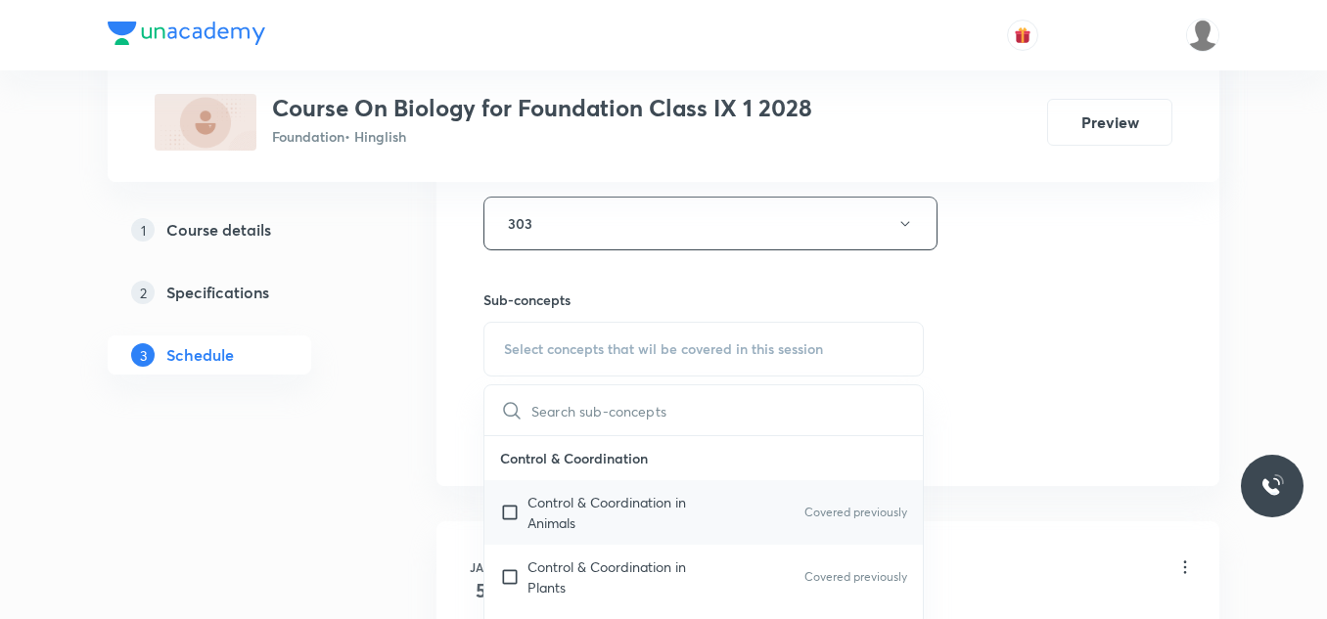
click at [554, 508] on p "Control & Coordination in Animals" at bounding box center [626, 512] width 198 height 41
checkbox input "true"
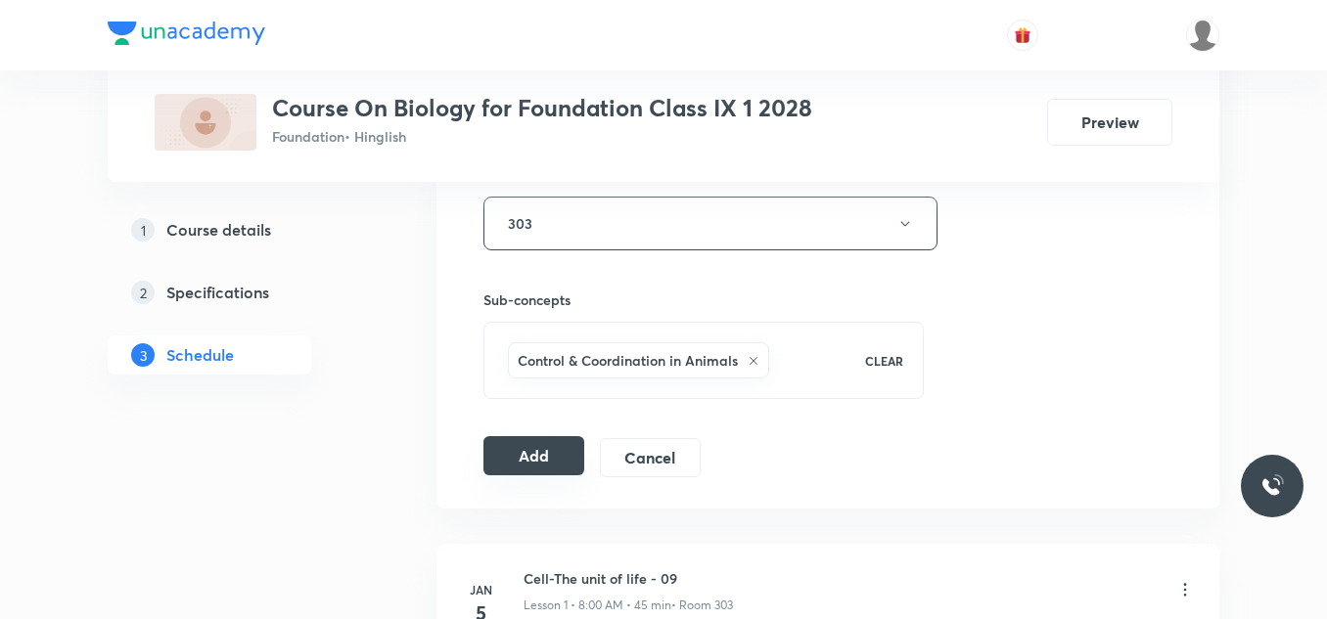
click at [519, 455] on button "Add" at bounding box center [533, 455] width 101 height 39
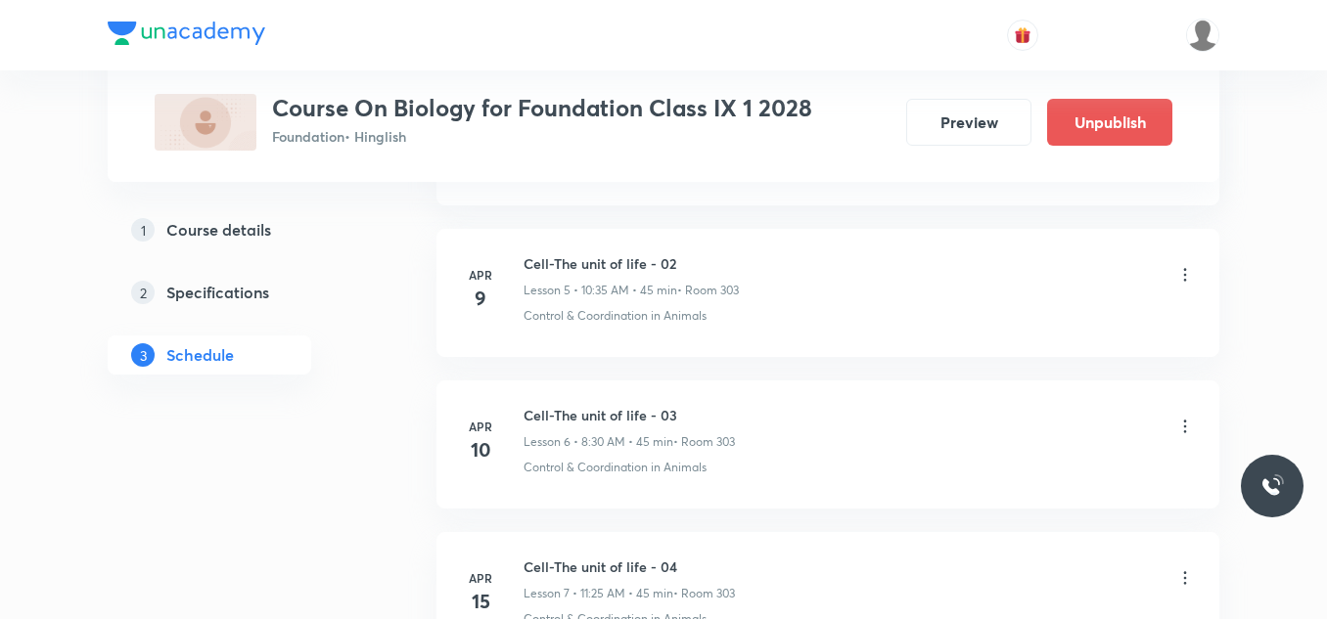
drag, startPoint x: 408, startPoint y: 477, endPoint x: 436, endPoint y: 594, distance: 119.8
click at [436, 594] on li "Apr 15 Cell-The unit of life - 04 Lesson 7 • 11:25 AM • 45 min • Room 303 Contr…" at bounding box center [827, 596] width 783 height 128
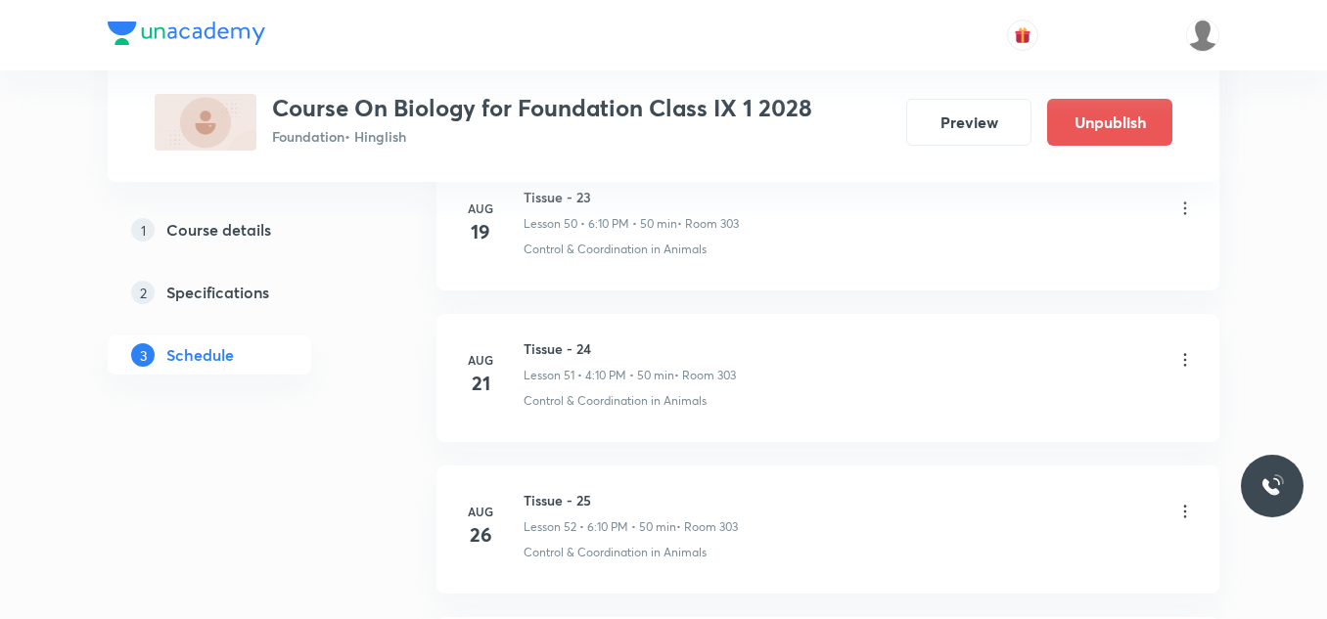
scroll to position [8694, 0]
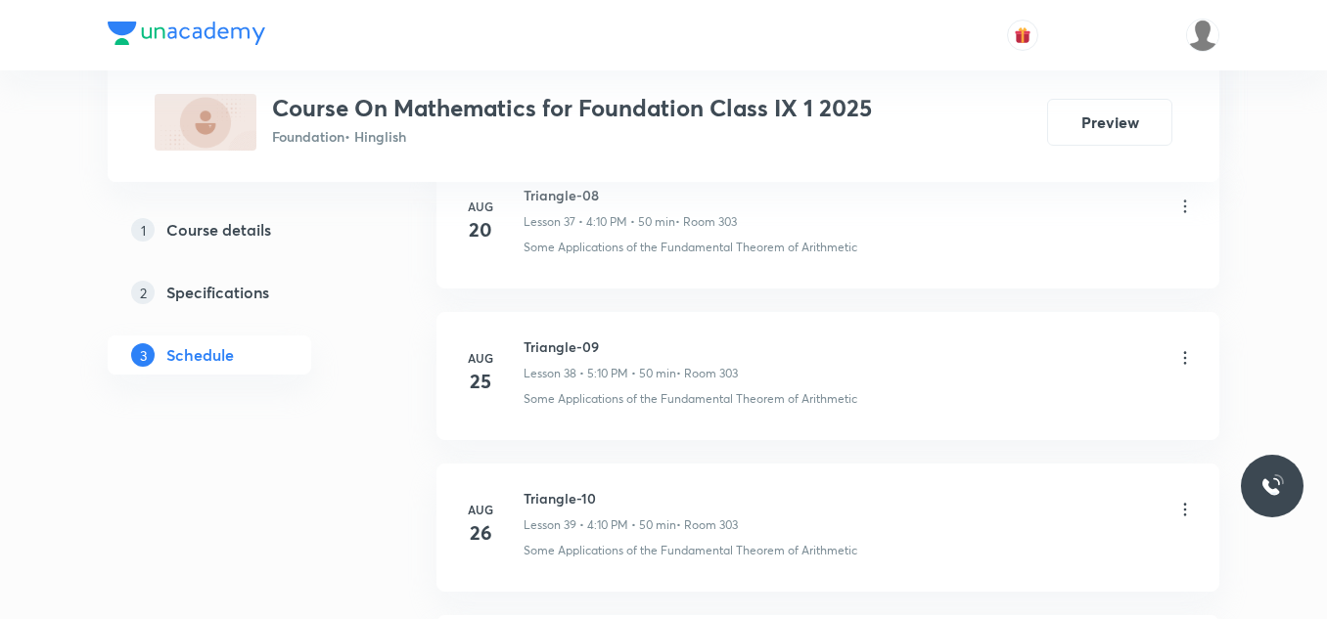
scroll to position [7319, 0]
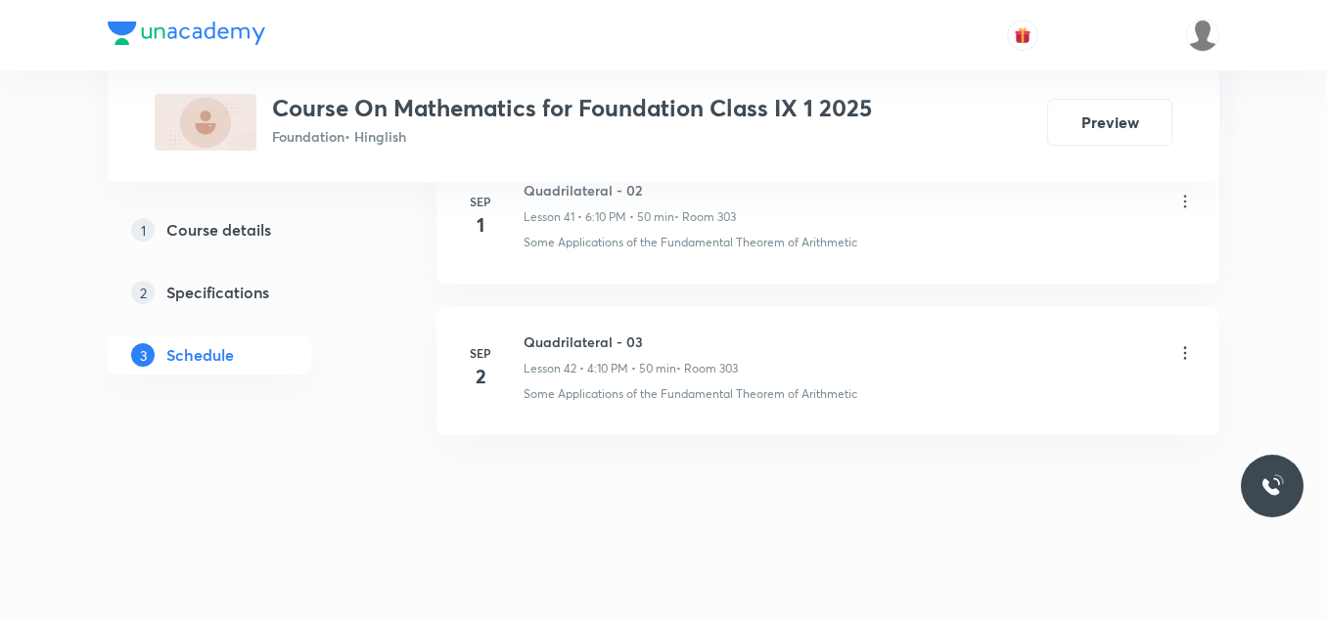
click at [615, 340] on h6 "Quadrilateral - 03" at bounding box center [630, 342] width 214 height 21
copy h6 "Quadrilateral - 03"
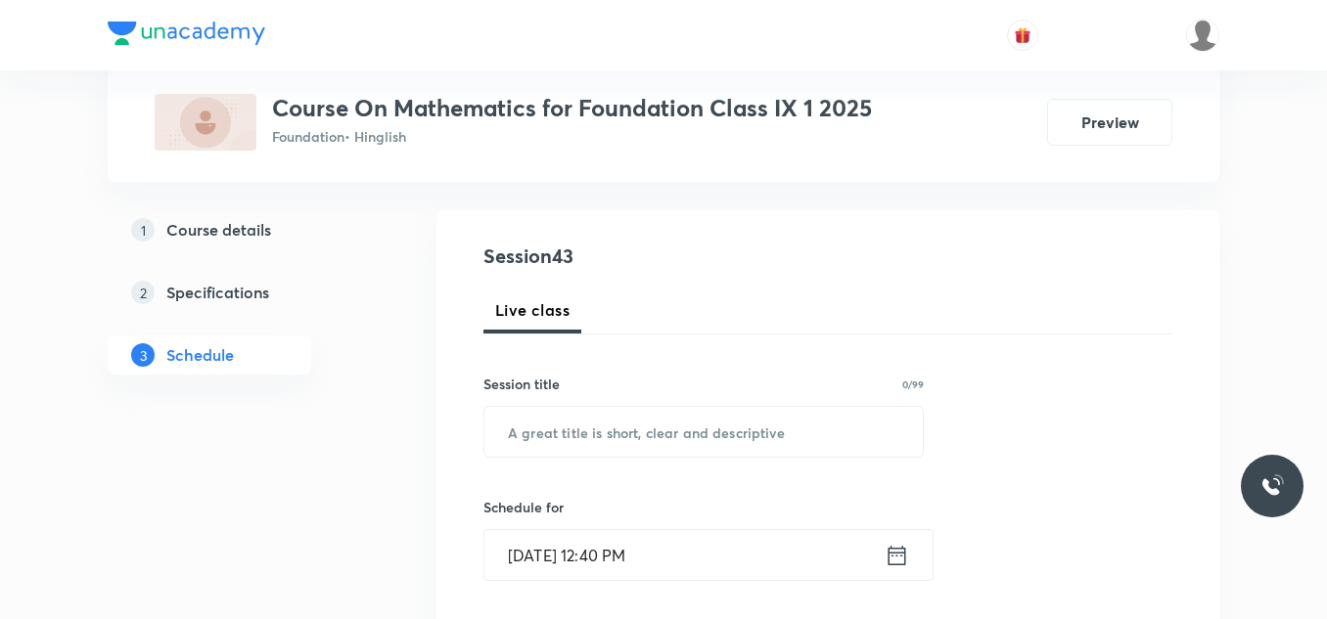
scroll to position [184, 0]
click at [570, 433] on input "text" at bounding box center [703, 429] width 438 height 50
paste input "Quadrilateral - 03"
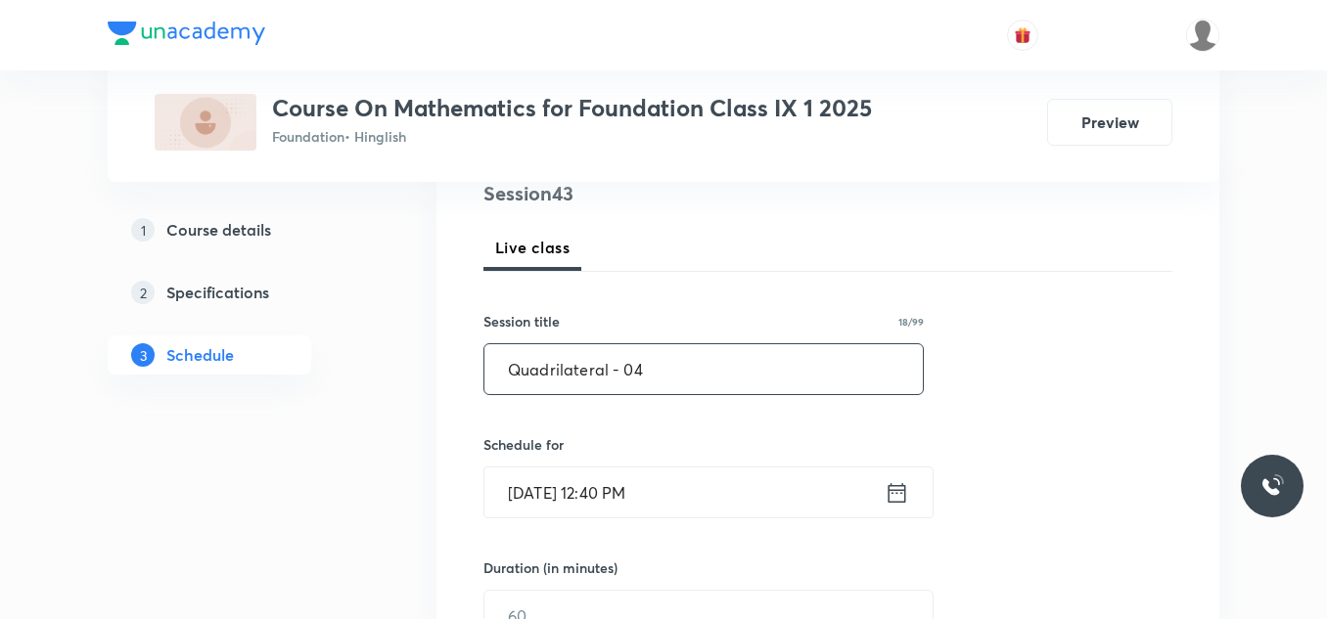
scroll to position [247, 0]
type input "Quadrilateral - 04"
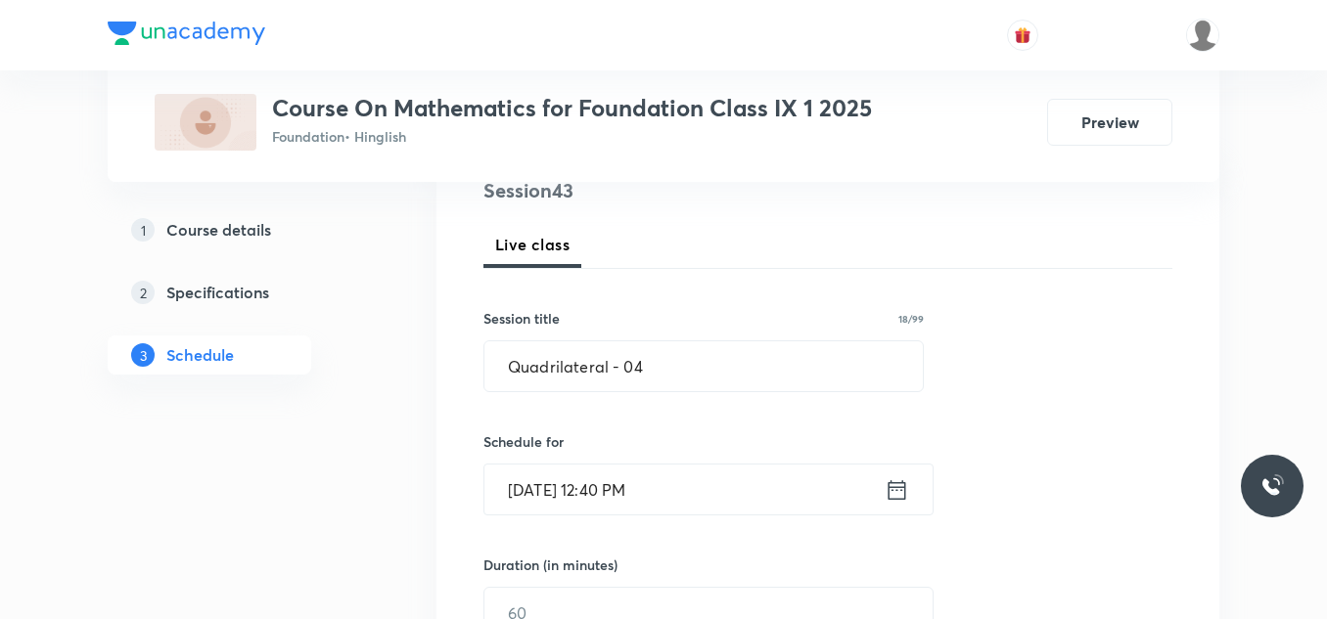
click at [706, 487] on input "Sep 3, 2025, 12:40 PM" at bounding box center [684, 490] width 400 height 50
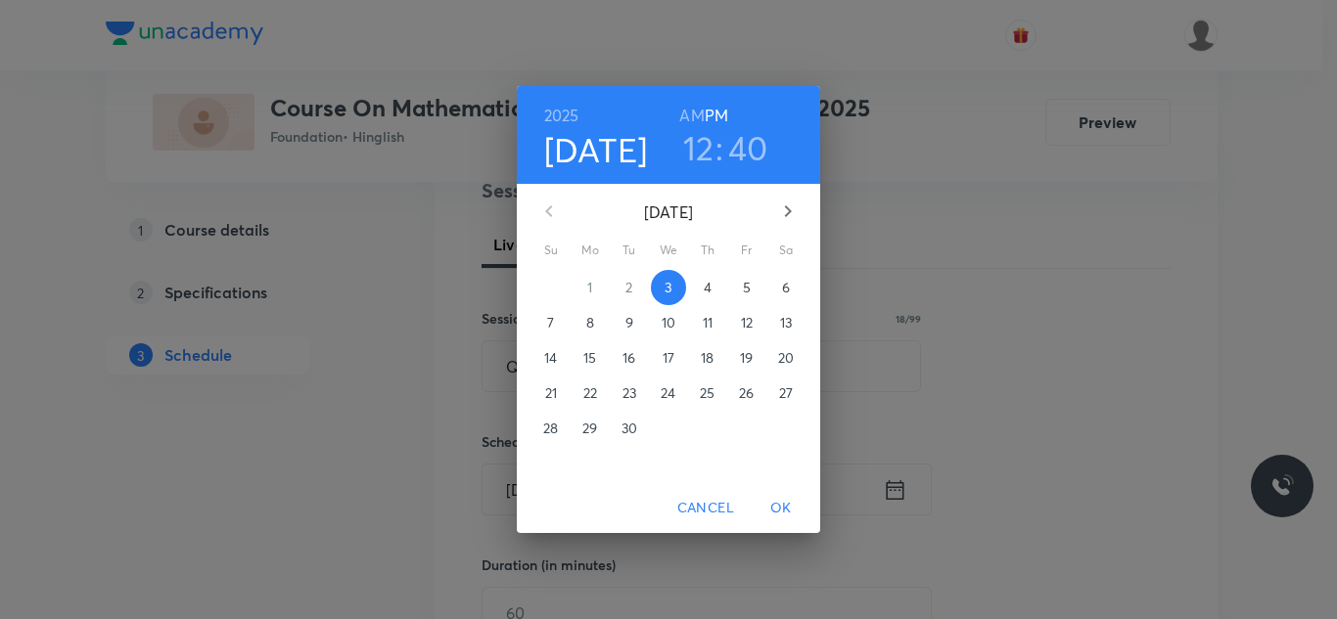
click at [700, 159] on h3 "12" at bounding box center [698, 147] width 31 height 41
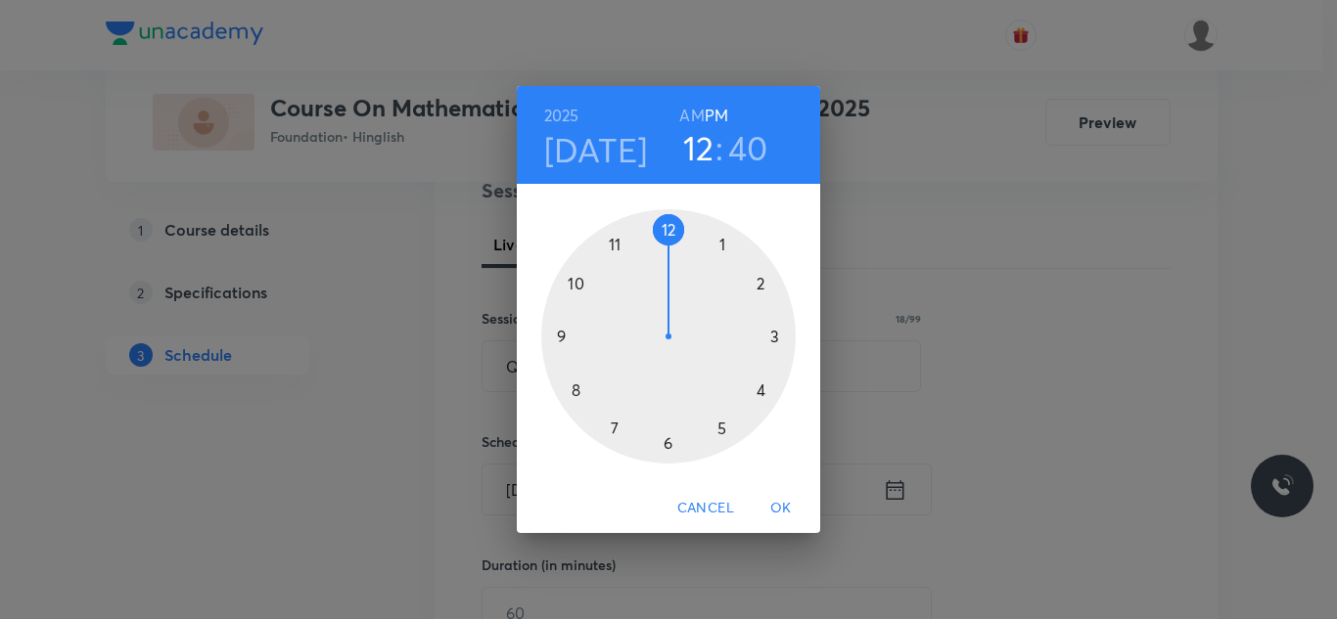
click at [719, 428] on div at bounding box center [668, 336] width 254 height 254
click at [761, 281] on div at bounding box center [668, 336] width 254 height 254
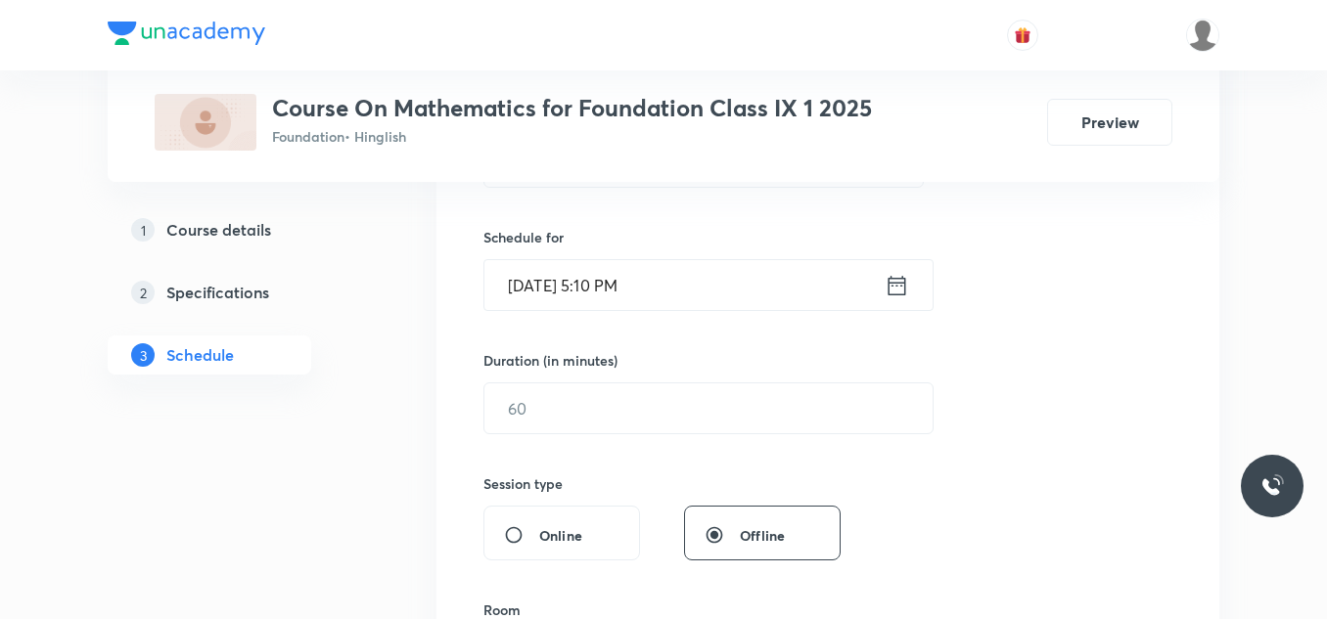
scroll to position [457, 0]
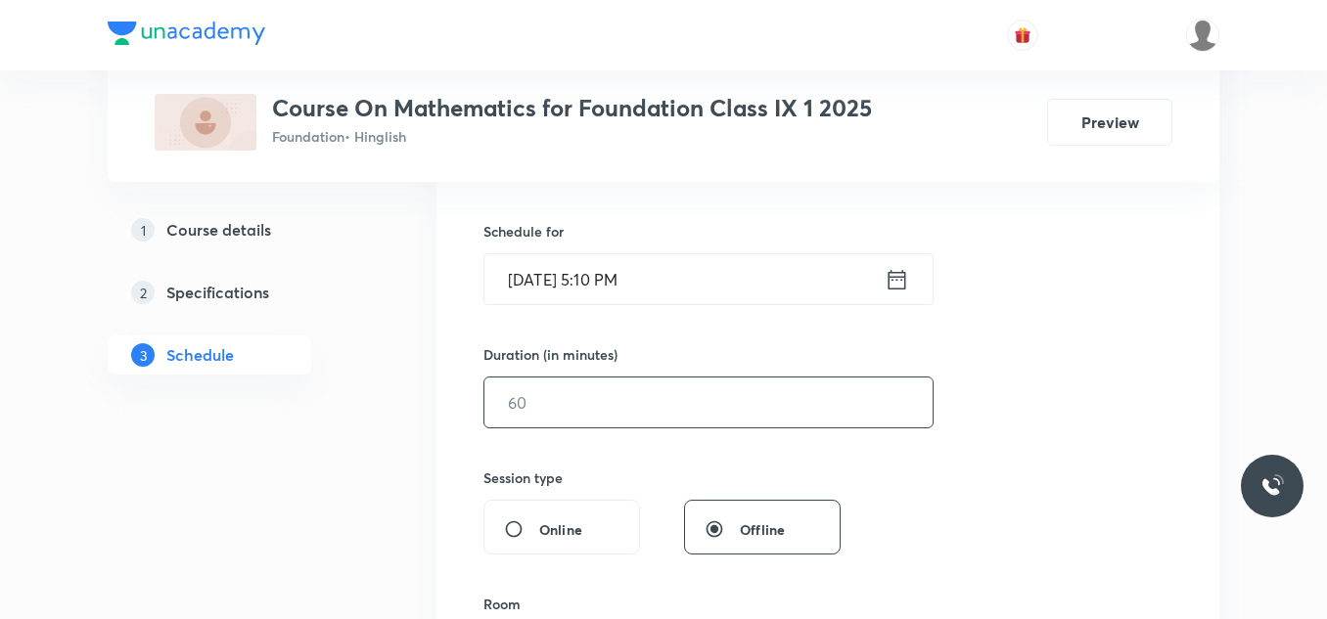
click at [655, 402] on input "text" at bounding box center [708, 403] width 448 height 50
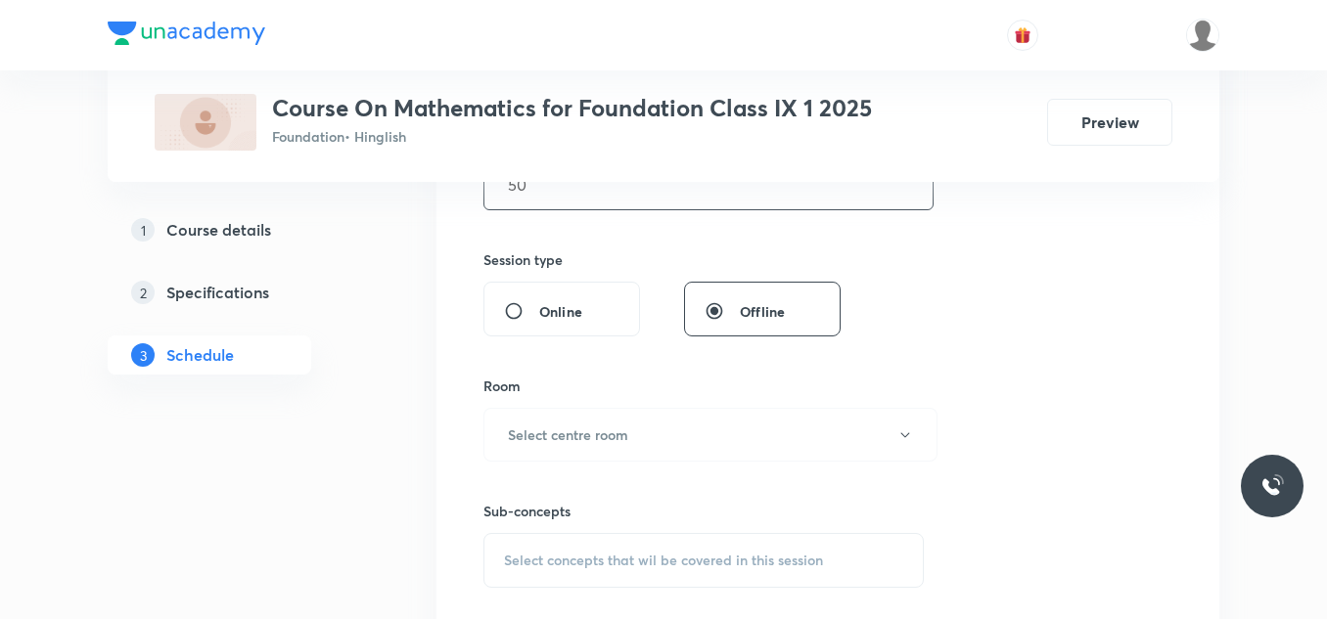
scroll to position [676, 0]
type input "50"
click at [629, 431] on button "Select centre room" at bounding box center [710, 434] width 454 height 54
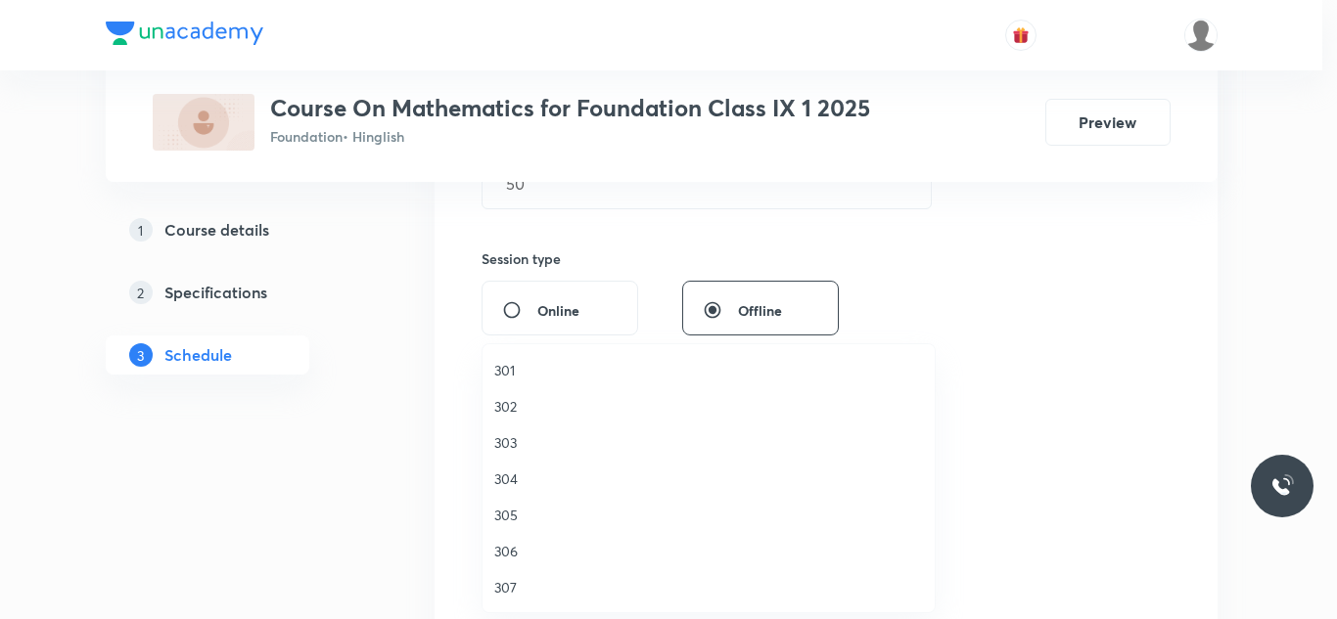
click at [514, 431] on li "303" at bounding box center [708, 443] width 452 height 36
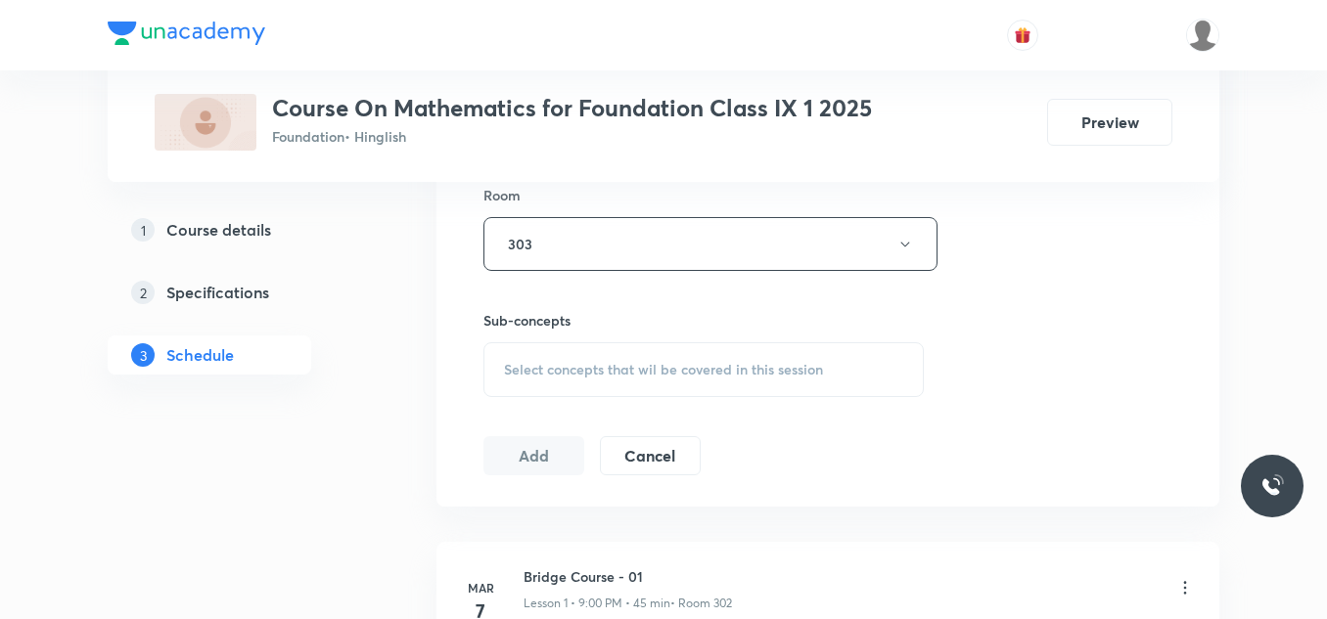
scroll to position [871, 0]
click at [540, 357] on span "Select concepts that wil be covered in this session" at bounding box center [663, 365] width 319 height 16
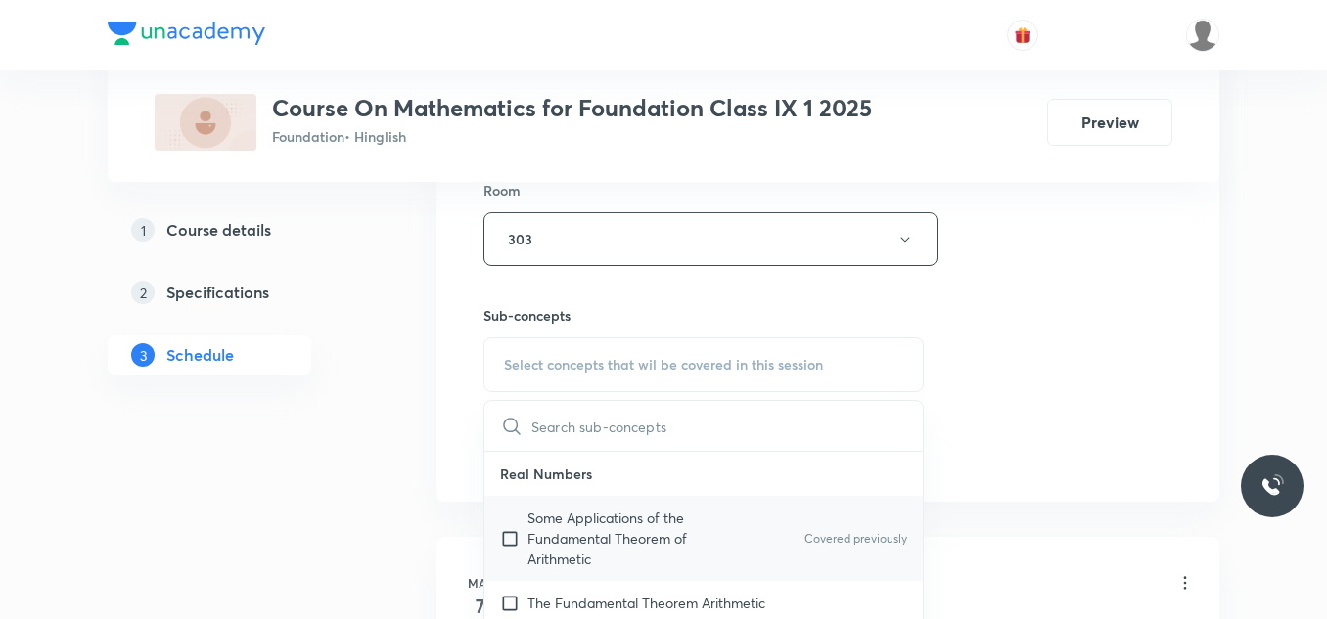
click at [512, 546] on input "checkbox" at bounding box center [513, 539] width 27 height 62
checkbox input "true"
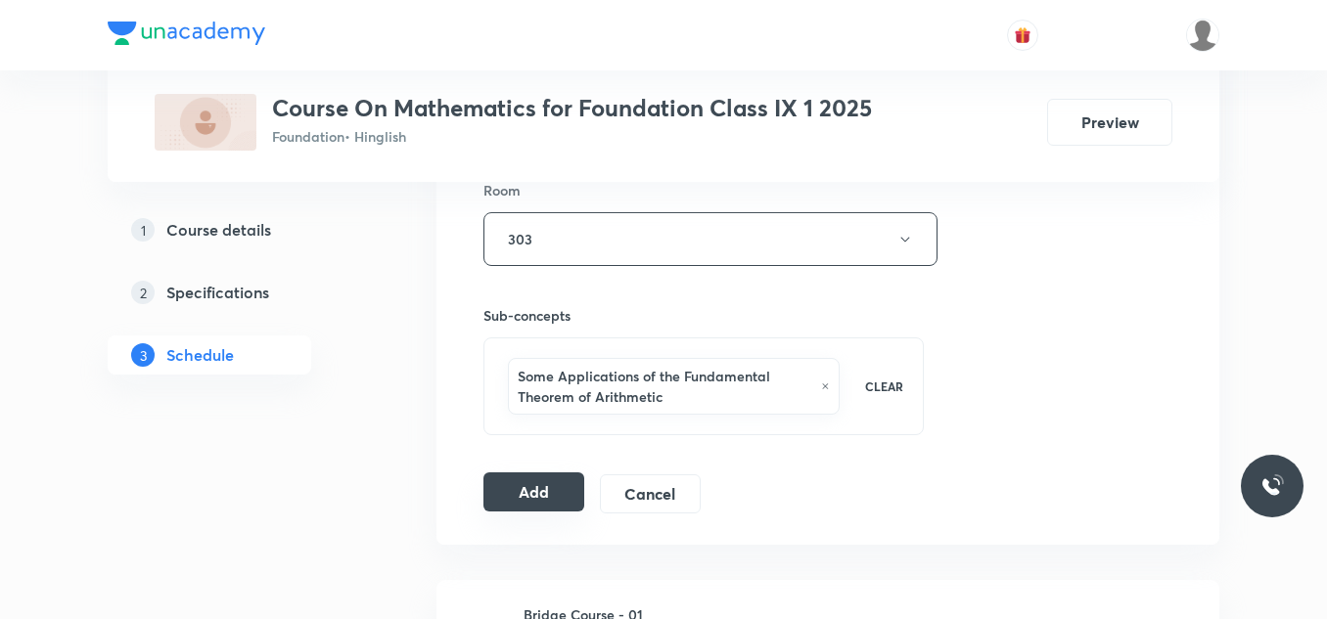
click at [534, 488] on button "Add" at bounding box center [533, 492] width 101 height 39
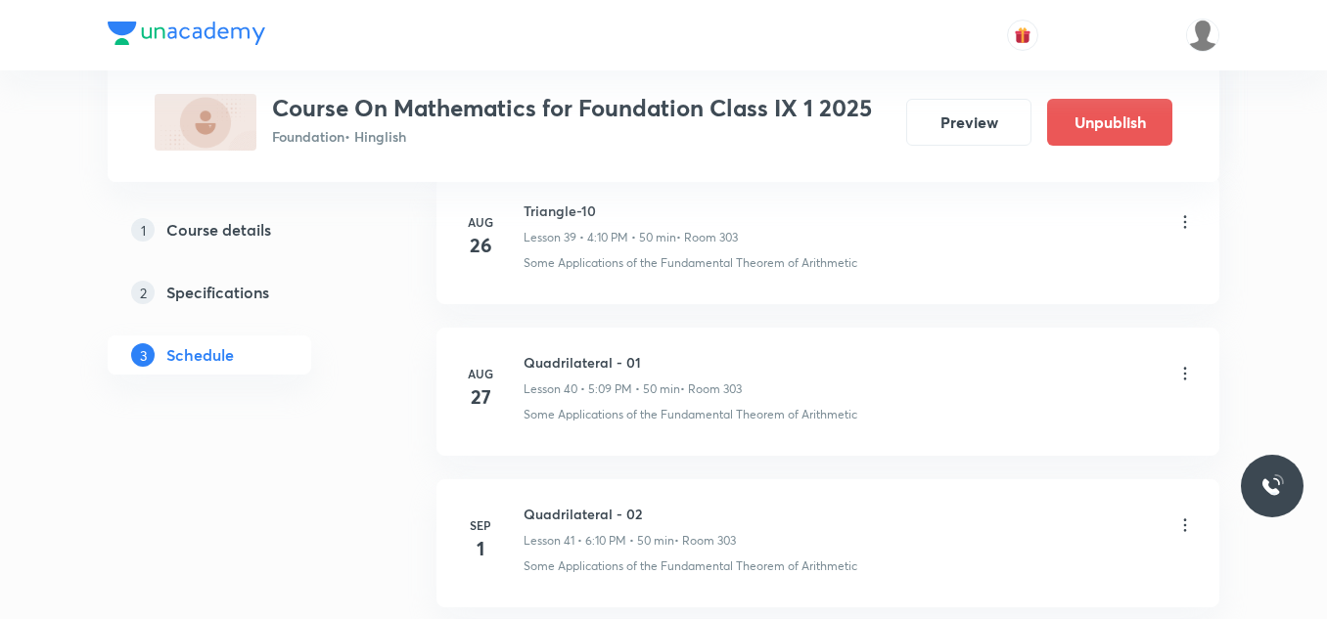
scroll to position [6571, 0]
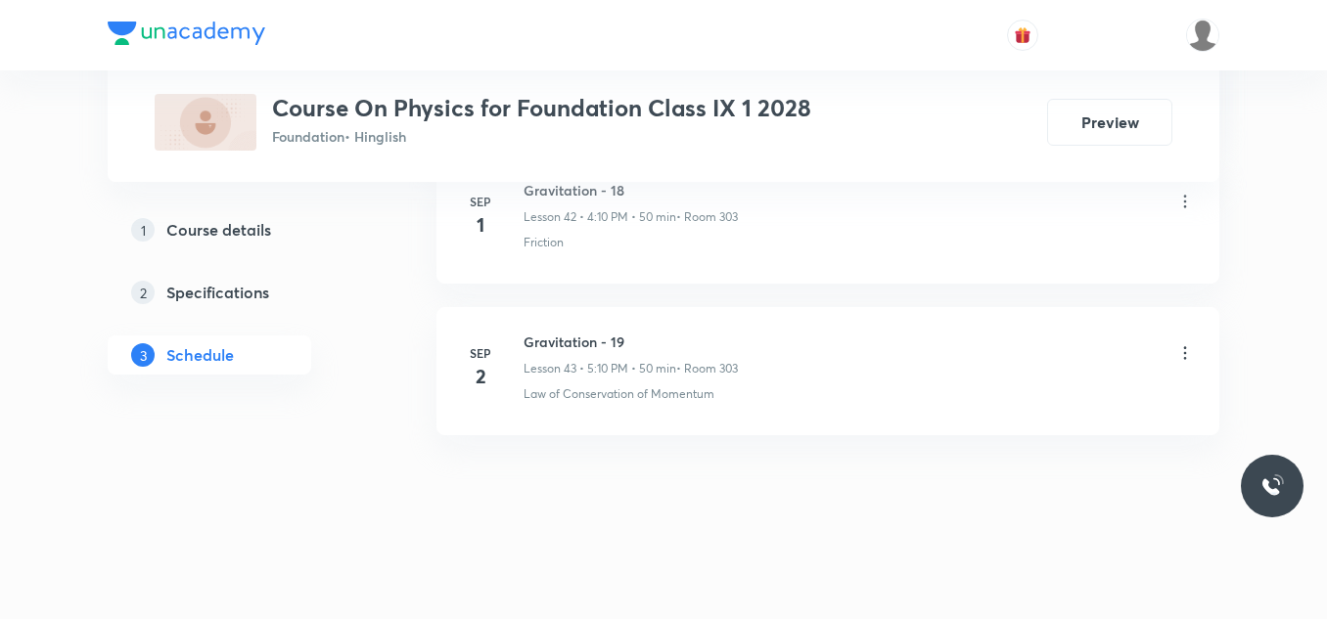
click at [574, 345] on h6 "Gravitation - 19" at bounding box center [630, 342] width 214 height 21
copy h6 "Gravitation - 19"
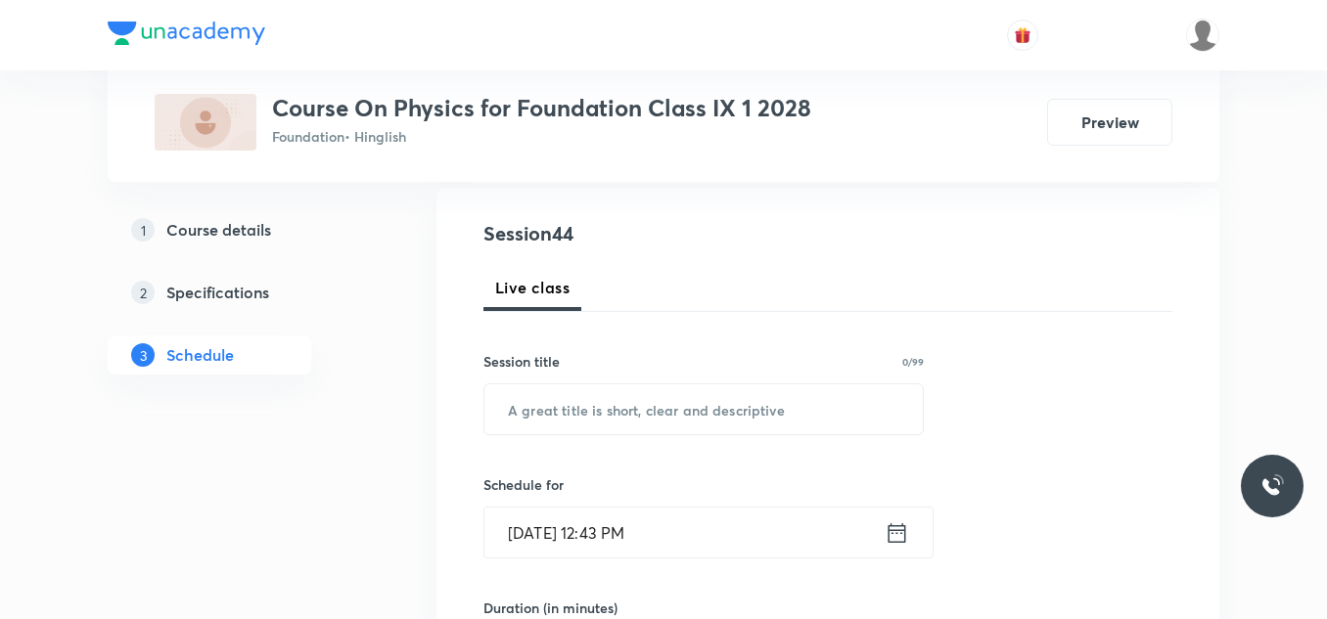
scroll to position [210, 0]
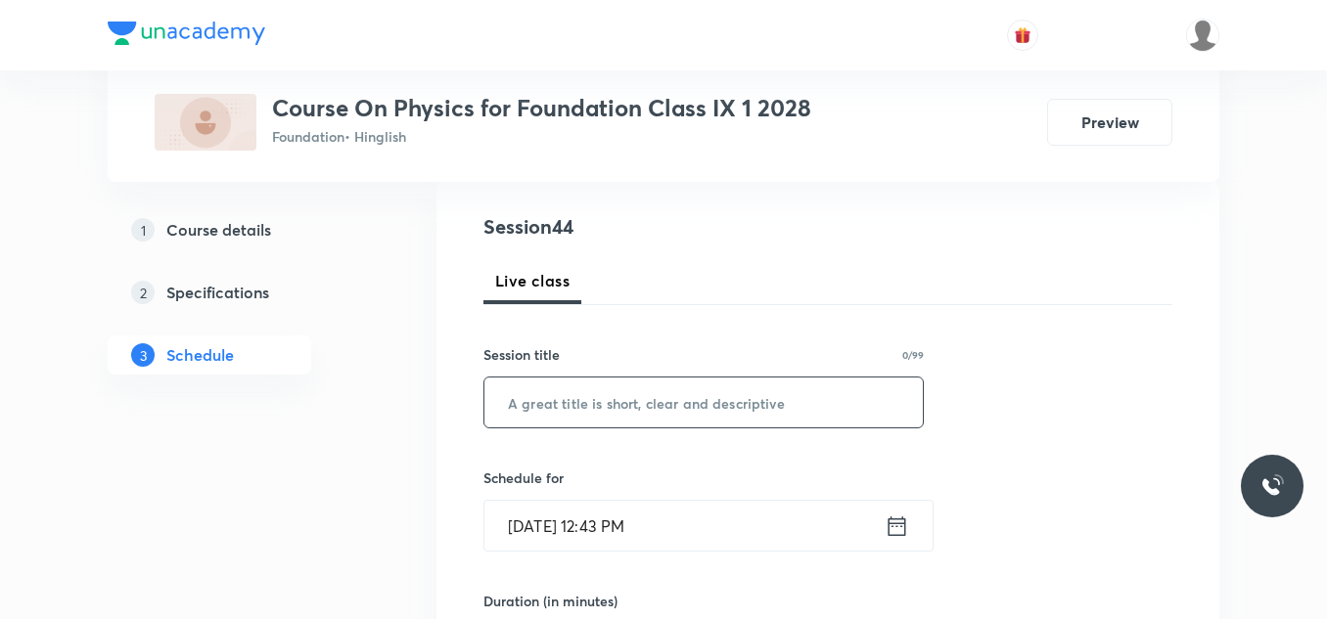
click at [549, 406] on input "text" at bounding box center [703, 403] width 438 height 50
paste input "Gravitation - 19"
type input "Gravitation - 20"
click at [701, 537] on input "Sep 3, 2025, 12:43 PM" at bounding box center [684, 526] width 400 height 50
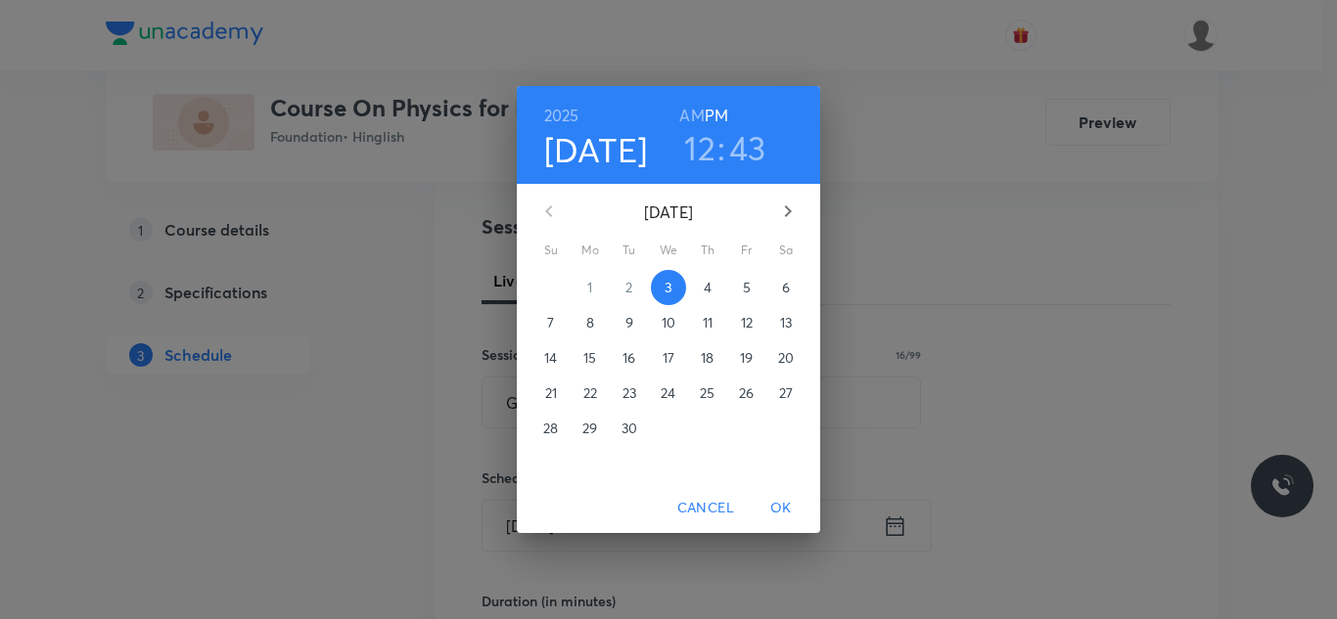
click at [705, 141] on h3 "12" at bounding box center [699, 147] width 31 height 41
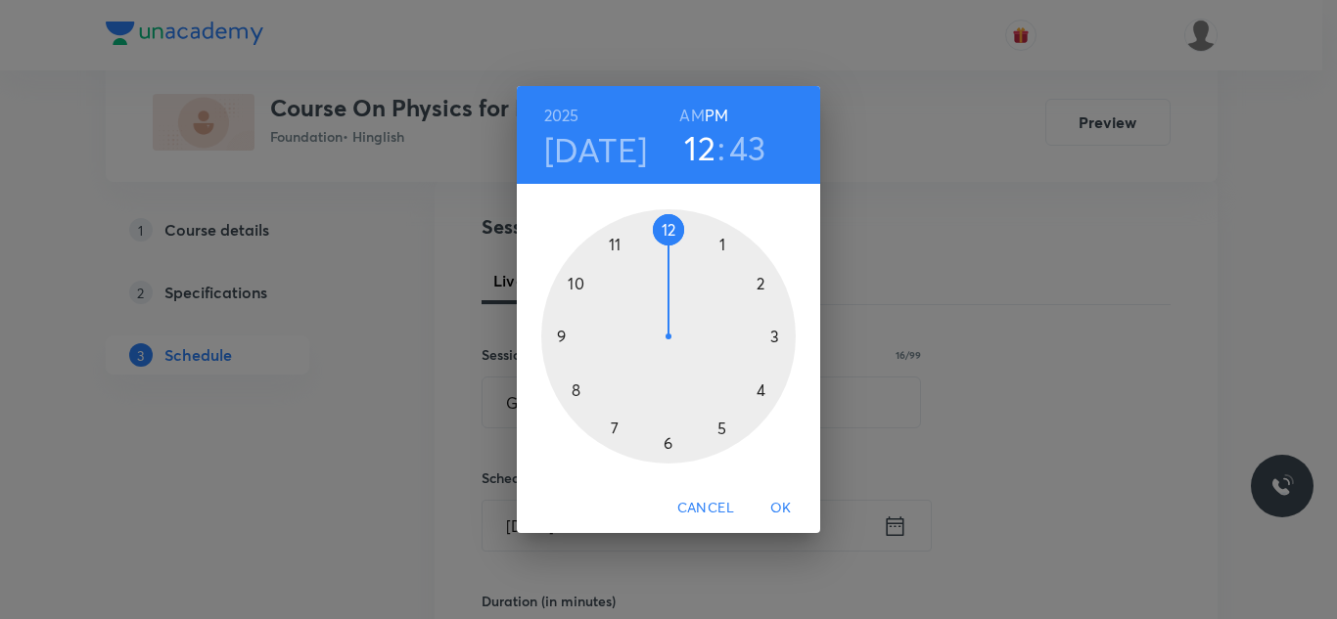
click at [666, 443] on div at bounding box center [668, 336] width 254 height 254
click at [758, 283] on div at bounding box center [668, 336] width 254 height 254
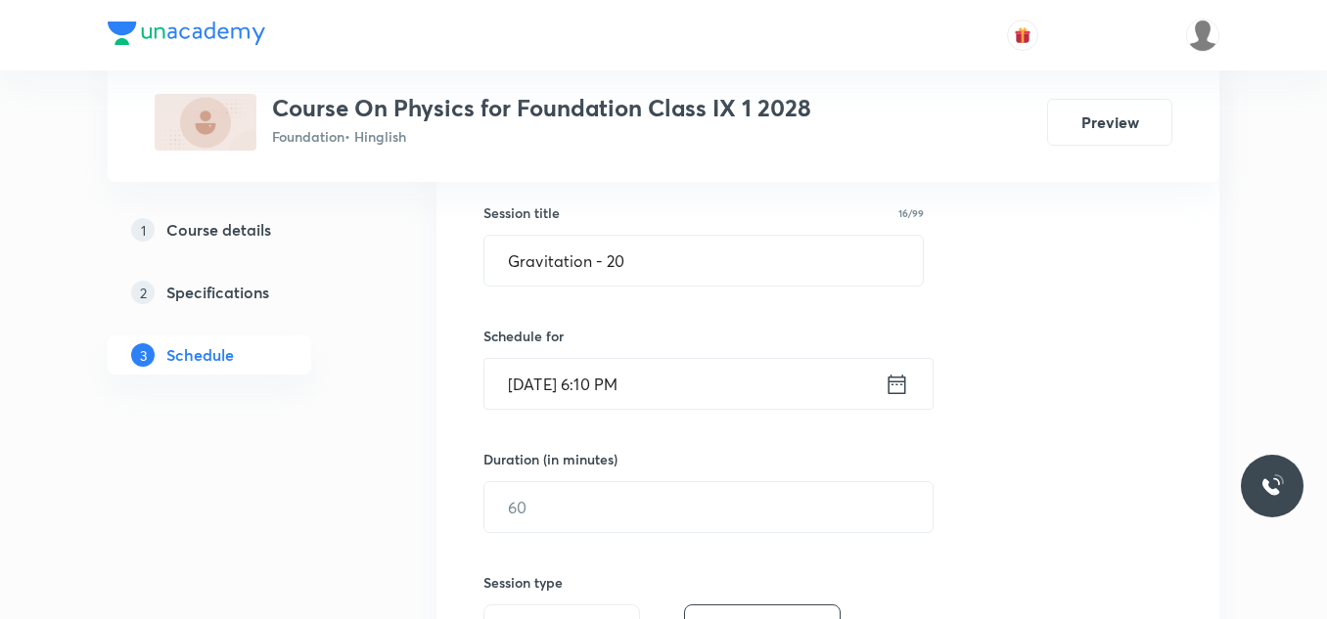
scroll to position [362, 0]
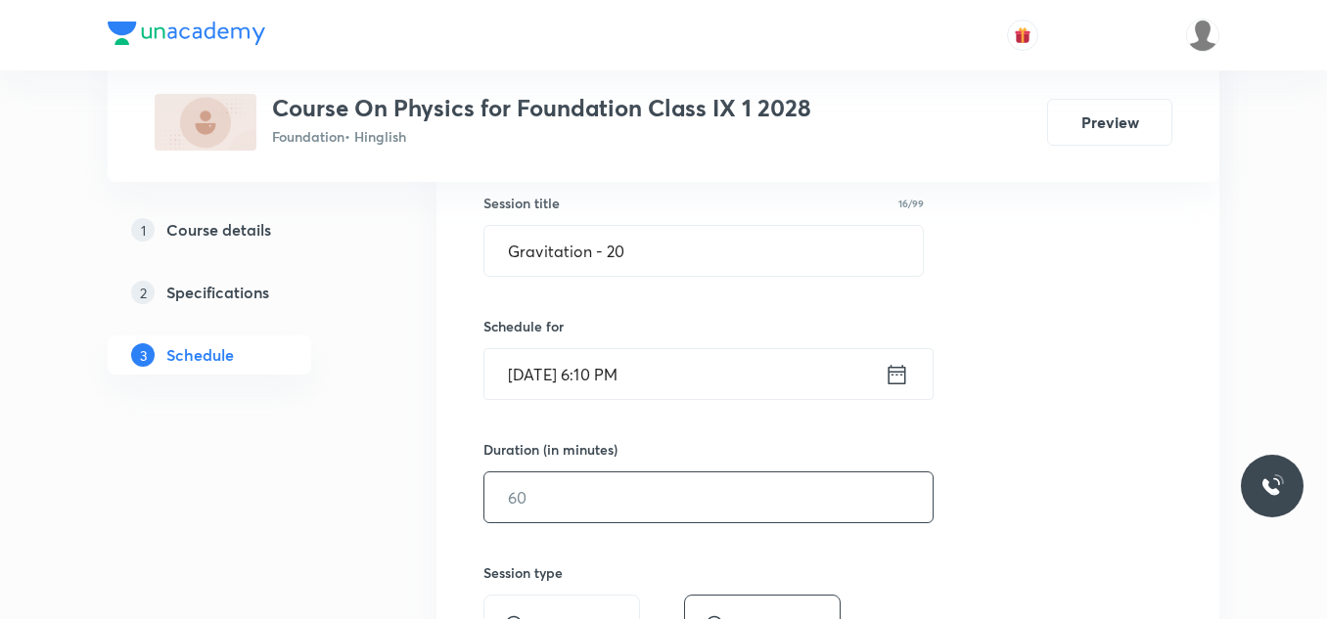
click at [542, 496] on input "text" at bounding box center [708, 498] width 448 height 50
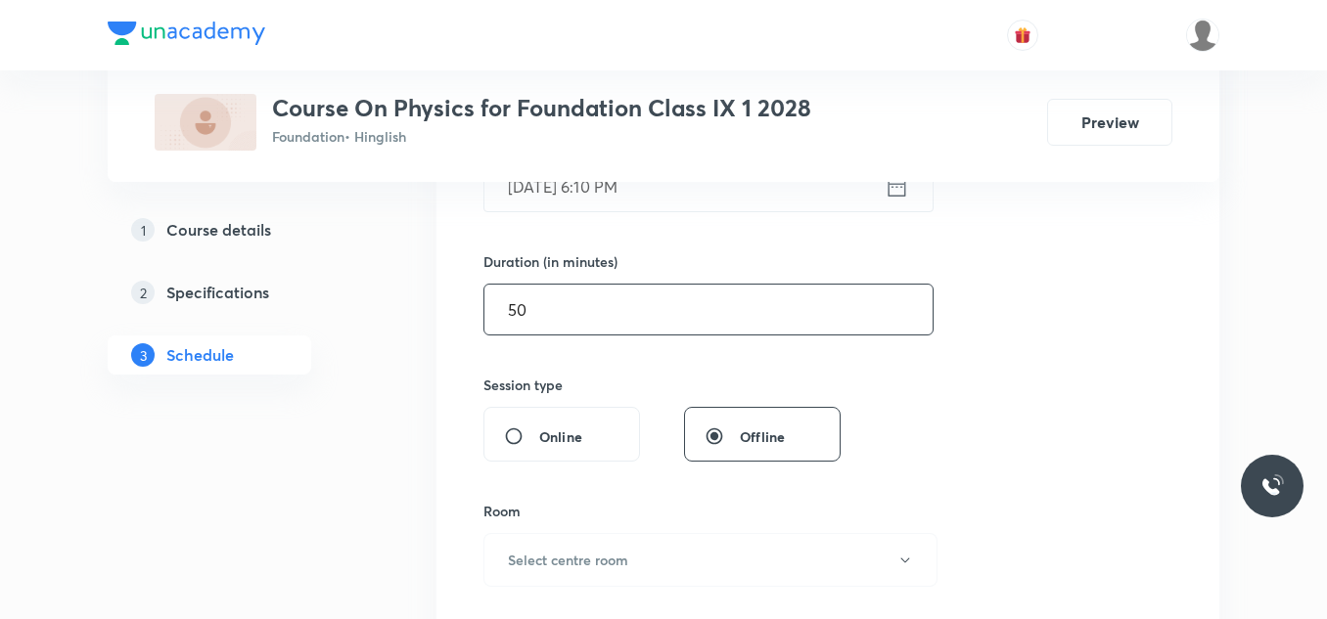
scroll to position [558, 0]
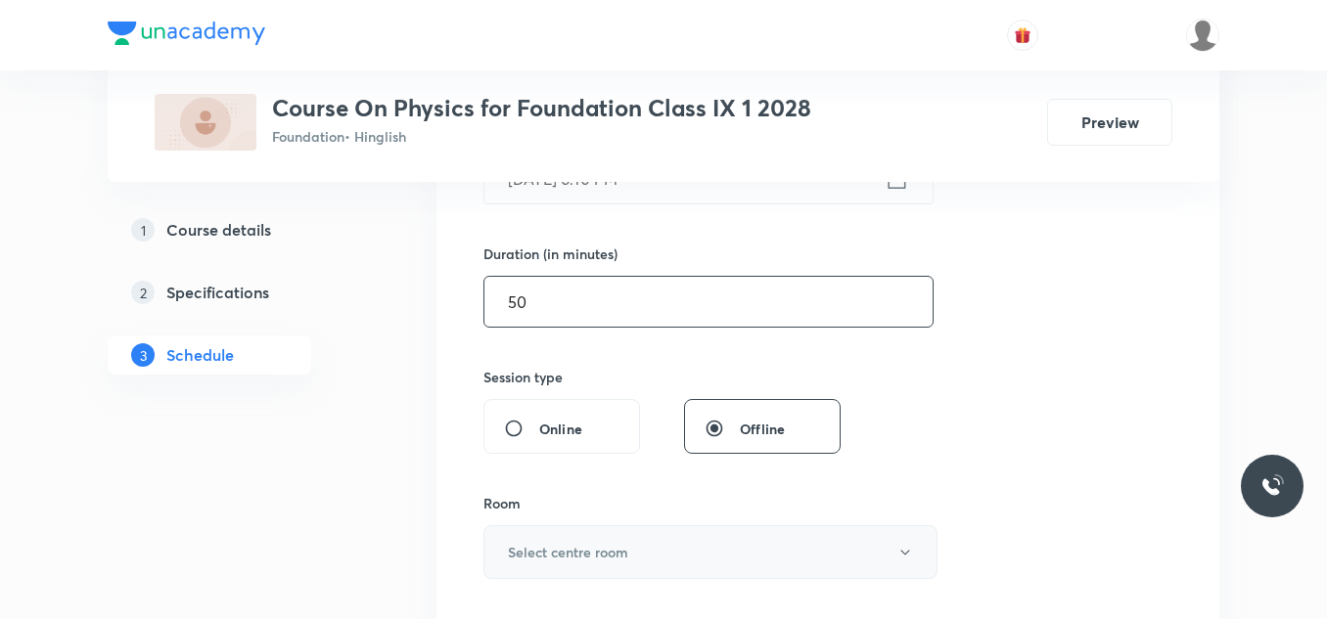
type input "50"
click at [563, 549] on h6 "Select centre room" at bounding box center [568, 552] width 120 height 21
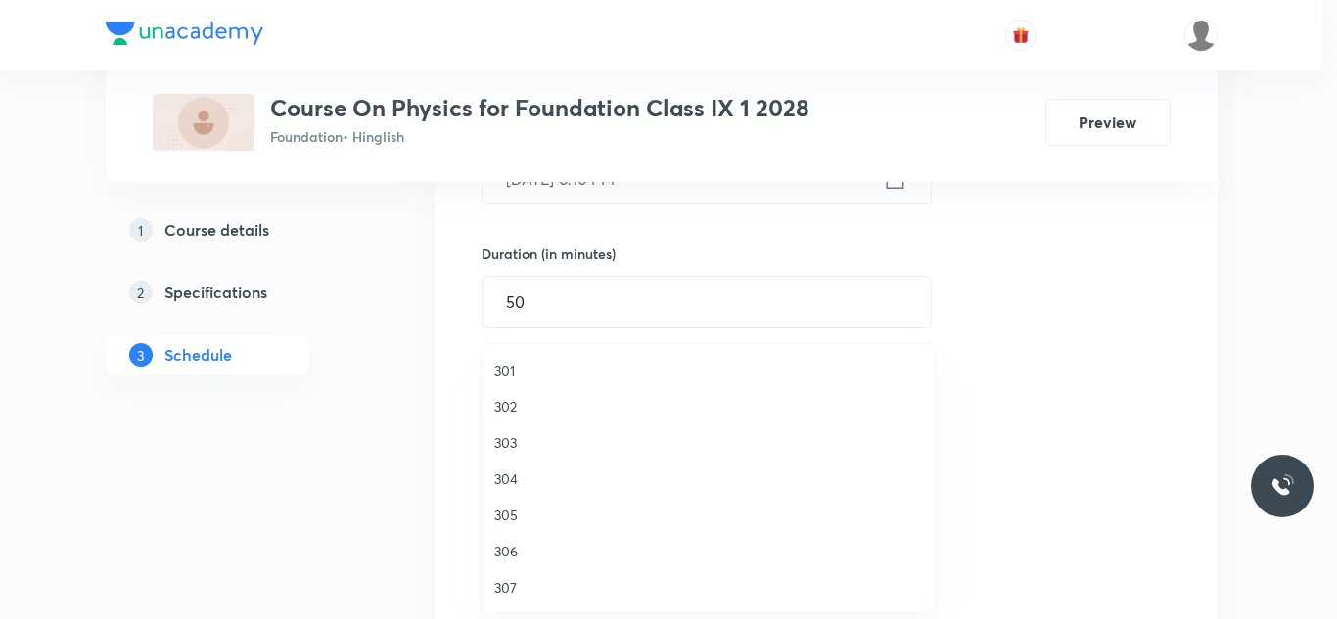
click at [509, 440] on span "303" at bounding box center [708, 442] width 429 height 21
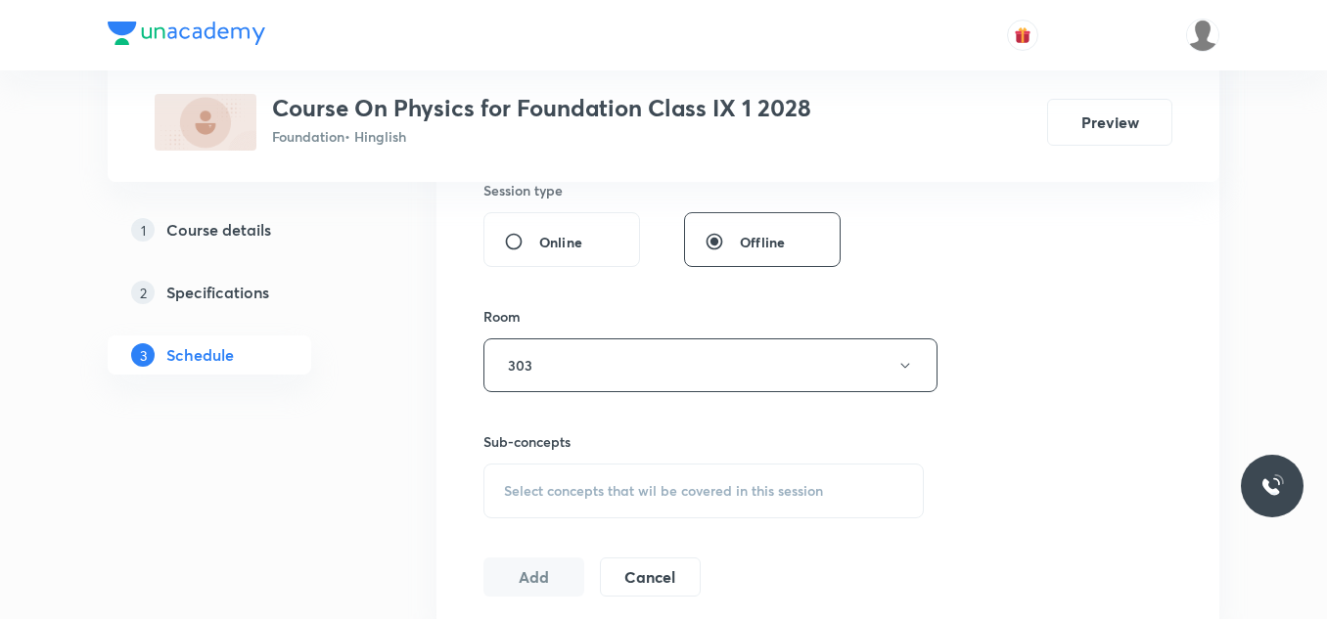
scroll to position [749, 0]
click at [574, 482] on span "Select concepts that wil be covered in this session" at bounding box center [663, 486] width 319 height 16
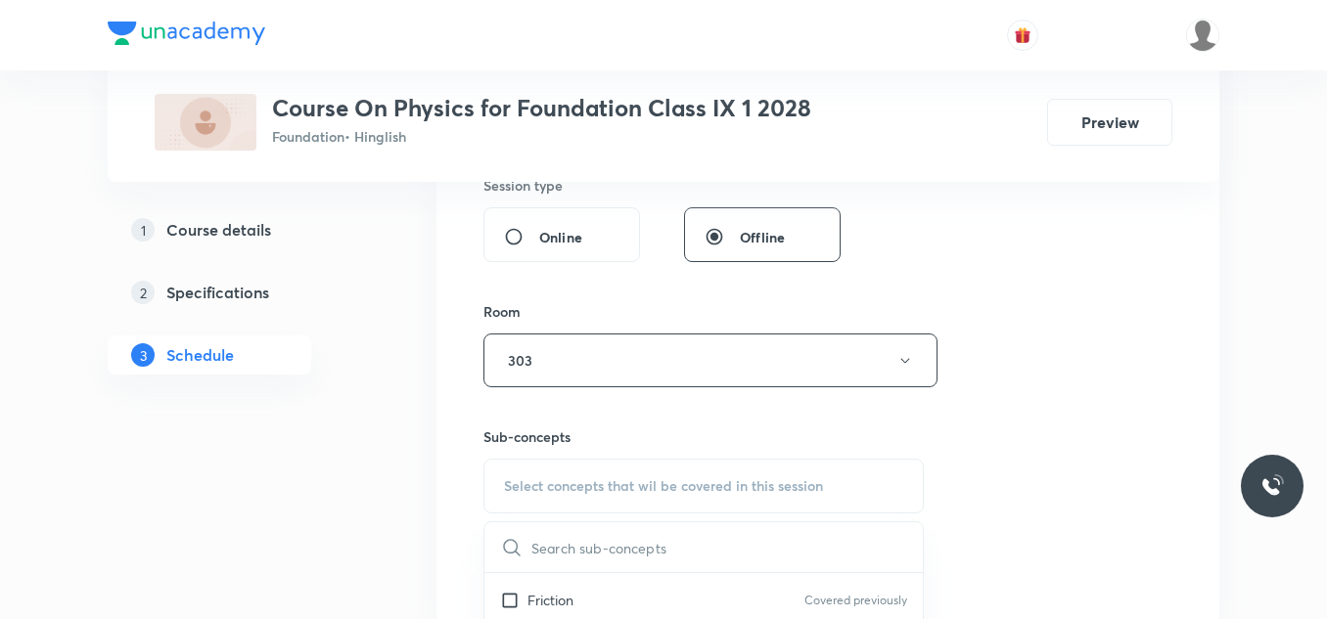
scroll to position [40, 0]
click at [521, 592] on input "checkbox" at bounding box center [513, 599] width 27 height 21
checkbox input "true"
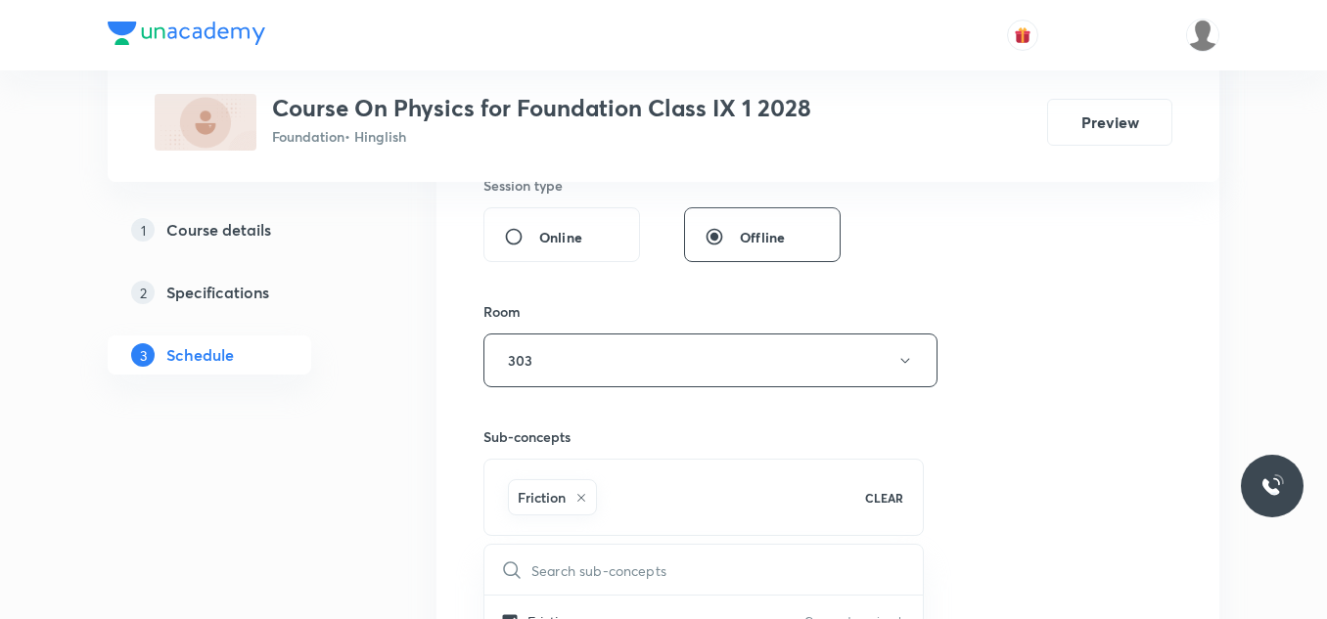
click at [541, 592] on button "Add" at bounding box center [533, 592] width 101 height 39
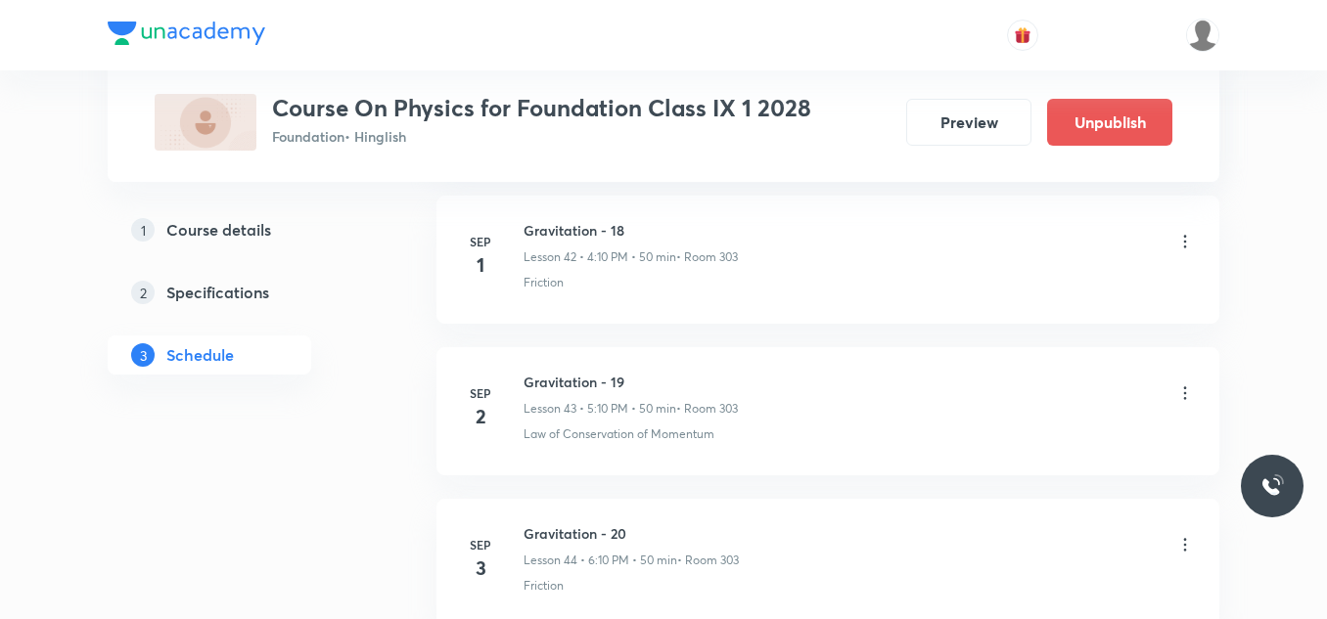
scroll to position [6723, 0]
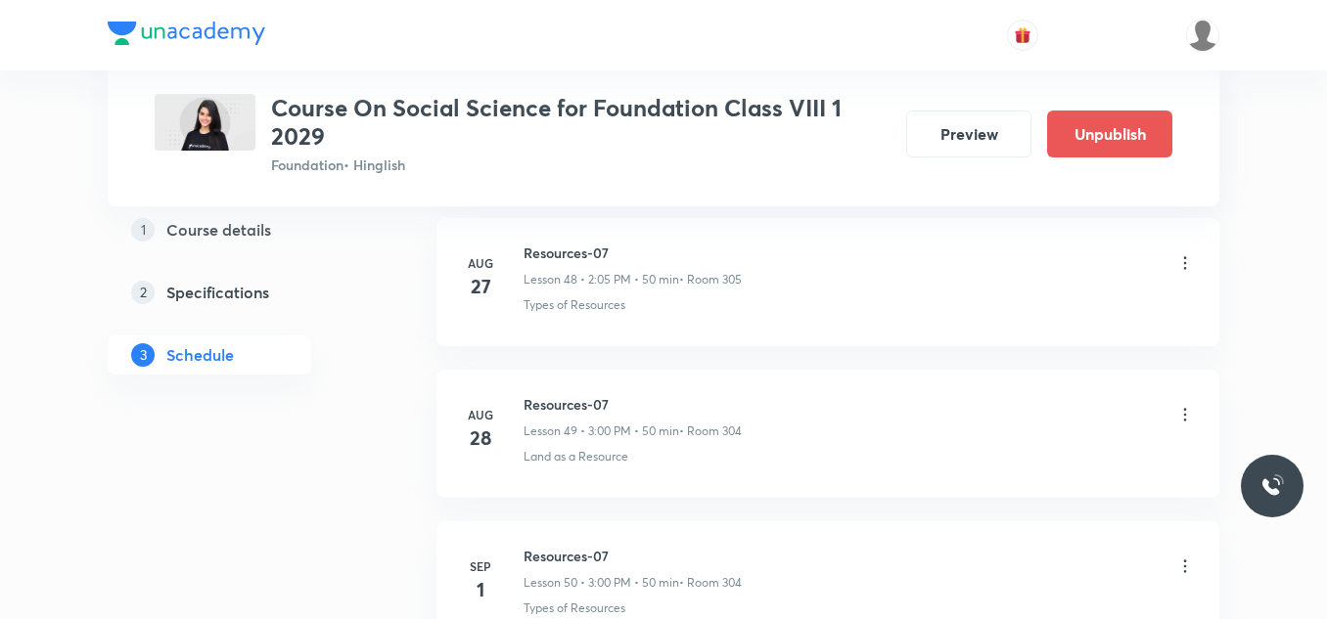
scroll to position [8860, 0]
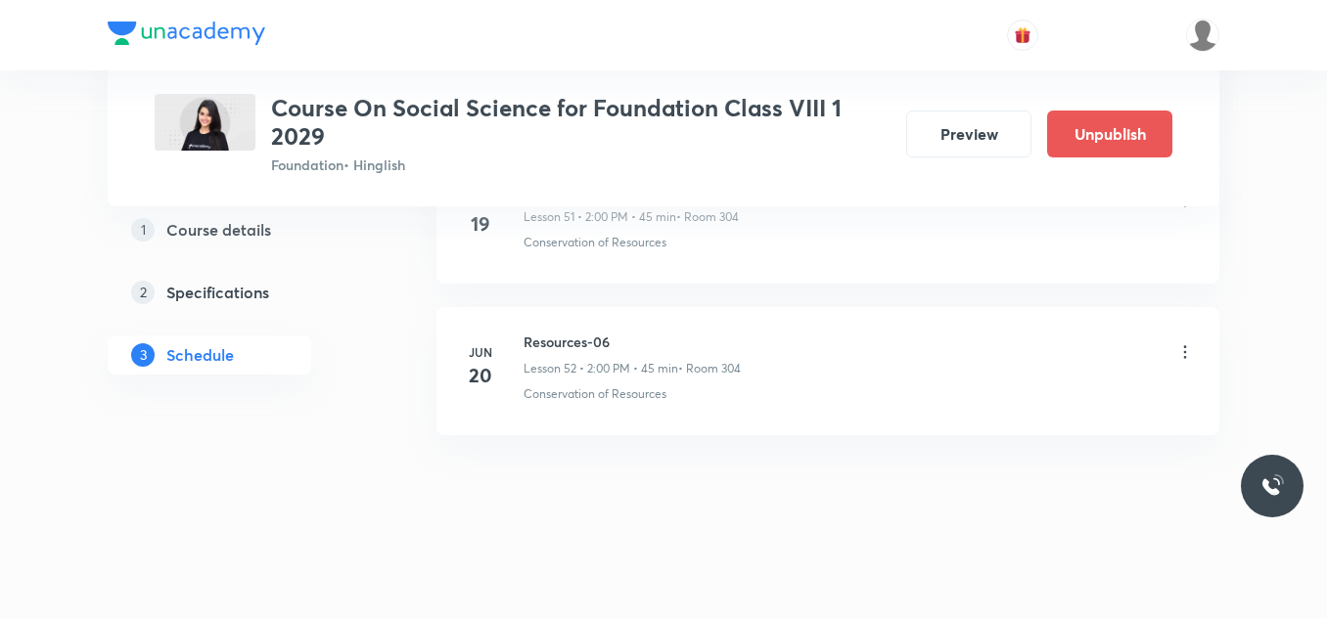
click at [585, 343] on h6 "Resources-06" at bounding box center [631, 342] width 217 height 21
copy h6 "Resources-06"
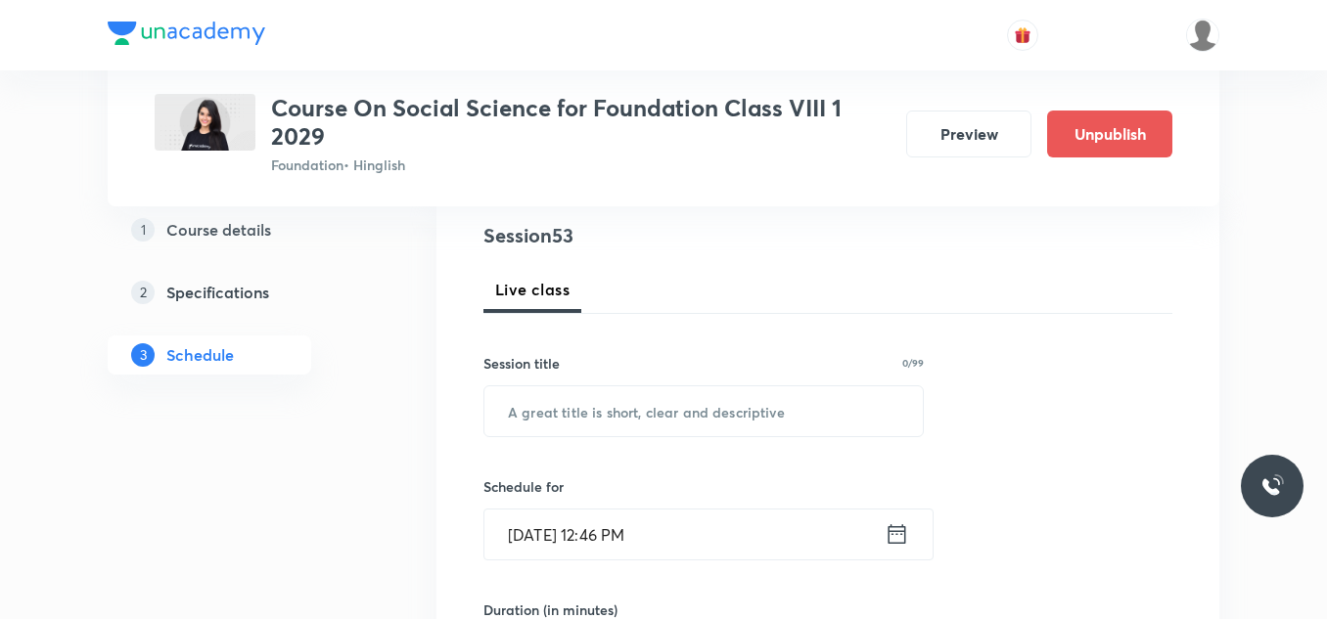
scroll to position [228, 0]
click at [580, 403] on input "text" at bounding box center [703, 410] width 438 height 50
paste input "Resources-06"
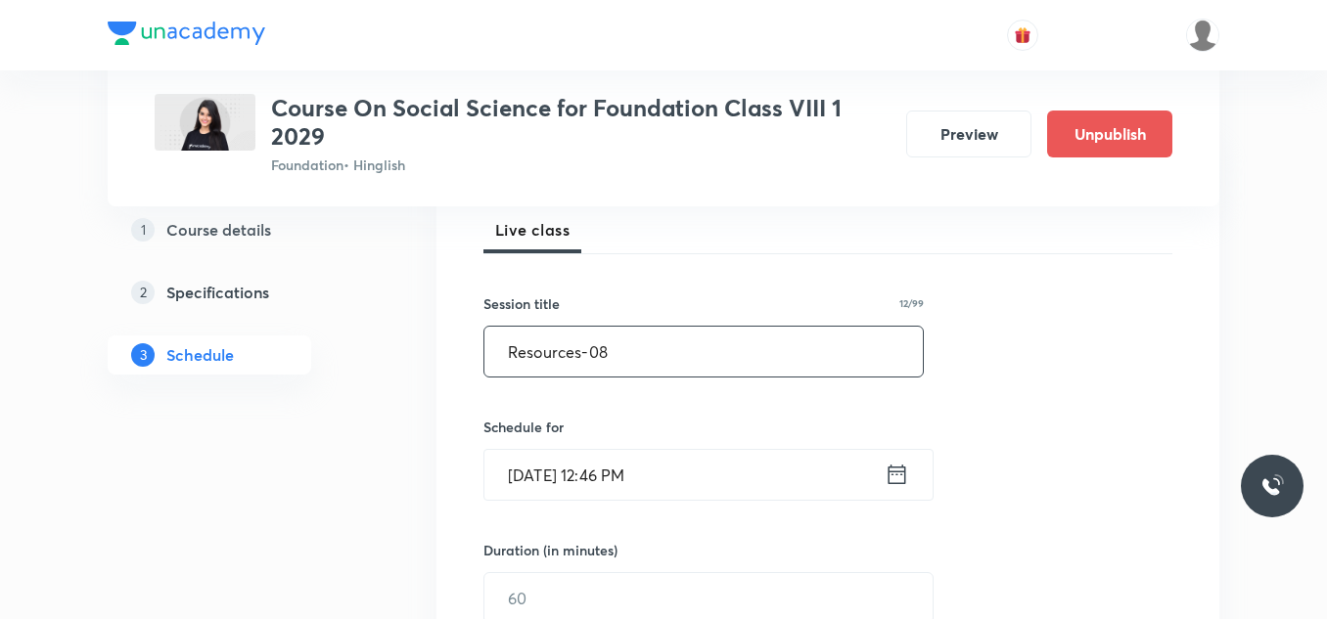
scroll to position [287, 0]
type input "Resources-08"
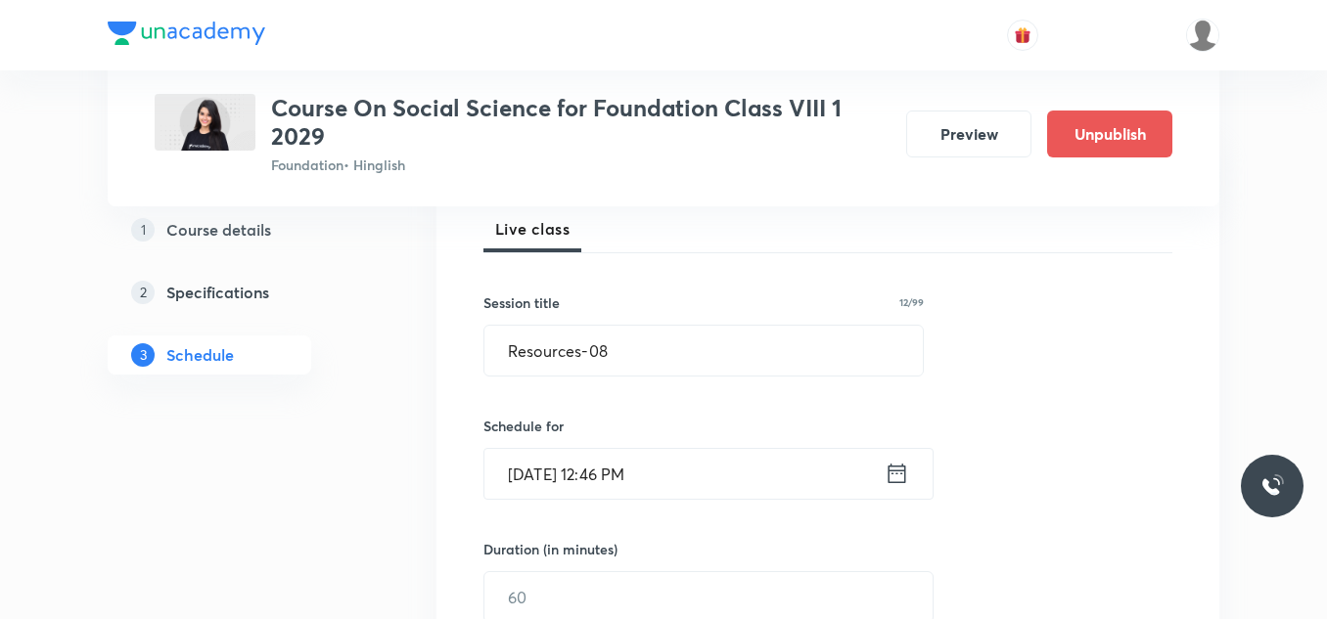
click at [687, 478] on input "Sep 3, 2025, 12:46 PM" at bounding box center [684, 474] width 400 height 50
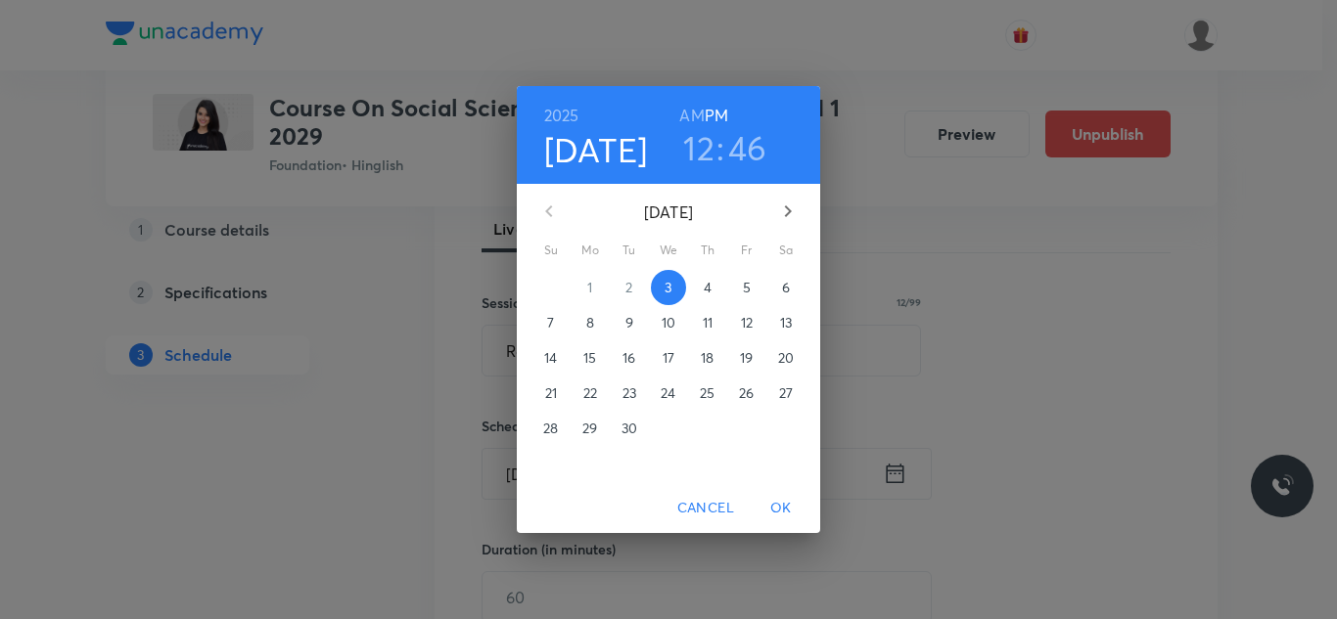
click at [703, 156] on h3 "12" at bounding box center [698, 147] width 31 height 41
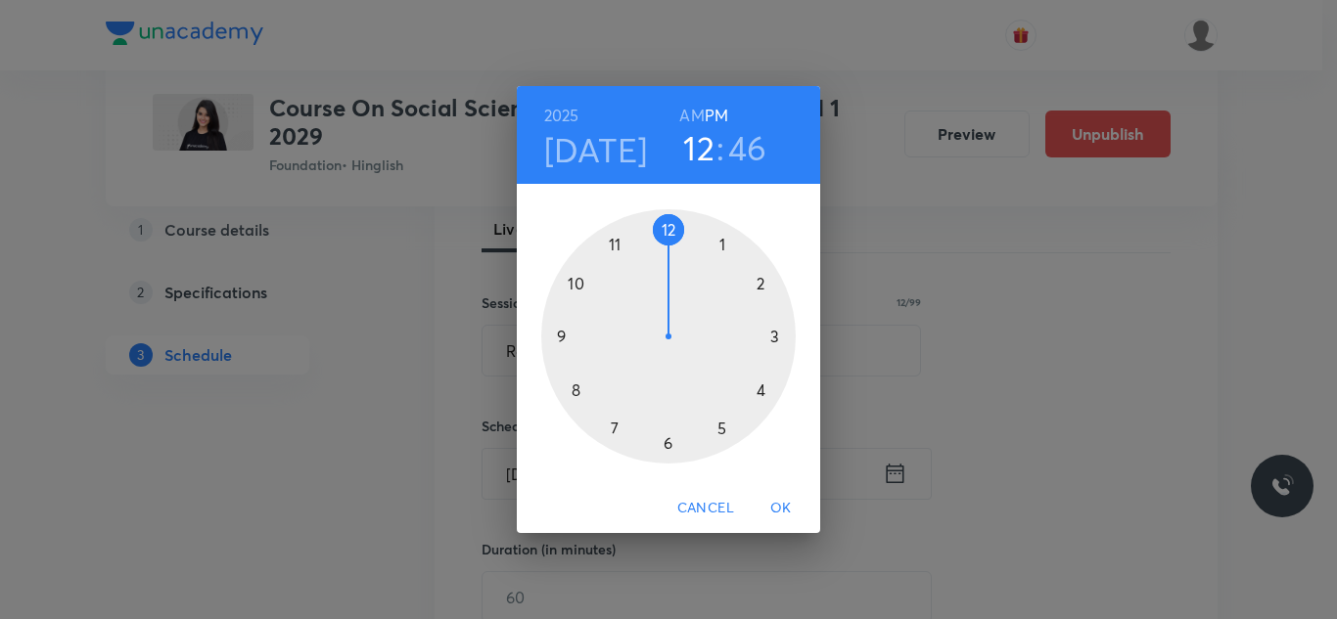
click at [758, 282] on div at bounding box center [668, 336] width 254 height 254
click at [669, 229] on div at bounding box center [668, 336] width 254 height 254
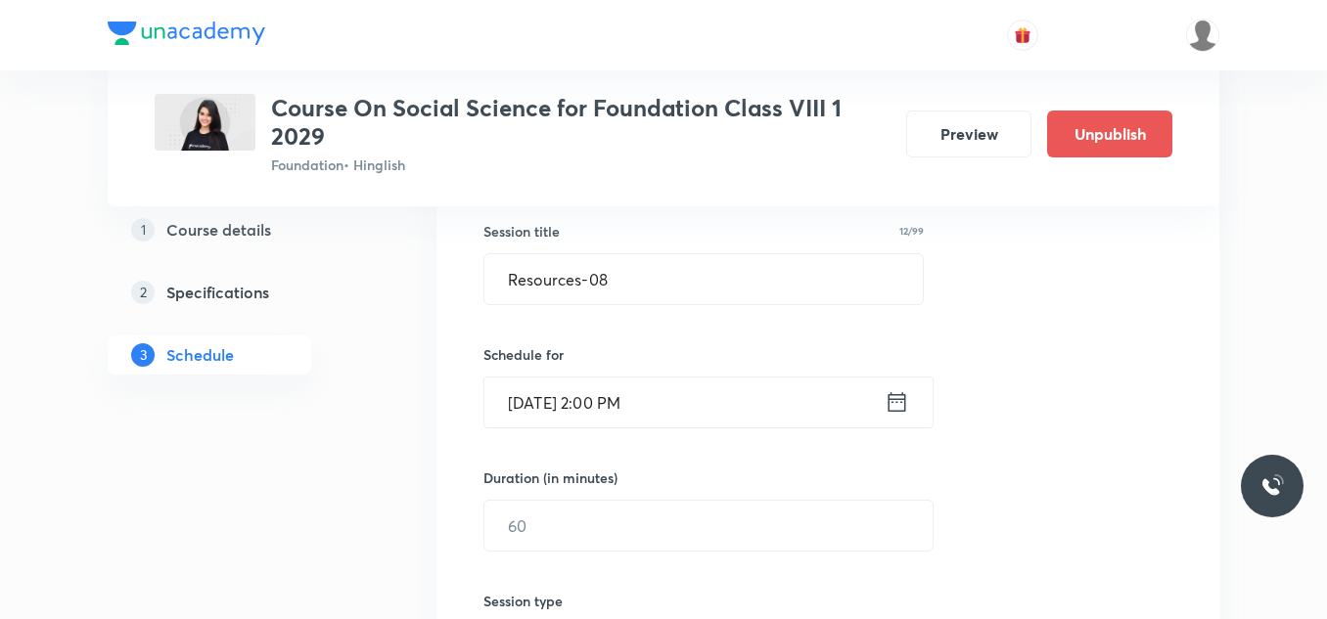
scroll to position [359, 0]
click at [563, 536] on input "text" at bounding box center [708, 525] width 448 height 50
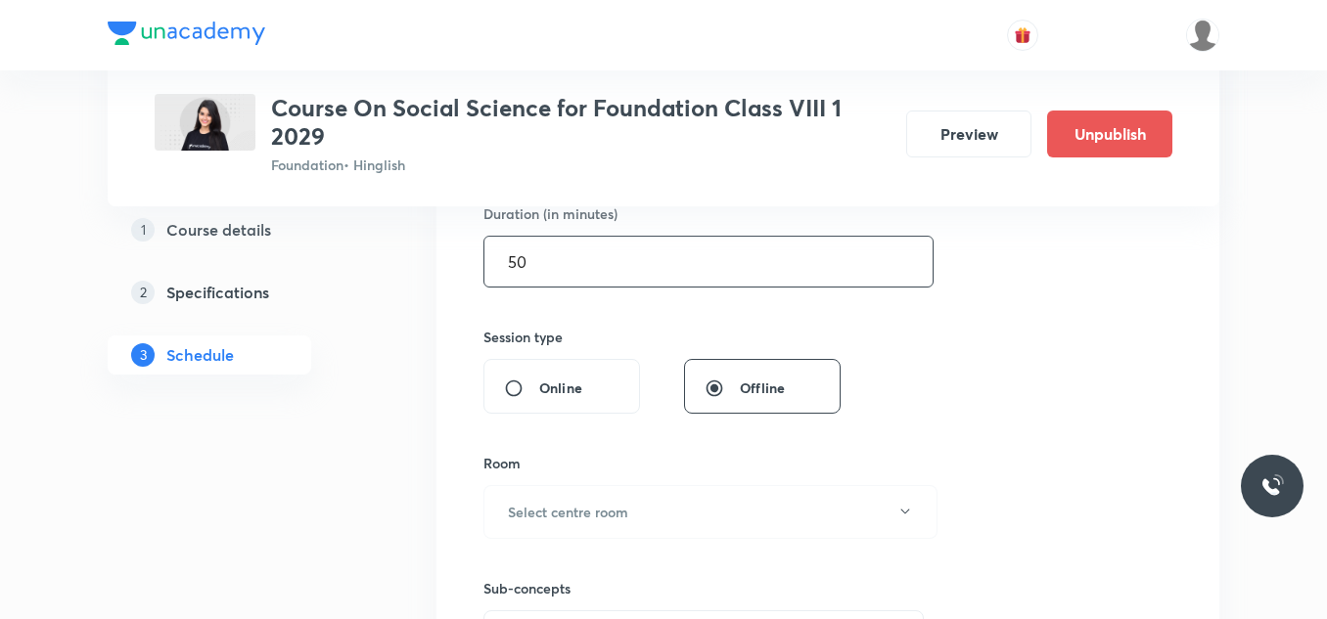
scroll to position [623, 0]
type input "50"
click at [615, 507] on h6 "Select centre room" at bounding box center [568, 511] width 120 height 21
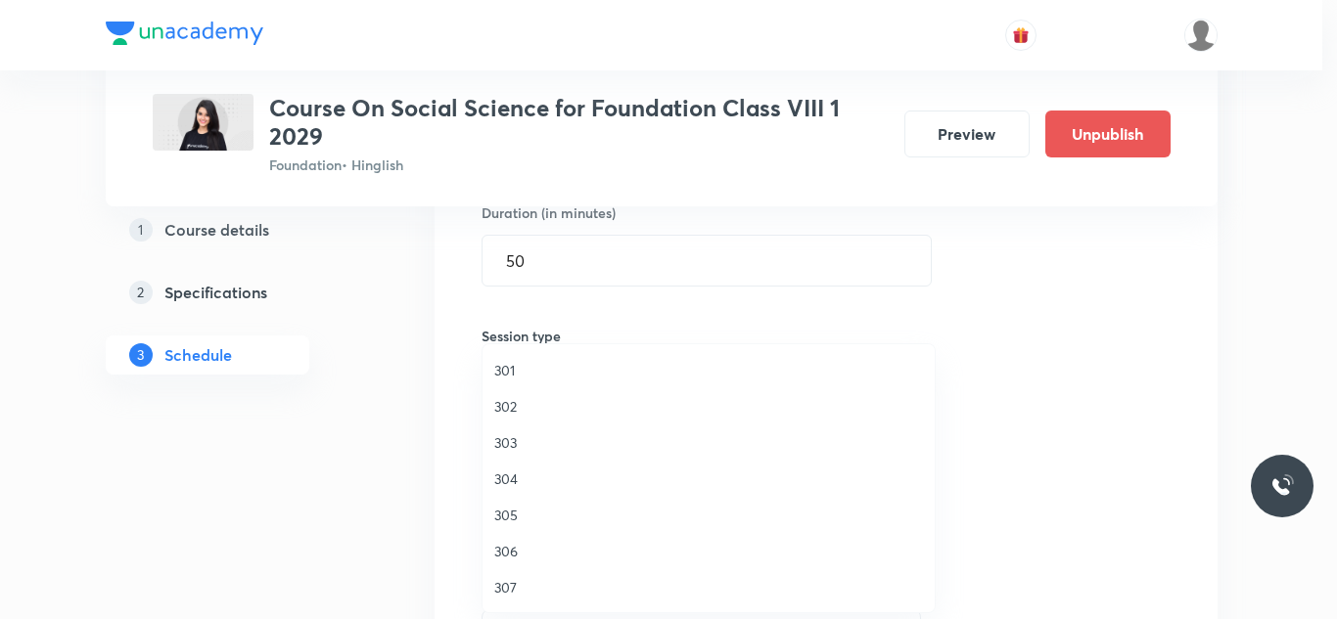
click at [508, 475] on span "304" at bounding box center [708, 479] width 429 height 21
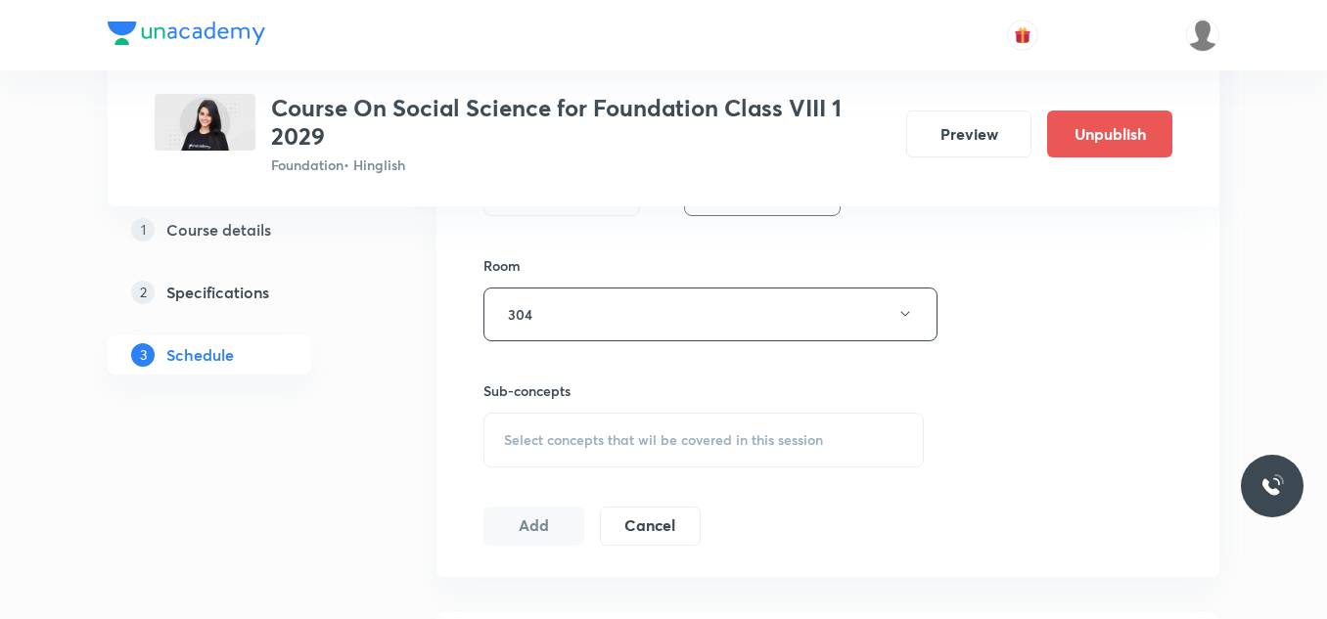
scroll to position [871, 0]
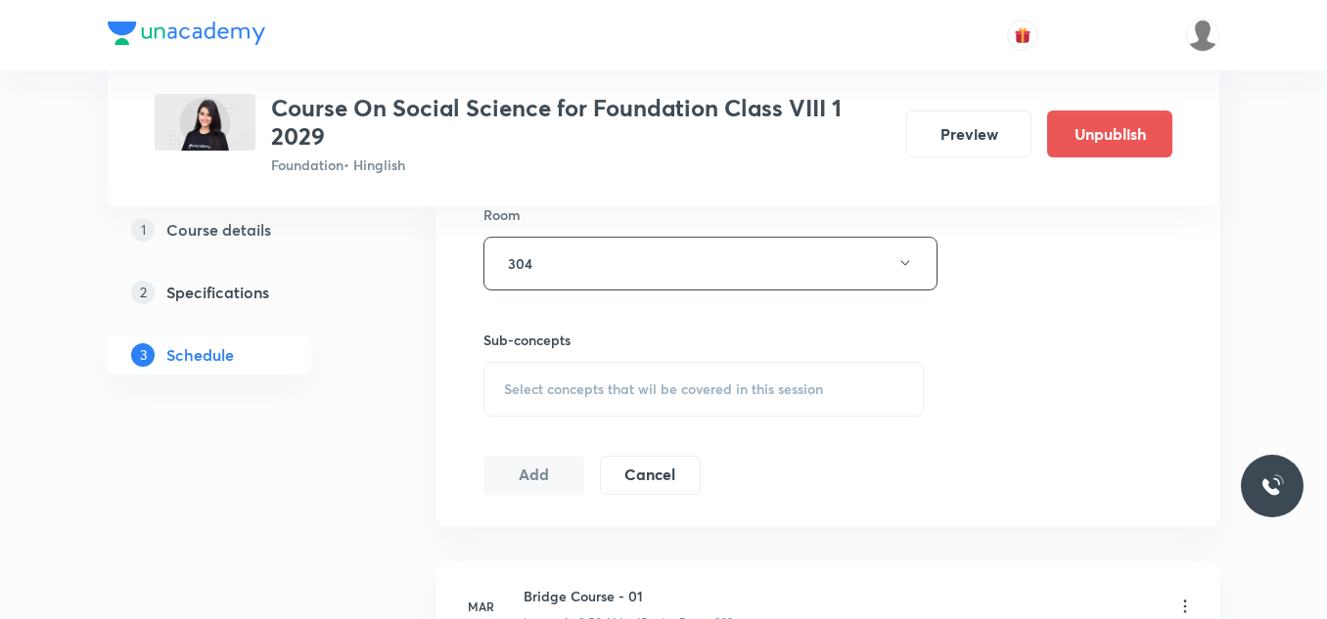
click at [628, 392] on span "Select concepts that wil be covered in this session" at bounding box center [663, 390] width 319 height 16
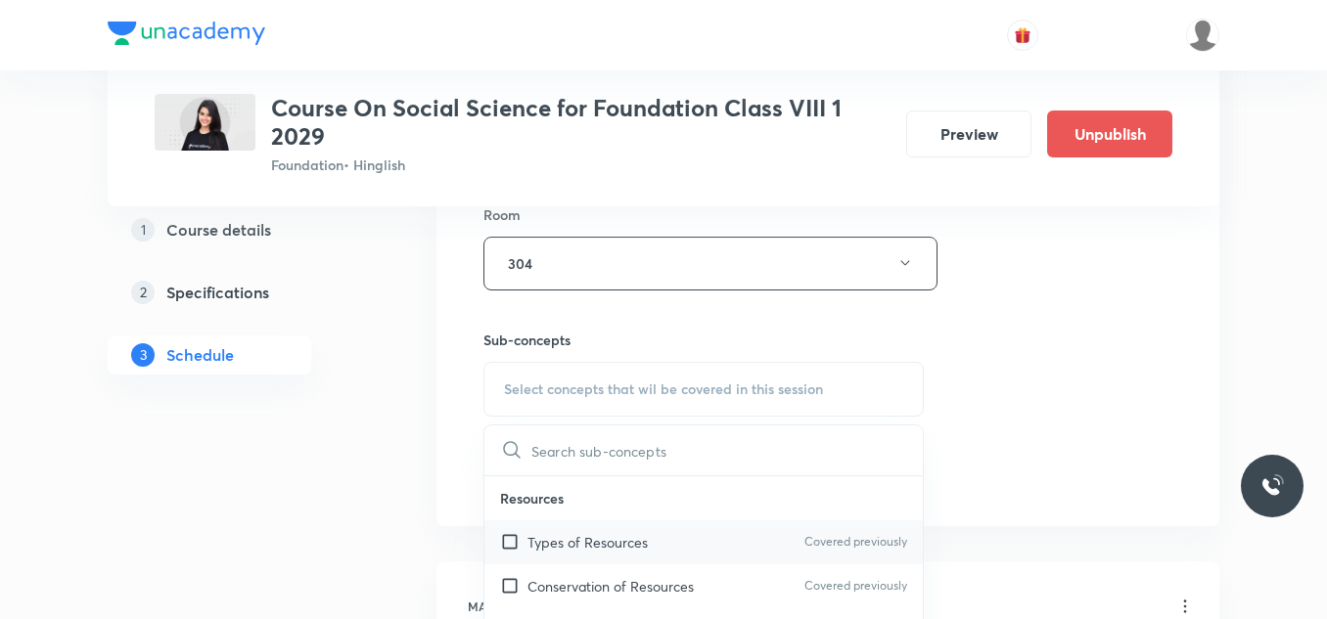
click at [521, 539] on input "checkbox" at bounding box center [513, 542] width 27 height 21
checkbox input "true"
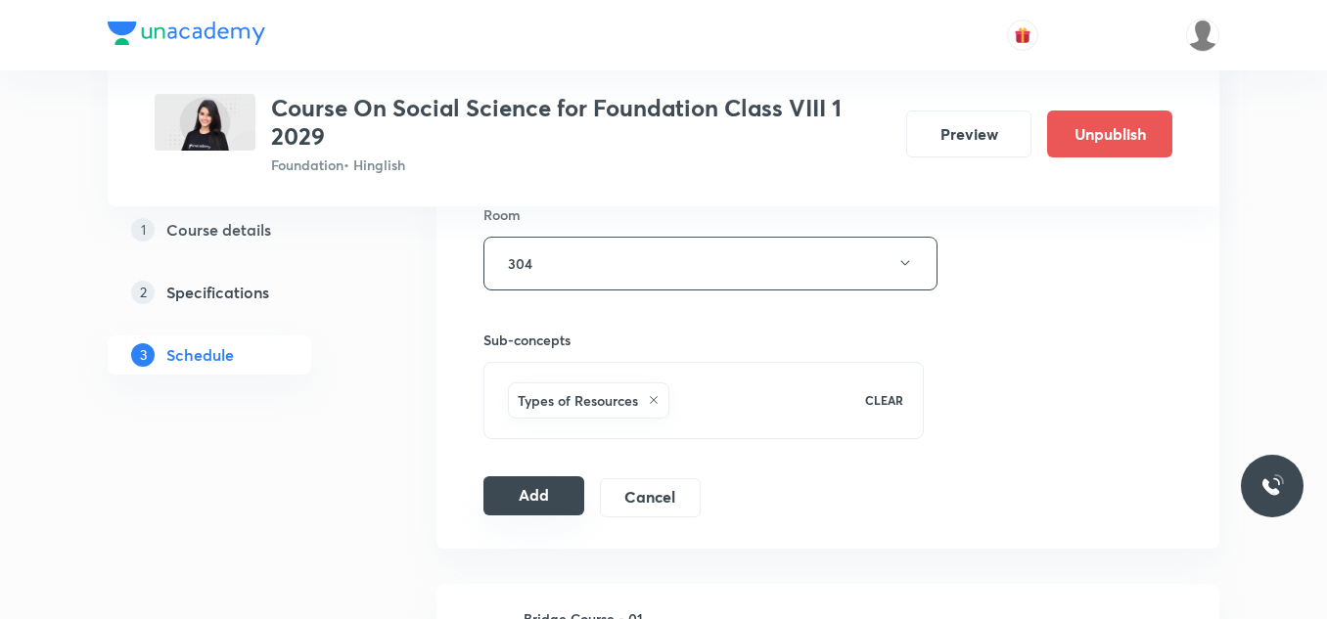
click at [533, 506] on button "Add" at bounding box center [533, 495] width 101 height 39
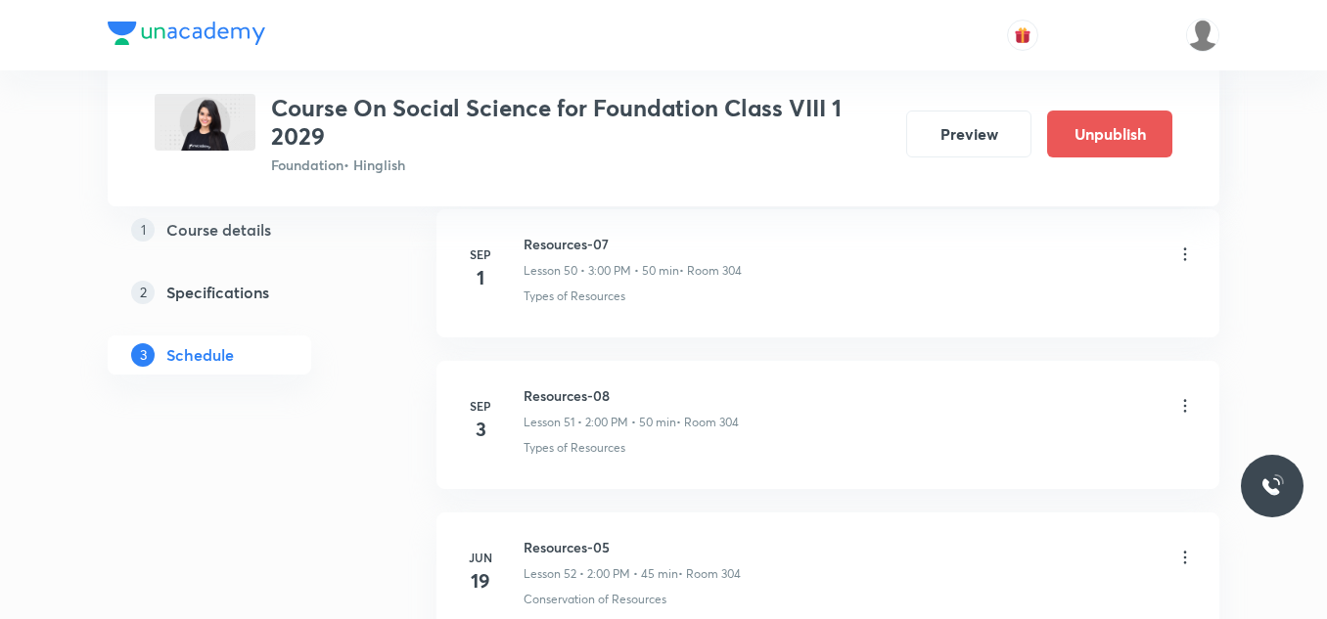
scroll to position [8112, 0]
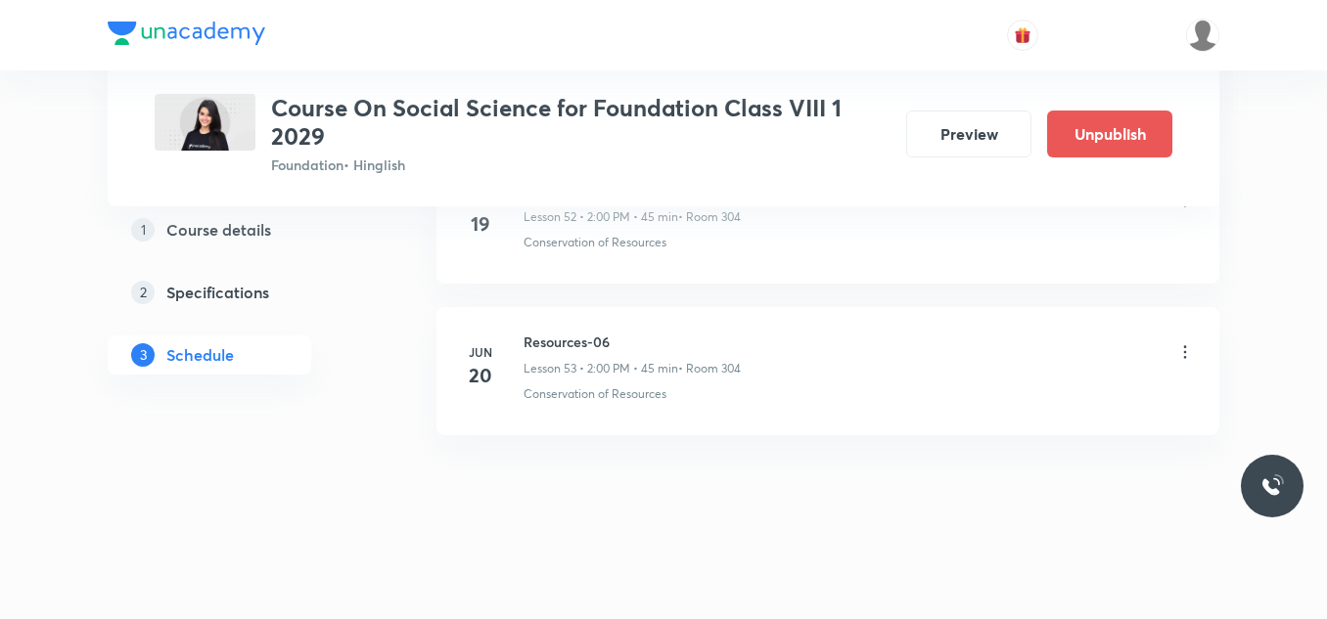
click at [567, 340] on h6 "Resources-06" at bounding box center [631, 342] width 217 height 21
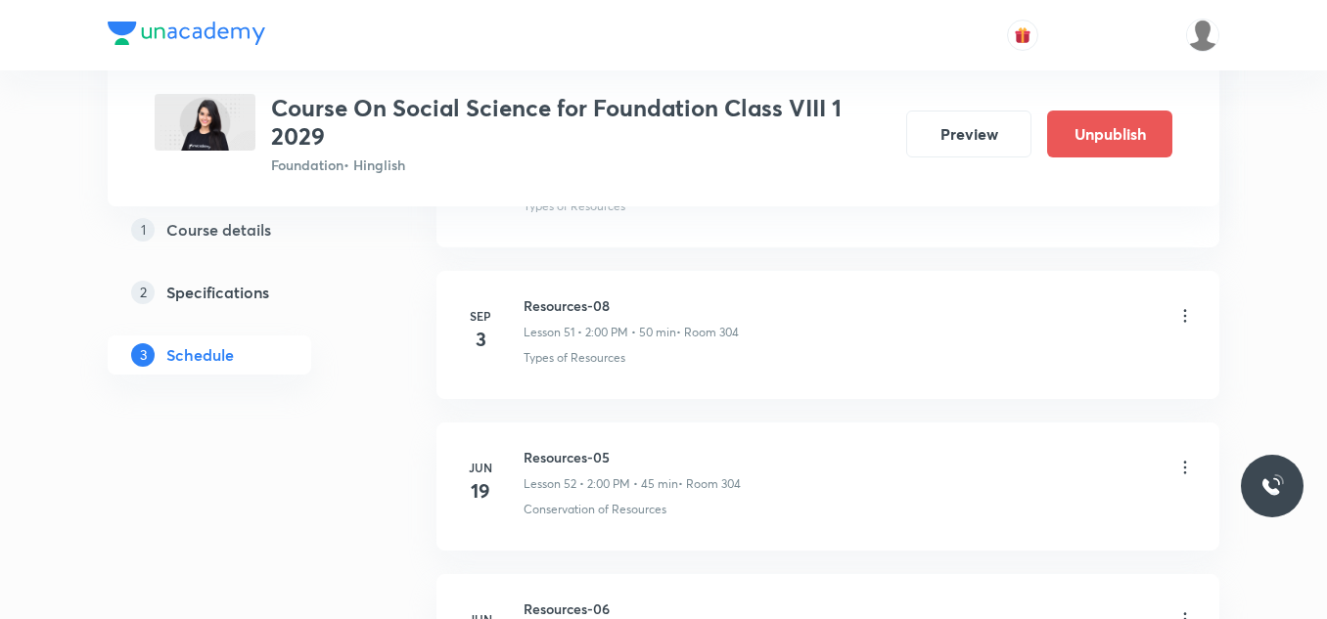
scroll to position [8746, 0]
click at [588, 307] on h6 "Resources-08" at bounding box center [630, 304] width 215 height 21
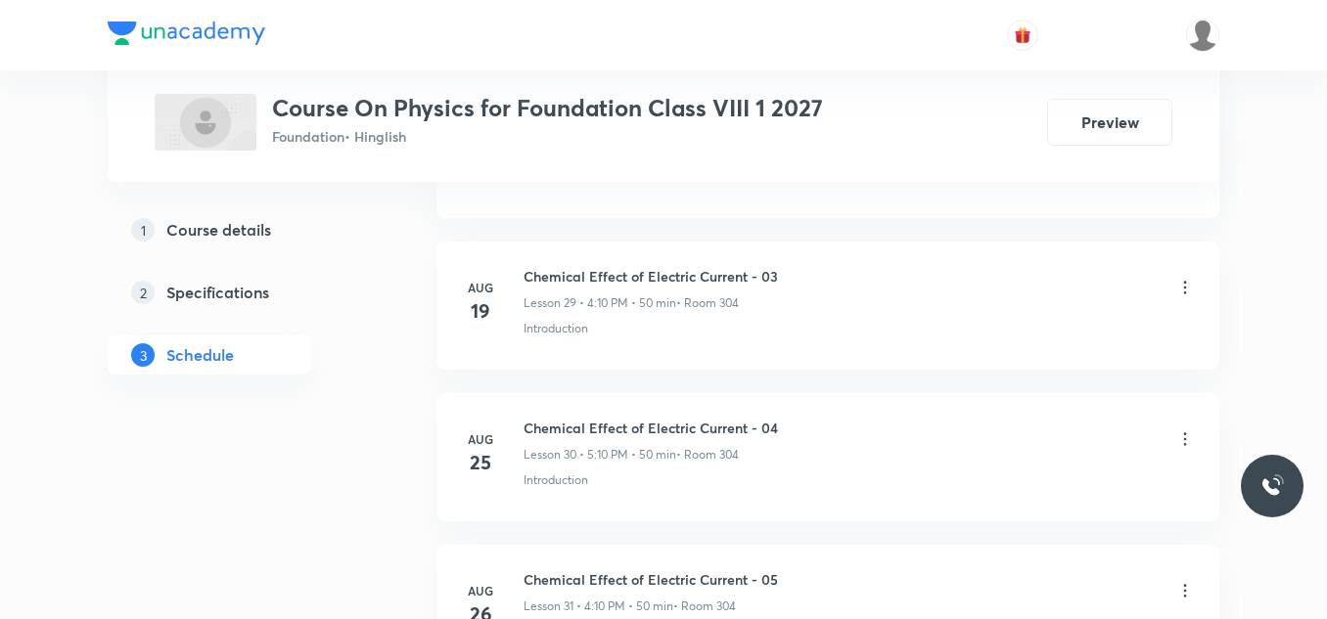
scroll to position [6105, 0]
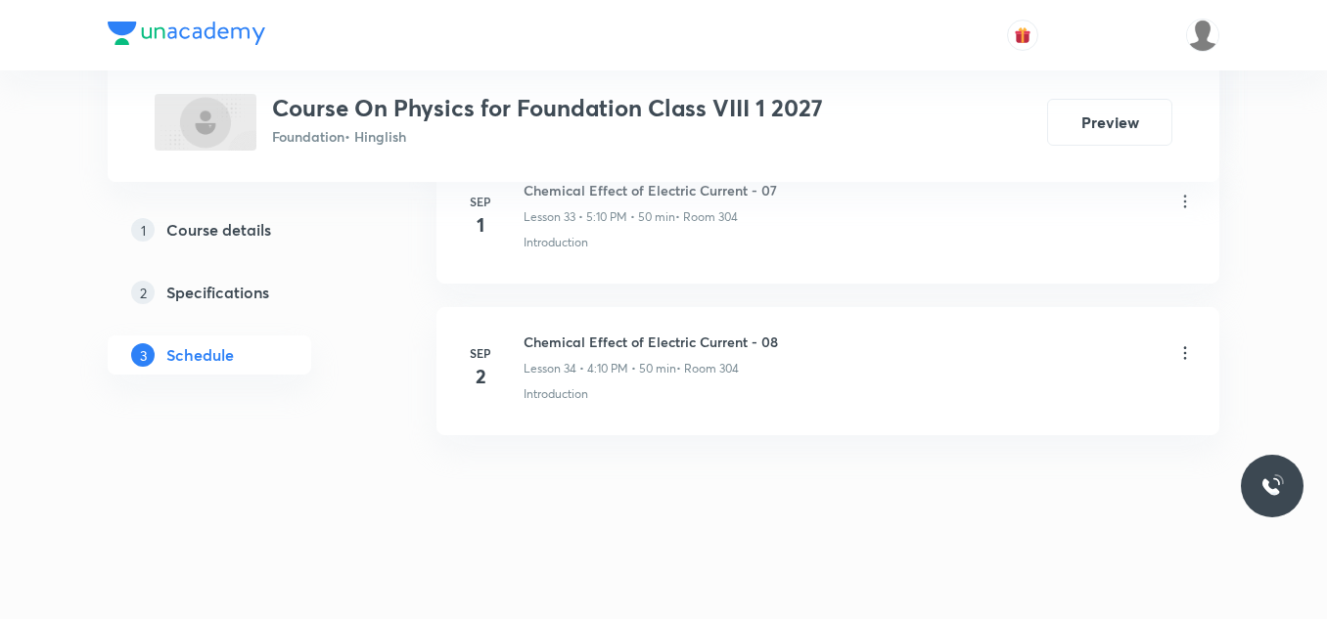
click at [694, 343] on h6 "Chemical Effect of Electric Current - 08" at bounding box center [650, 342] width 254 height 21
copy h6 "Chemical Effect of Electric Current - 08"
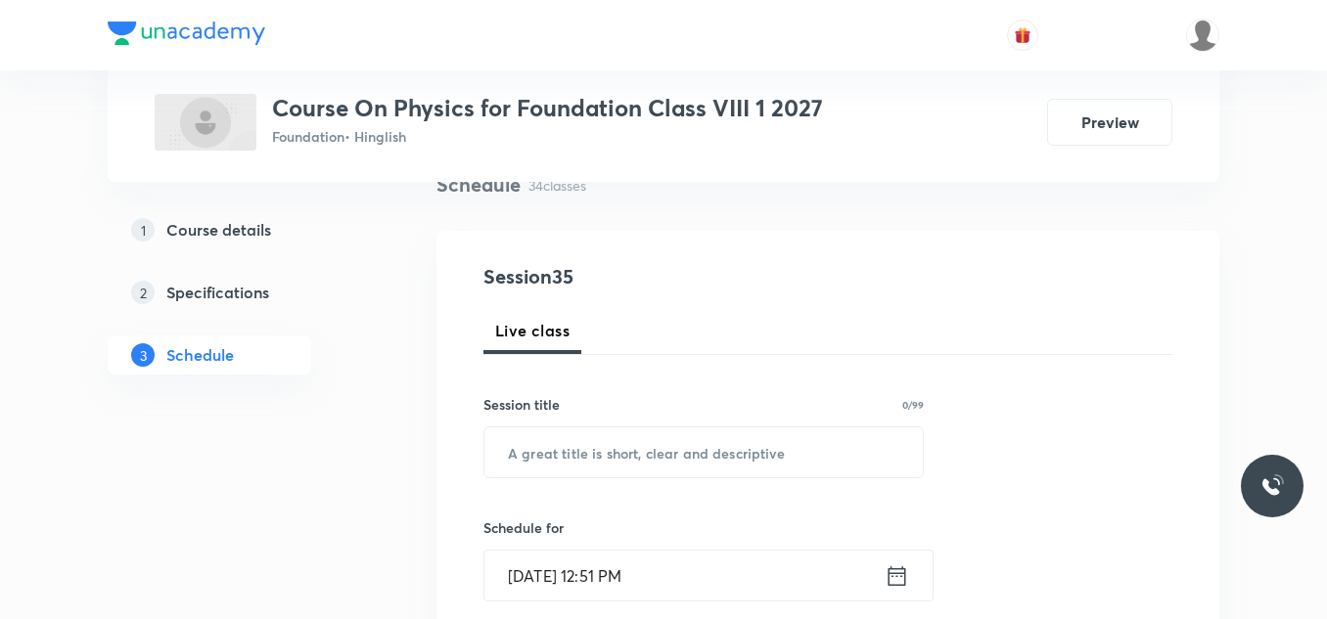
scroll to position [167, 0]
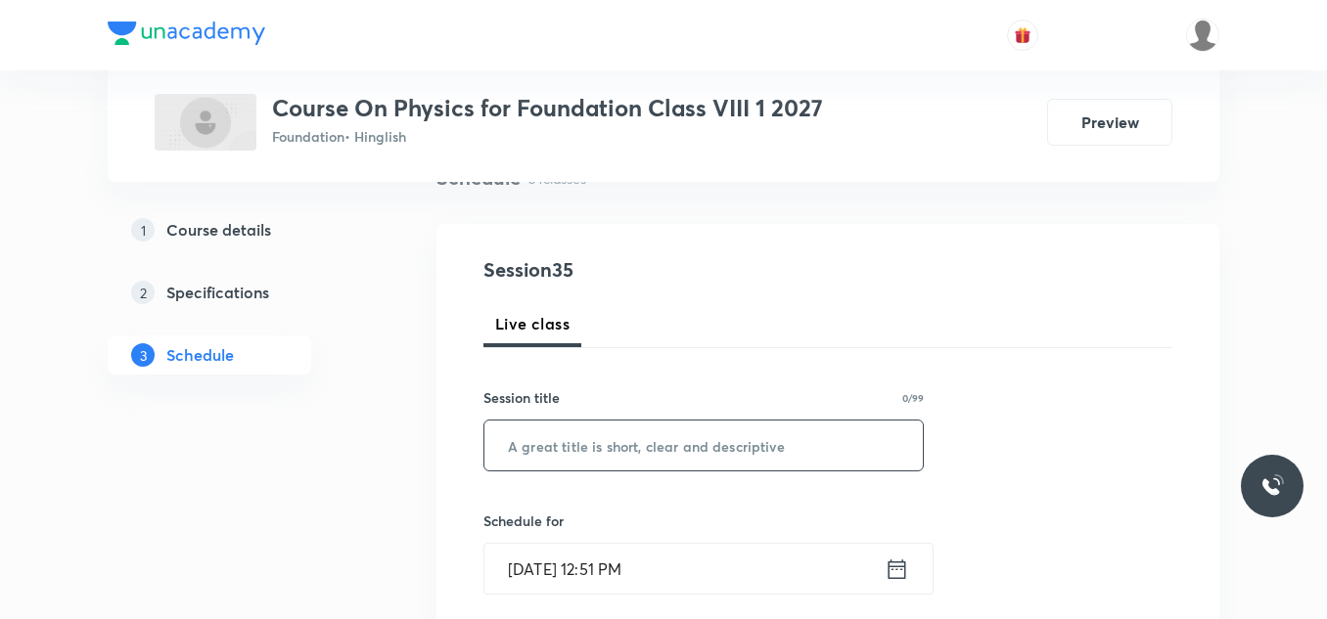
click at [604, 446] on input "text" at bounding box center [703, 446] width 438 height 50
paste input "Chemical Effect of Electric Current - 08"
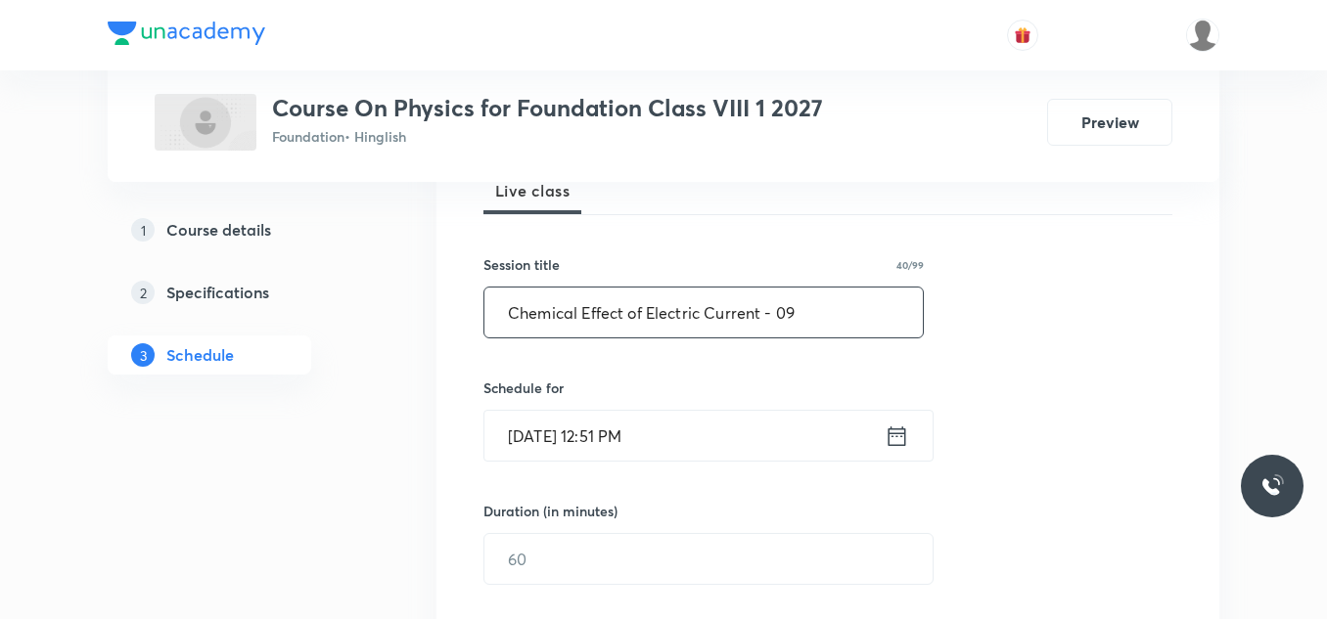
scroll to position [305, 0]
type input "Chemical Effect of Electric Current - 09"
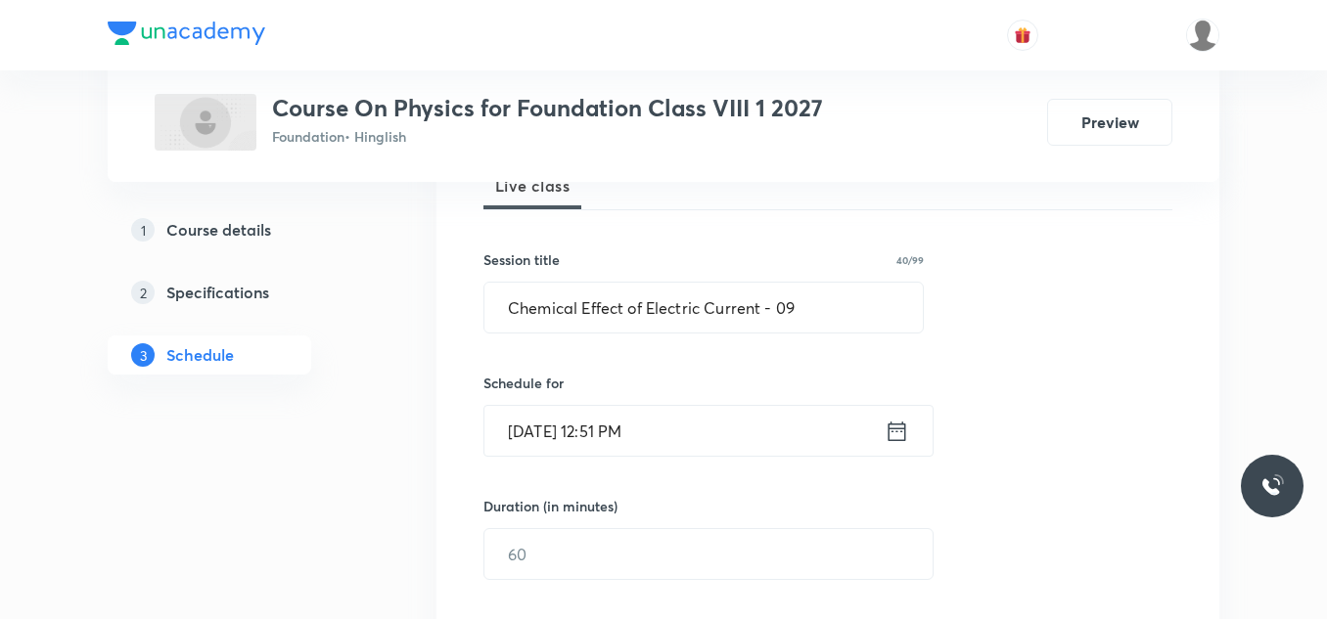
click at [681, 434] on input "[DATE] 12:51 PM" at bounding box center [684, 431] width 400 height 50
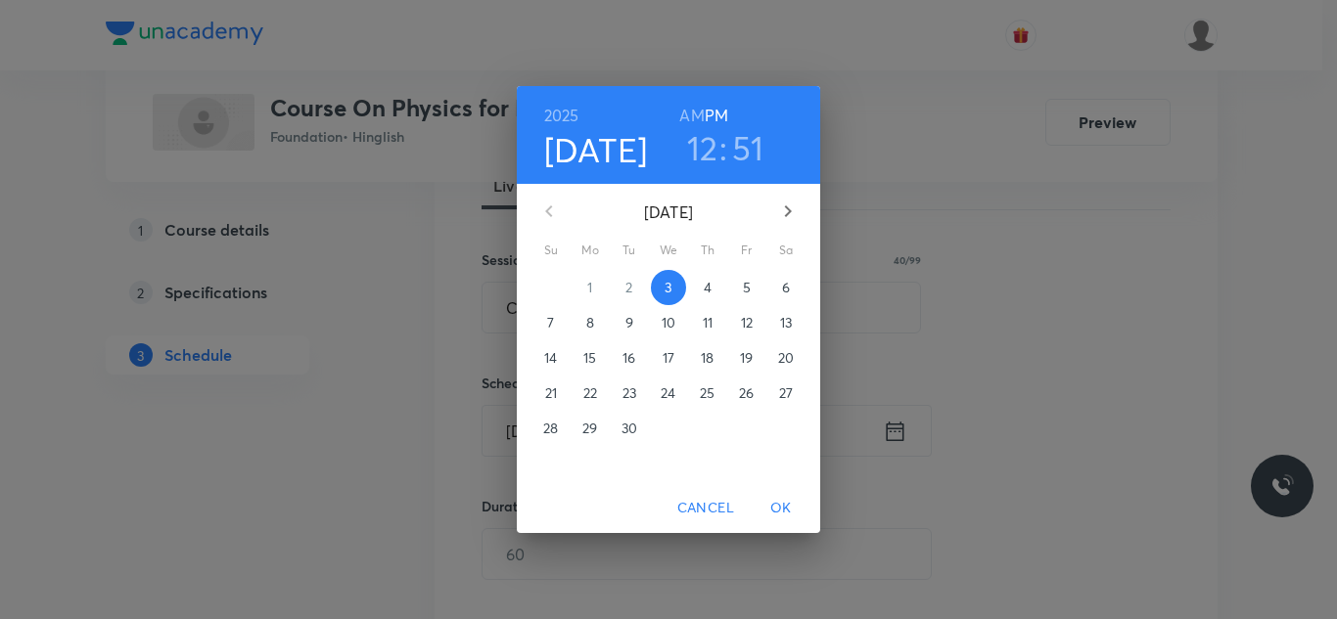
click at [714, 144] on h3 "12" at bounding box center [702, 147] width 31 height 41
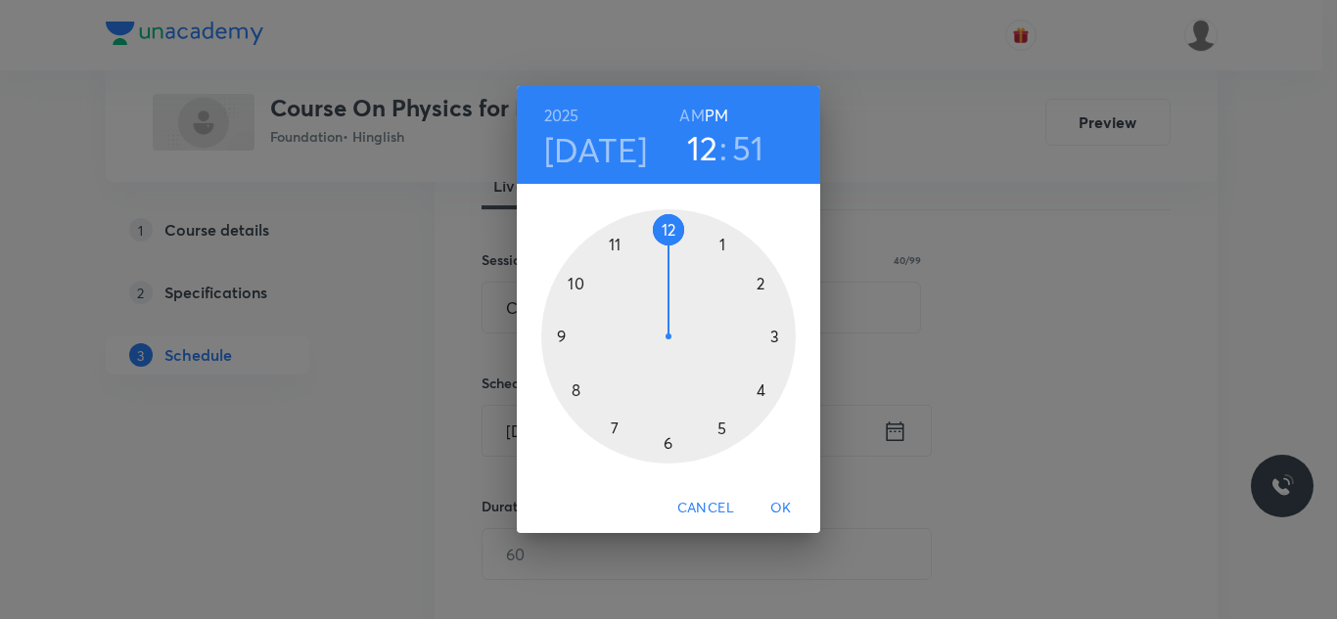
click at [762, 388] on div at bounding box center [668, 336] width 254 height 254
click at [762, 283] on div at bounding box center [668, 336] width 254 height 254
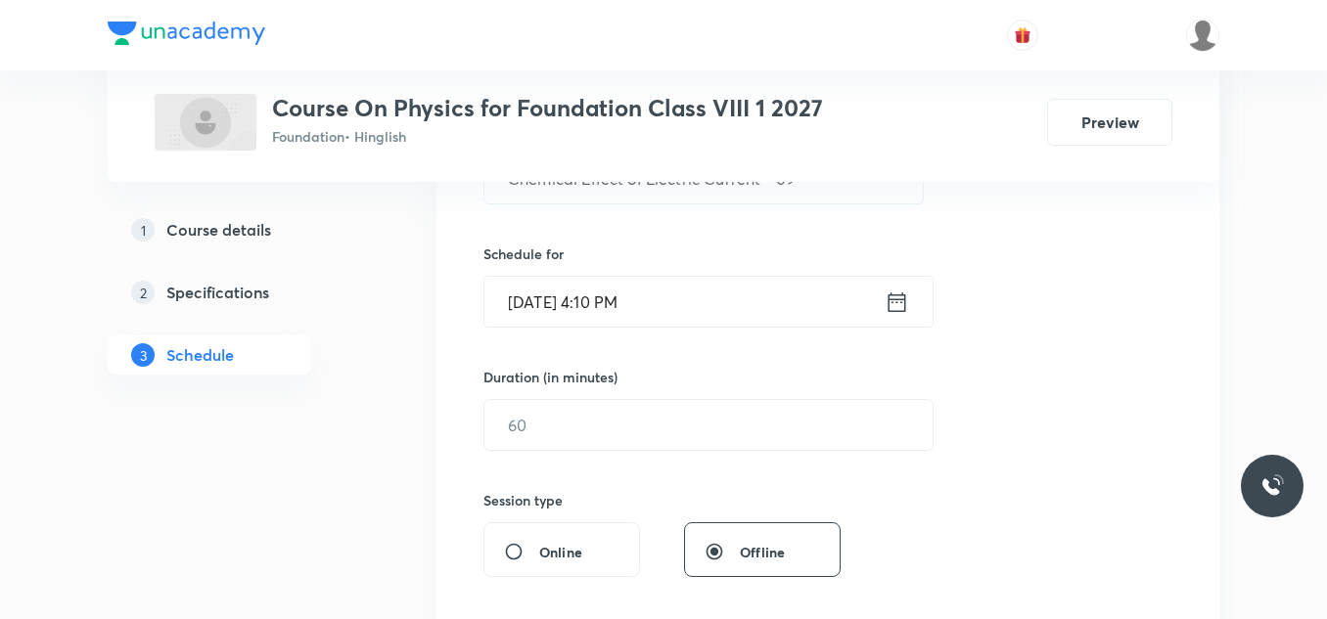
scroll to position [436, 0]
click at [586, 401] on input "text" at bounding box center [708, 423] width 448 height 50
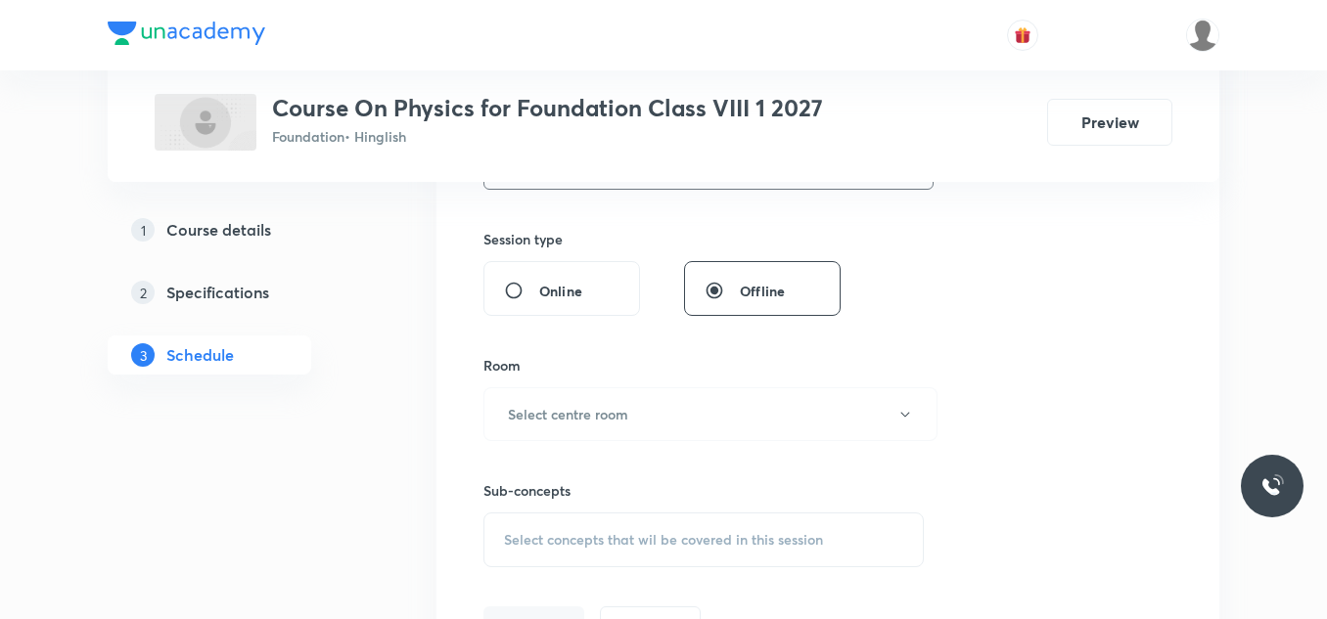
scroll to position [699, 0]
type input "50"
click at [586, 406] on h6 "Select centre room" at bounding box center [568, 411] width 120 height 21
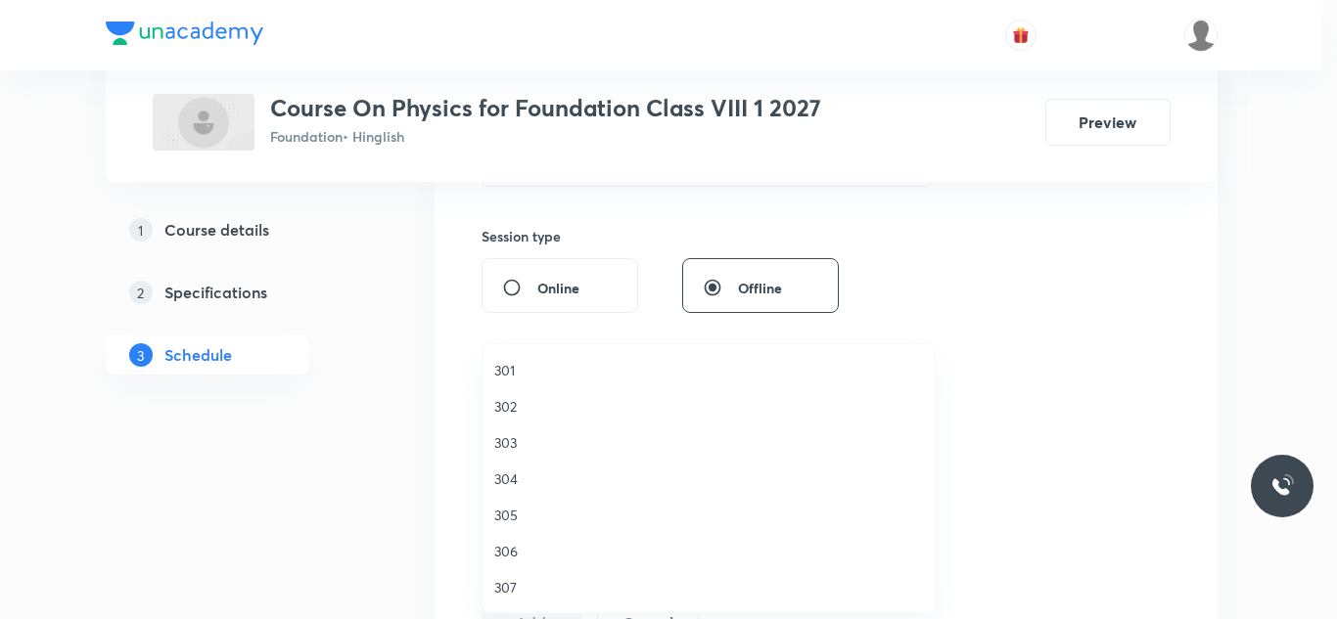
click at [510, 478] on span "304" at bounding box center [708, 479] width 429 height 21
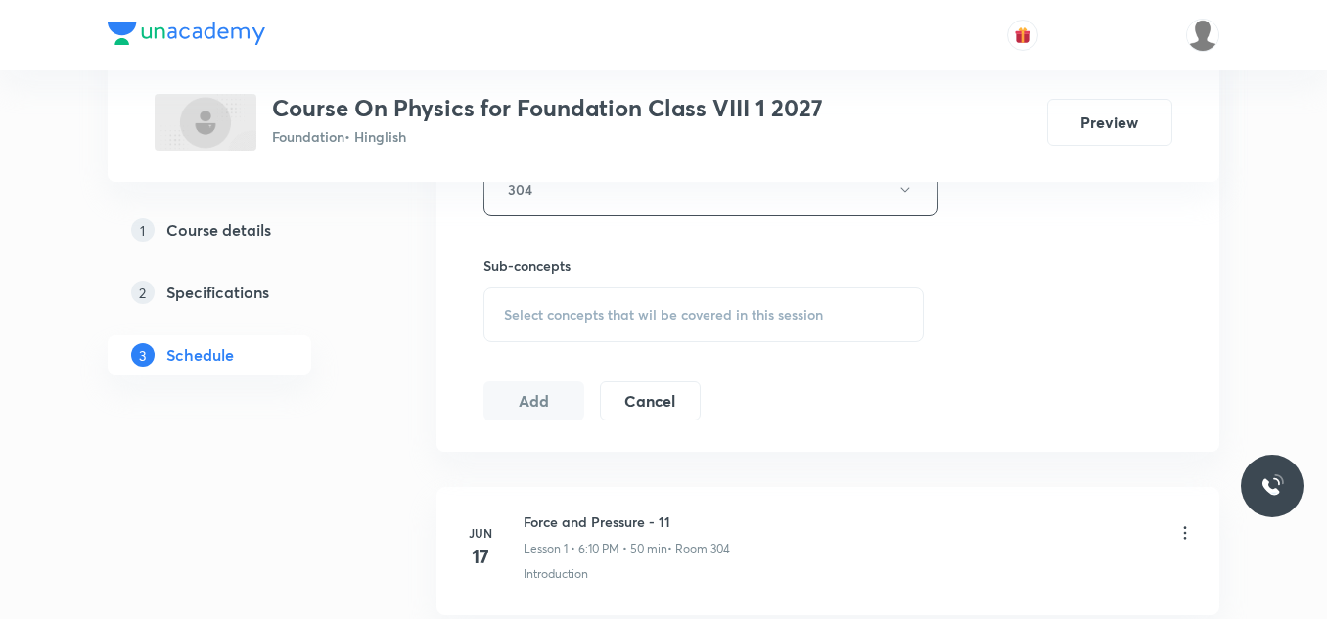
scroll to position [923, 0]
click at [581, 300] on div "Select concepts that wil be covered in this session" at bounding box center [703, 313] width 440 height 55
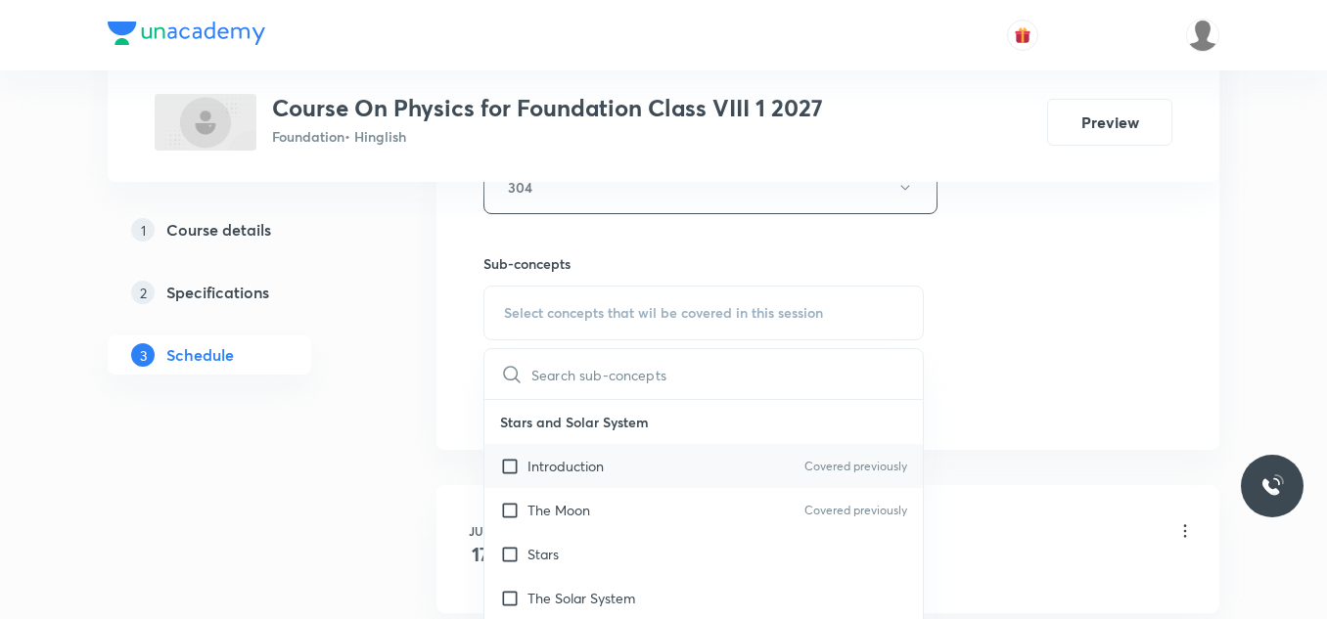
click at [542, 470] on p "Introduction" at bounding box center [565, 466] width 76 height 21
checkbox input "true"
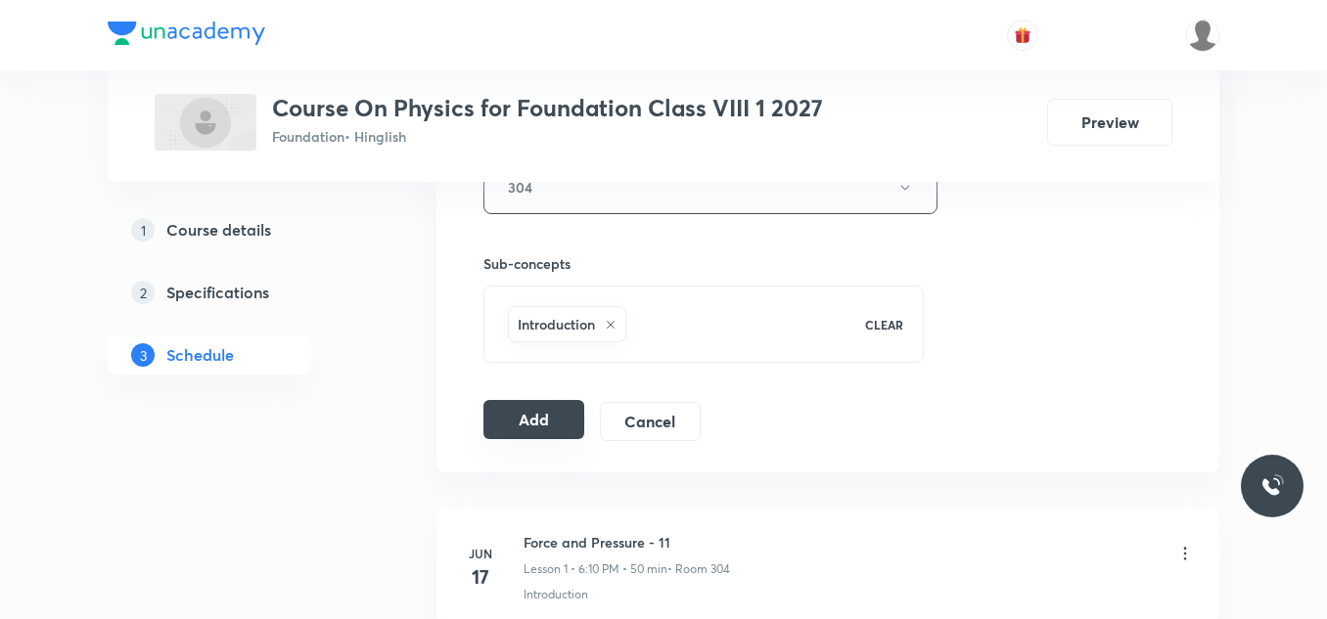
click at [528, 414] on button "Add" at bounding box center [533, 419] width 101 height 39
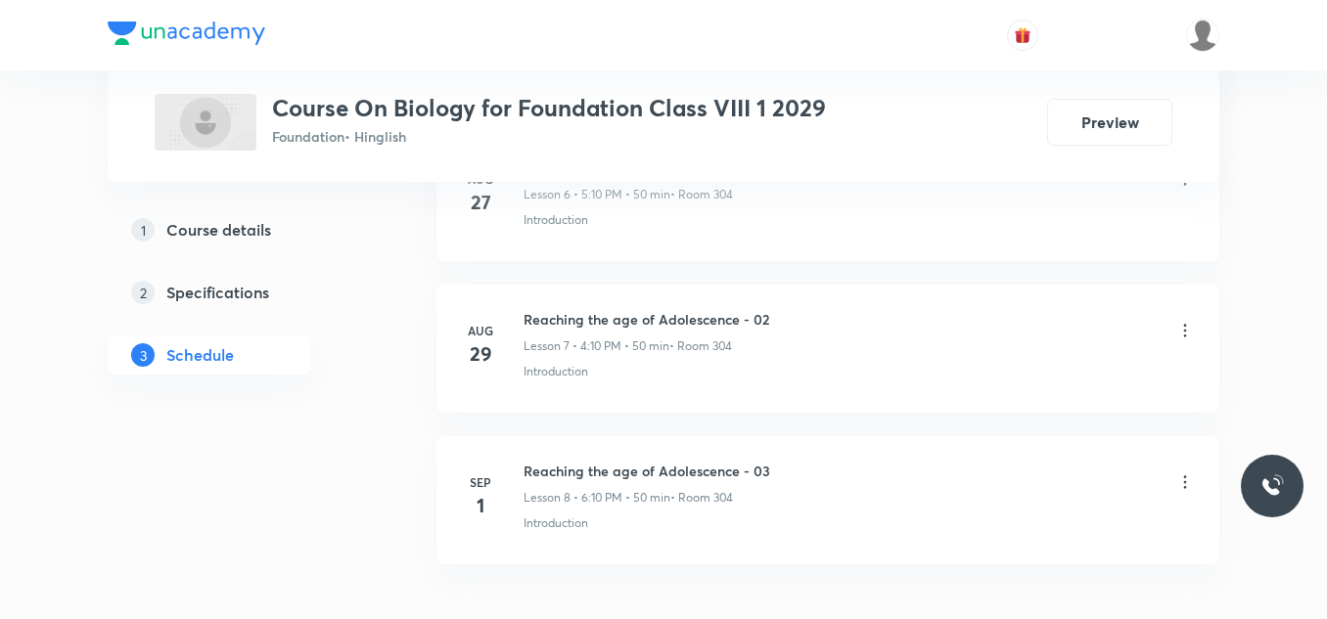
scroll to position [2162, 0]
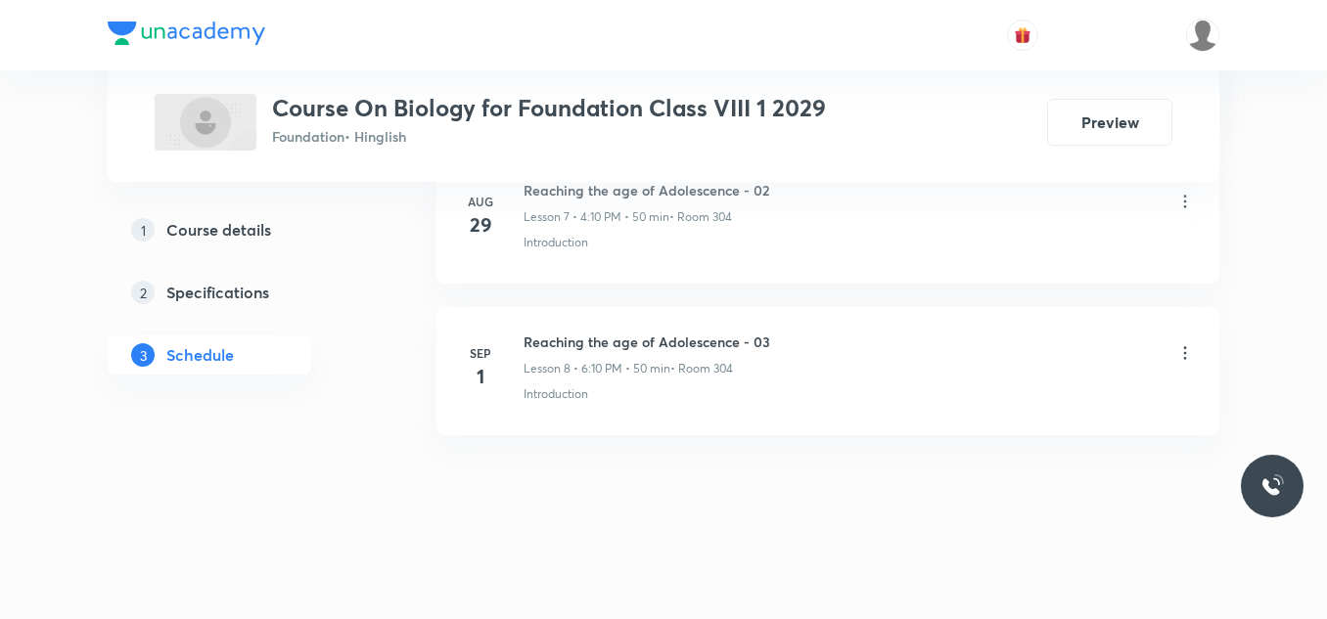
click at [640, 337] on h6 "Reaching the age of Adolescence - 03" at bounding box center [646, 342] width 247 height 21
copy h6 "Reaching the age of Adolescence - 03"
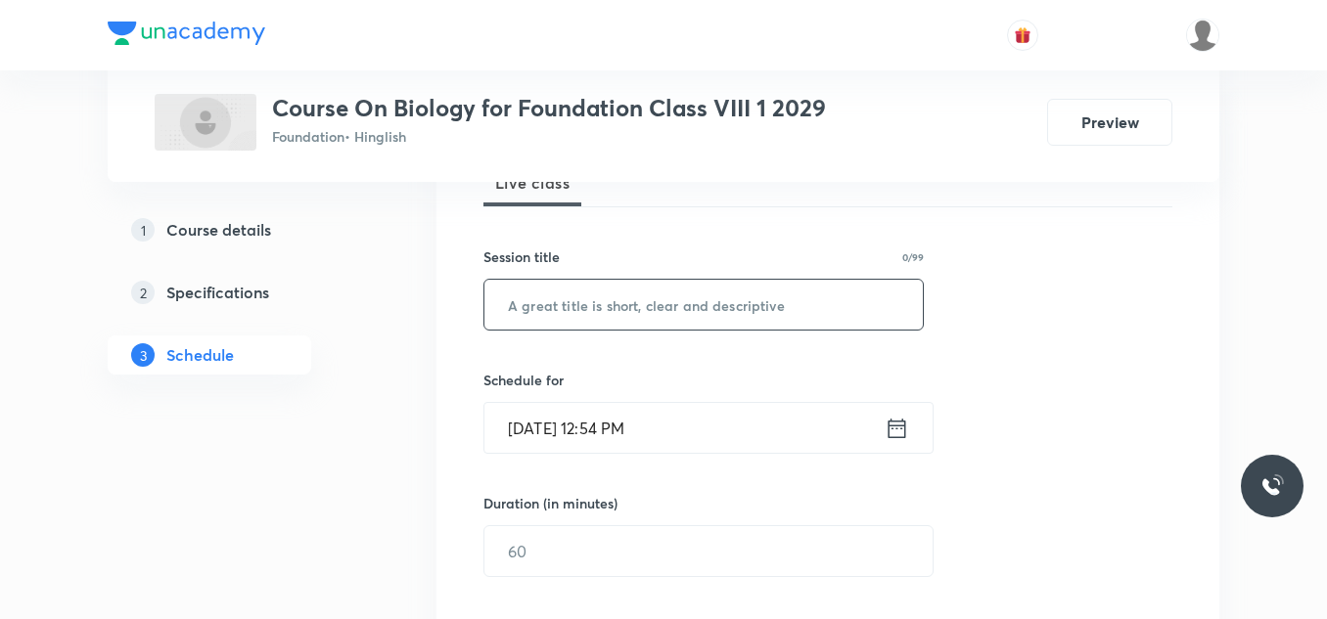
scroll to position [307, 0]
click at [639, 304] on input "text" at bounding box center [703, 306] width 438 height 50
paste input "Reaching the age of Adolescence - 03"
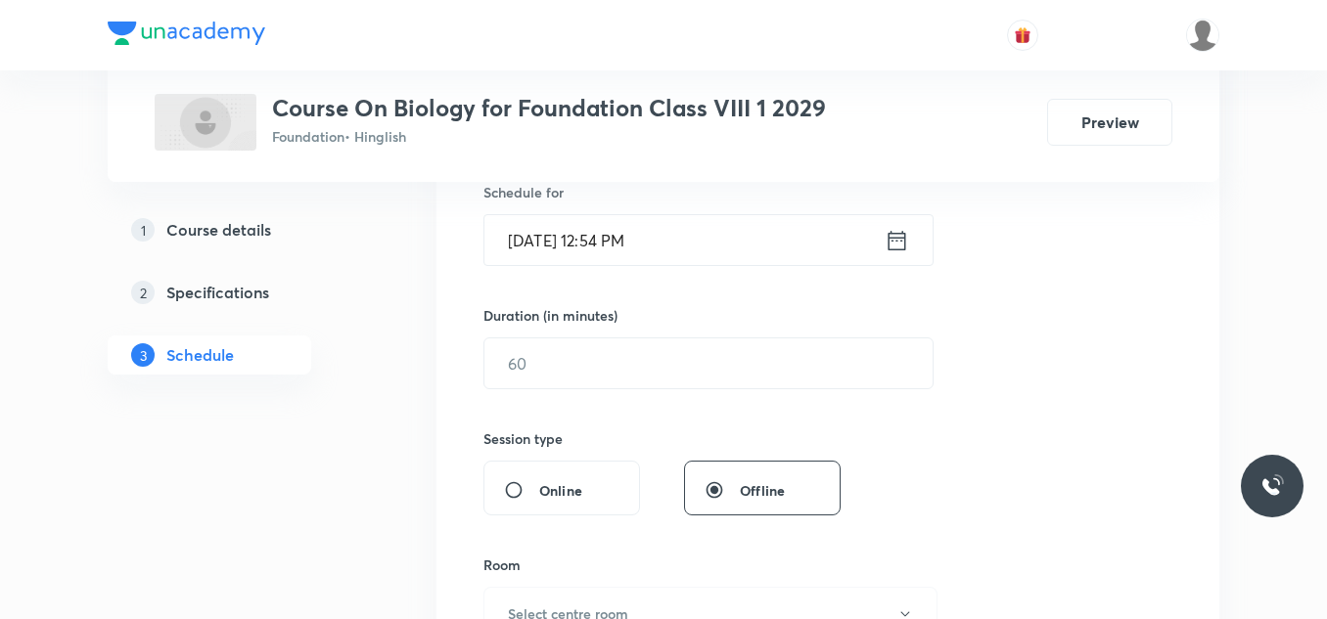
scroll to position [501, 0]
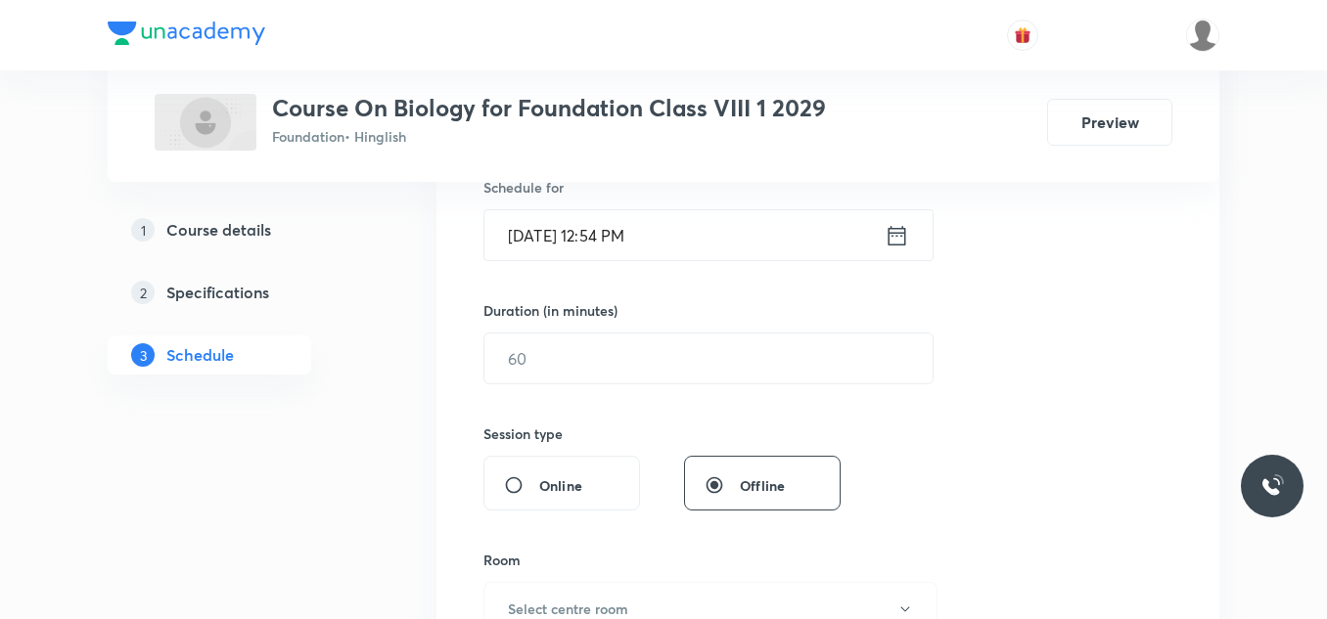
type input "Reaching the age of Adolescence - 04"
click at [689, 236] on input "[DATE] 12:54 PM" at bounding box center [684, 235] width 400 height 50
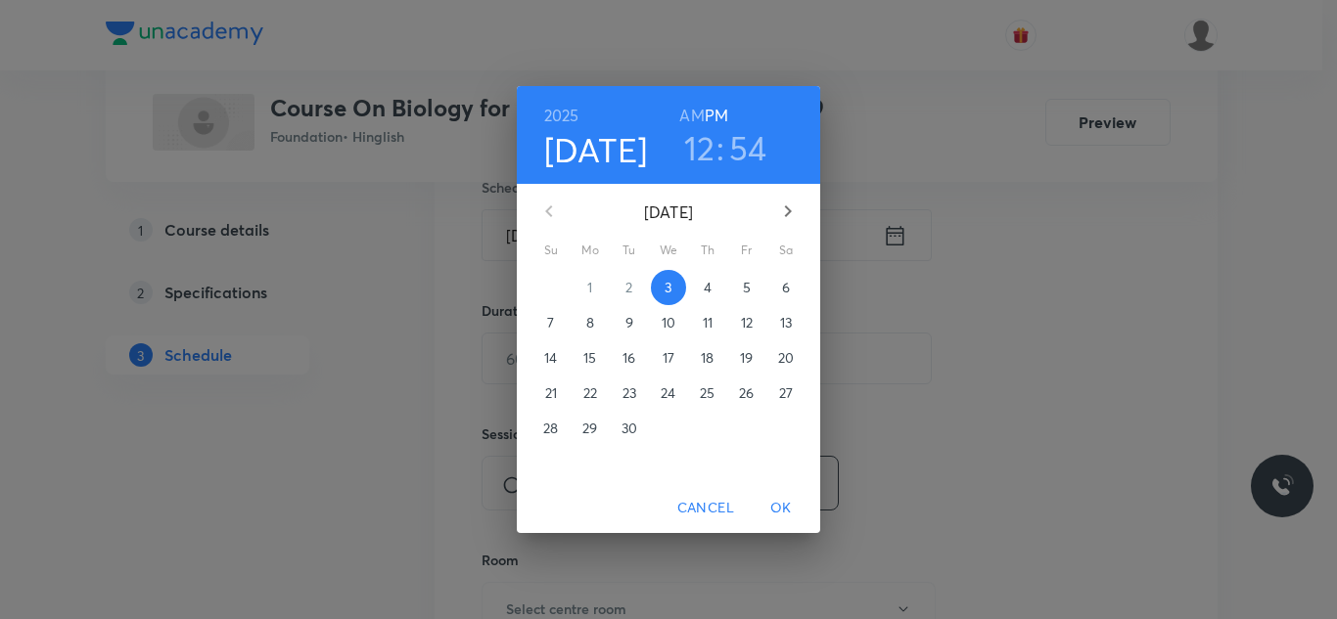
click at [692, 151] on h3 "12" at bounding box center [699, 147] width 31 height 41
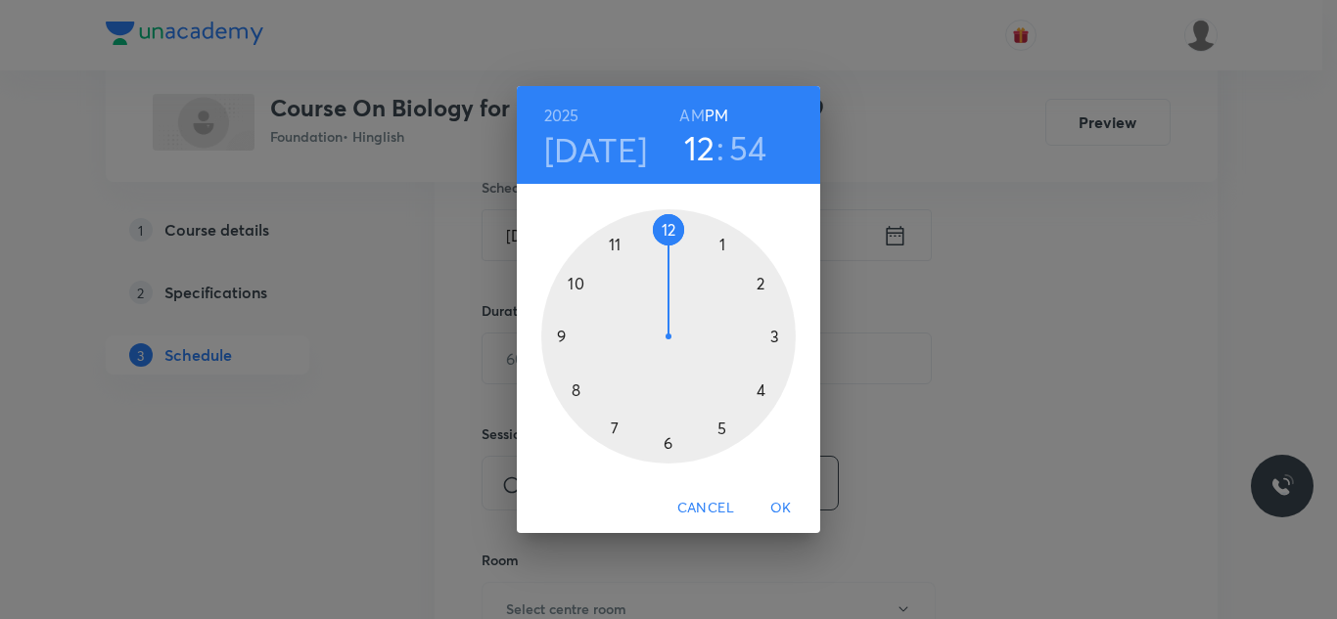
click at [719, 431] on div at bounding box center [668, 336] width 254 height 254
click at [760, 289] on div at bounding box center [668, 336] width 254 height 254
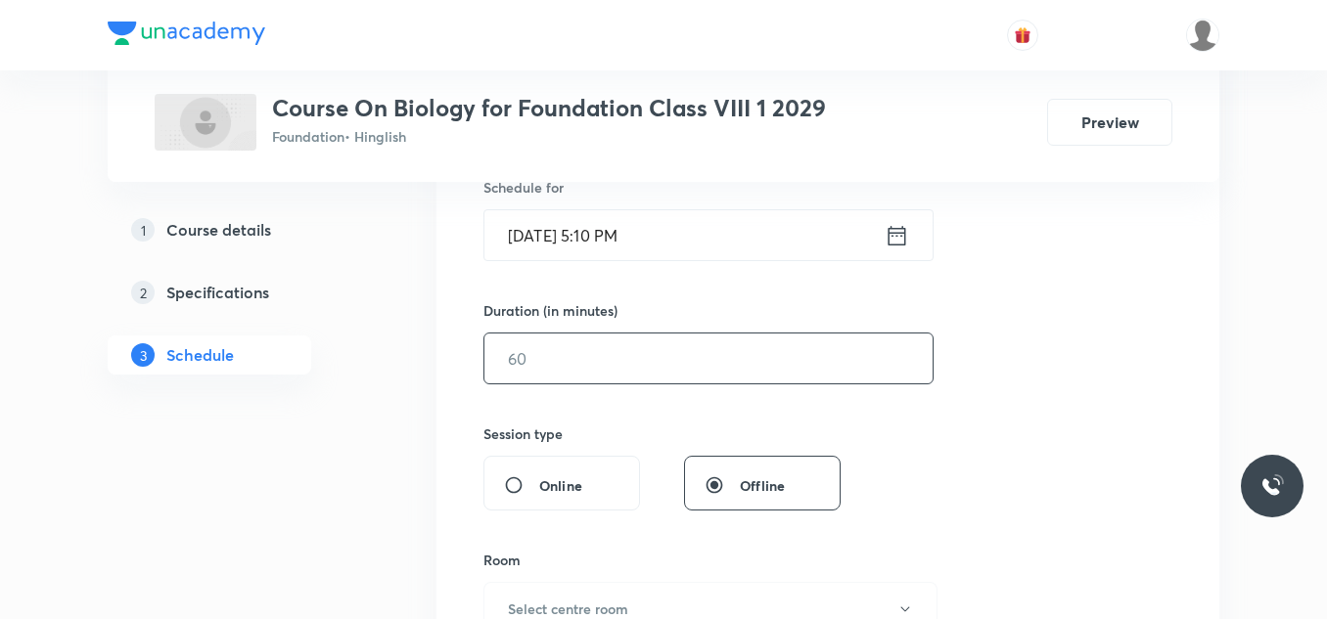
click at [599, 367] on input "text" at bounding box center [708, 359] width 448 height 50
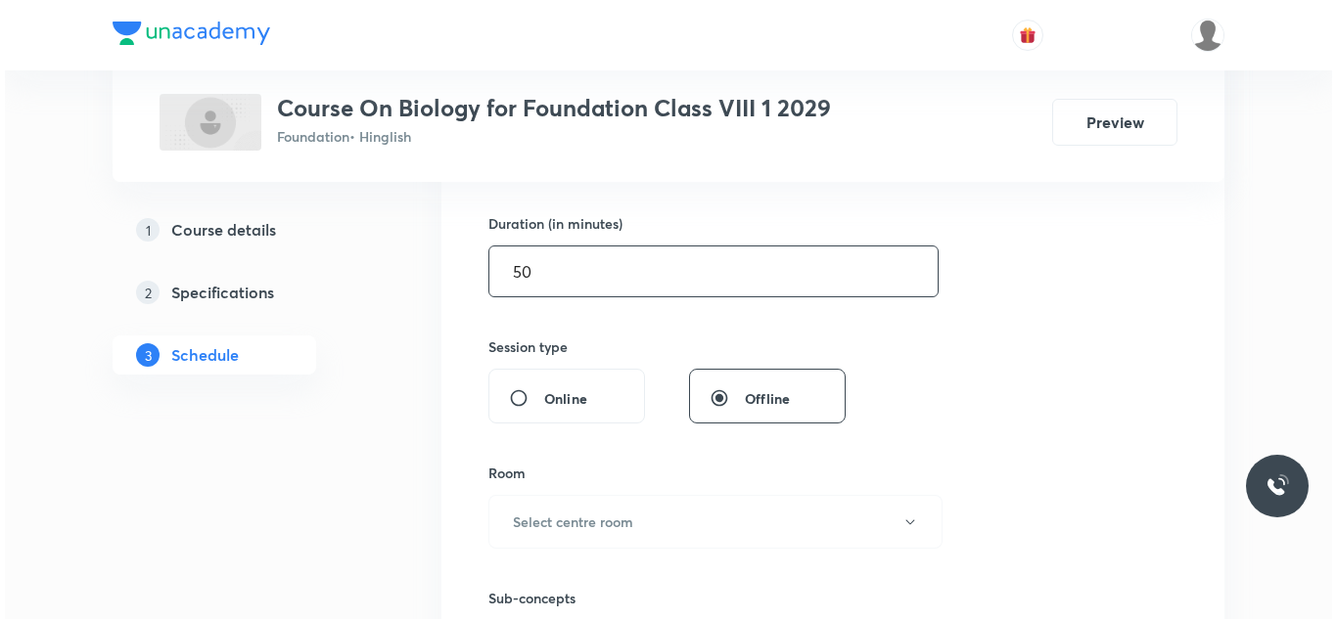
scroll to position [592, 0]
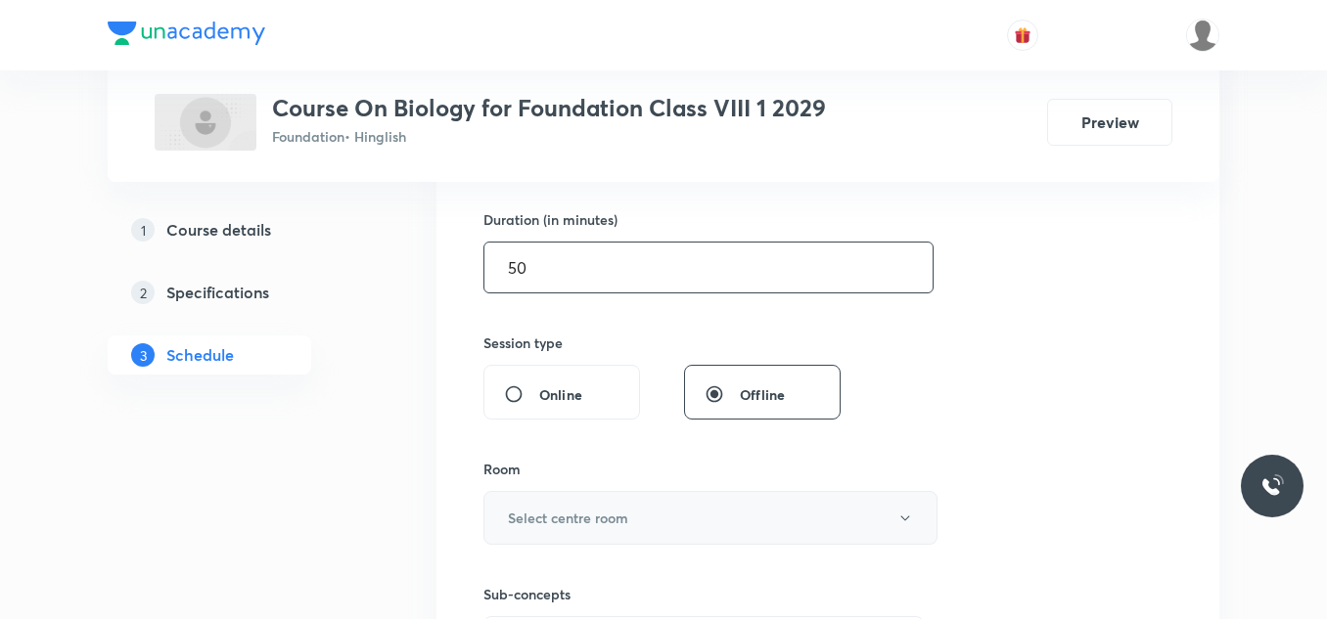
type input "50"
click at [577, 511] on h6 "Select centre room" at bounding box center [568, 518] width 120 height 21
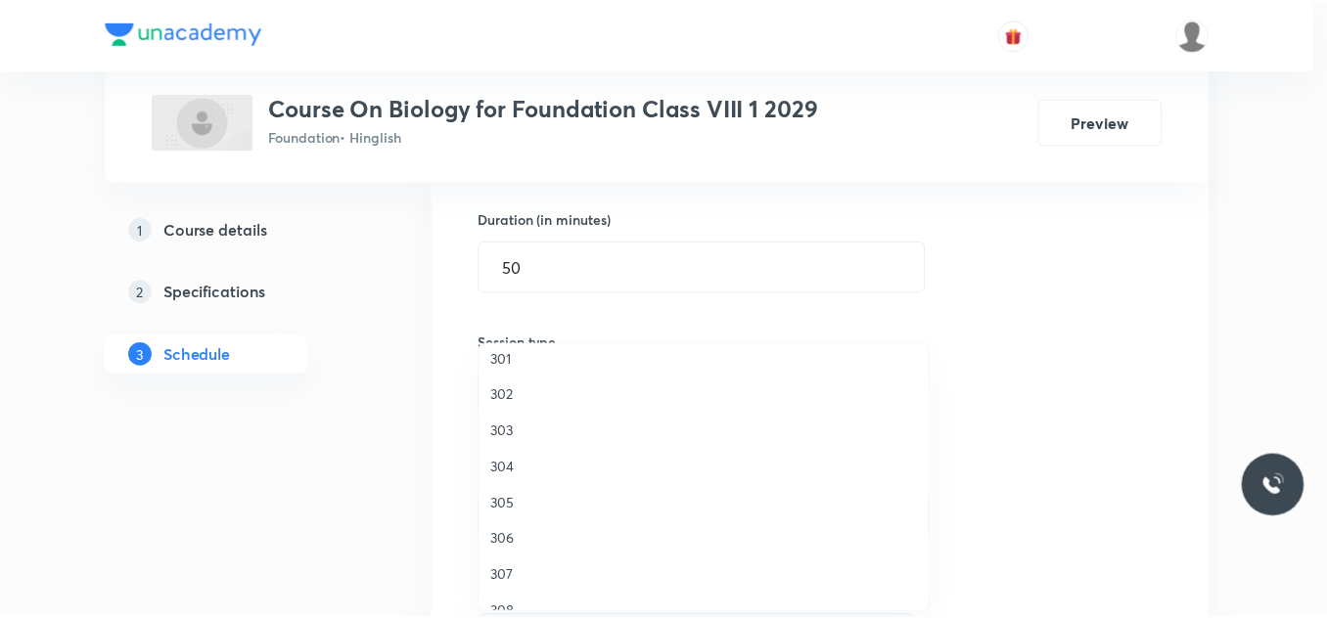
scroll to position [10, 0]
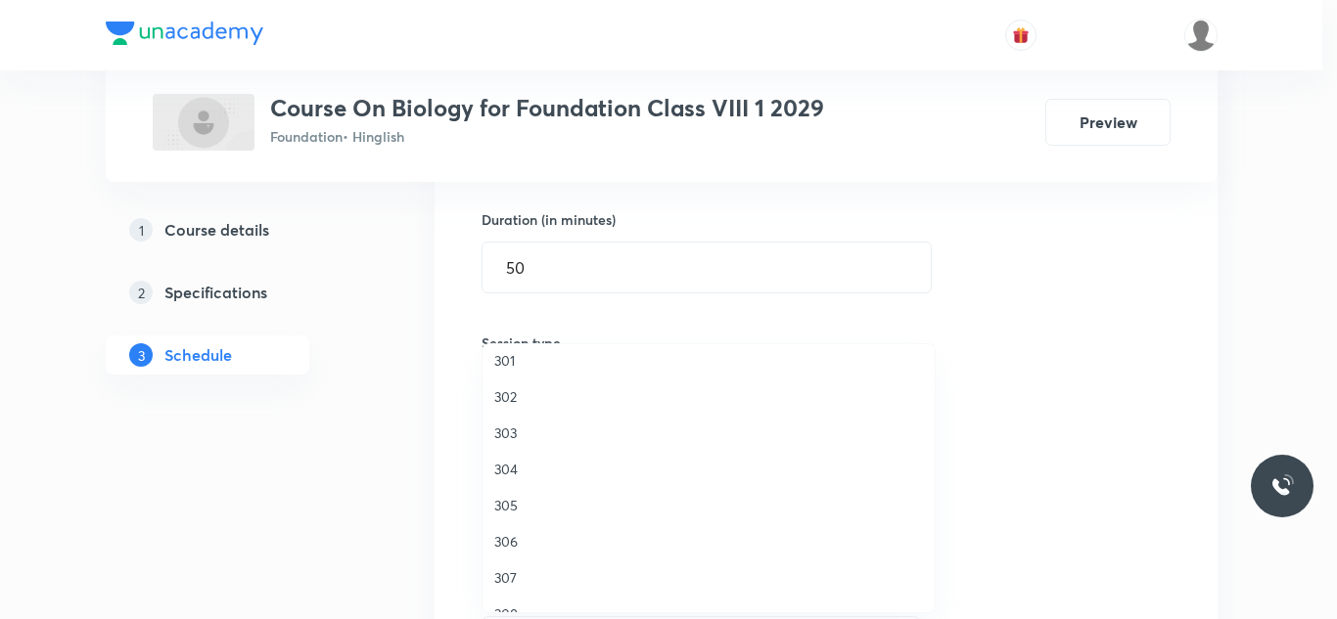
click at [517, 471] on span "304" at bounding box center [708, 469] width 429 height 21
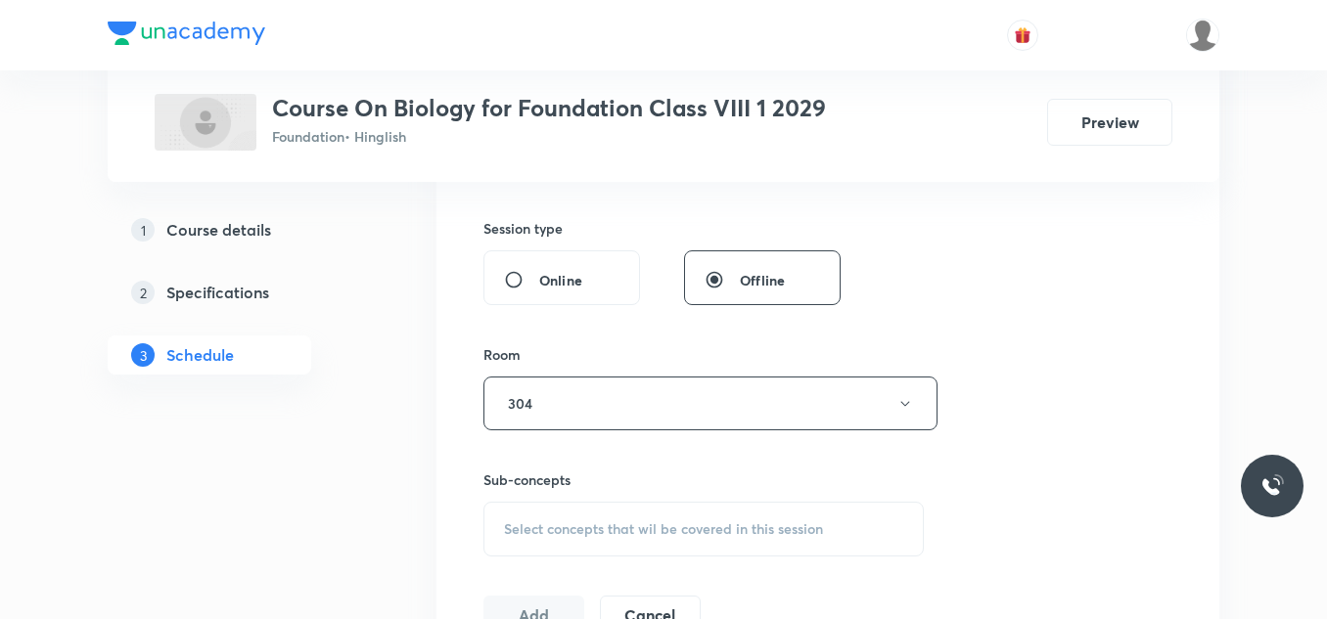
scroll to position [718, 0]
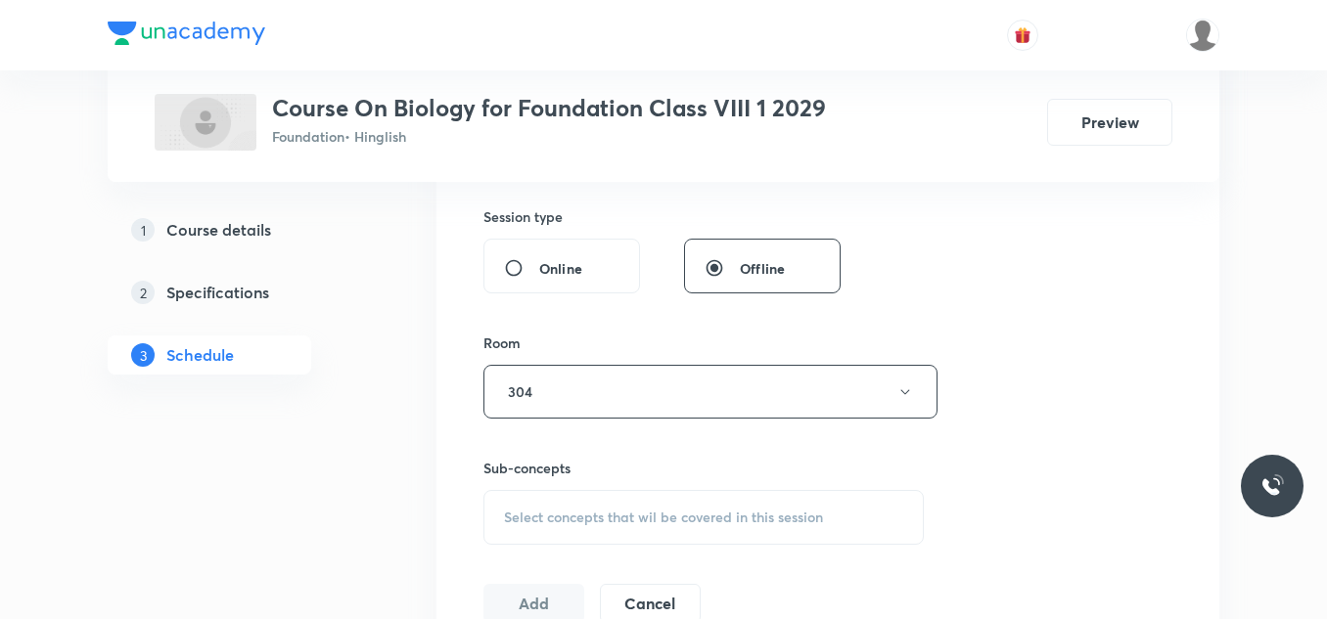
click at [547, 519] on span "Select concepts that wil be covered in this session" at bounding box center [663, 518] width 319 height 16
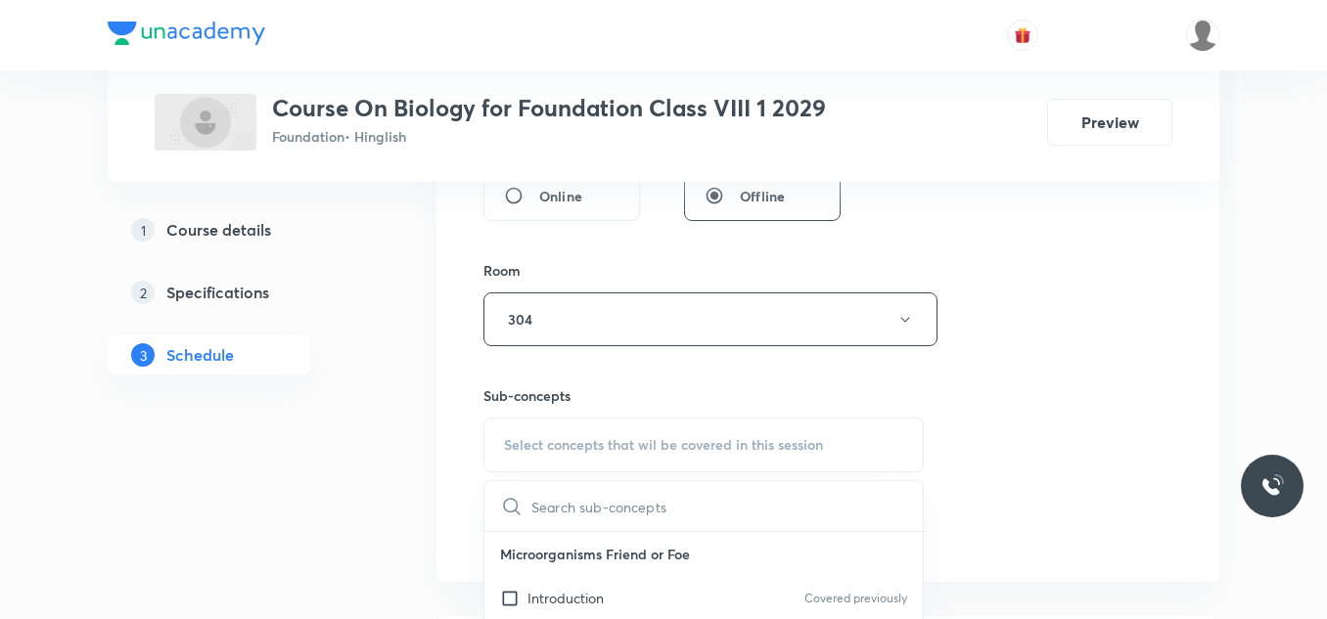
scroll to position [794, 0]
click at [539, 588] on p "Introduction" at bounding box center [565, 595] width 76 height 21
checkbox input "true"
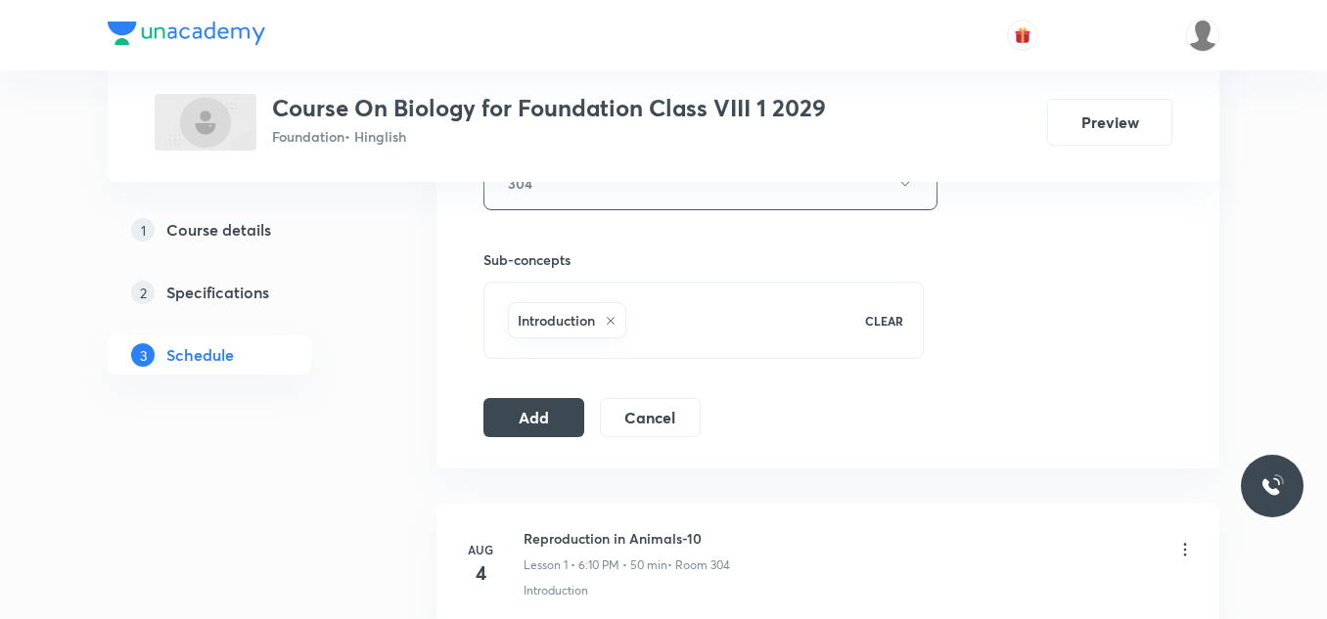
scroll to position [928, 0]
click at [530, 410] on button "Add" at bounding box center [533, 414] width 101 height 39
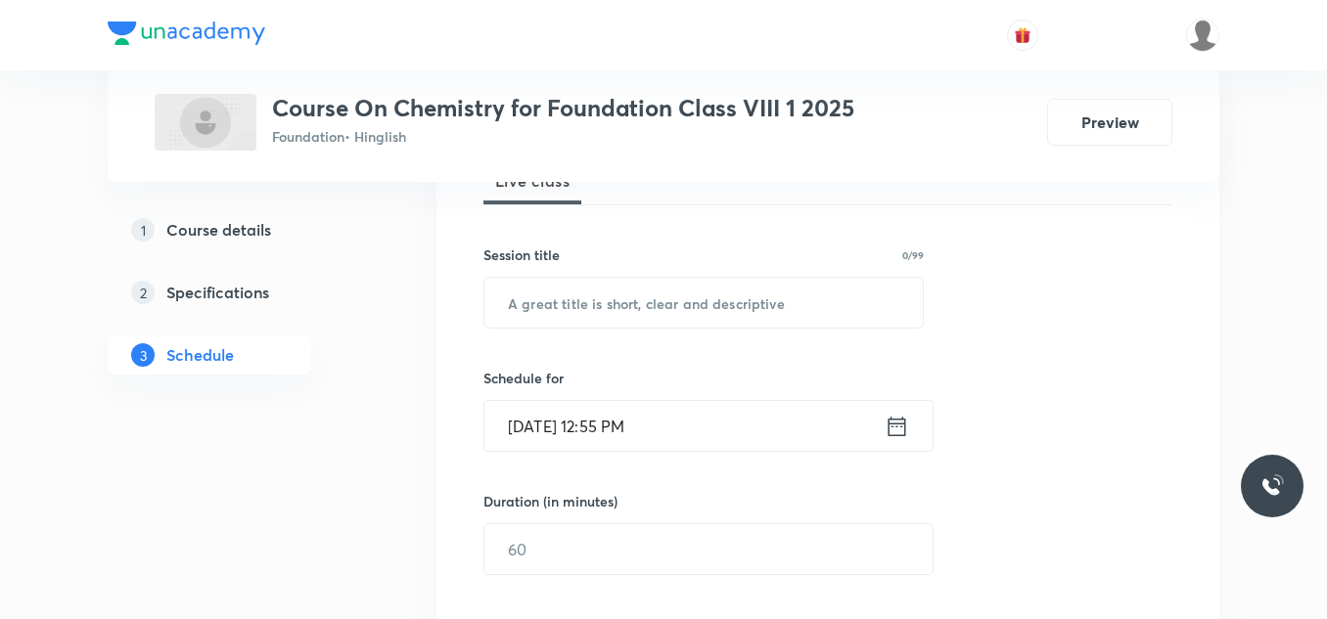
scroll to position [288, 0]
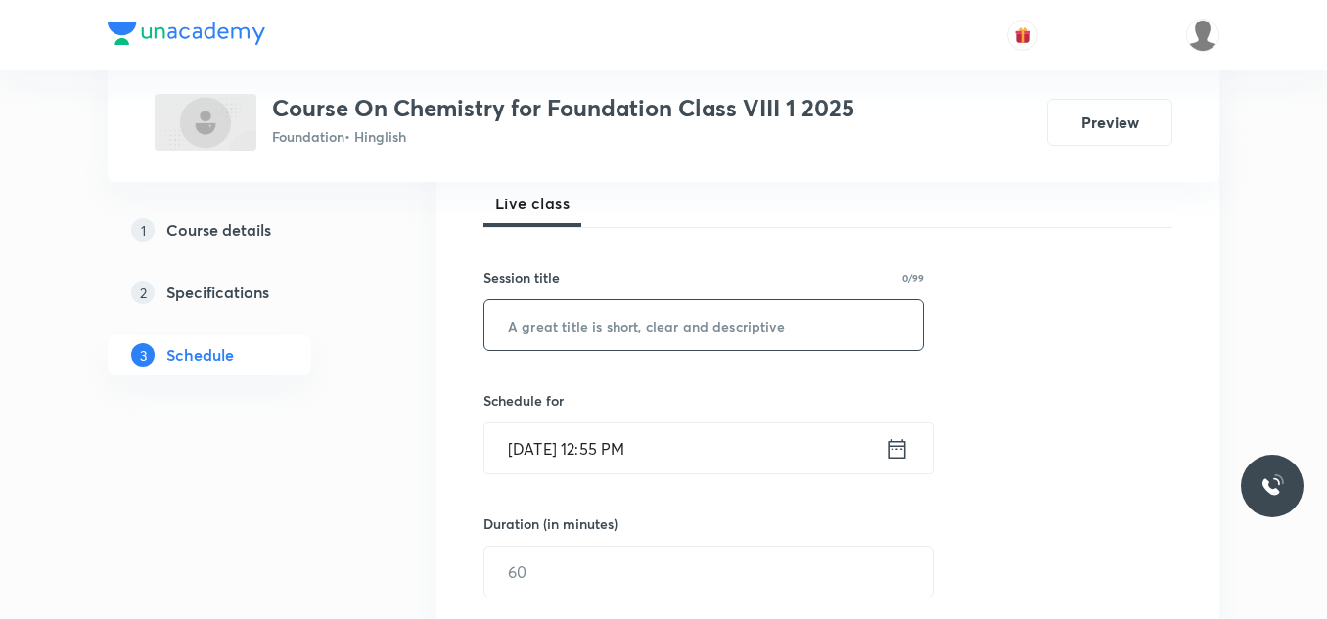
click at [663, 334] on input "text" at bounding box center [703, 325] width 438 height 50
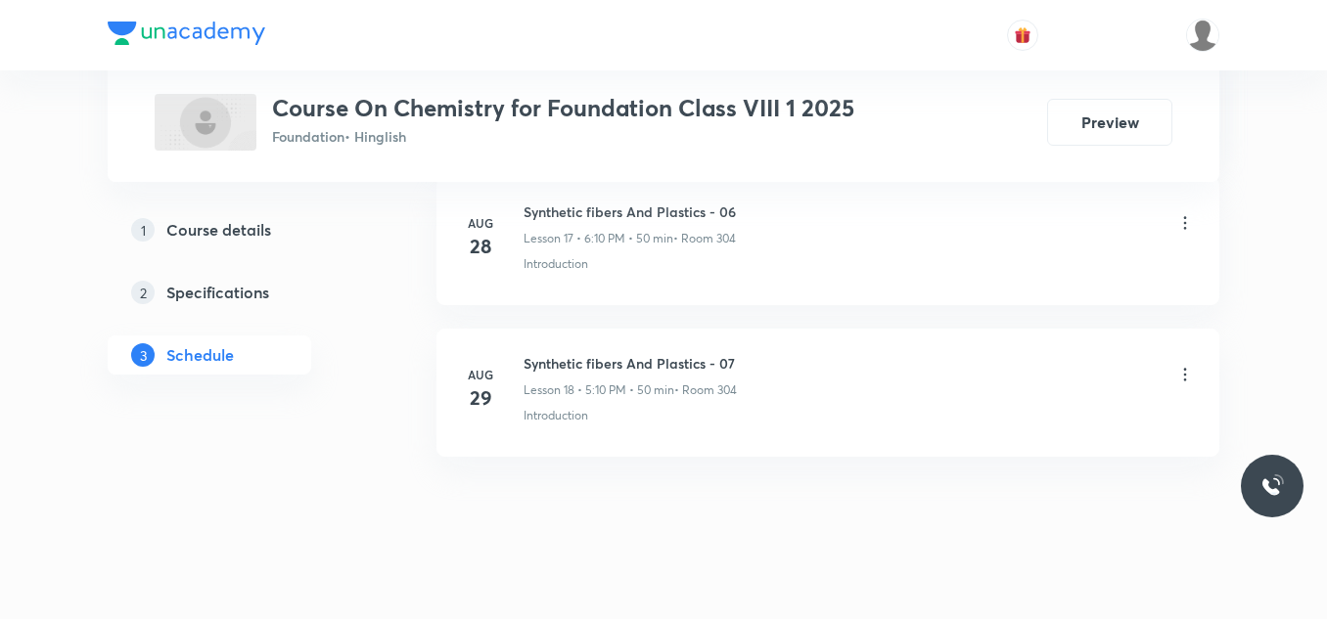
scroll to position [3679, 0]
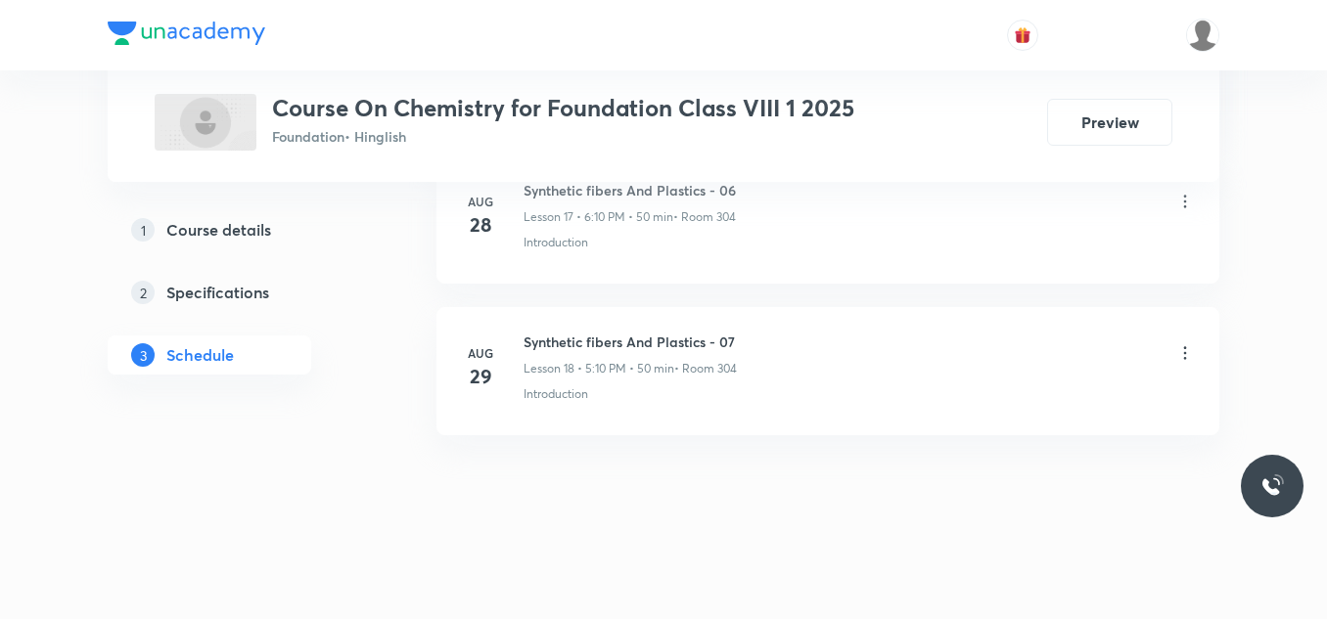
click at [650, 346] on h6 "Synthetic fibers And Plastics - 07" at bounding box center [629, 342] width 213 height 21
copy h6 "Synthetic fibers And Plastics - 07"
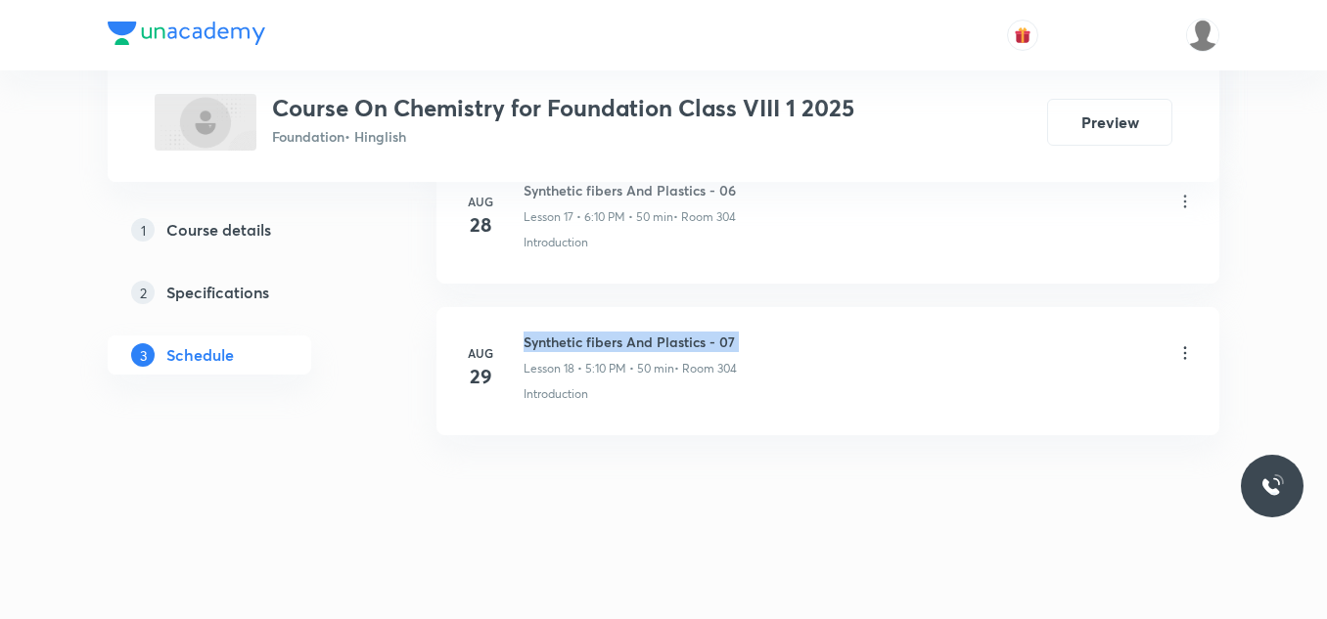
copy h6 "Synthetic fibers And Plastics - 07"
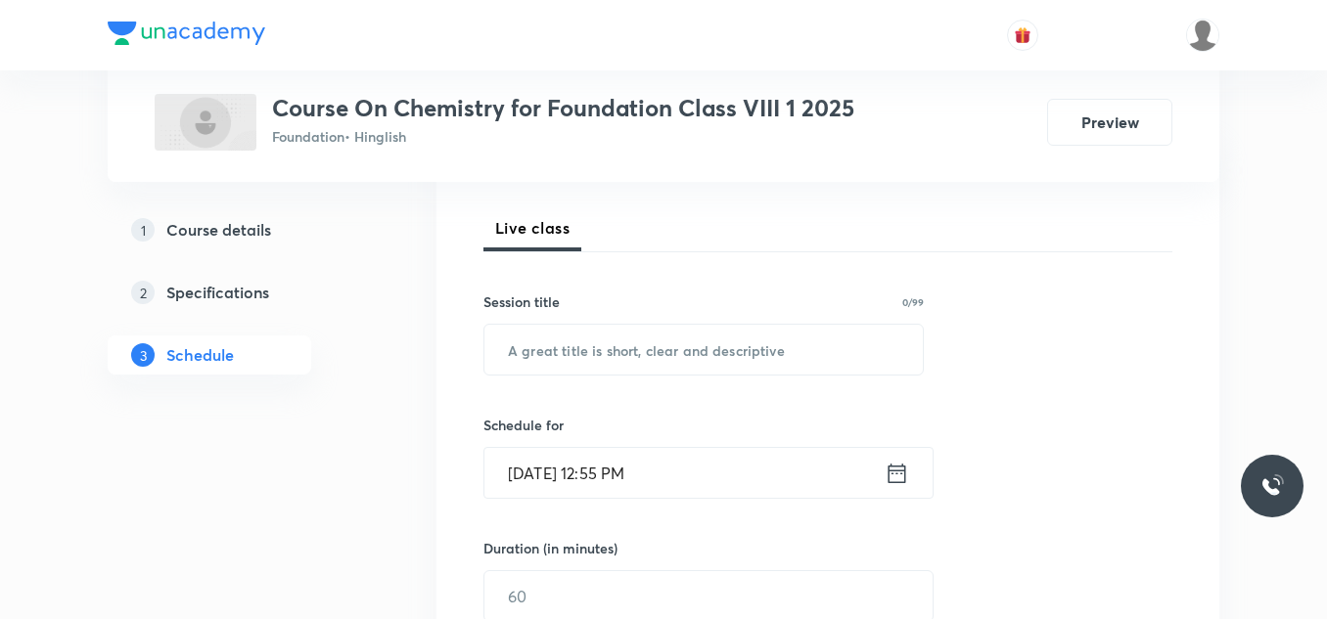
scroll to position [275, 0]
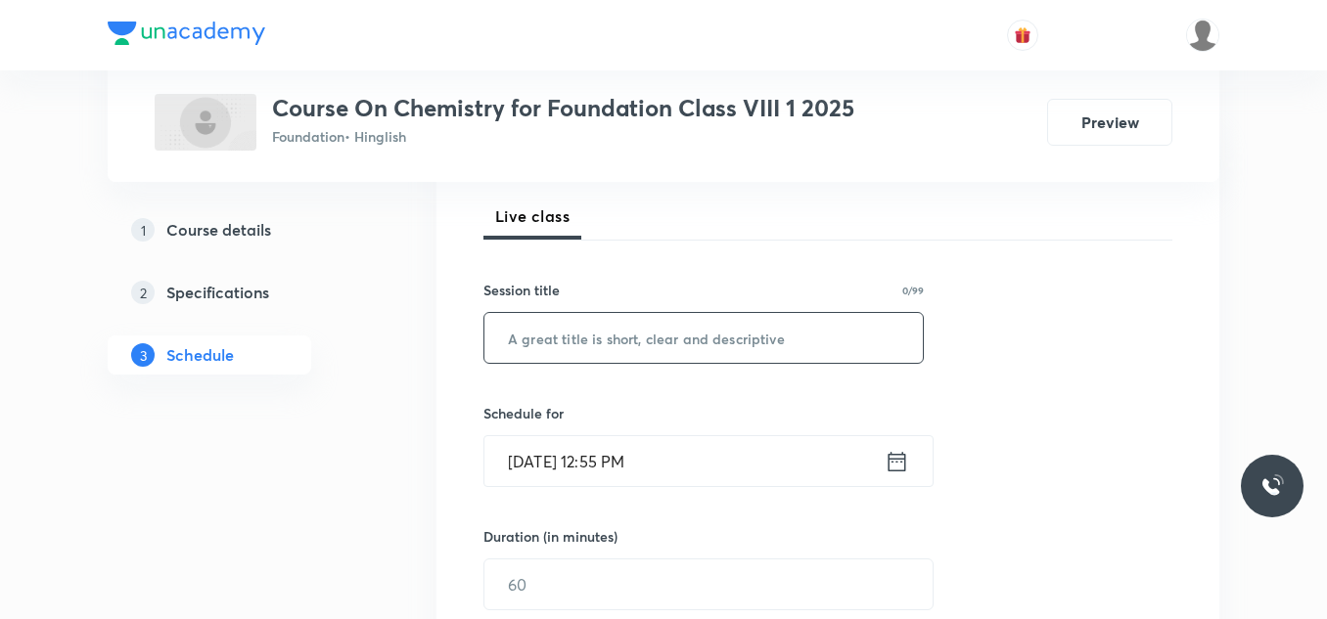
click at [645, 344] on input "text" at bounding box center [703, 338] width 438 height 50
paste input "Synthetic fibers And Plastics - 07"
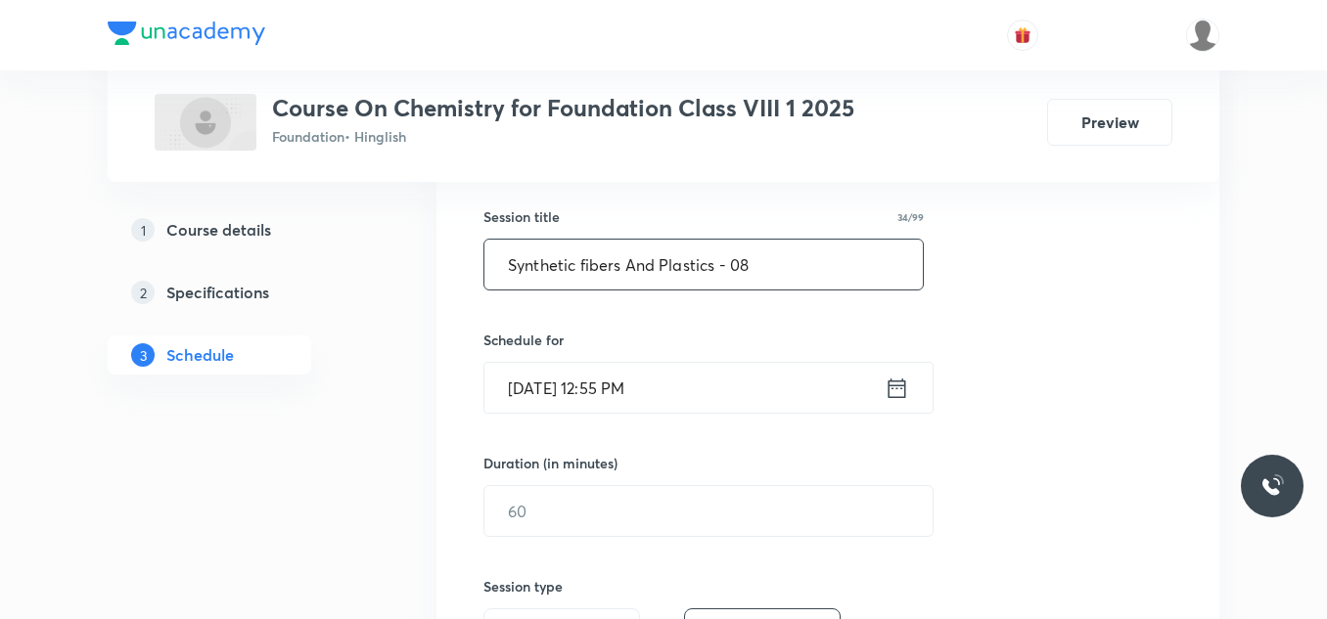
scroll to position [352, 0]
type input "Synthetic fibers And Plastics - 08"
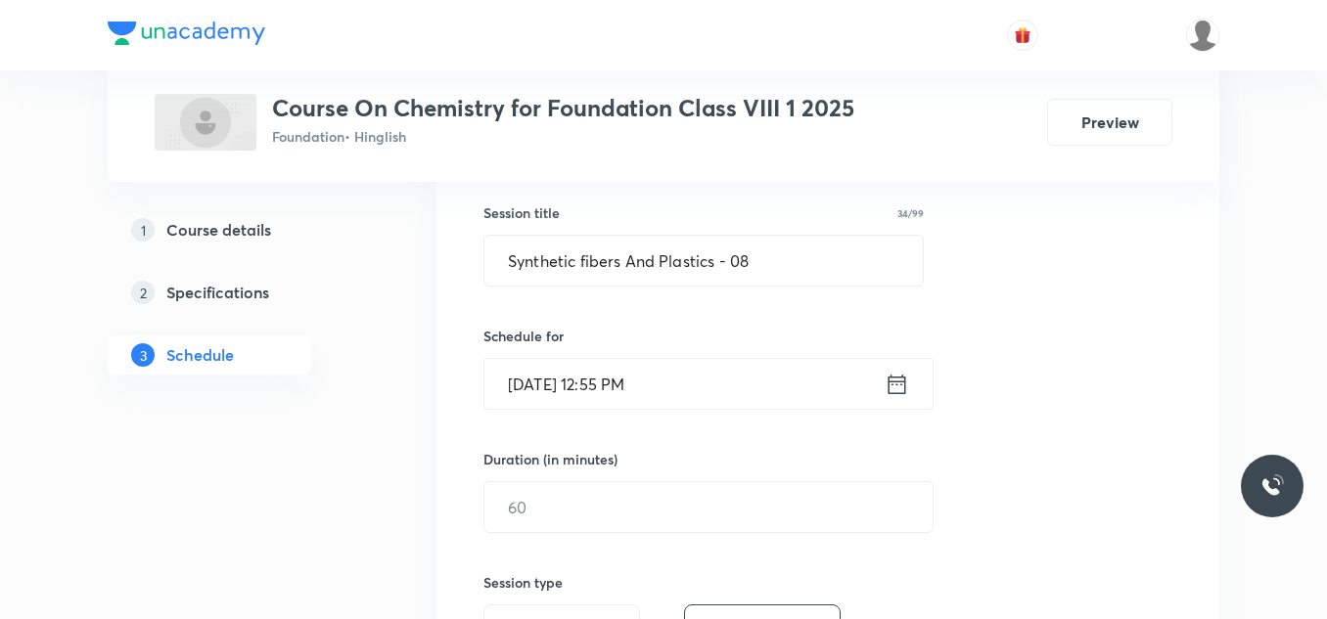
click at [690, 387] on input "[DATE] 12:55 PM" at bounding box center [684, 384] width 400 height 50
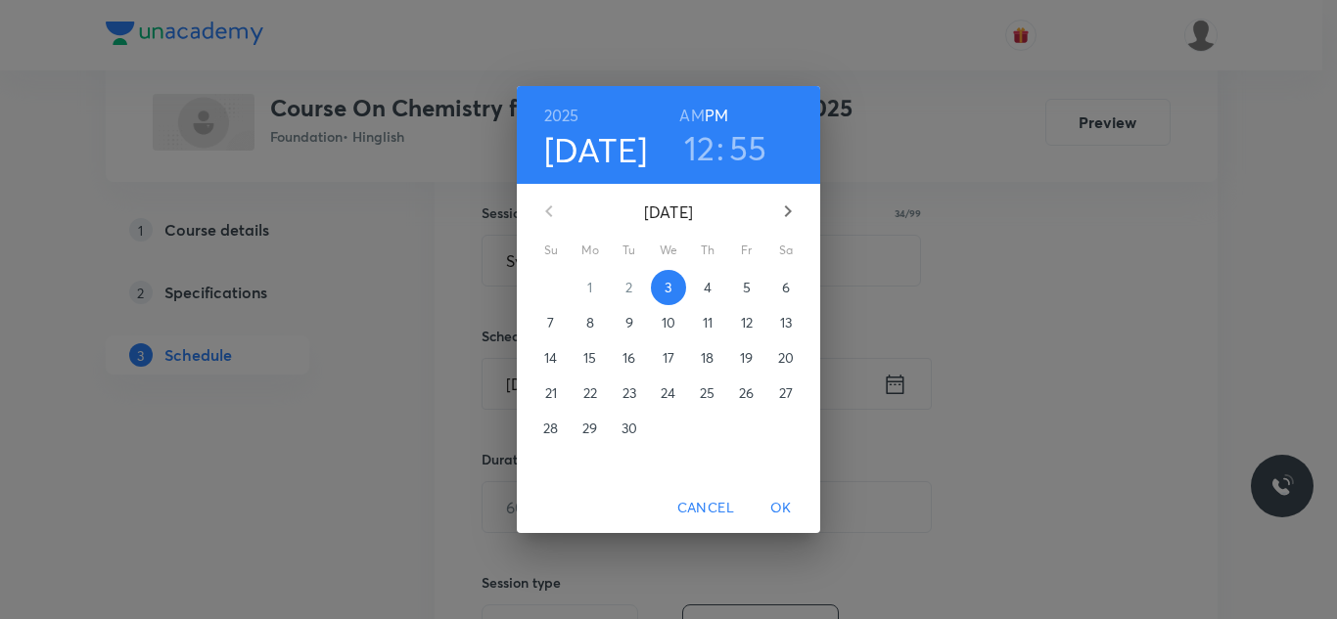
click at [707, 154] on h3 "12" at bounding box center [699, 147] width 31 height 41
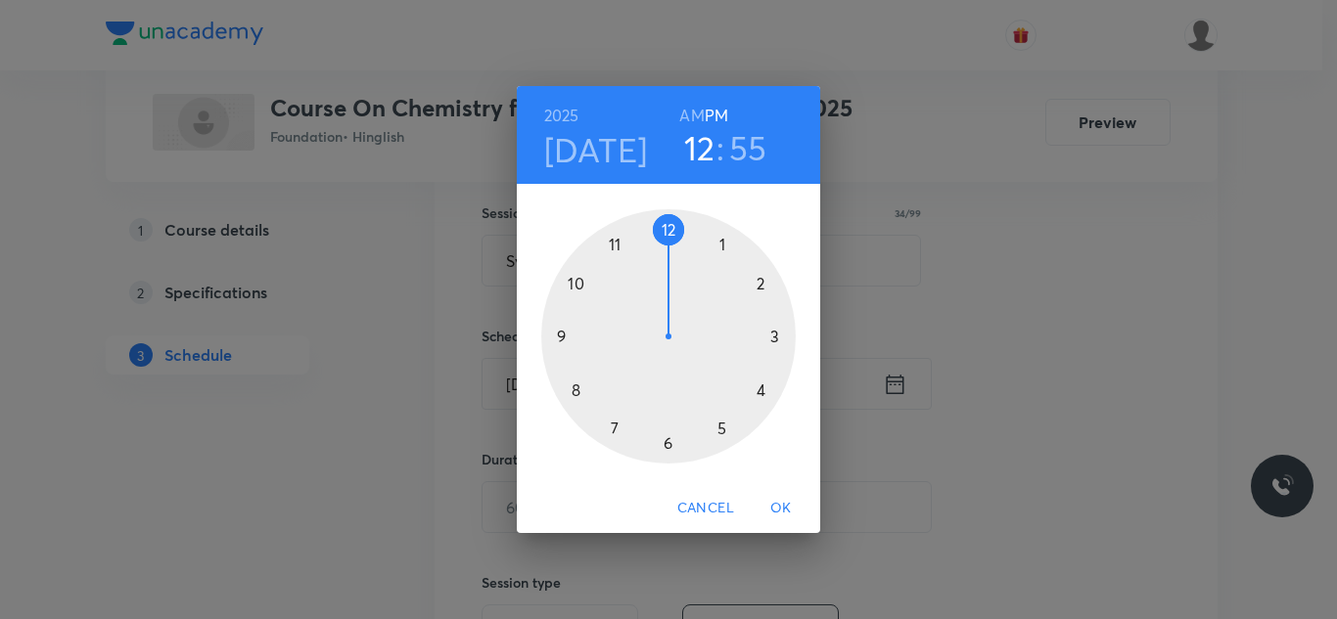
click at [667, 444] on div at bounding box center [668, 336] width 254 height 254
click at [762, 283] on div at bounding box center [668, 336] width 254 height 254
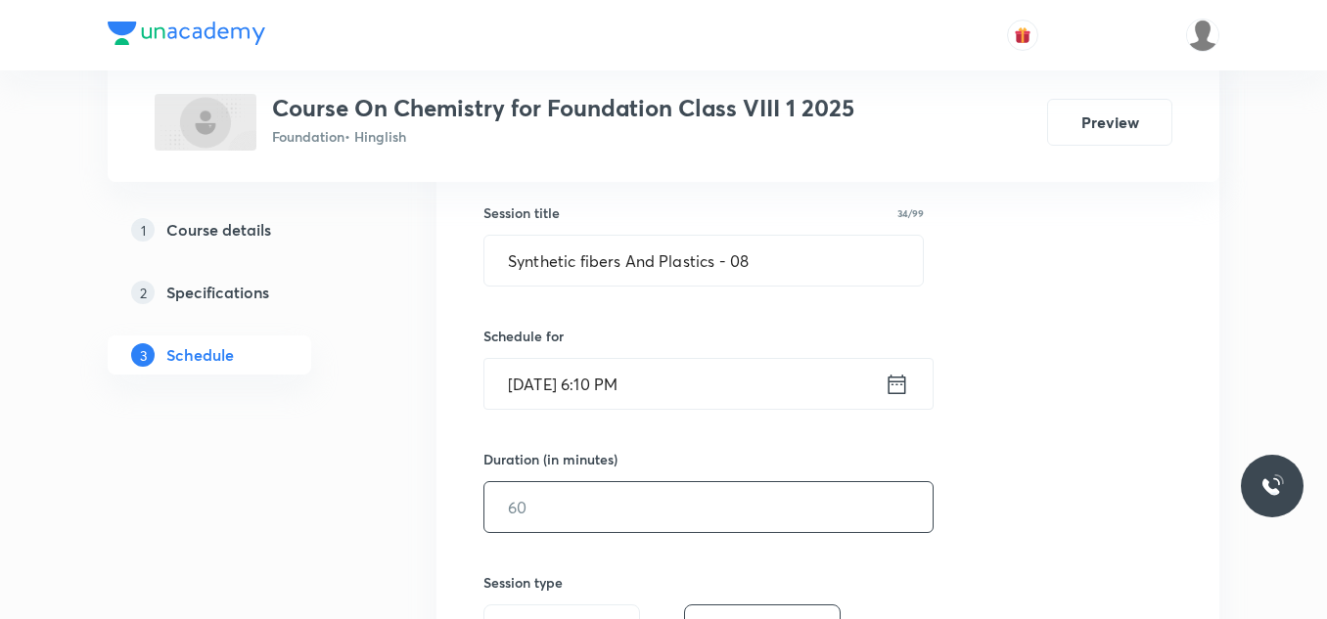
click at [574, 503] on input "text" at bounding box center [708, 507] width 448 height 50
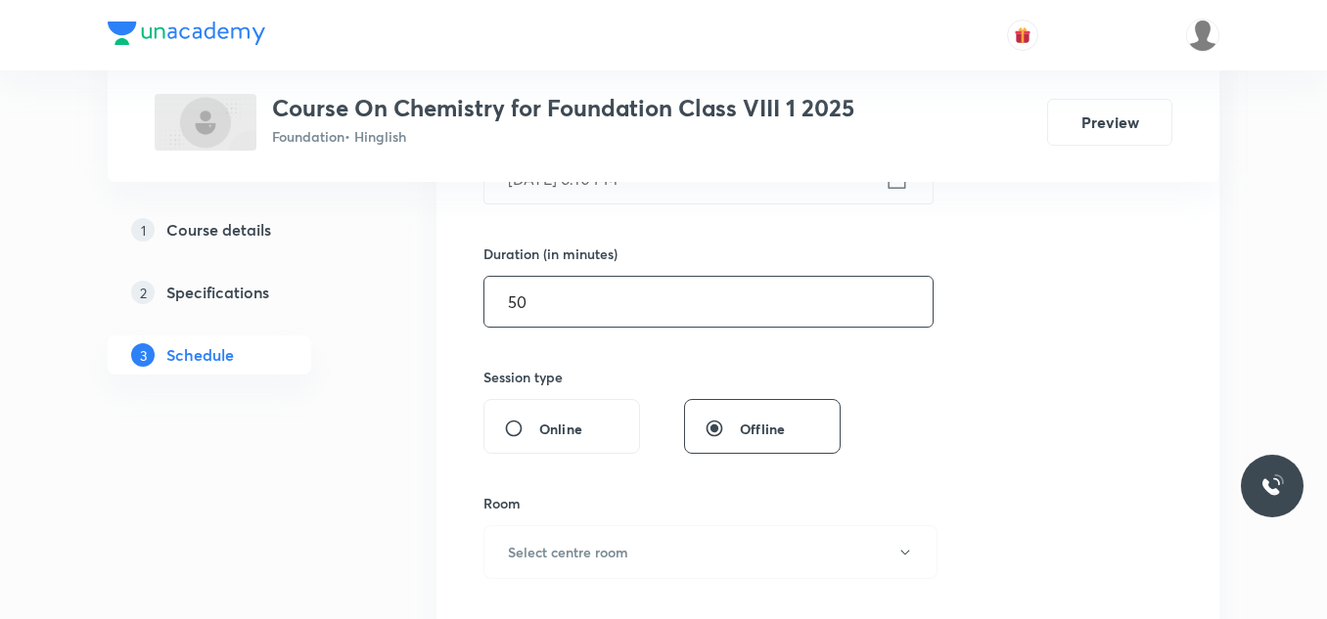
scroll to position [567, 0]
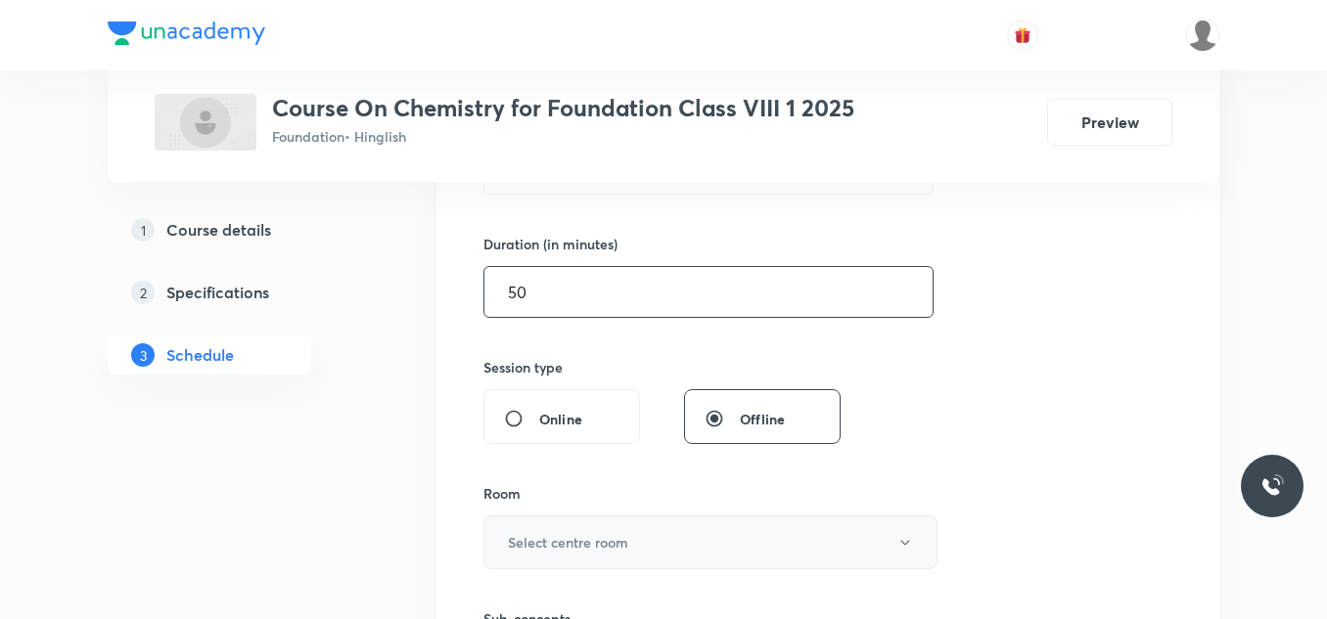
type input "50"
click at [562, 544] on h6 "Select centre room" at bounding box center [568, 542] width 120 height 21
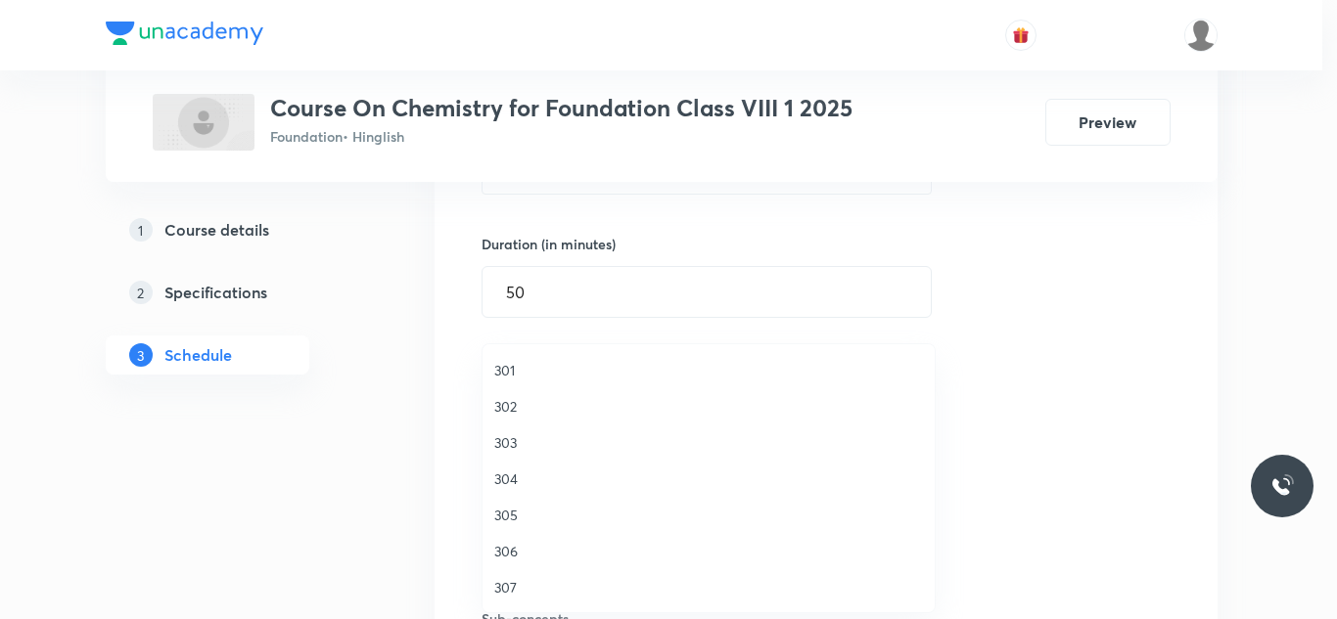
click at [510, 476] on span "304" at bounding box center [708, 479] width 429 height 21
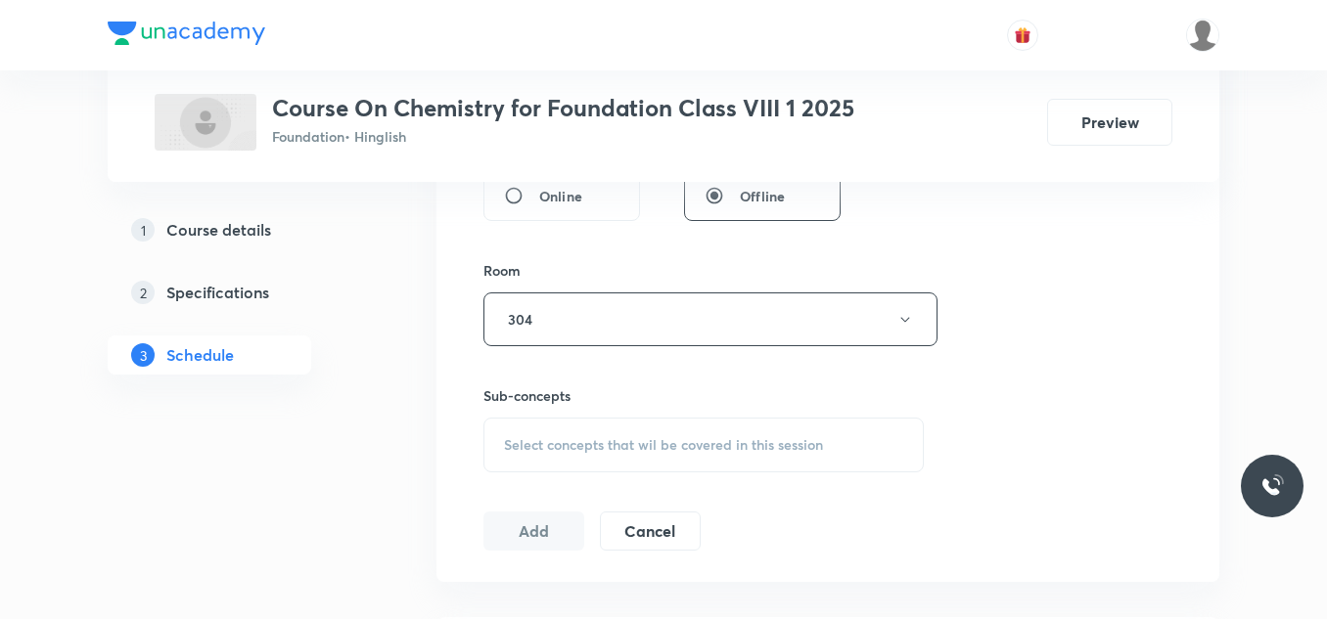
scroll to position [813, 0]
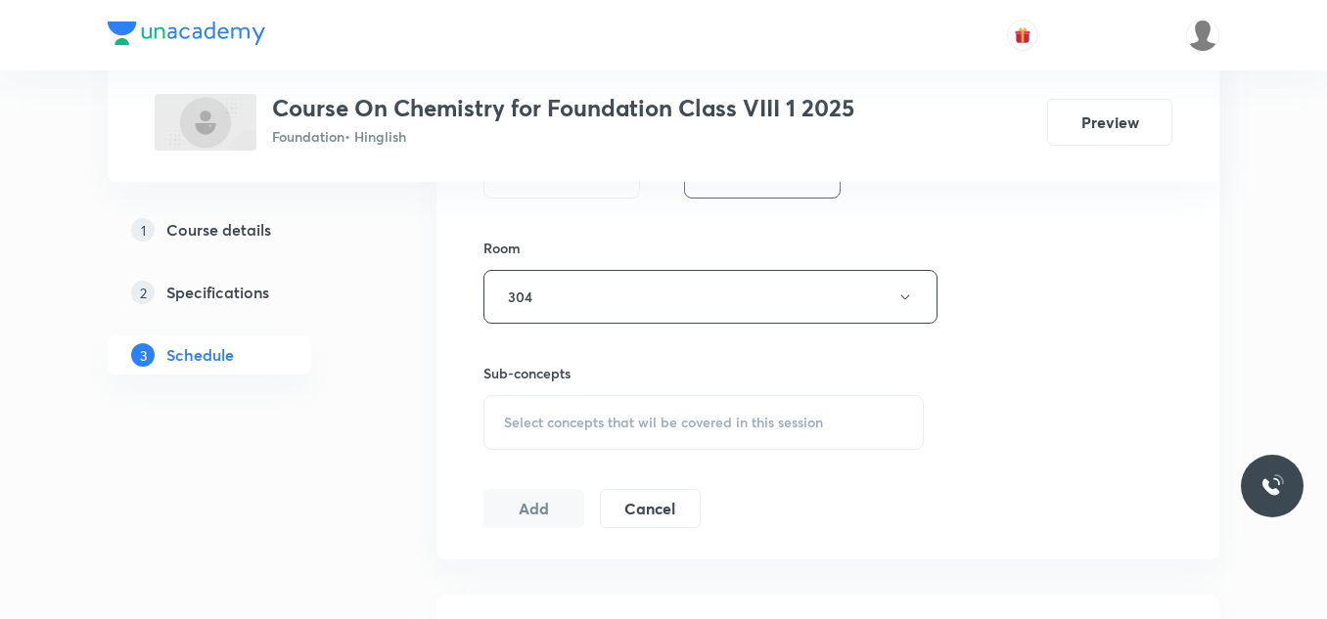
click at [597, 422] on span "Select concepts that wil be covered in this session" at bounding box center [663, 423] width 319 height 16
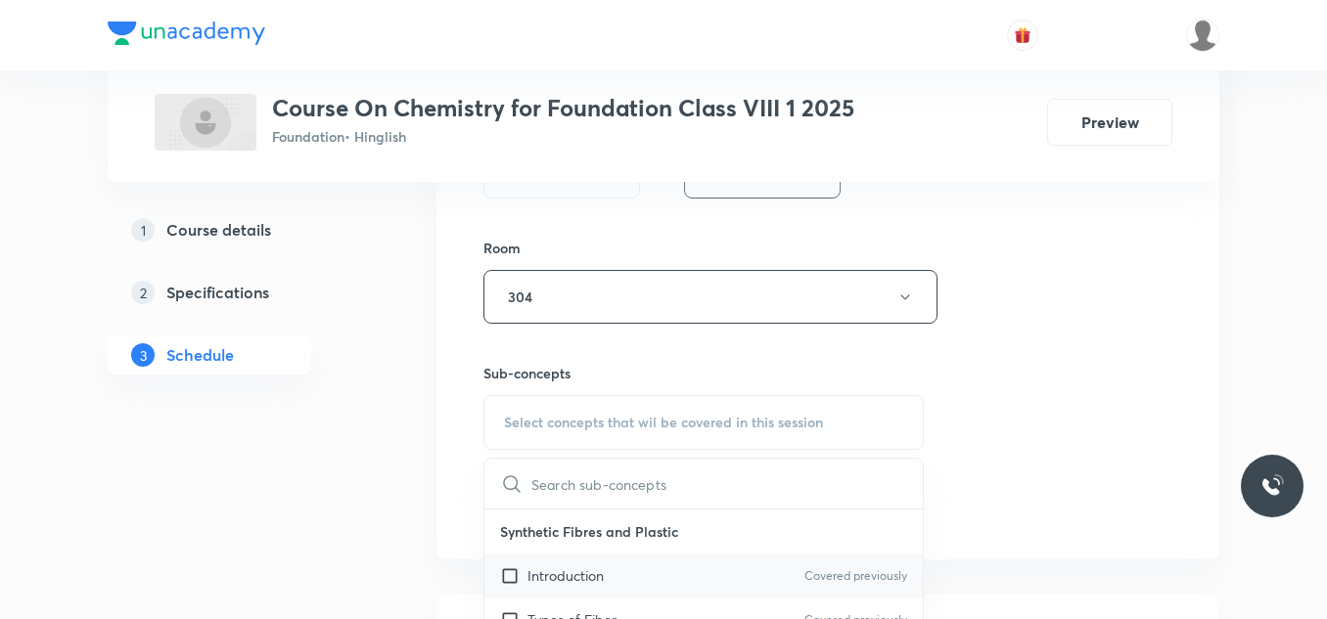
click at [534, 573] on p "Introduction" at bounding box center [565, 576] width 76 height 21
checkbox input "true"
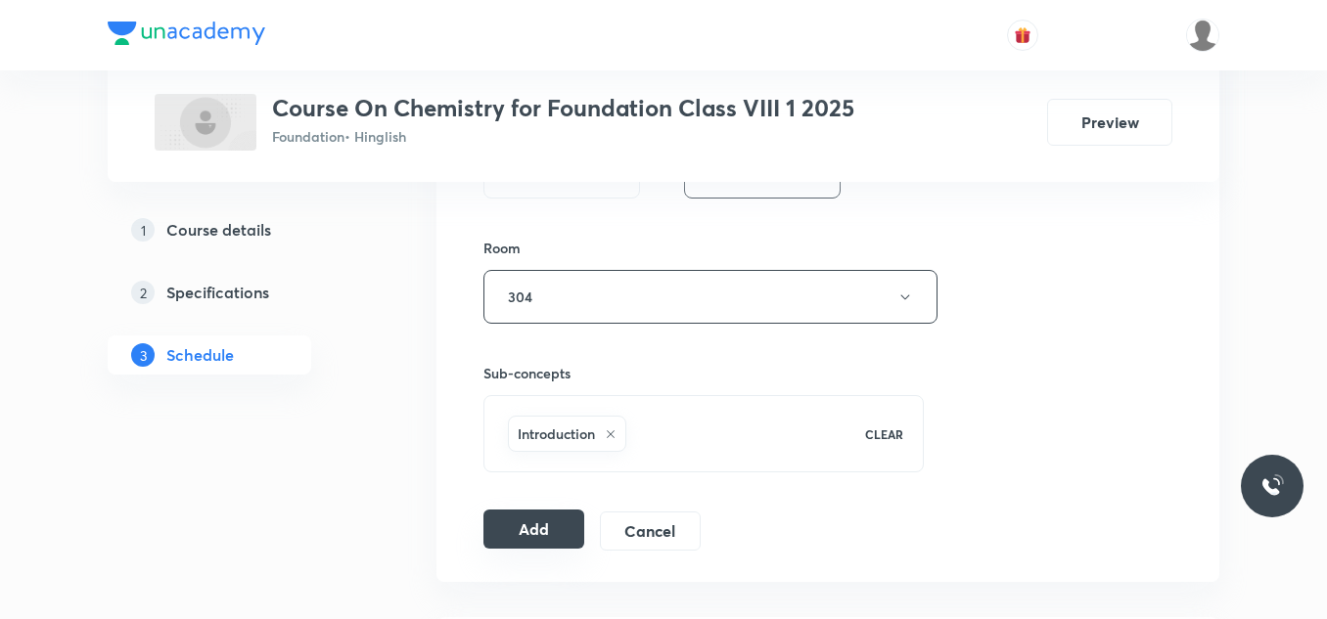
click at [525, 537] on button "Add" at bounding box center [533, 529] width 101 height 39
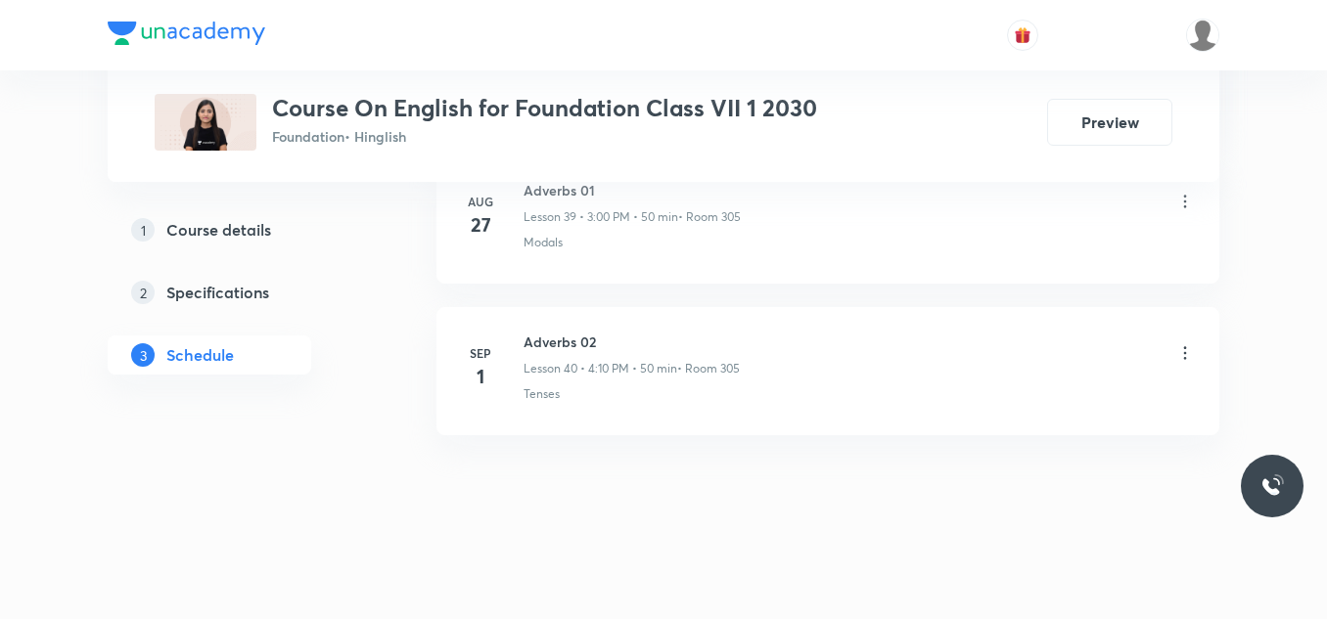
click at [567, 340] on h6 "Adverbs 02" at bounding box center [631, 342] width 216 height 21
copy h6 "Adverbs 02"
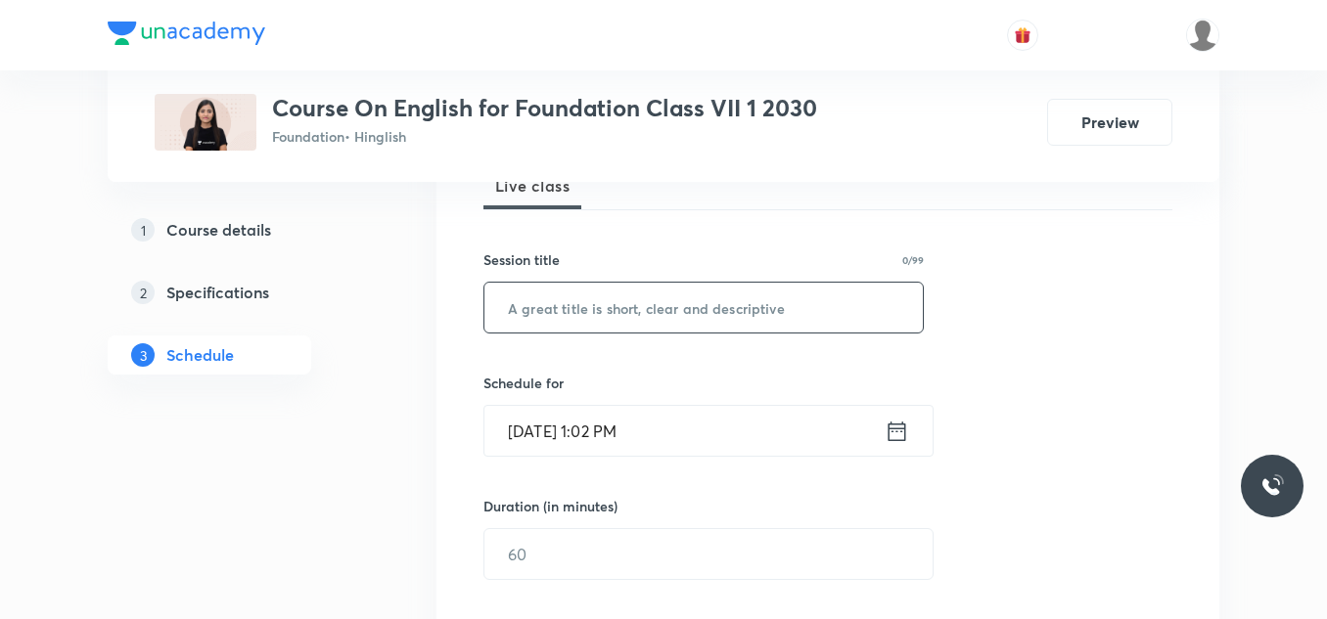
scroll to position [306, 0]
click at [578, 320] on input "text" at bounding box center [703, 307] width 438 height 50
paste input "Adverbs 02"
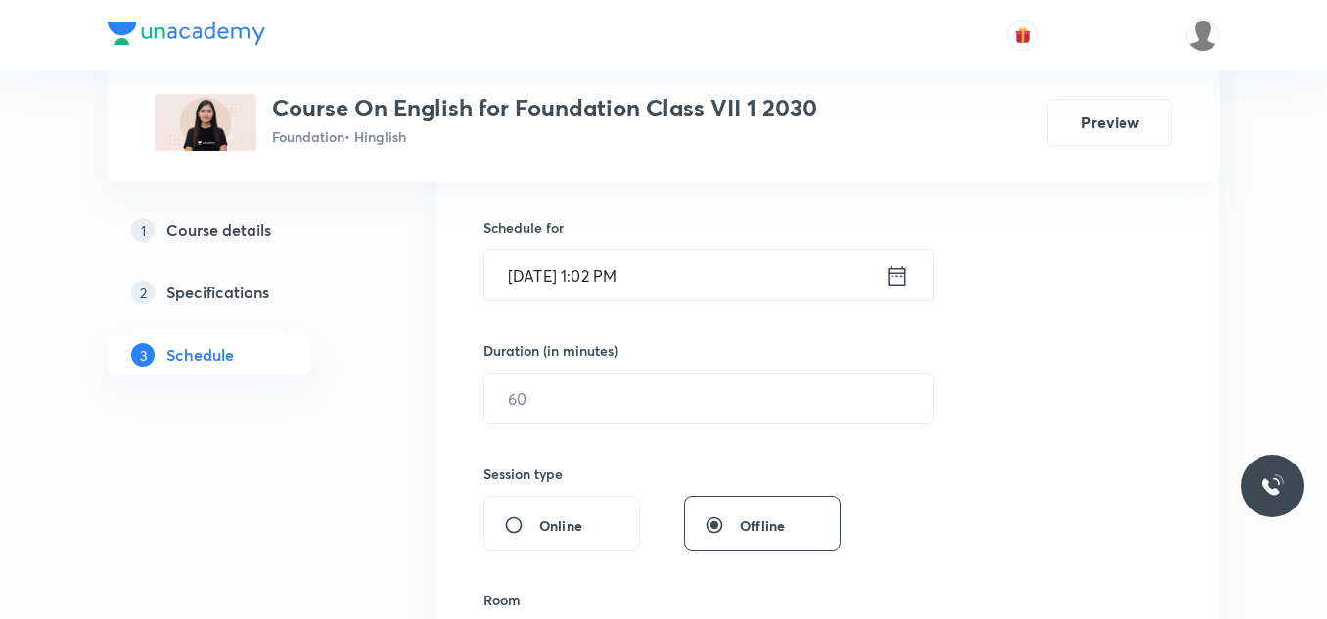
scroll to position [466, 0]
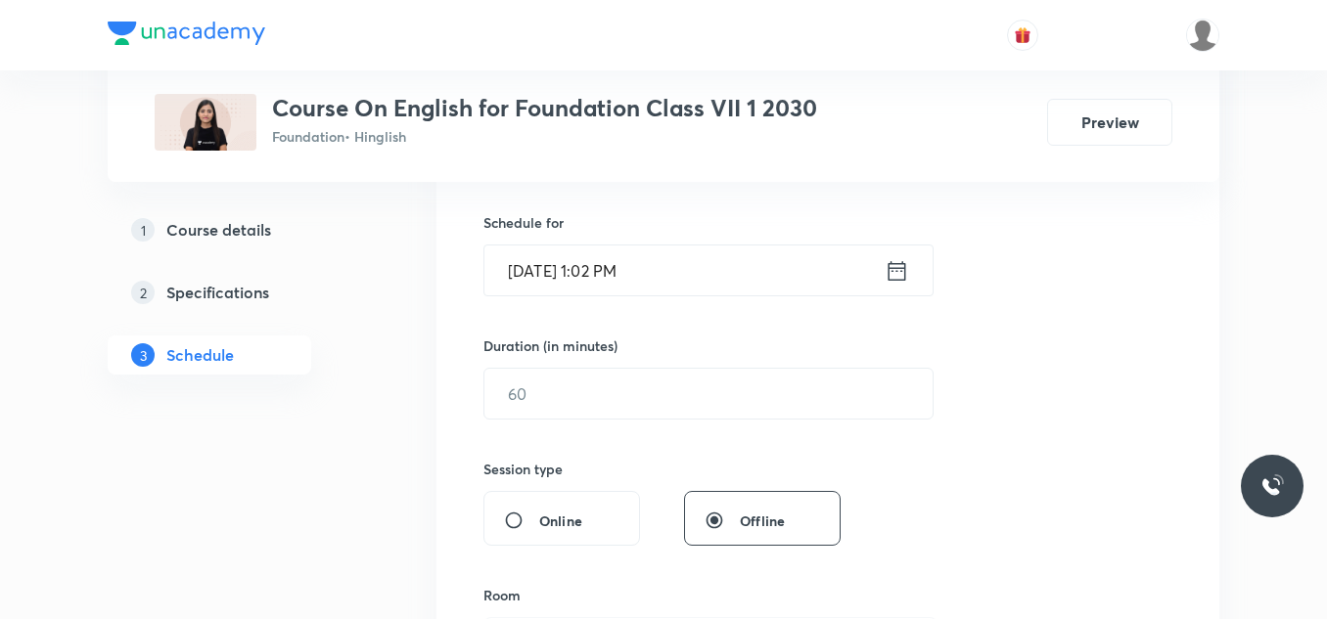
type input "Adverbs 03"
click at [679, 272] on input "[DATE] 1:02 PM" at bounding box center [684, 271] width 400 height 50
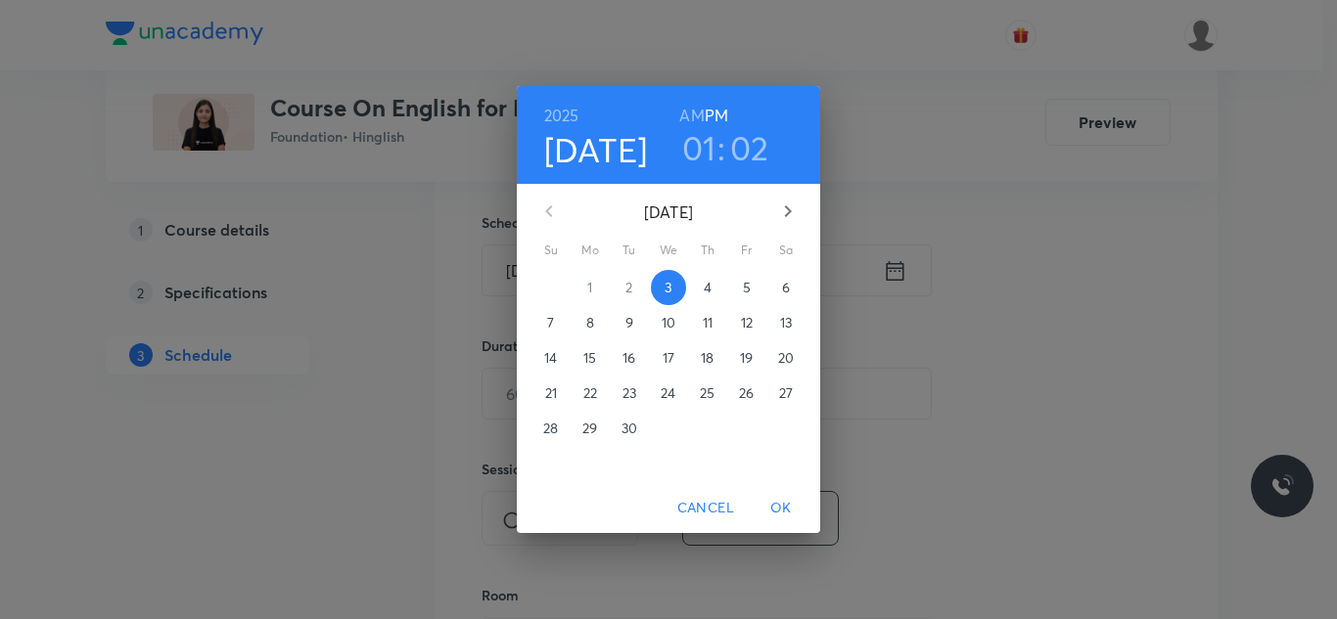
click at [707, 149] on h3 "01" at bounding box center [699, 147] width 34 height 41
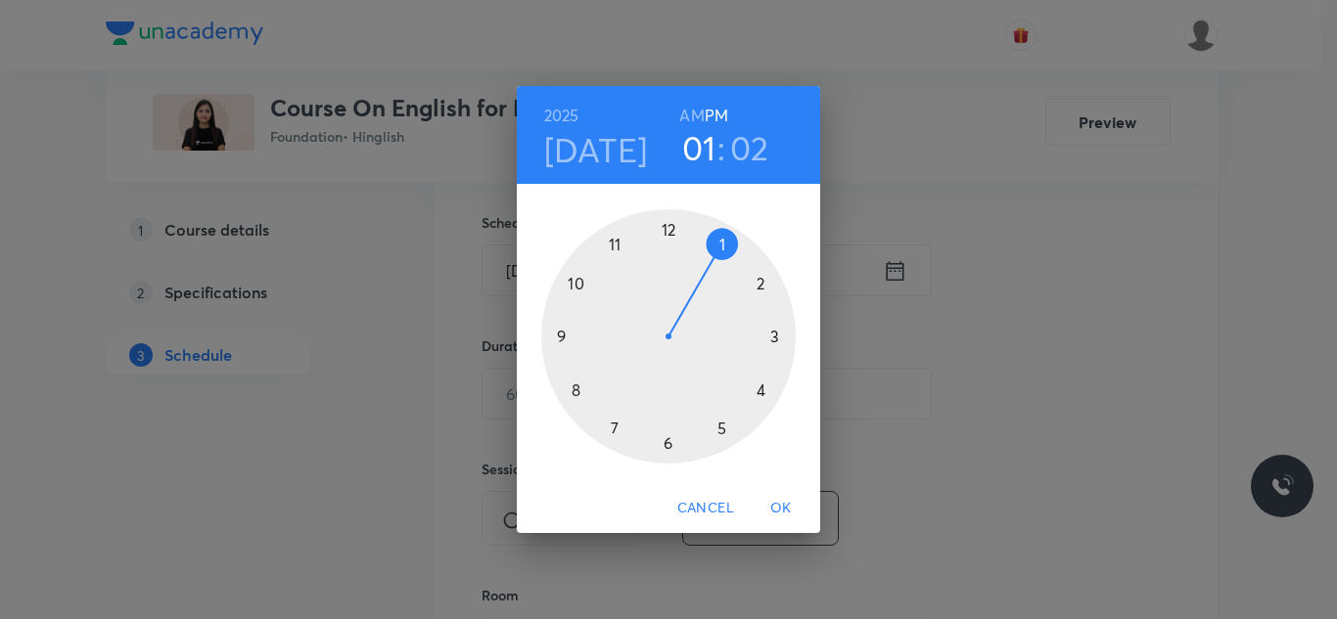
click at [761, 283] on div at bounding box center [668, 336] width 254 height 254
click at [667, 227] on div at bounding box center [668, 336] width 254 height 254
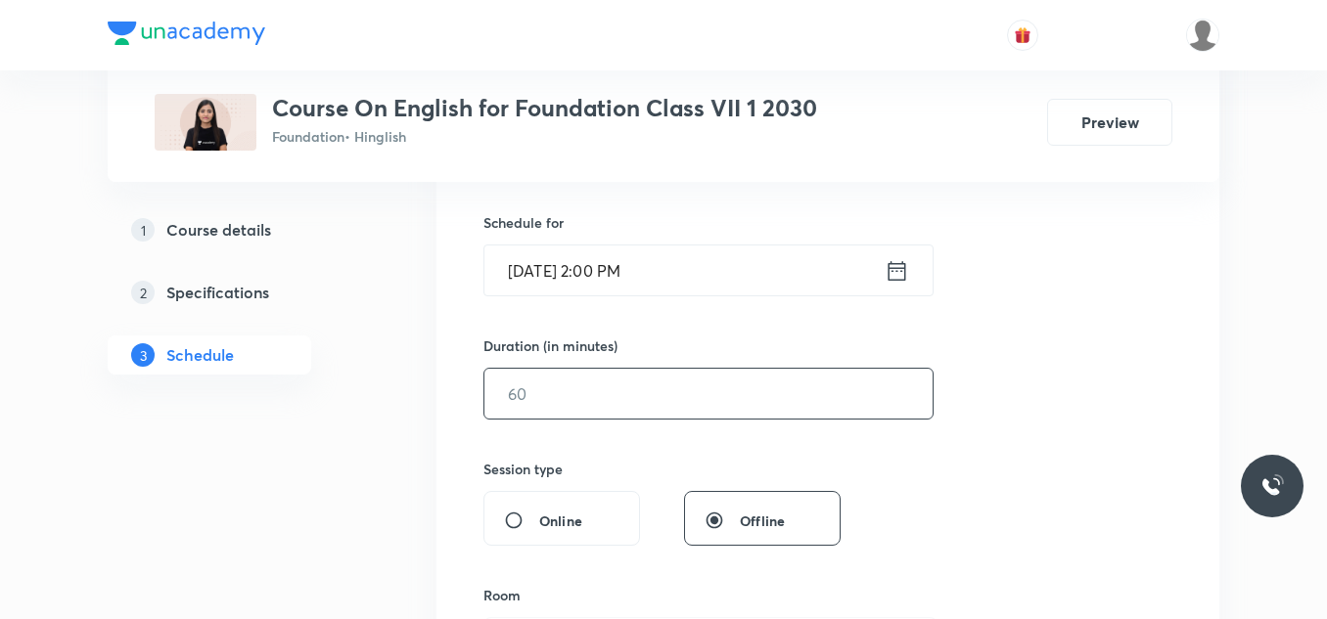
click at [618, 393] on input "text" at bounding box center [708, 394] width 448 height 50
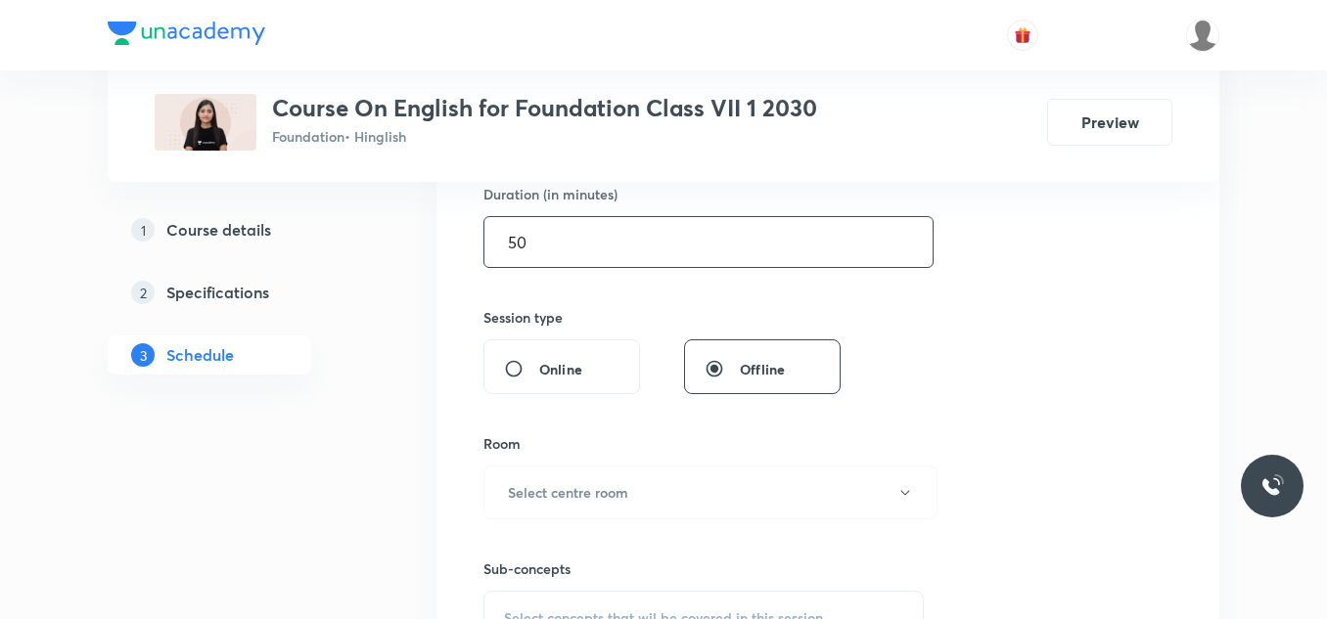
scroll to position [625, 0]
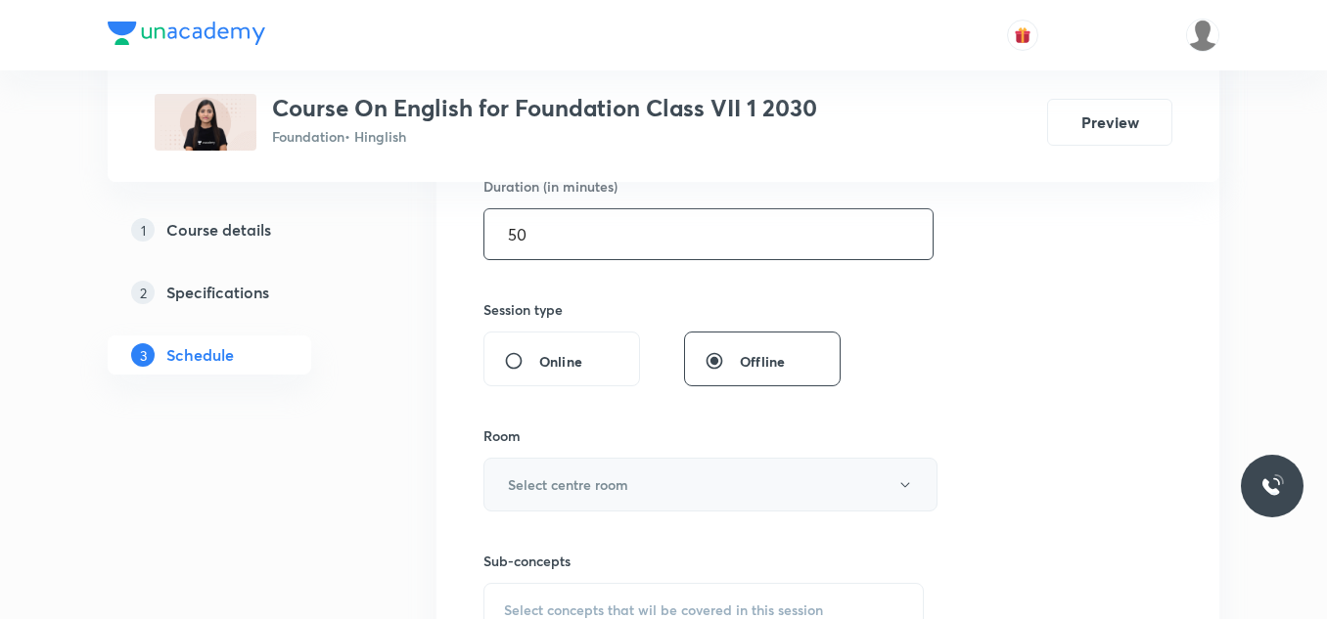
type input "50"
click at [576, 488] on h6 "Select centre room" at bounding box center [568, 485] width 120 height 21
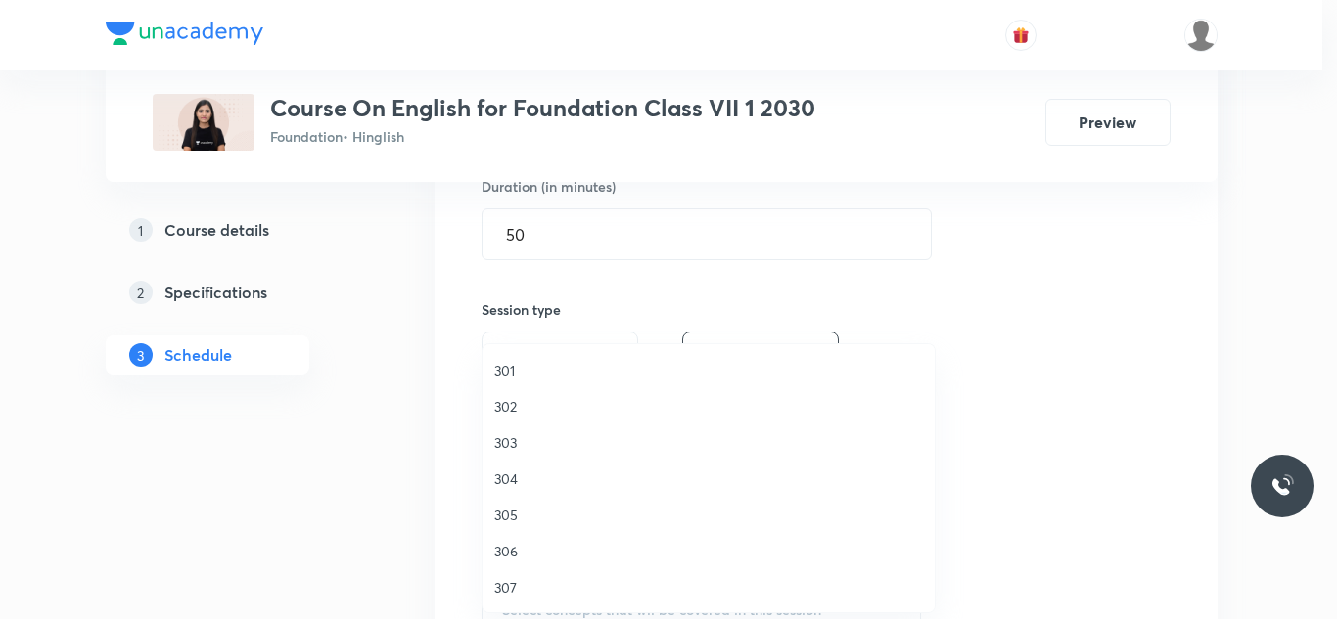
click at [508, 516] on span "305" at bounding box center [708, 515] width 429 height 21
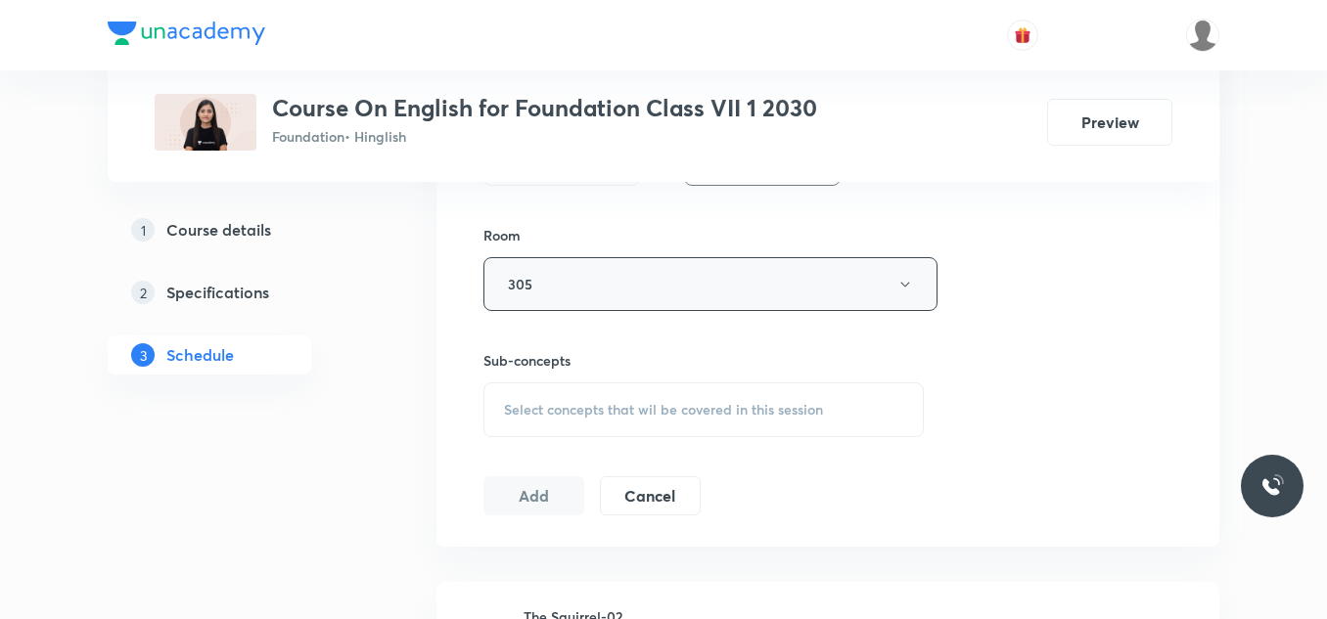
scroll to position [829, 0]
click at [616, 403] on span "Select concepts that wil be covered in this session" at bounding box center [663, 407] width 319 height 16
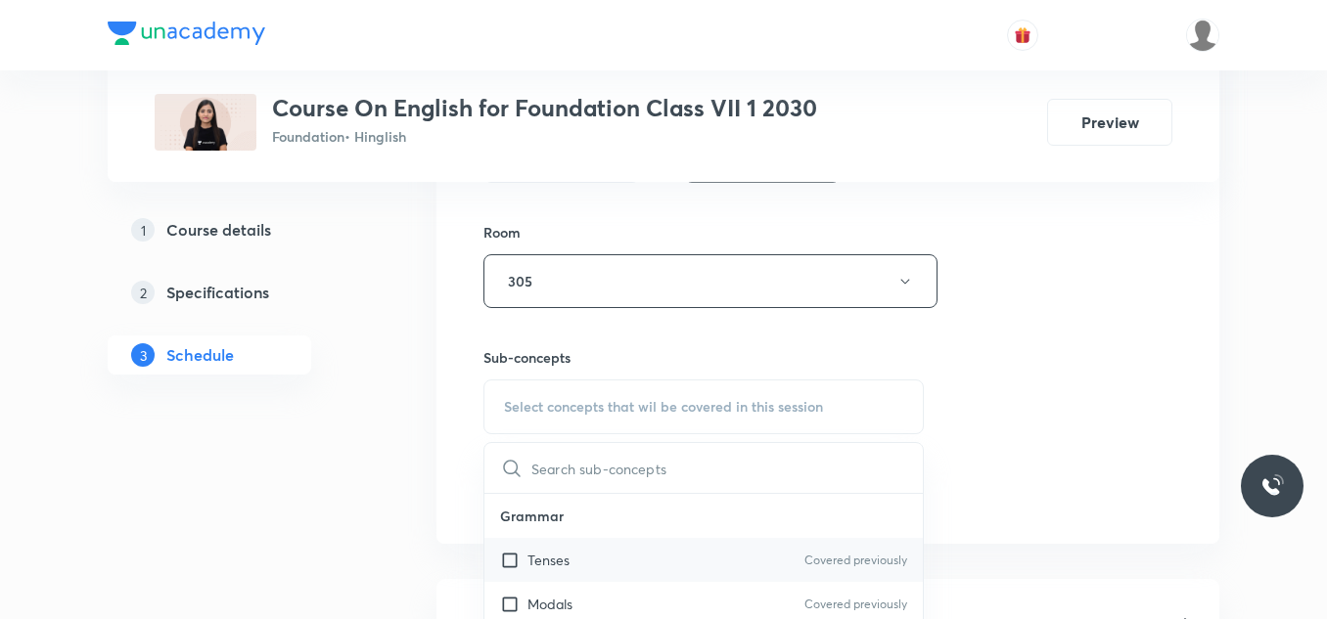
click at [528, 558] on p "Tenses" at bounding box center [548, 560] width 42 height 21
checkbox input "true"
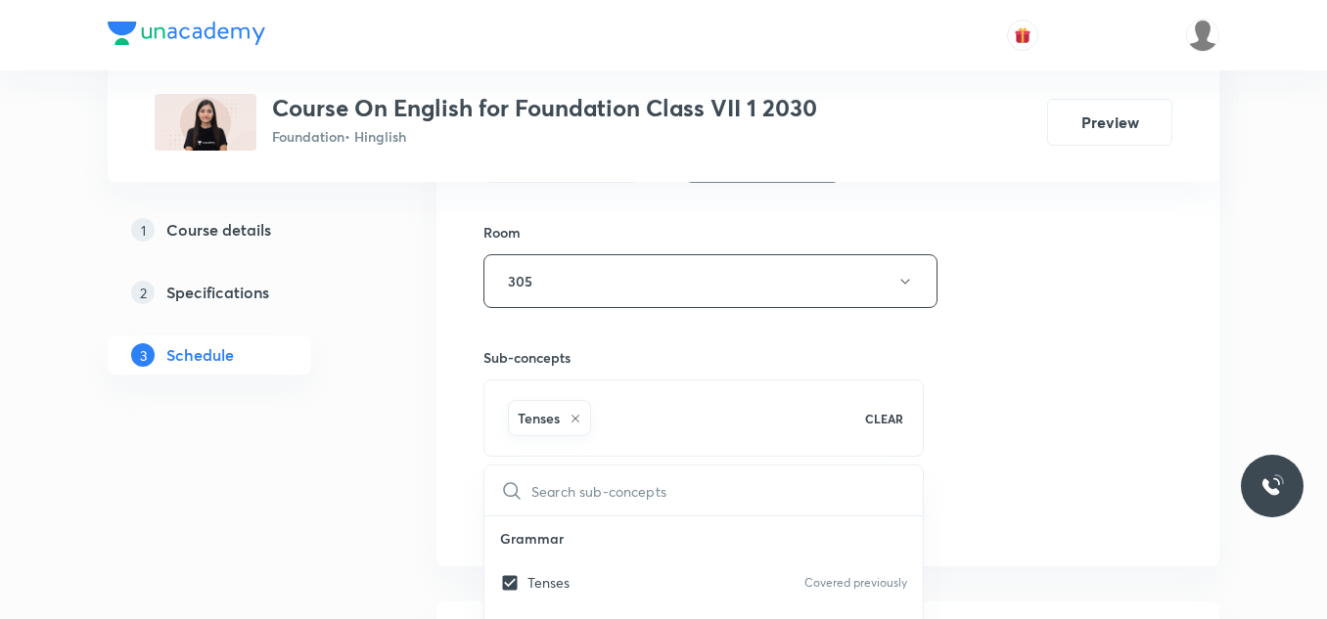
click at [543, 509] on button "Add" at bounding box center [533, 513] width 101 height 39
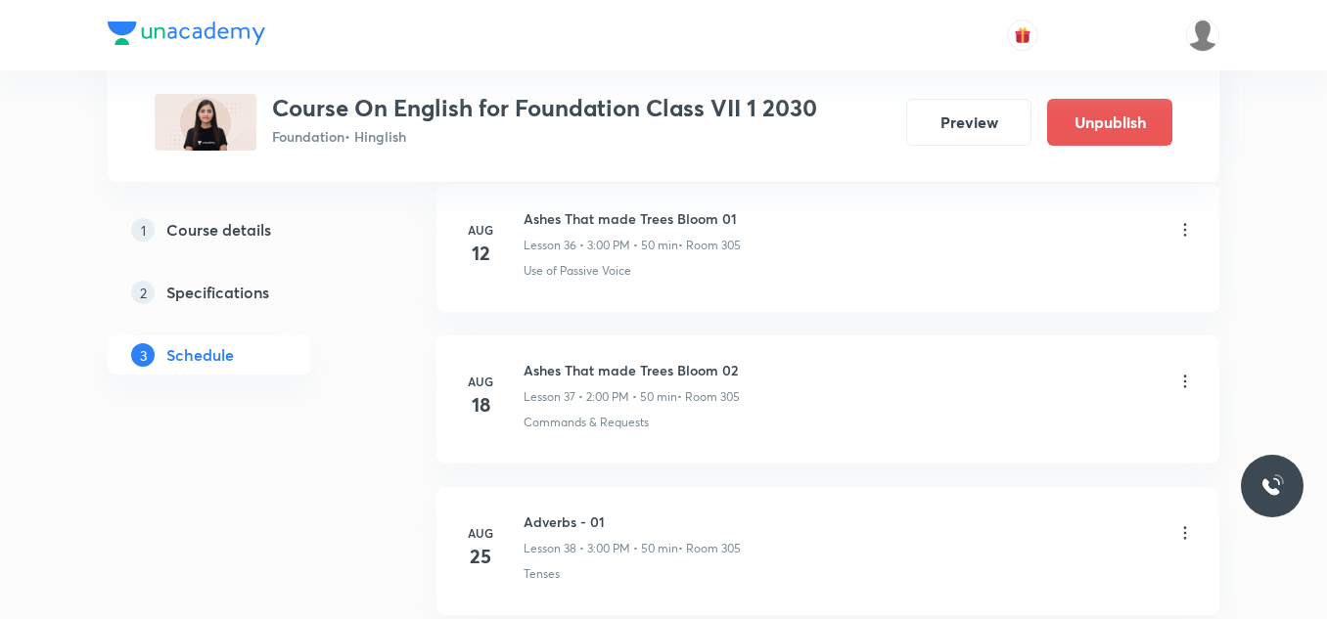
scroll to position [6268, 0]
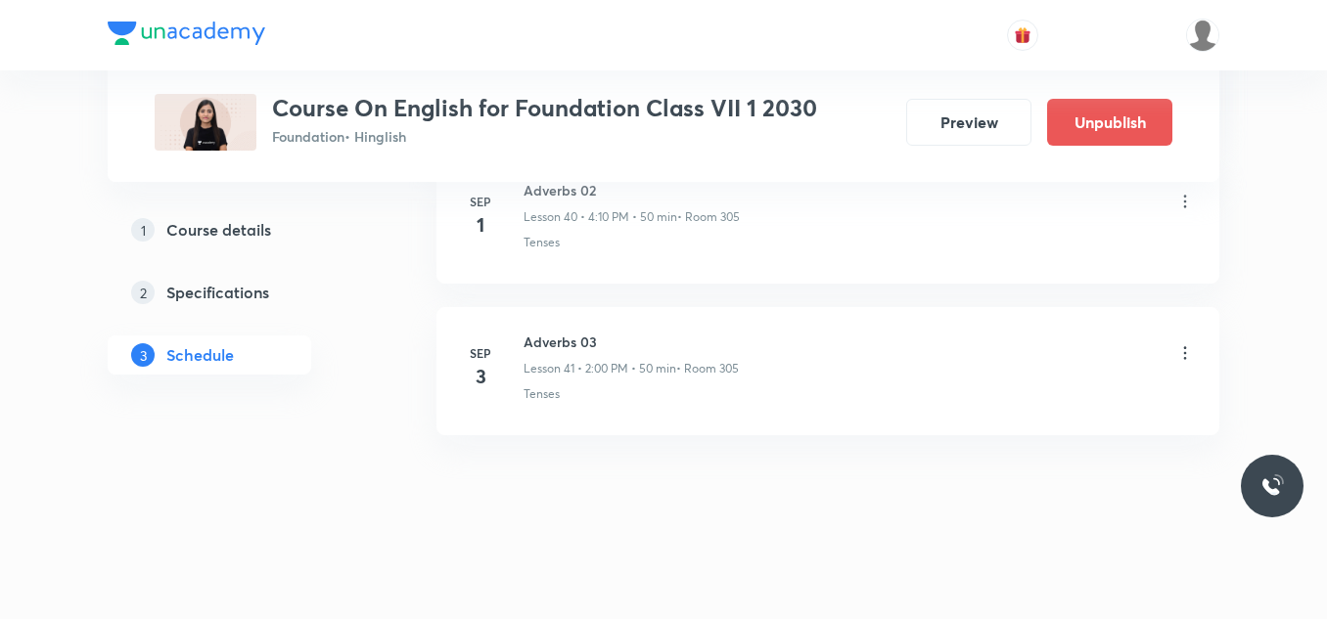
click at [1184, 345] on icon at bounding box center [1185, 353] width 20 height 20
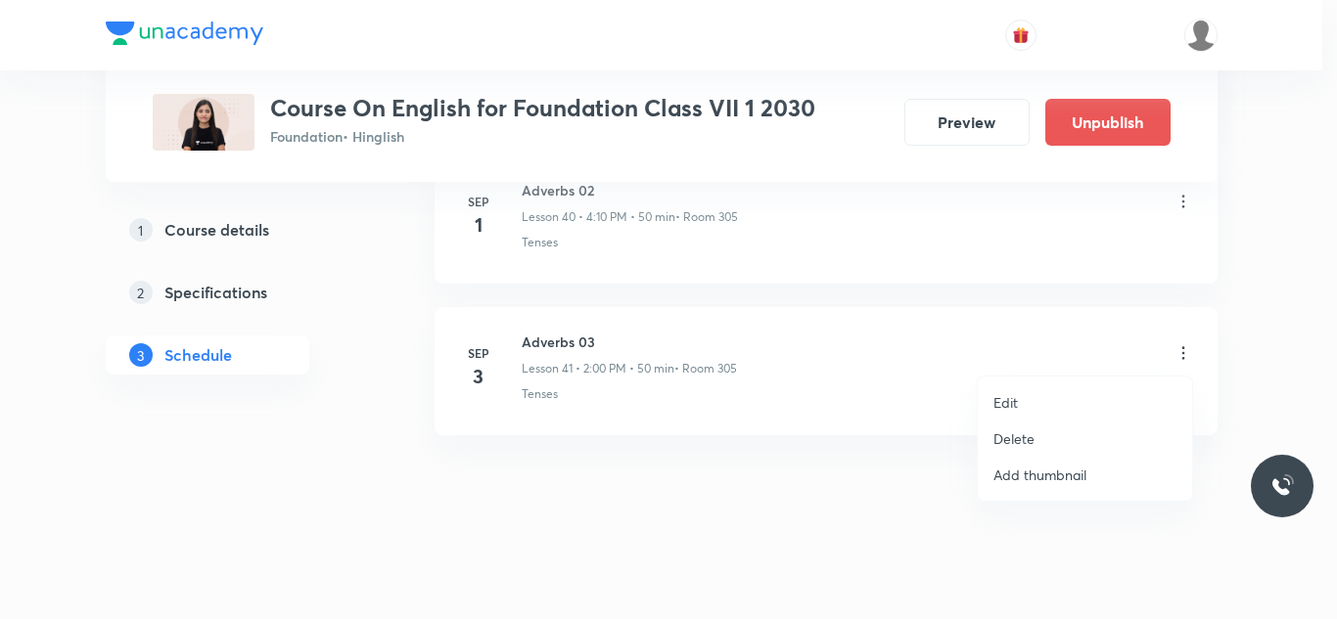
click at [1024, 401] on li "Edit" at bounding box center [1084, 403] width 214 height 36
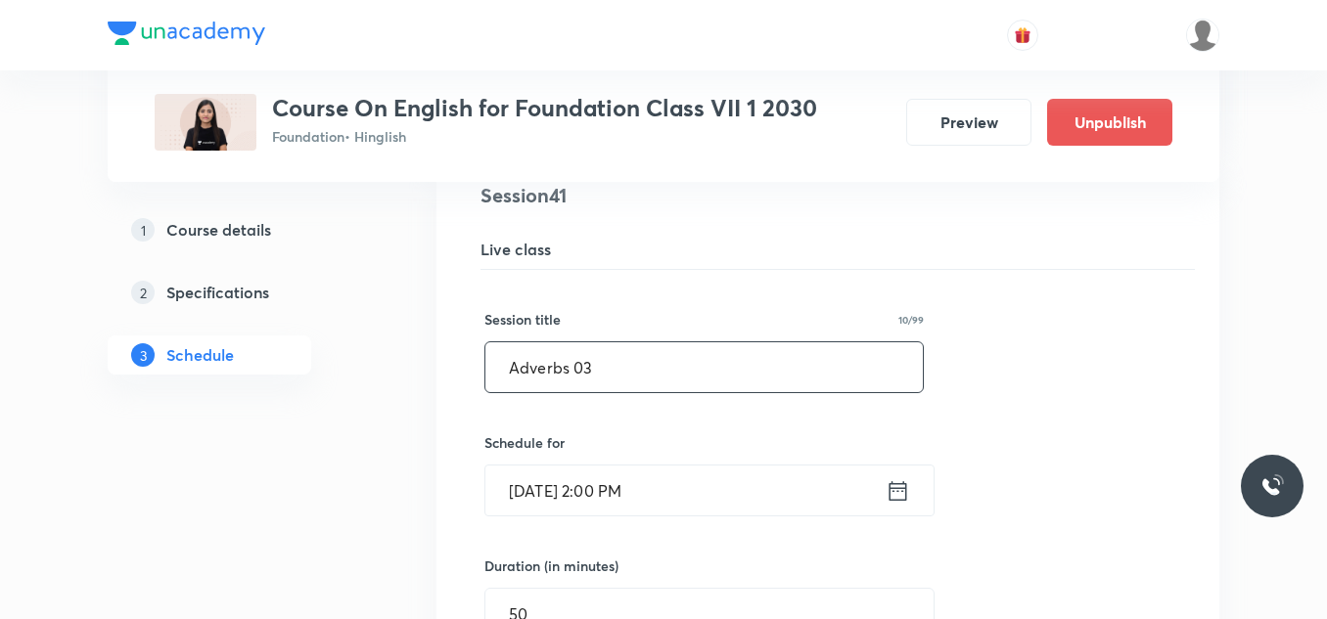
scroll to position [6281, 0]
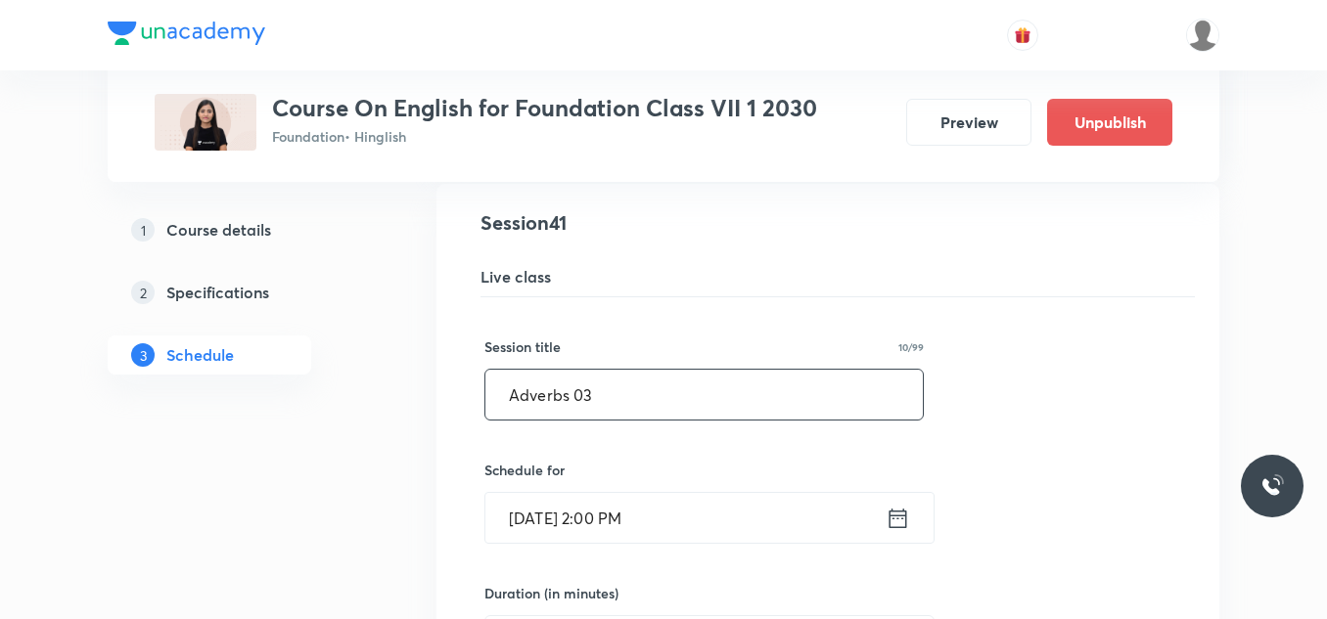
click at [637, 382] on input "Adverbs 03" at bounding box center [703, 395] width 437 height 50
paste input "Quality 01"
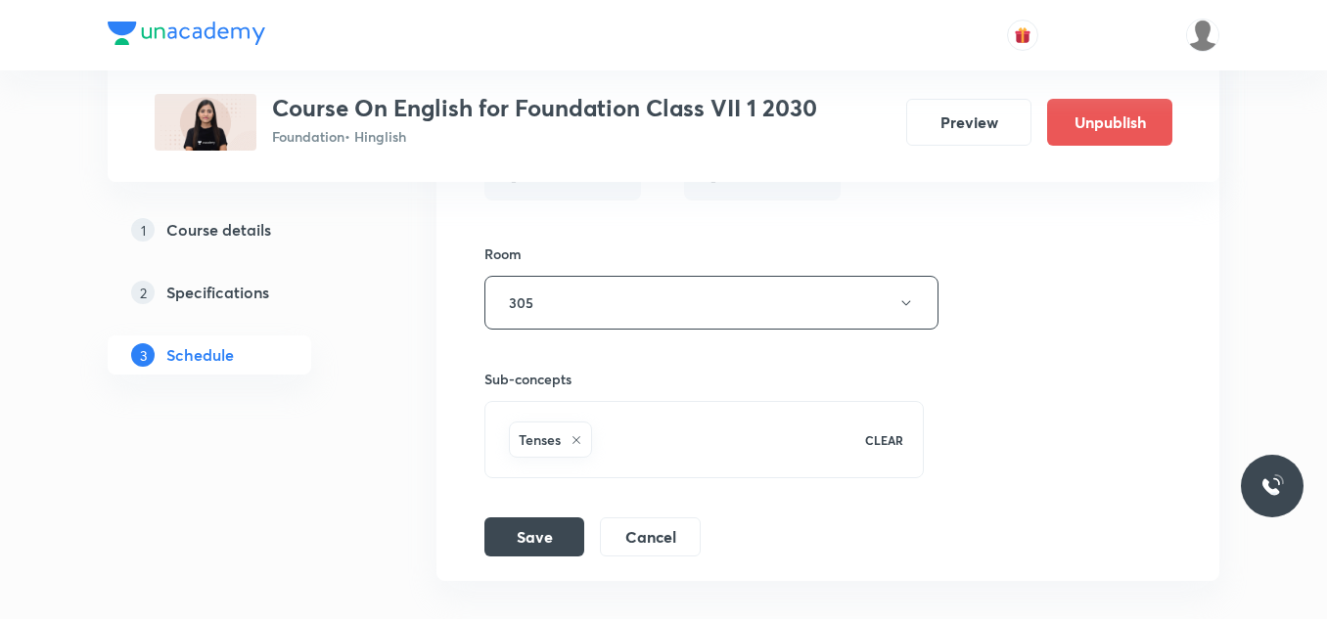
scroll to position [6883, 0]
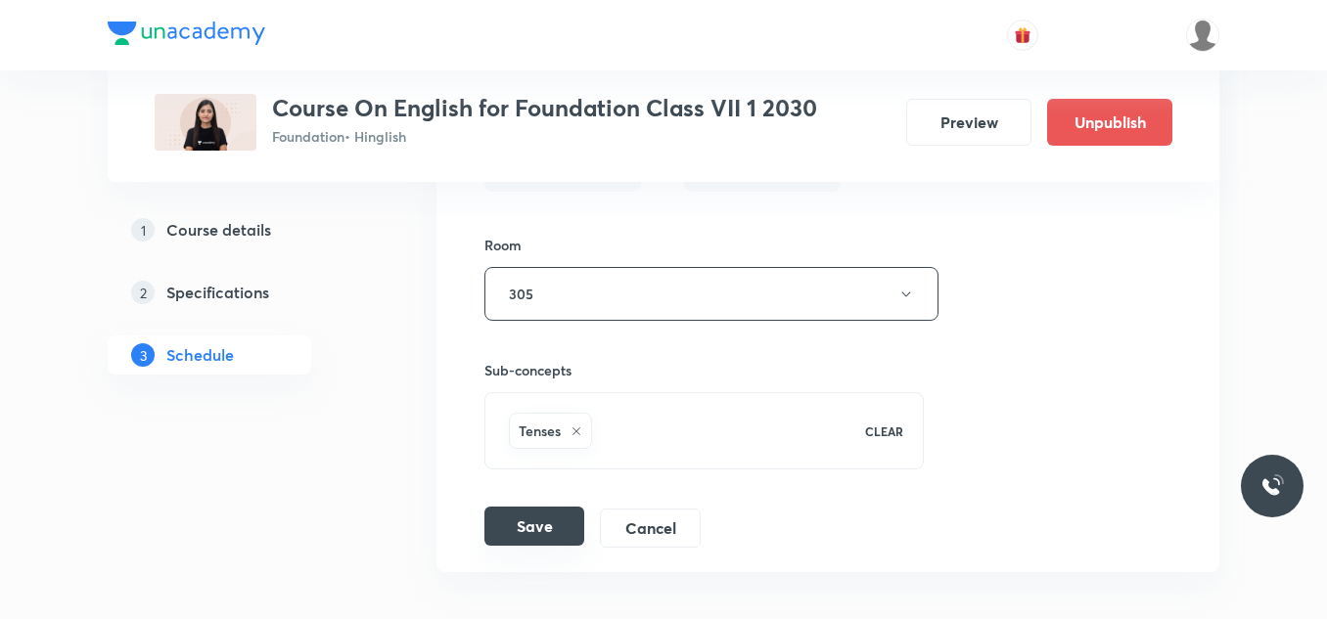
type input "Quality 01"
click at [545, 535] on button "Save" at bounding box center [534, 526] width 100 height 39
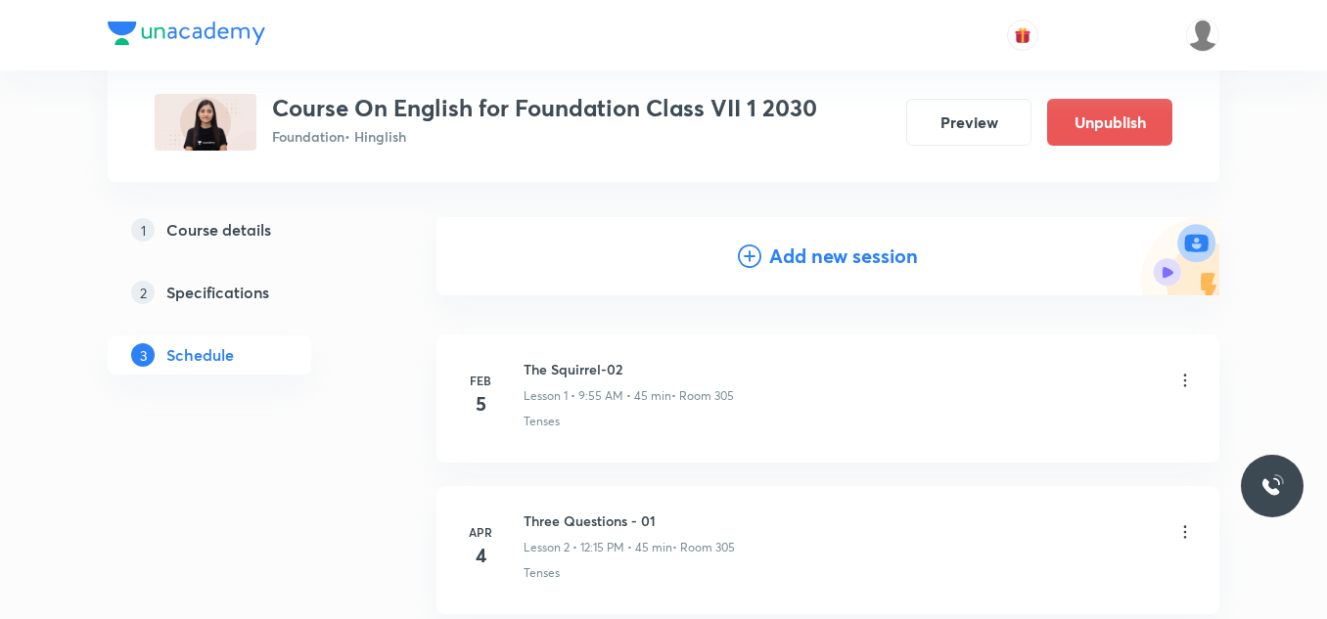
scroll to position [190, 0]
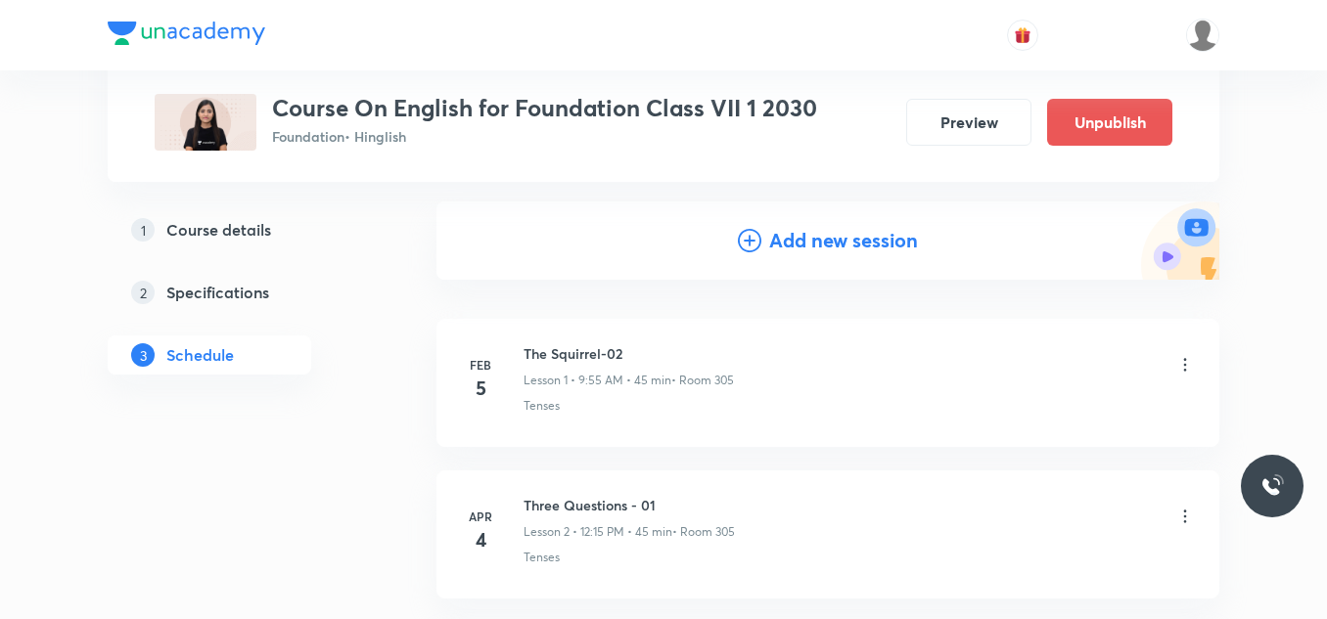
click at [802, 241] on h4 "Add new session" at bounding box center [843, 240] width 149 height 29
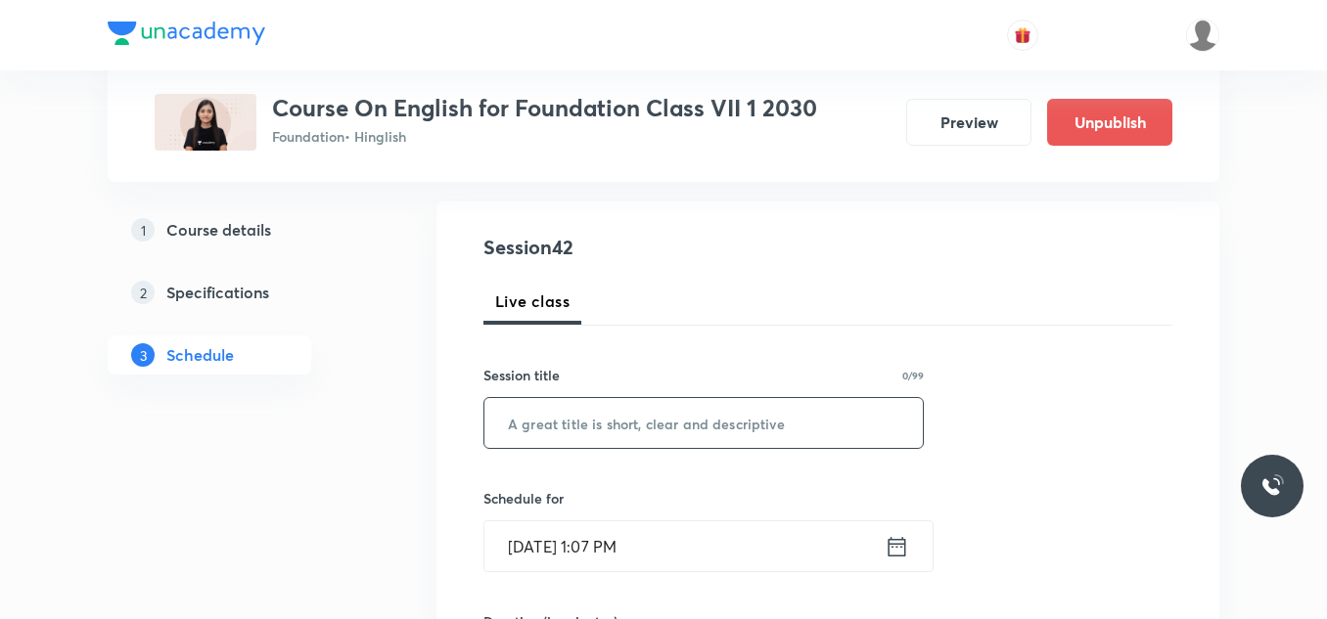
click at [558, 414] on input "text" at bounding box center [703, 423] width 438 height 50
paste input "Quality 01"
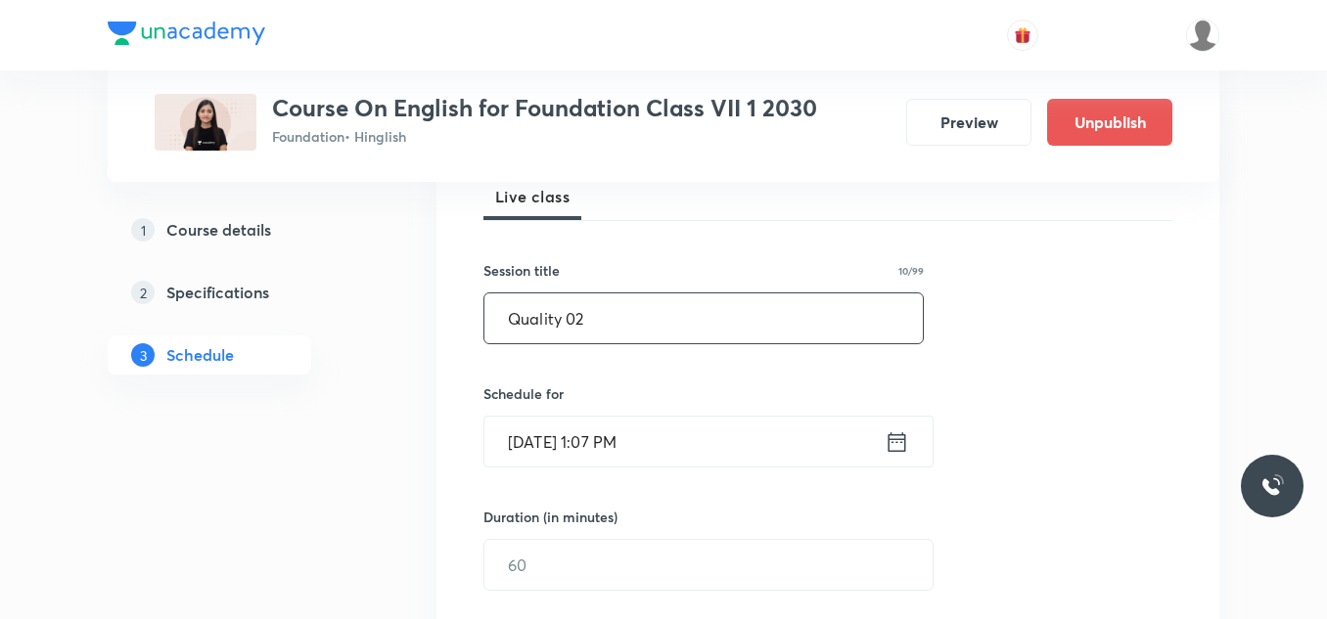
scroll to position [325, 0]
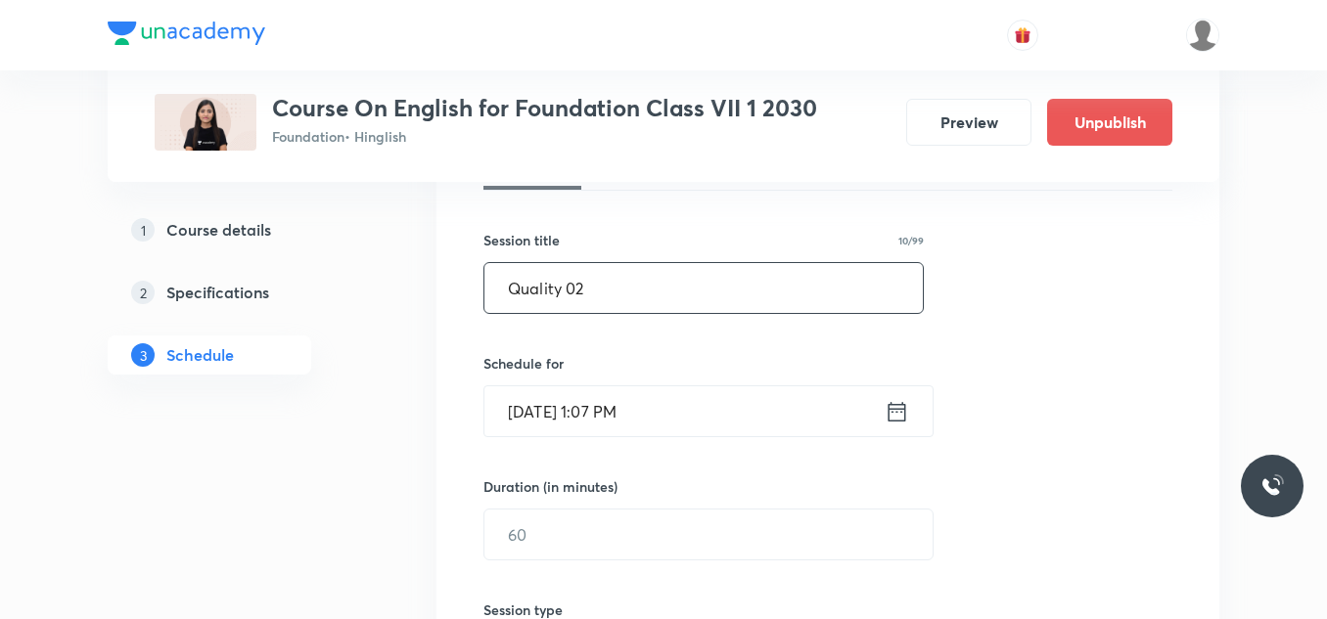
type input "Quality 02"
click at [699, 420] on input "Sep 3, 2025, 1:07 PM" at bounding box center [684, 411] width 400 height 50
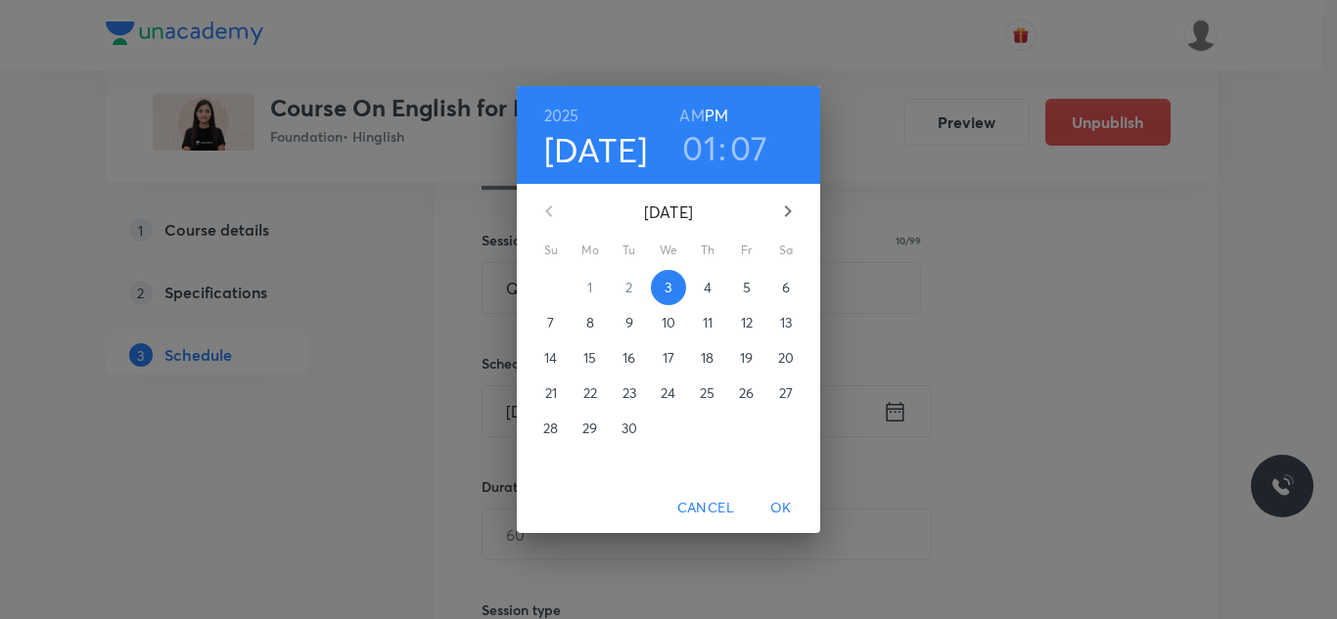
click at [705, 142] on h3 "01" at bounding box center [699, 147] width 34 height 41
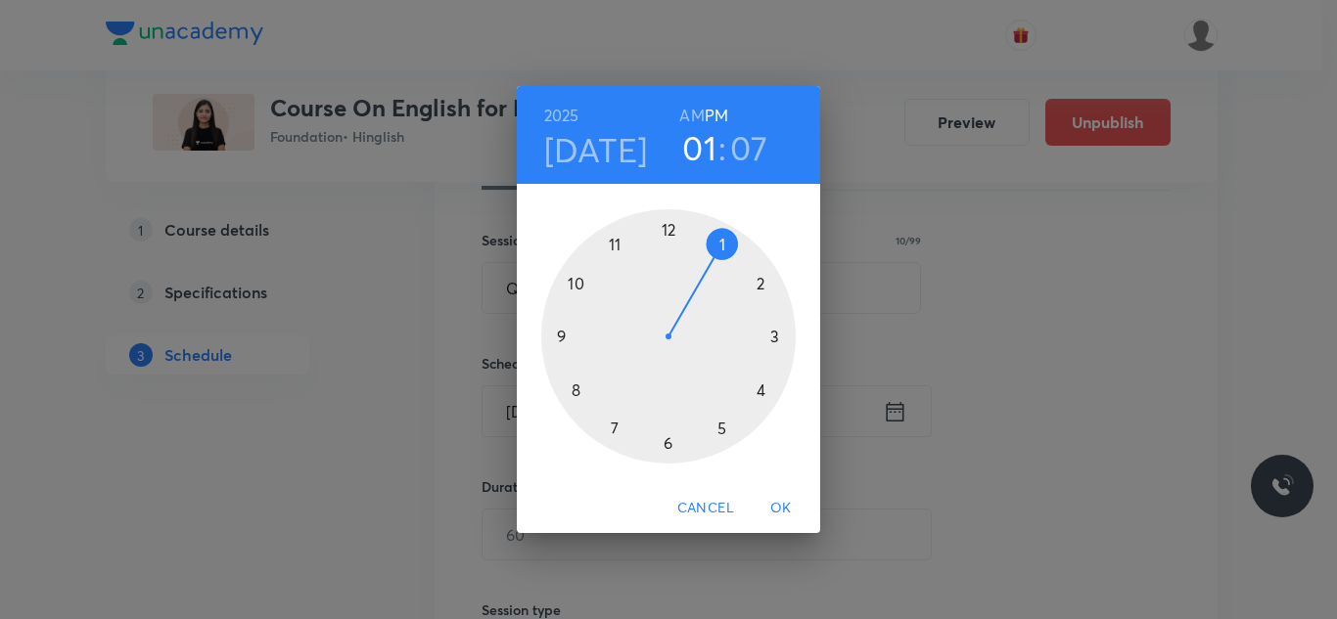
click at [774, 337] on div at bounding box center [668, 336] width 254 height 254
click at [670, 232] on div at bounding box center [668, 336] width 254 height 254
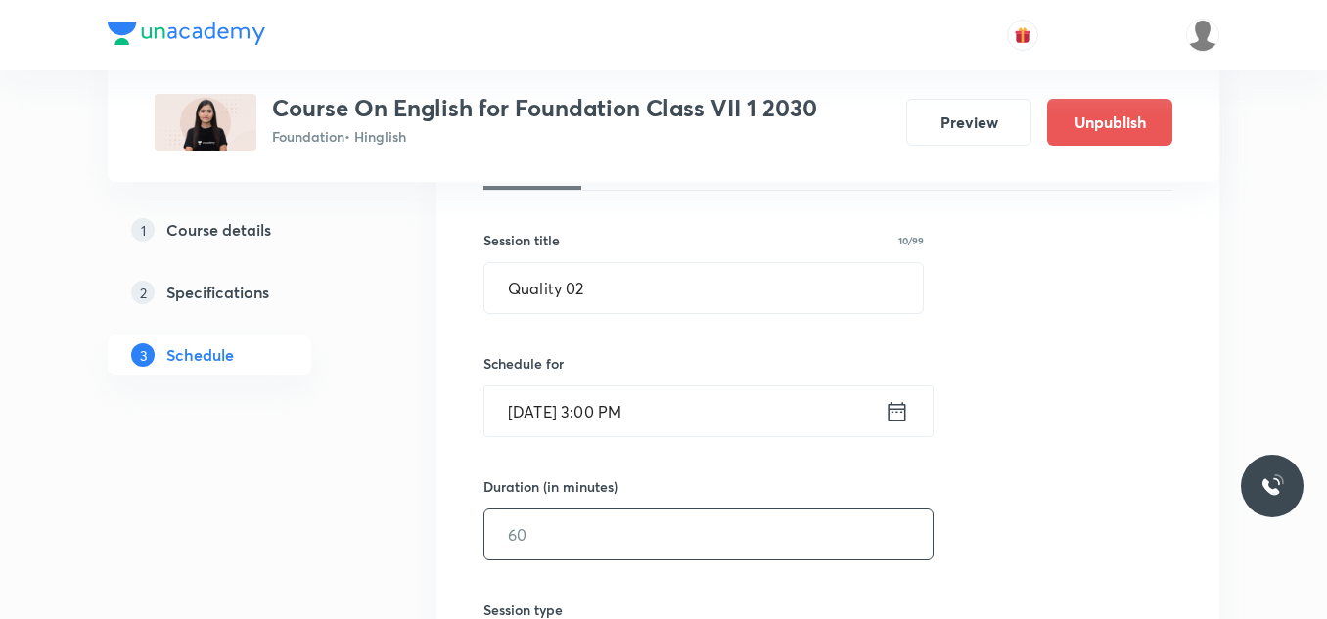
click at [567, 523] on input "text" at bounding box center [708, 535] width 448 height 50
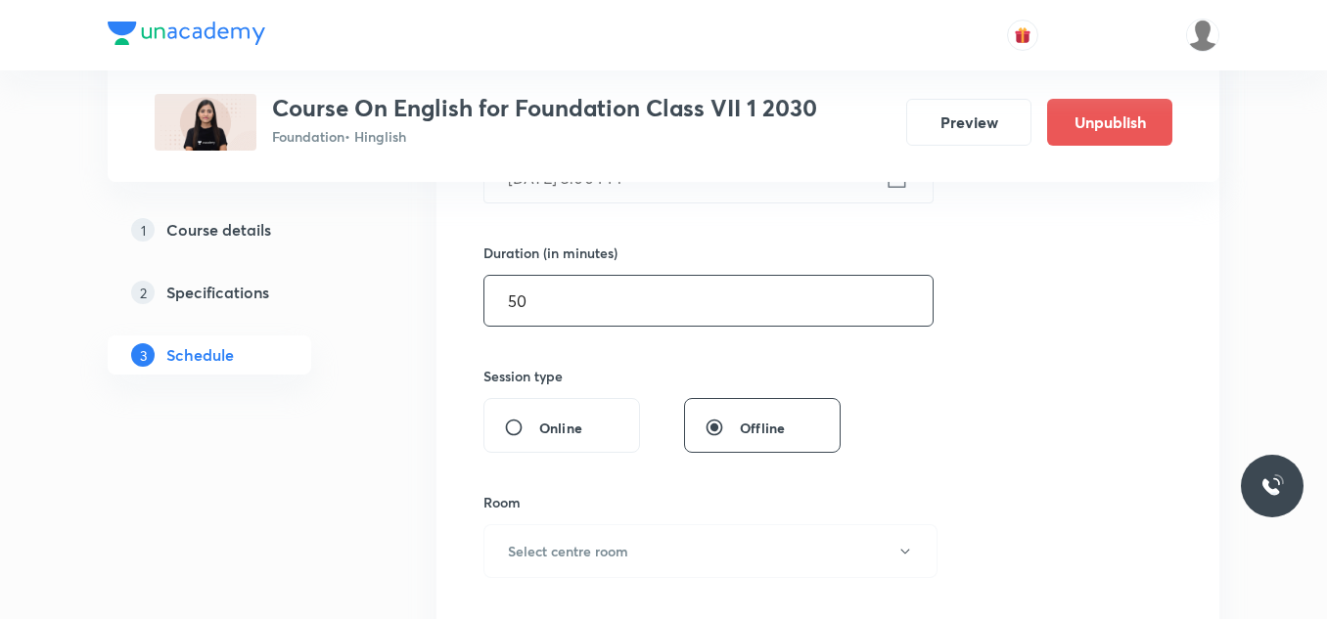
scroll to position [629, 0]
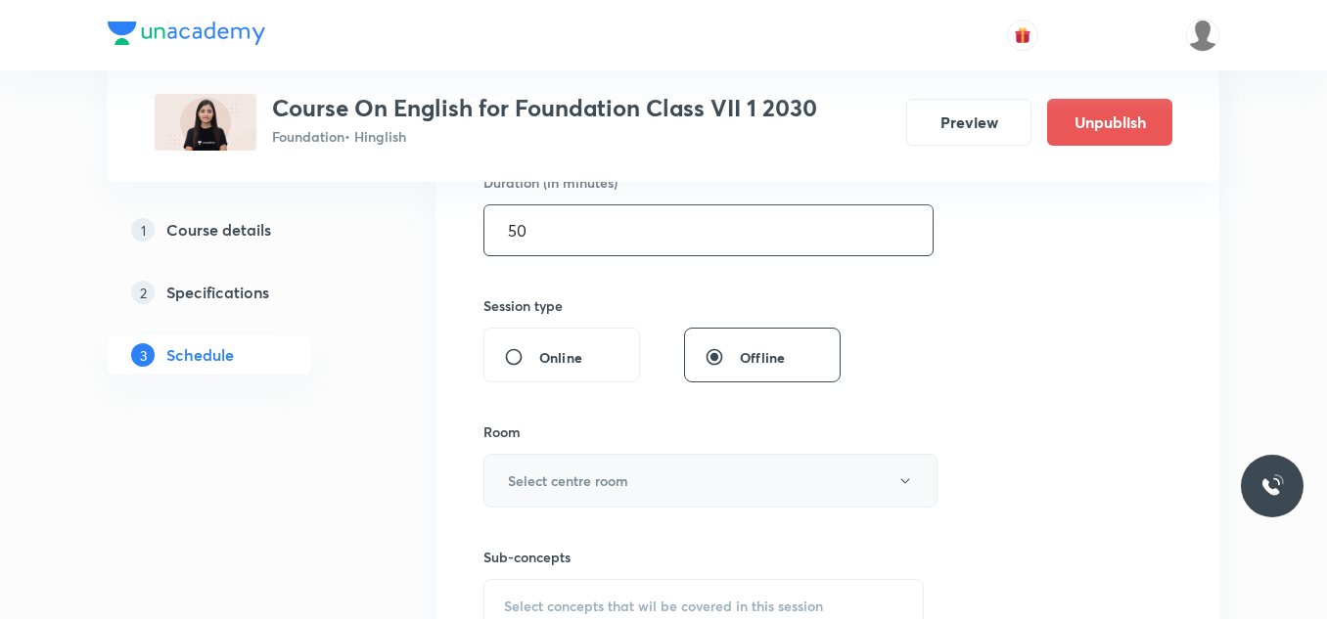
type input "50"
click at [607, 481] on h6 "Select centre room" at bounding box center [568, 481] width 120 height 21
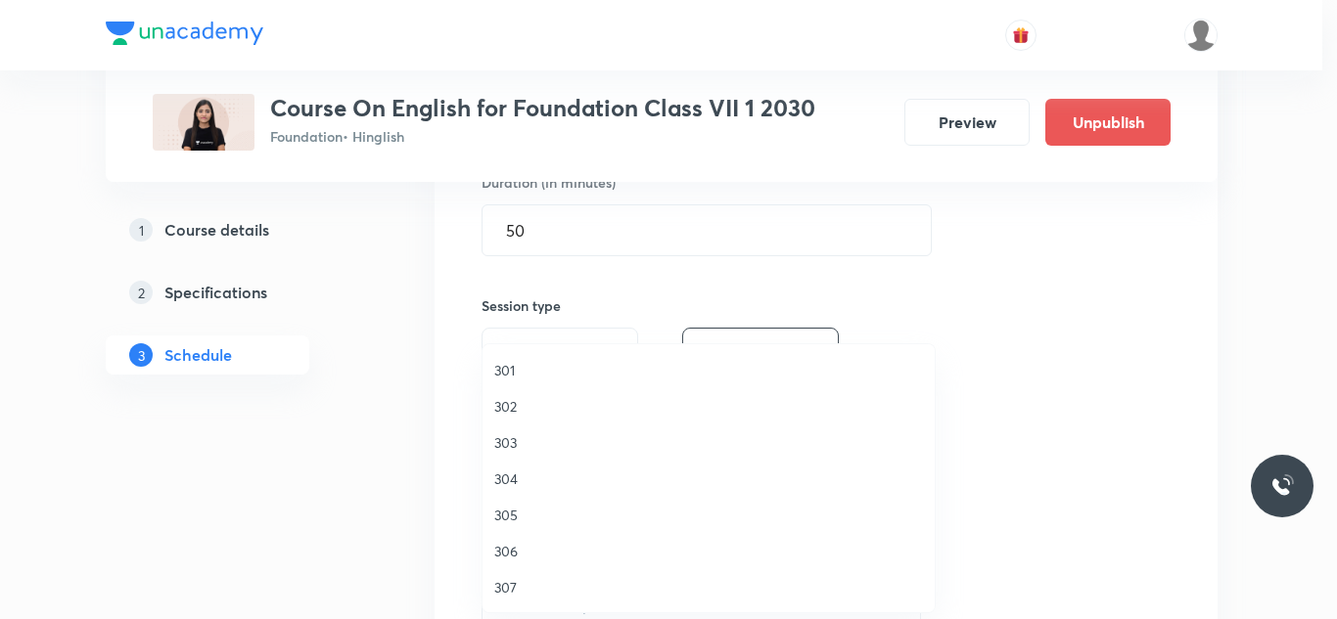
click at [507, 510] on span "305" at bounding box center [708, 515] width 429 height 21
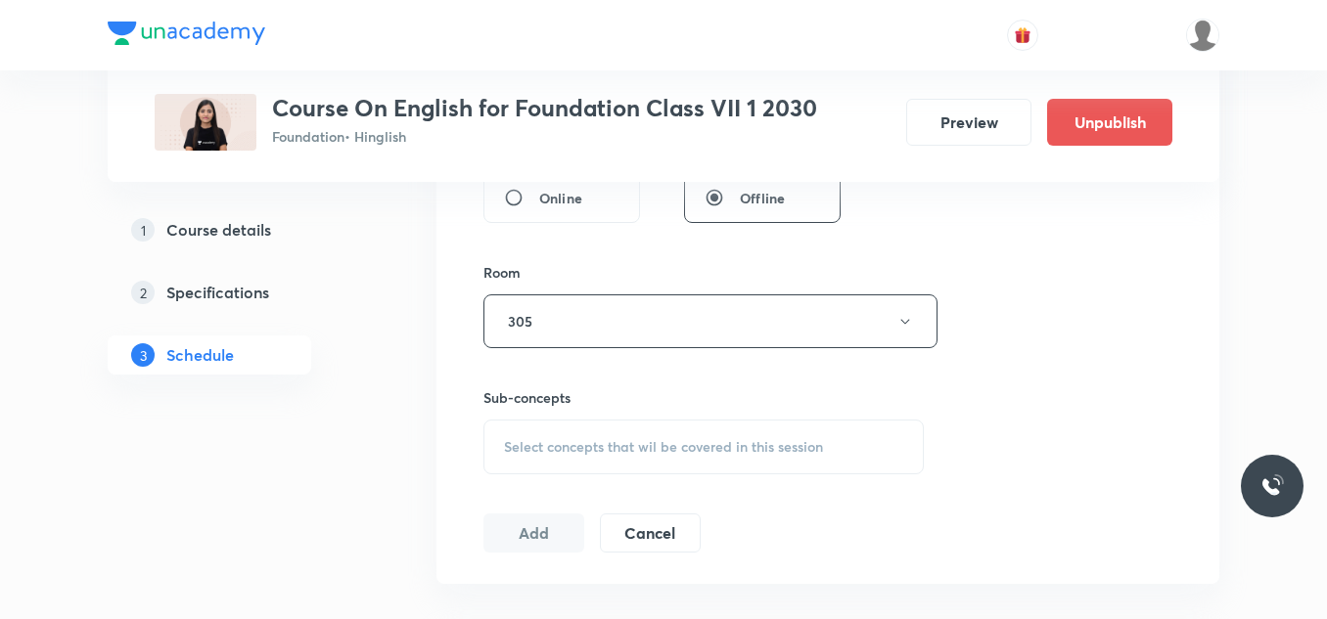
scroll to position [790, 0]
click at [588, 449] on span "Select concepts that wil be covered in this session" at bounding box center [663, 446] width 319 height 16
click at [529, 590] on p "Tenses" at bounding box center [548, 599] width 42 height 21
checkbox input "true"
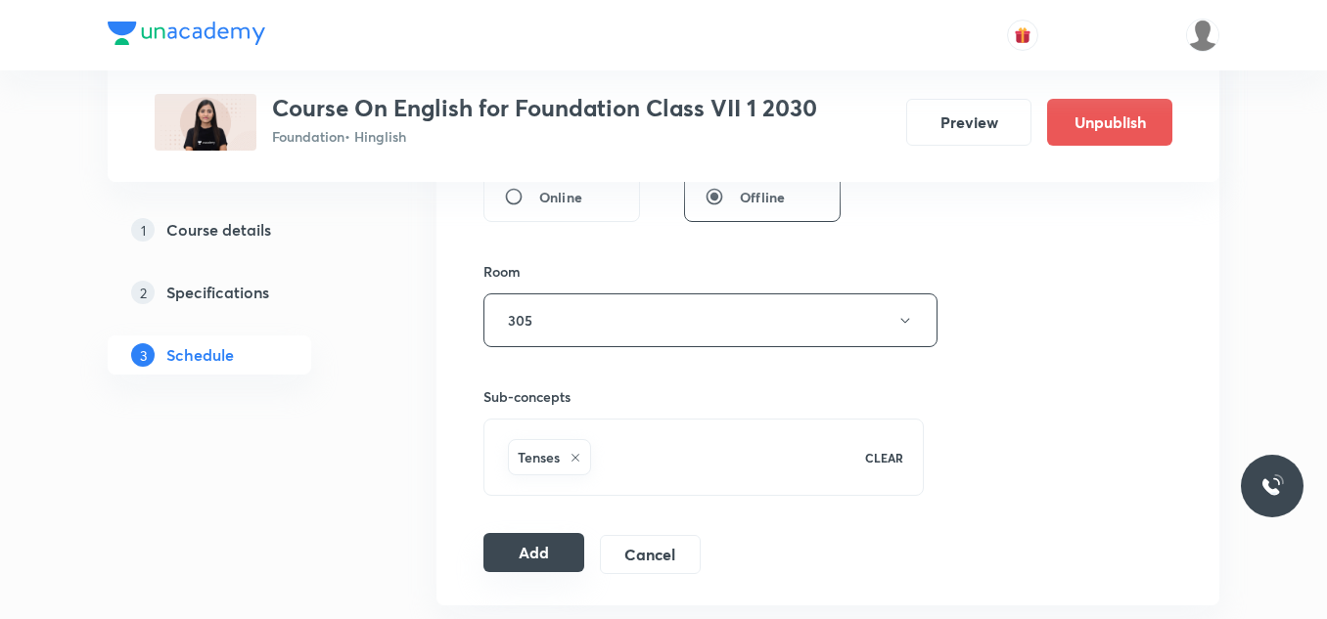
click at [536, 546] on button "Add" at bounding box center [533, 552] width 101 height 39
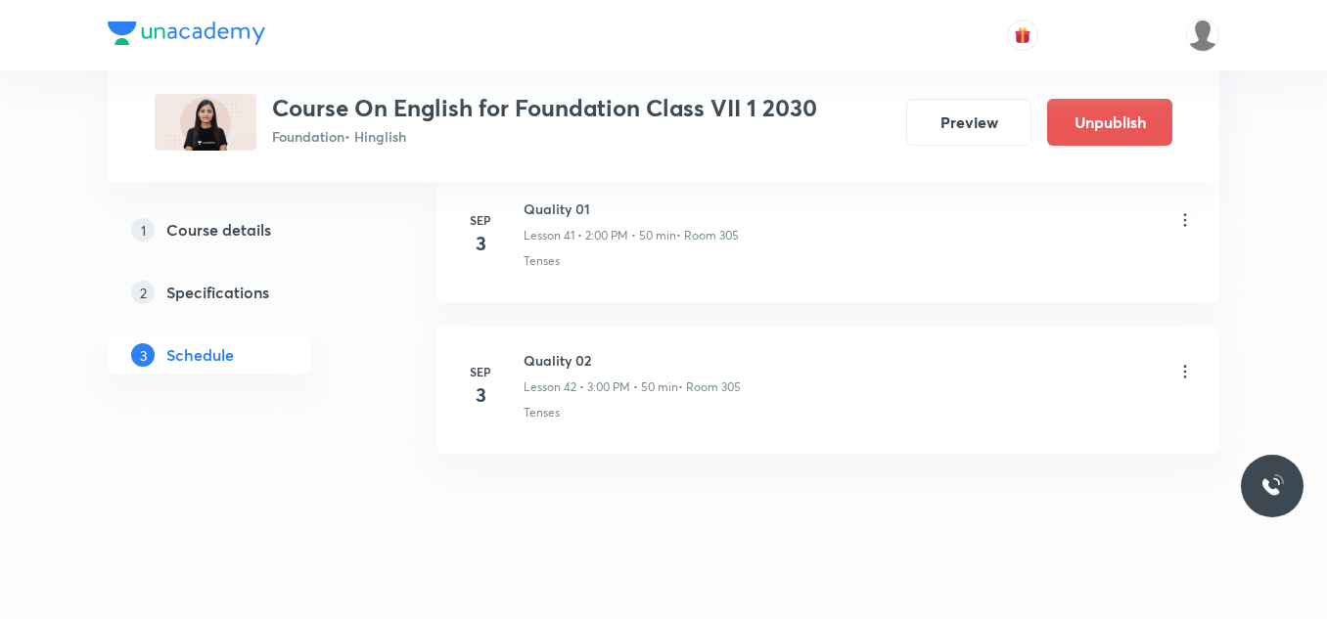
scroll to position [6370, 0]
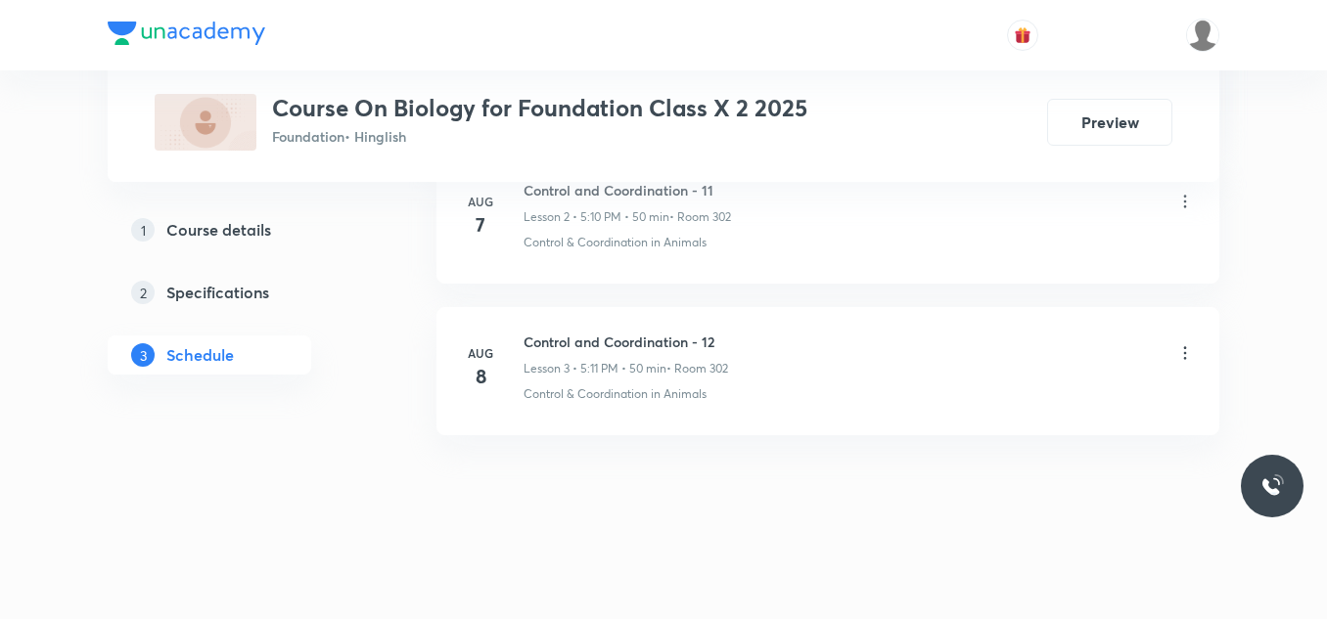
click at [616, 341] on h6 "Control and Coordination - 12" at bounding box center [625, 342] width 204 height 21
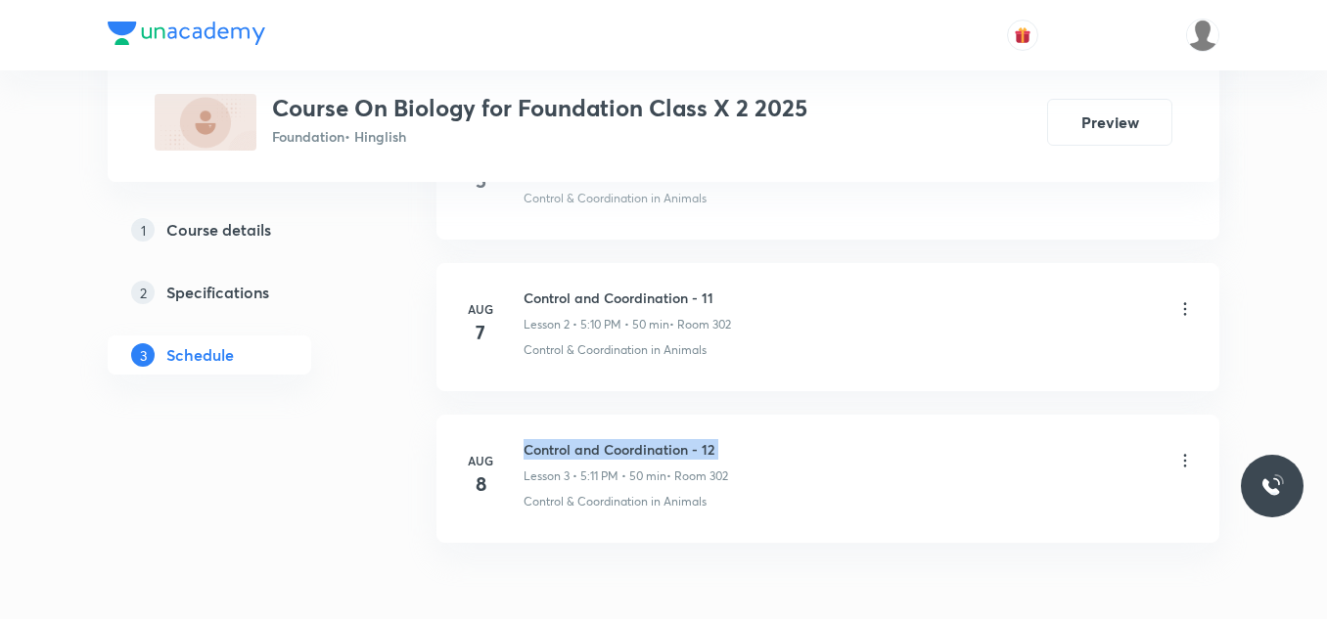
scroll to position [1404, 0]
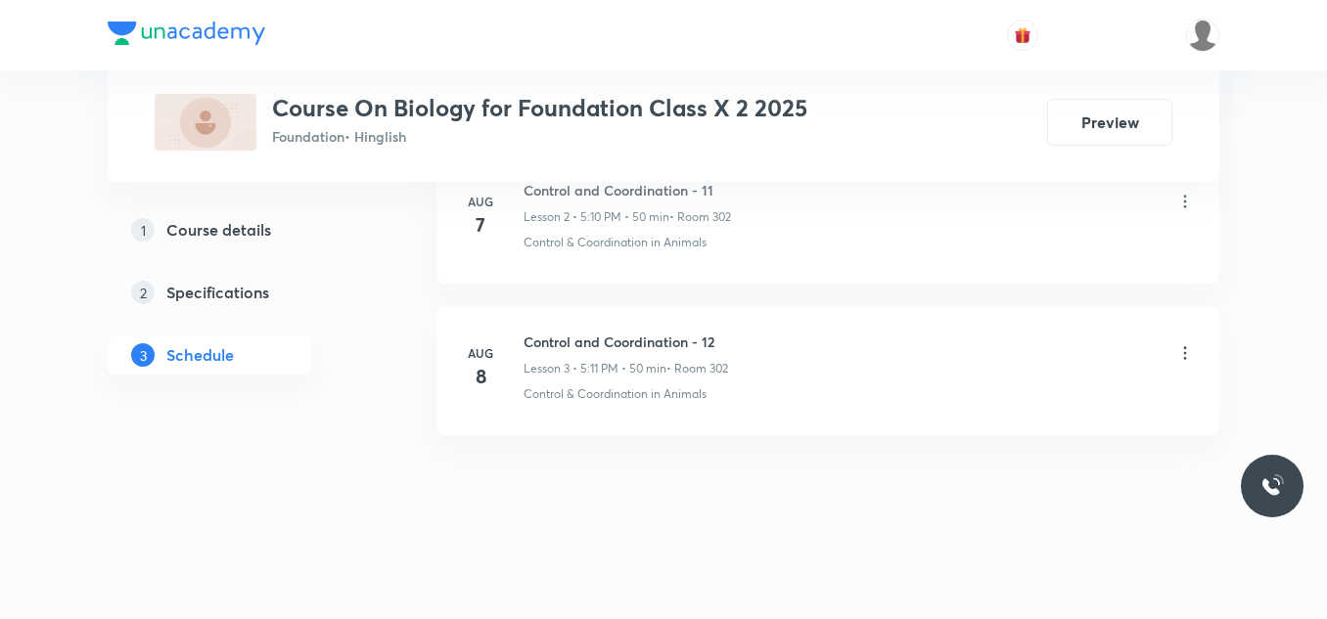
click at [738, 430] on li "[DATE] Control and Coordination - 12 Lesson 3 • 5:11 PM • 50 min • Room 302 Con…" at bounding box center [827, 371] width 783 height 128
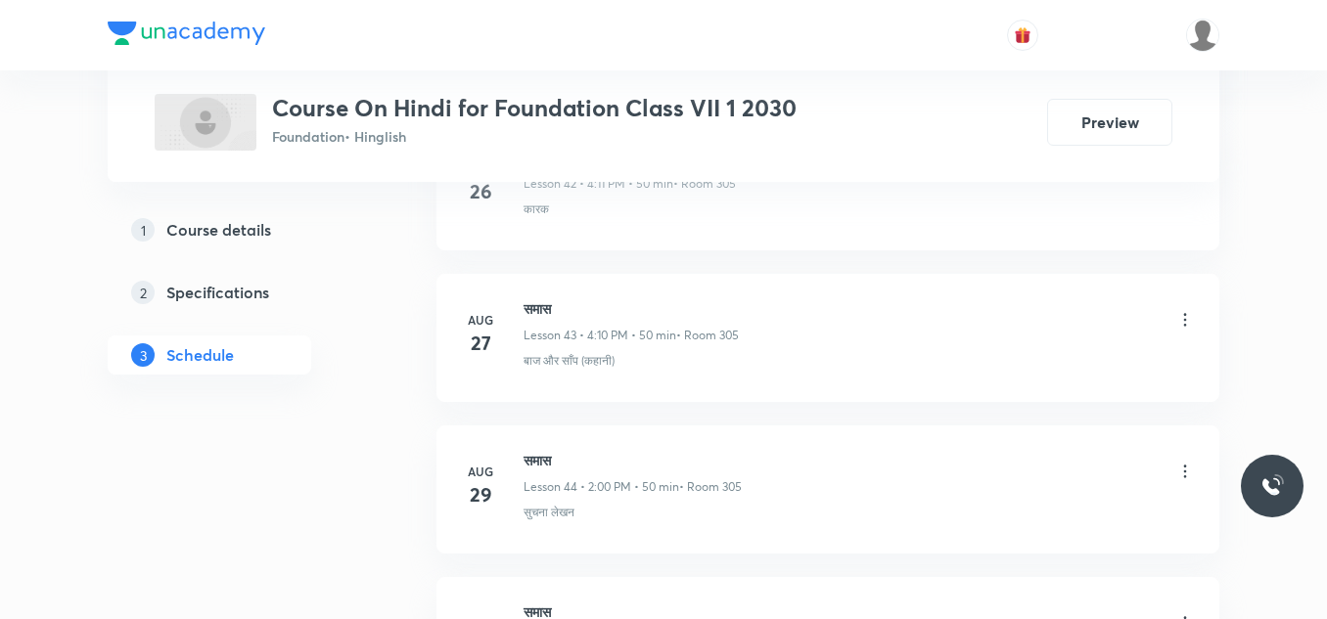
scroll to position [7774, 0]
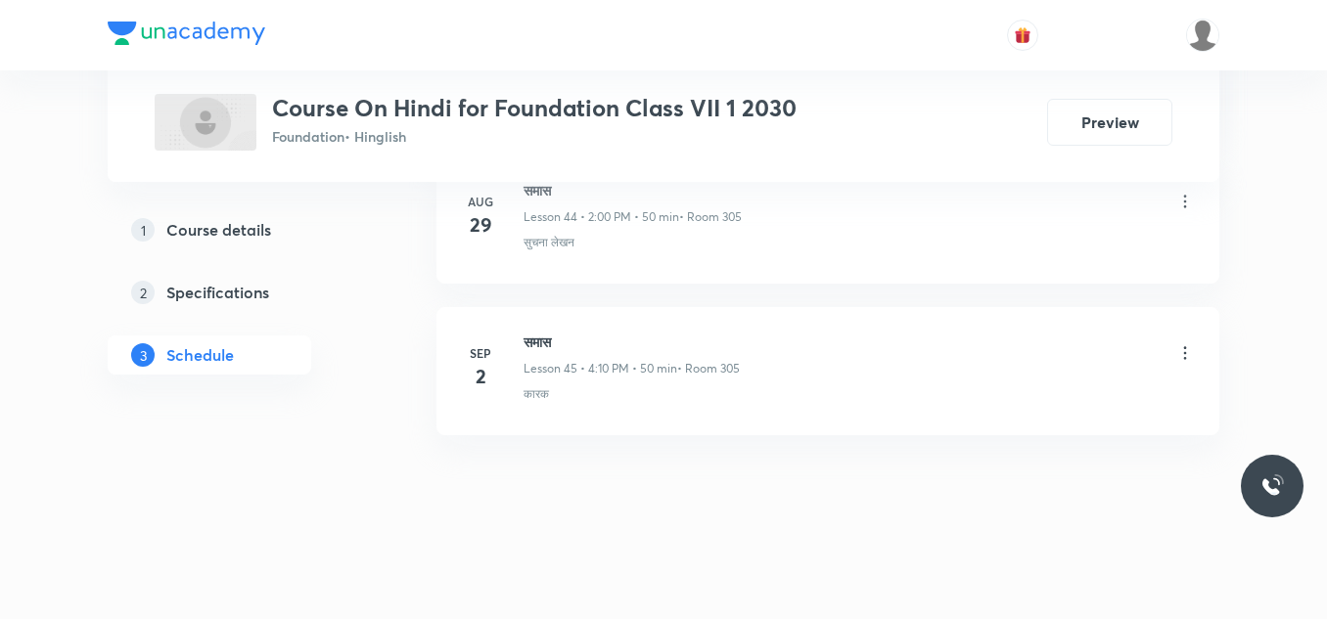
click at [542, 340] on h6 "समास" at bounding box center [631, 342] width 216 height 21
copy h6 "समास"
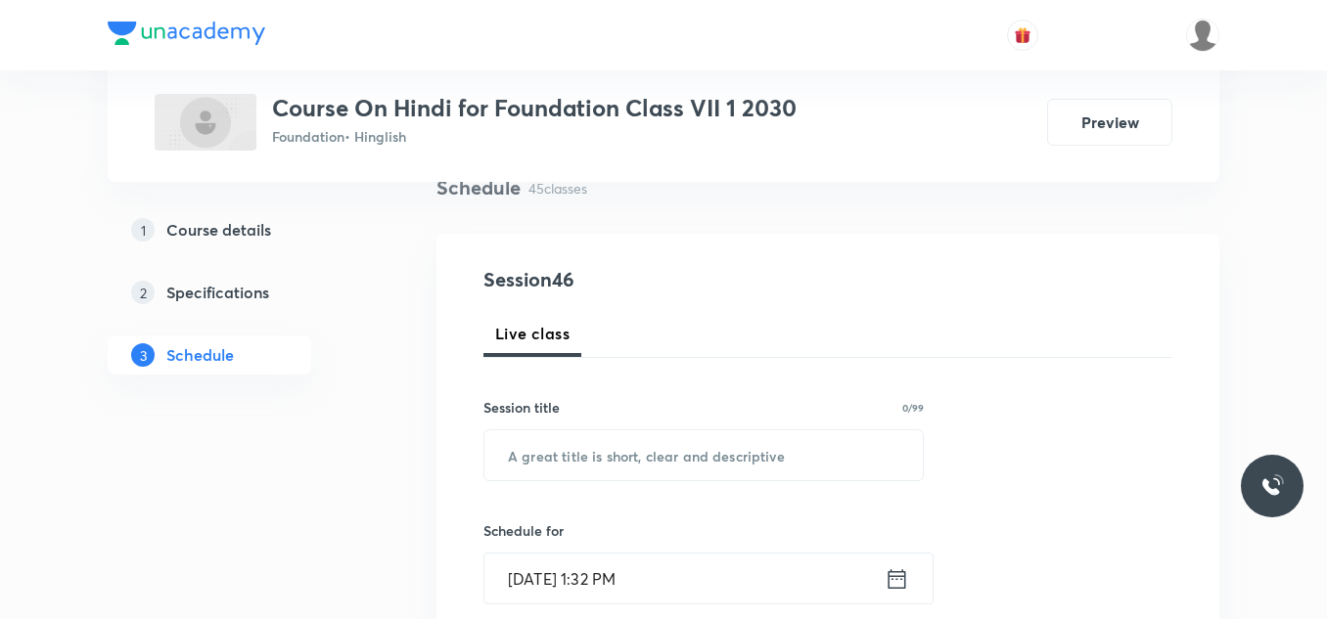
scroll to position [178, 0]
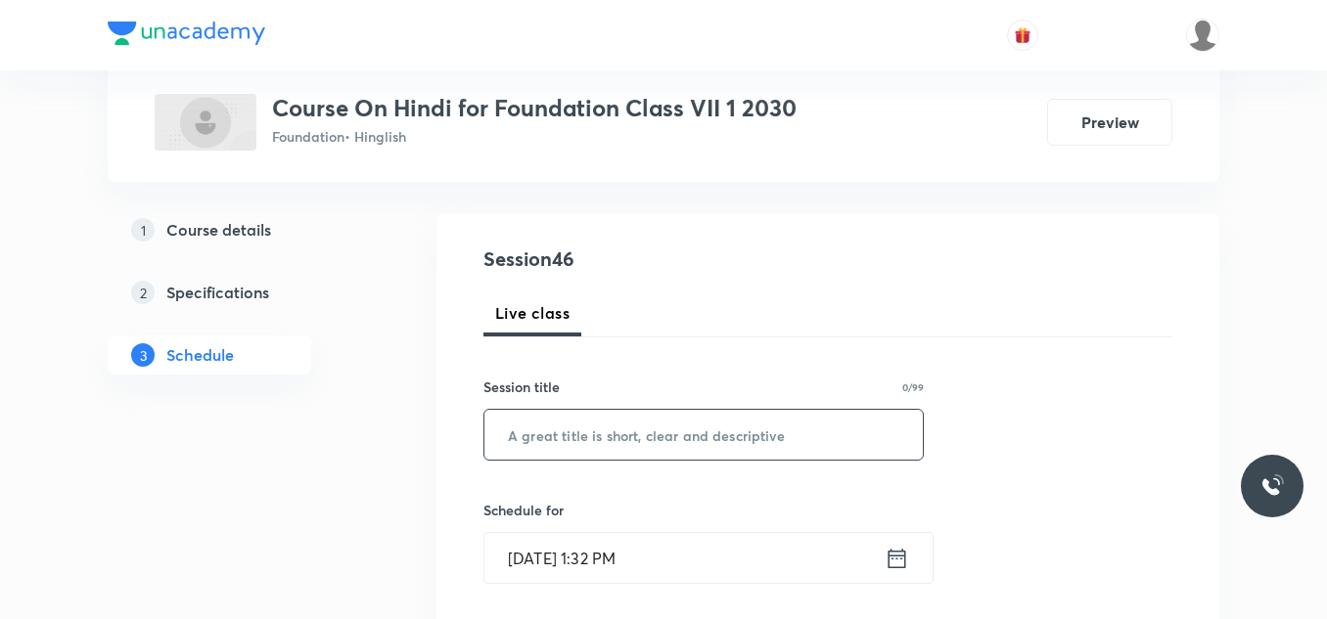
click at [565, 433] on input "text" at bounding box center [703, 435] width 438 height 50
paste input "समास"
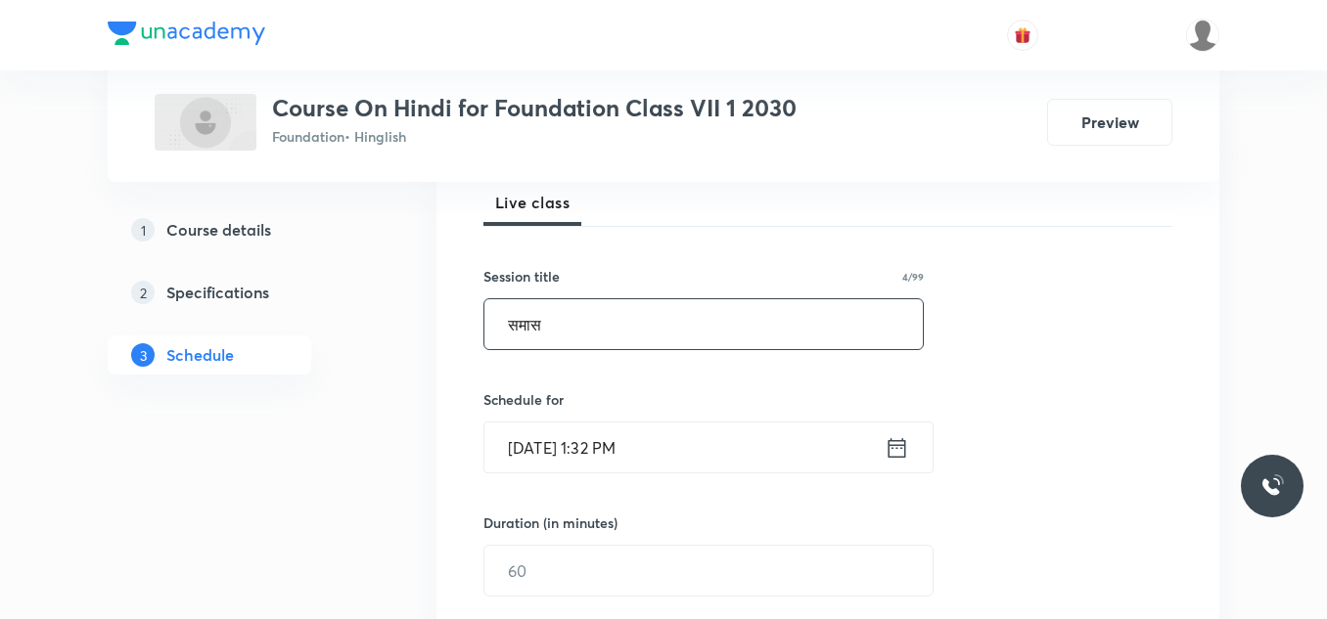
scroll to position [290, 0]
type input "समास"
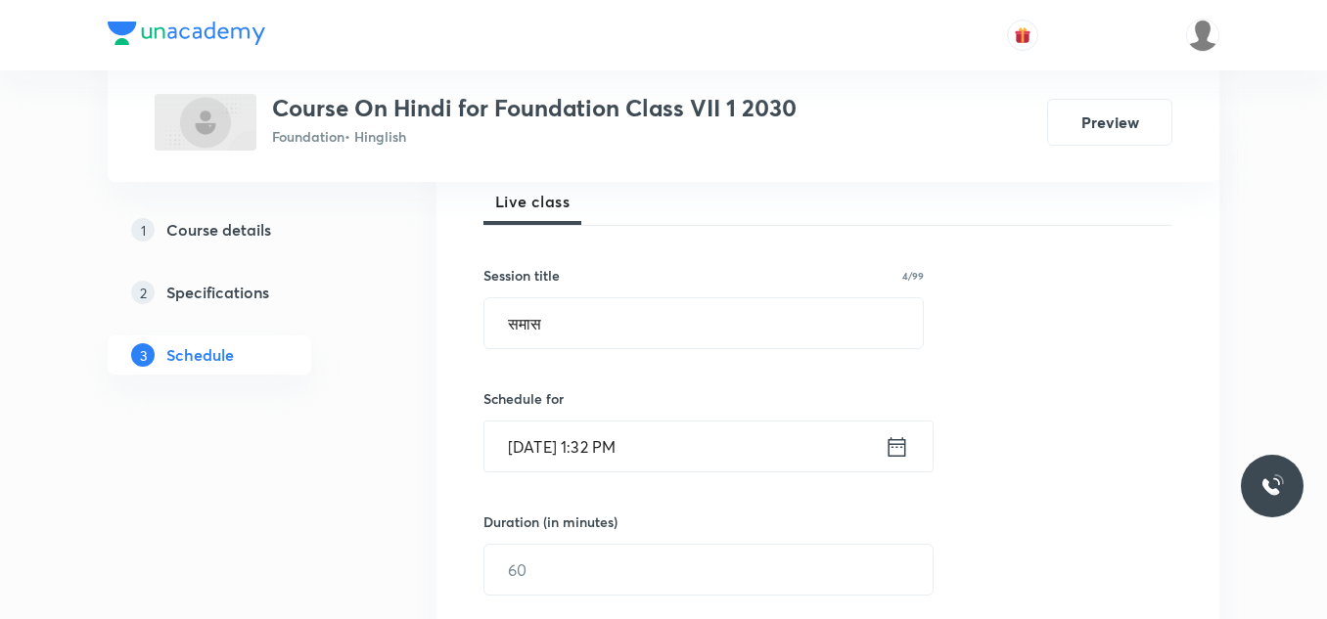
click at [673, 445] on input "Sep 3, 2025, 1:32 PM" at bounding box center [684, 447] width 400 height 50
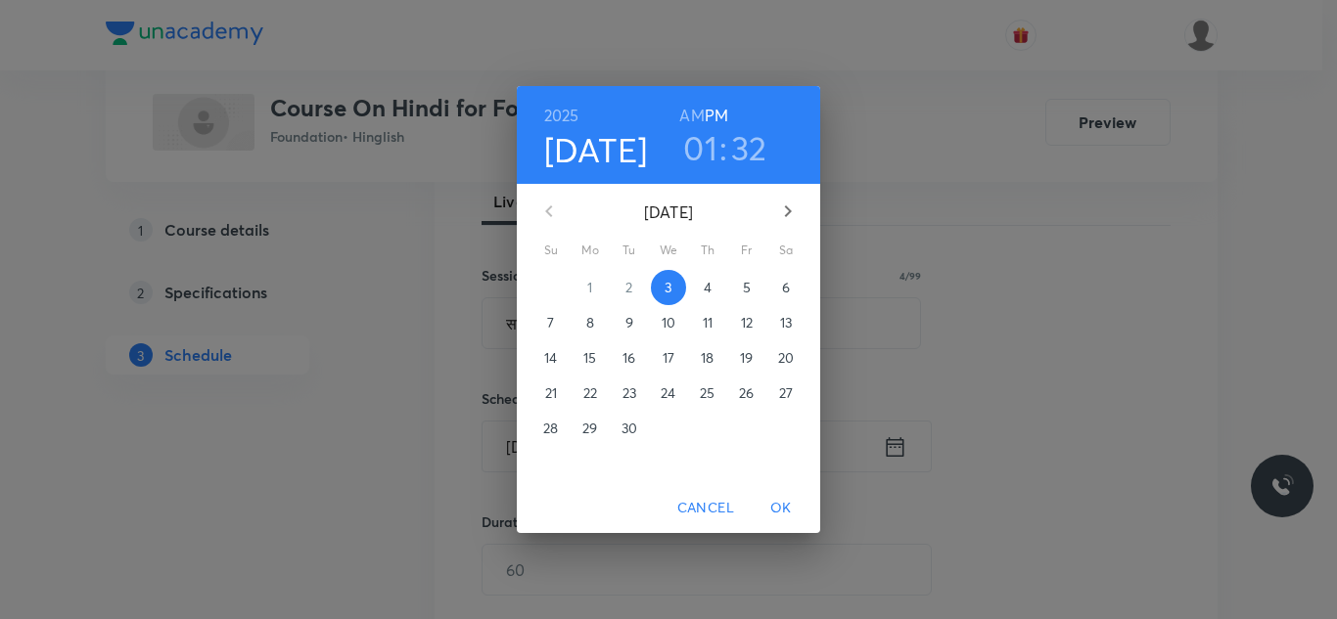
click at [706, 147] on h3 "01" at bounding box center [700, 147] width 34 height 41
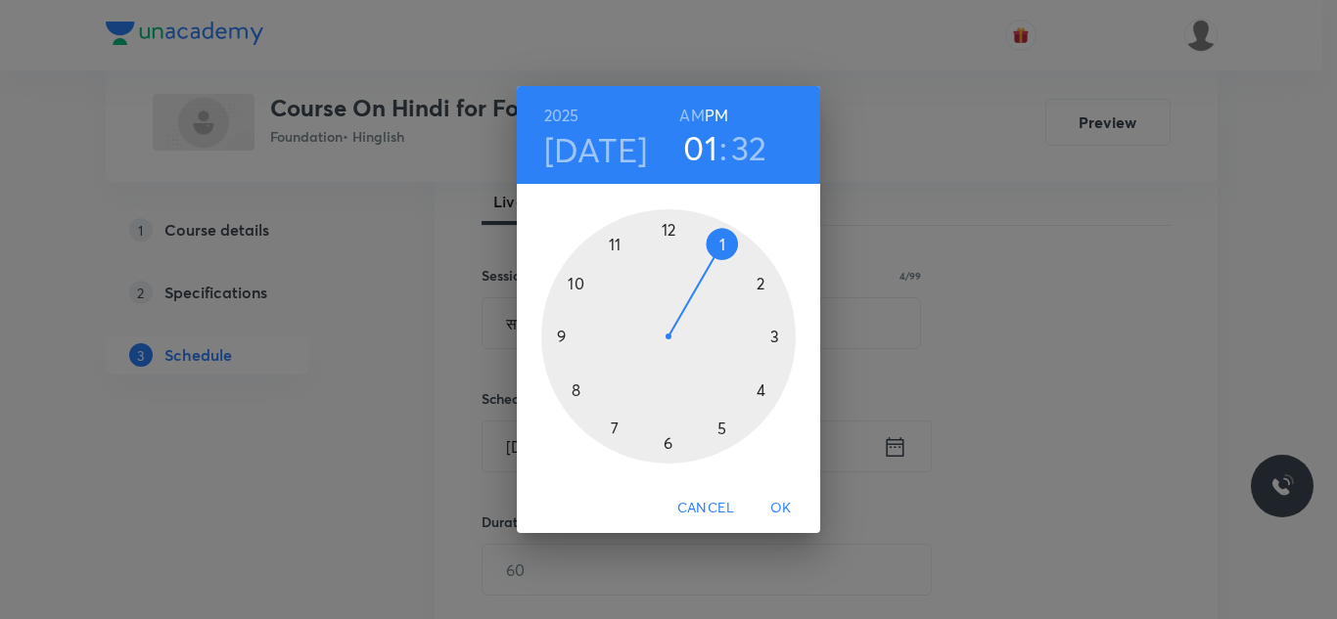
click at [760, 390] on div at bounding box center [668, 336] width 254 height 254
click at [760, 284] on div at bounding box center [668, 336] width 254 height 254
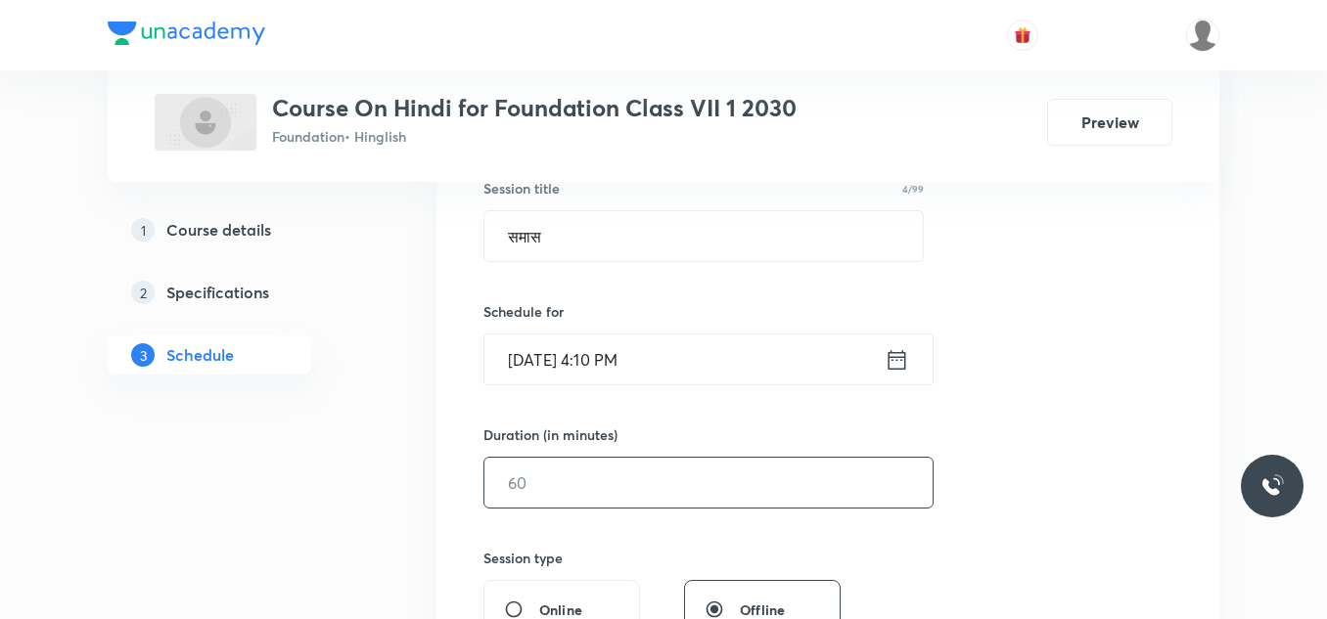
scroll to position [378, 0]
click at [567, 481] on input "text" at bounding box center [708, 482] width 448 height 50
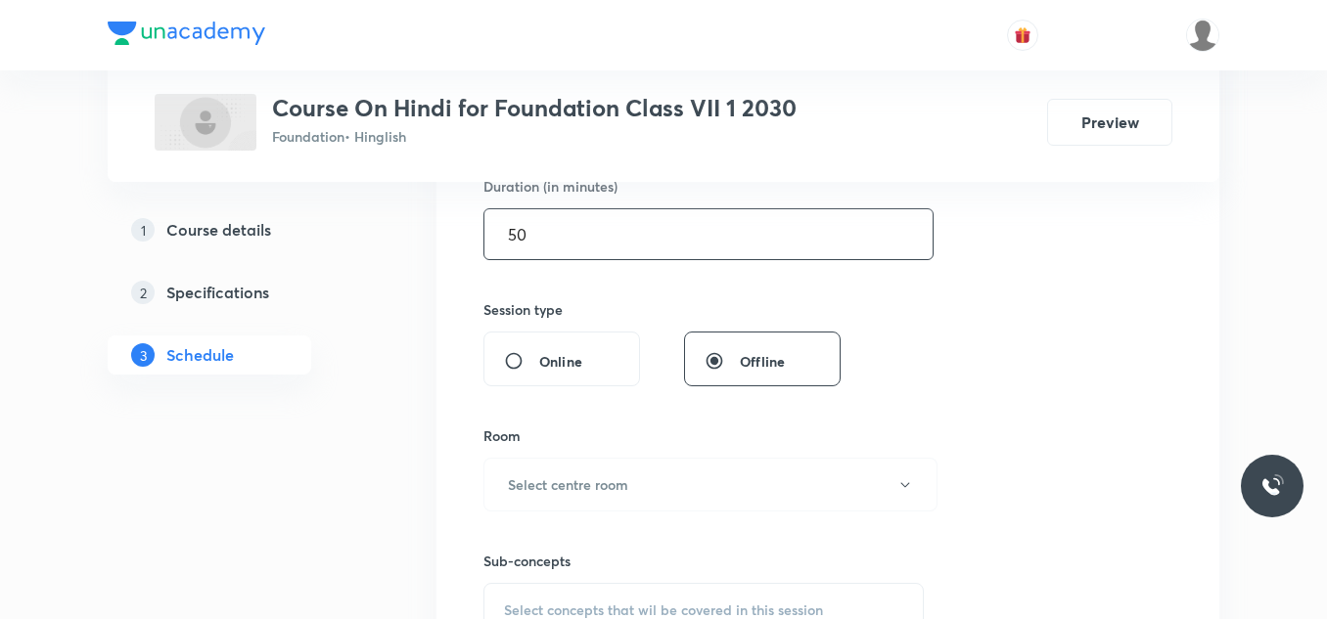
scroll to position [628, 0]
type input "50"
click at [567, 481] on h6 "Select centre room" at bounding box center [568, 482] width 120 height 21
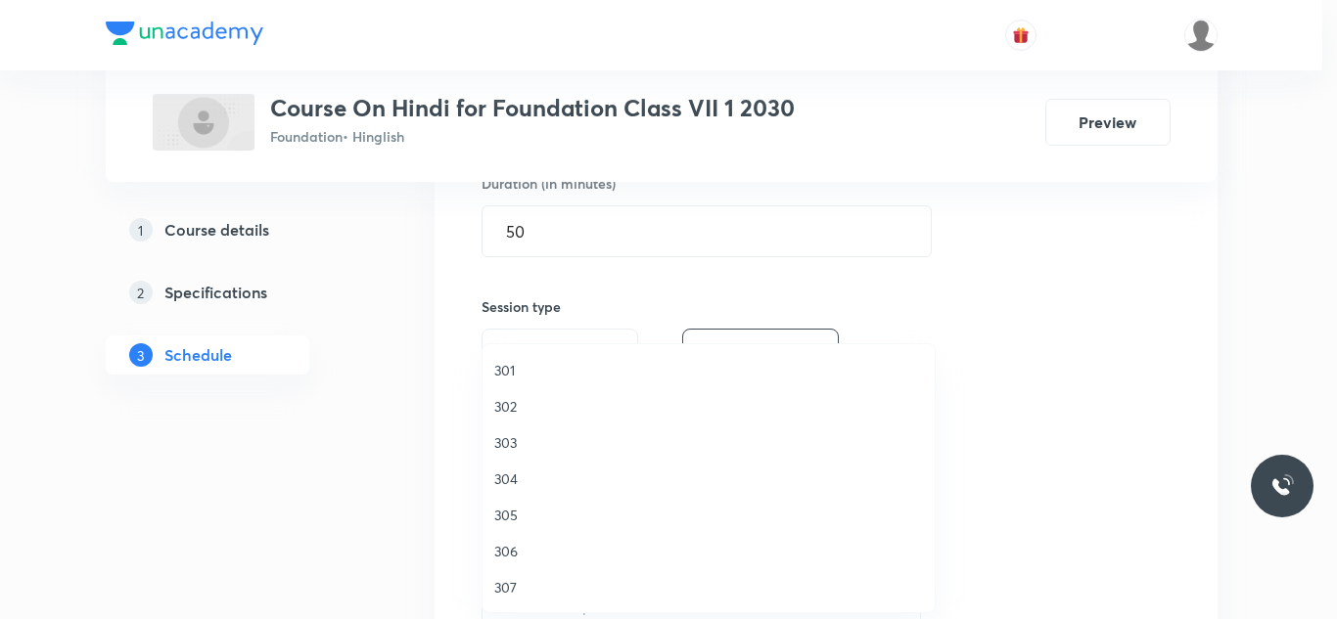
click at [509, 516] on span "305" at bounding box center [708, 515] width 429 height 21
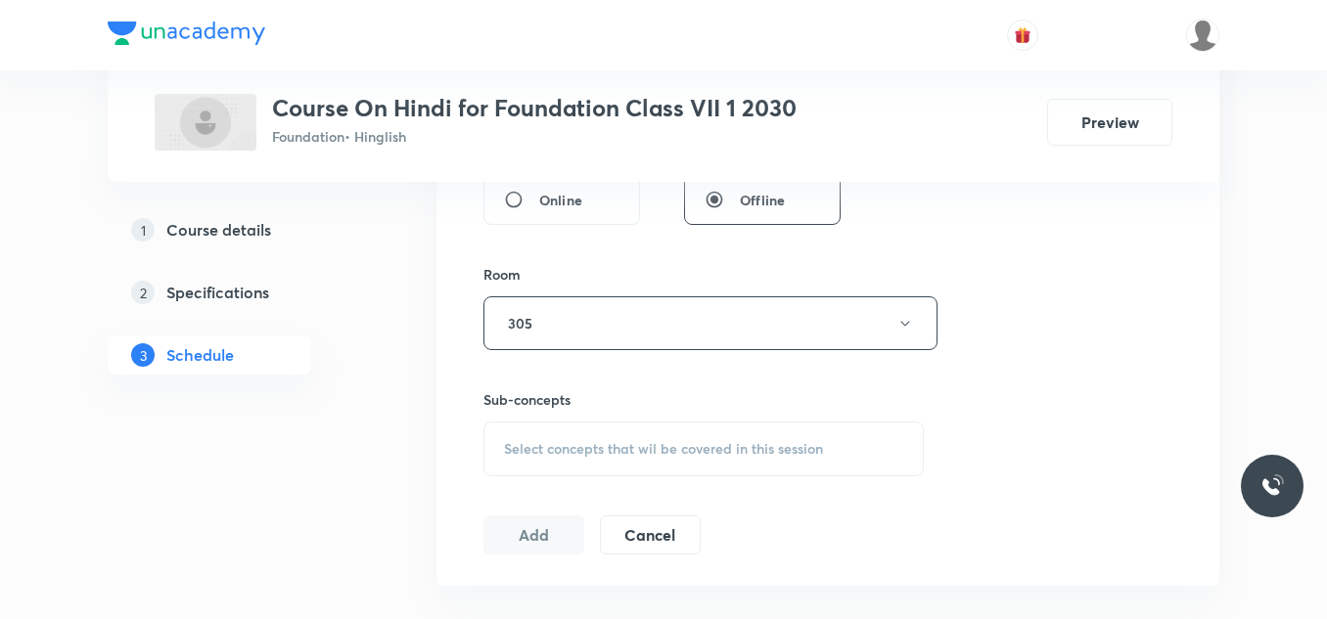
scroll to position [828, 0]
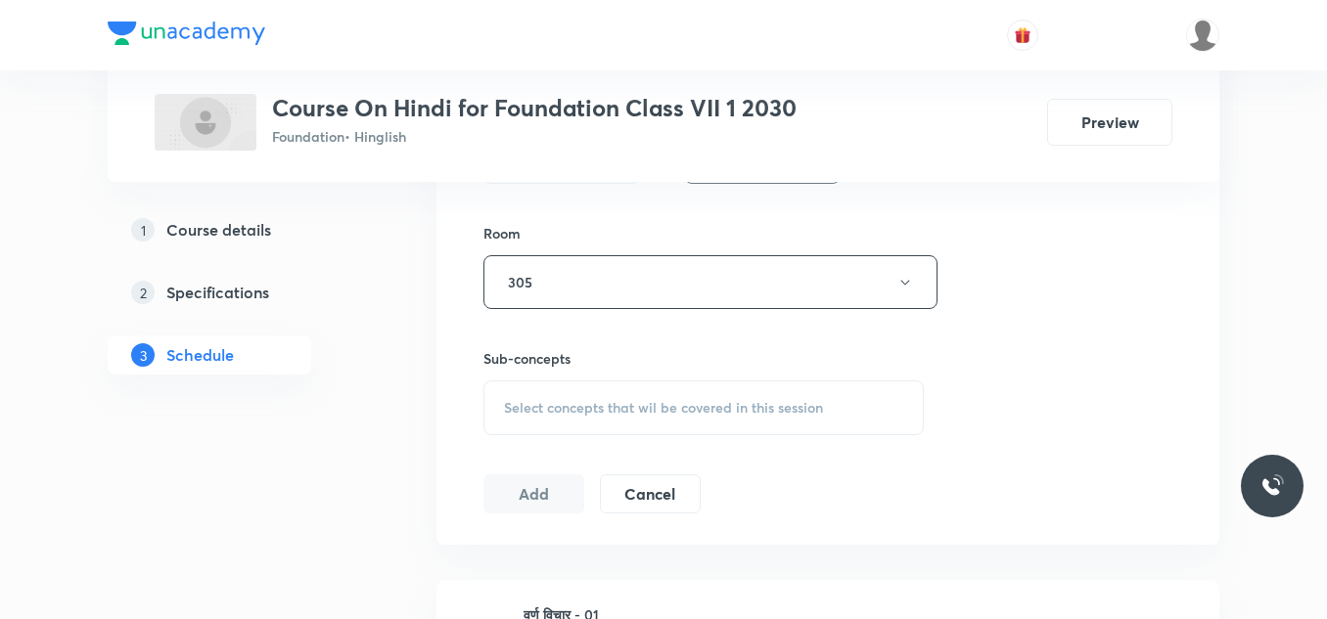
click at [553, 411] on span "Select concepts that wil be covered in this session" at bounding box center [663, 408] width 319 height 16
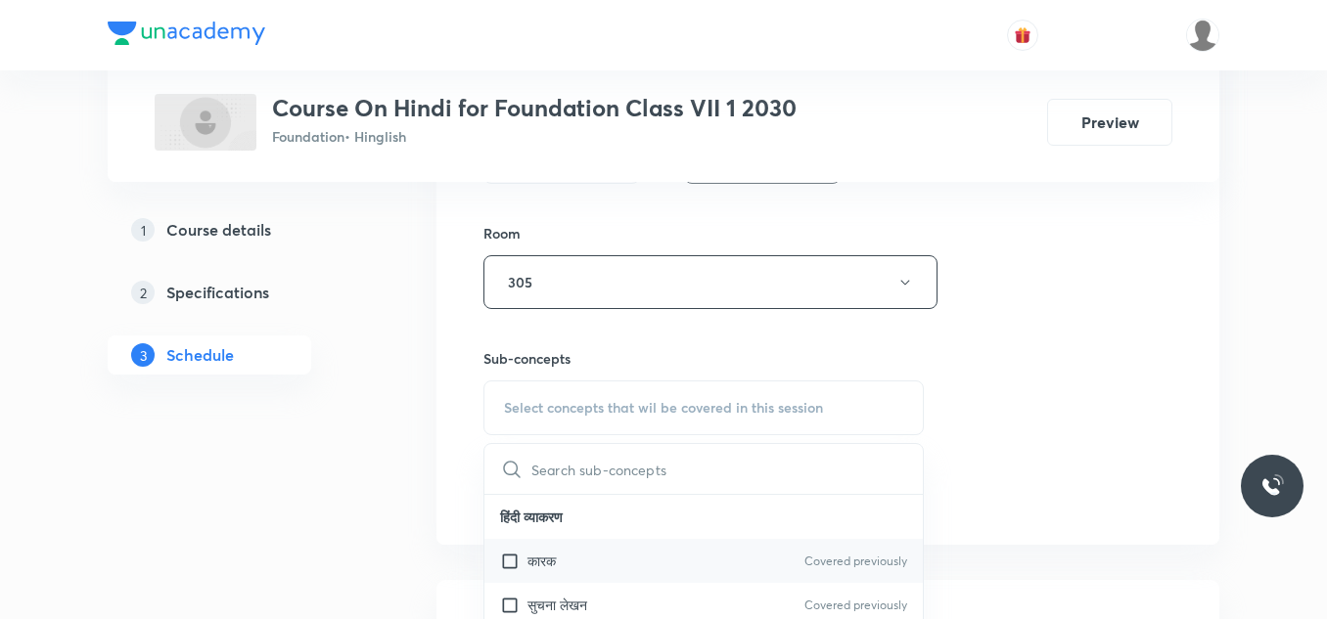
click at [546, 560] on p "कारक" at bounding box center [541, 561] width 28 height 21
checkbox input "true"
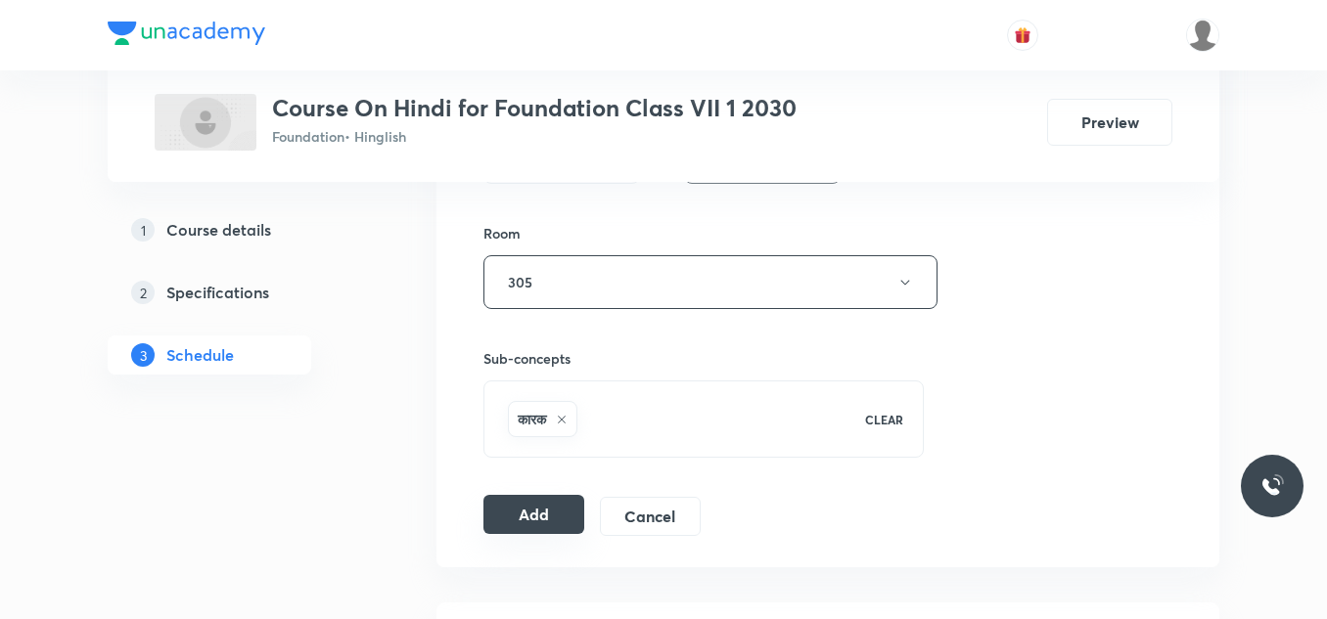
click at [527, 516] on button "Add" at bounding box center [533, 514] width 101 height 39
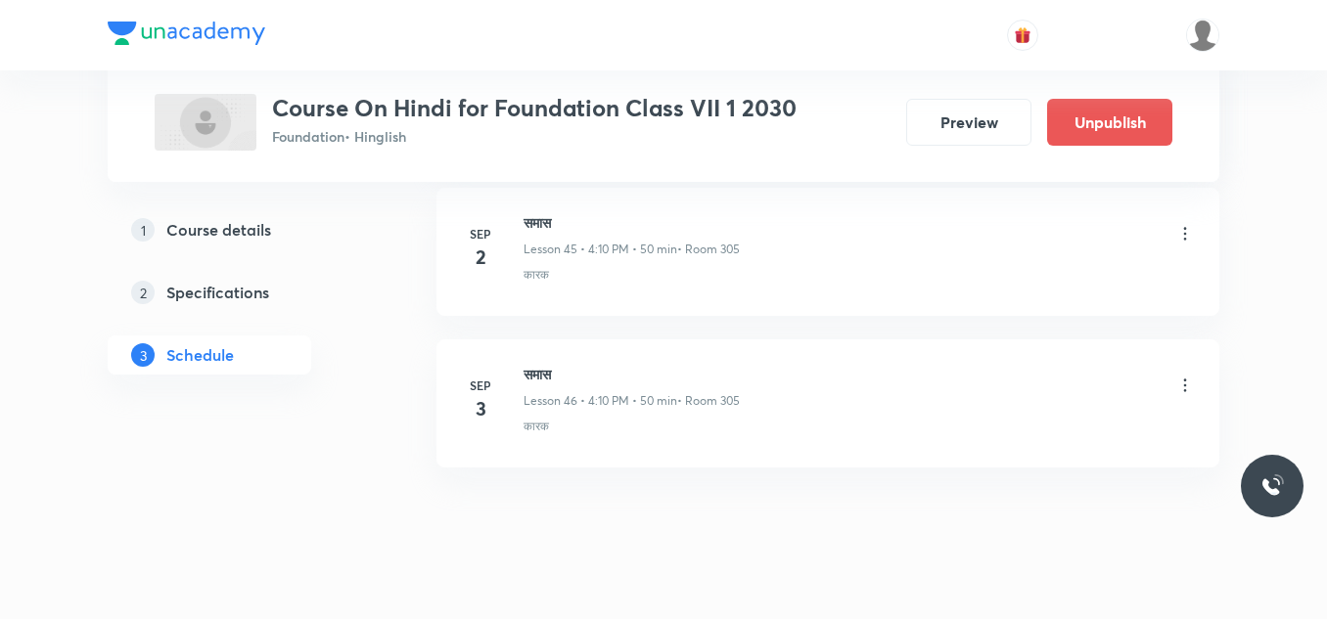
scroll to position [7026, 0]
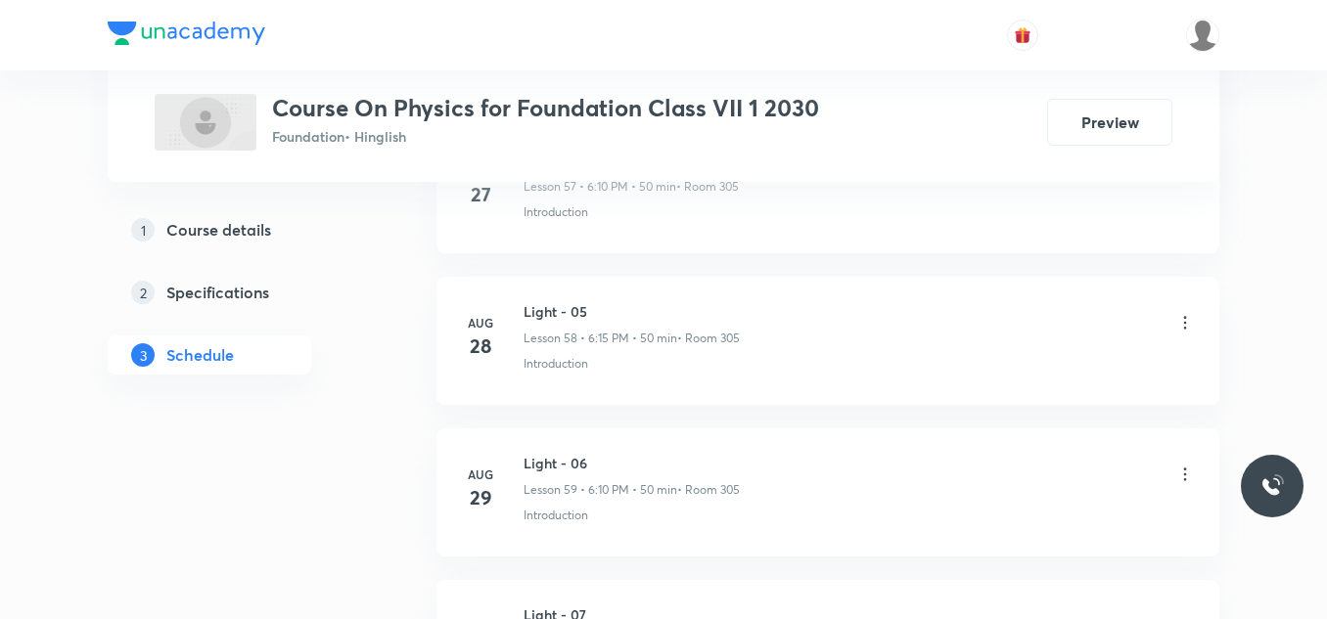
scroll to position [10048, 0]
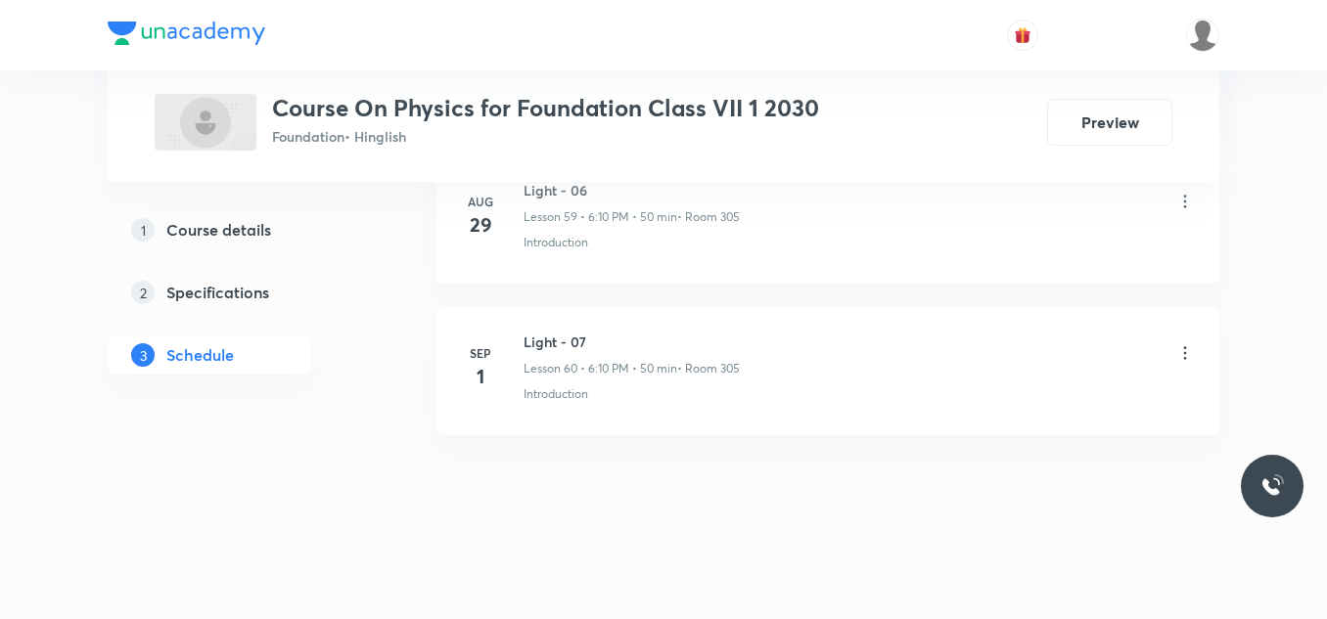
click at [550, 344] on h6 "Light - 07" at bounding box center [631, 342] width 216 height 21
copy h6 "Light - 07"
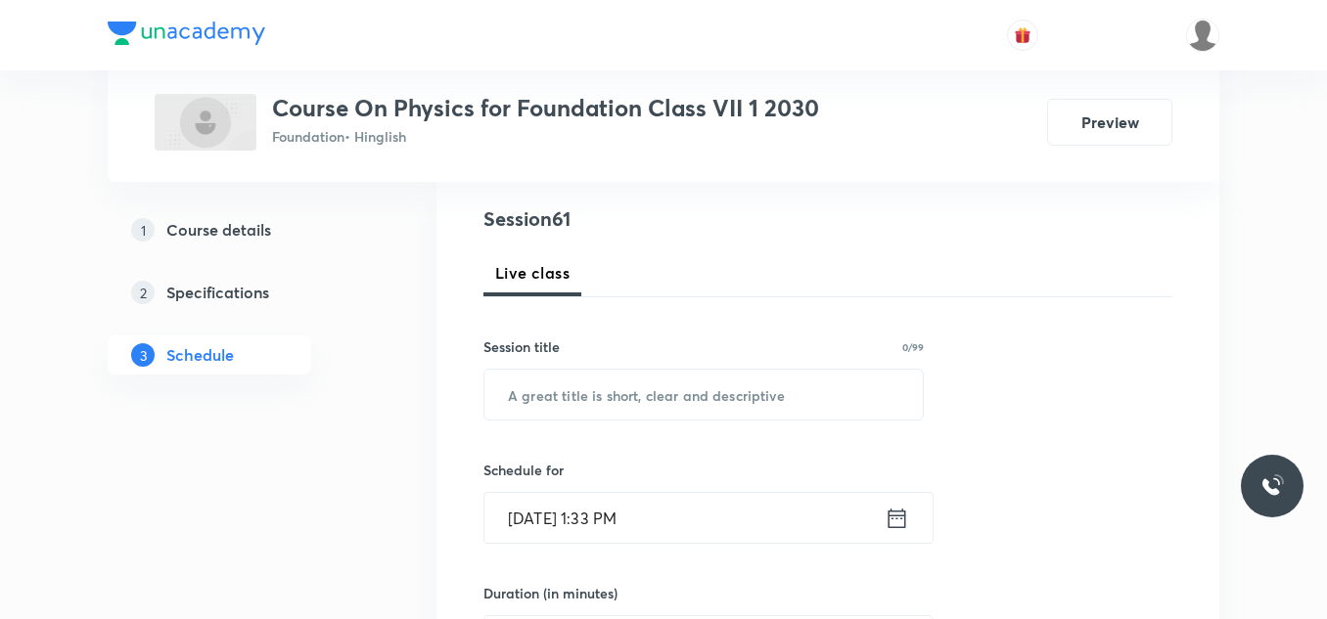
scroll to position [223, 0]
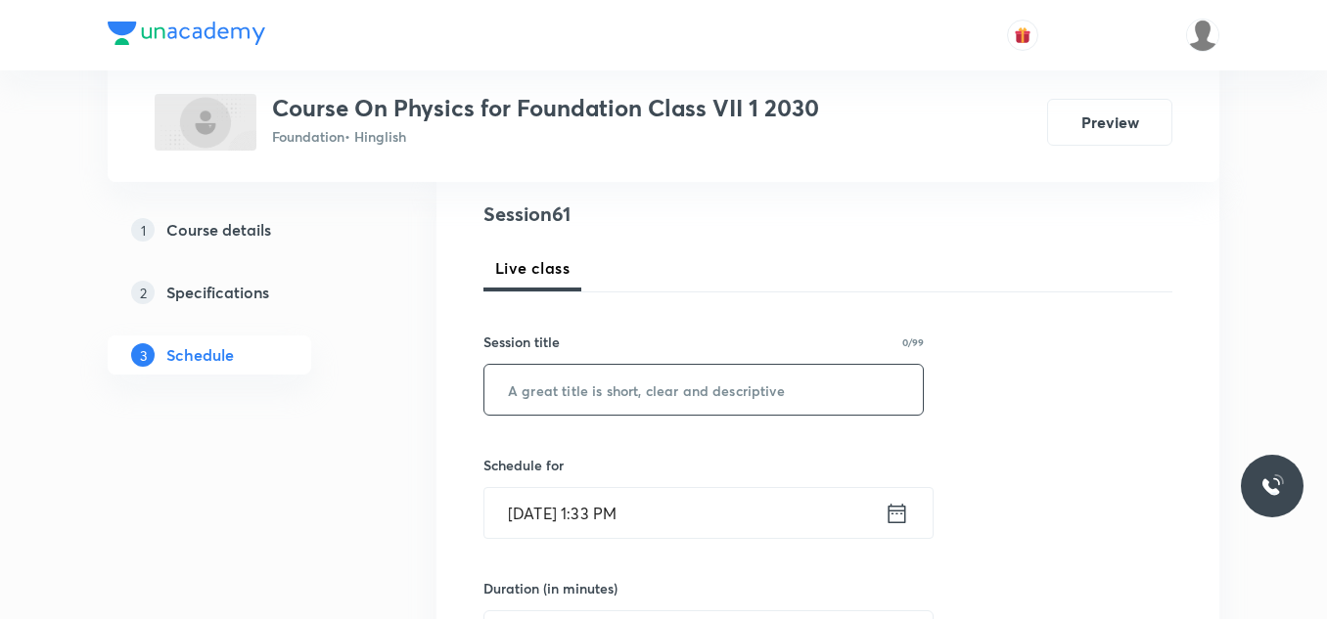
click at [537, 392] on input "text" at bounding box center [703, 390] width 438 height 50
paste input "Light - 07"
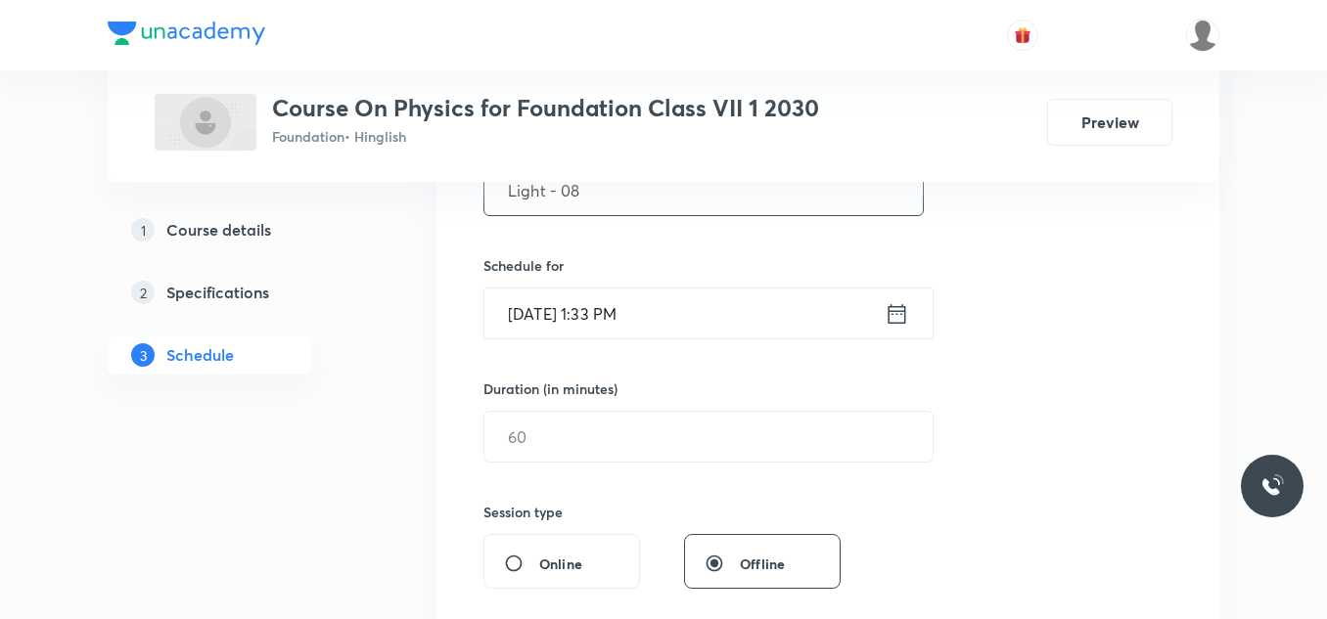
scroll to position [424, 0]
type input "Light - 08"
click at [678, 324] on input "[DATE] 1:33 PM" at bounding box center [684, 313] width 400 height 50
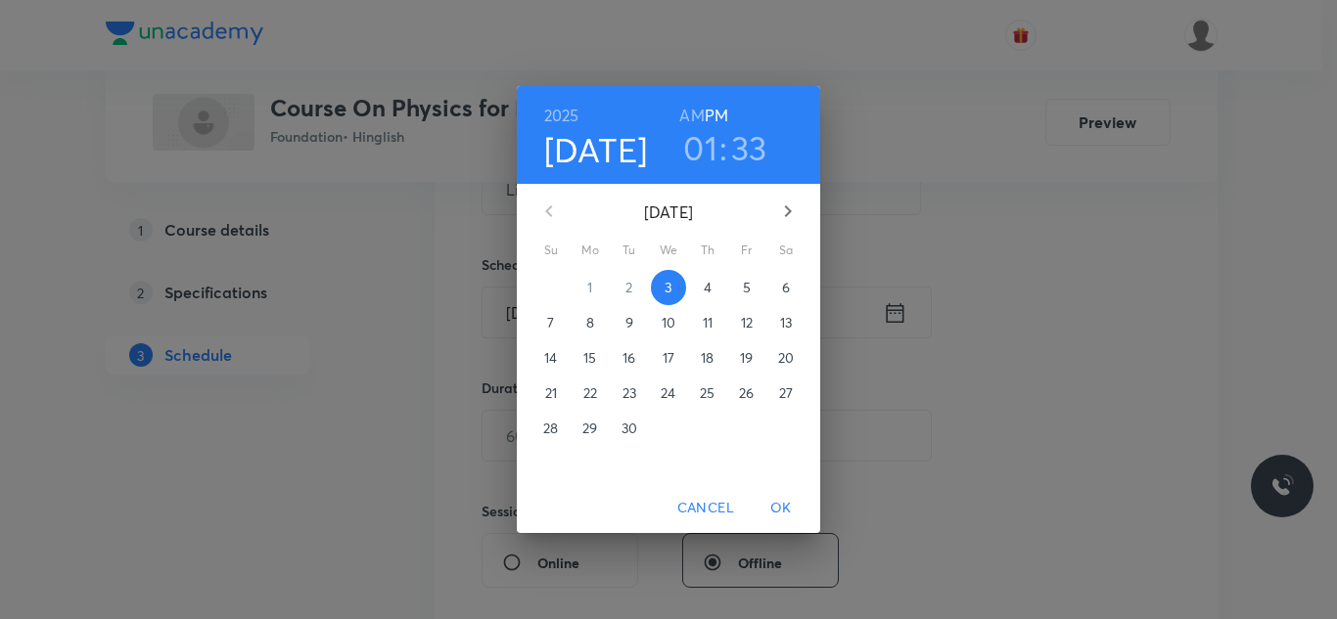
click at [707, 147] on h3 "01" at bounding box center [700, 147] width 34 height 41
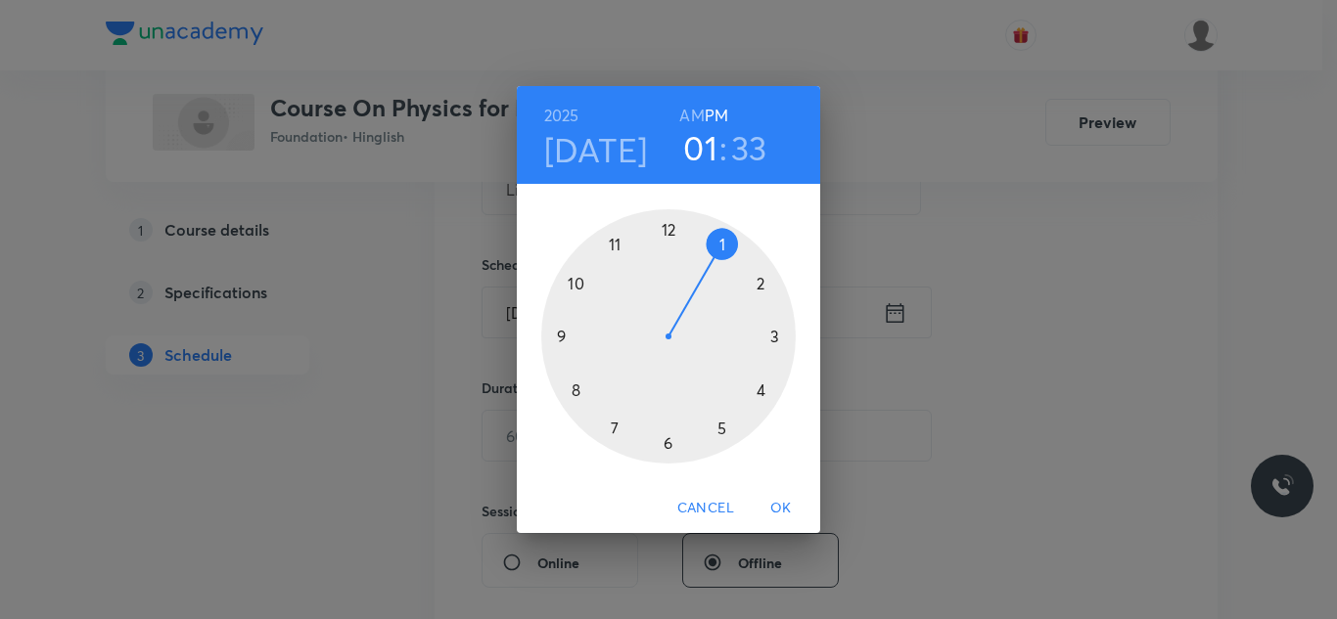
click at [666, 446] on div at bounding box center [668, 336] width 254 height 254
click at [761, 285] on div at bounding box center [668, 336] width 254 height 254
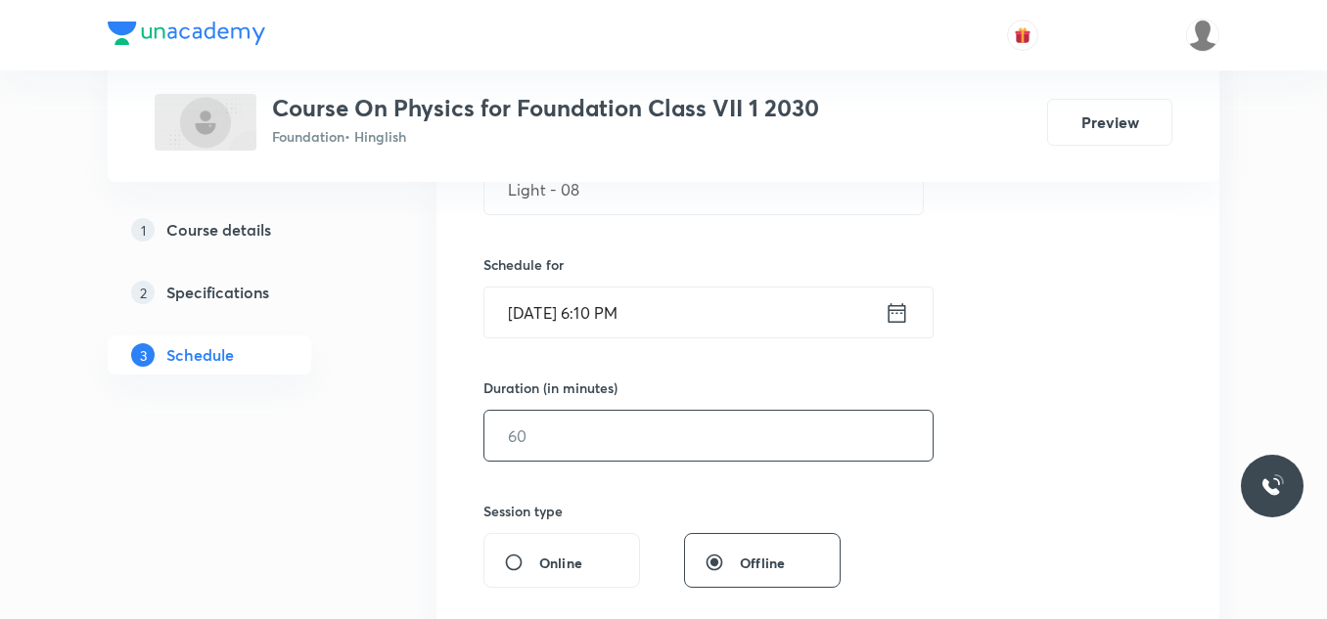
click at [584, 441] on input "text" at bounding box center [708, 436] width 448 height 50
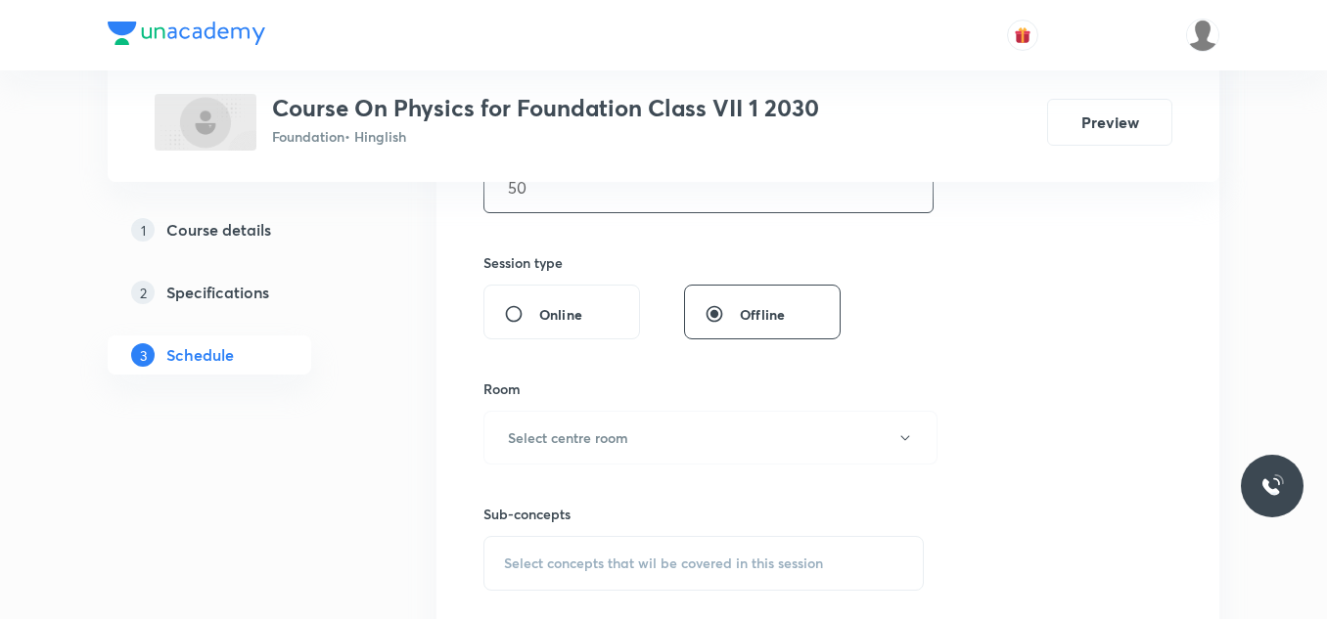
scroll to position [675, 0]
type input "50"
click at [584, 441] on h6 "Select centre room" at bounding box center [568, 435] width 120 height 21
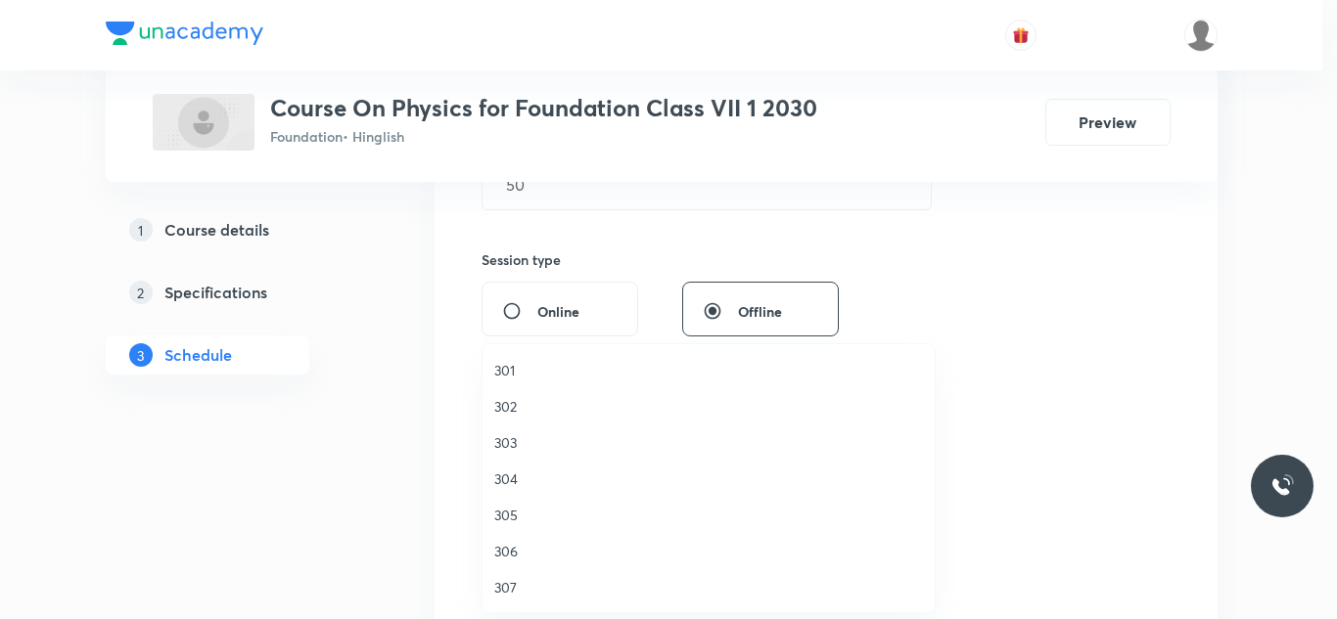
click at [510, 507] on span "305" at bounding box center [708, 515] width 429 height 21
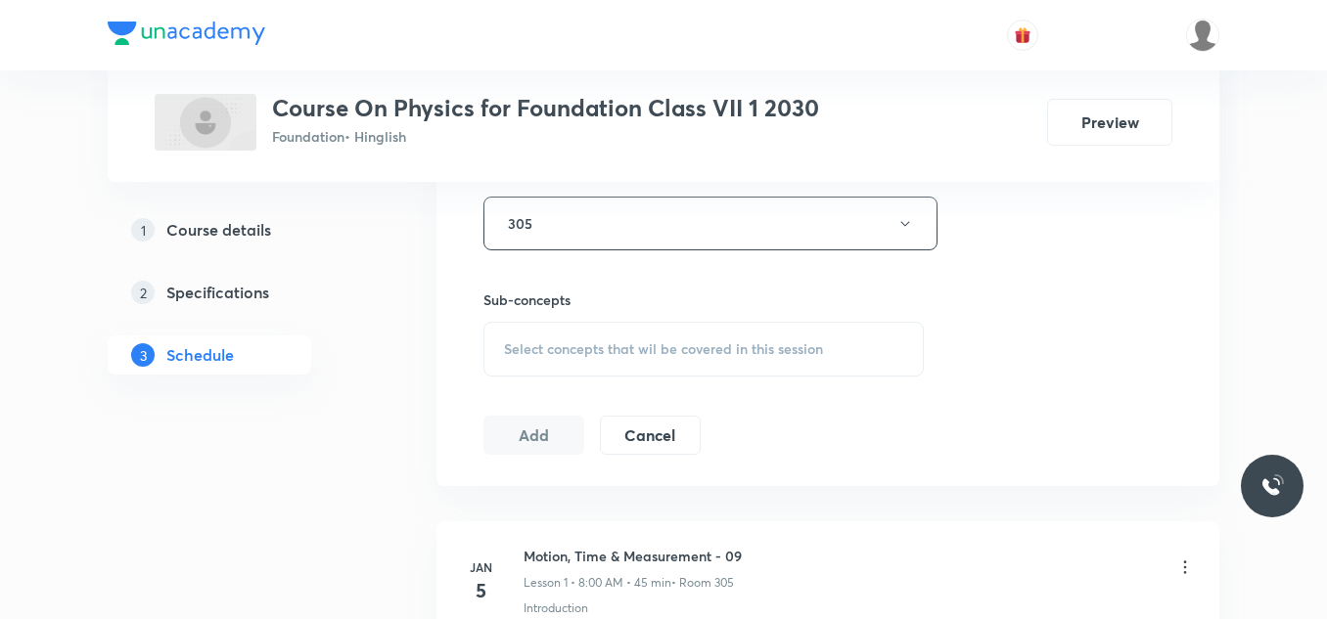
scroll to position [891, 0]
click at [616, 343] on span "Select concepts that wil be covered in this session" at bounding box center [663, 345] width 319 height 16
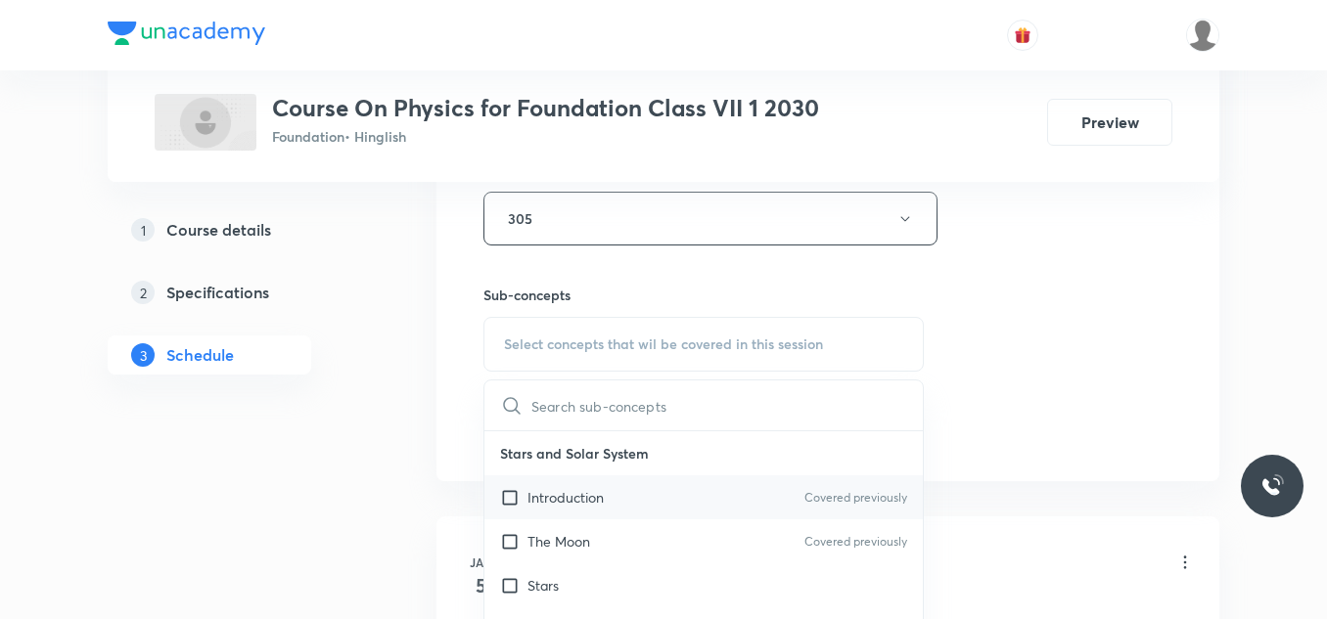
click at [536, 502] on p "Introduction" at bounding box center [565, 497] width 76 height 21
checkbox input "true"
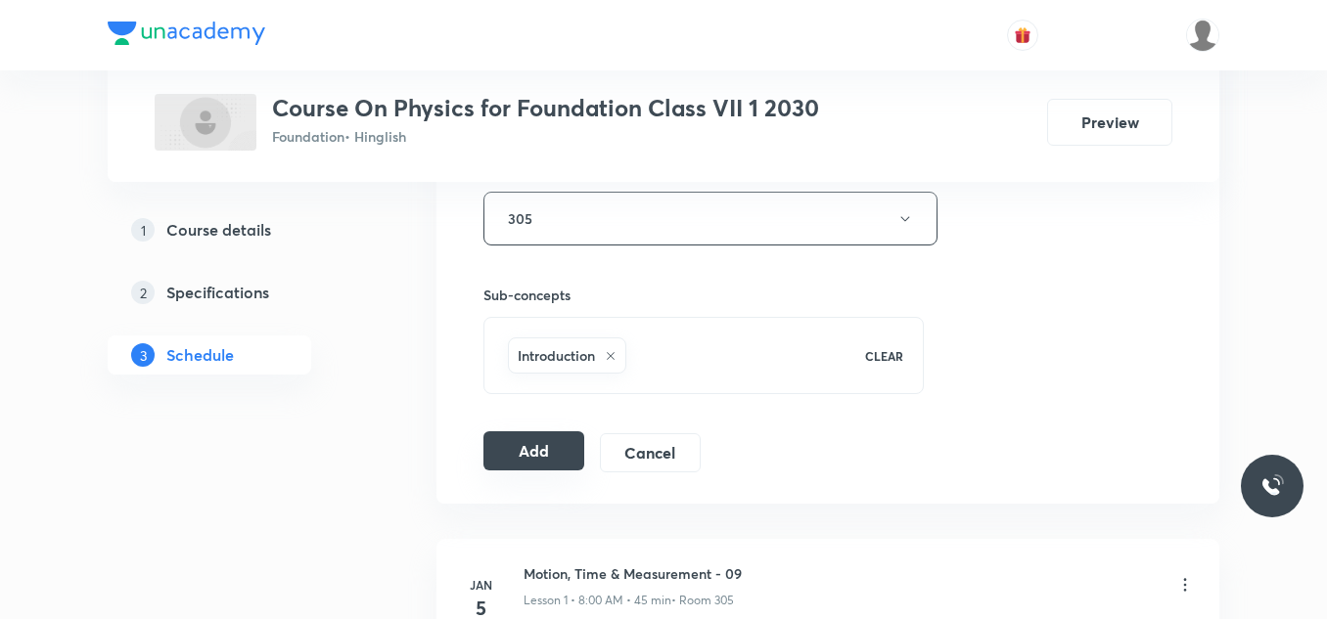
click at [536, 437] on button "Add" at bounding box center [533, 450] width 101 height 39
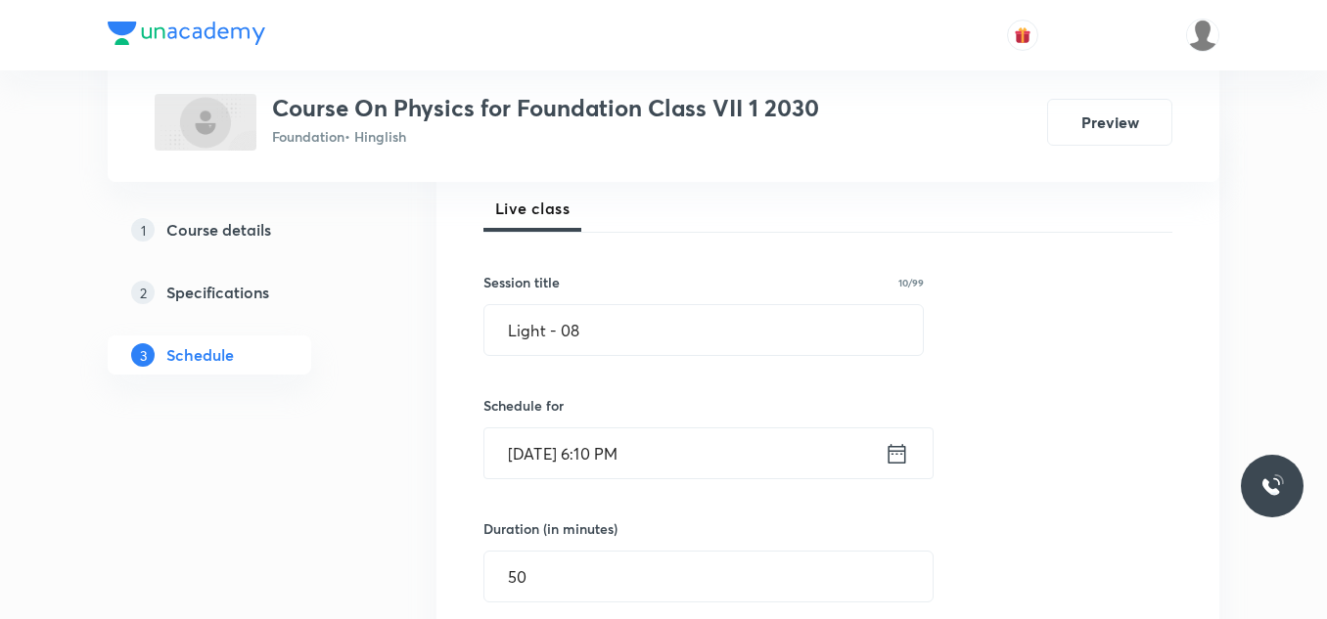
scroll to position [279, 0]
